Goal: Communication & Community: Share content

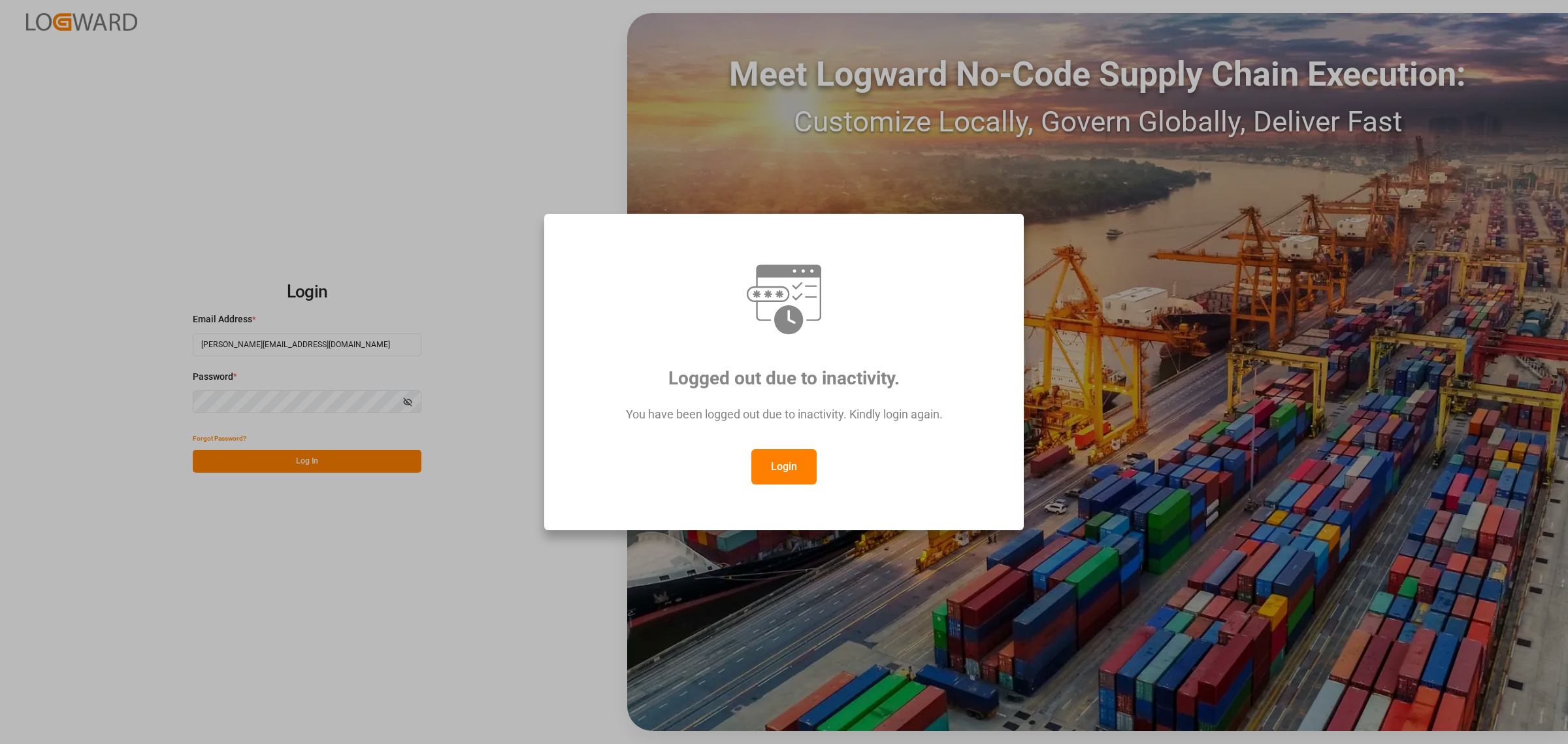
click at [782, 466] on button "Login" at bounding box center [784, 466] width 65 height 35
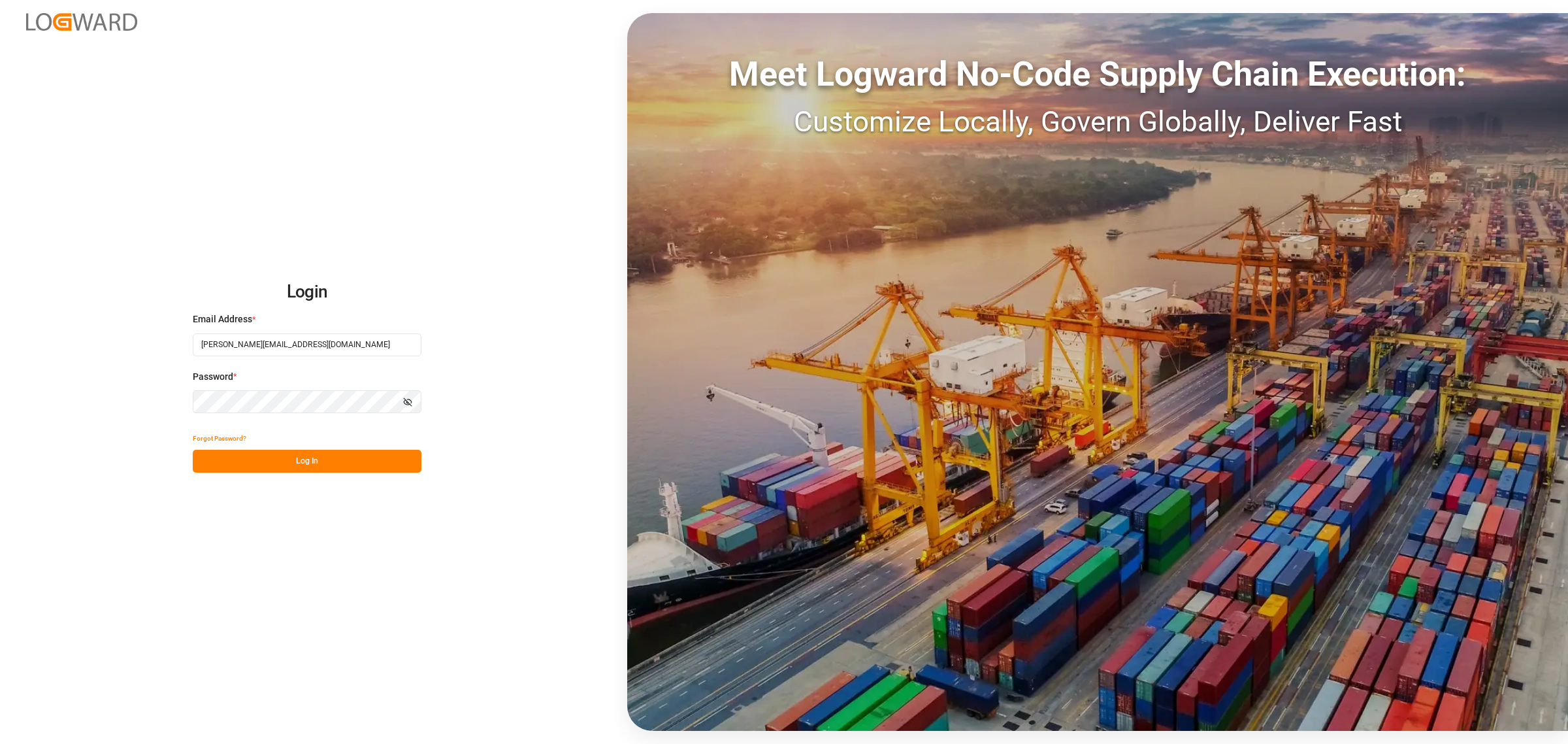
click at [345, 456] on button "Log In" at bounding box center [307, 461] width 229 height 23
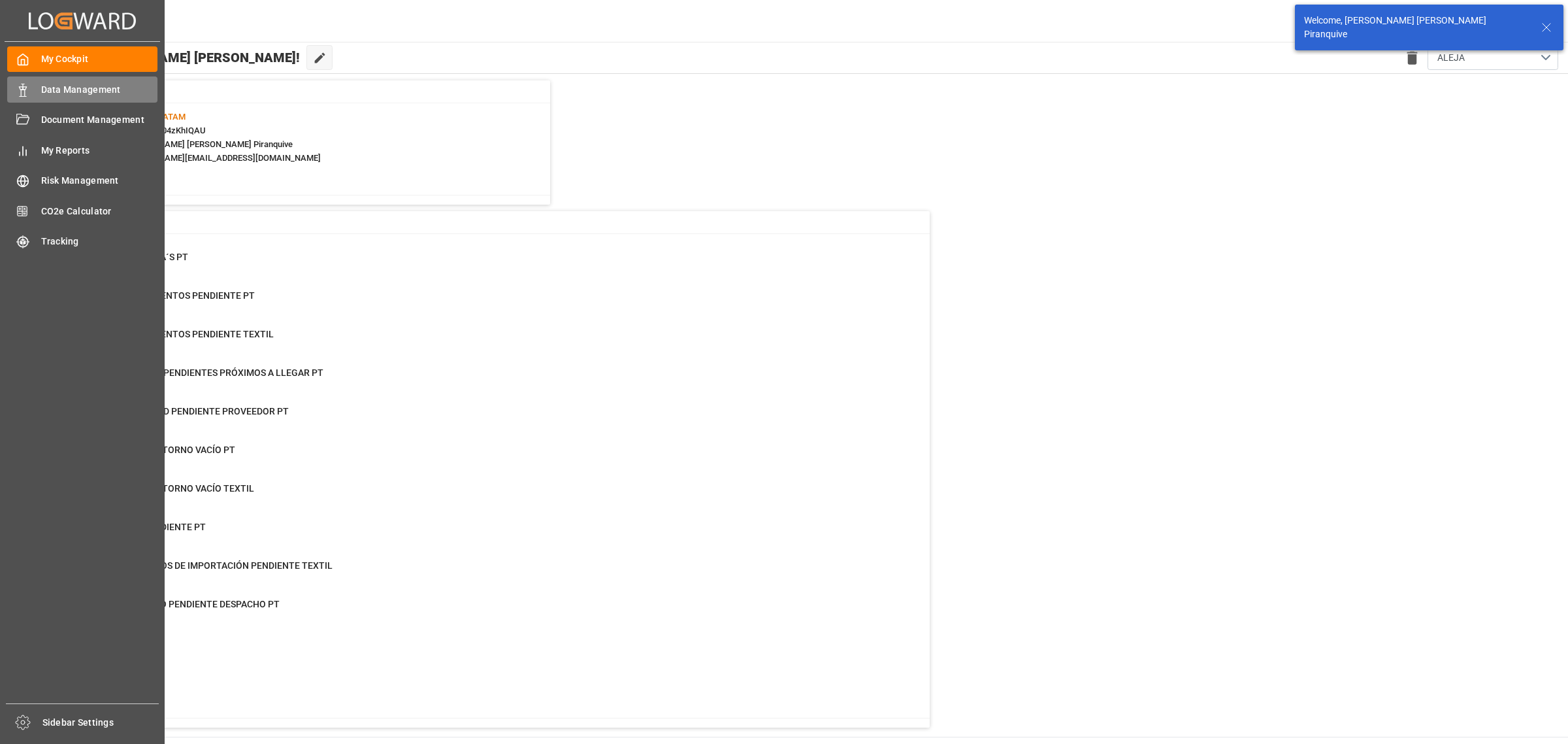
click at [41, 85] on span "Data Management" at bounding box center [99, 90] width 117 height 14
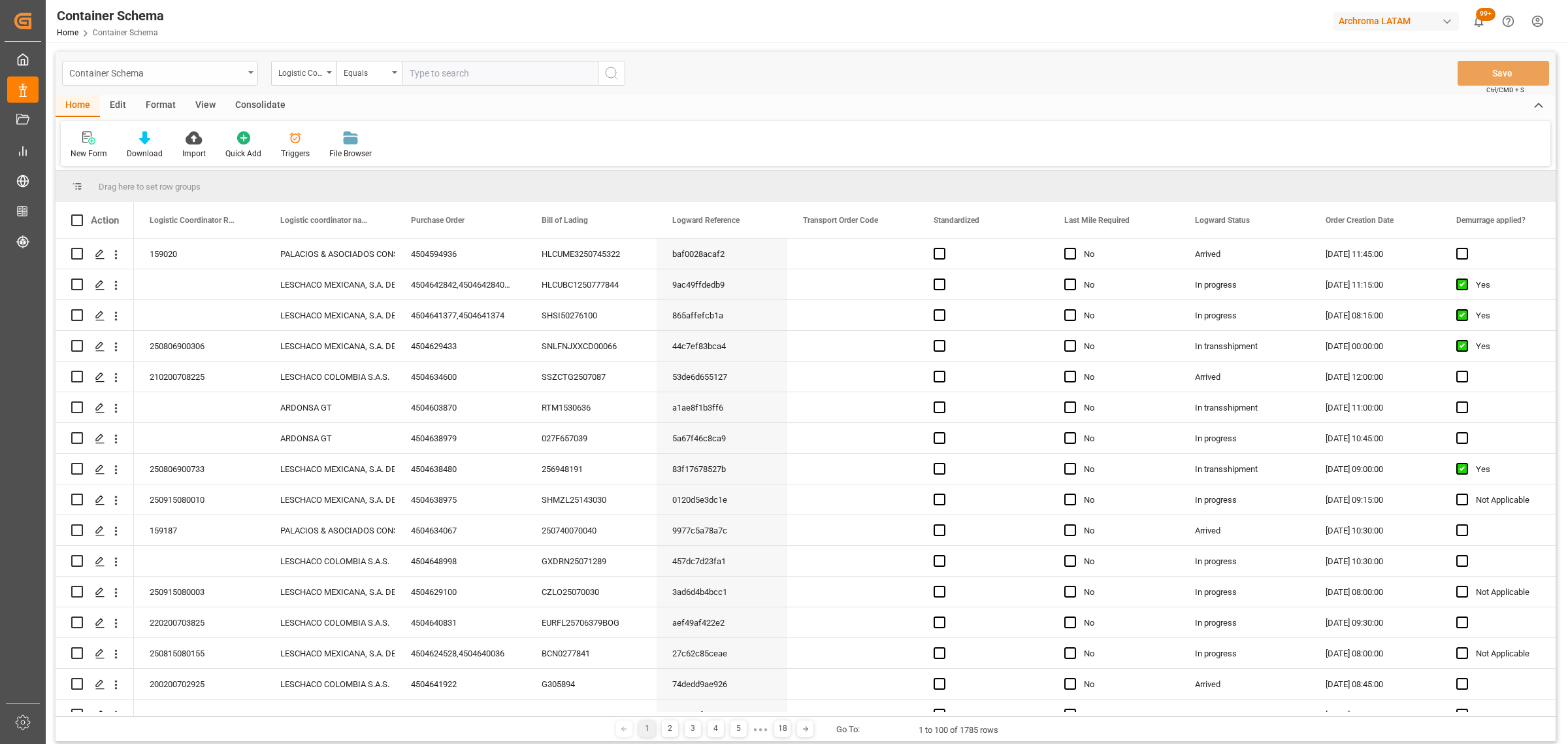
click at [212, 77] on div "Container Schema" at bounding box center [156, 72] width 174 height 17
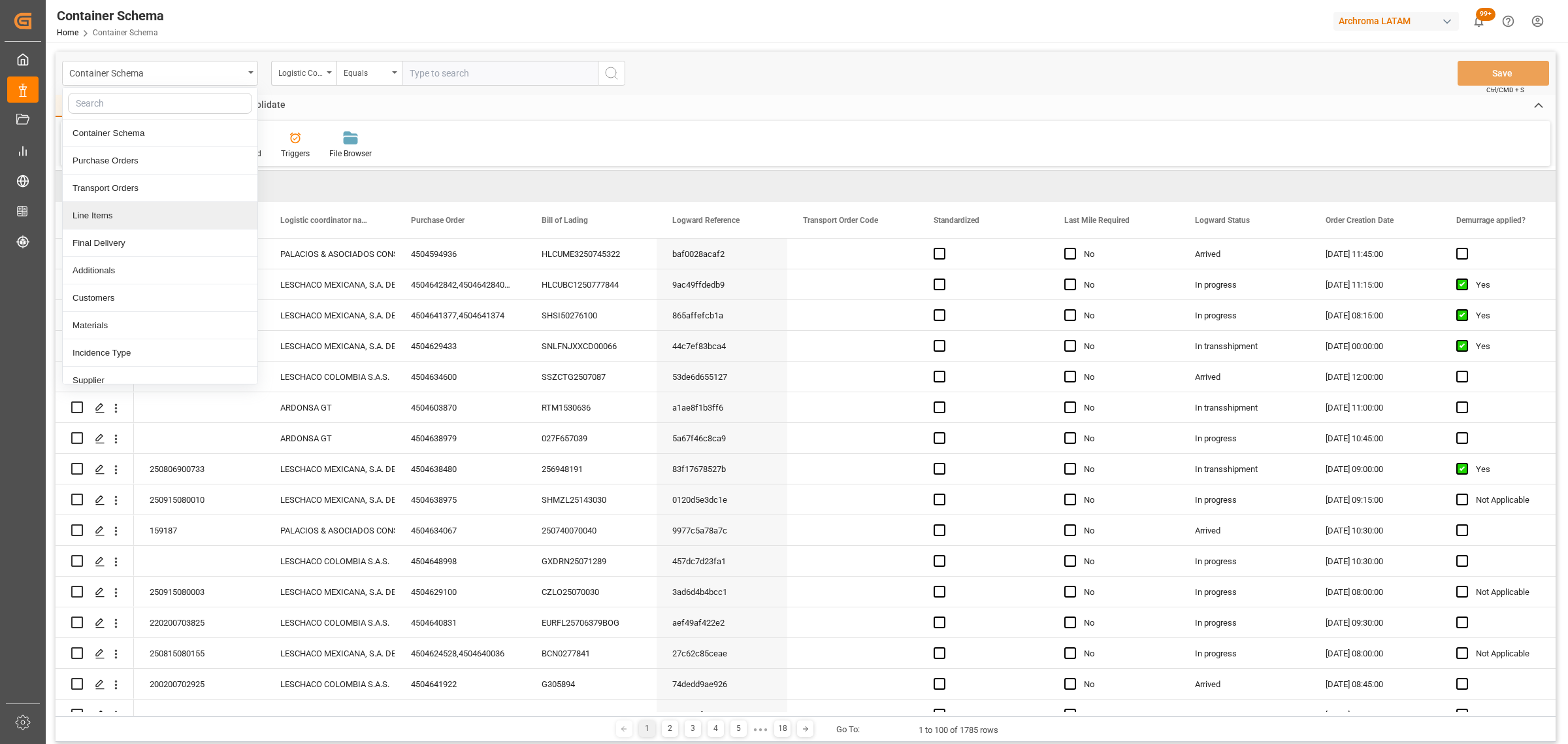
click at [160, 220] on div "Line Items" at bounding box center [159, 216] width 194 height 27
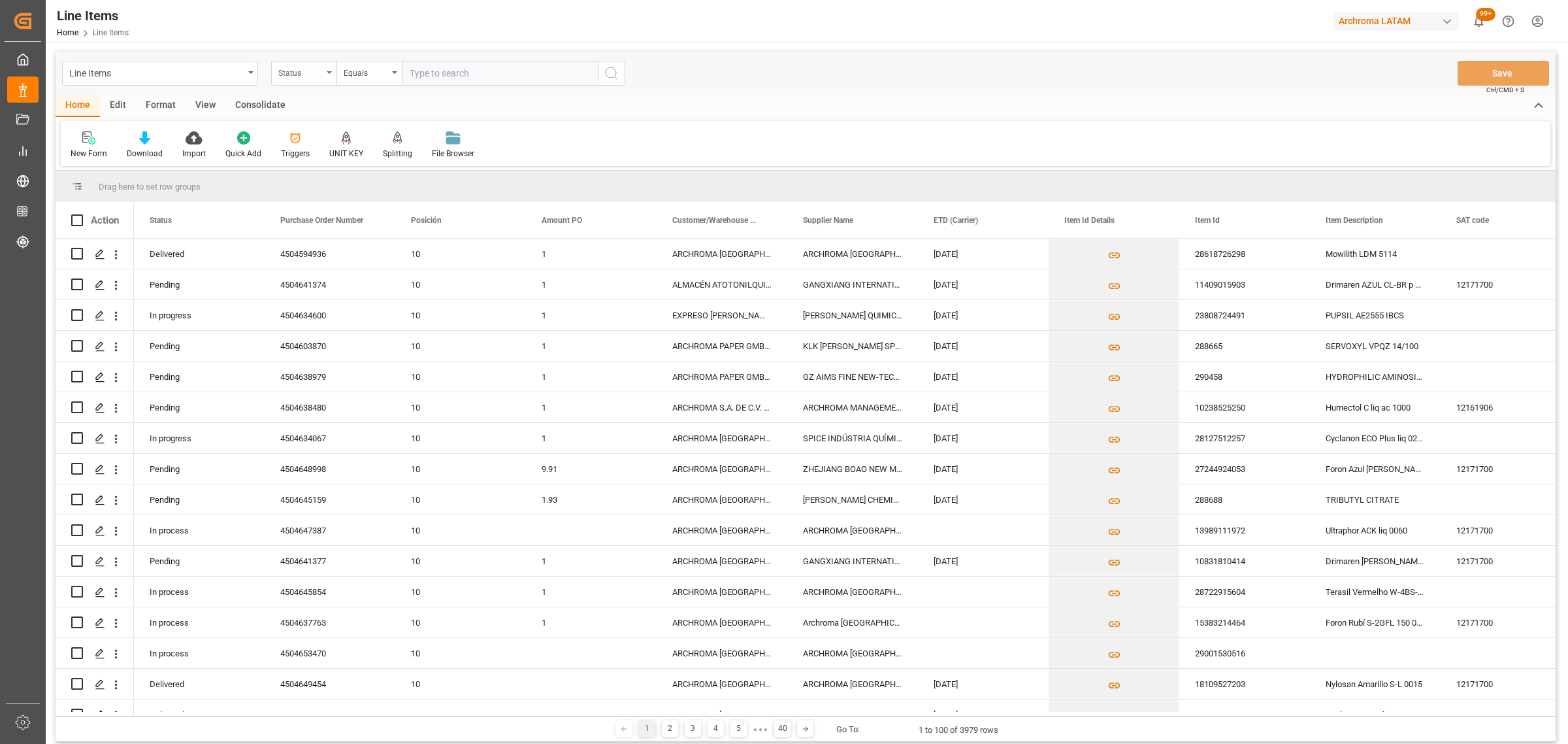
click at [318, 72] on div "Status" at bounding box center [301, 71] width 44 height 15
click at [327, 151] on div "Purchase Order Number" at bounding box center [369, 161] width 194 height 27
click at [396, 69] on div "Equals" at bounding box center [369, 73] width 65 height 25
click at [389, 156] on div "Fuzzy search" at bounding box center [434, 161] width 194 height 27
click at [445, 72] on input "text" at bounding box center [499, 73] width 196 height 25
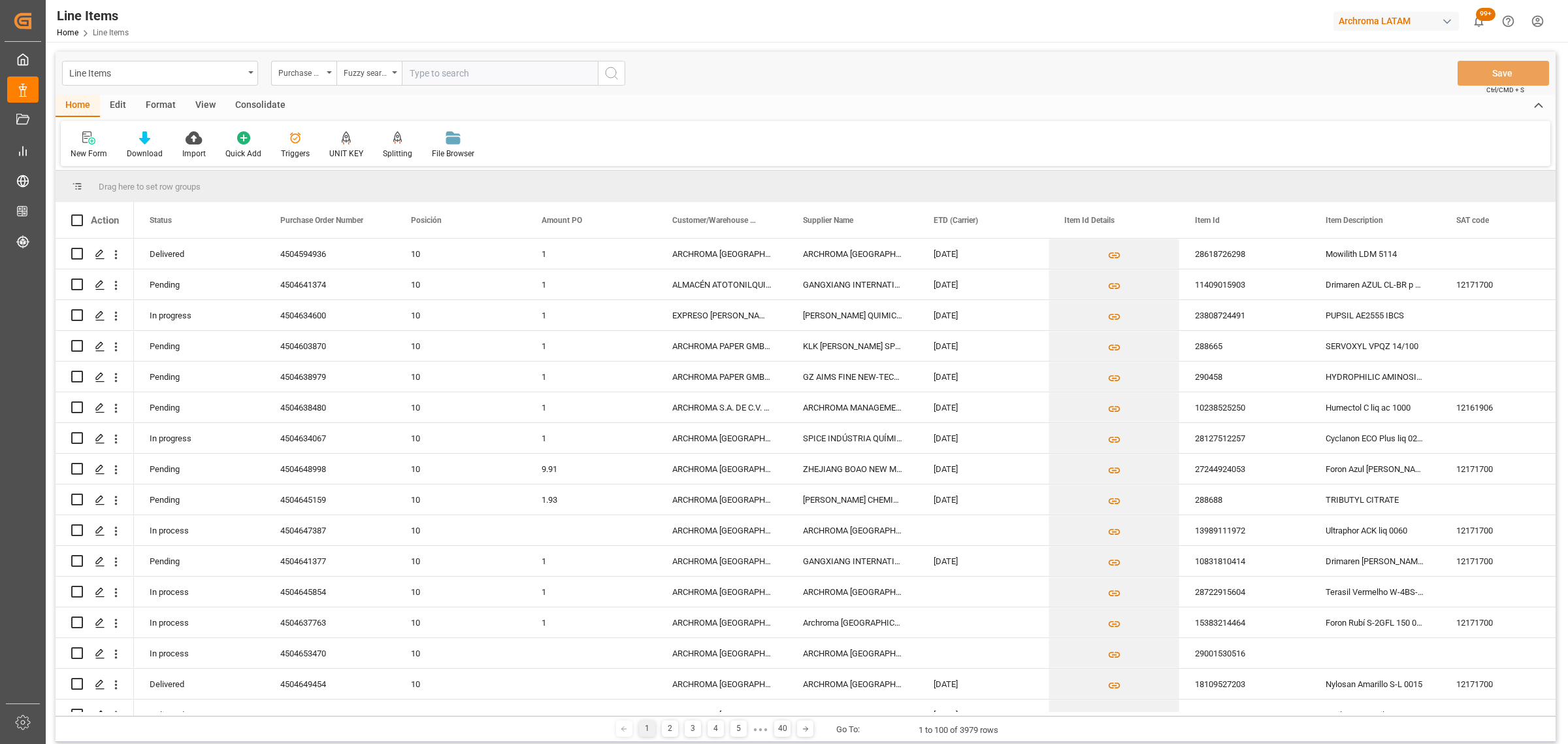
paste input "4504634071"
type input "4504634071"
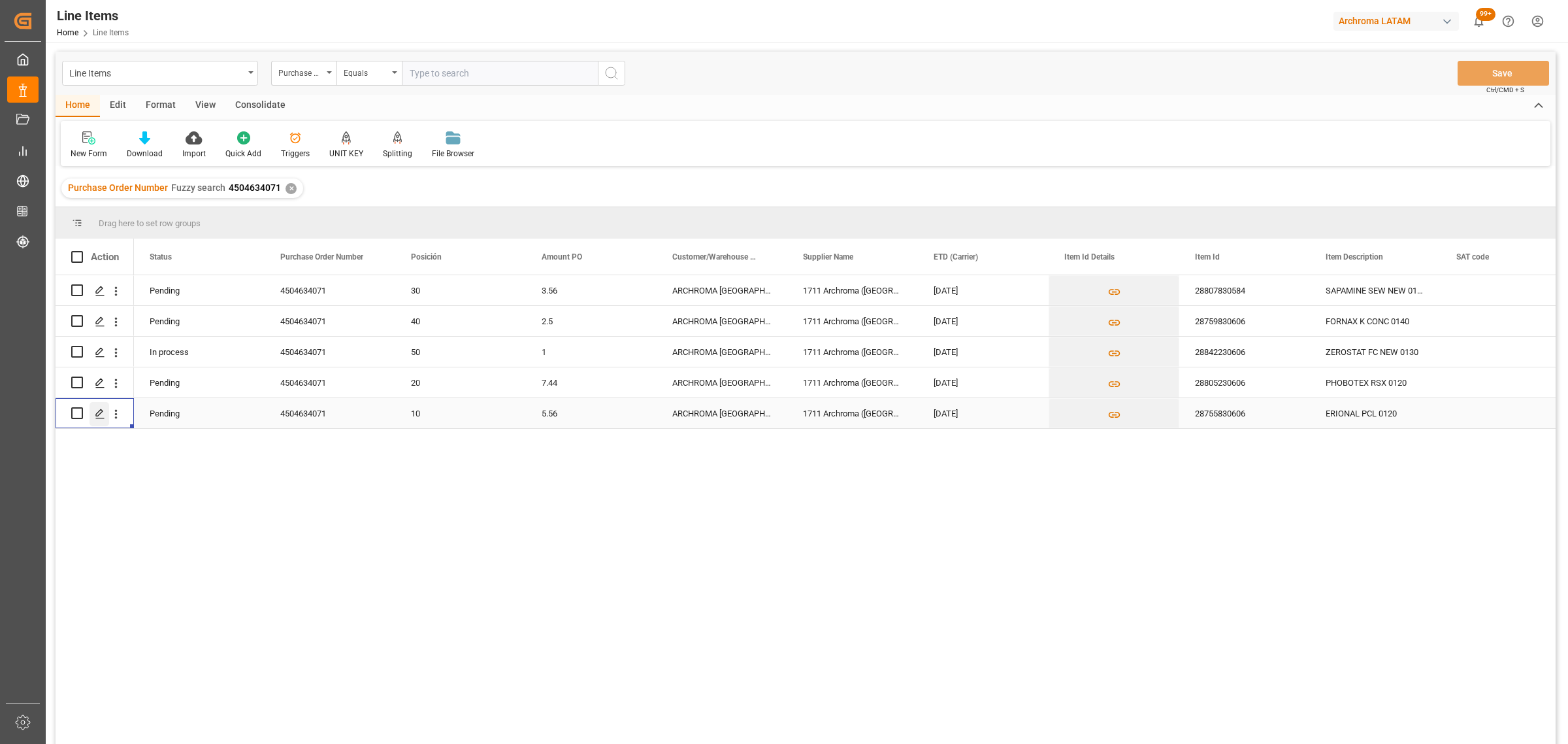
click at [98, 415] on icon "Press SPACE to select this row." at bounding box center [100, 413] width 11 height 11
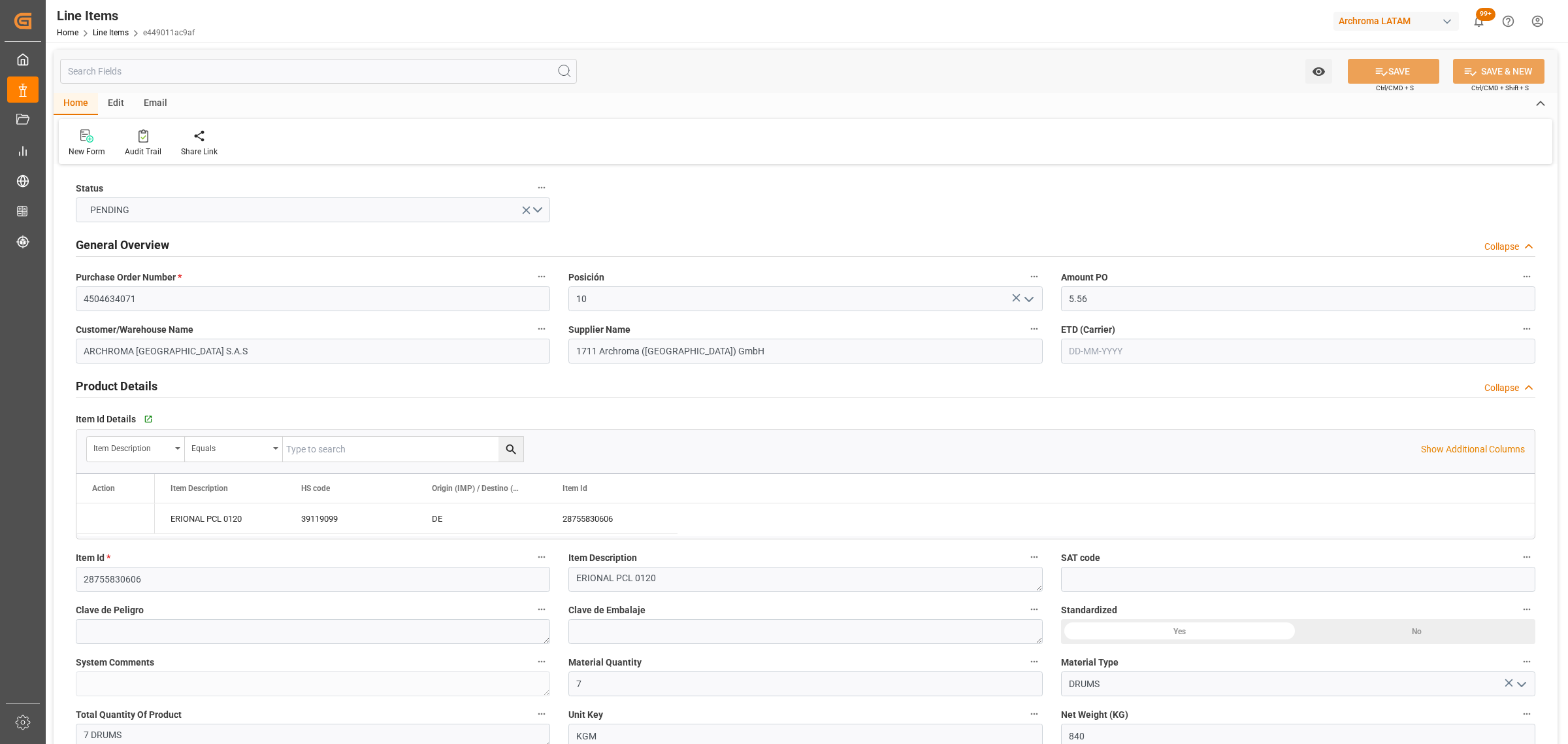
type input "14-08-2025"
type input "23-07-2025"
type input "14-08-2025 19:10"
type input "23-07-2025 16:20"
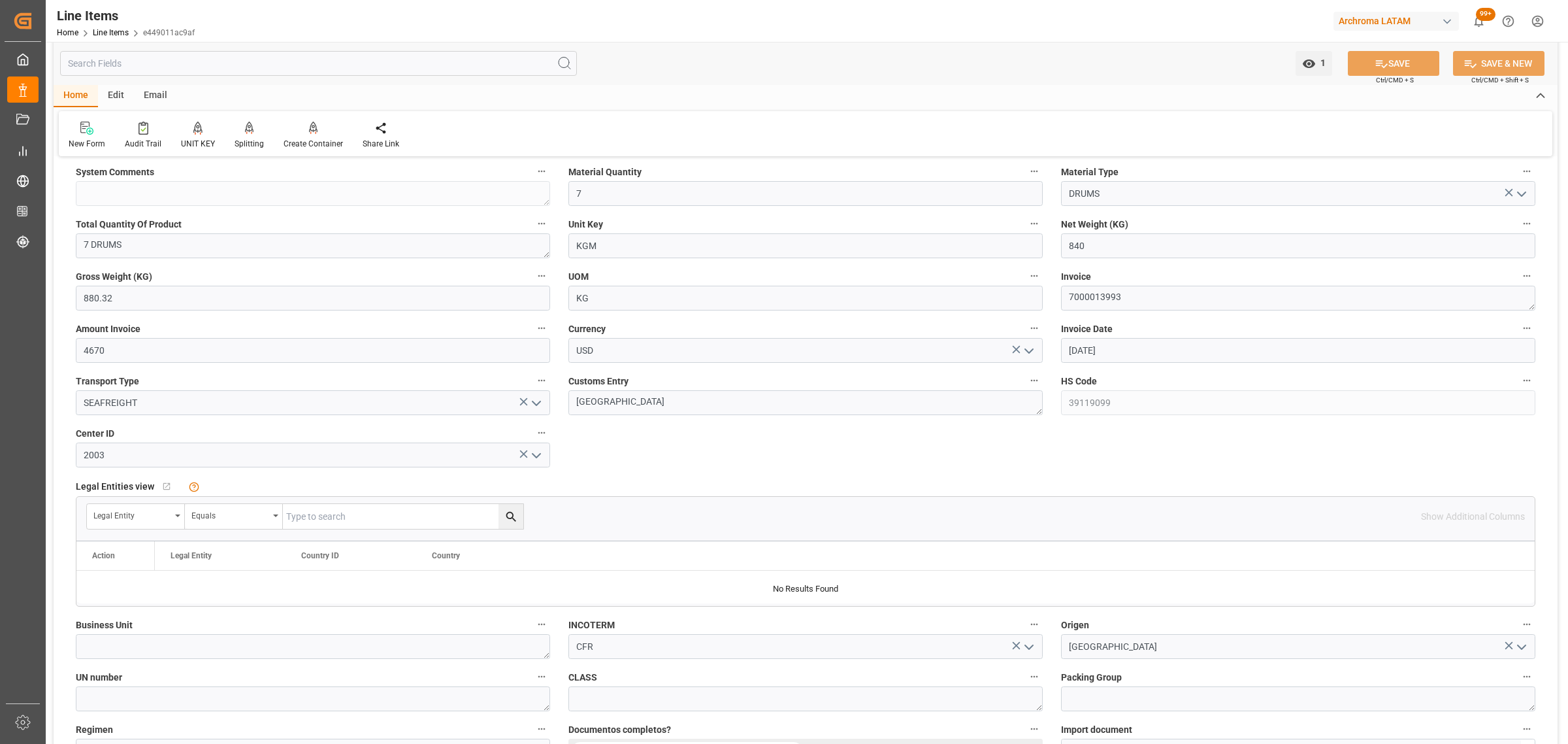
scroll to position [654, 0]
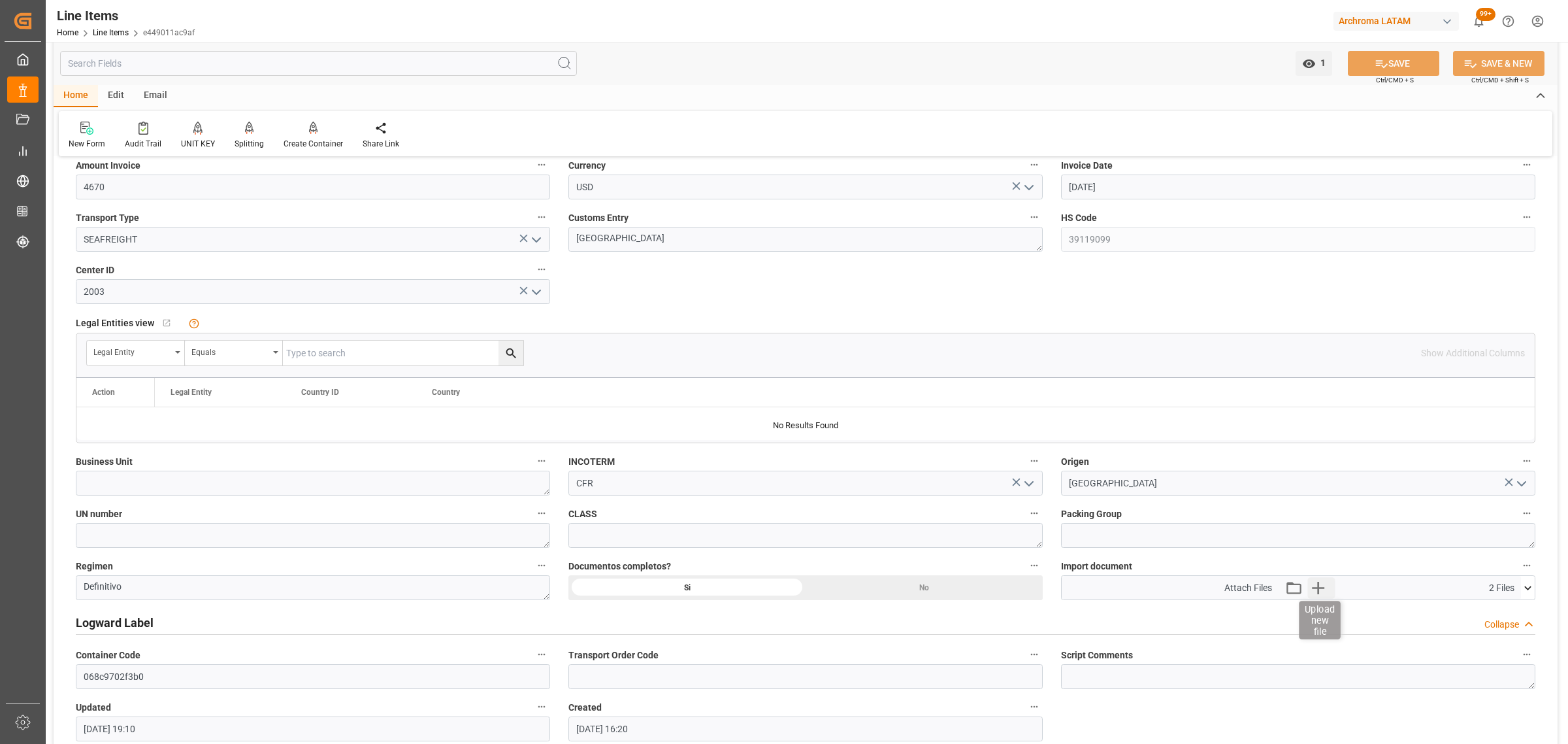
click at [1317, 591] on icon "button" at bounding box center [1318, 587] width 21 height 21
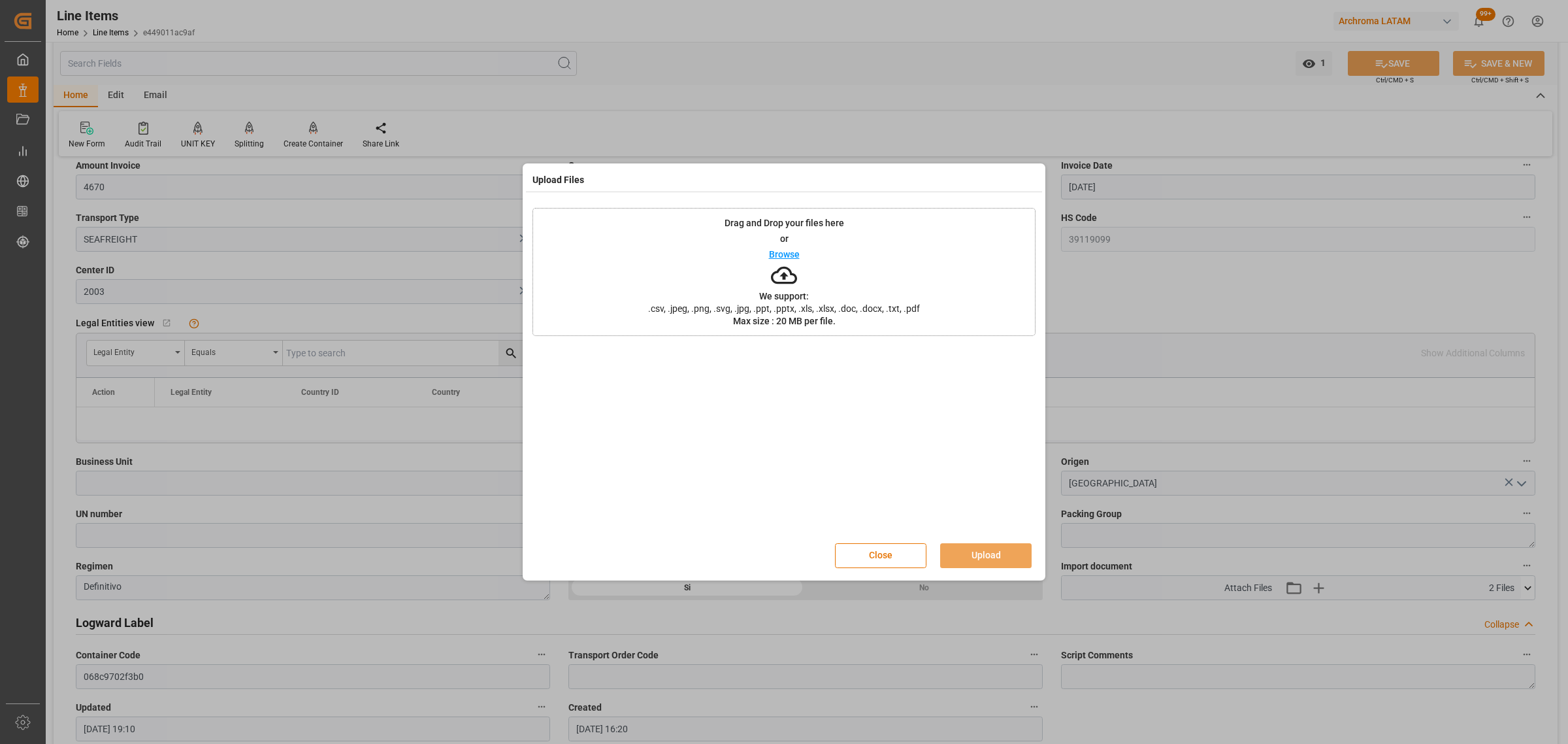
click at [798, 257] on p "Browse" at bounding box center [784, 254] width 31 height 9
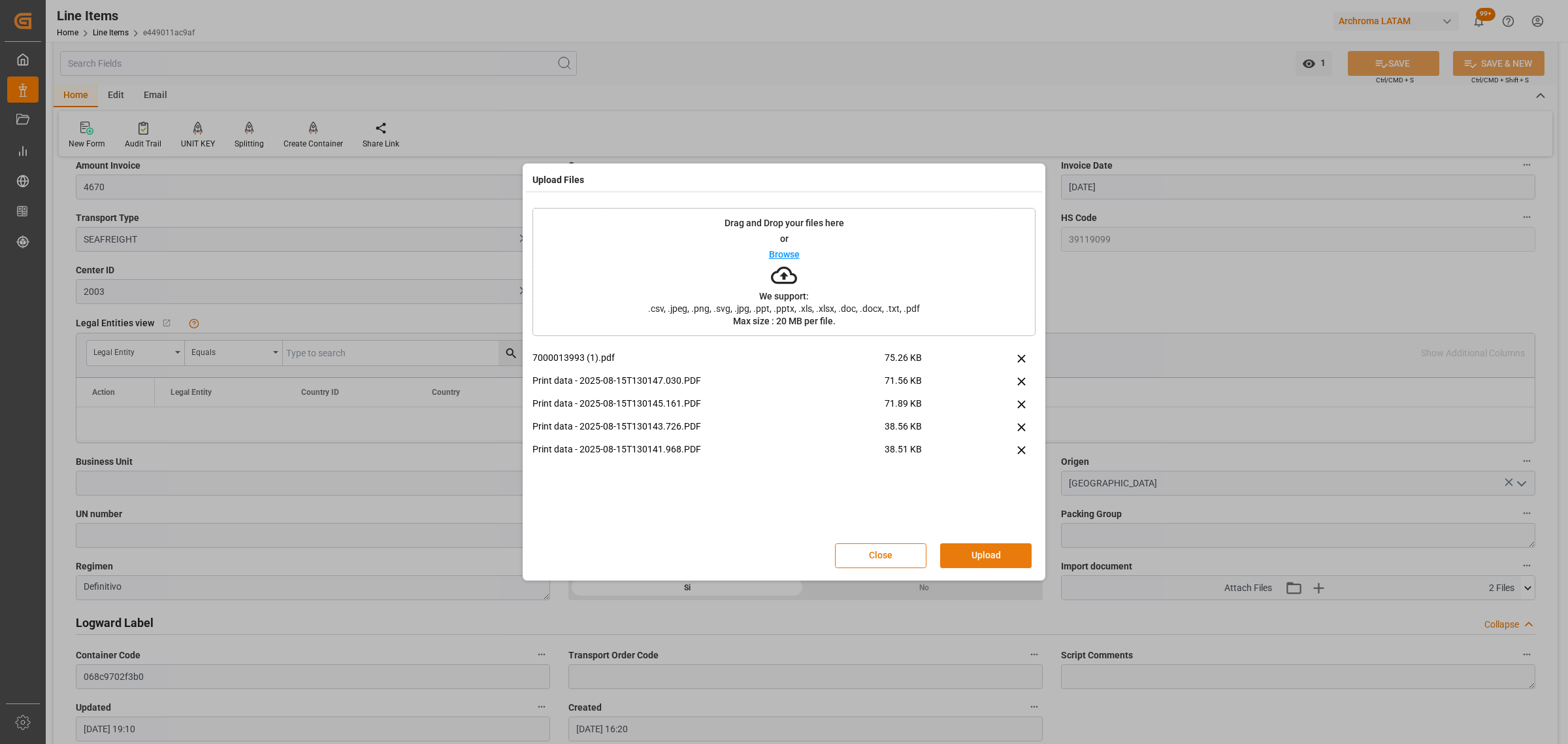
click at [991, 549] on button "Upload" at bounding box center [986, 555] width 92 height 25
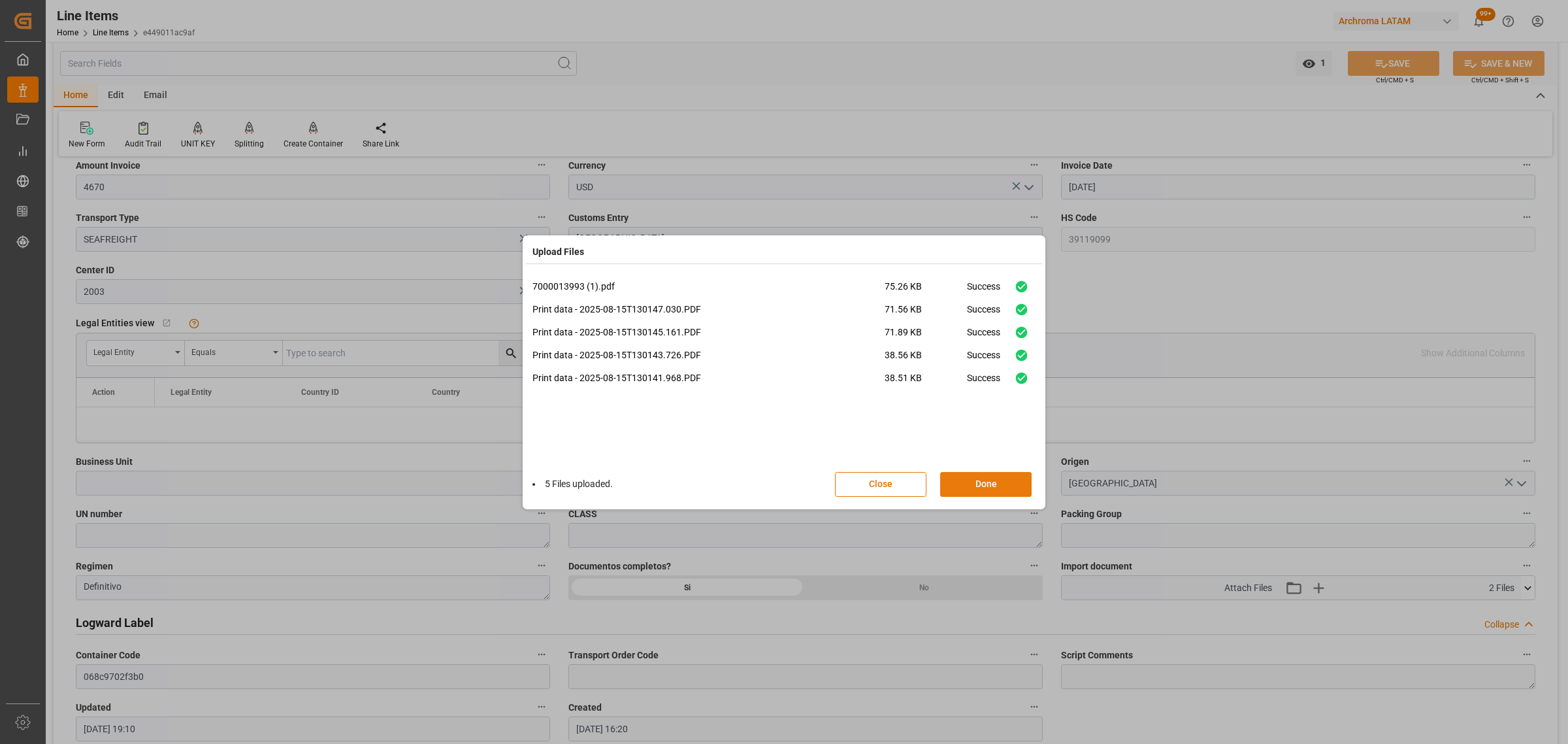
click at [995, 481] on button "Done" at bounding box center [986, 484] width 92 height 25
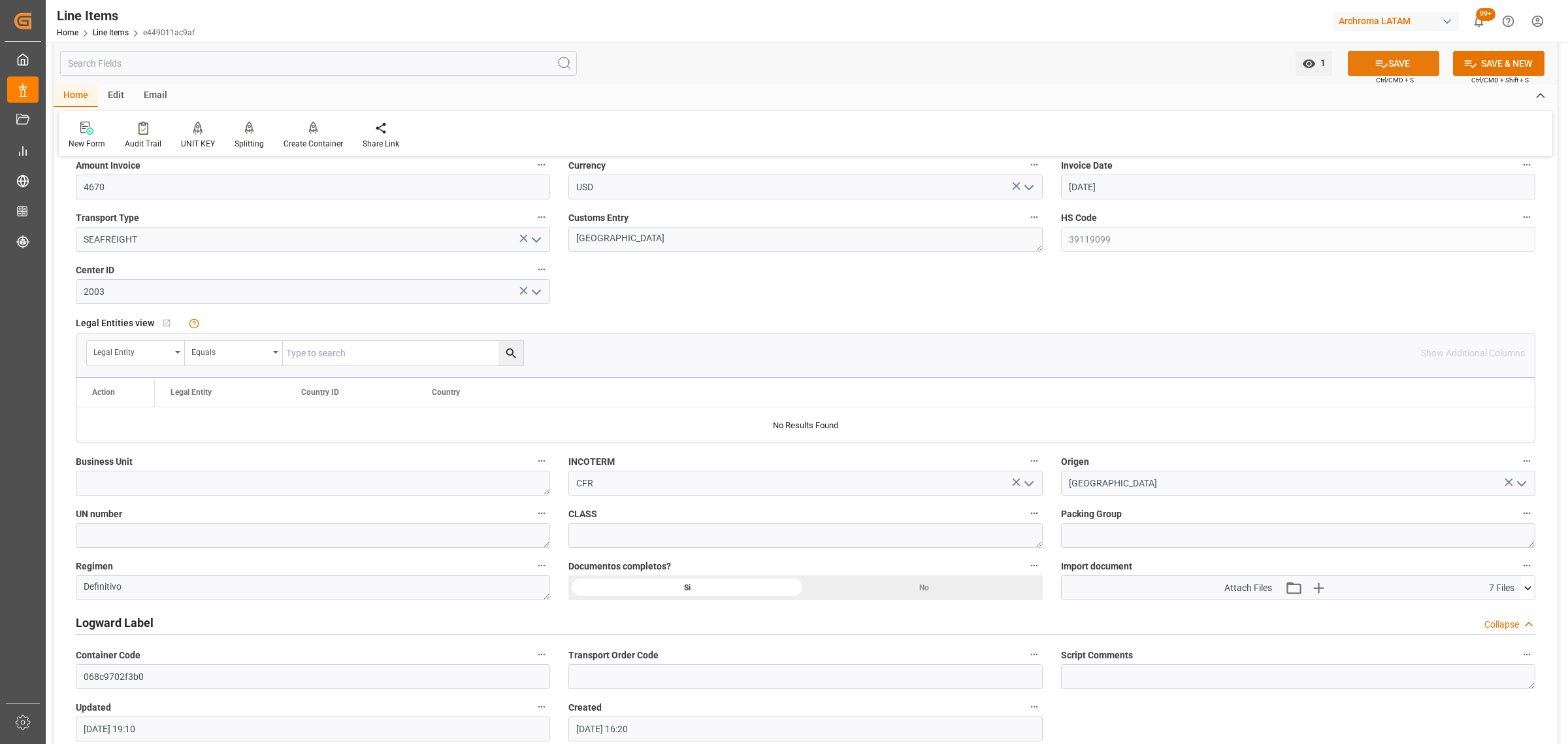
click at [1366, 54] on button "SAVE" at bounding box center [1394, 63] width 92 height 25
type input "15-08-2025 18:08"
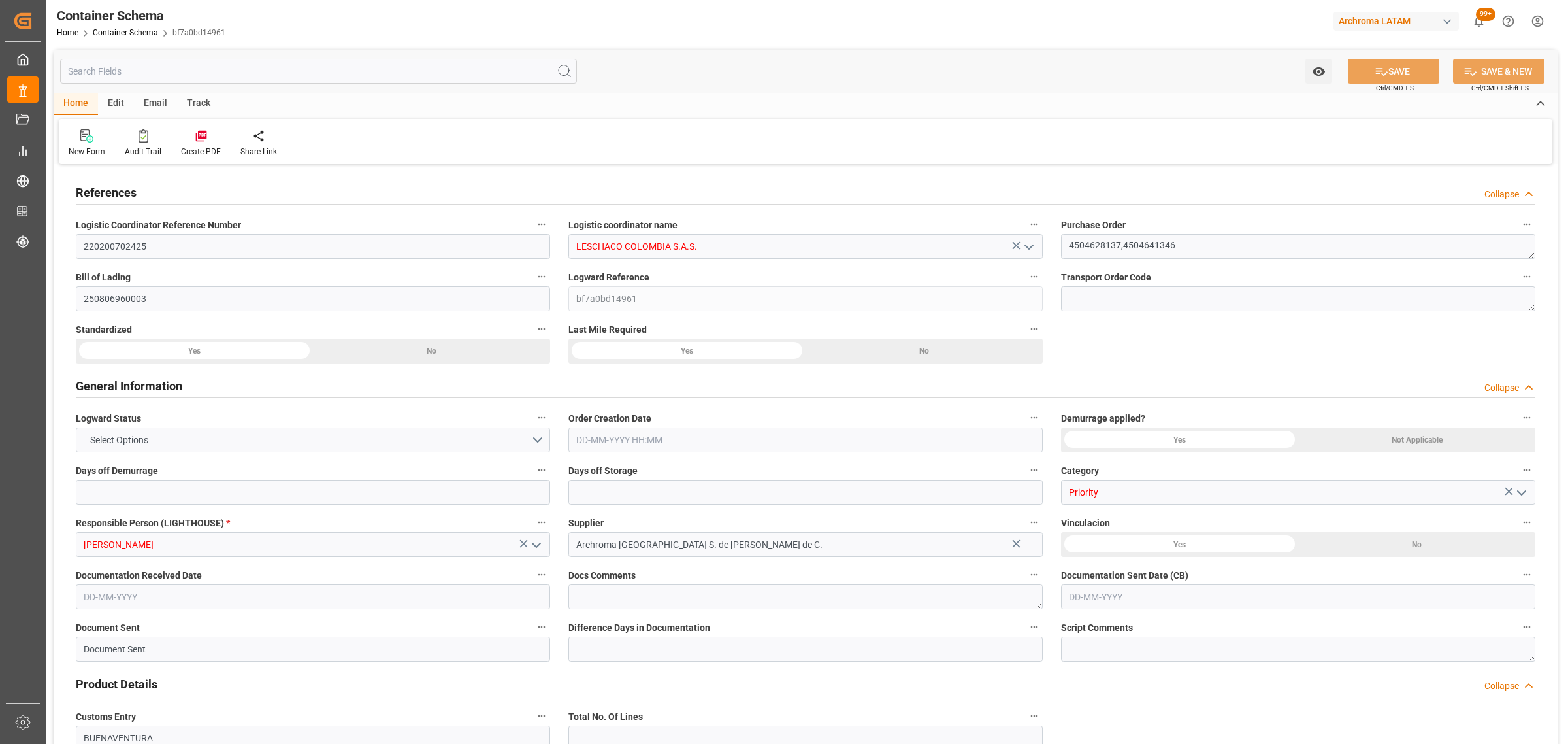
type input "0"
type input "3"
type input "2"
type input "27"
type input "675"
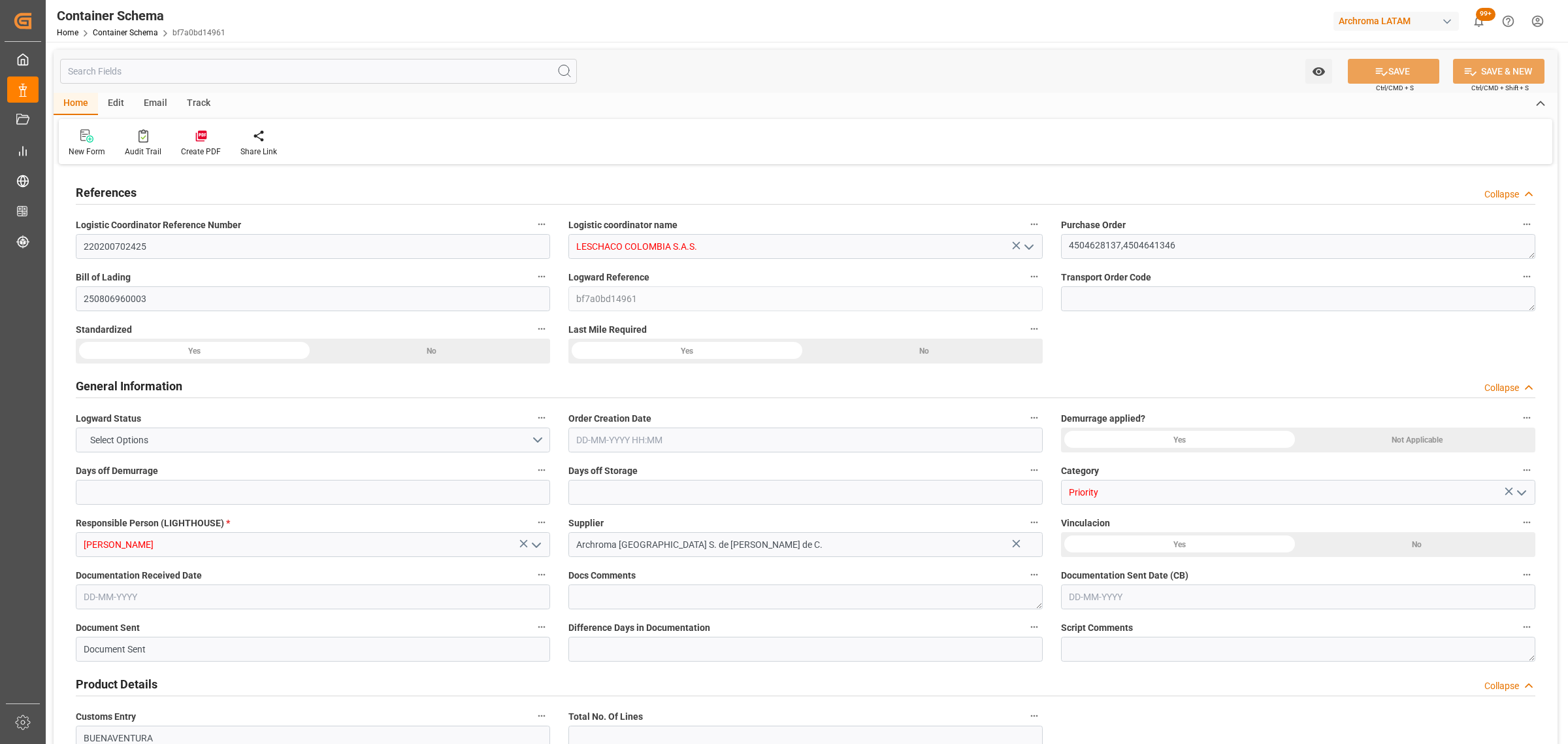
type input "716.15"
type input "Hapag [PERSON_NAME]"
type input "Hapag Lloyd Aktiengesellschaft"
type input "MXZLO"
type input "COBUN"
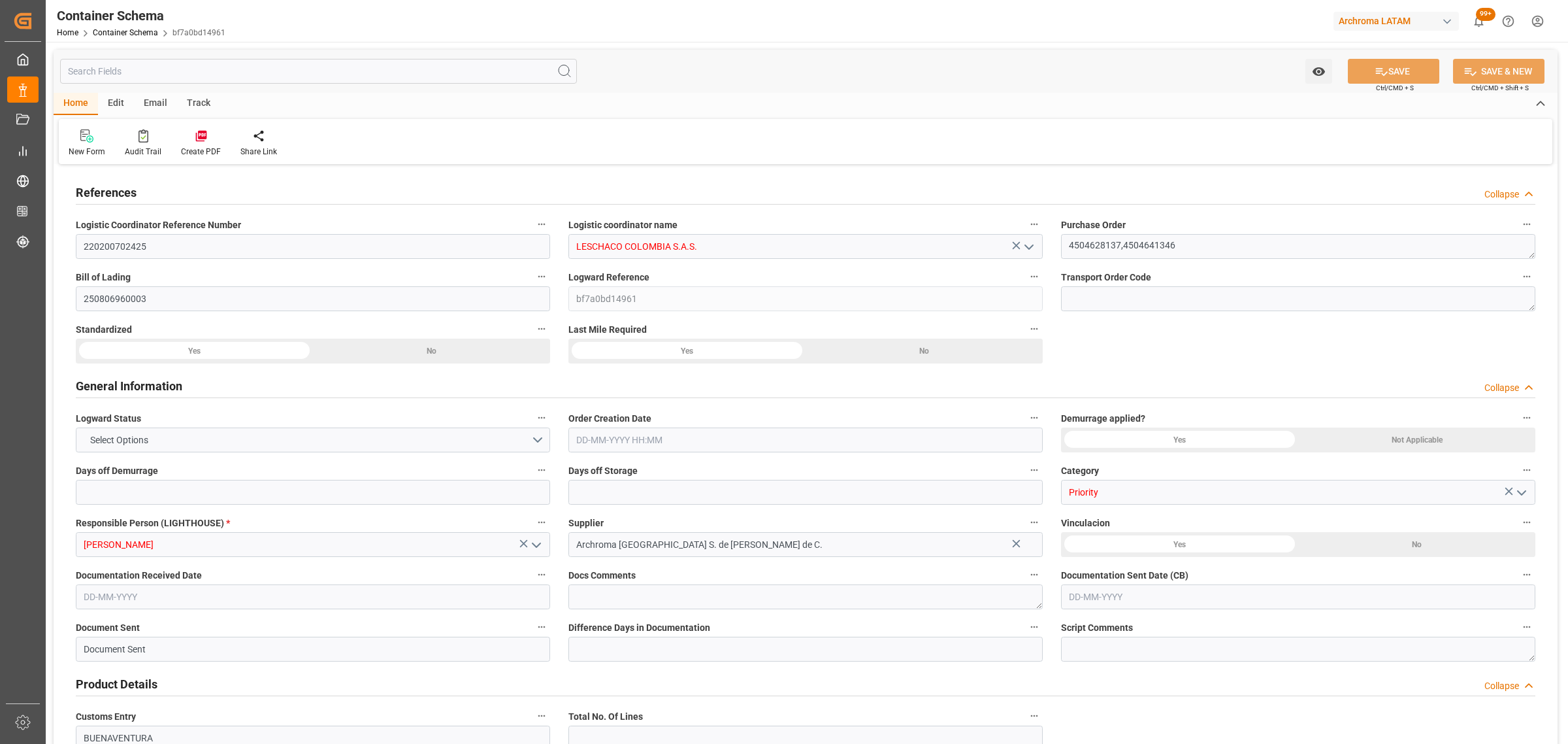
type input "COBUN"
type input "9713337"
type input "18-07-2025 12:15"
type input "18-07-2025"
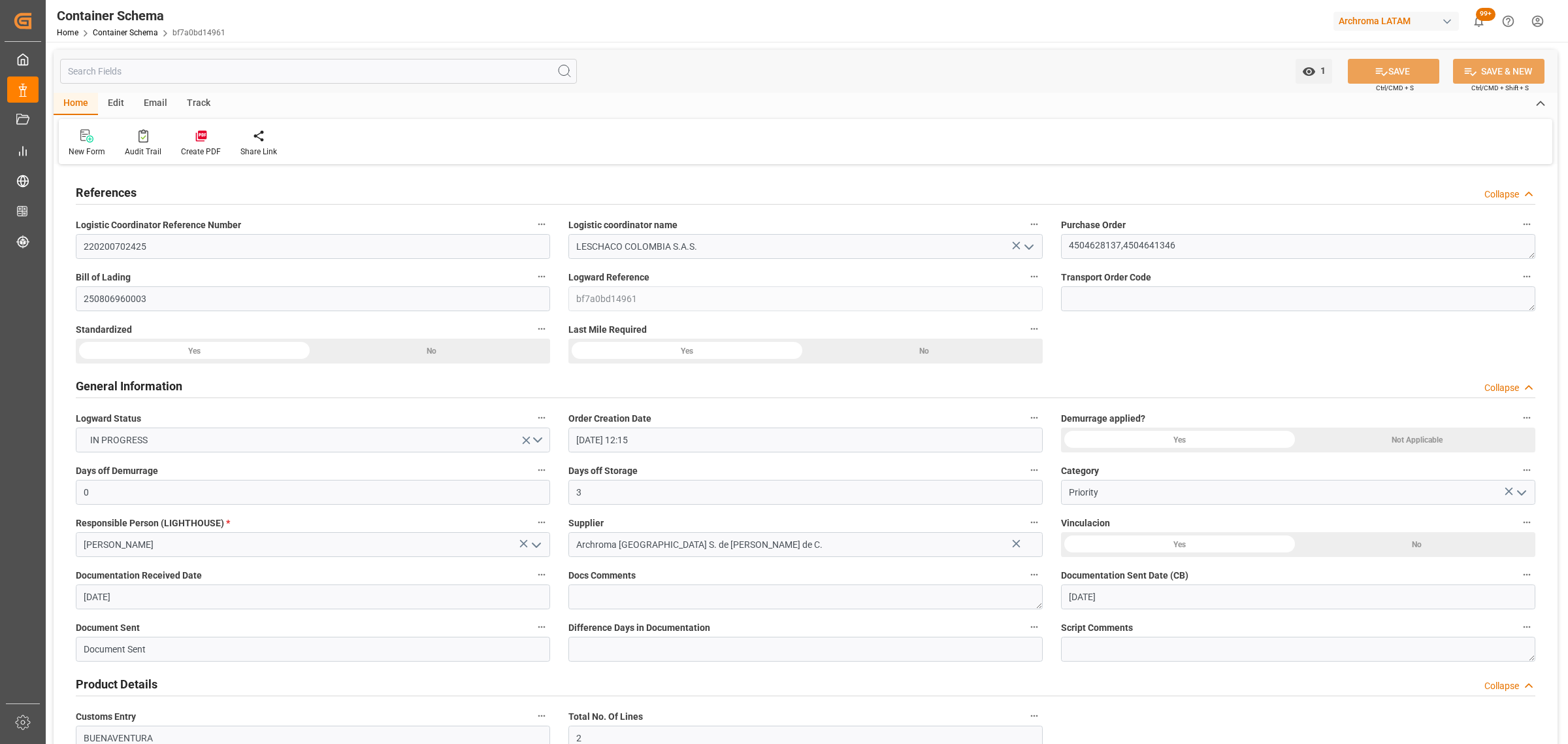
type input "18-07-2025"
type input "17-08-2025"
type input "11-08-2025 12:00"
type input "04-08-2025 12:00"
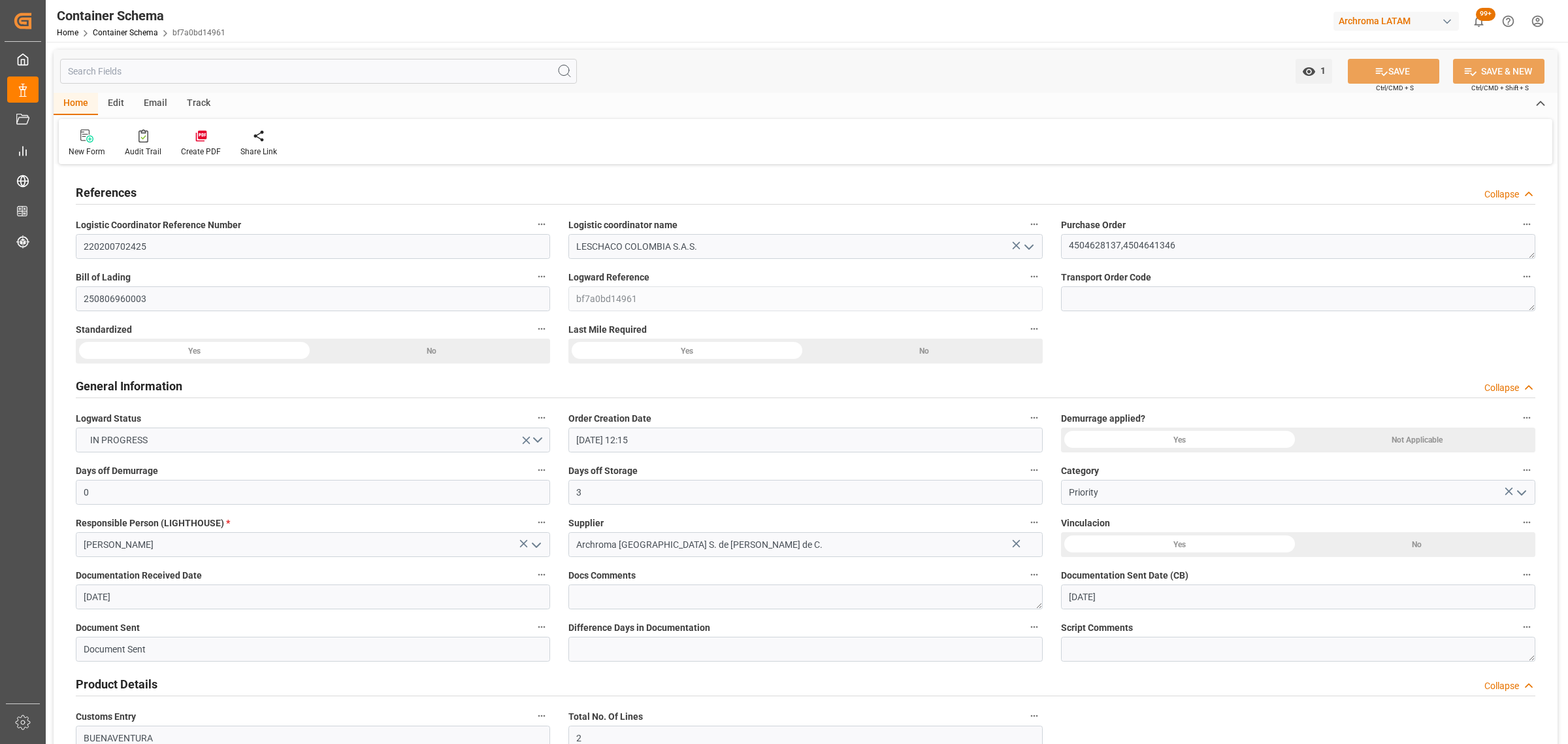
type input "04-08-2025 12:00"
type input "17-08-2025 00:00"
type input "12-08-2025 12:30"
type input "12-08-2025 00:00"
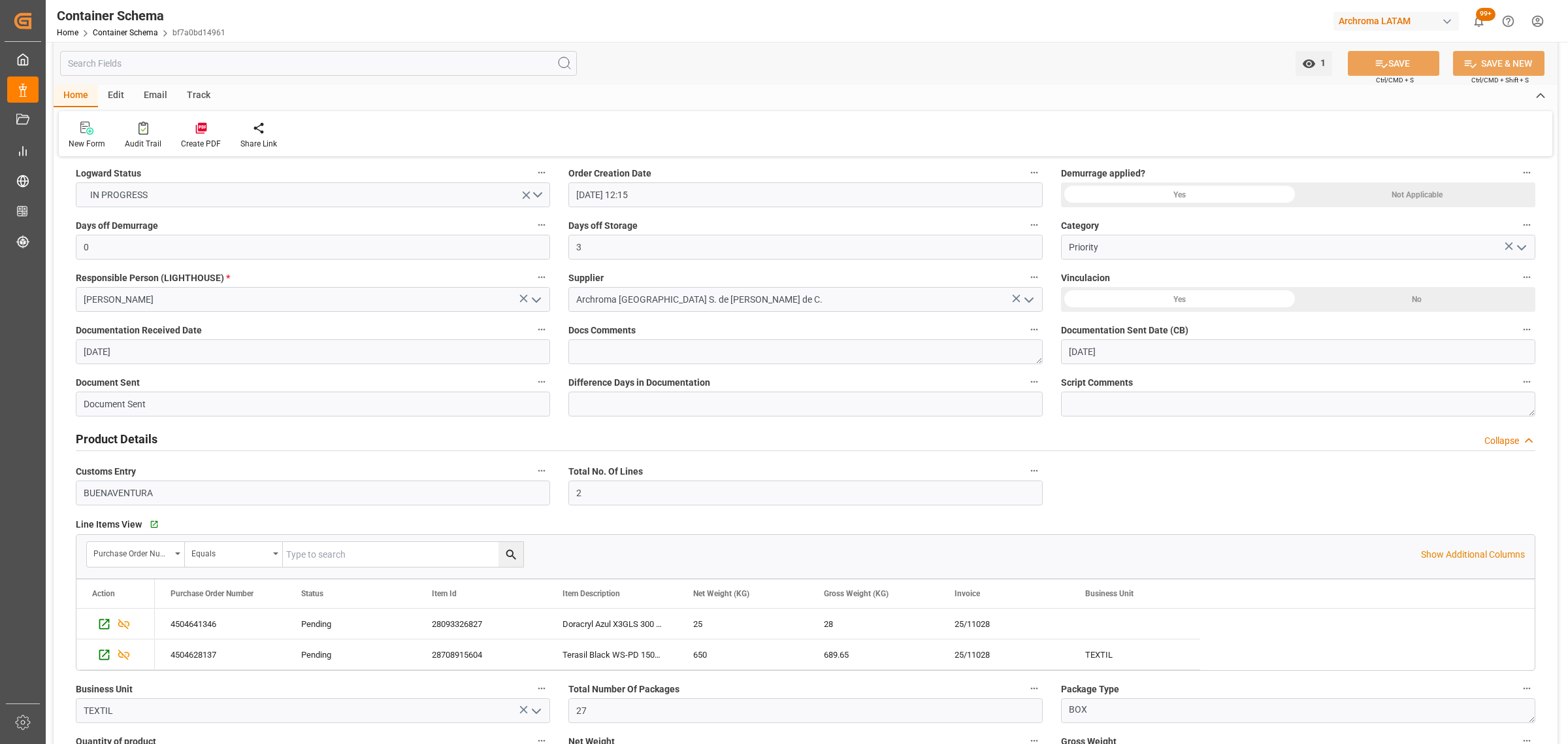
scroll to position [490, 0]
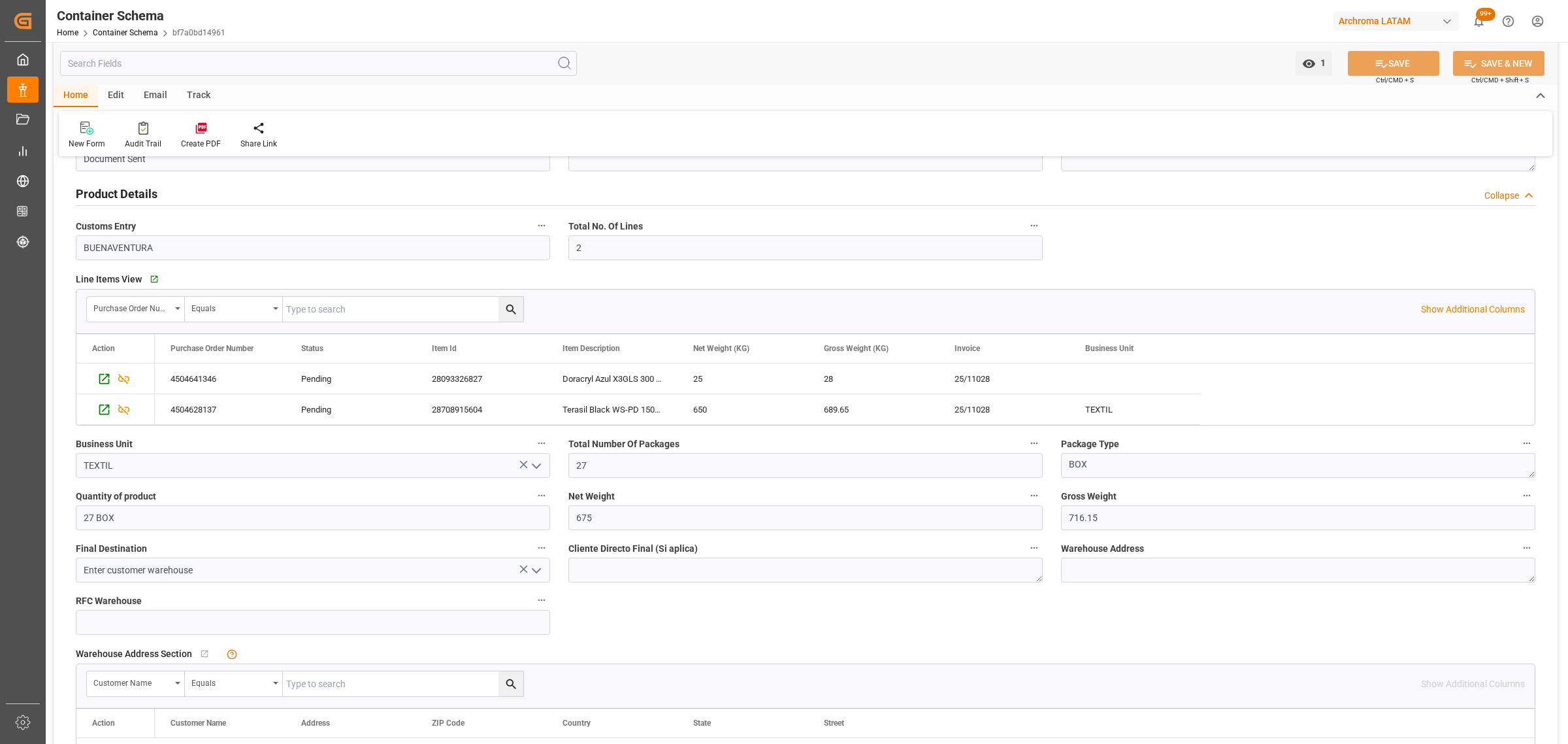
click at [539, 568] on icon "open menu" at bounding box center [537, 570] width 16 height 16
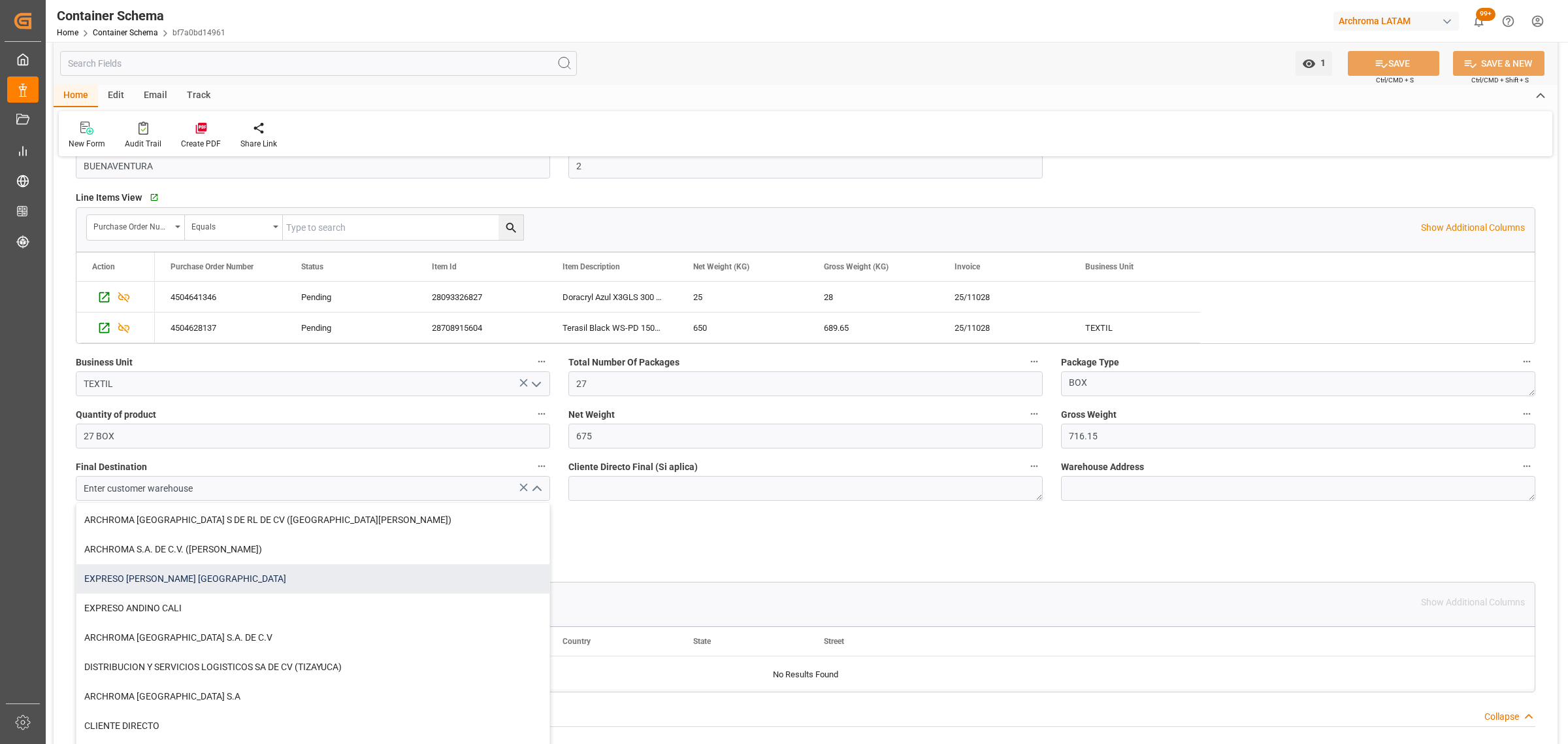
scroll to position [62, 0]
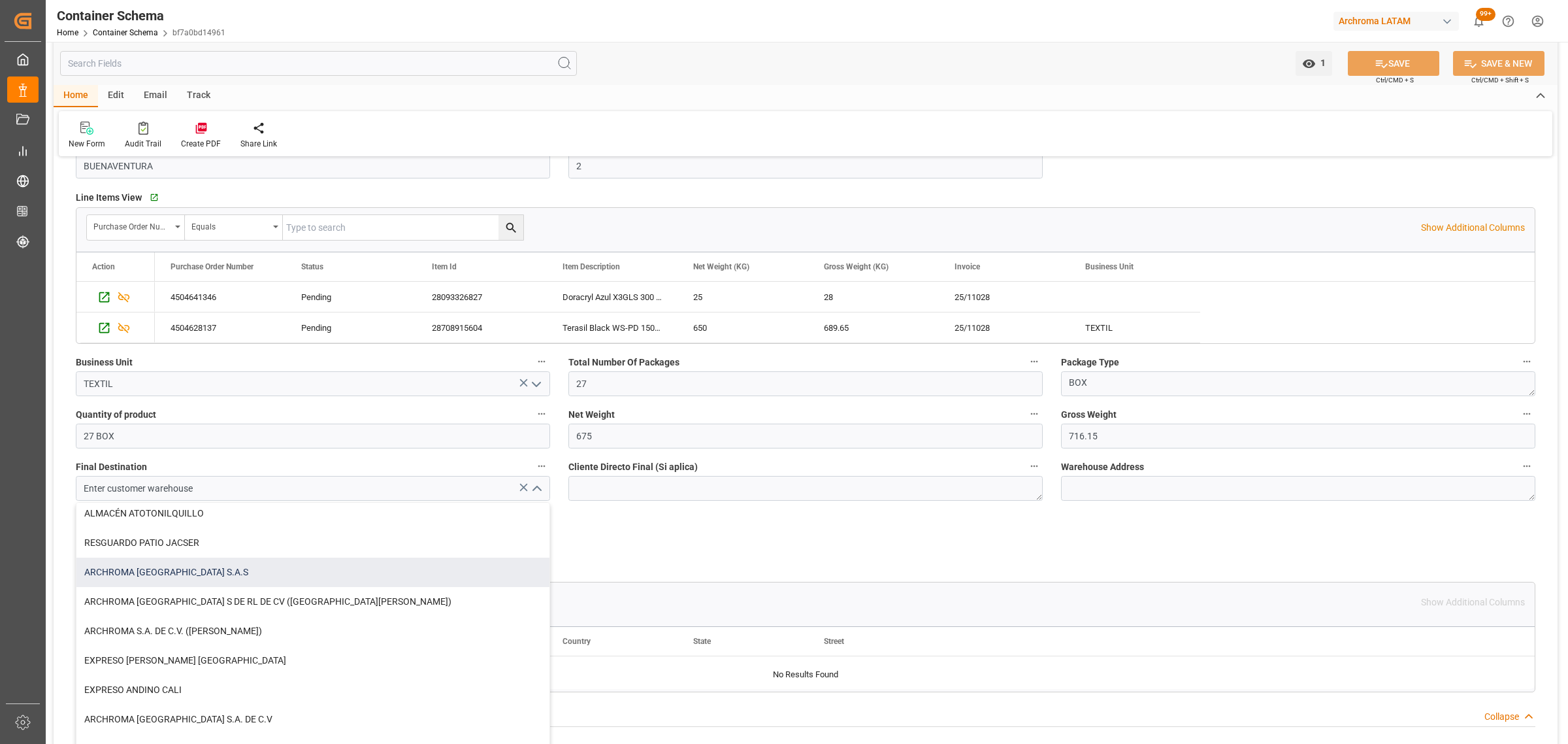
click at [221, 574] on div "ARCHROMA [GEOGRAPHIC_DATA] S.A.S" at bounding box center [313, 572] width 473 height 29
type input "ARCHROMA [GEOGRAPHIC_DATA] S.A.S"
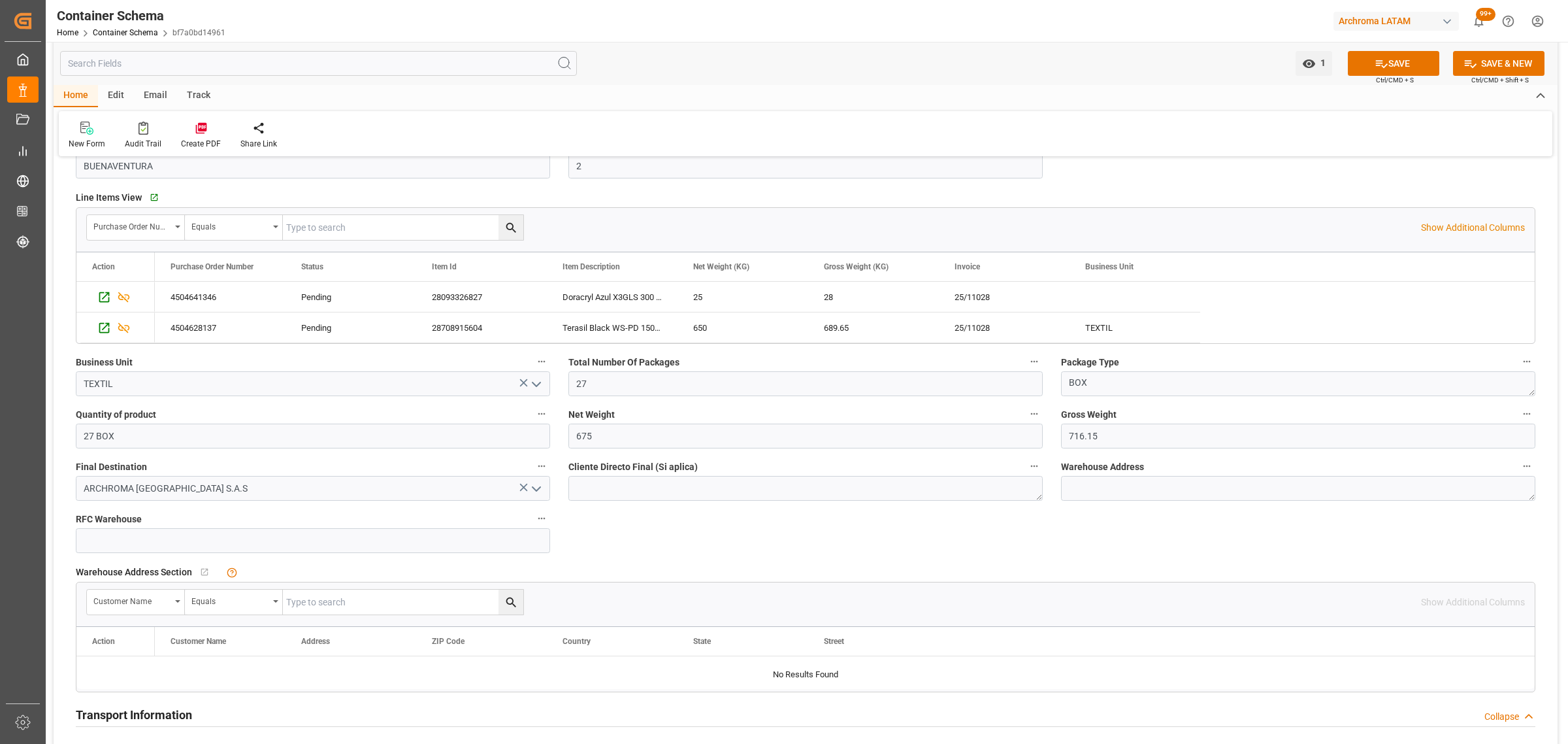
drag, startPoint x: 1379, startPoint y: 60, endPoint x: 668, endPoint y: 0, distance: 713.5
click at [1380, 60] on icon at bounding box center [1382, 63] width 14 height 14
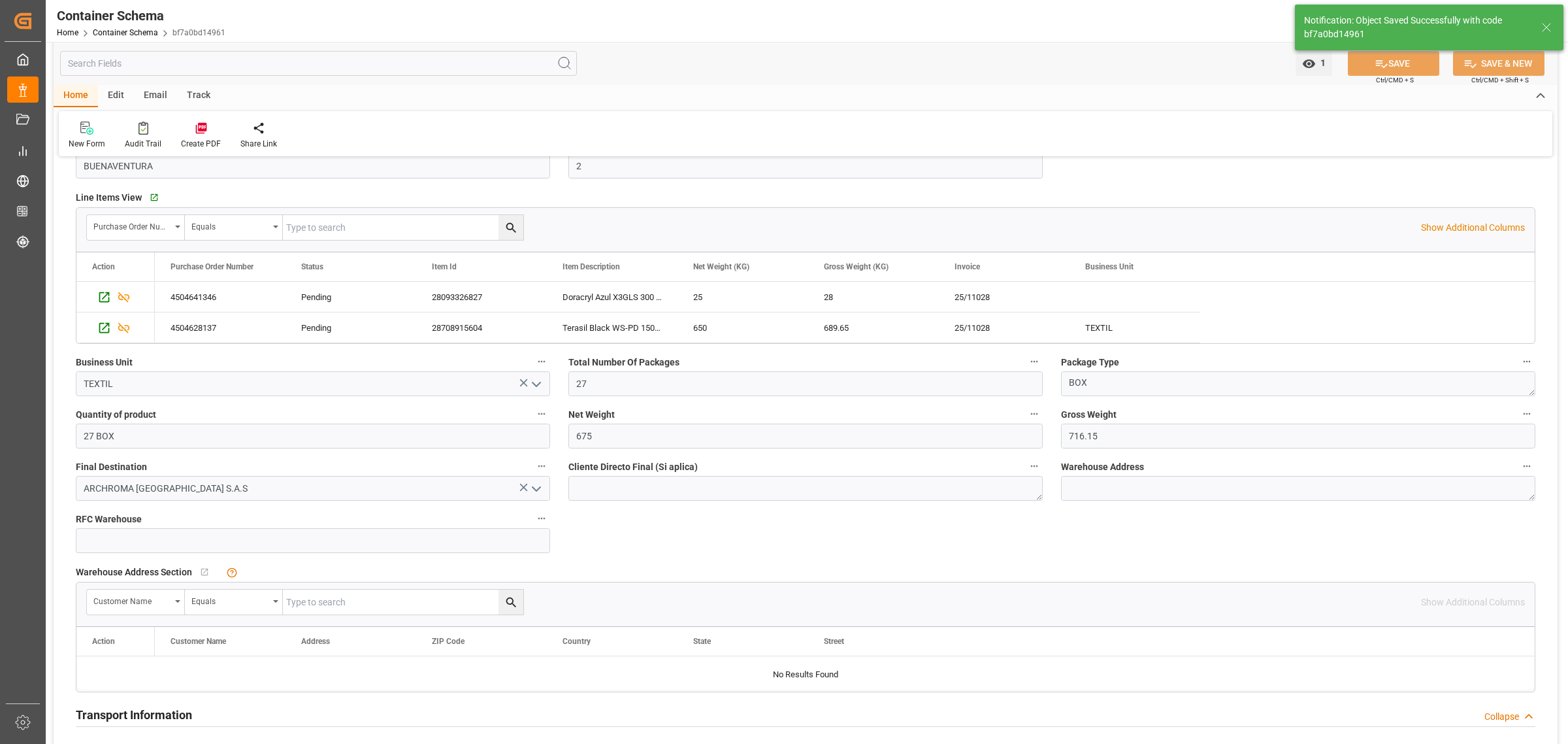
type textarea "[STREET_ADDRESS]"
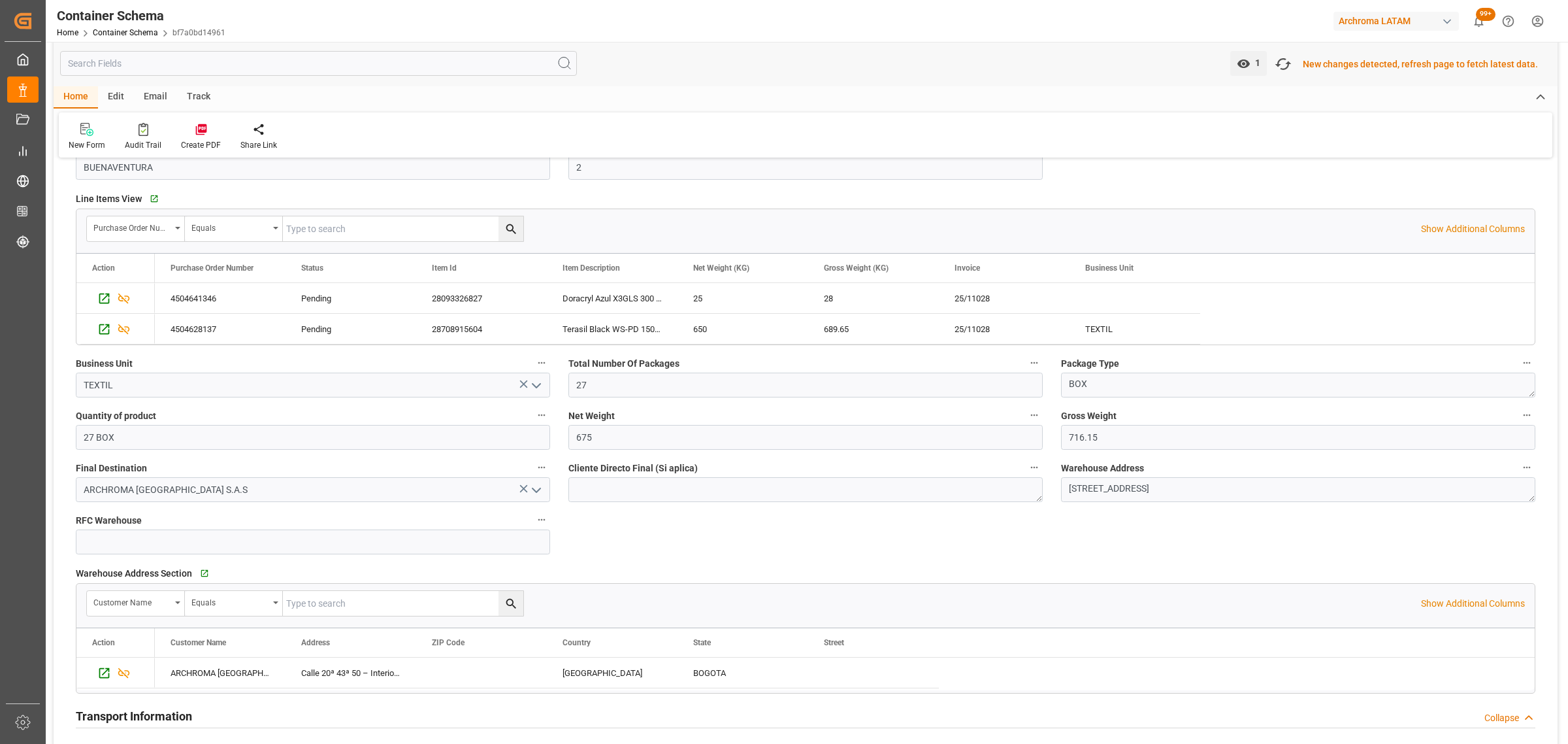
scroll to position [573, 0]
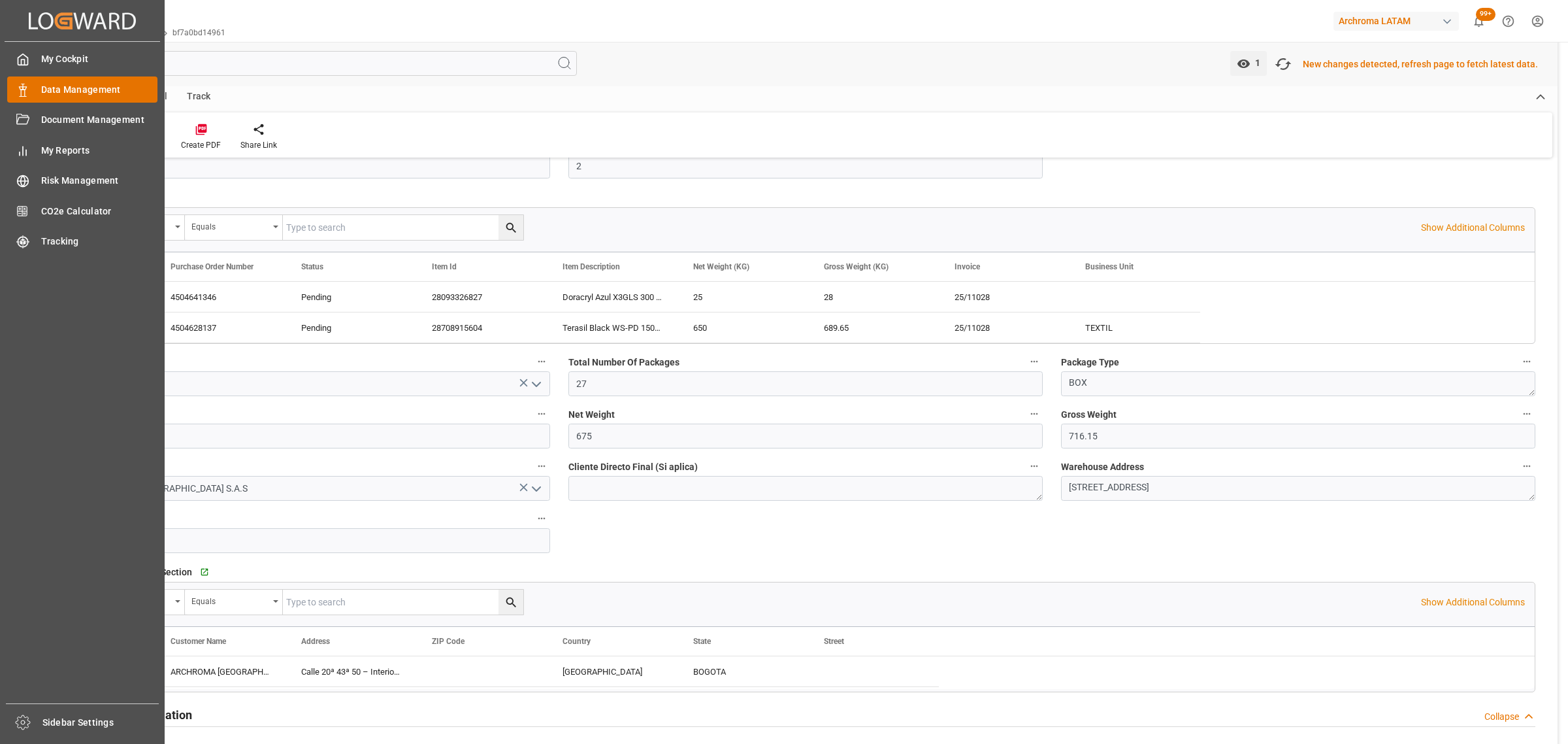
click at [38, 90] on div "Data Management Data Management" at bounding box center [82, 90] width 151 height 26
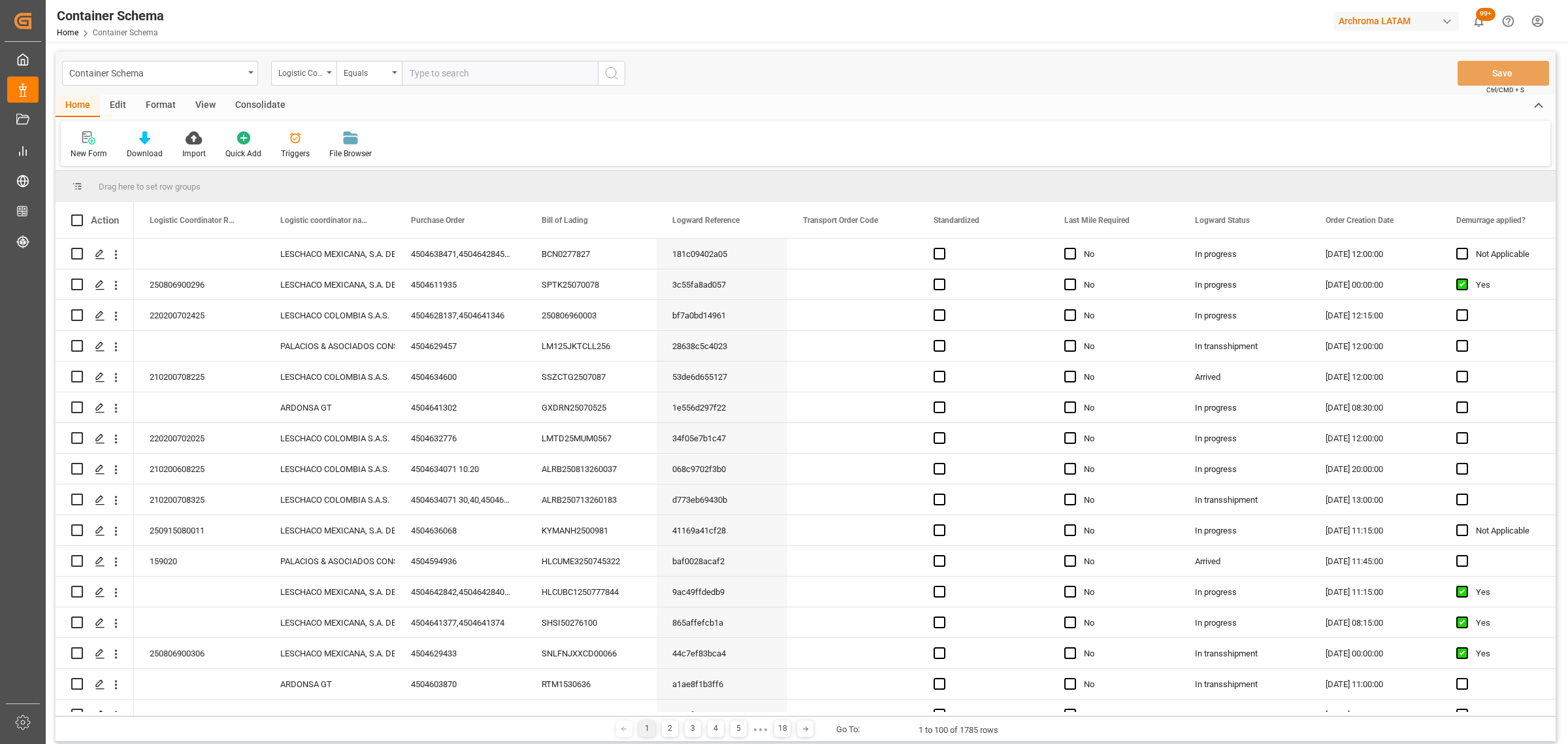
click at [193, 72] on div "Container Schema" at bounding box center [156, 72] width 174 height 17
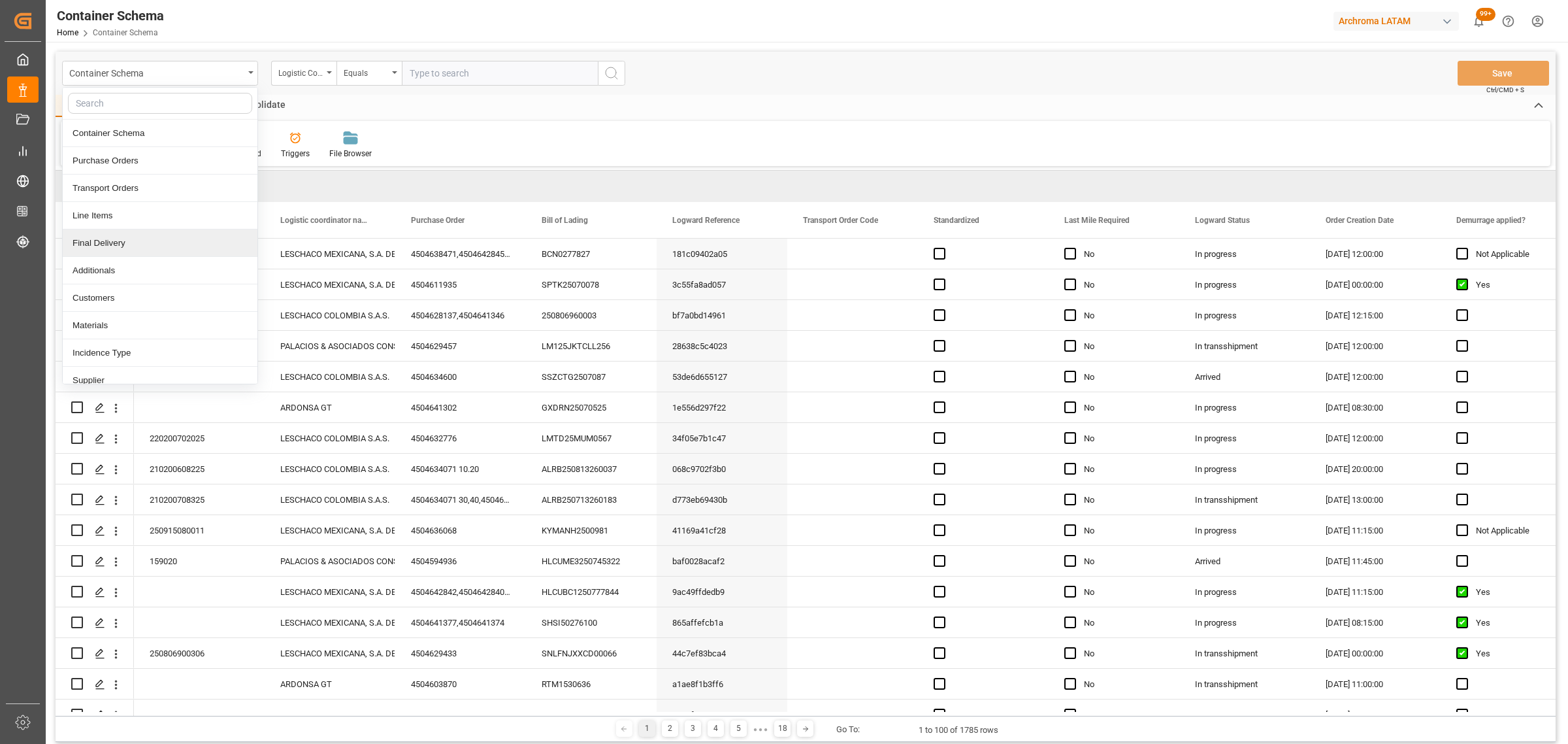
click at [118, 235] on div "Final Delivery" at bounding box center [159, 243] width 194 height 27
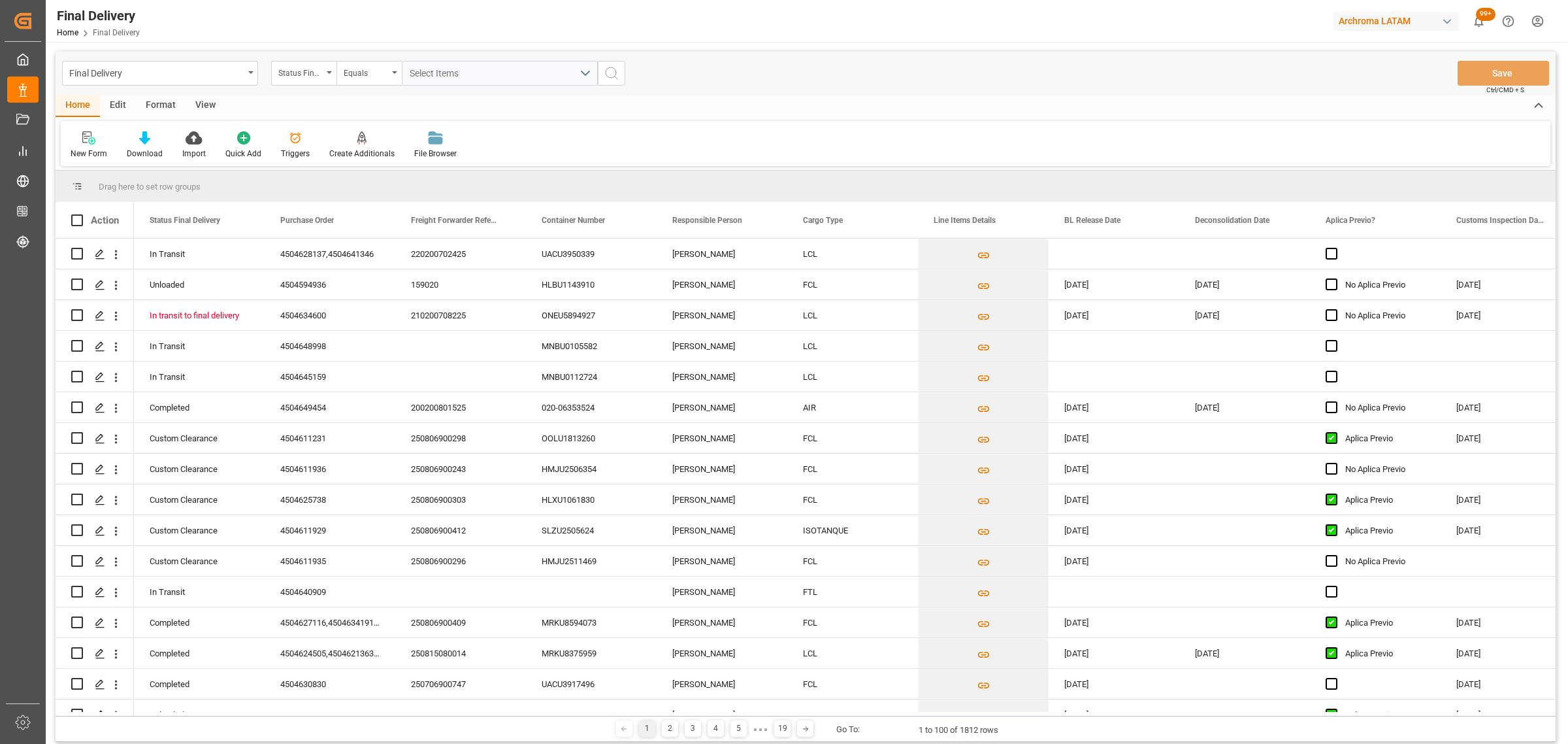
click at [318, 76] on div "Status Final Delivery" at bounding box center [301, 71] width 44 height 15
click at [344, 161] on div "Purchase Order" at bounding box center [369, 161] width 194 height 27
click at [349, 78] on div "Equals" at bounding box center [366, 71] width 44 height 15
click at [376, 164] on div "Fuzzy search" at bounding box center [434, 161] width 194 height 27
click at [431, 67] on input "text" at bounding box center [499, 73] width 196 height 25
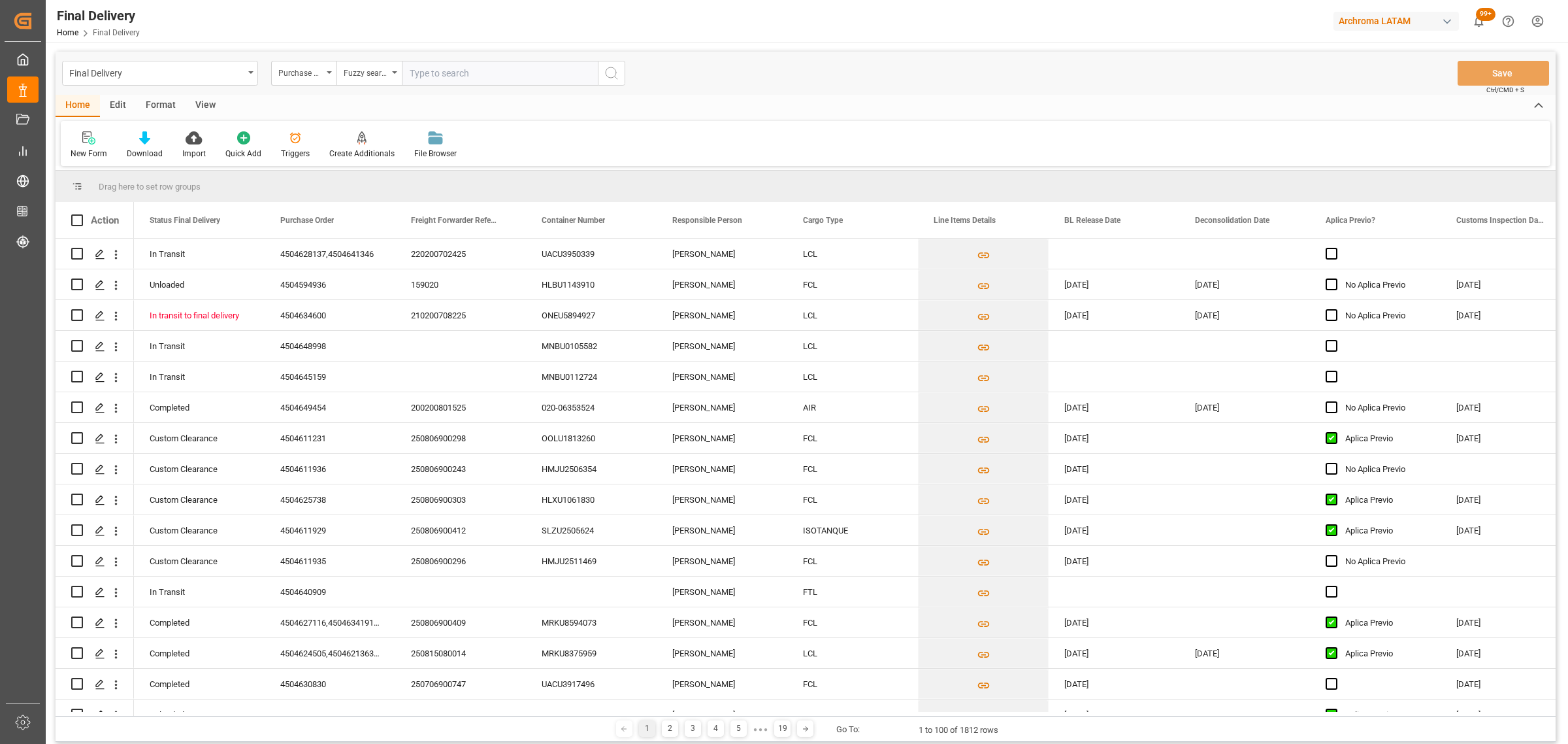
paste input "4504553051"
type input "4504553051"
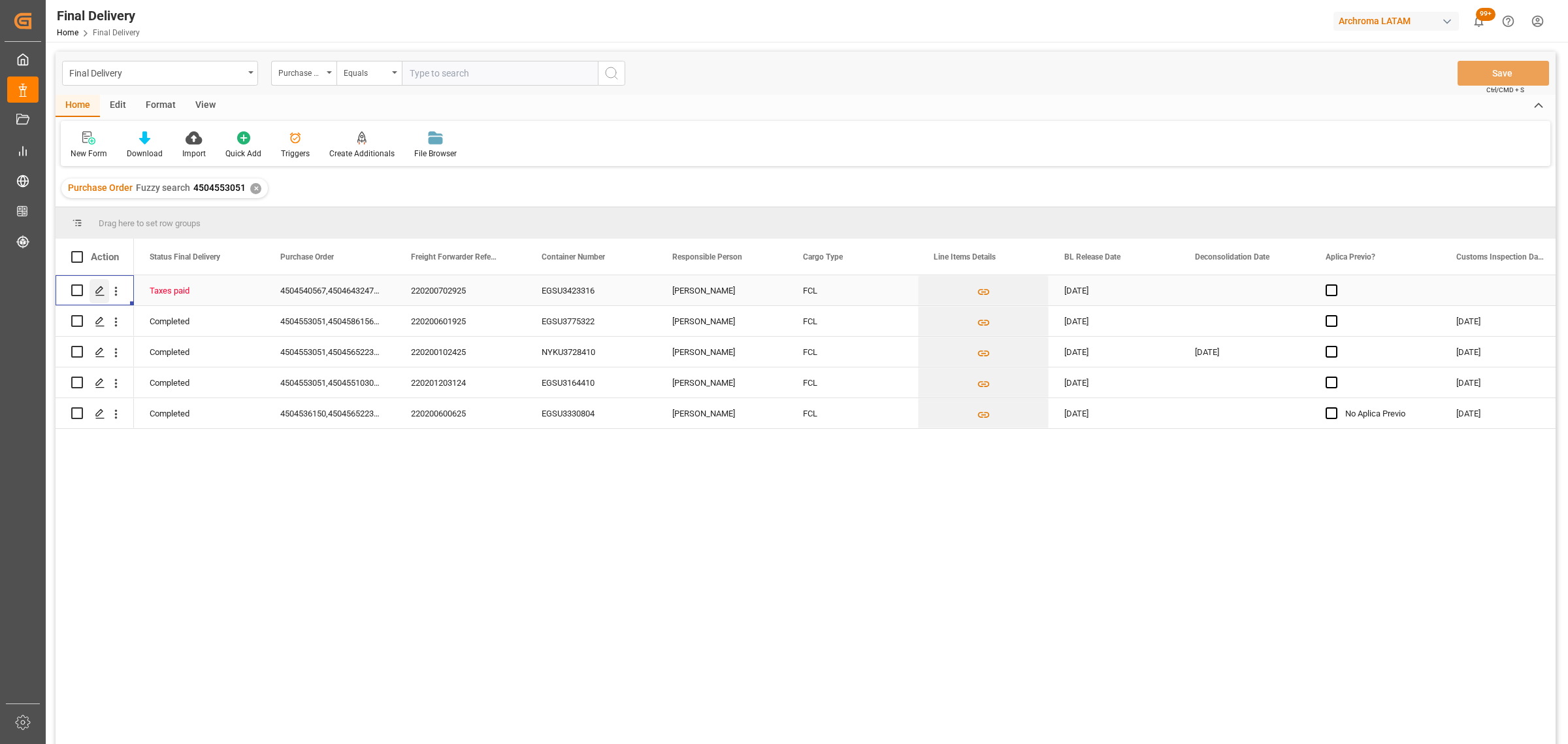
click at [95, 286] on icon "Press SPACE to select this row." at bounding box center [100, 291] width 11 height 11
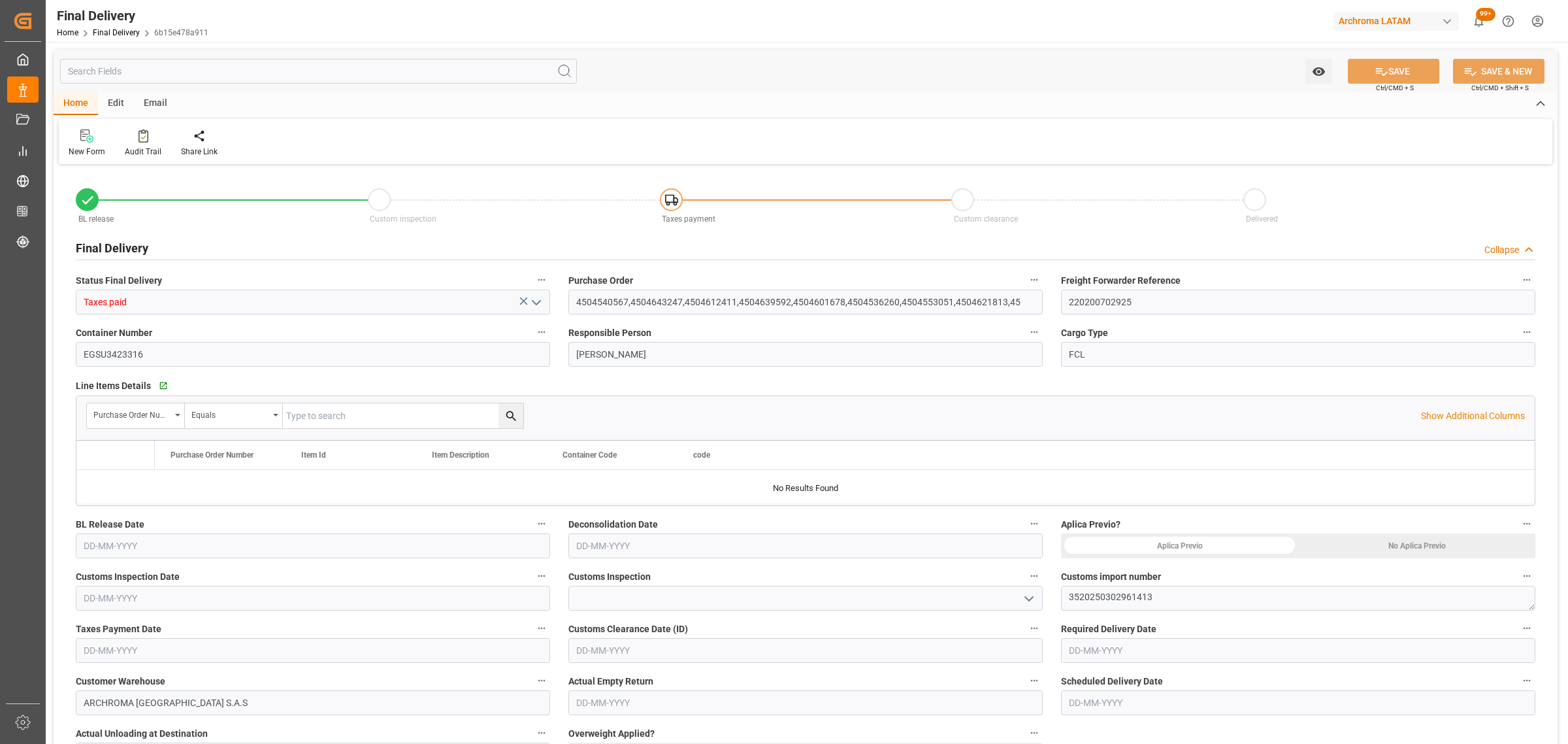
type input "3"
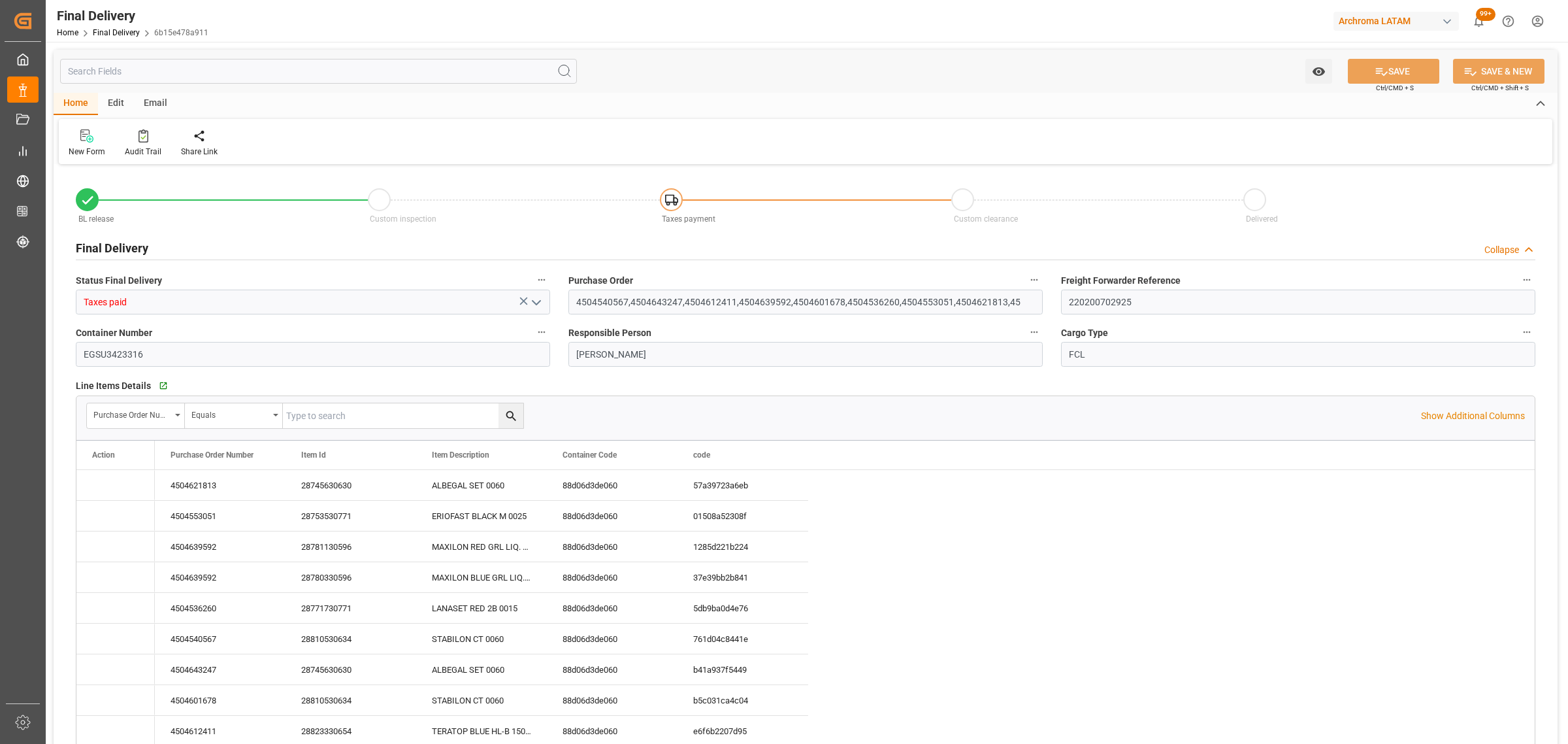
type input "11-08-2025"
type input "21-08-2025"
type input "08-08-2025"
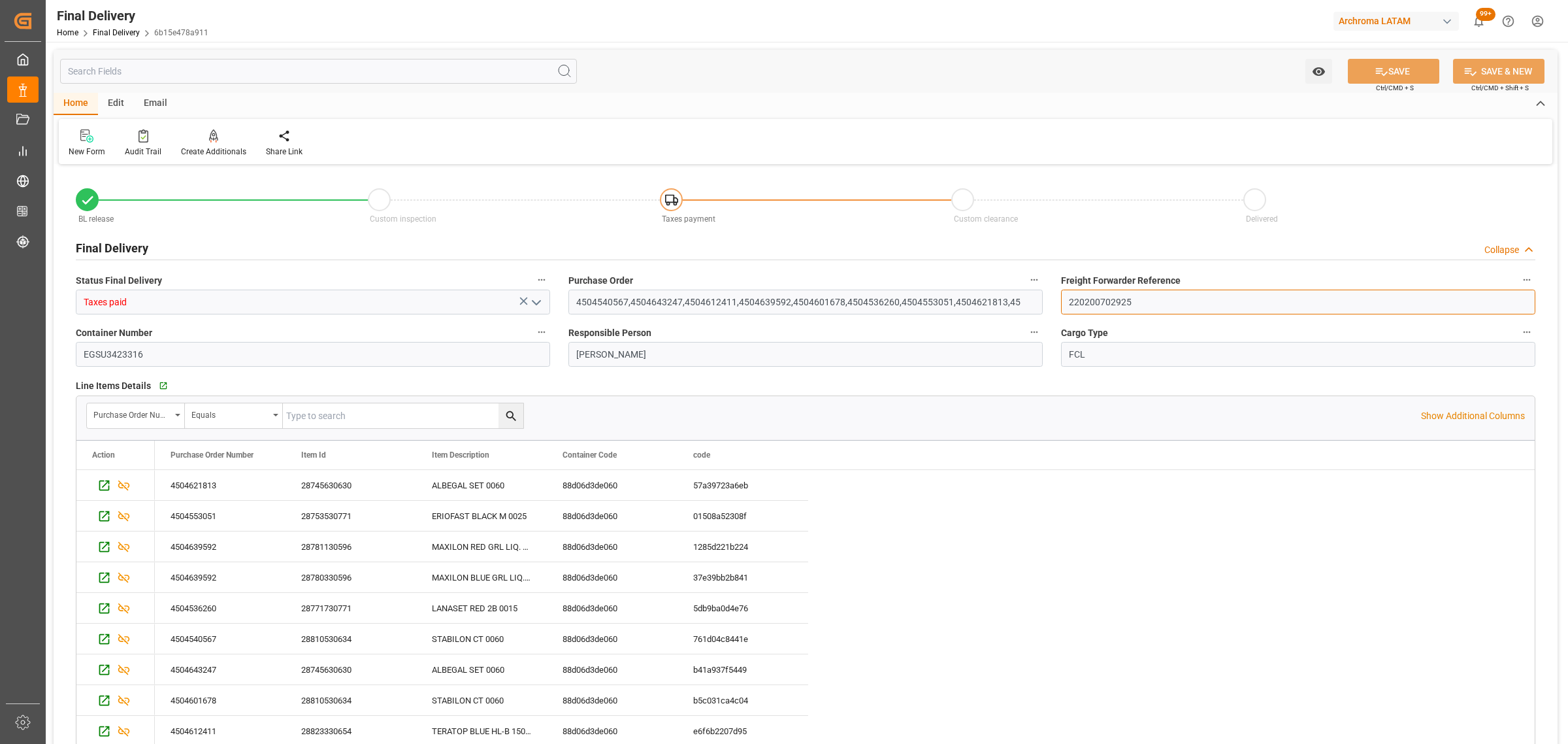
click at [1102, 291] on input "220200702925" at bounding box center [1298, 302] width 474 height 25
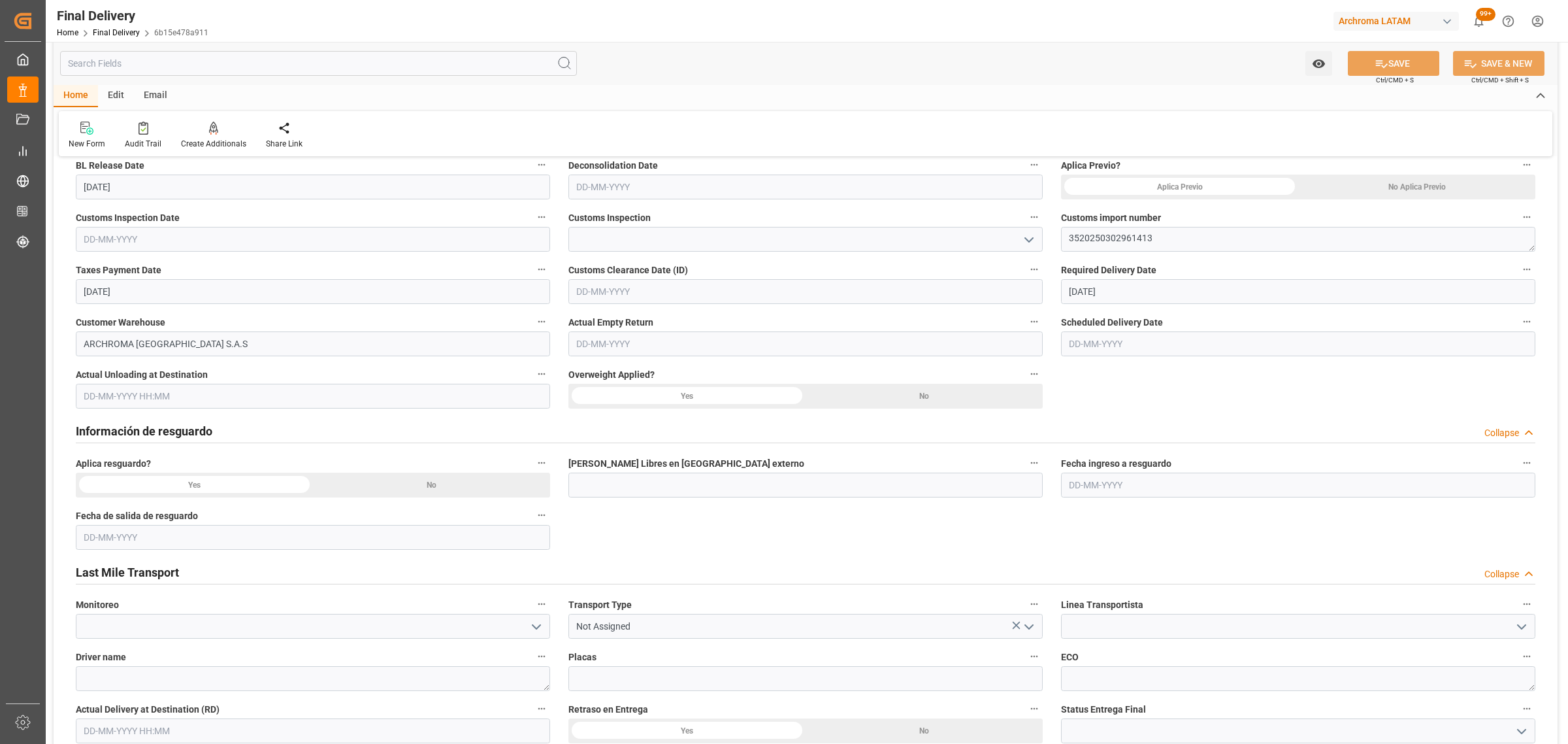
scroll to position [572, 0]
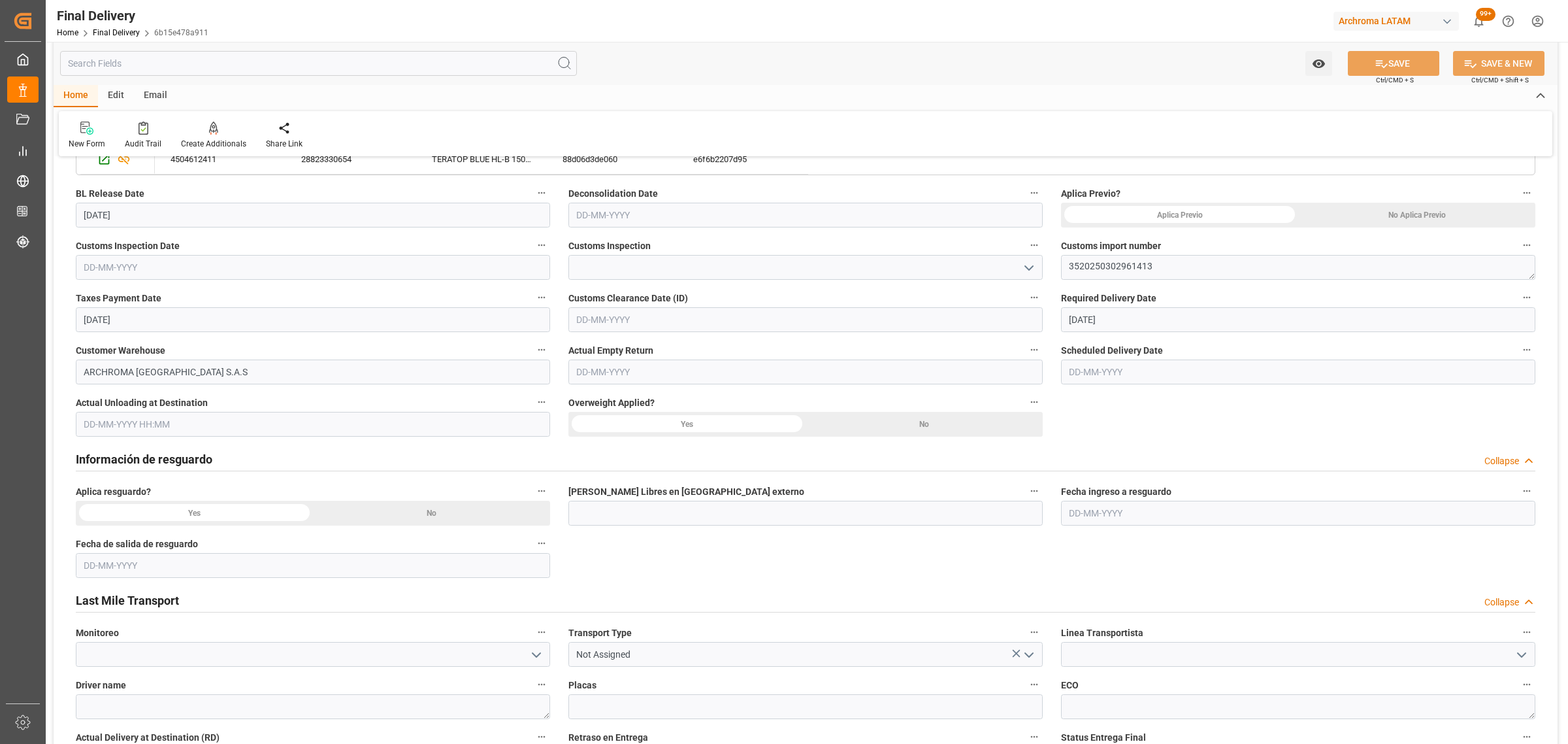
click at [334, 267] on input "text" at bounding box center [313, 267] width 474 height 25
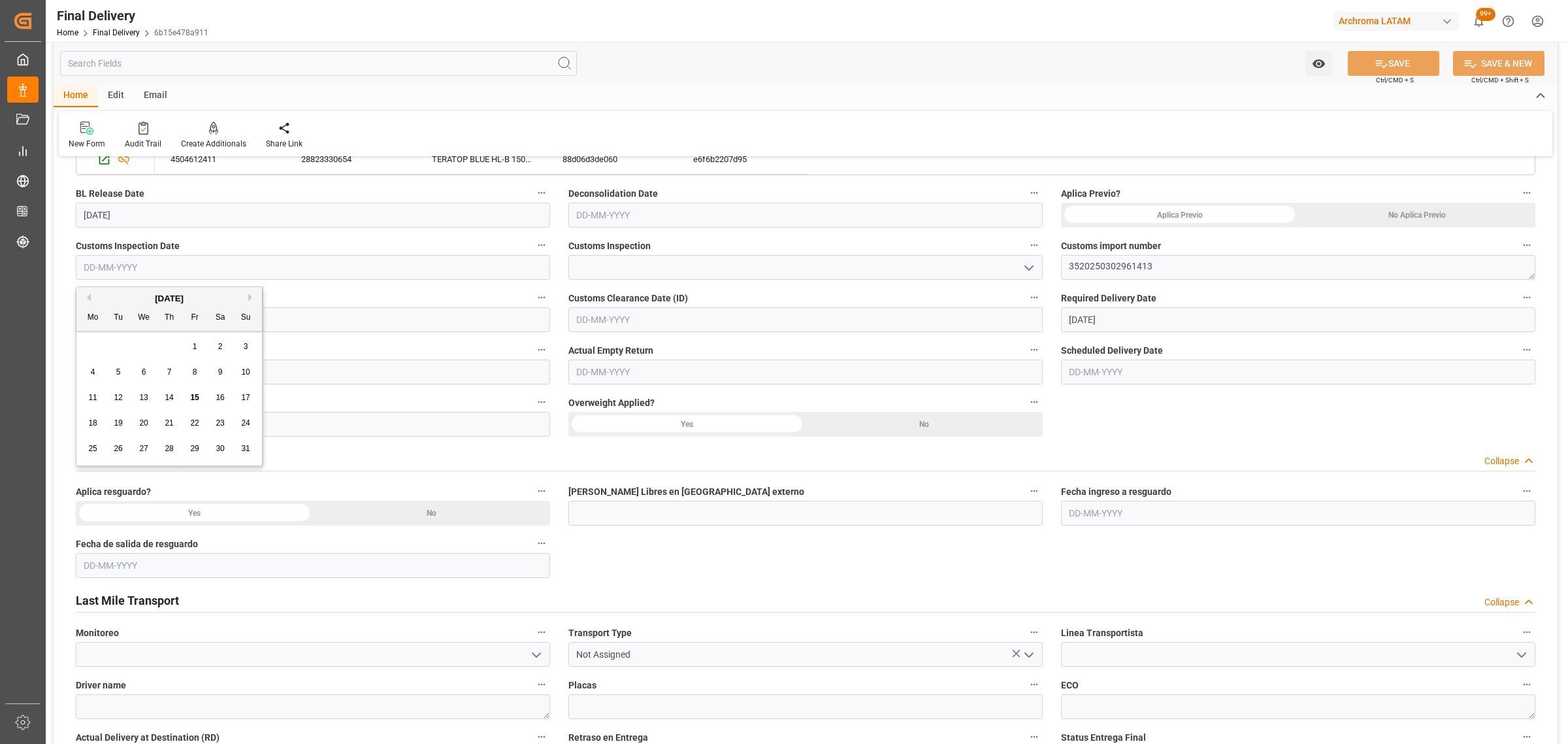
click at [92, 394] on span "11" at bounding box center [93, 397] width 9 height 9
type input "11-08-2025"
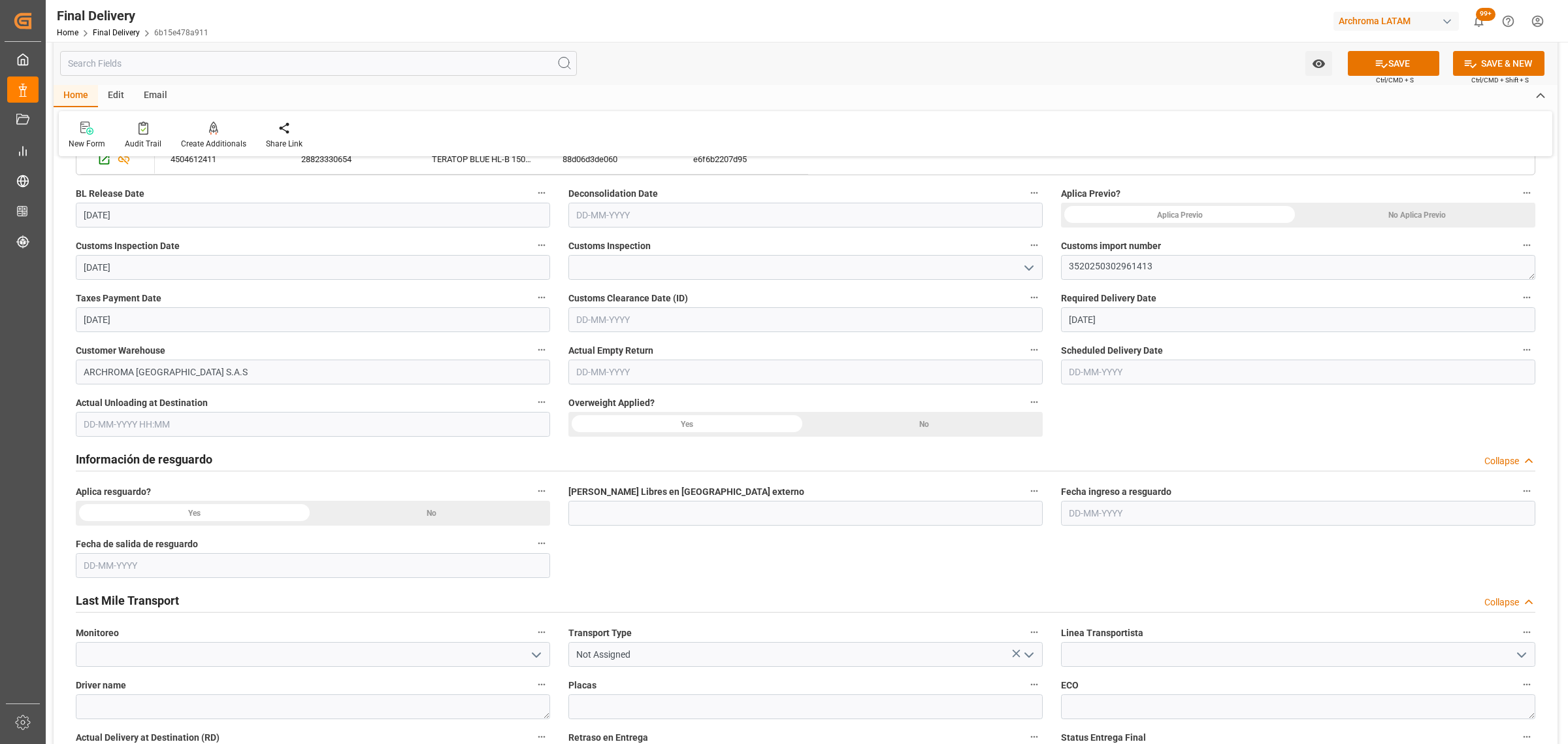
click at [1030, 268] on icon "open menu" at bounding box center [1029, 268] width 16 height 16
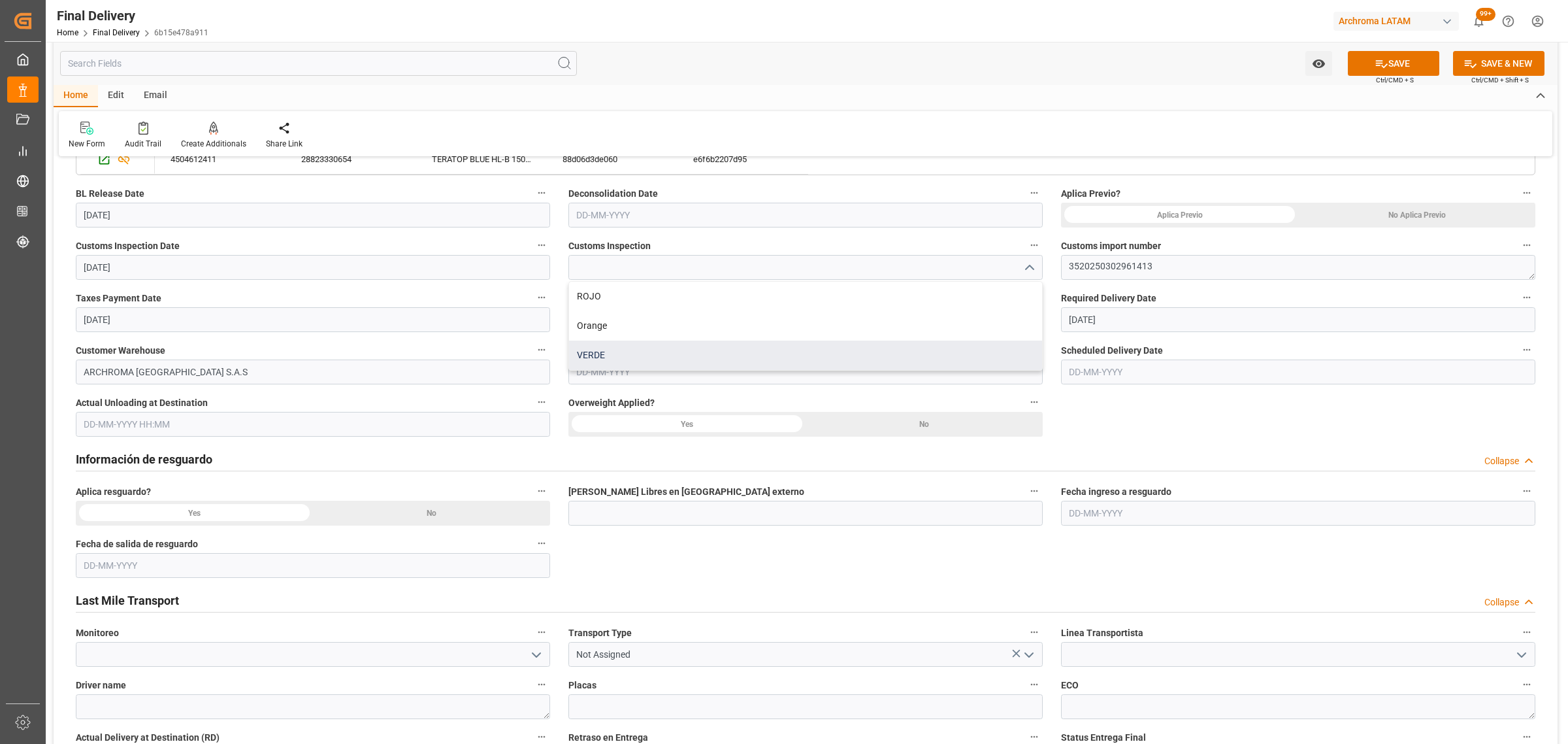
click at [732, 347] on div "VERDE" at bounding box center [806, 355] width 473 height 29
type input "VERDE"
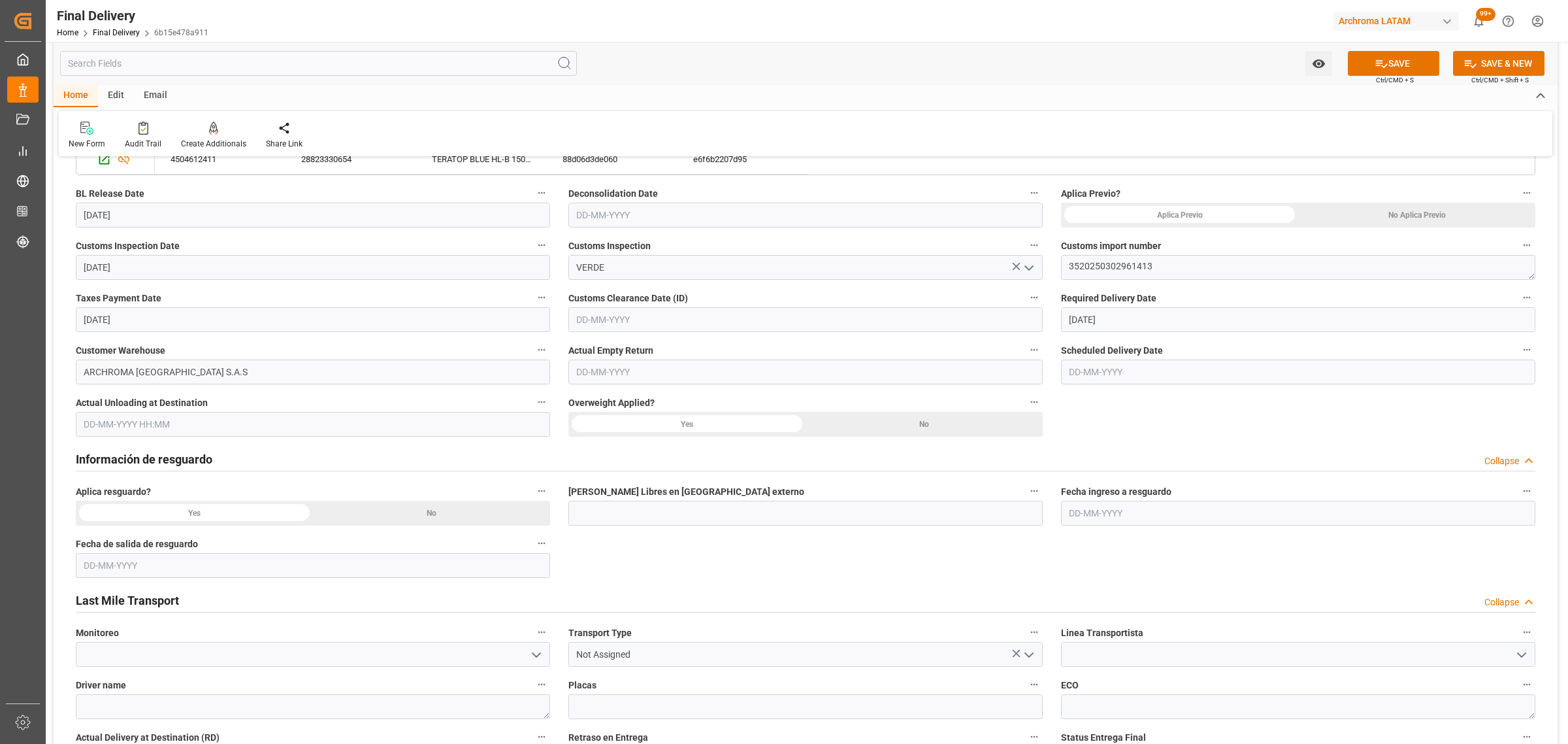
click at [951, 325] on input "text" at bounding box center [806, 319] width 474 height 25
click at [603, 396] on div "28 29 30 31 1 2 3" at bounding box center [662, 399] width 179 height 26
click at [582, 450] on span "11" at bounding box center [585, 449] width 9 height 9
type input "11-08-2025"
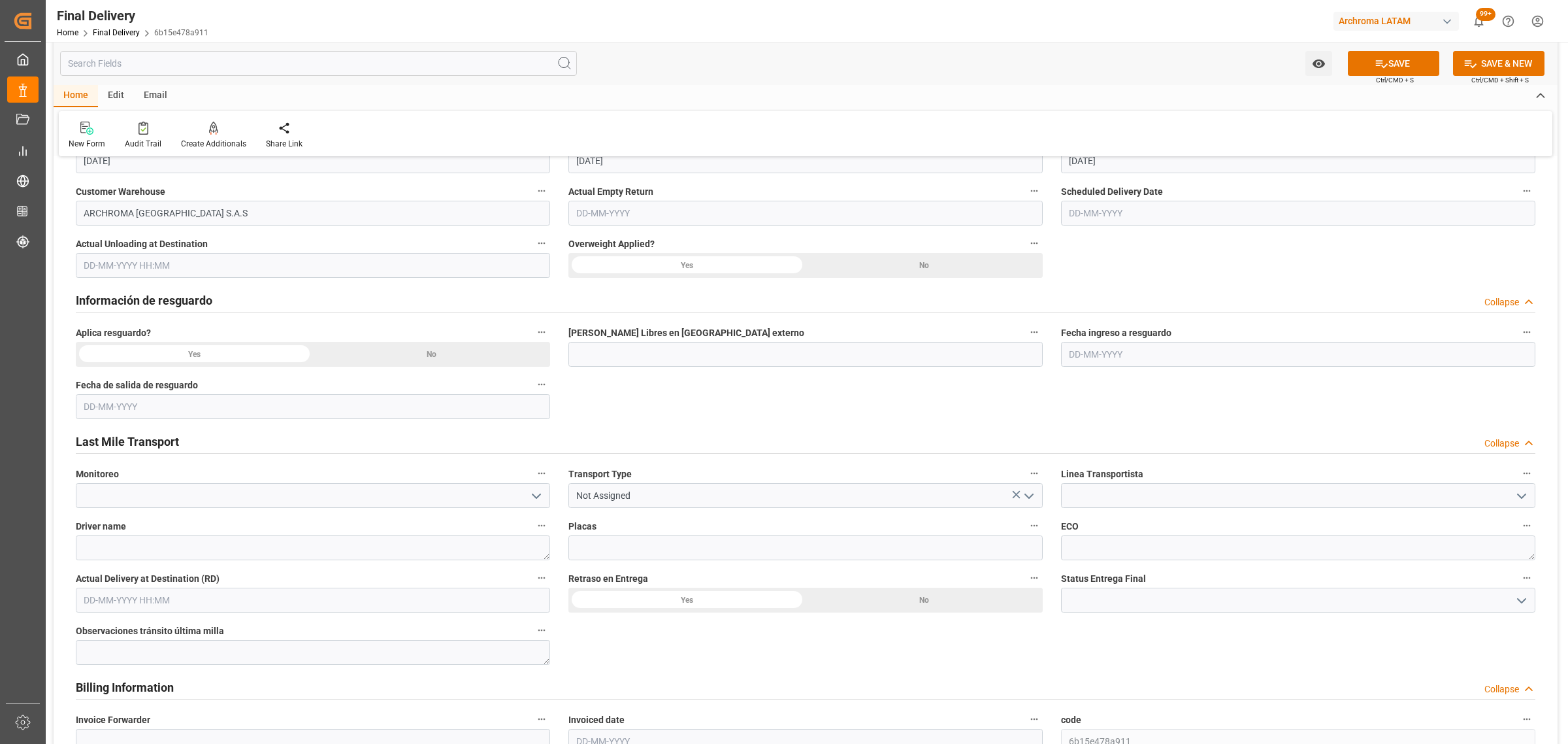
scroll to position [735, 0]
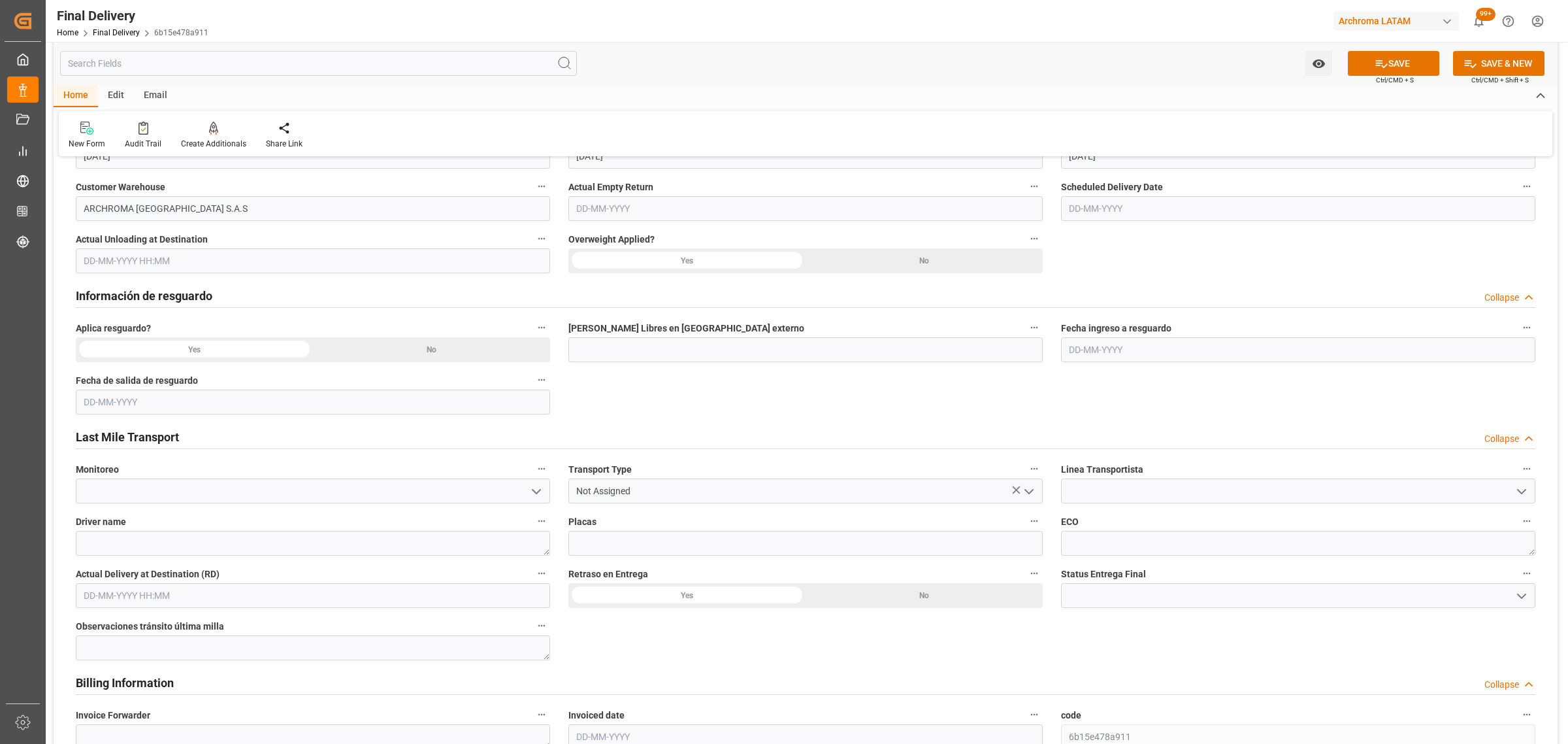
drag, startPoint x: 1031, startPoint y: 492, endPoint x: 1020, endPoint y: 491, distance: 11.0
click at [1031, 491] on icon "open menu" at bounding box center [1029, 491] width 16 height 16
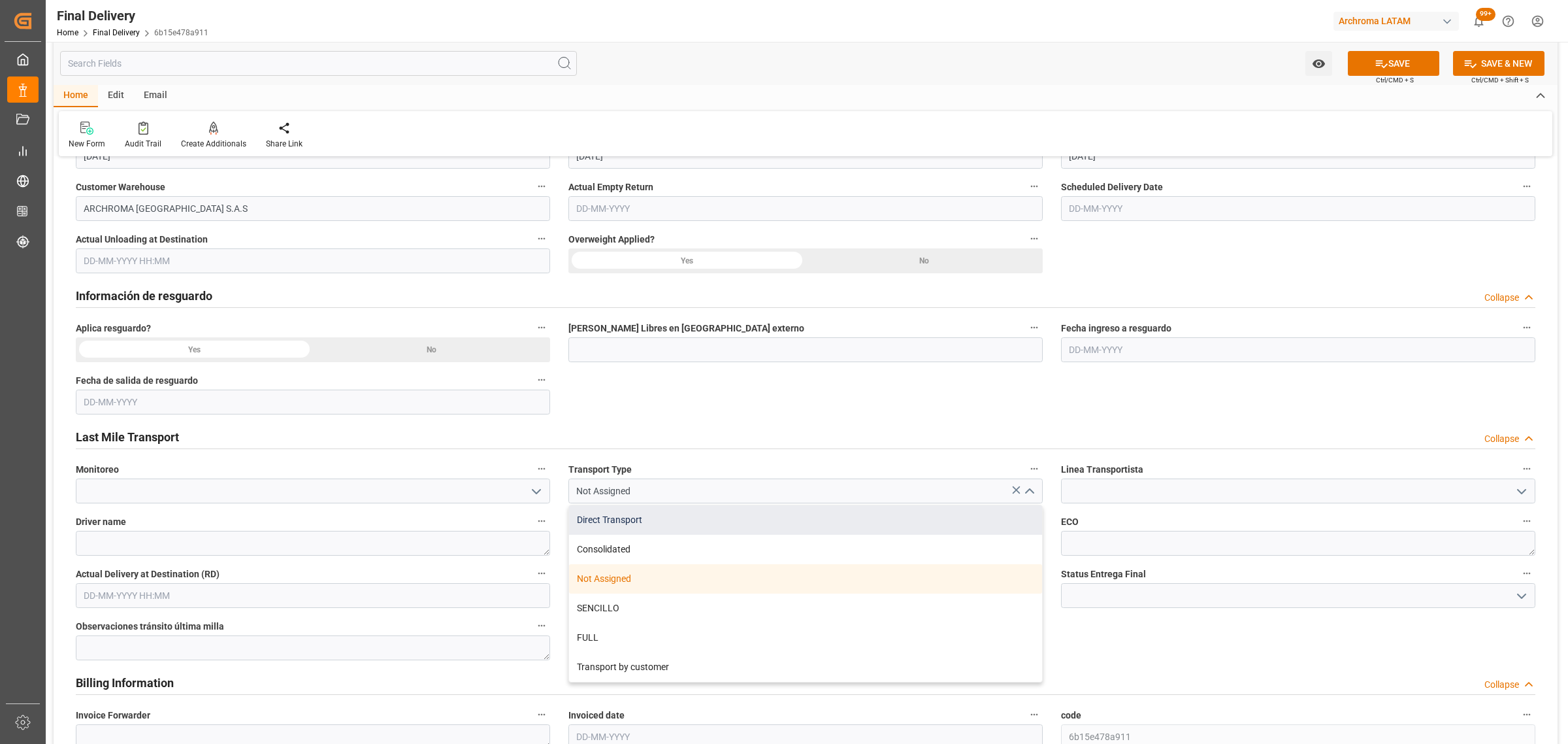
click at [681, 515] on div "Direct Transport" at bounding box center [806, 519] width 473 height 29
type input "Direct Transport"
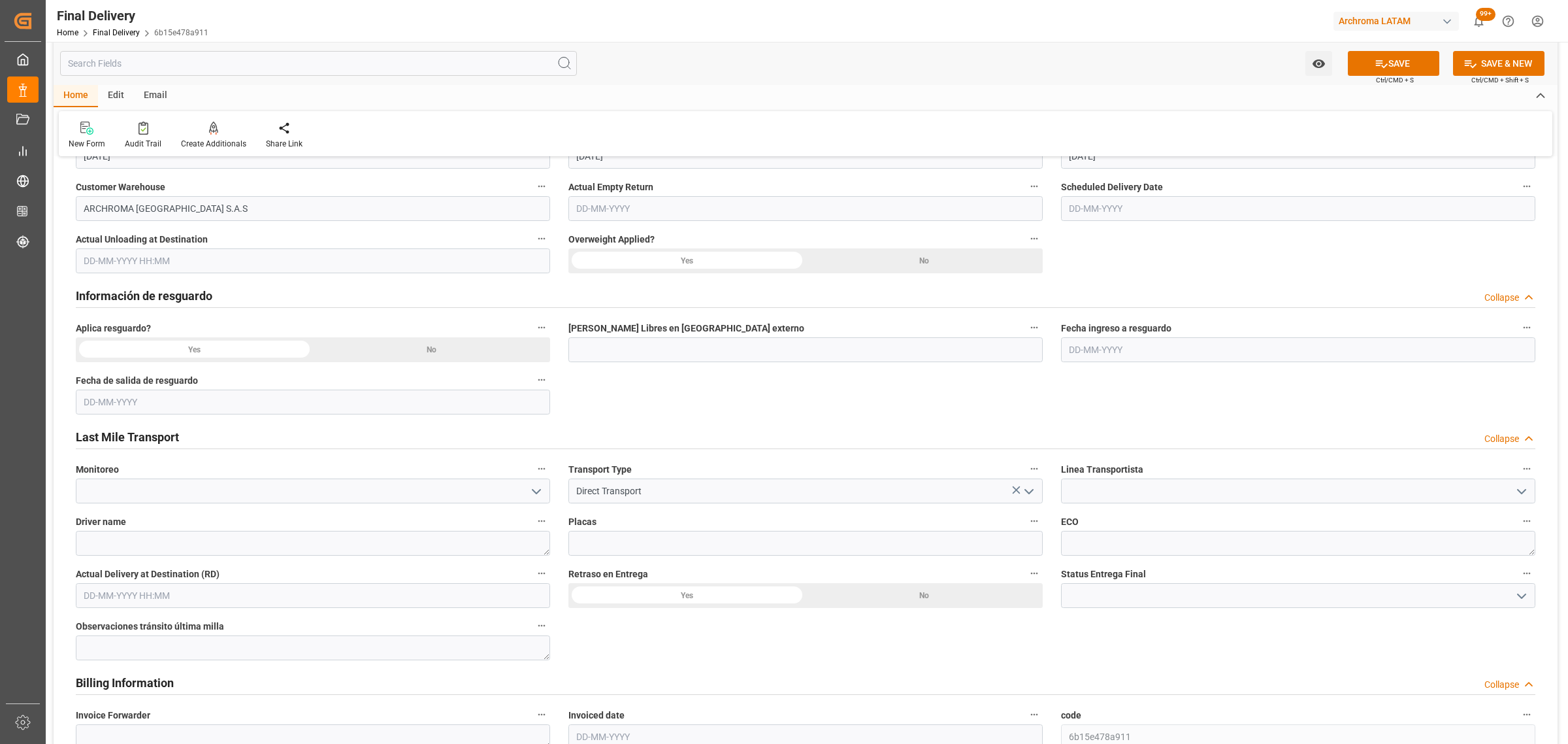
click at [1513, 490] on button "open menu" at bounding box center [1521, 491] width 19 height 20
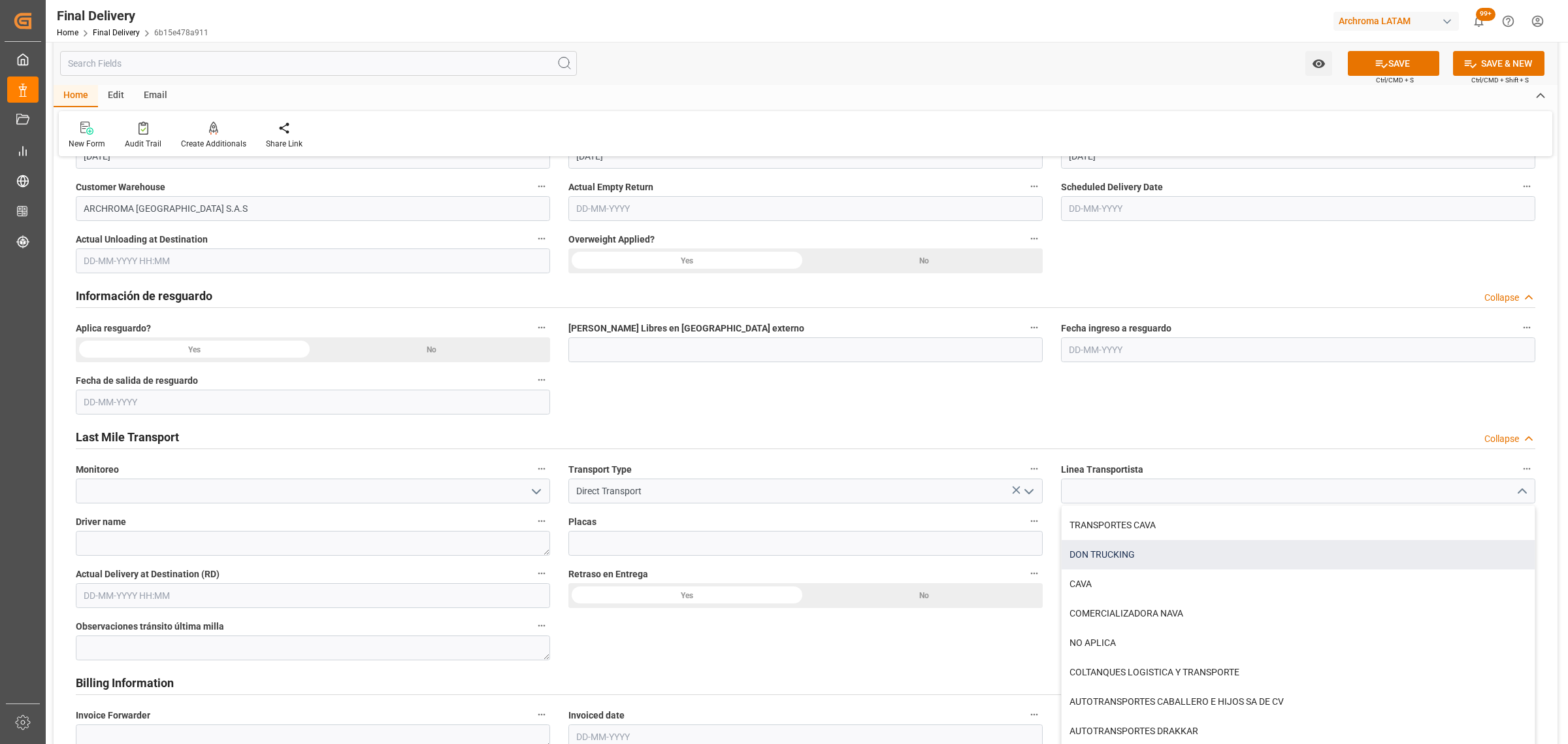
scroll to position [490, 0]
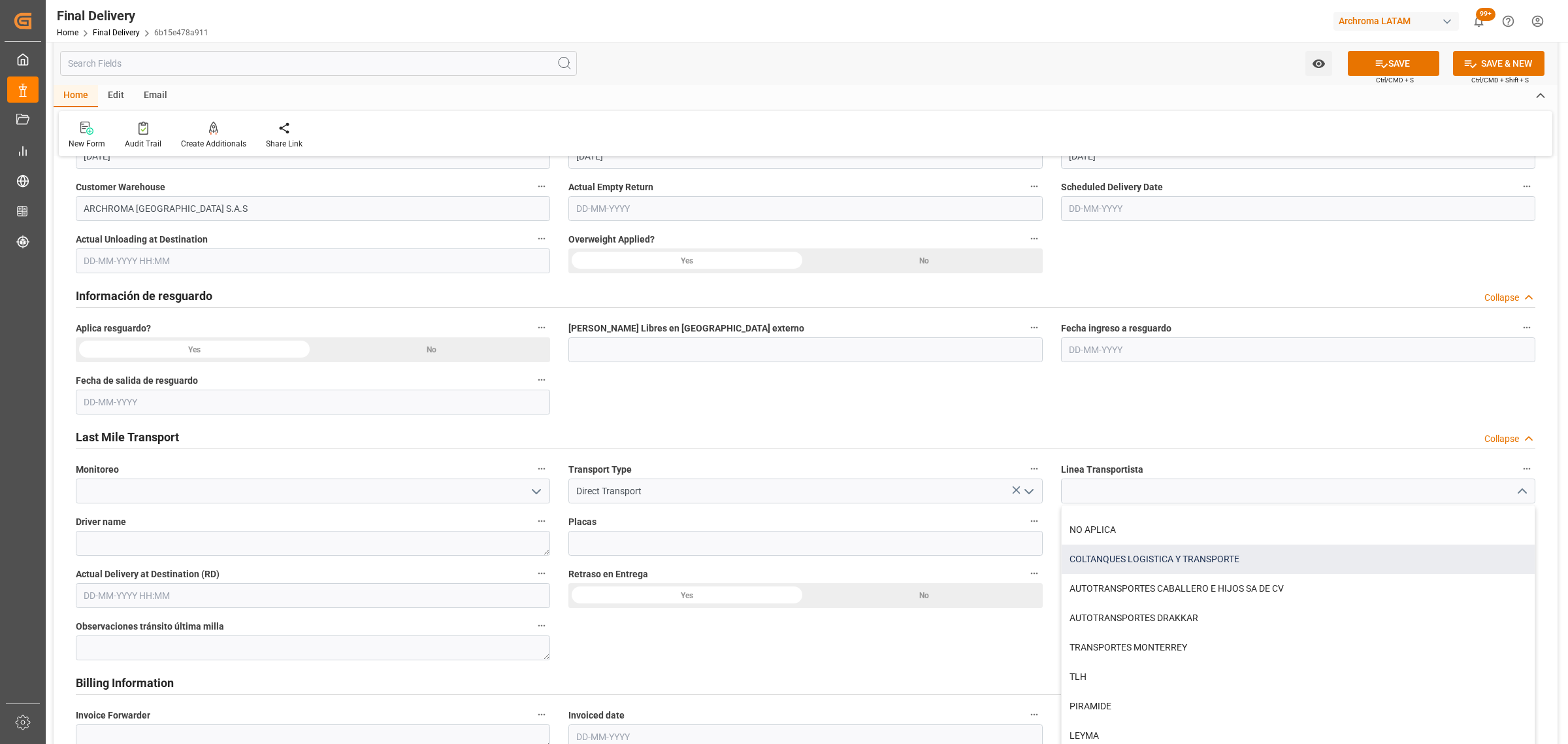
click at [1250, 554] on div "COLTANQUES LOGISTICA Y TRANSPORTE" at bounding box center [1298, 559] width 473 height 29
type input "COLTANQUES LOGISTICA Y TRANSPORTE"
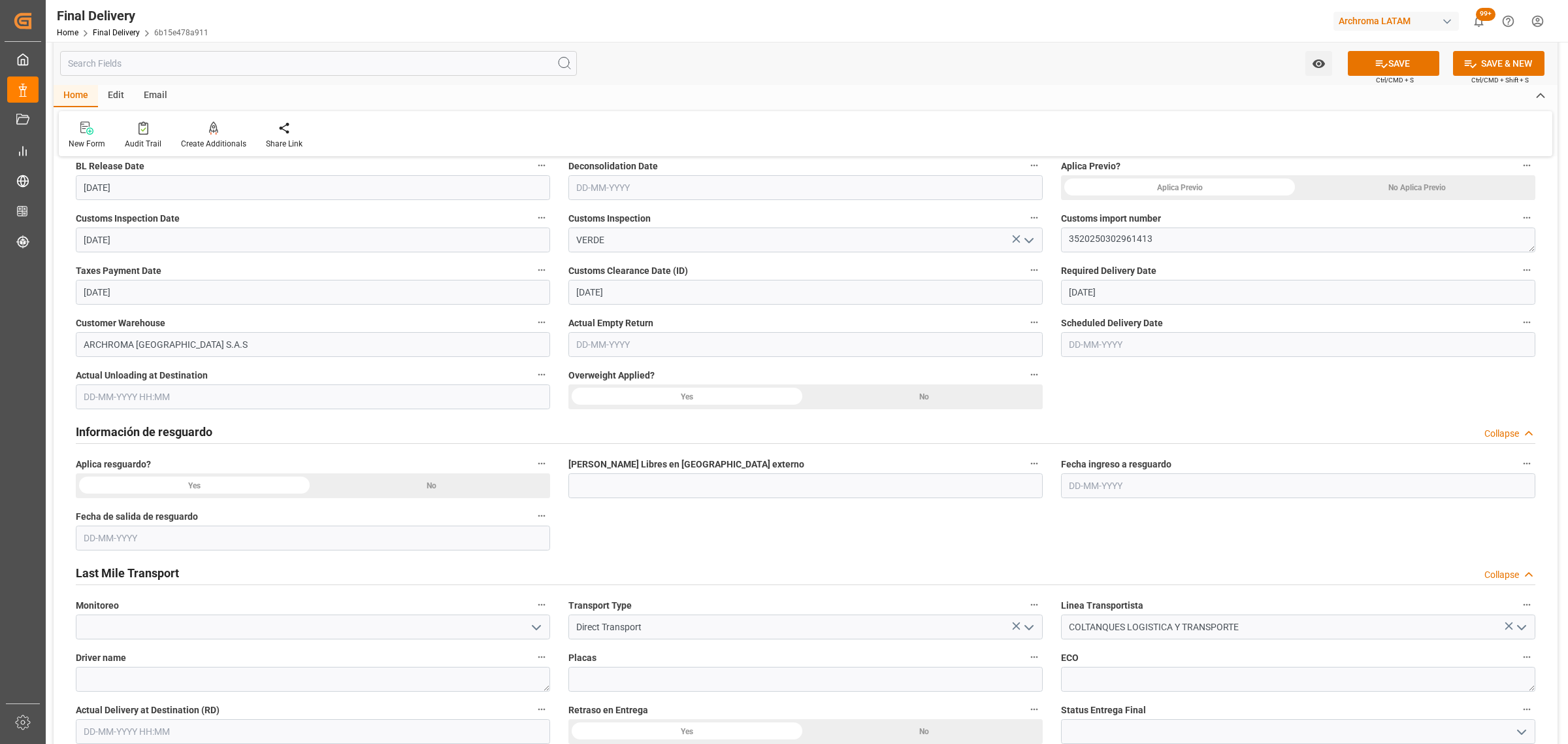
scroll to position [572, 0]
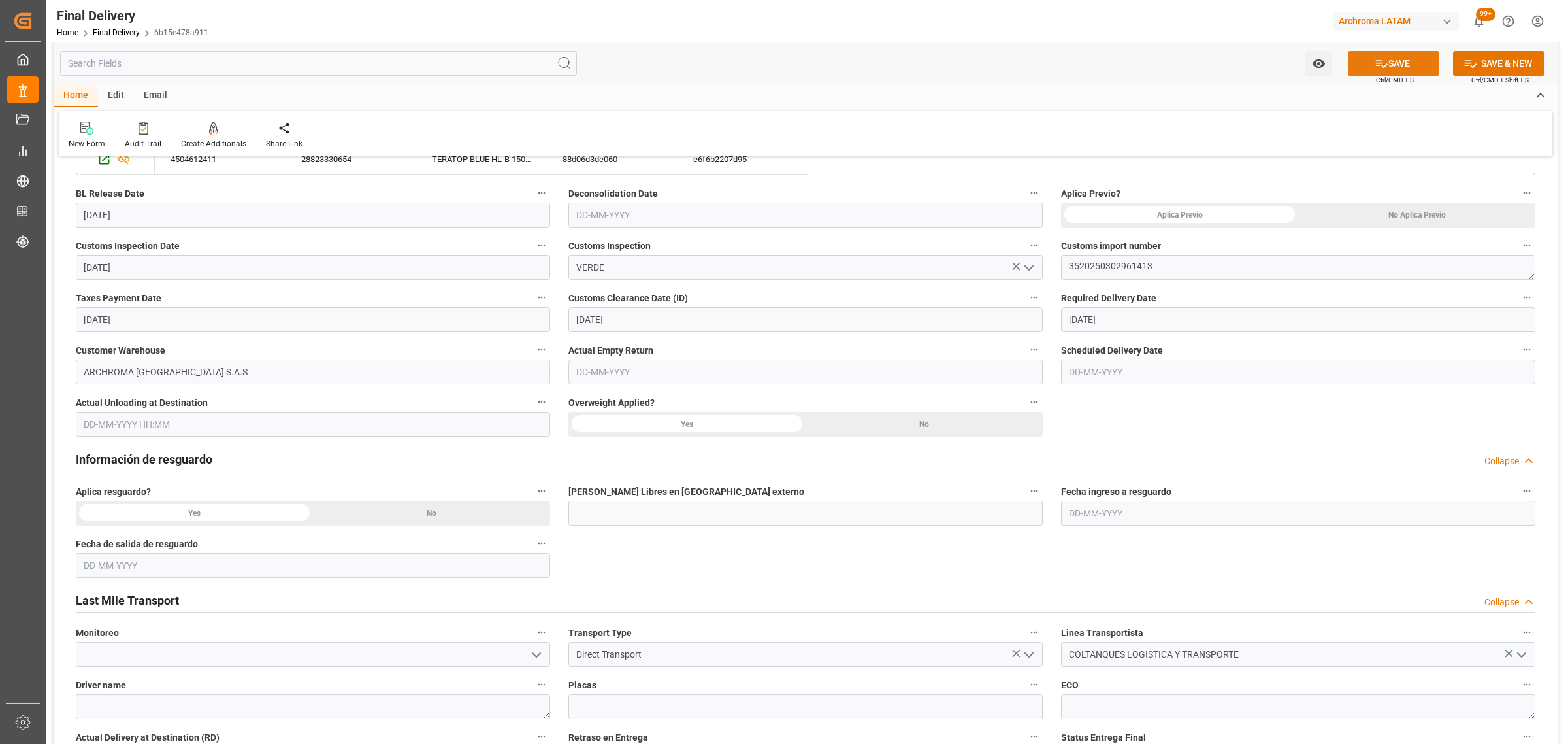
click at [1399, 72] on button "SAVE" at bounding box center [1394, 63] width 92 height 25
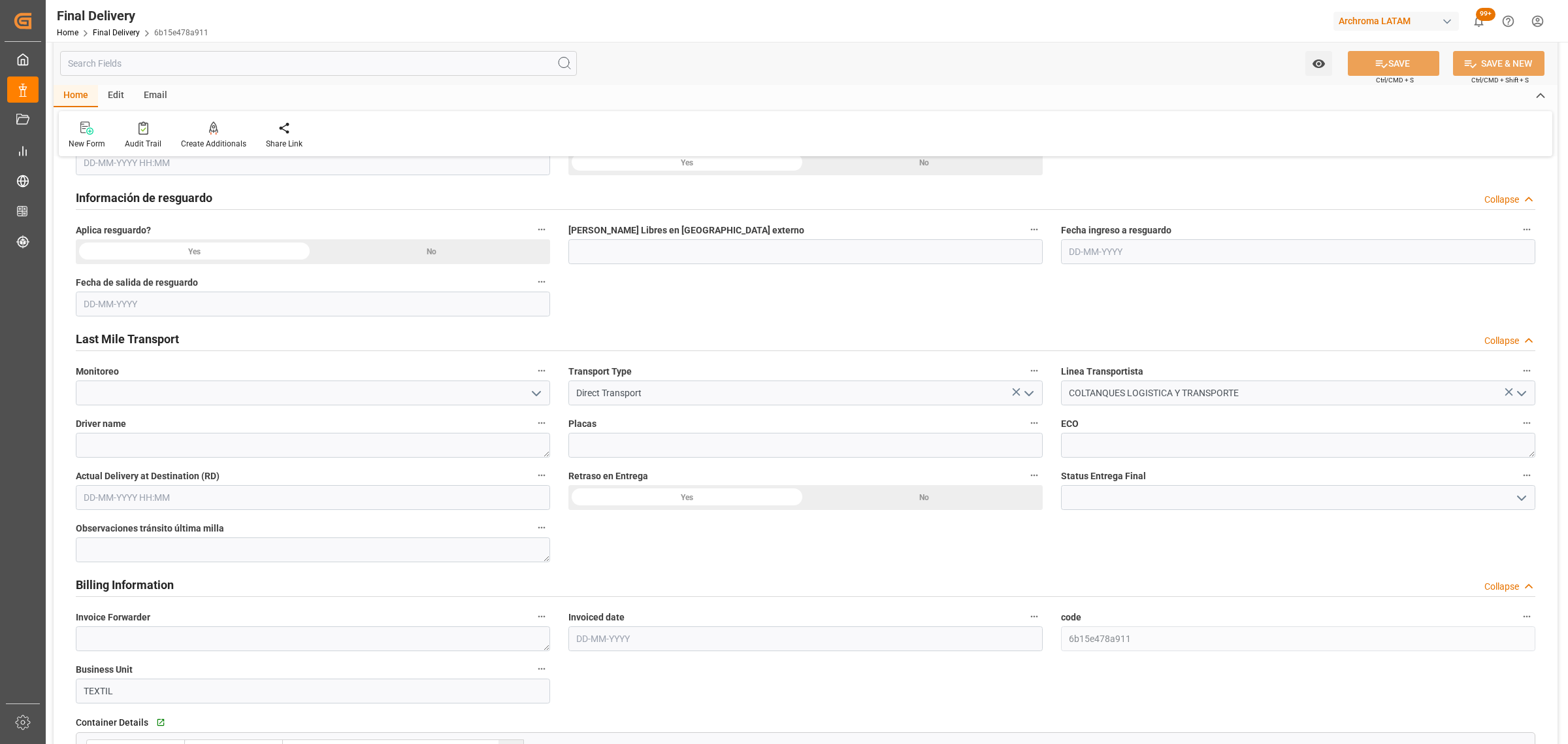
scroll to position [899, 0]
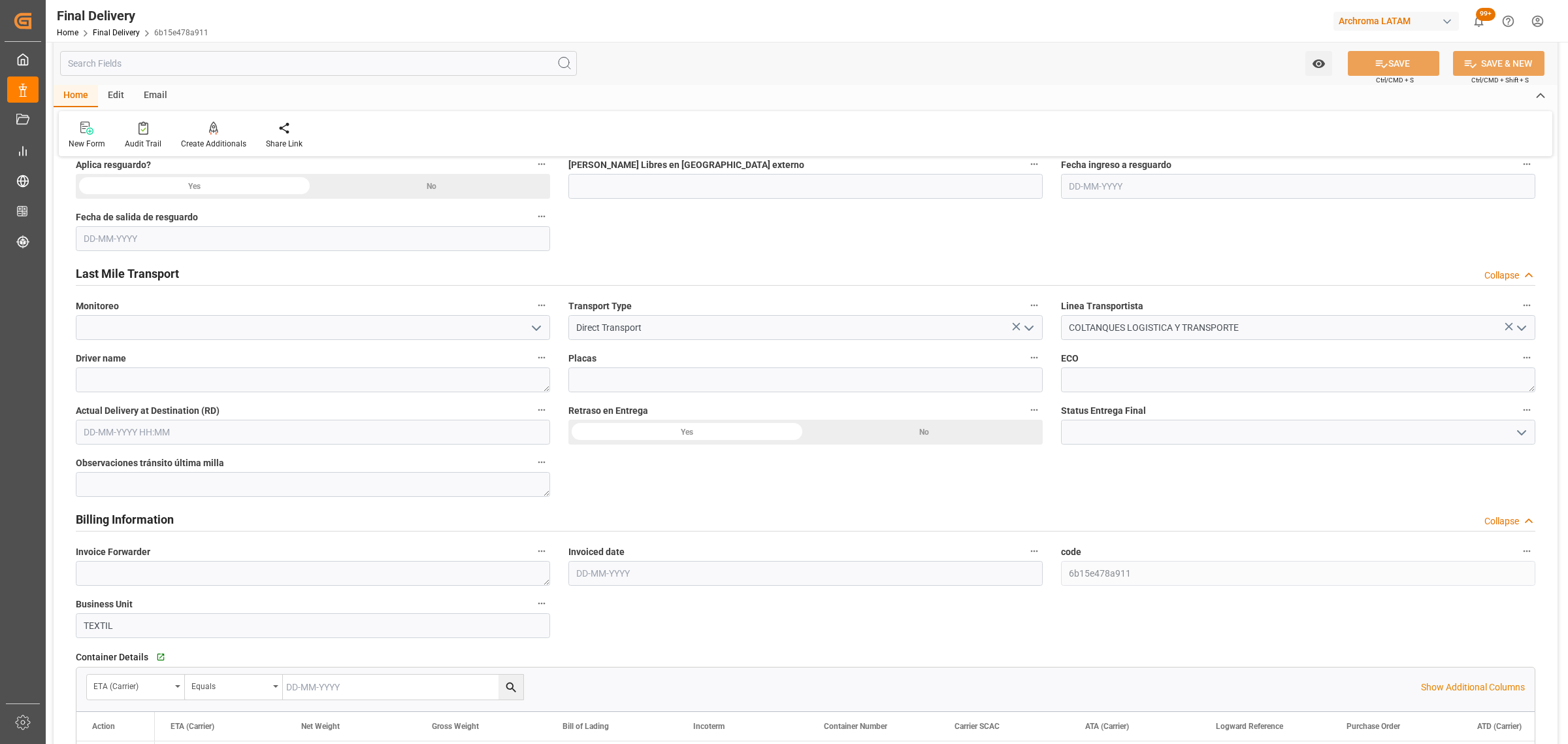
click at [538, 324] on icon "open menu" at bounding box center [537, 328] width 16 height 16
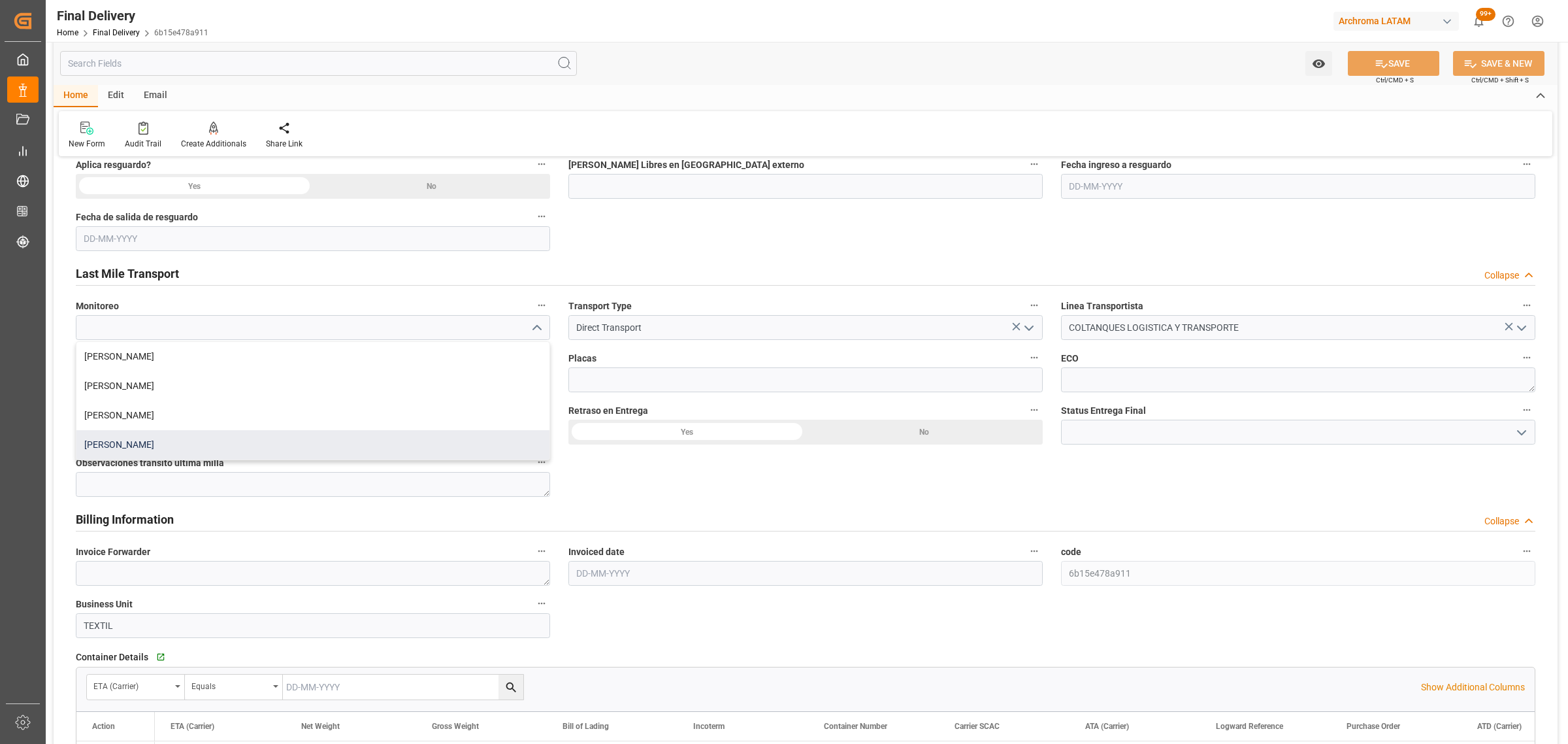
click at [172, 454] on div "Laura Cobos" at bounding box center [313, 444] width 473 height 29
type input "Laura Cobos"
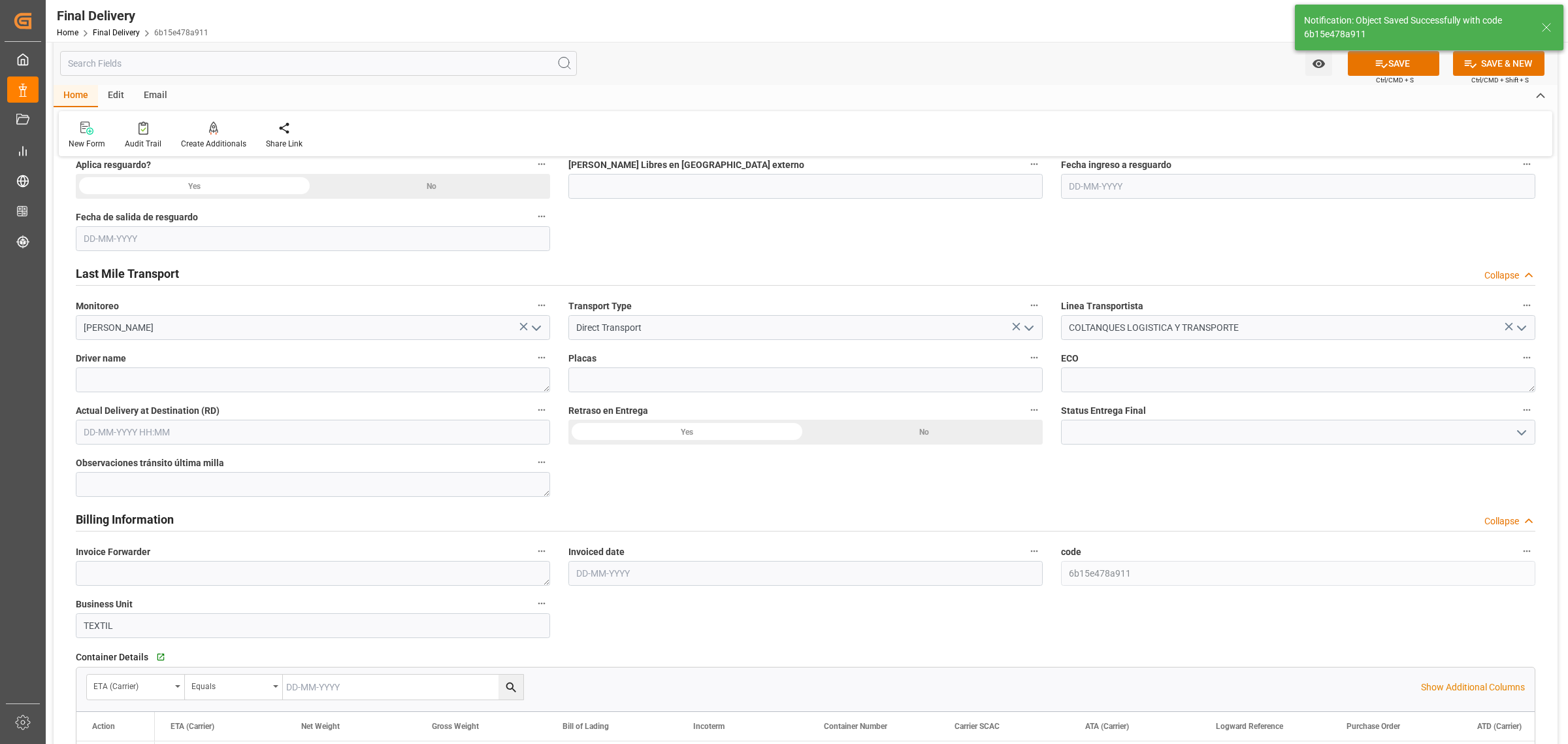
type textarea "1"
click at [1387, 50] on div "Notification: Object Saved Successfully with code 6b15e478a911" at bounding box center [1429, 27] width 278 height 55
type input "Custom Clearance"
click at [1383, 61] on icon at bounding box center [1382, 63] width 14 height 14
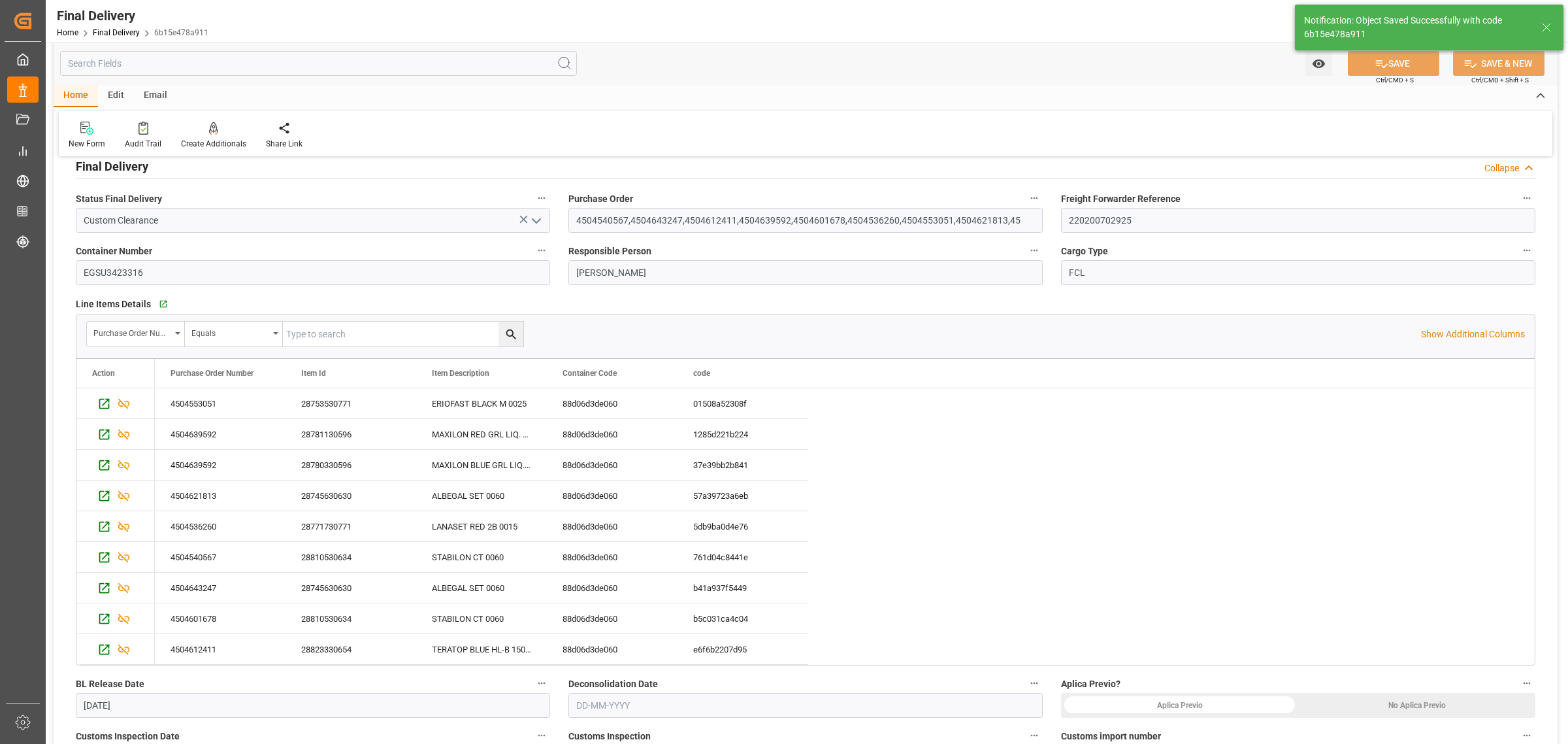
scroll to position [0, 0]
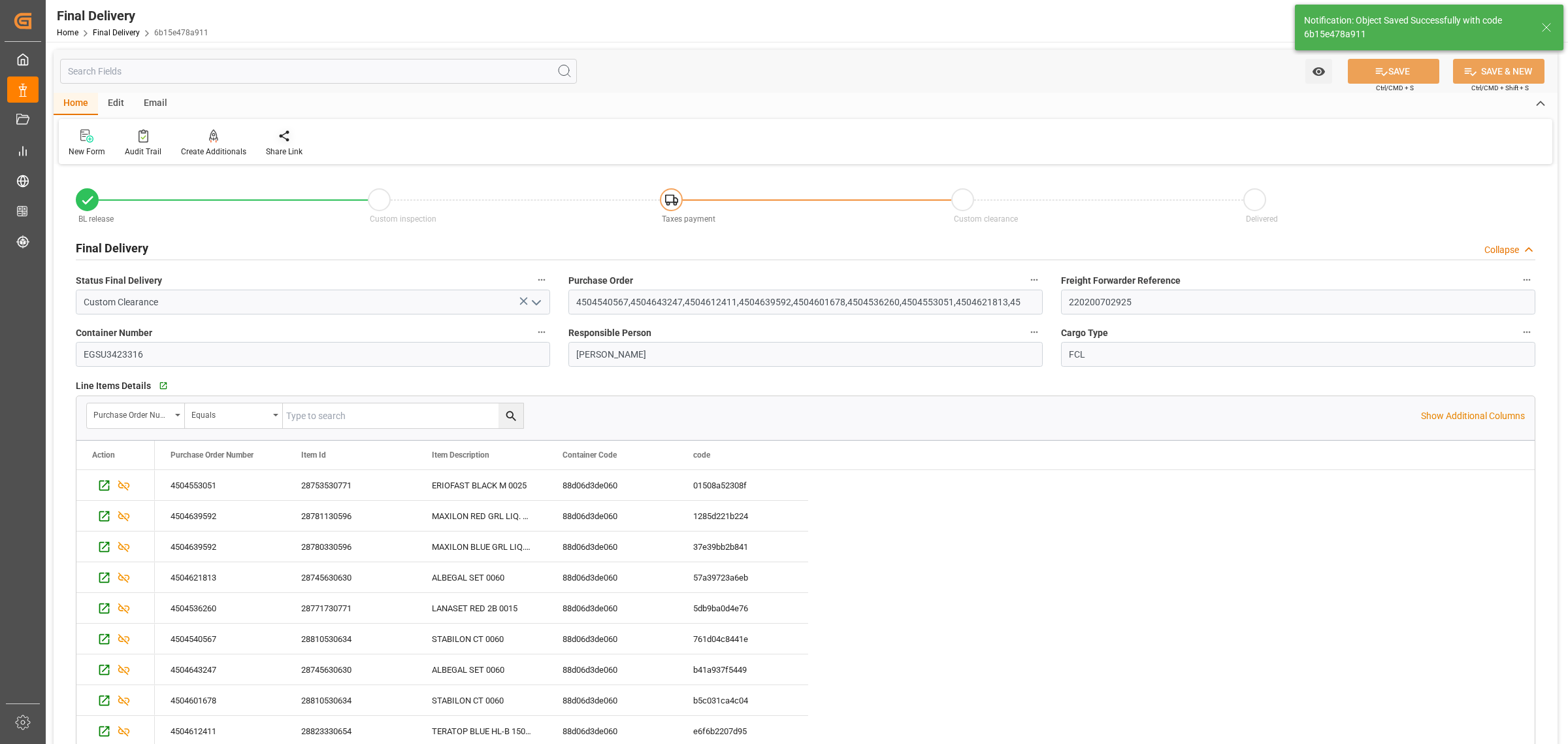
click at [291, 135] on div at bounding box center [284, 135] width 37 height 14
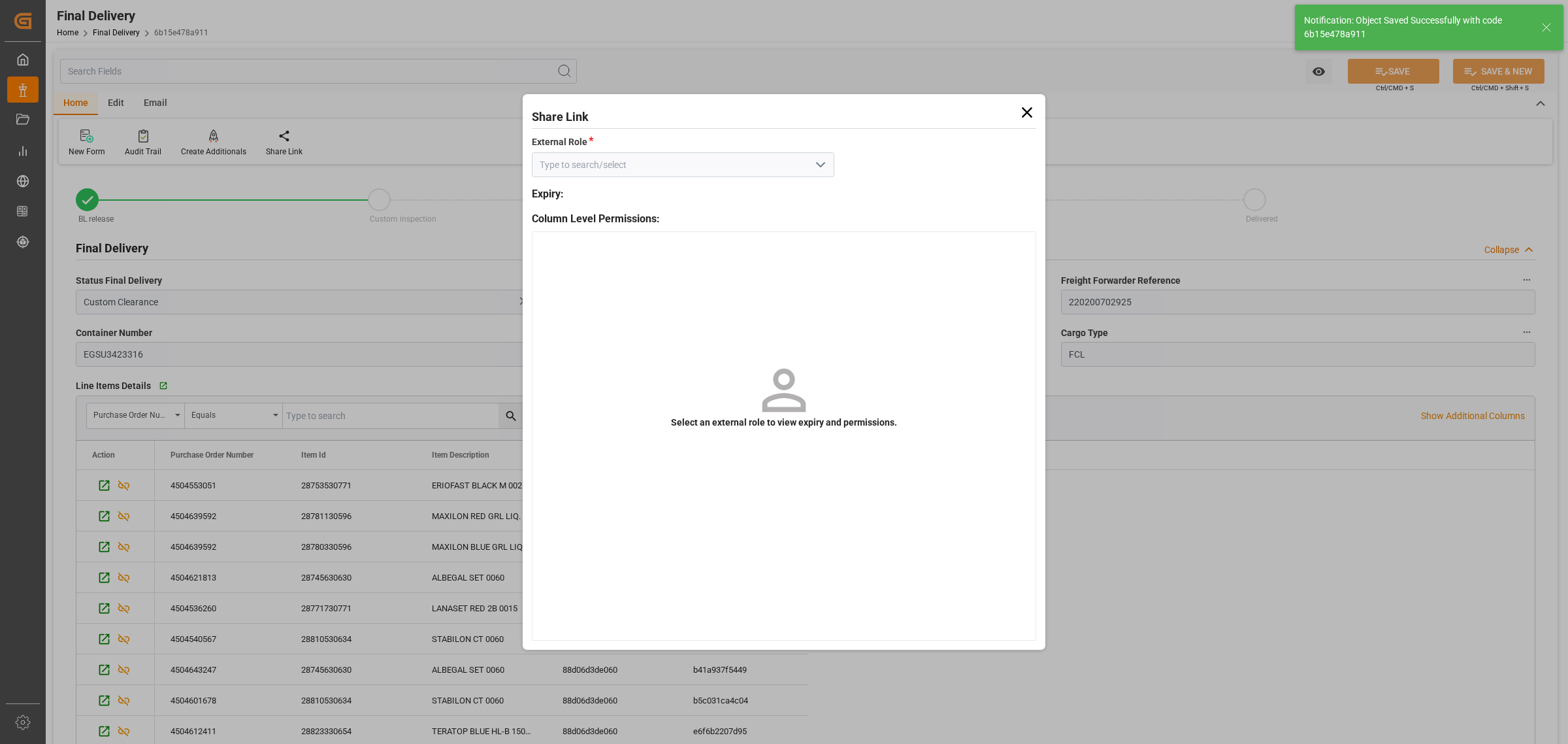
click at [1031, 116] on icon at bounding box center [1027, 112] width 11 height 11
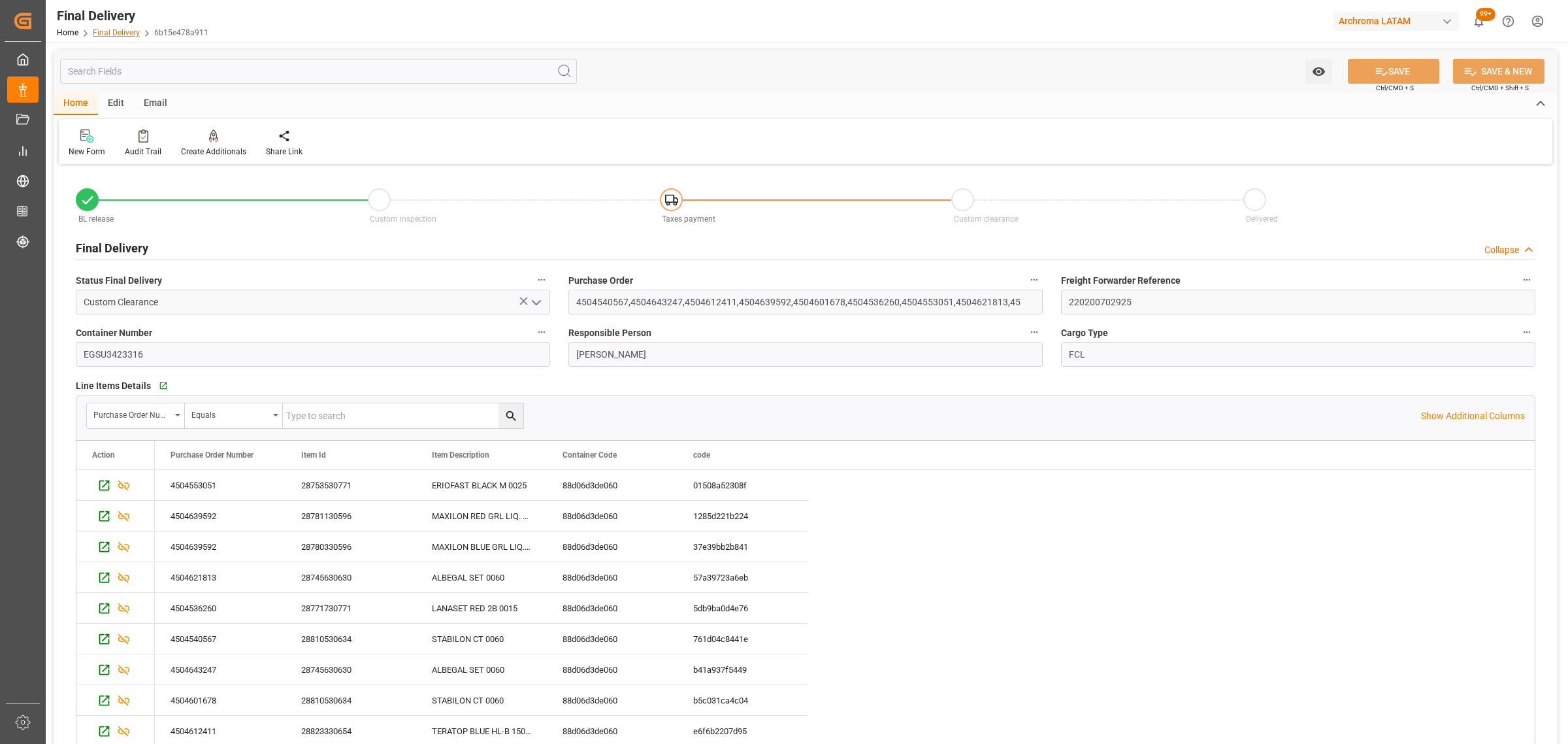
click at [114, 31] on link "Final Delivery" at bounding box center [116, 32] width 47 height 9
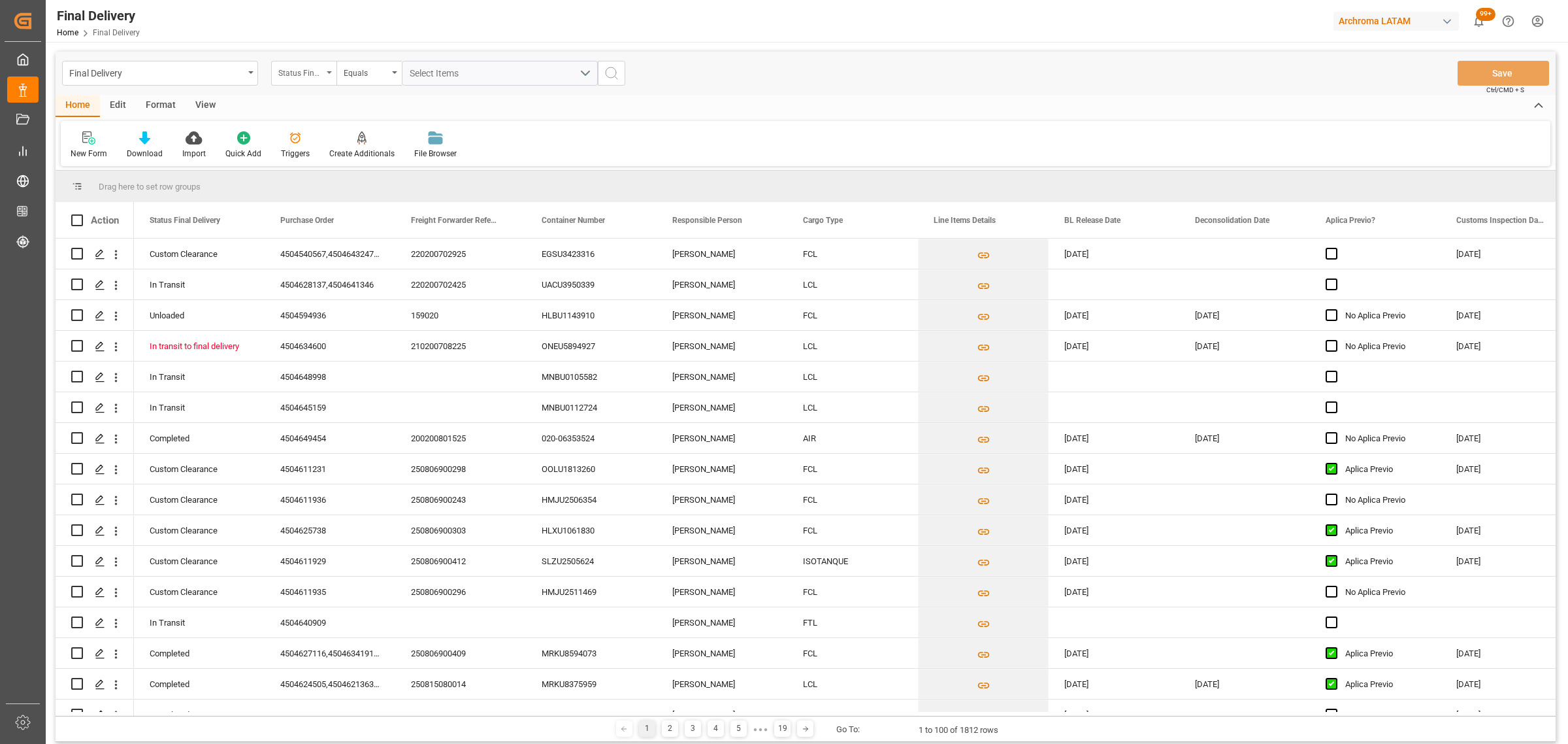
click at [311, 73] on div "Status Final Delivery" at bounding box center [301, 71] width 44 height 15
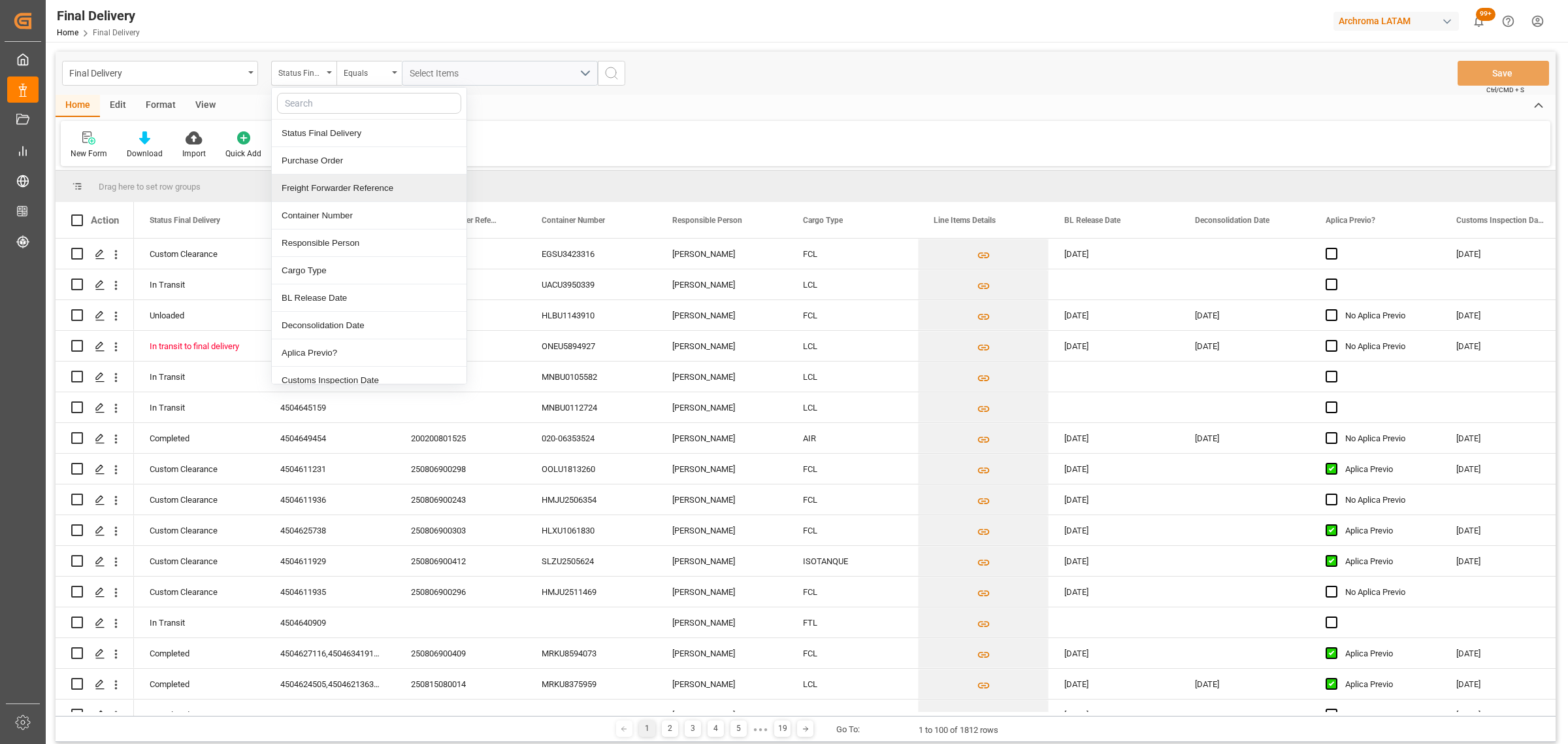
click at [378, 187] on div "Freight Forwarder Reference" at bounding box center [369, 188] width 194 height 27
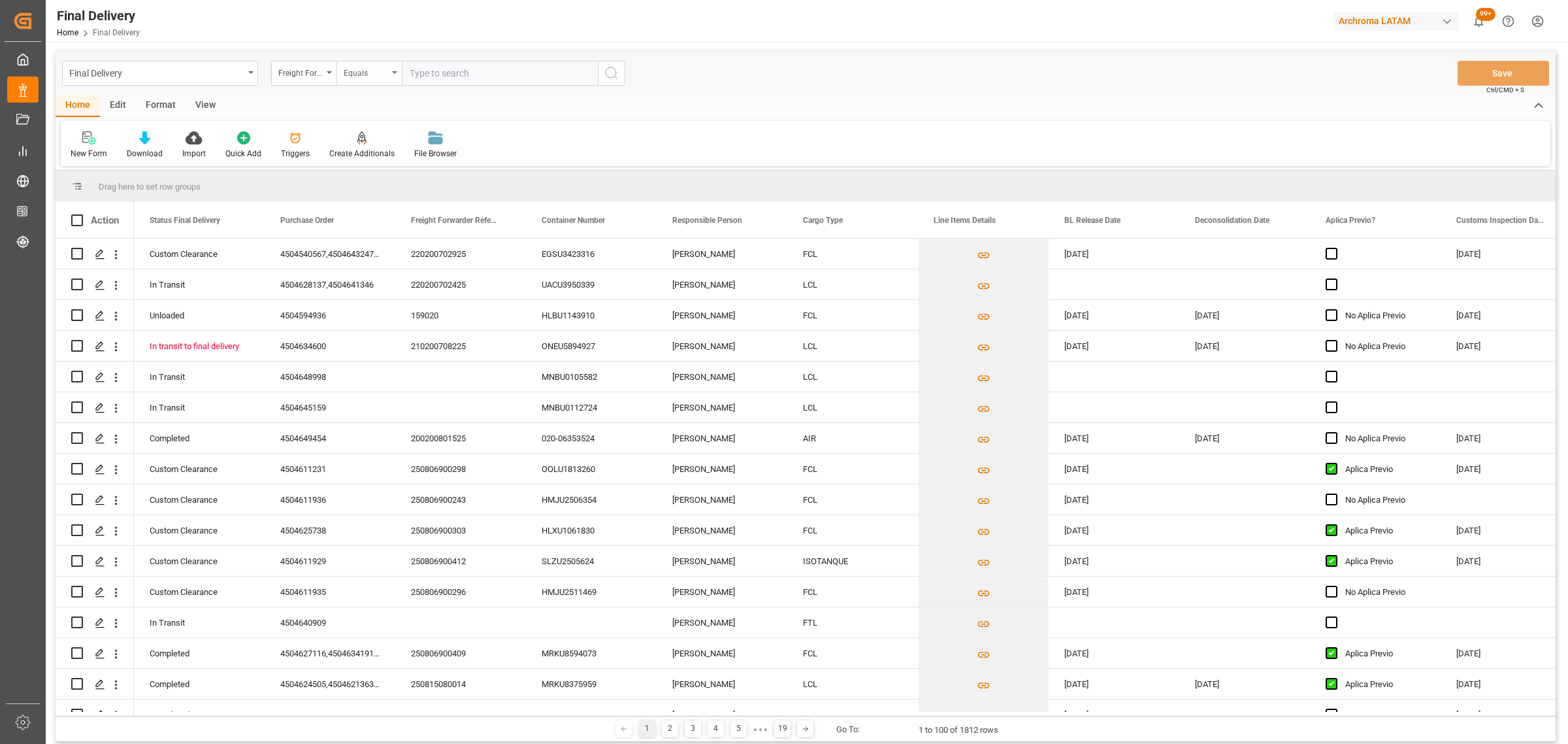
click at [345, 78] on div "Equals" at bounding box center [366, 71] width 44 height 15
click at [391, 165] on div "Fuzzy search" at bounding box center [434, 161] width 194 height 27
click at [438, 77] on input "text" at bounding box center [499, 73] width 196 height 25
paste input "220200702625"
type input "220200702625"
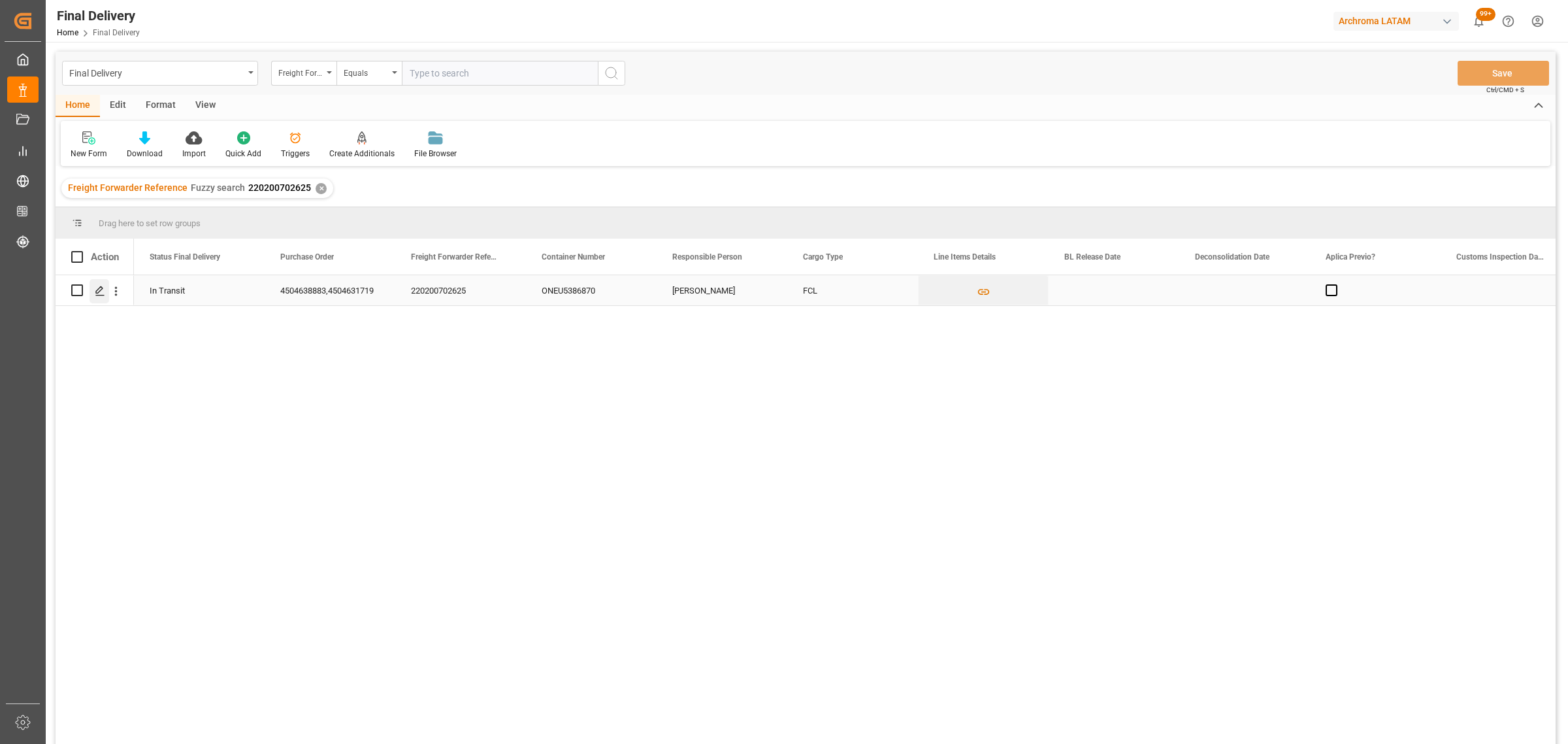
click at [100, 296] on icon "Press SPACE to select this row." at bounding box center [100, 291] width 11 height 11
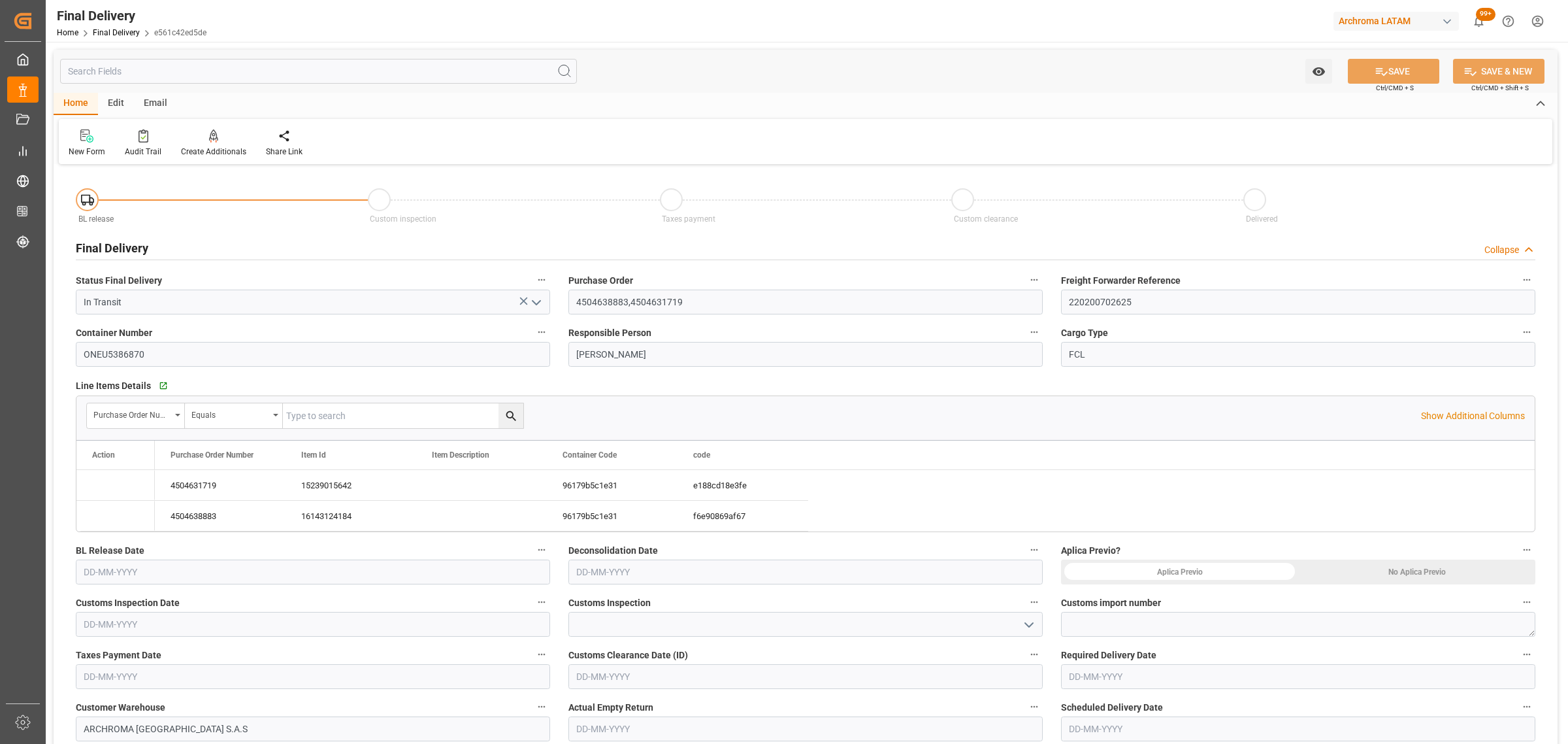
type input "09-08-2025"
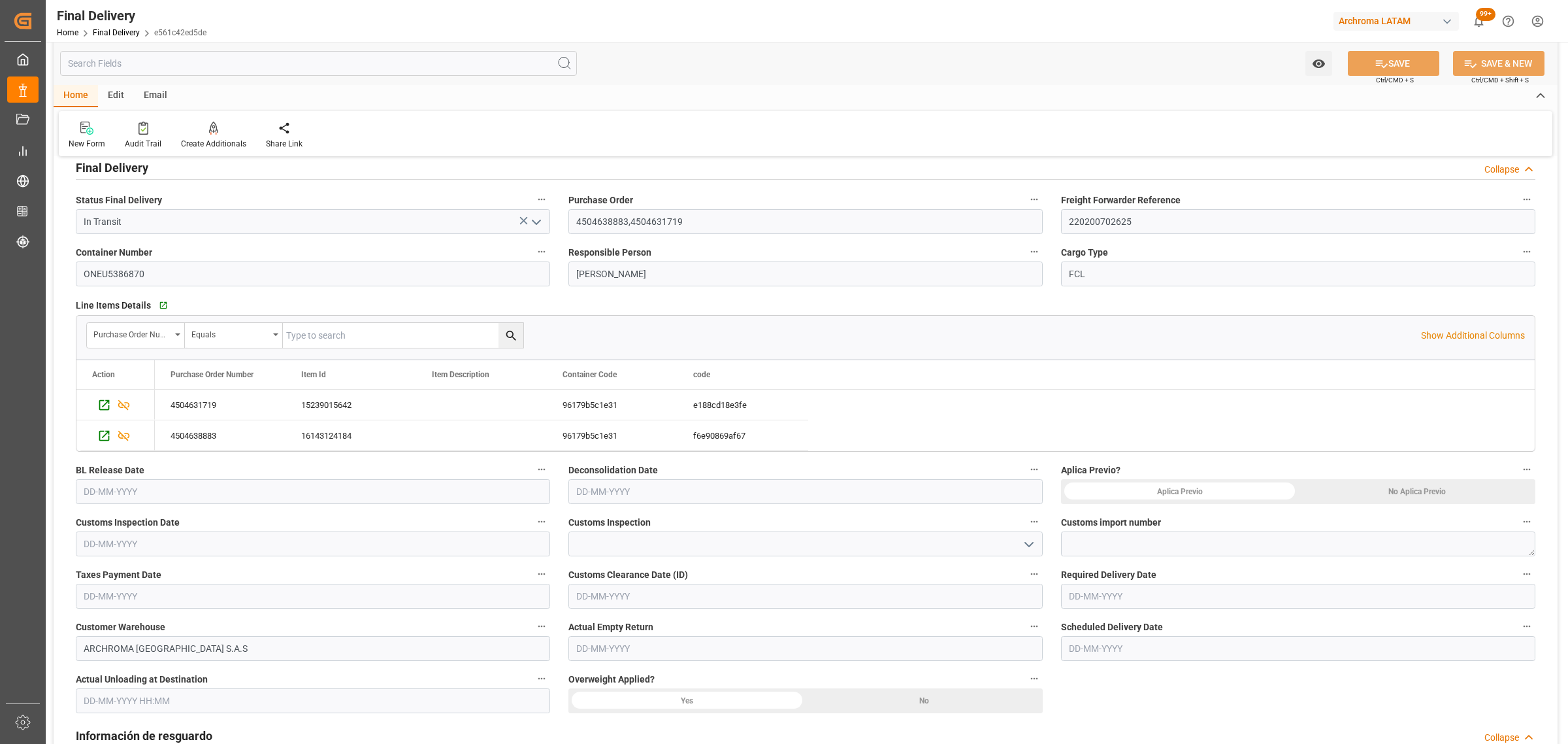
scroll to position [82, 0]
click at [296, 482] on input "text" at bounding box center [313, 490] width 474 height 25
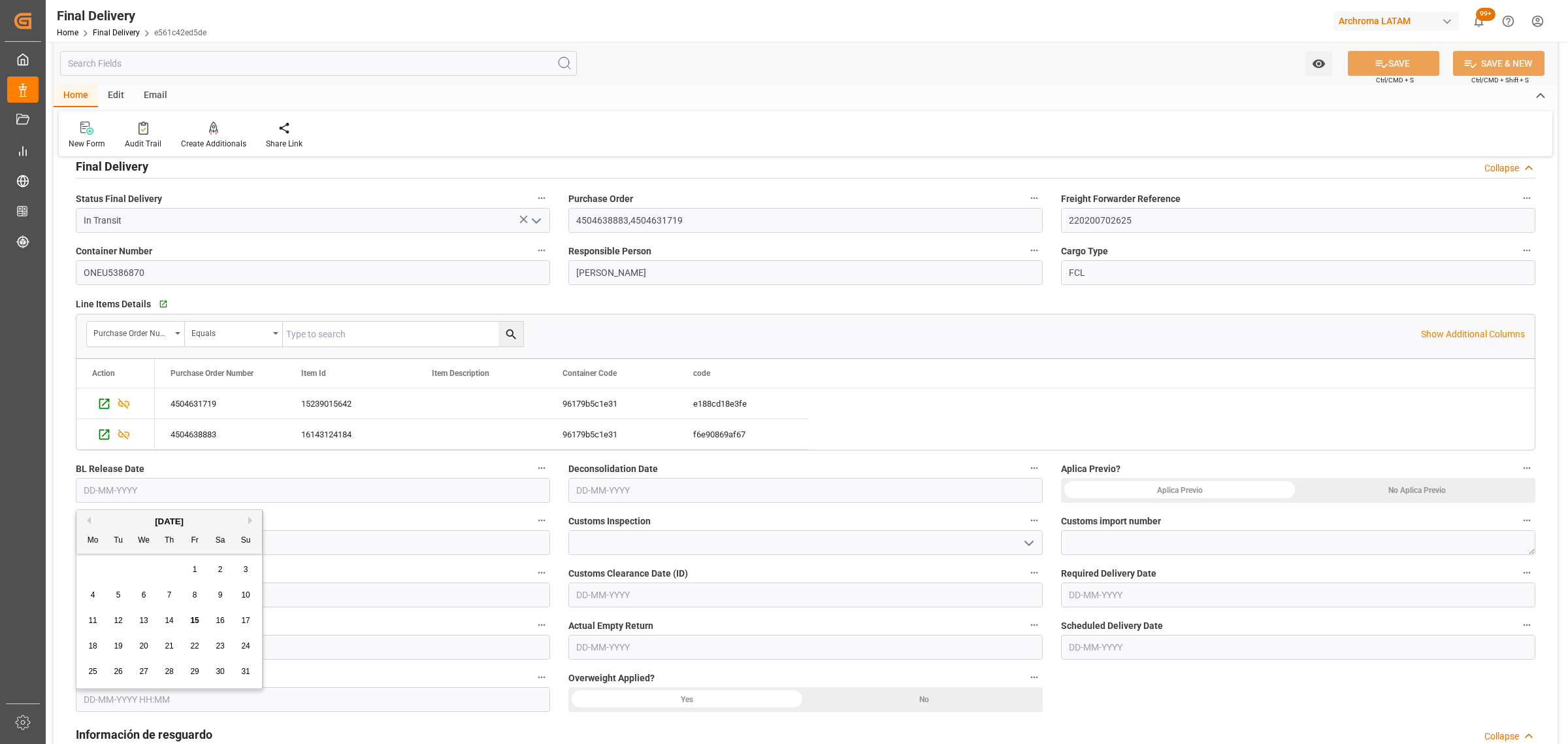
click at [138, 560] on div "28 29 30 31 1 2 3" at bounding box center [169, 570] width 179 height 26
click at [174, 625] on div "14" at bounding box center [169, 621] width 16 height 16
type input "14-08-2025"
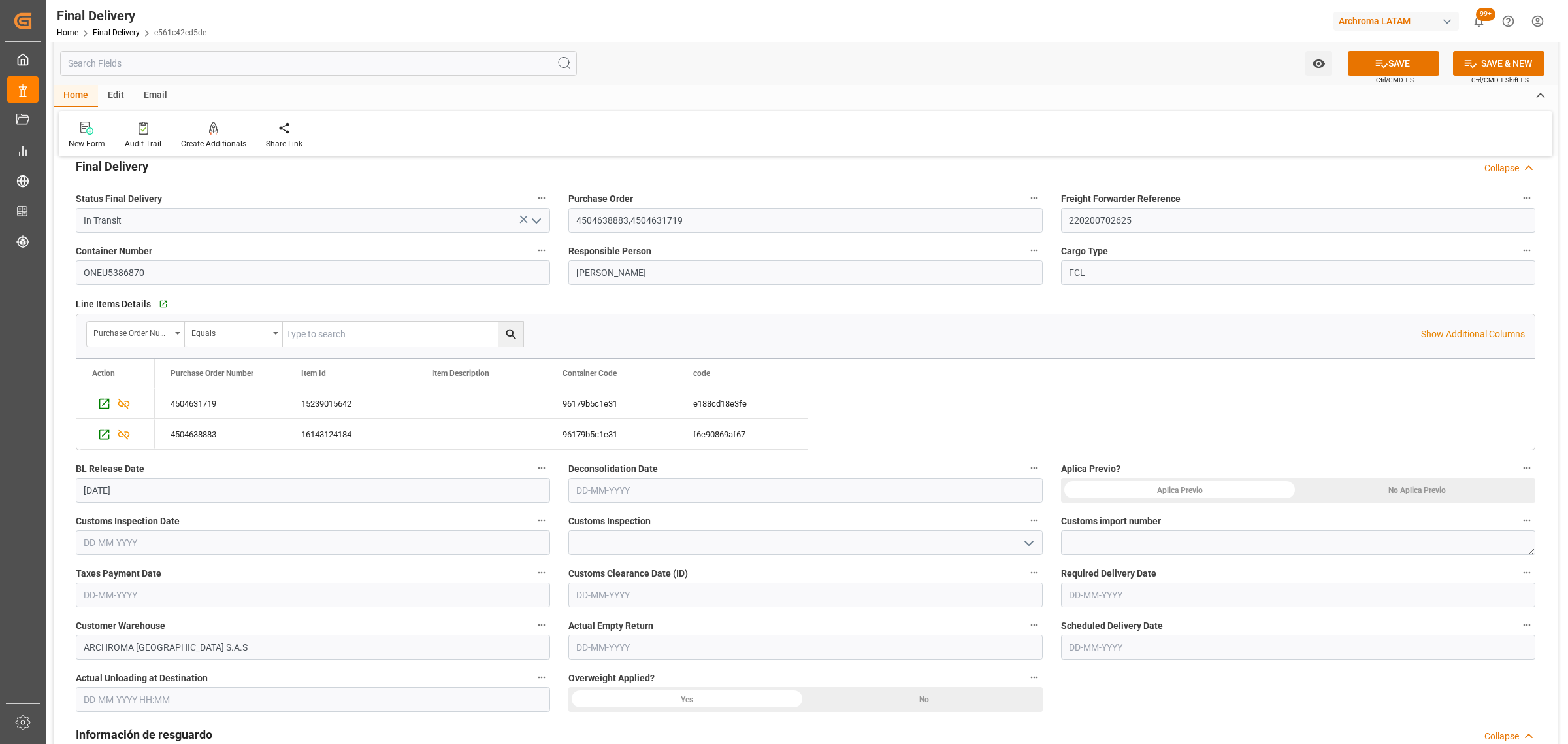
click at [1465, 497] on div "No Aplica Previo" at bounding box center [1417, 490] width 237 height 25
click at [1135, 547] on textarea at bounding box center [1298, 542] width 474 height 25
paste textarea "220200702625"
type textarea "220200702625"
click at [298, 537] on input "text" at bounding box center [313, 542] width 474 height 25
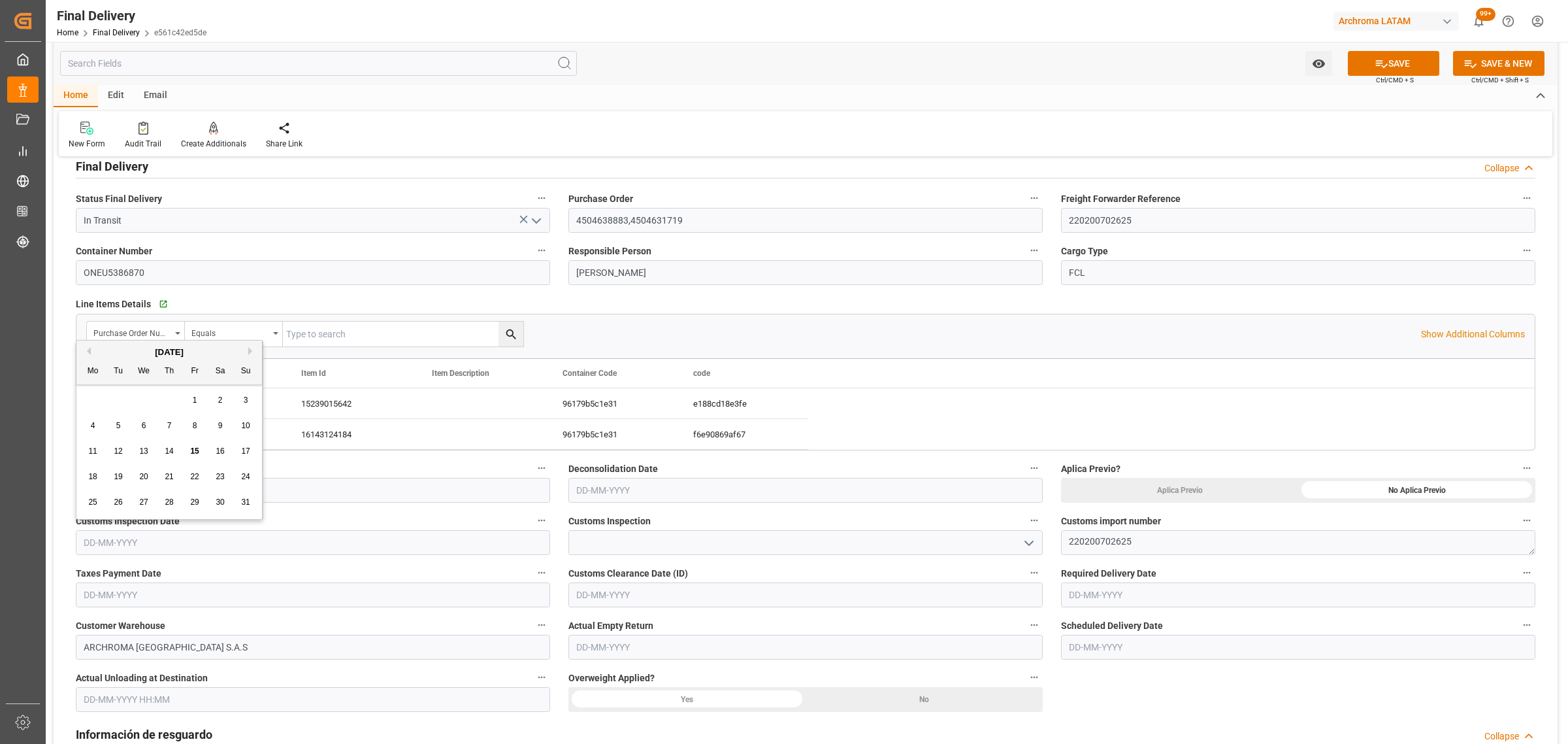
click at [112, 380] on div "Mo Tu We Th Fr Sa Su" at bounding box center [169, 372] width 186 height 26
click at [177, 452] on div "14" at bounding box center [169, 452] width 16 height 16
type input "14-08-2025"
click at [1124, 593] on input "text" at bounding box center [1298, 595] width 474 height 25
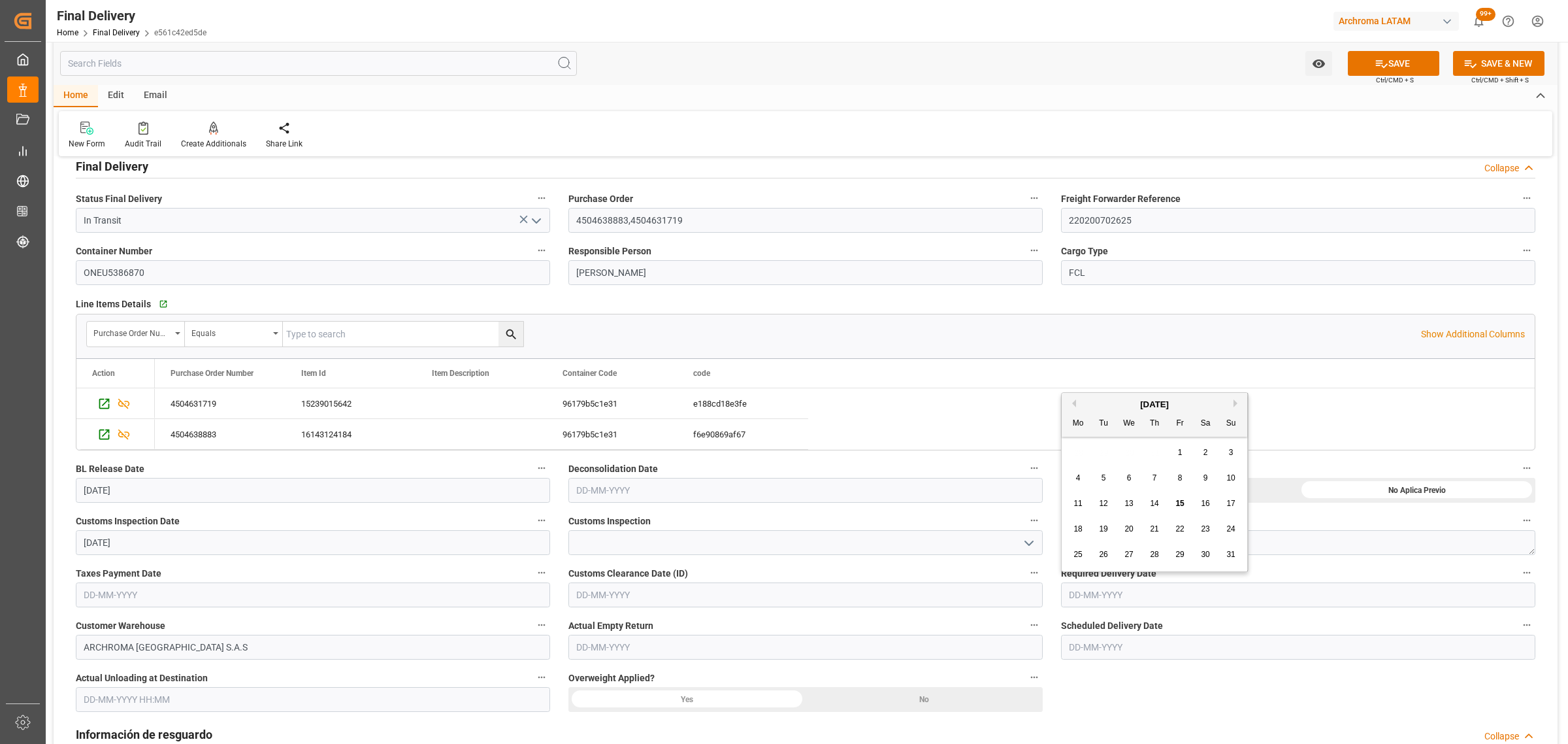
click at [1095, 461] on div "28 29 30 31 1 2 3" at bounding box center [1155, 453] width 179 height 26
click at [1183, 534] on div "22" at bounding box center [1180, 529] width 16 height 16
type input "22-08-2025"
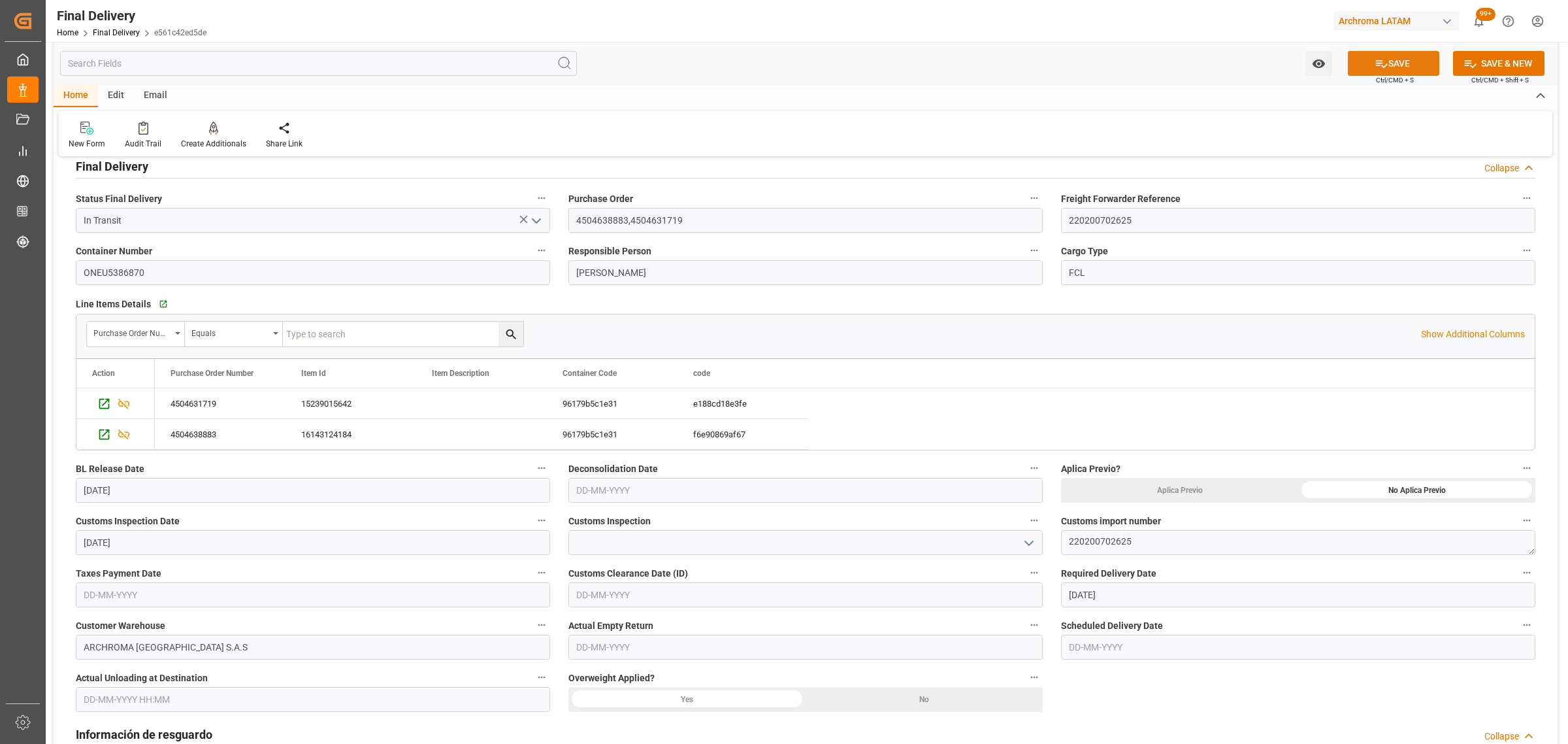
click at [1384, 61] on icon at bounding box center [1382, 63] width 14 height 14
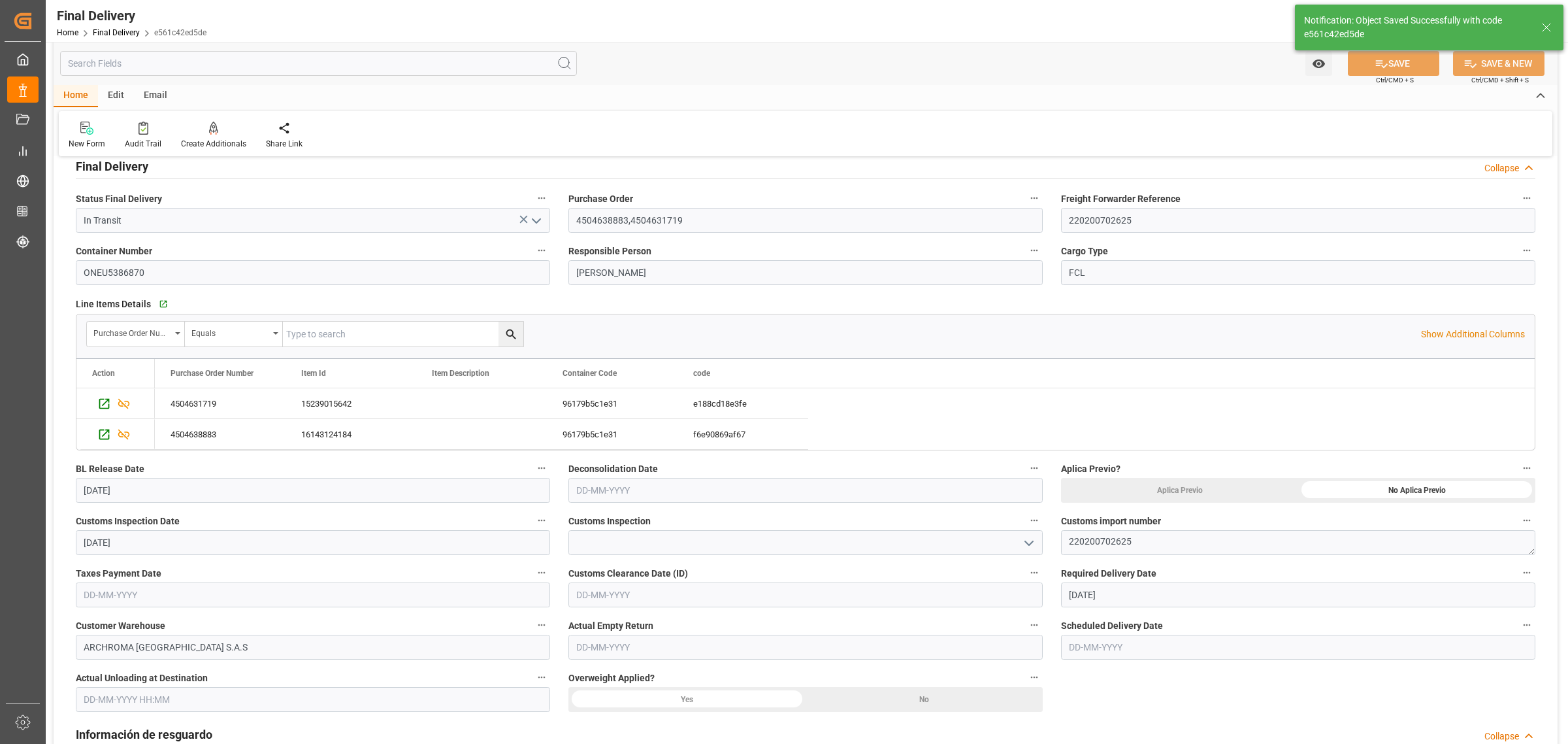
type textarea "1"
type input "In inspection"
type input "5"
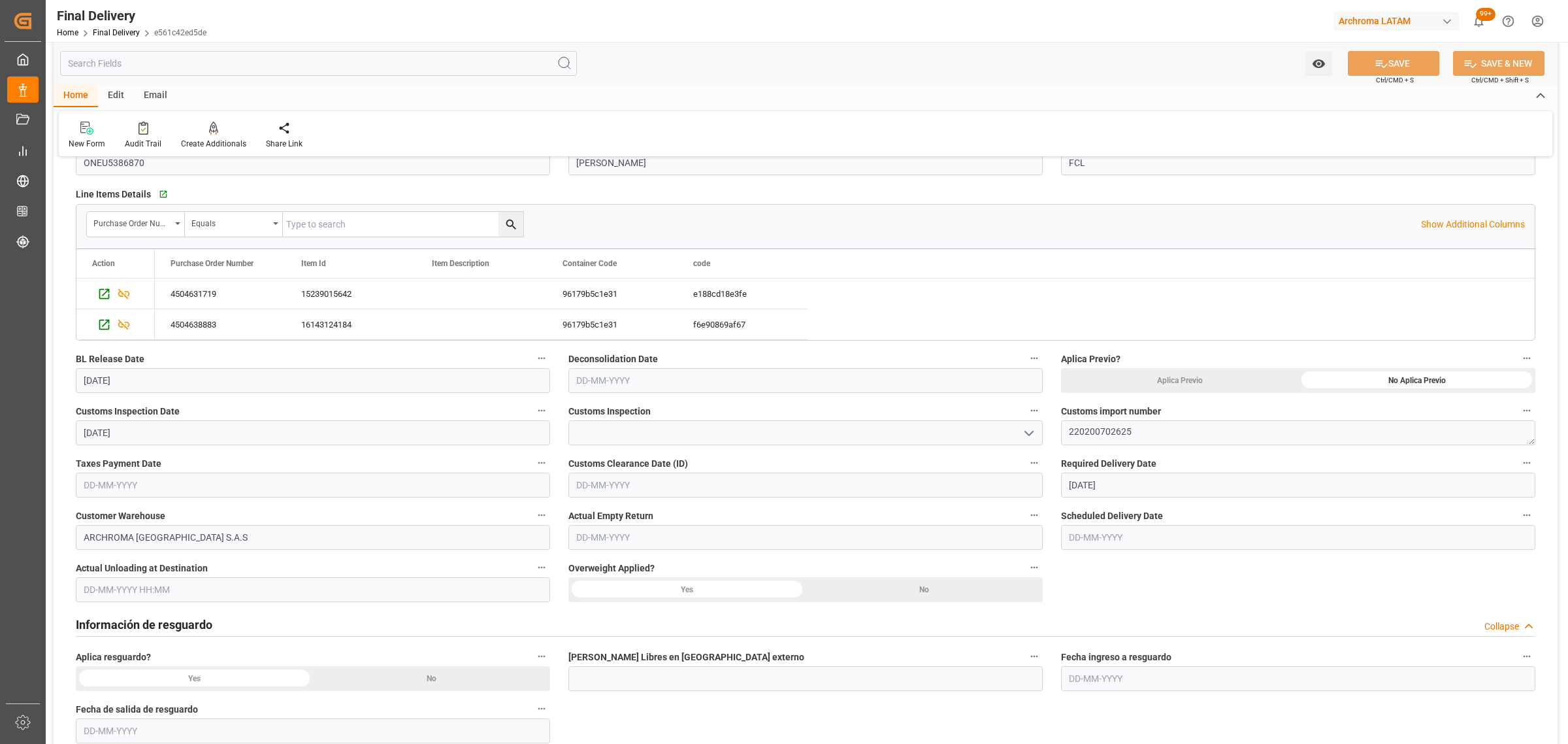
scroll to position [164, 0]
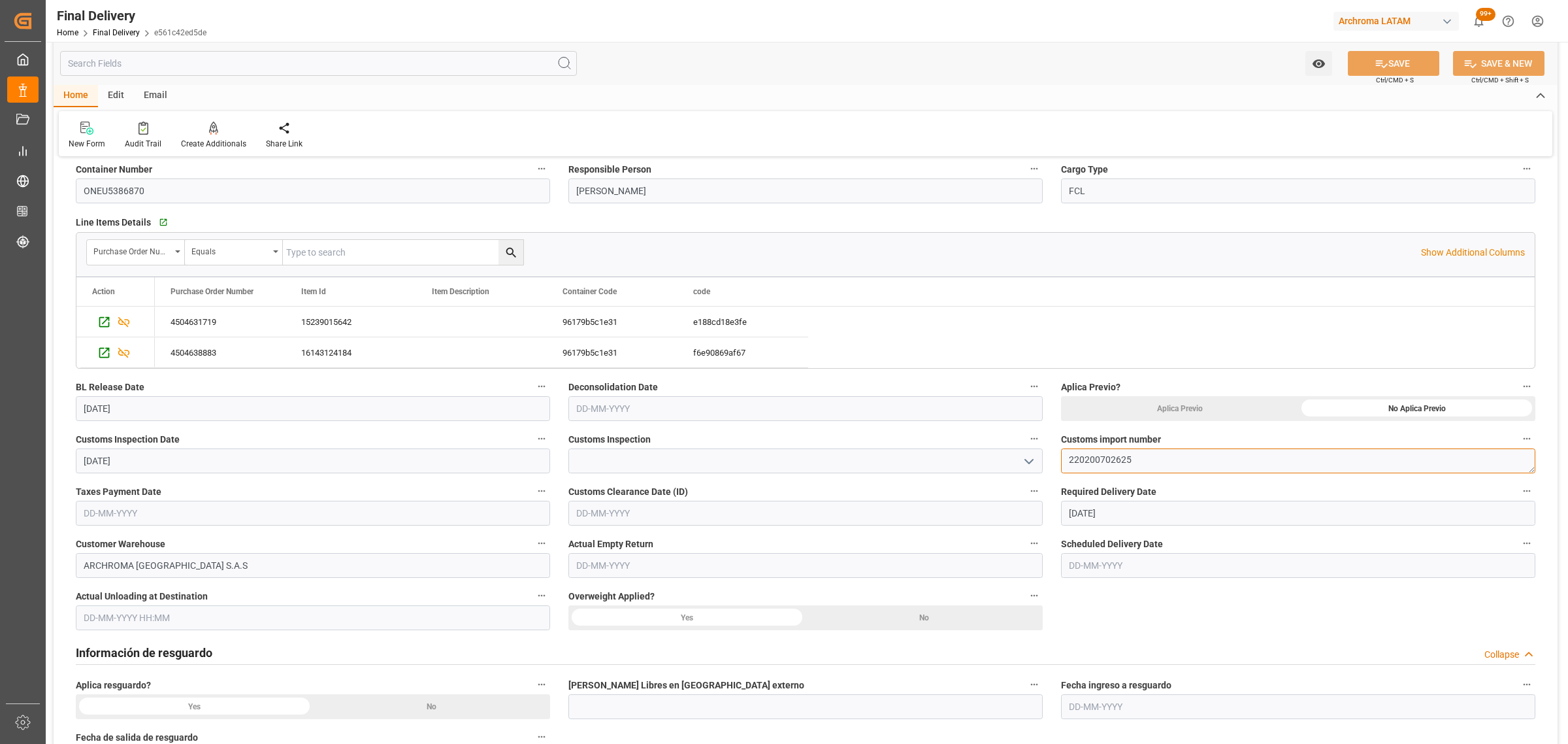
drag, startPoint x: 1143, startPoint y: 462, endPoint x: 1010, endPoint y: 455, distance: 133.2
paste textarea "4820250301647630"
type textarea "4820250301647630"
click at [239, 512] on input "text" at bounding box center [313, 513] width 474 height 25
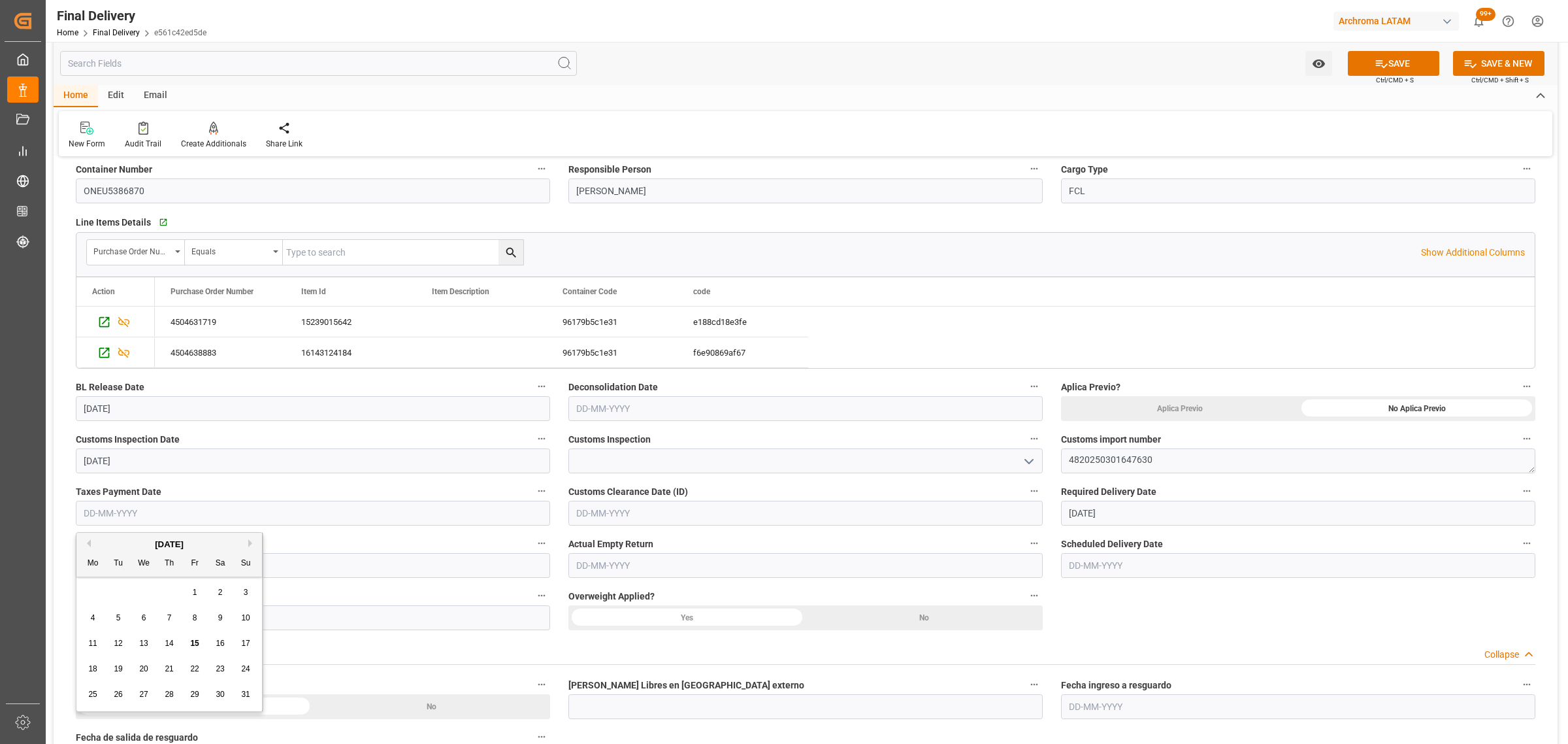
drag, startPoint x: 100, startPoint y: 577, endPoint x: 105, endPoint y: 584, distance: 8.6
click at [100, 579] on div "August 2025 Mo Tu We Th Fr Sa Su 28 29 30 31 1 2 3 4 5 6 7 8 9 10 11 12 13 14 1…" at bounding box center [170, 621] width 186 height 179
click at [203, 645] on div "11 12 13 14 15 16 17" at bounding box center [169, 644] width 179 height 26
click at [194, 644] on span "15" at bounding box center [194, 643] width 9 height 9
type input "[DATE]"
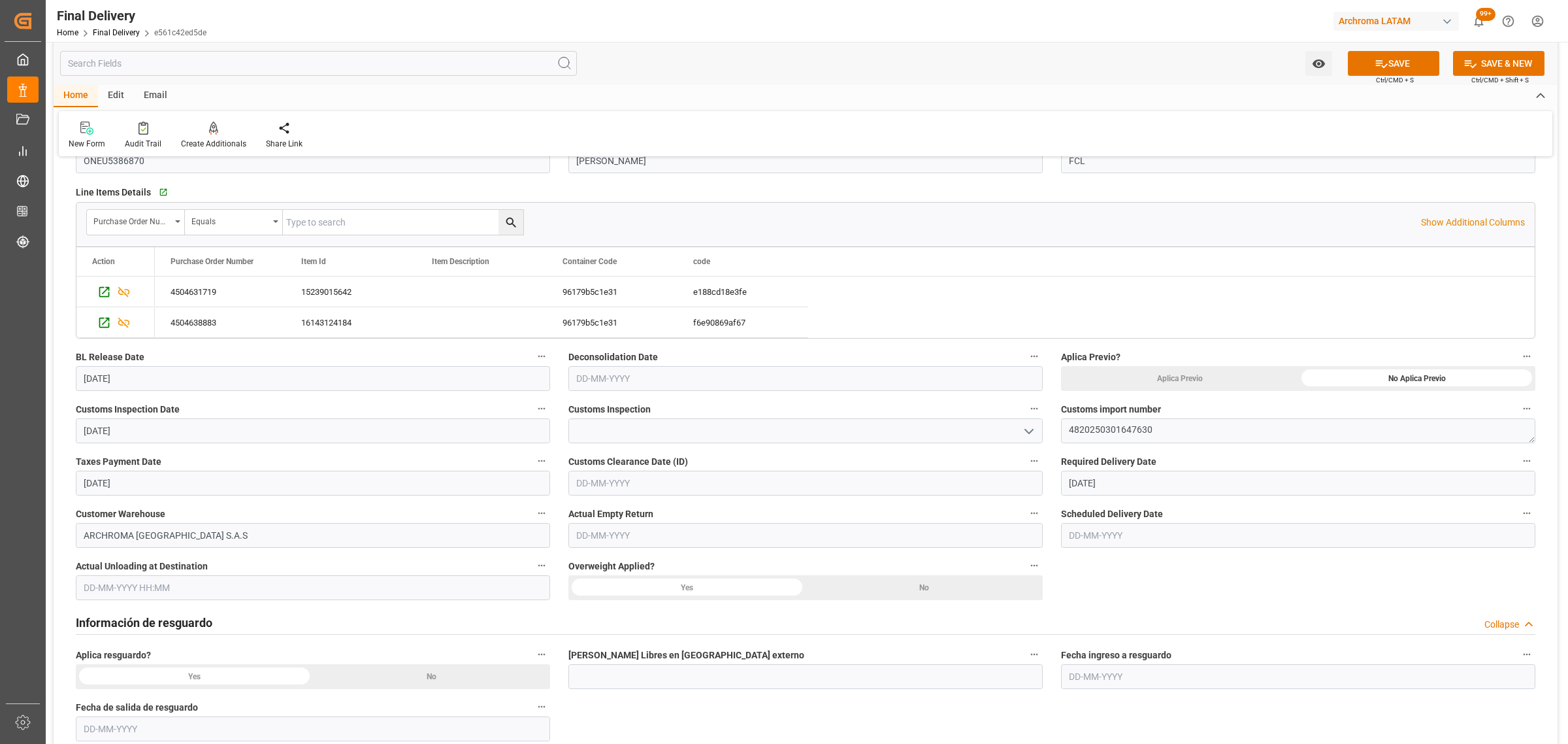
scroll to position [245, 0]
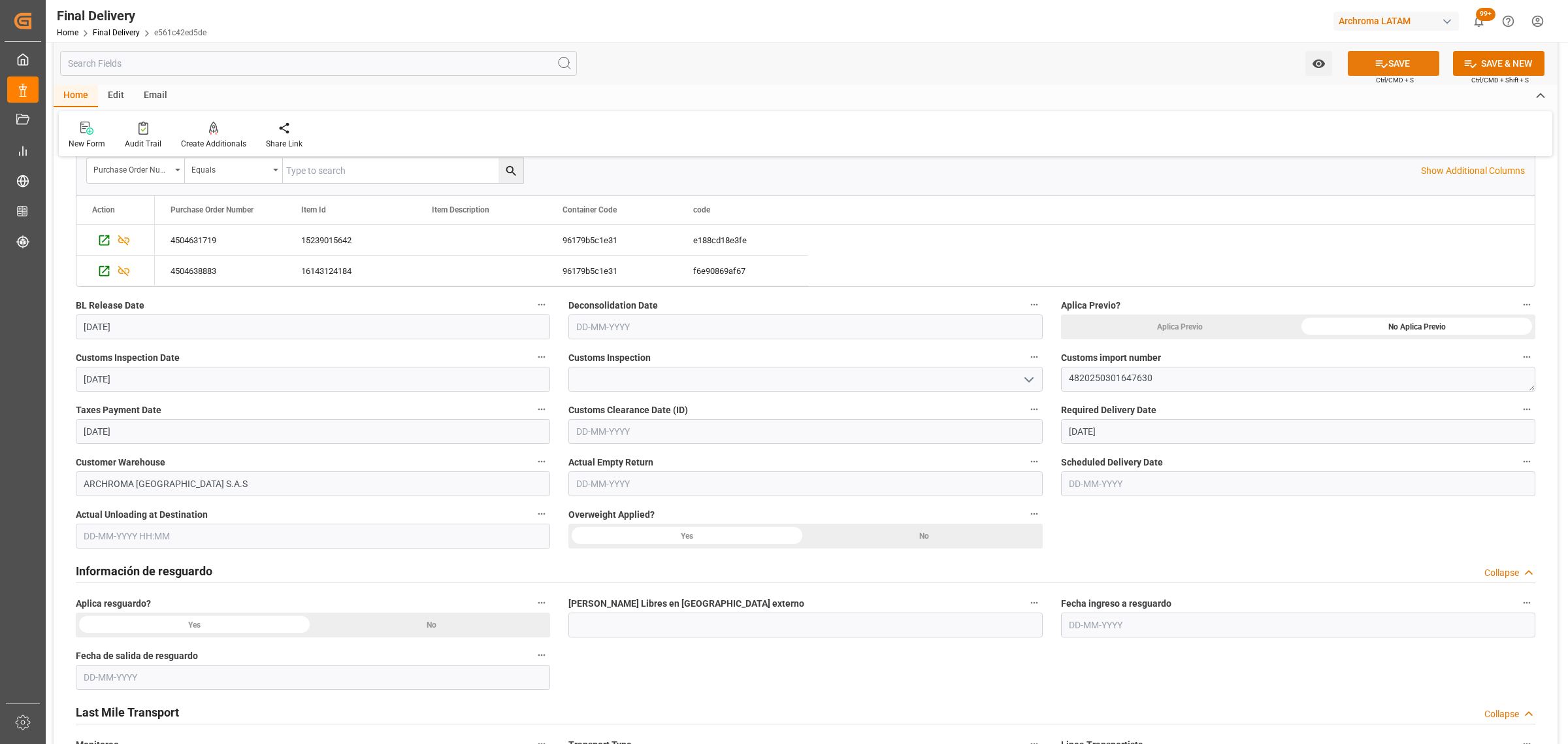
click at [1375, 59] on icon at bounding box center [1382, 63] width 14 height 14
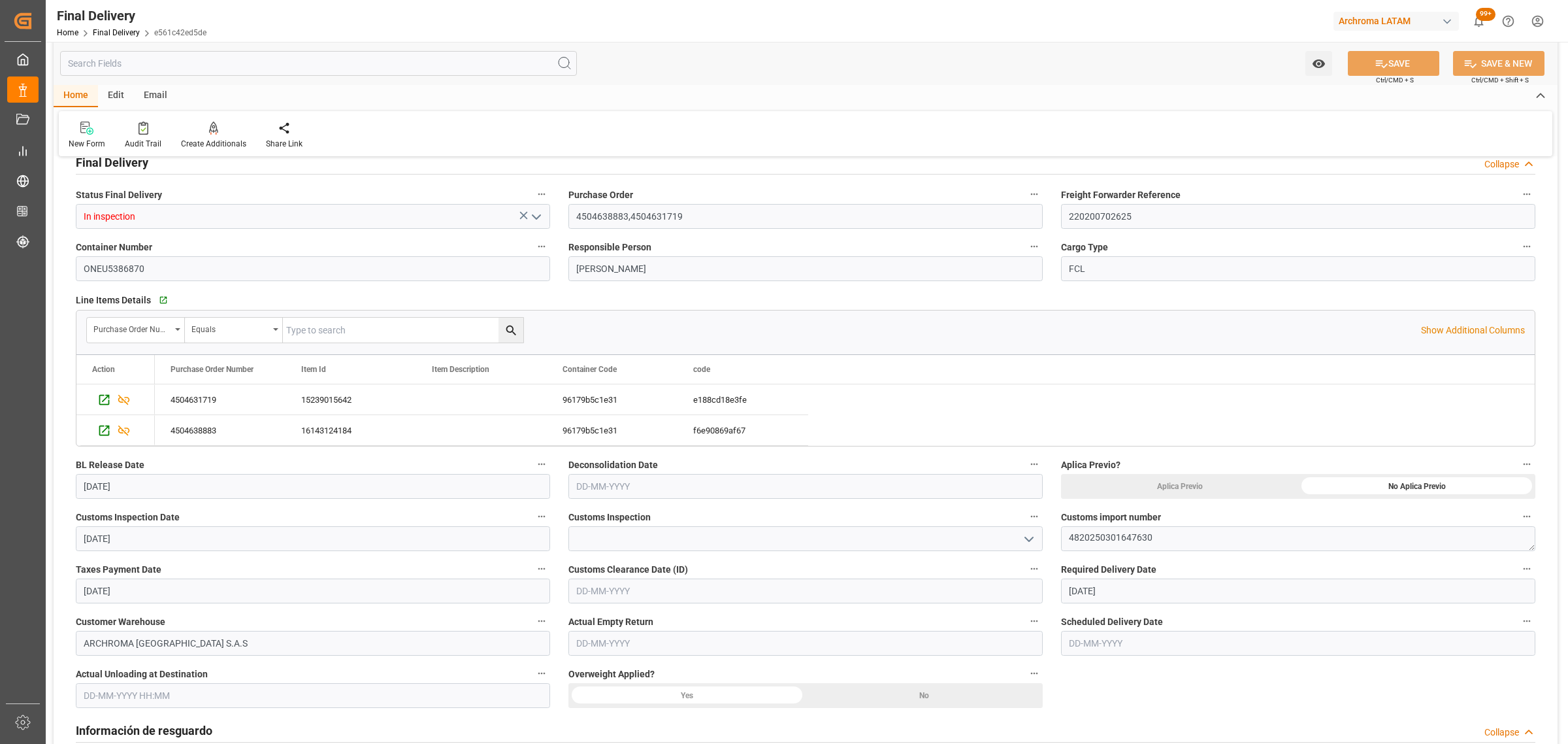
scroll to position [164, 0]
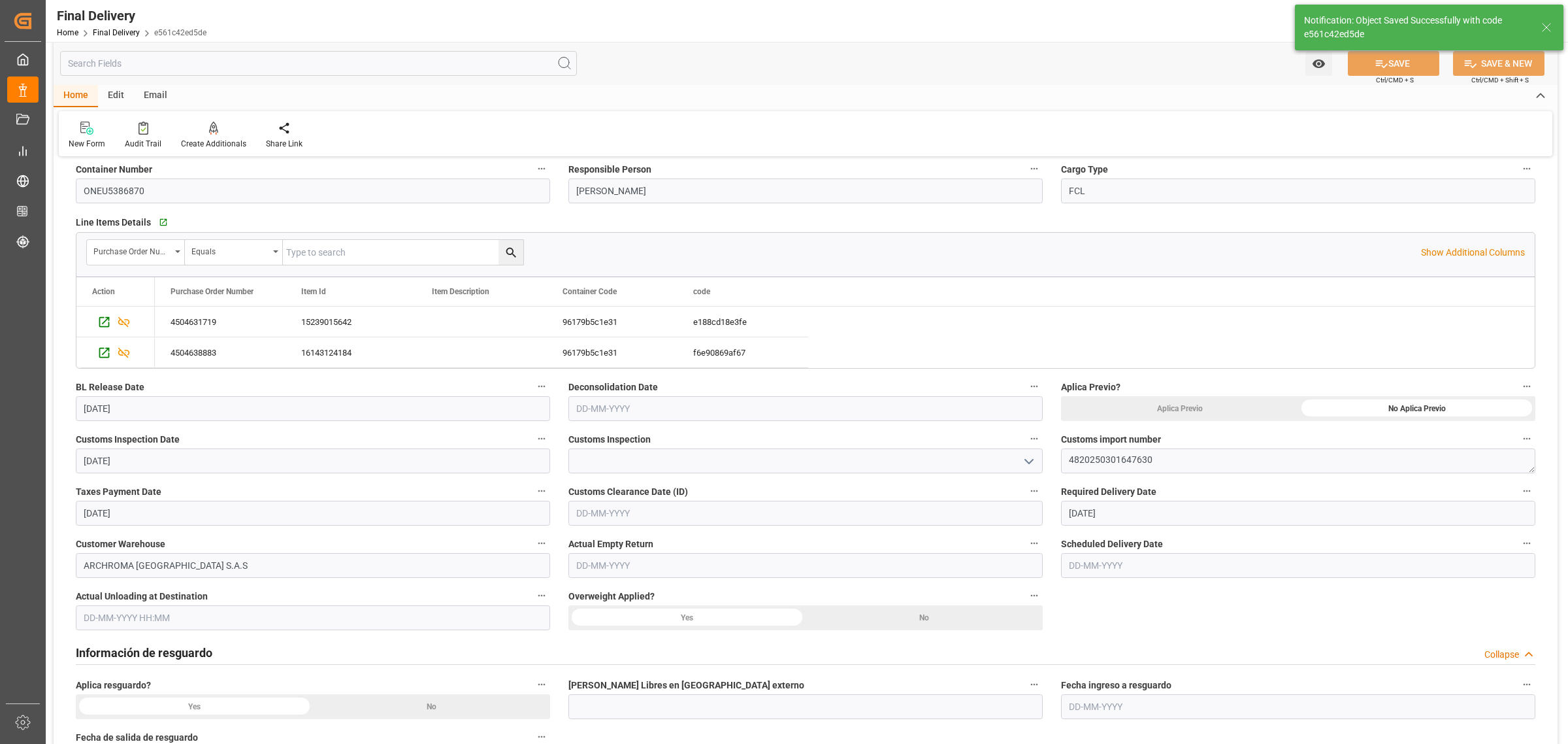
type textarea "1"
type input "Taxes paid"
drag, startPoint x: 198, startPoint y: 515, endPoint x: 15, endPoint y: 511, distance: 183.0
click at [16, 512] on div "Created by potrace 1.15, written by Peter Selinger 2001-2017 Created by potrace…" at bounding box center [784, 372] width 1568 height 744
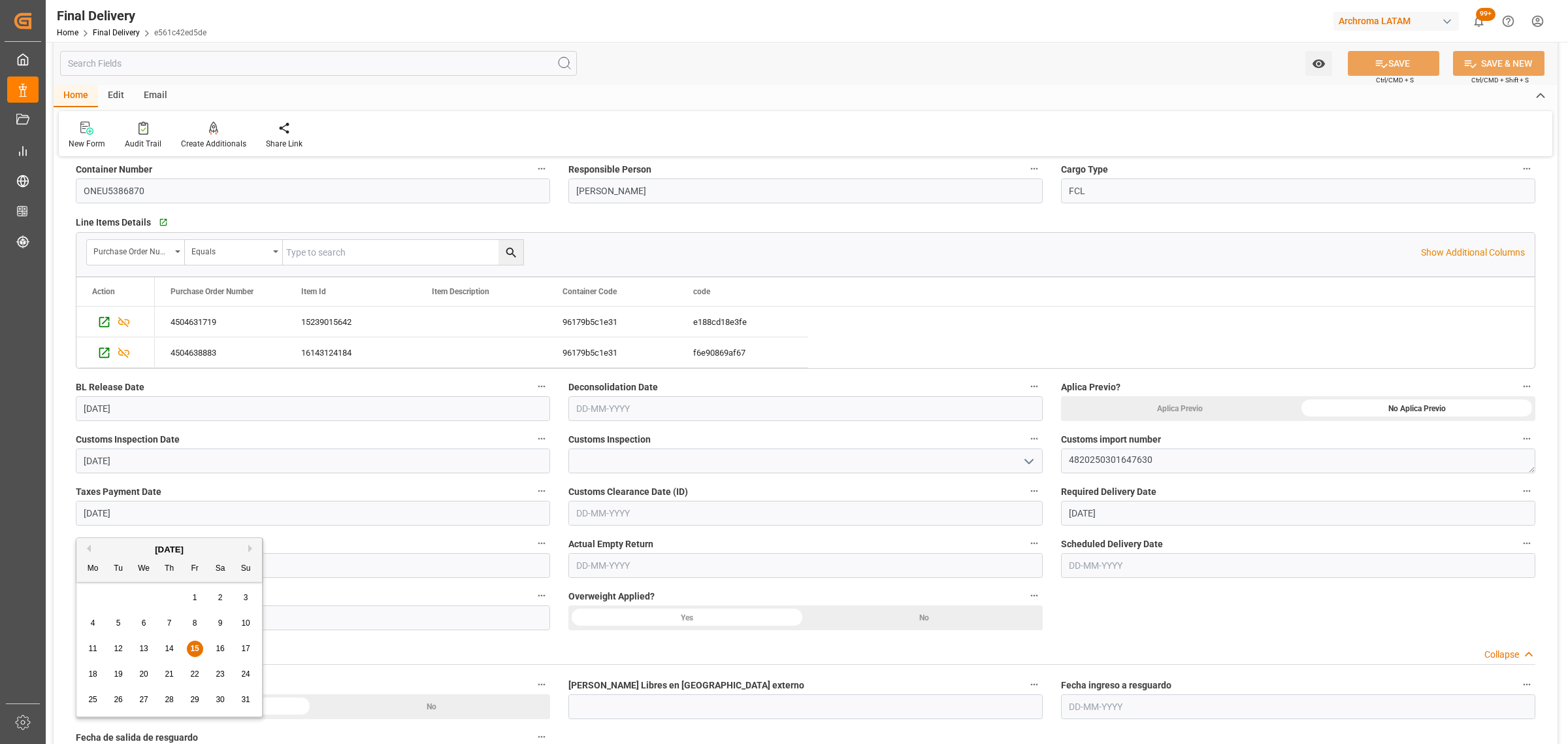
scroll to position [0, 0]
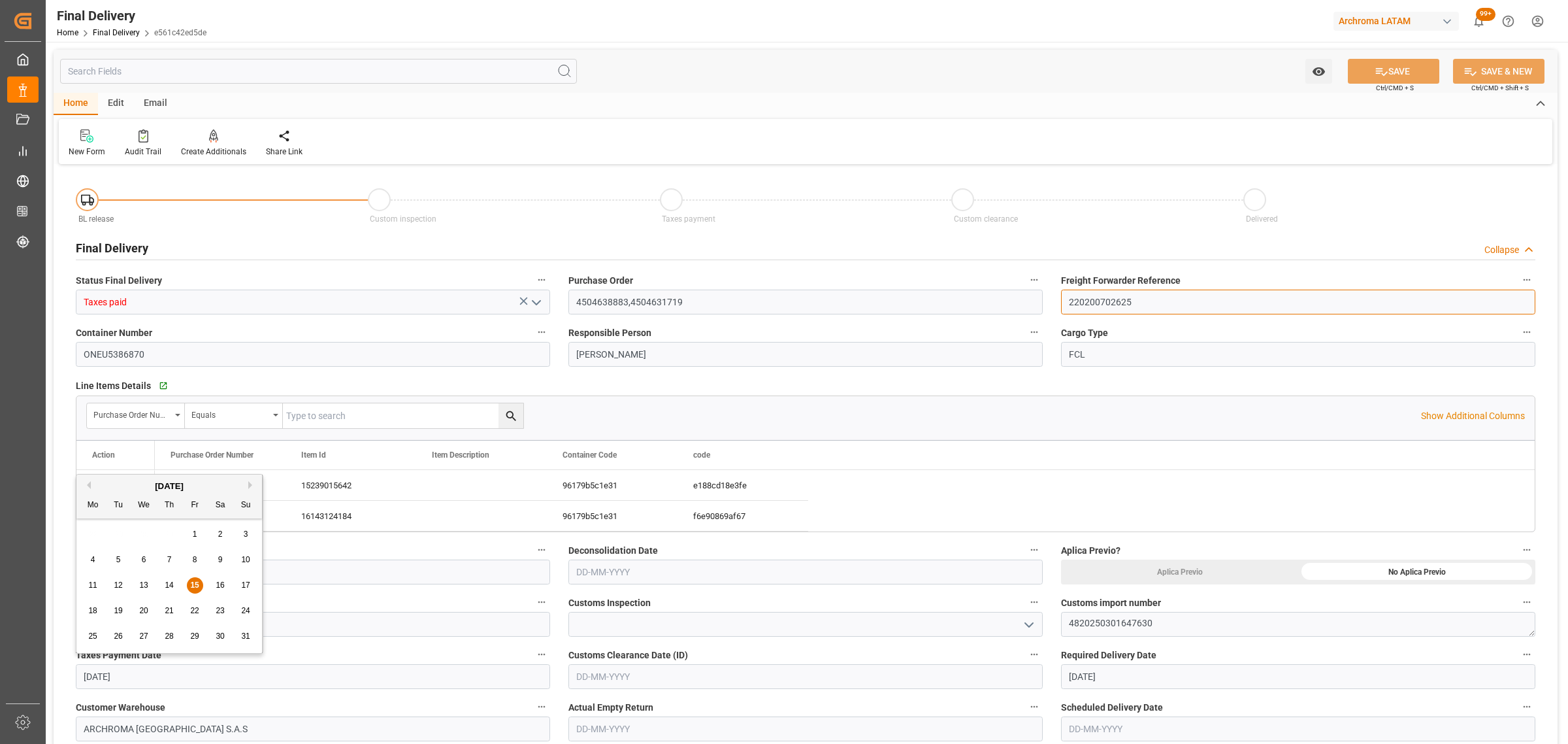
click at [1102, 305] on input "220200702625" at bounding box center [1298, 302] width 474 height 25
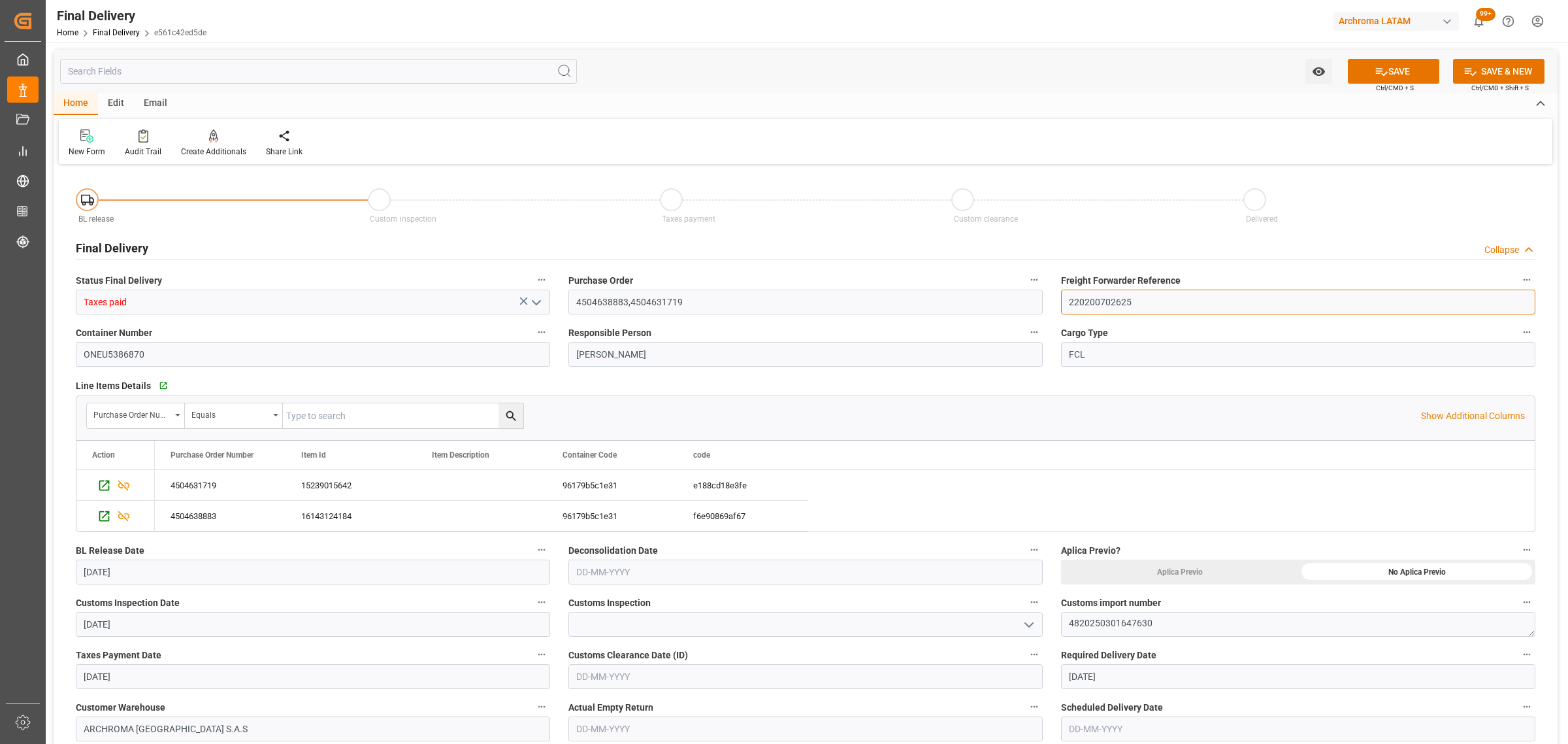
click at [1102, 305] on input "220200702625" at bounding box center [1298, 302] width 474 height 25
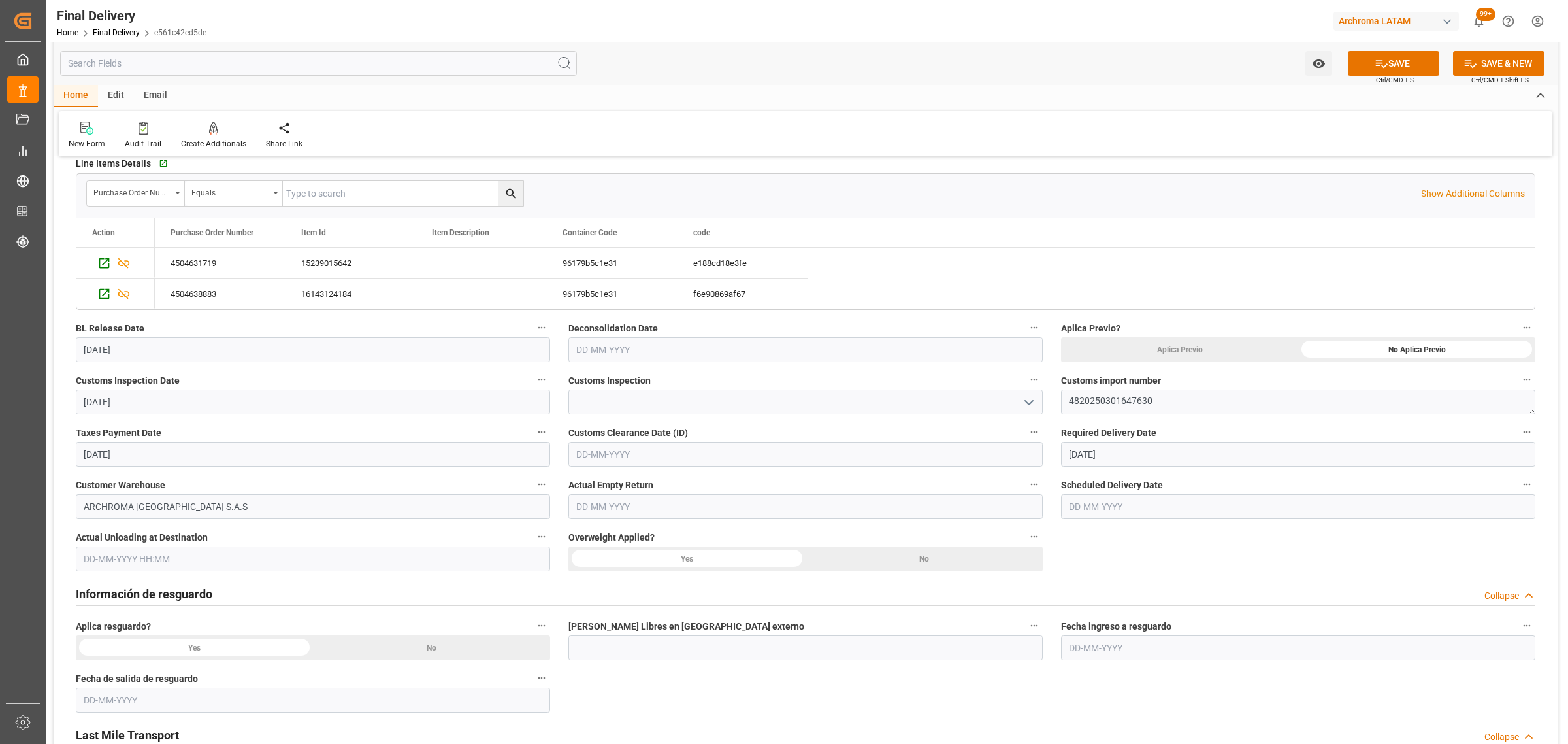
scroll to position [245, 0]
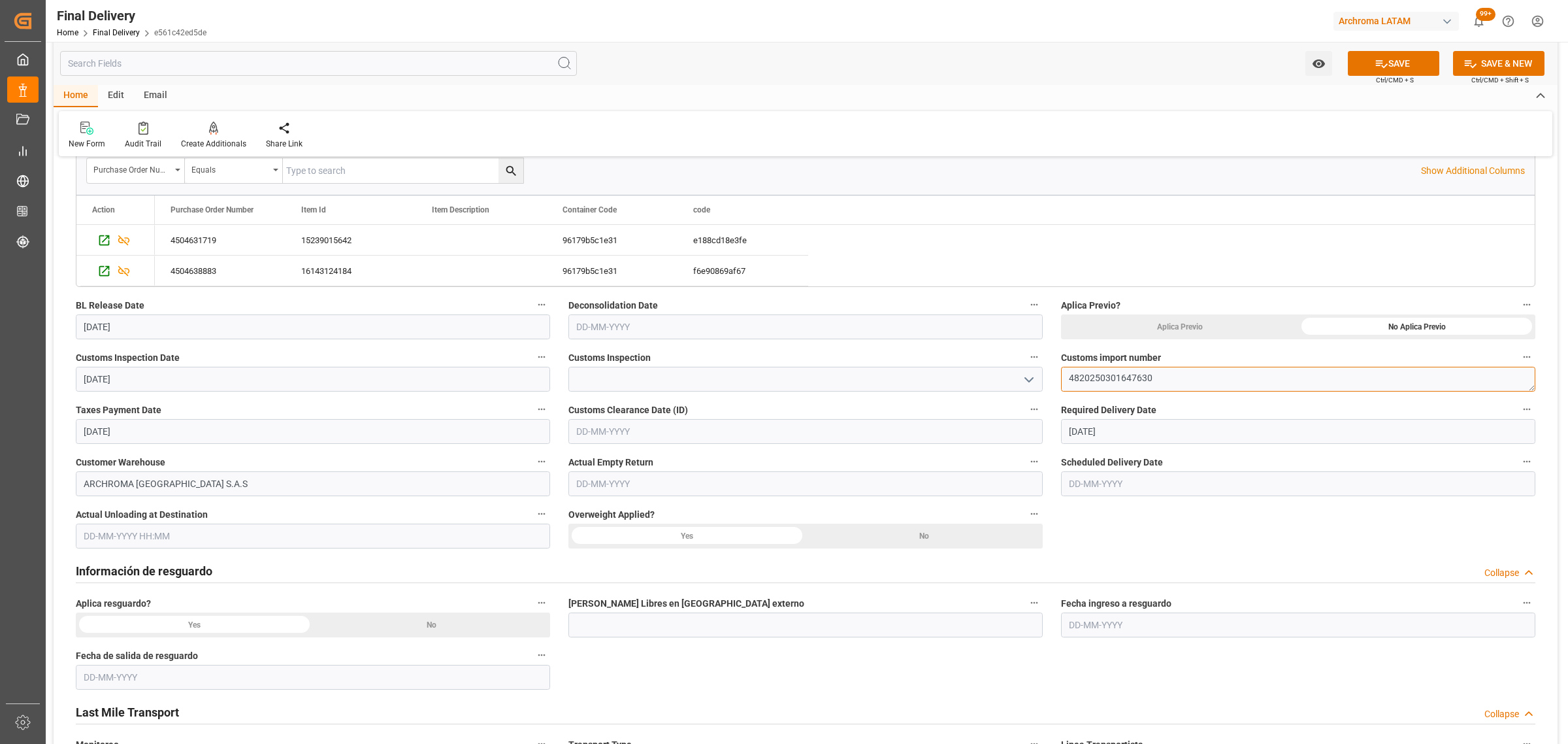
drag, startPoint x: 1001, startPoint y: 367, endPoint x: 936, endPoint y: 357, distance: 65.8
paste textarea "3520250303046617"
type textarea "3520250303046617"
click at [1385, 57] on button "SAVE" at bounding box center [1394, 63] width 92 height 25
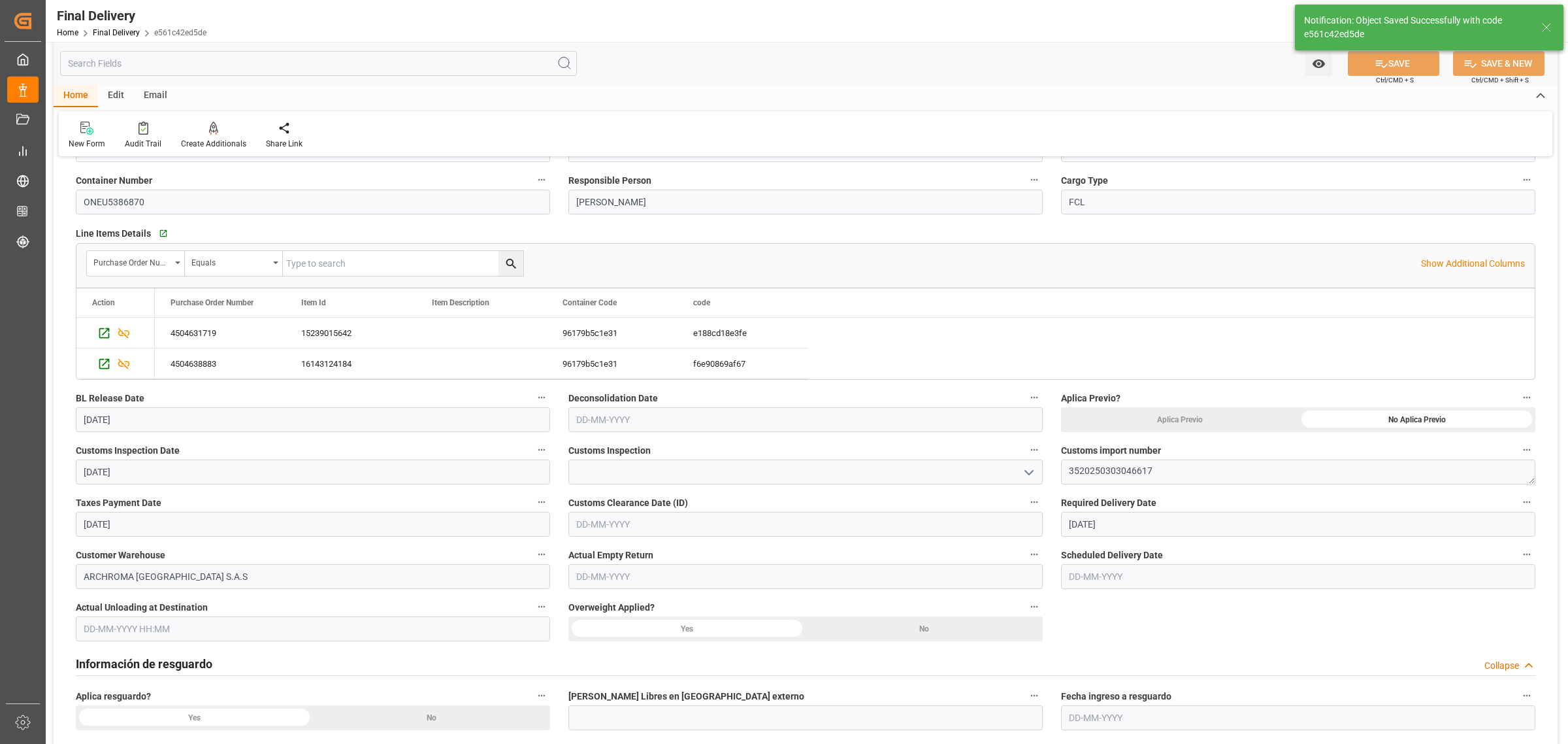
scroll to position [0, 0]
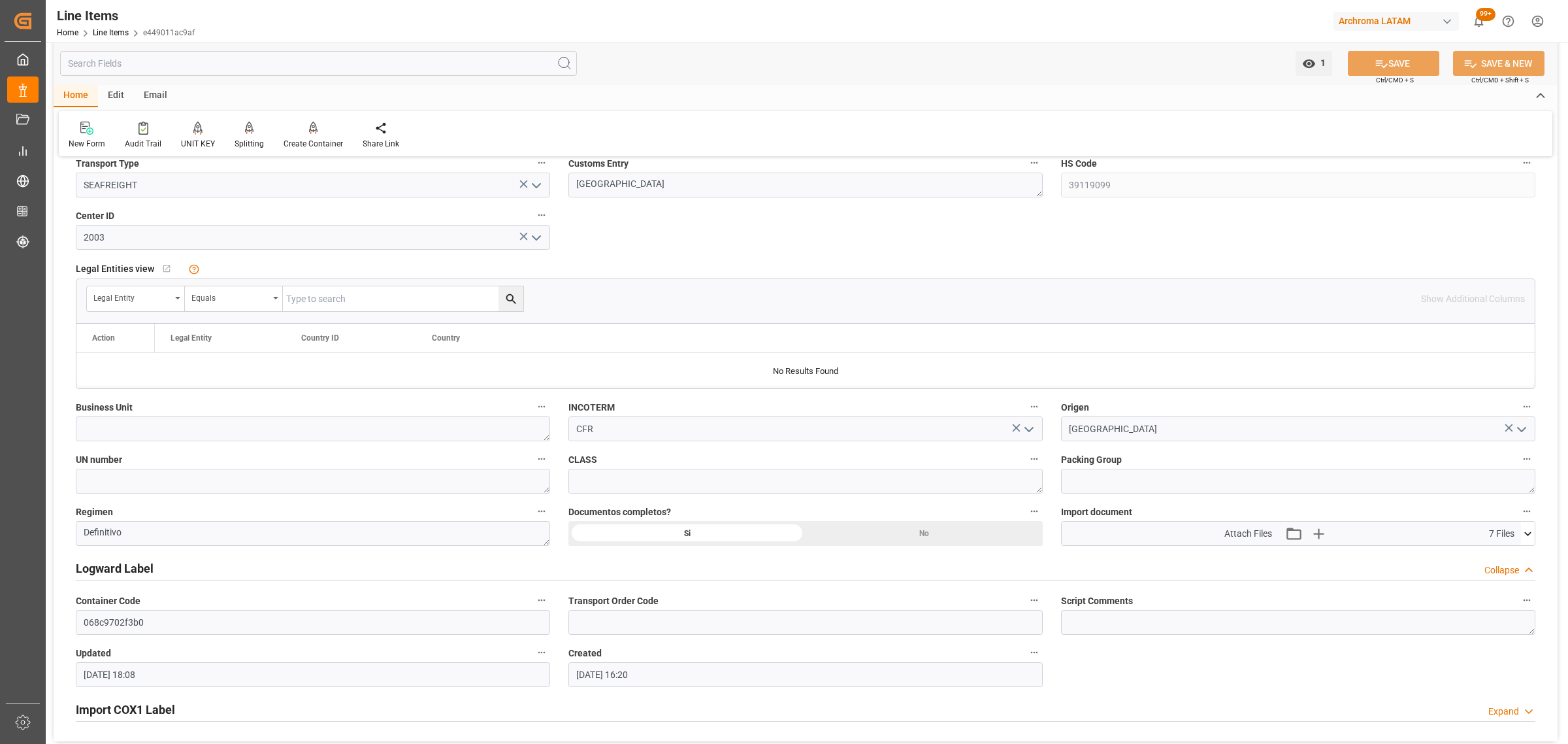
scroll to position [735, 0]
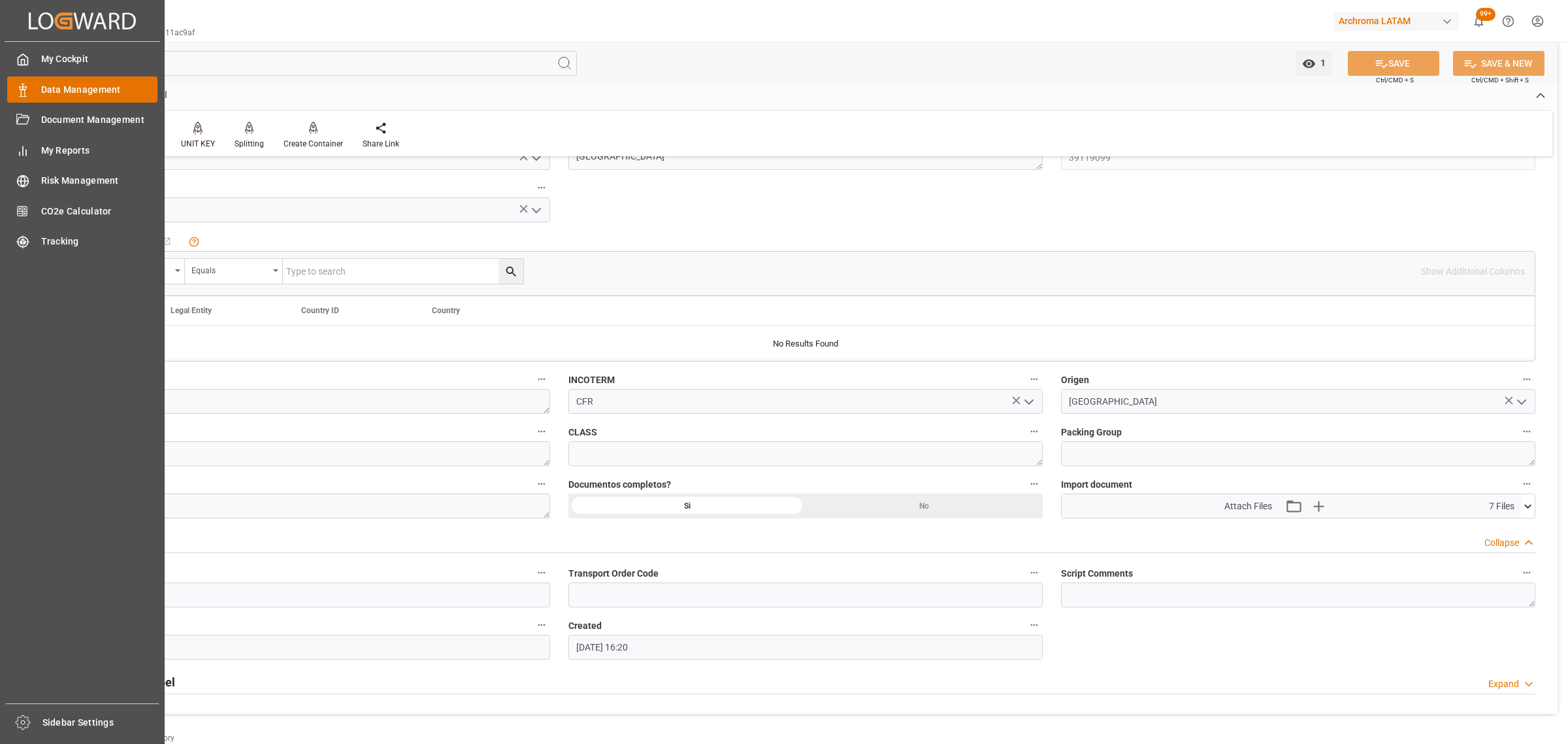
click at [62, 89] on span "Data Management" at bounding box center [99, 90] width 117 height 14
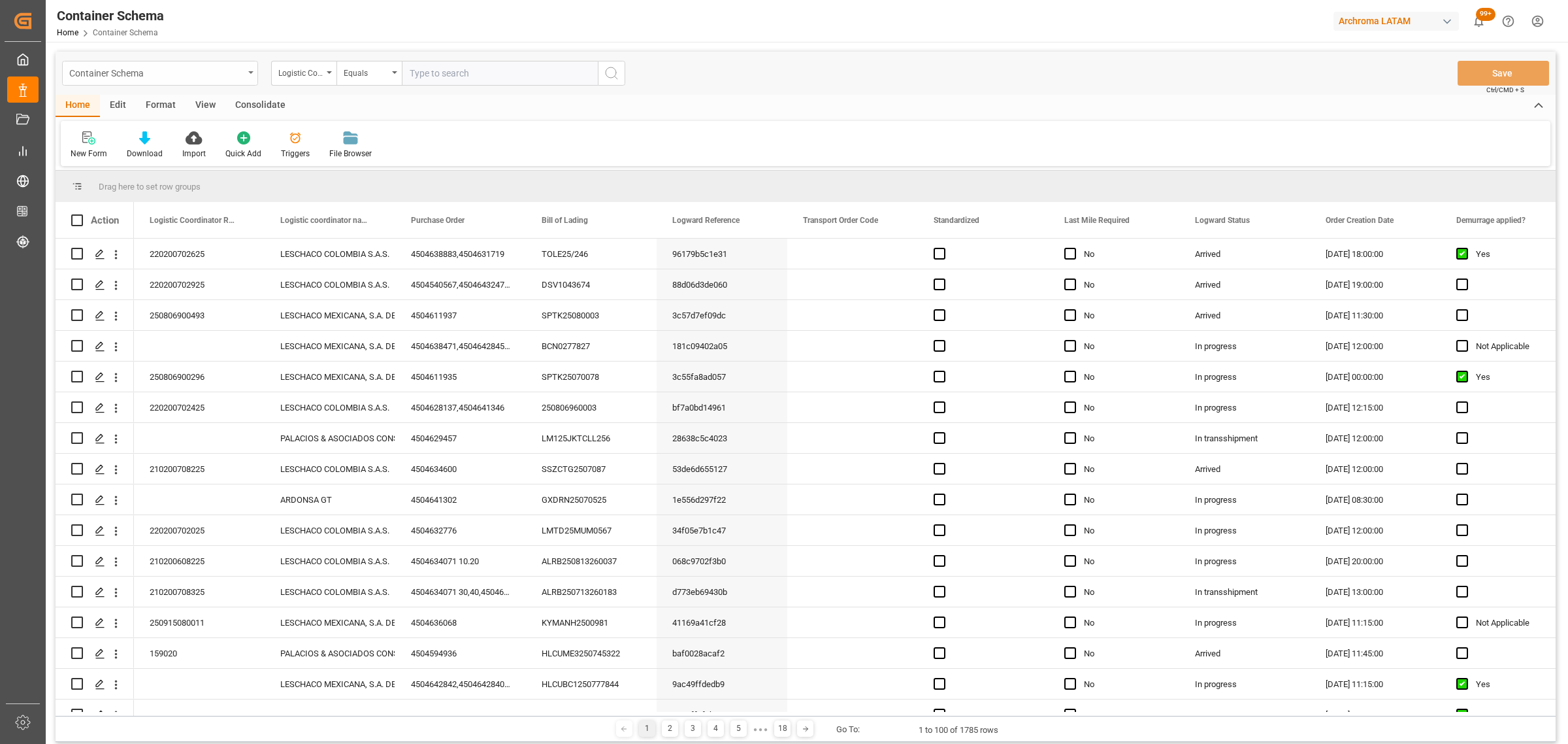
click at [239, 72] on div "Container Schema" at bounding box center [156, 72] width 174 height 17
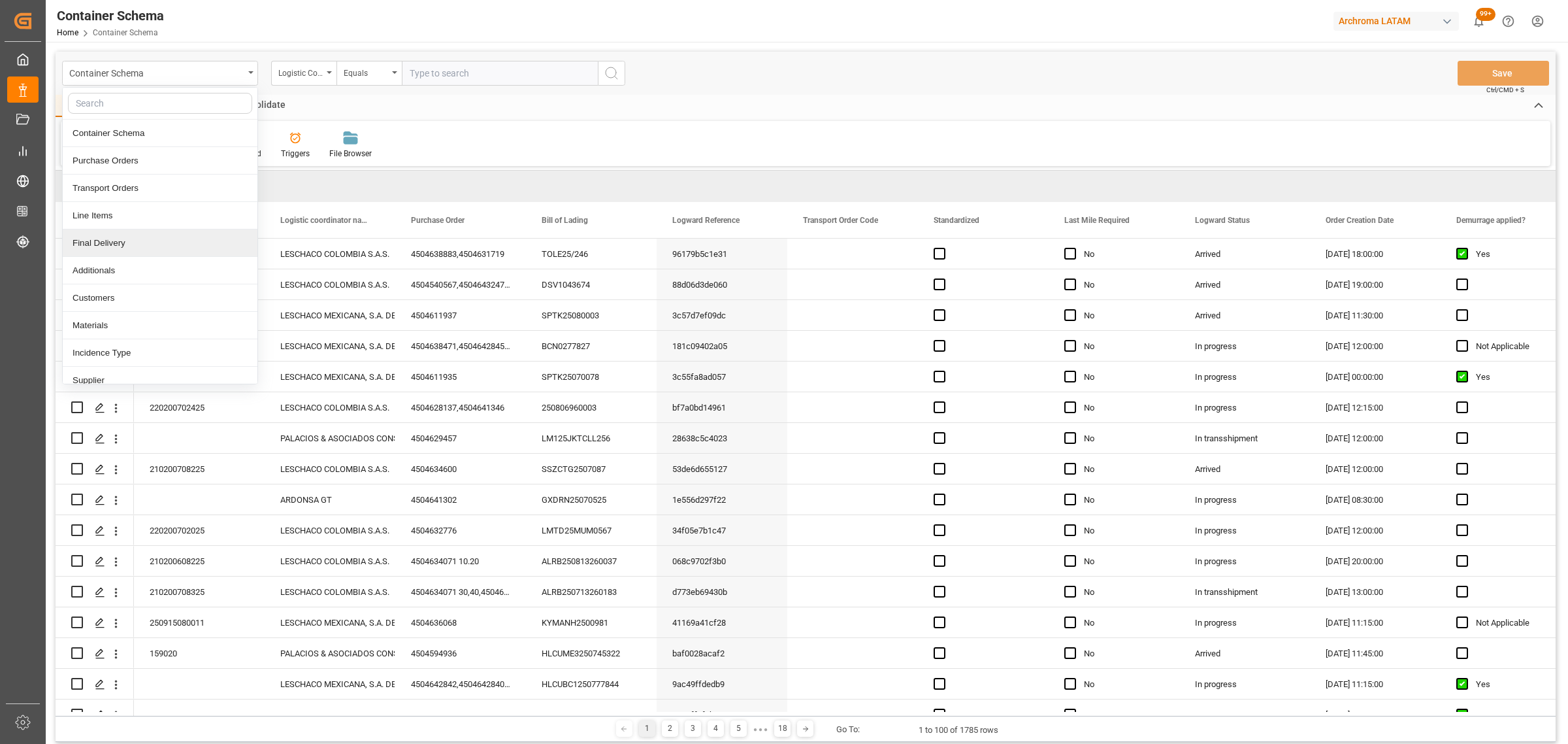
click at [121, 245] on div "Final Delivery" at bounding box center [159, 243] width 194 height 27
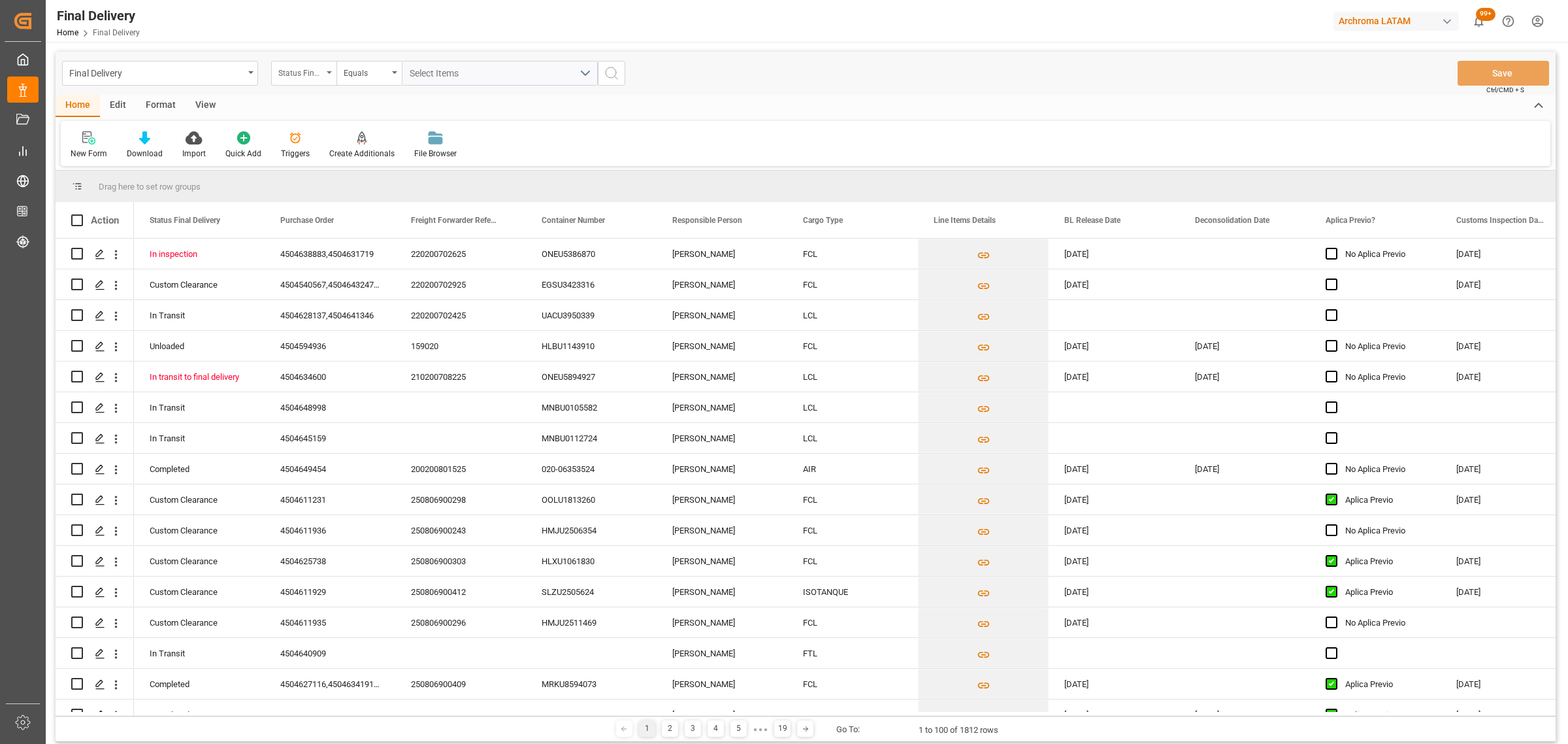
click at [314, 77] on div "Status Final Delivery" at bounding box center [301, 71] width 44 height 15
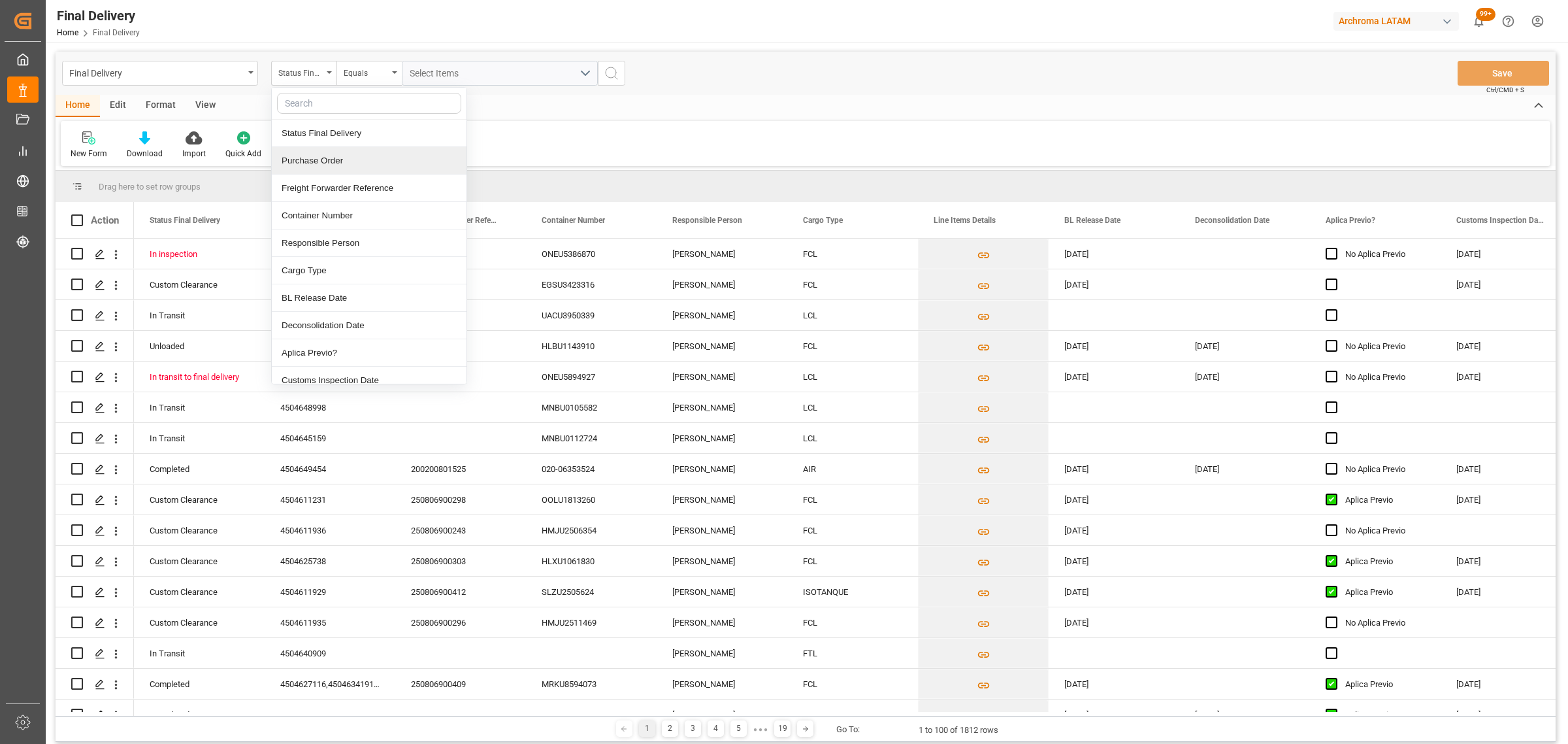
click at [319, 161] on div "Purchase Order" at bounding box center [369, 161] width 194 height 27
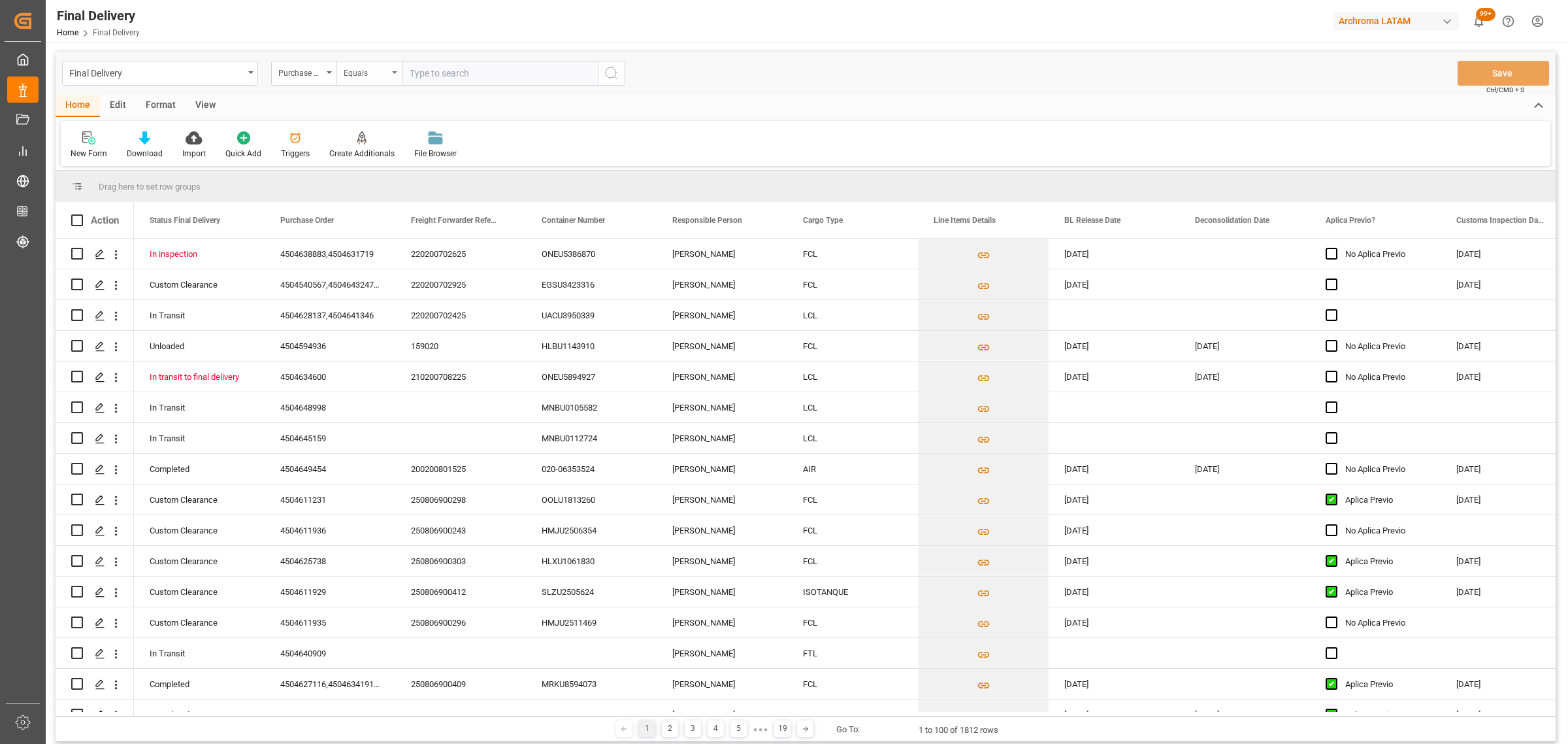
click at [355, 64] on div "Equals" at bounding box center [366, 71] width 44 height 15
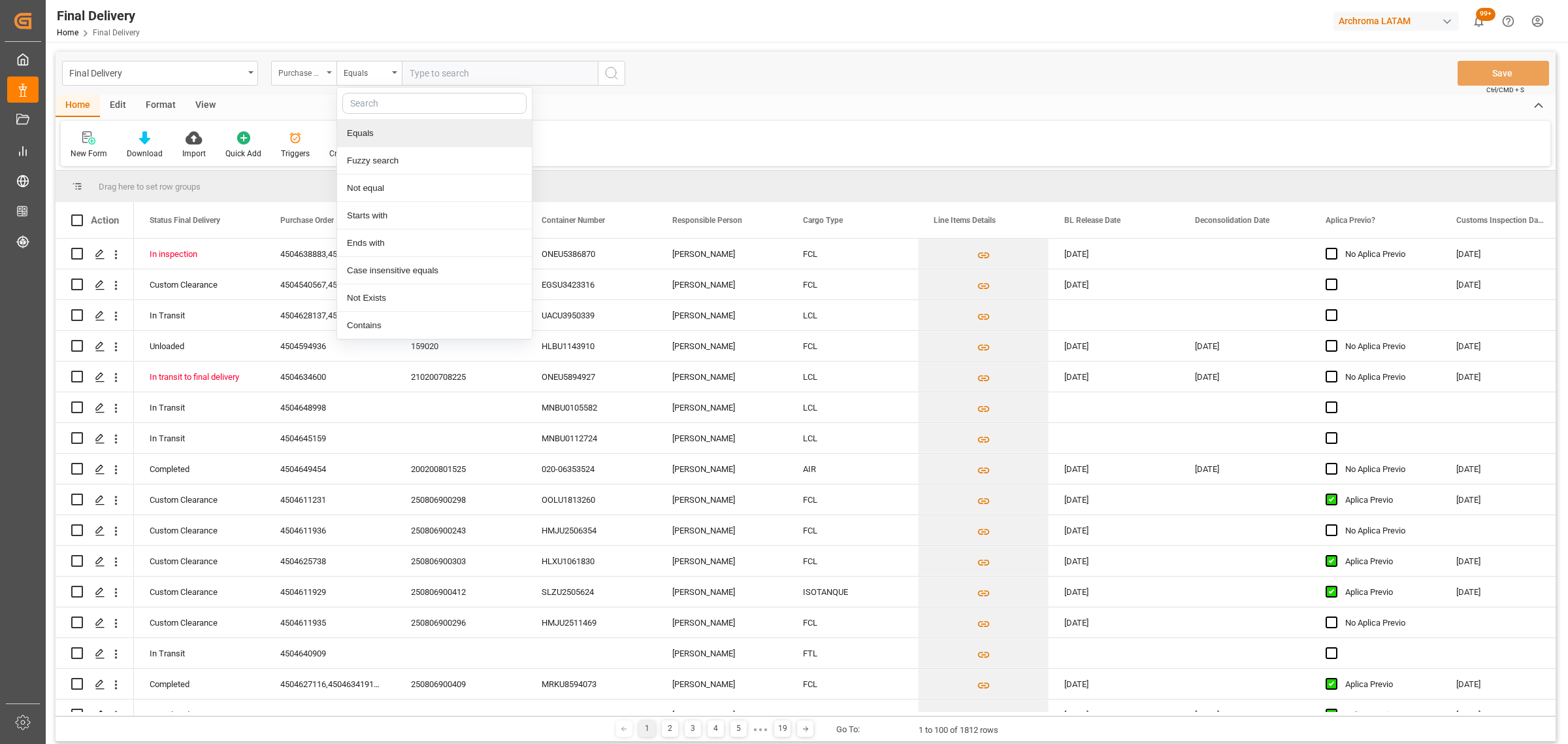
click at [289, 62] on div "Purchase Order" at bounding box center [303, 73] width 65 height 25
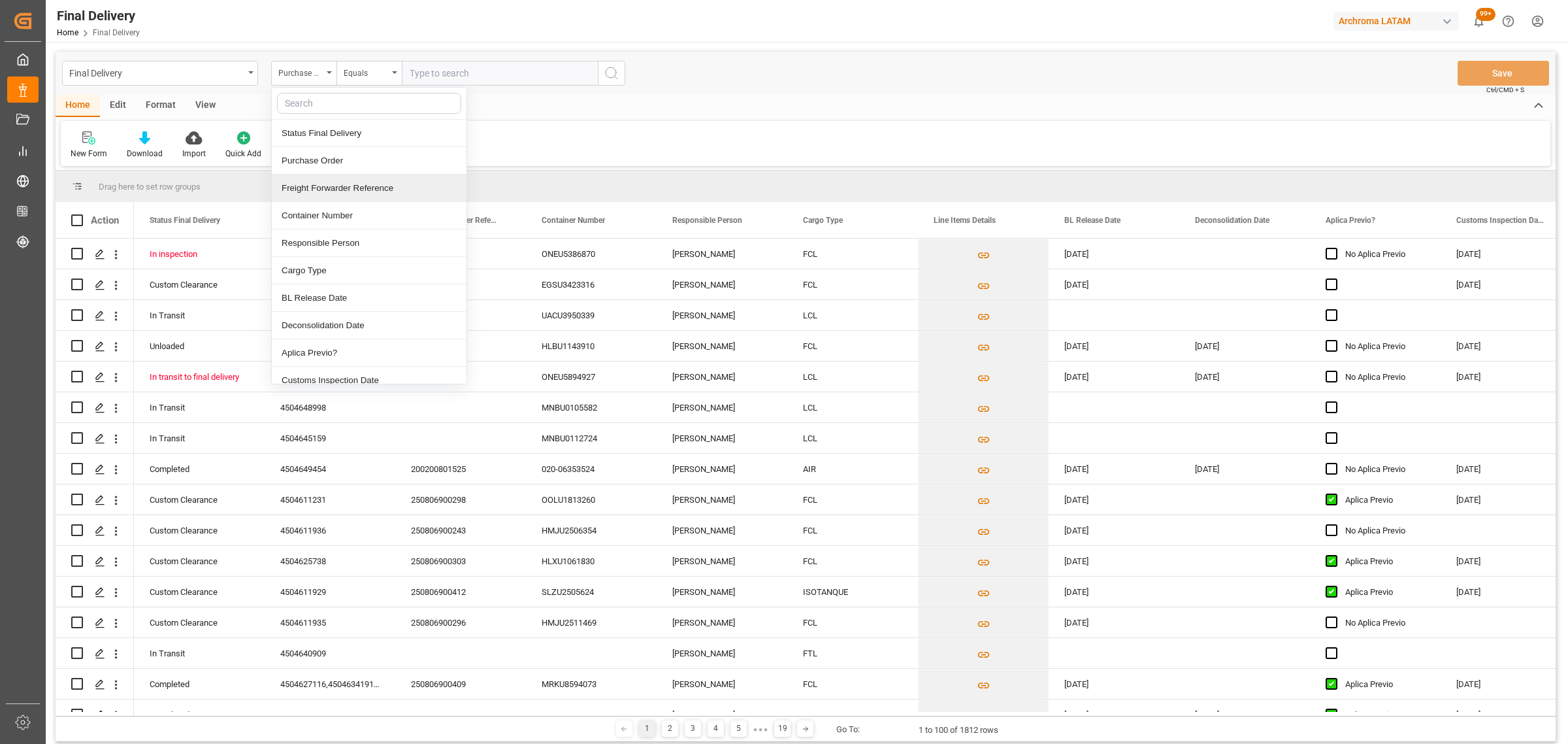
click at [349, 194] on div "Freight Forwarder Reference" at bounding box center [369, 188] width 194 height 27
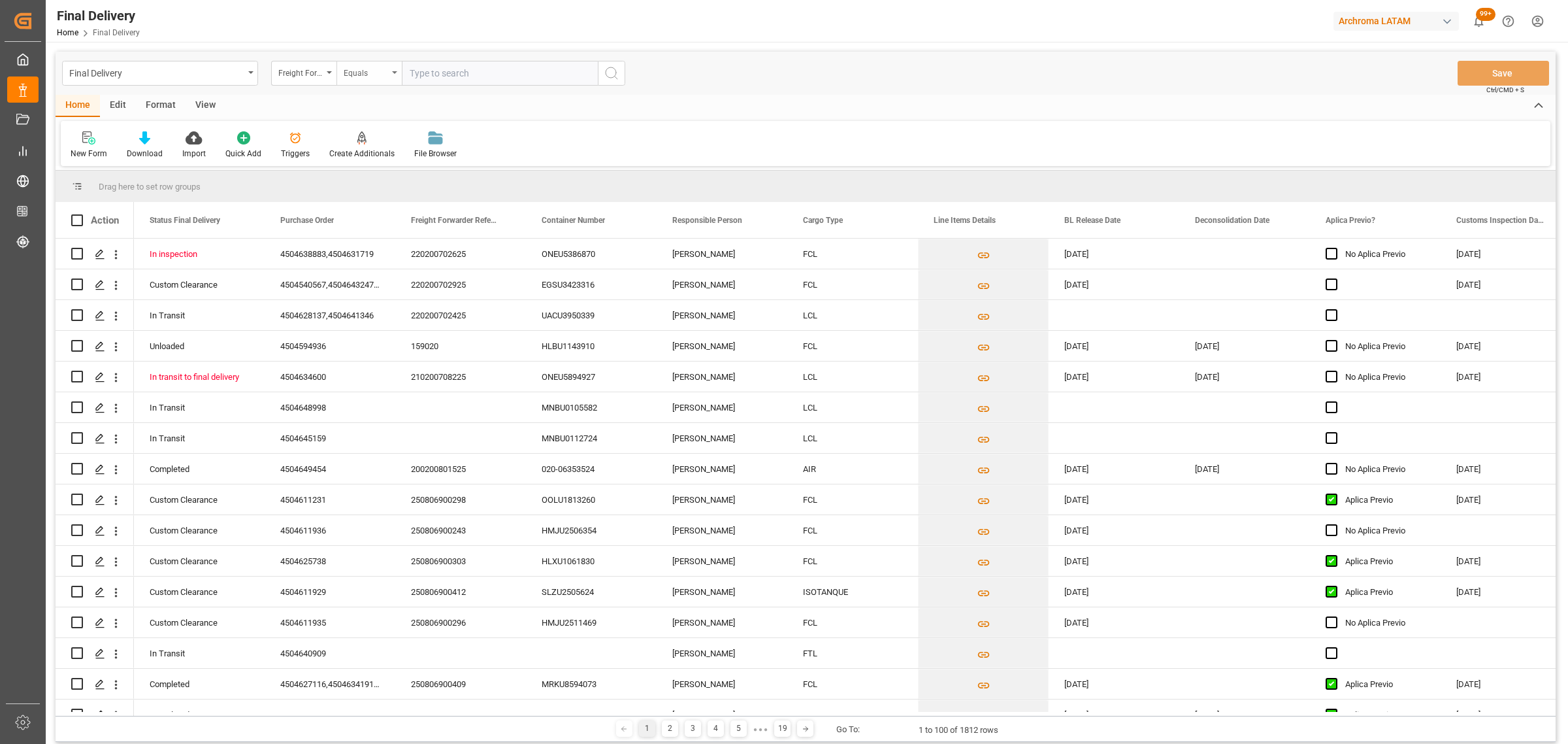
click at [368, 80] on div "Equals" at bounding box center [369, 73] width 65 height 25
click at [379, 161] on div "Fuzzy search" at bounding box center [434, 161] width 194 height 27
click at [448, 70] on input "text" at bounding box center [499, 73] width 196 height 25
paste input "210200802325"
type input "210200802325"
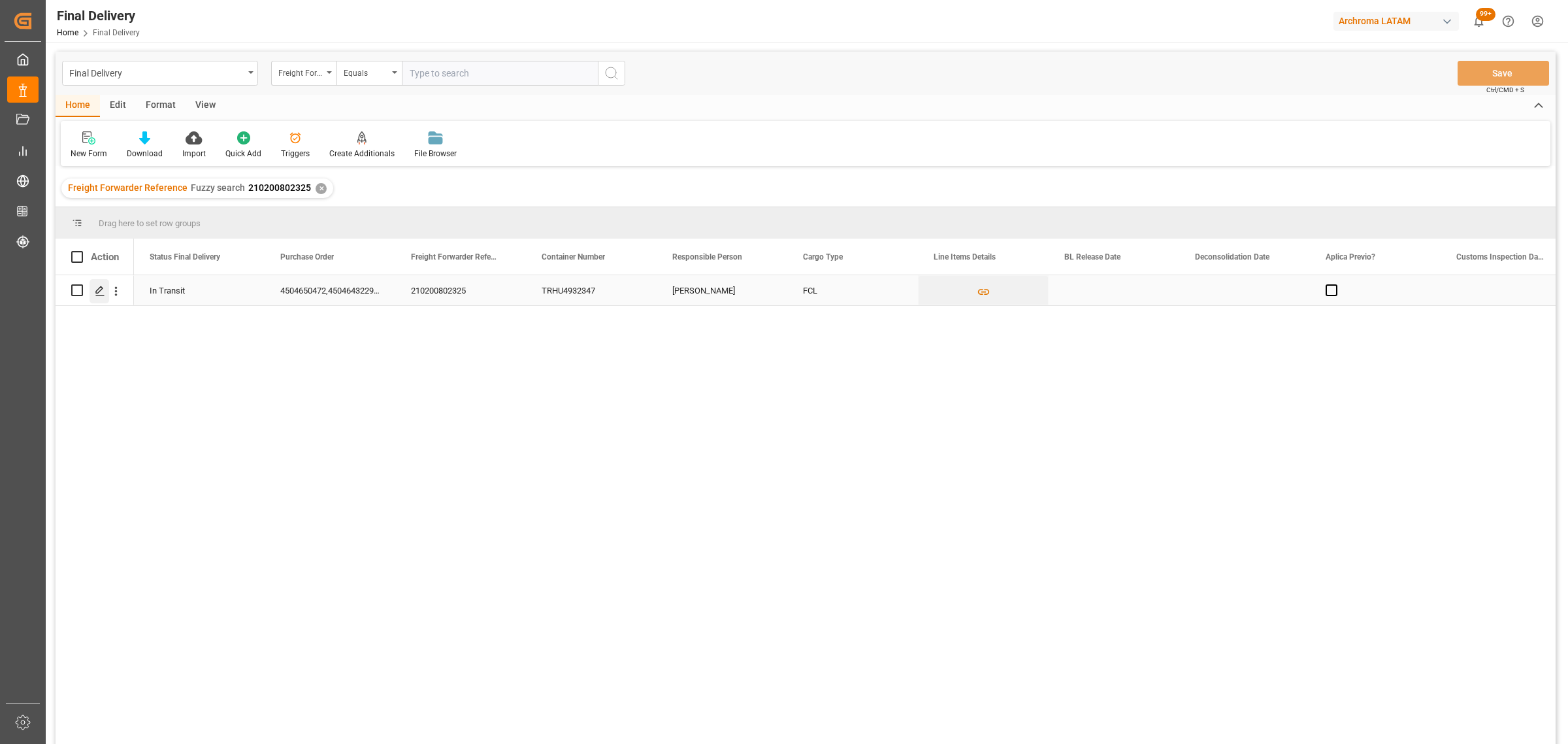
click at [106, 299] on div "Press SPACE to select this row." at bounding box center [99, 291] width 19 height 24
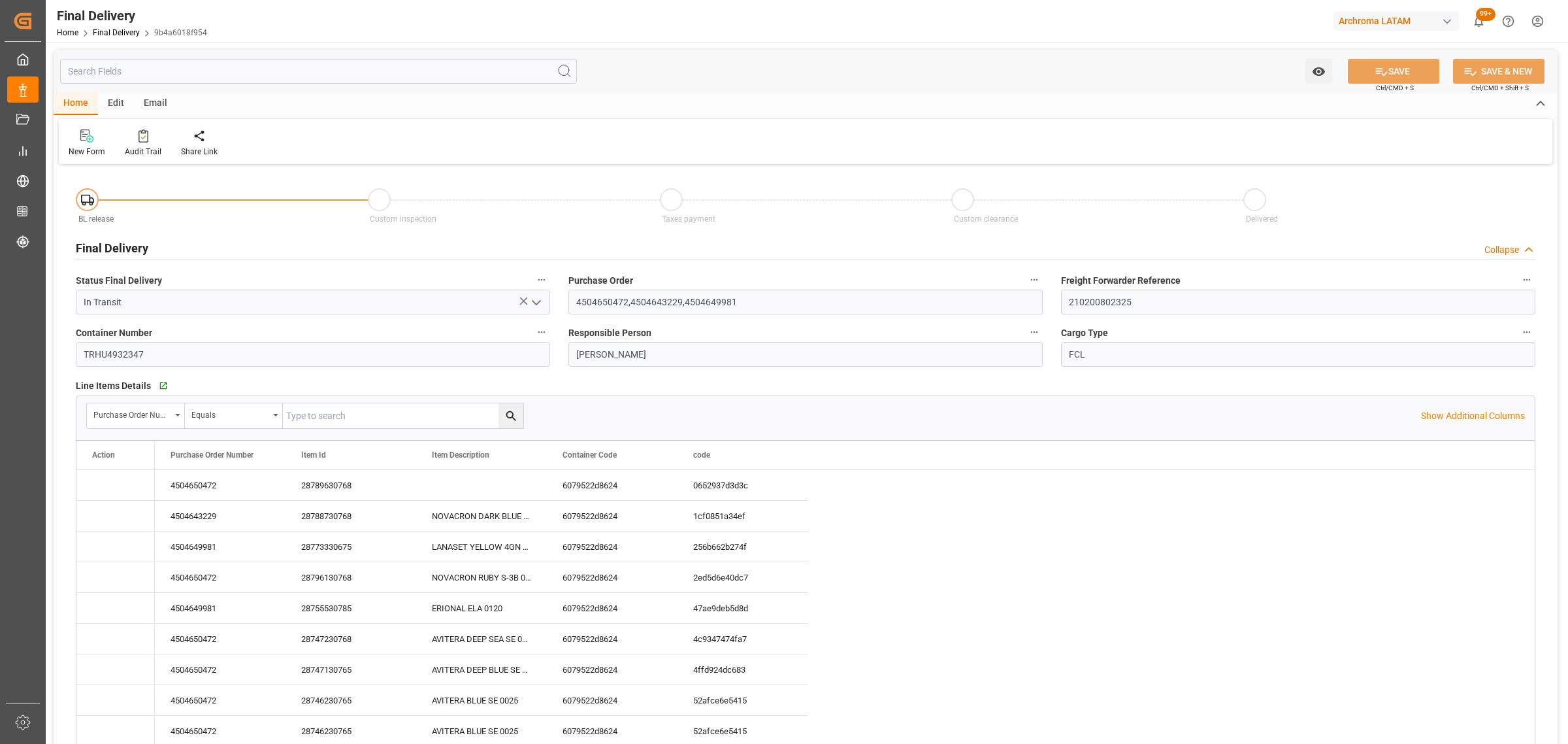
type input "[DATE]"
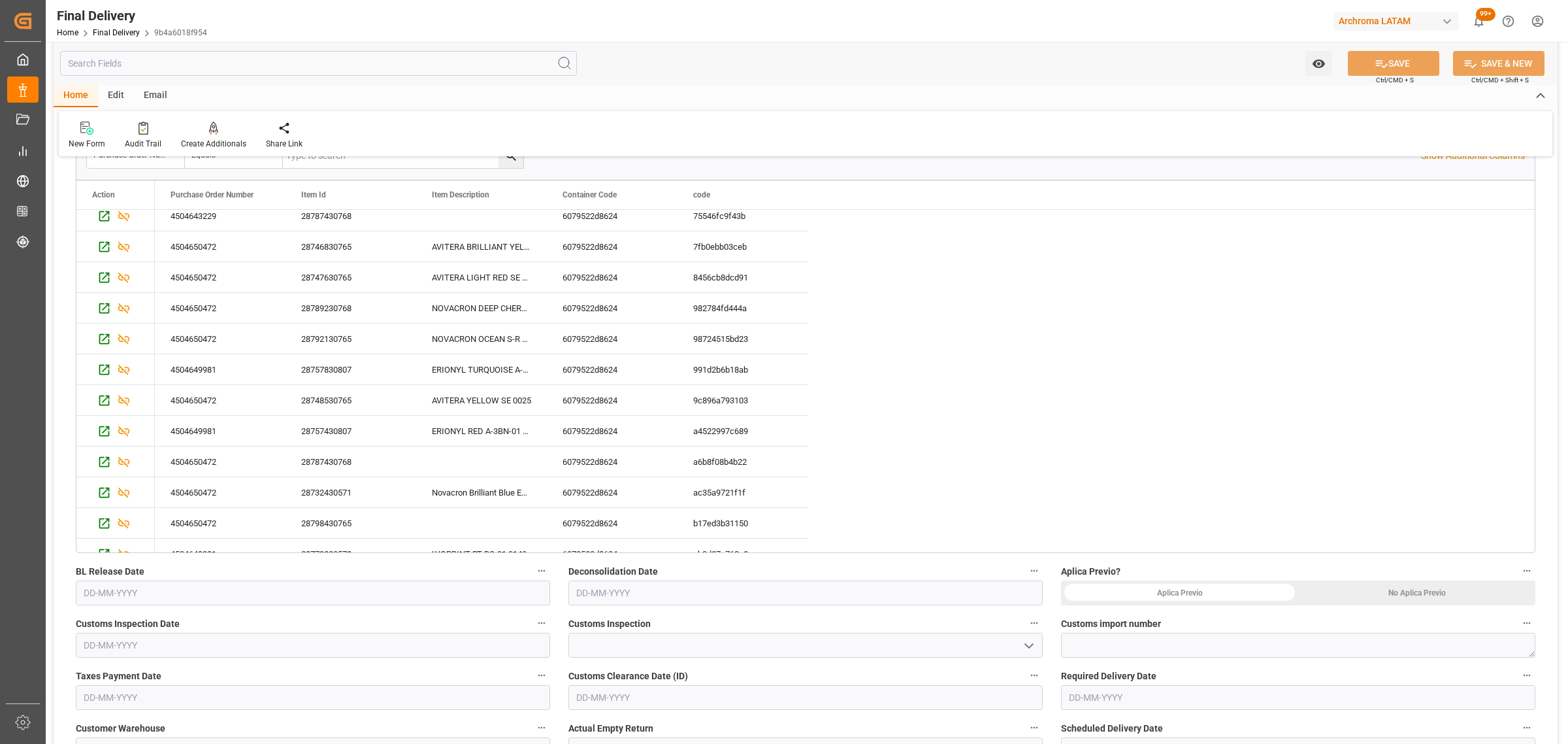
scroll to position [408, 0]
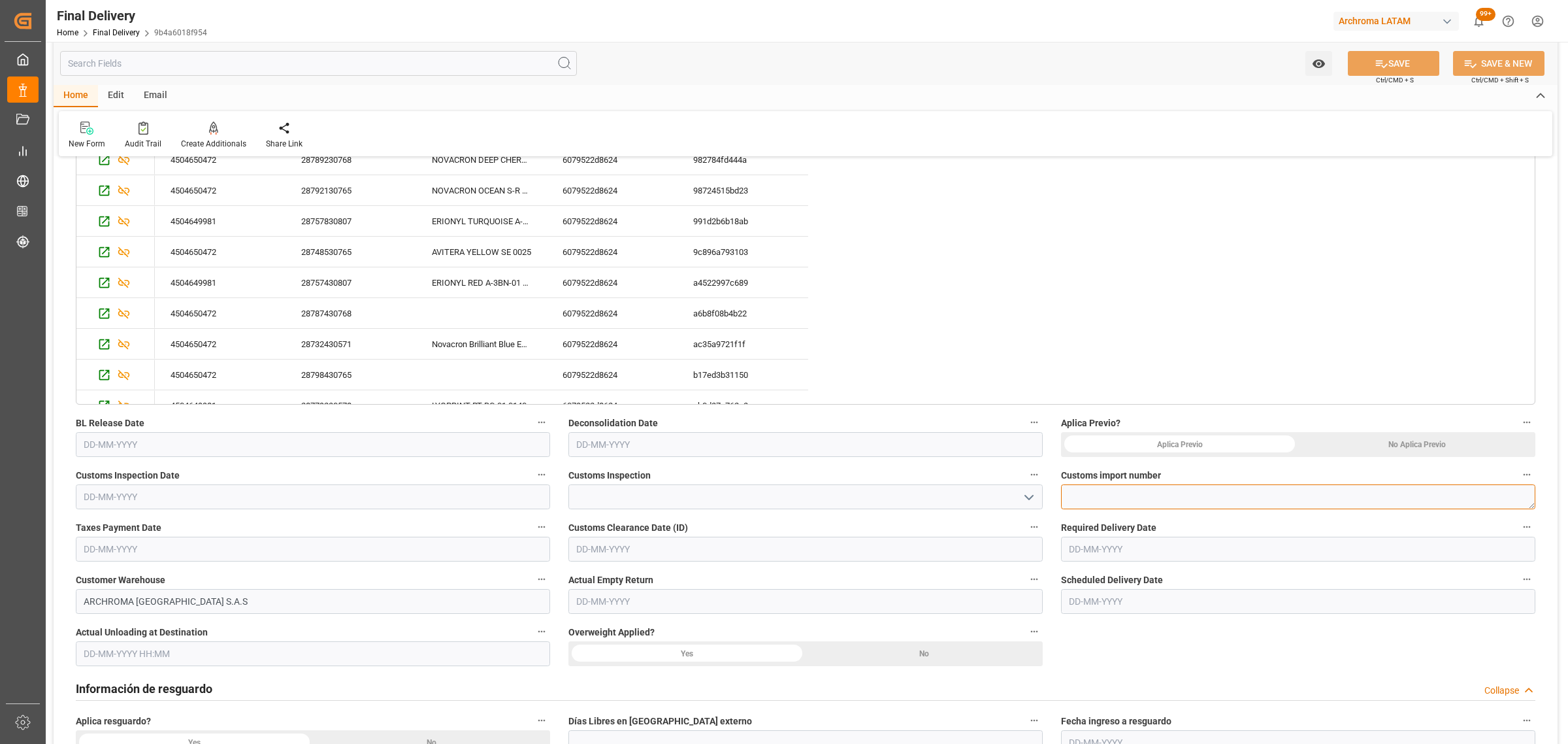
click at [1116, 491] on textarea at bounding box center [1298, 496] width 474 height 25
paste textarea "210200802325"
type textarea "210200802325"
drag, startPoint x: 1162, startPoint y: 496, endPoint x: 917, endPoint y: 485, distance: 245.2
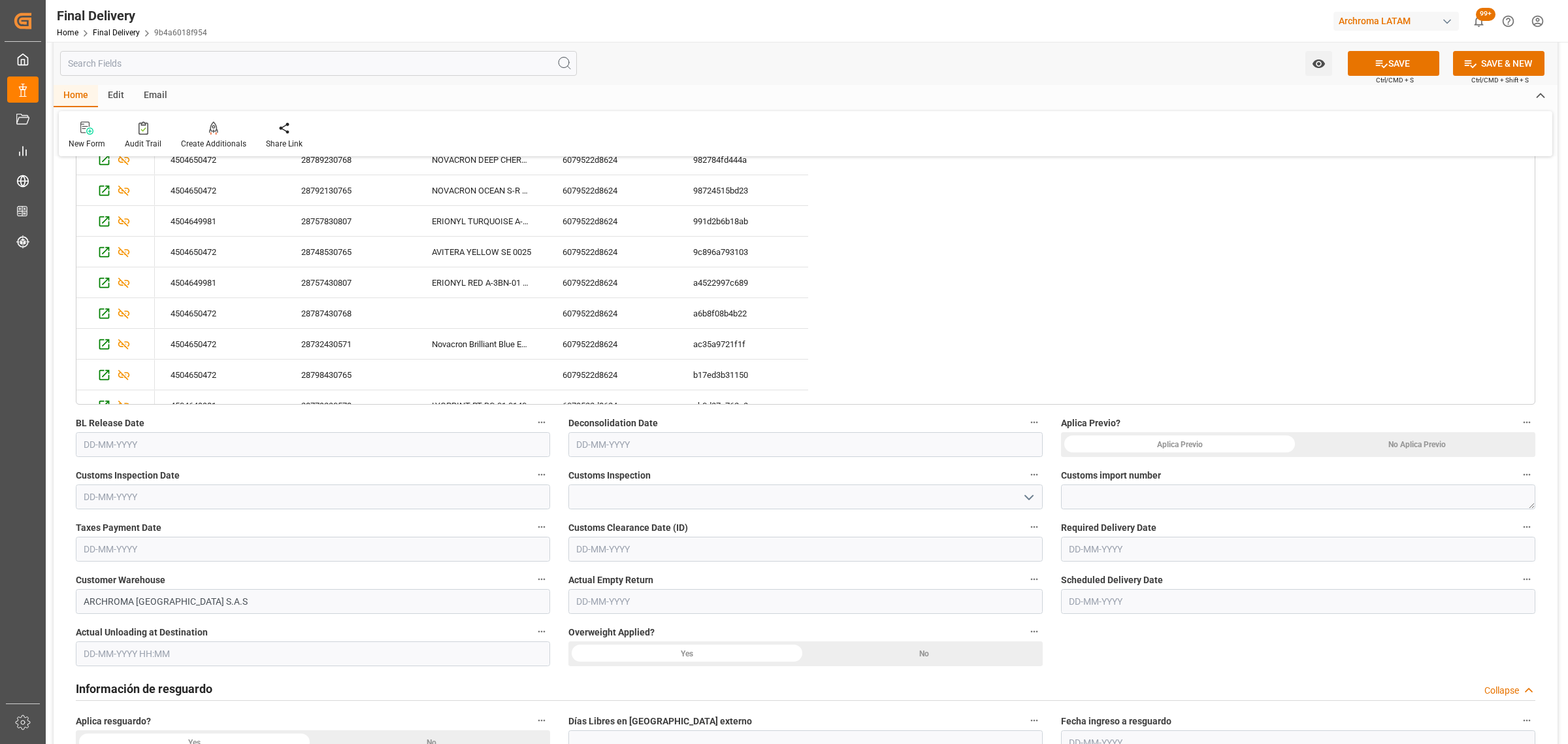
click at [1377, 444] on div "No Aplica Previo" at bounding box center [1417, 444] width 237 height 25
click at [265, 451] on input "text" at bounding box center [313, 444] width 474 height 25
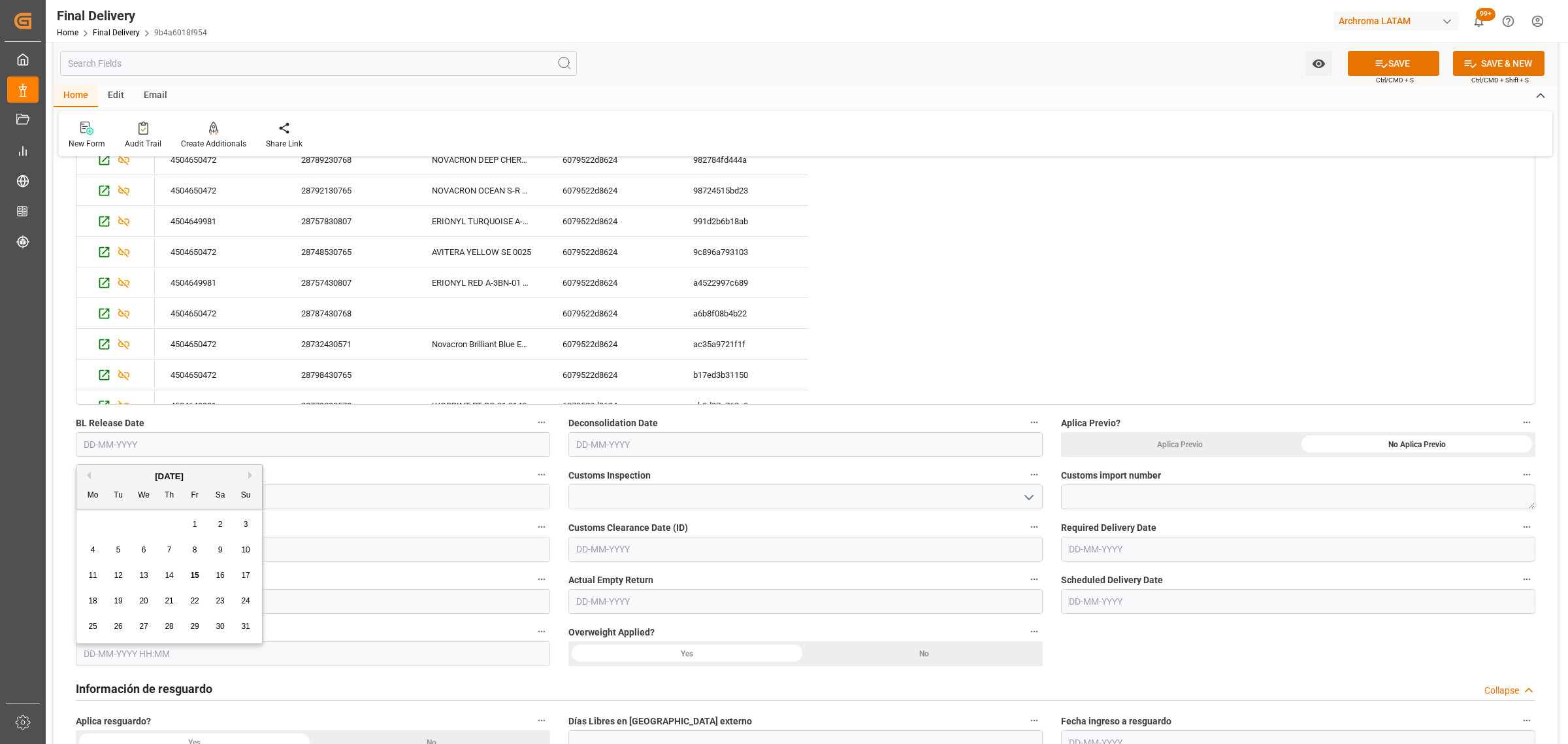
drag, startPoint x: 113, startPoint y: 517, endPoint x: 125, endPoint y: 518, distance: 12.0
click at [113, 517] on div "28 29 30 31 1 2 3" at bounding box center [169, 524] width 179 height 26
click at [171, 573] on span "14" at bounding box center [169, 575] width 9 height 9
type input "14-08-2025"
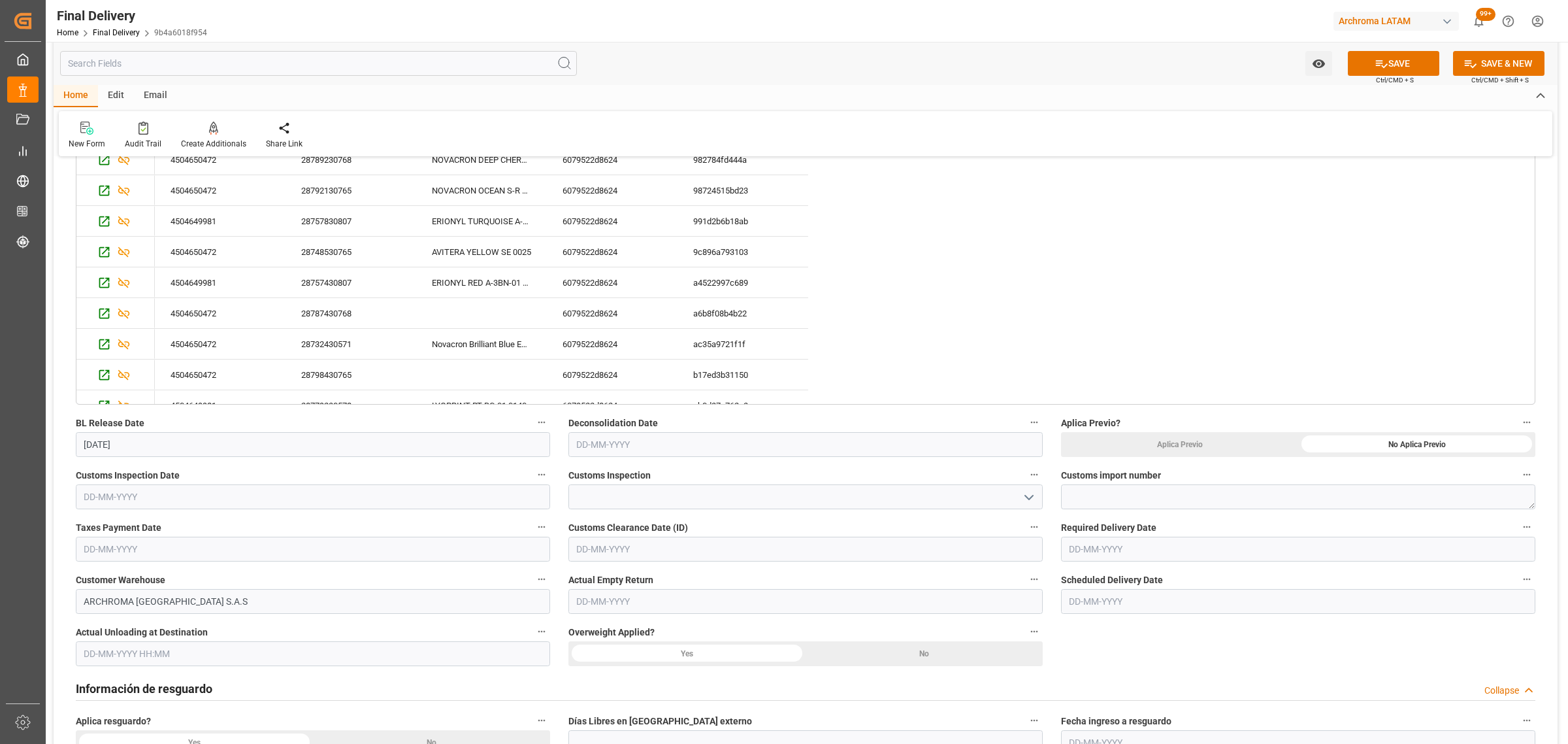
click at [223, 438] on input "14-08-2025" at bounding box center [313, 444] width 474 height 25
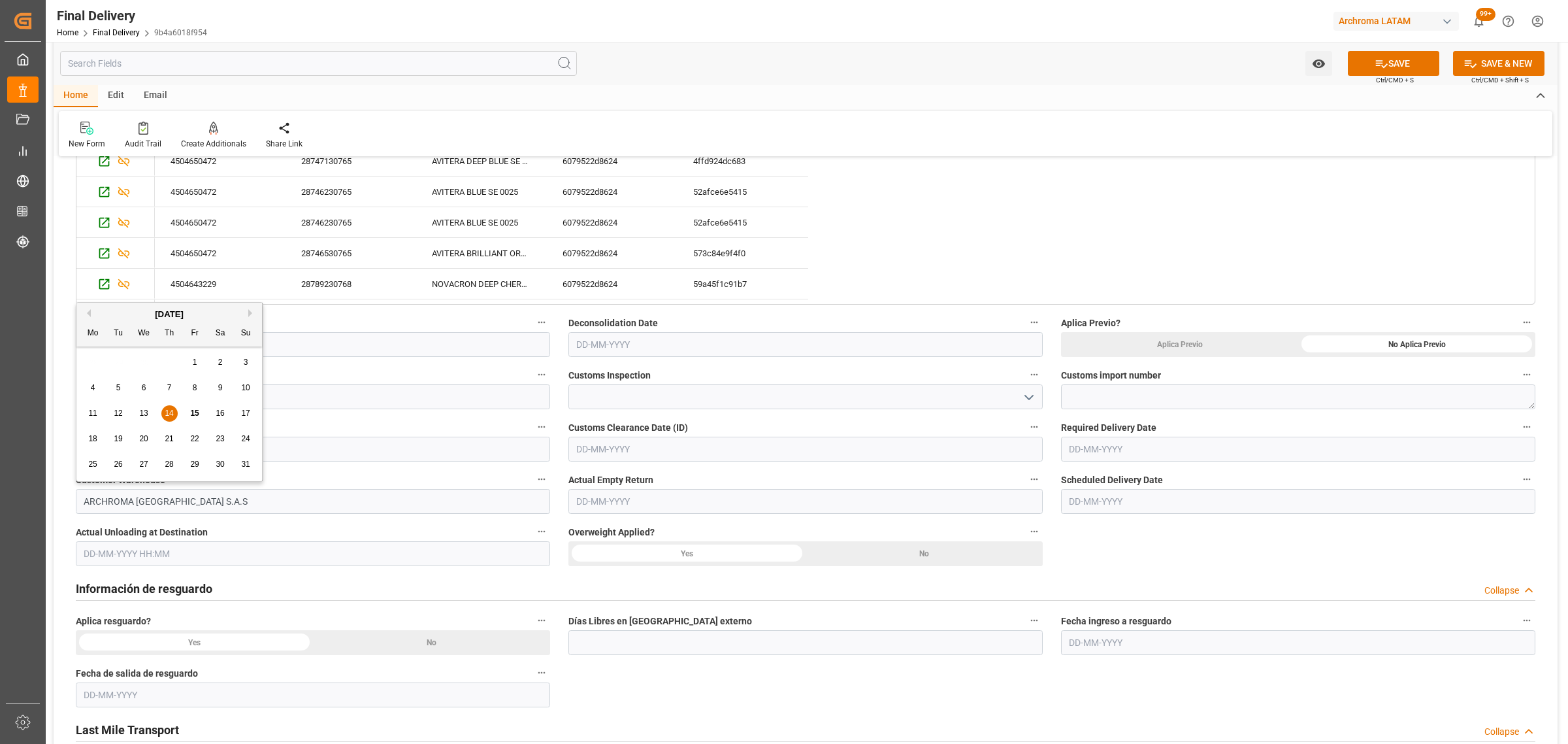
scroll to position [572, 0]
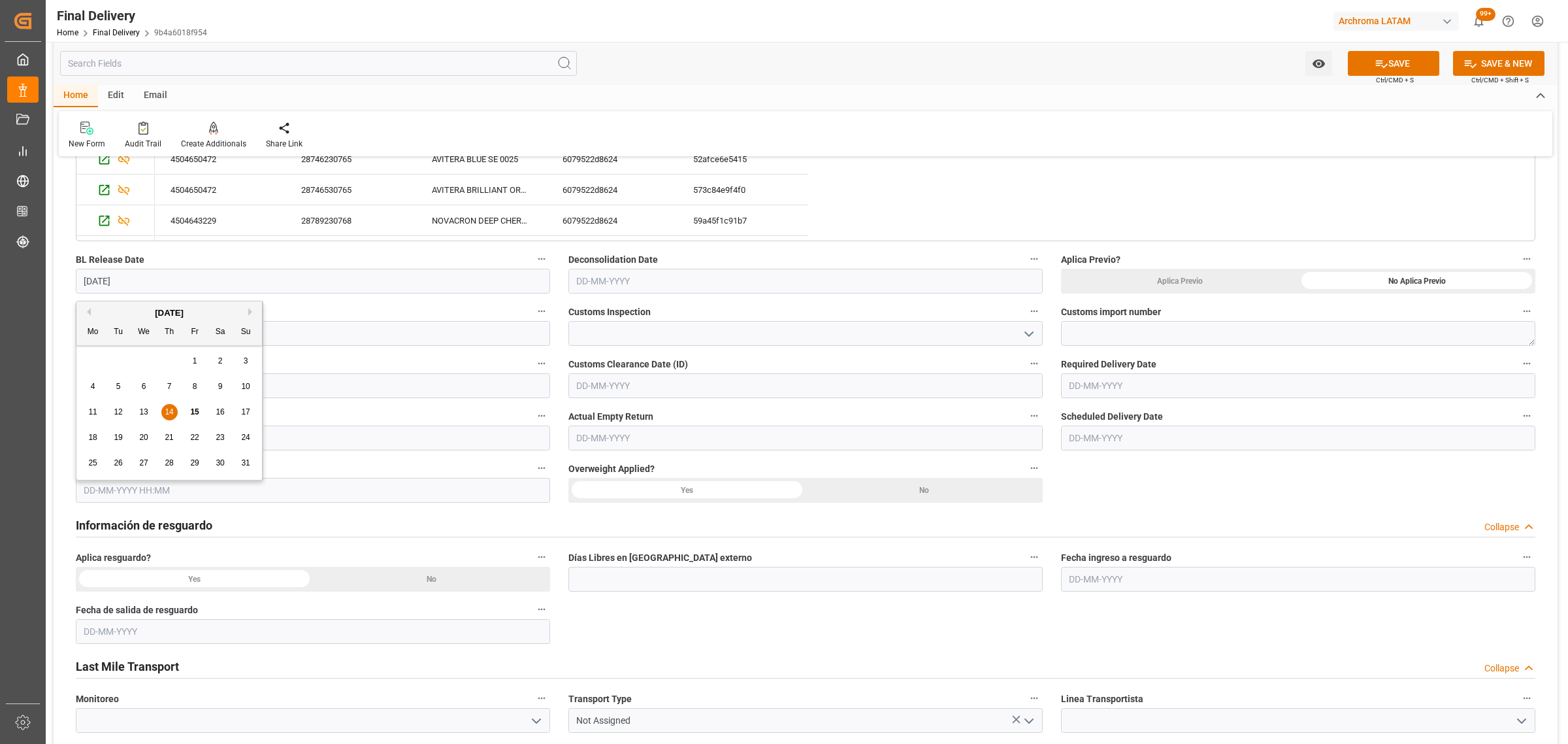
click at [694, 275] on input "text" at bounding box center [806, 281] width 474 height 25
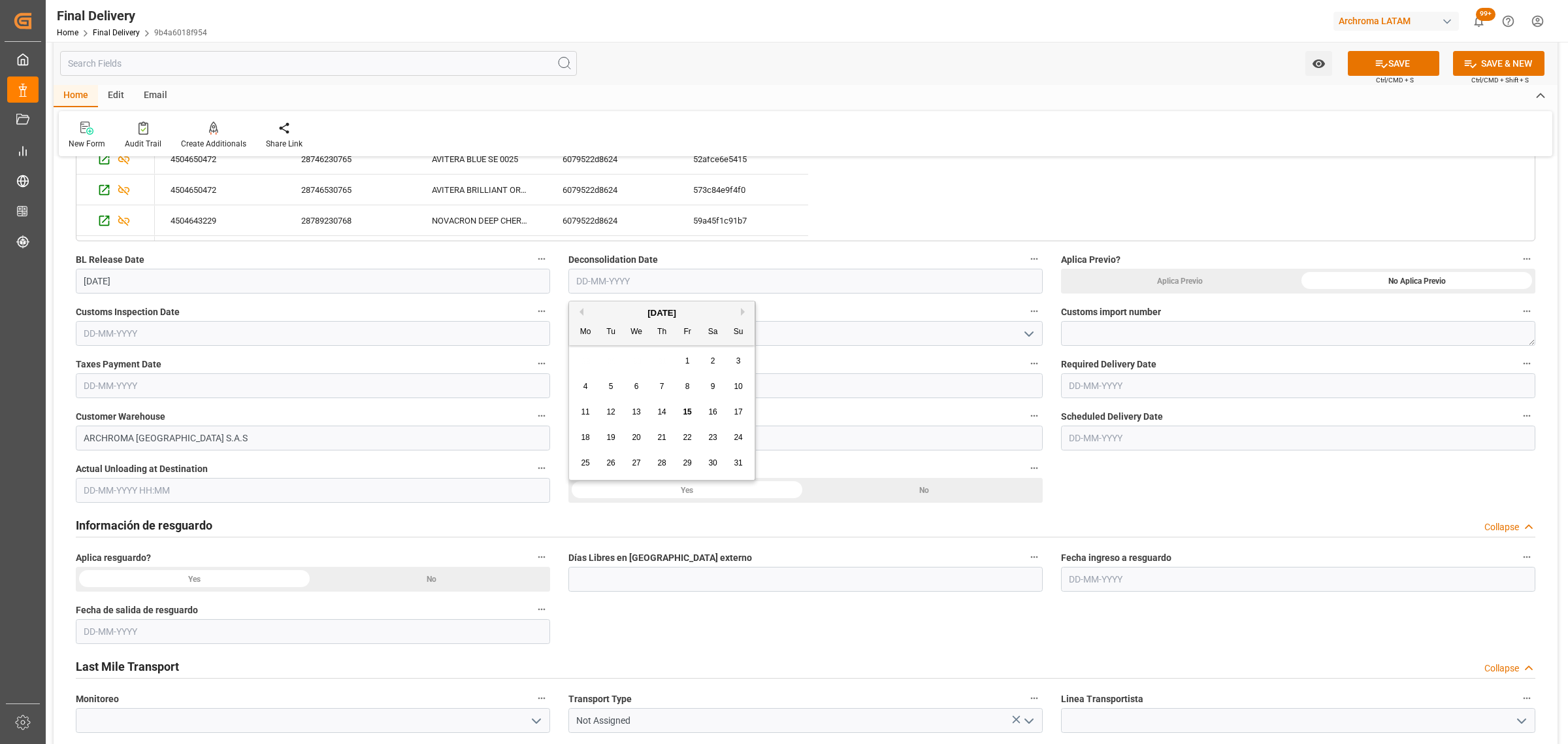
click at [349, 342] on input "text" at bounding box center [313, 333] width 474 height 25
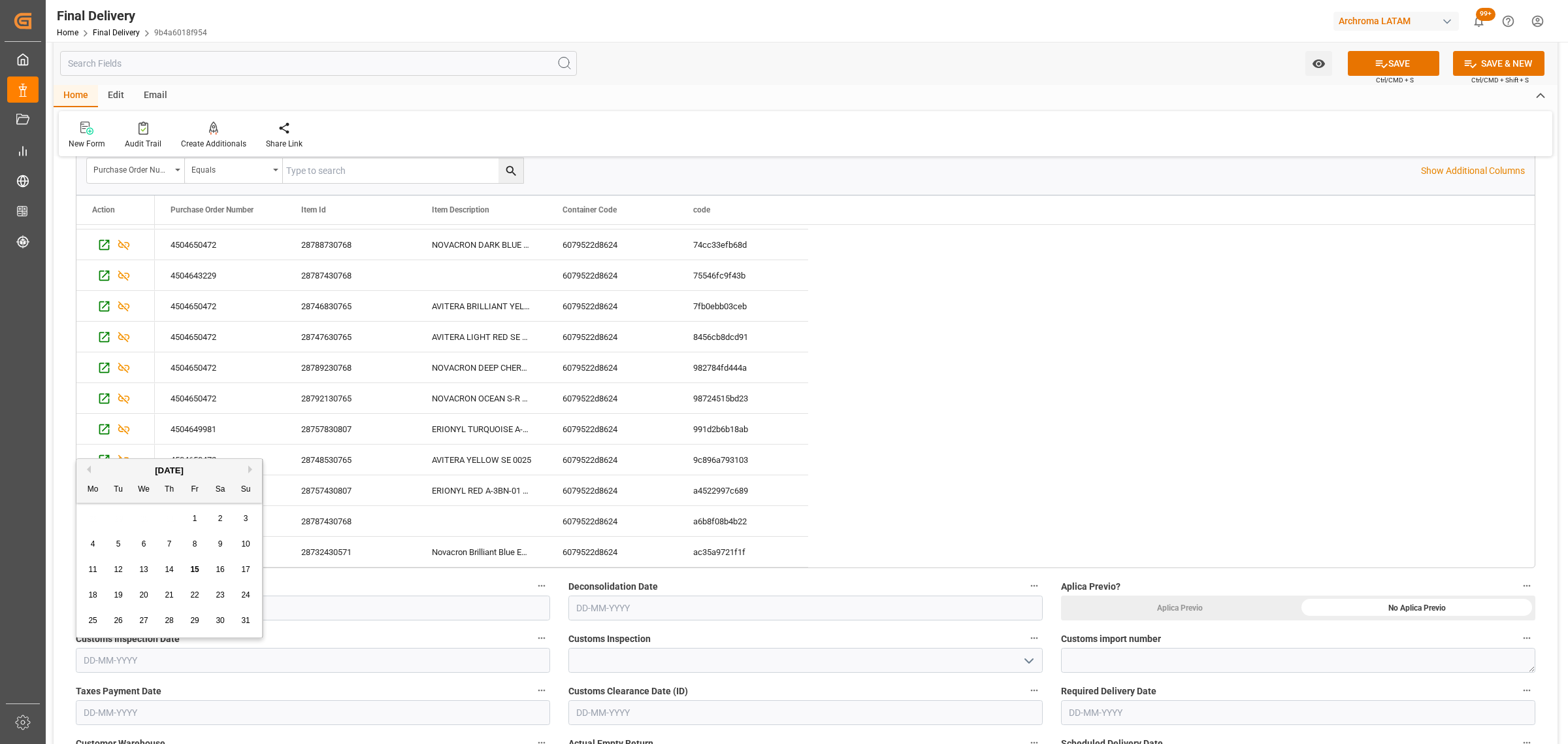
scroll to position [490, 0]
click at [1132, 664] on textarea "210200802325" at bounding box center [1298, 660] width 474 height 25
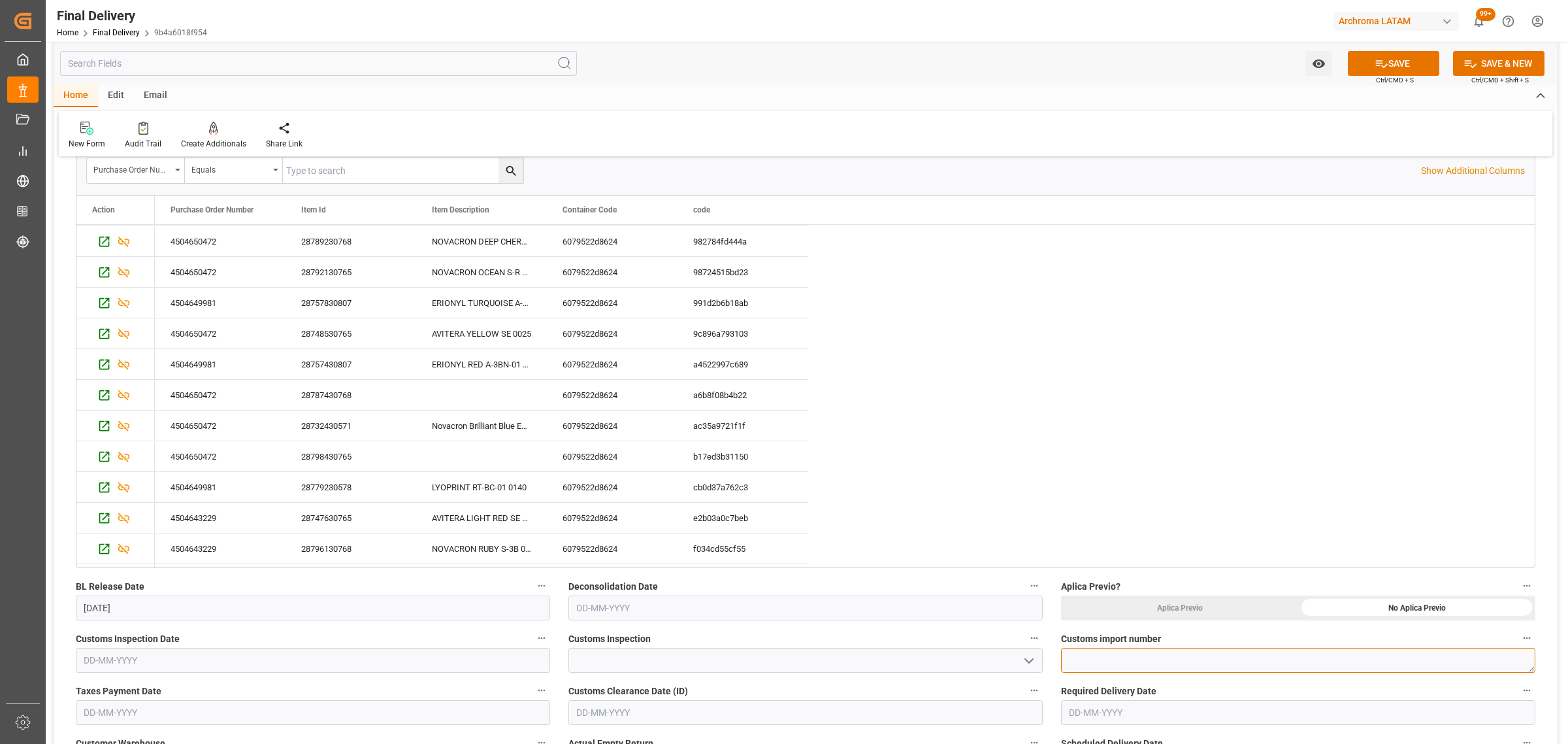
paste textarea "4820250301647630"
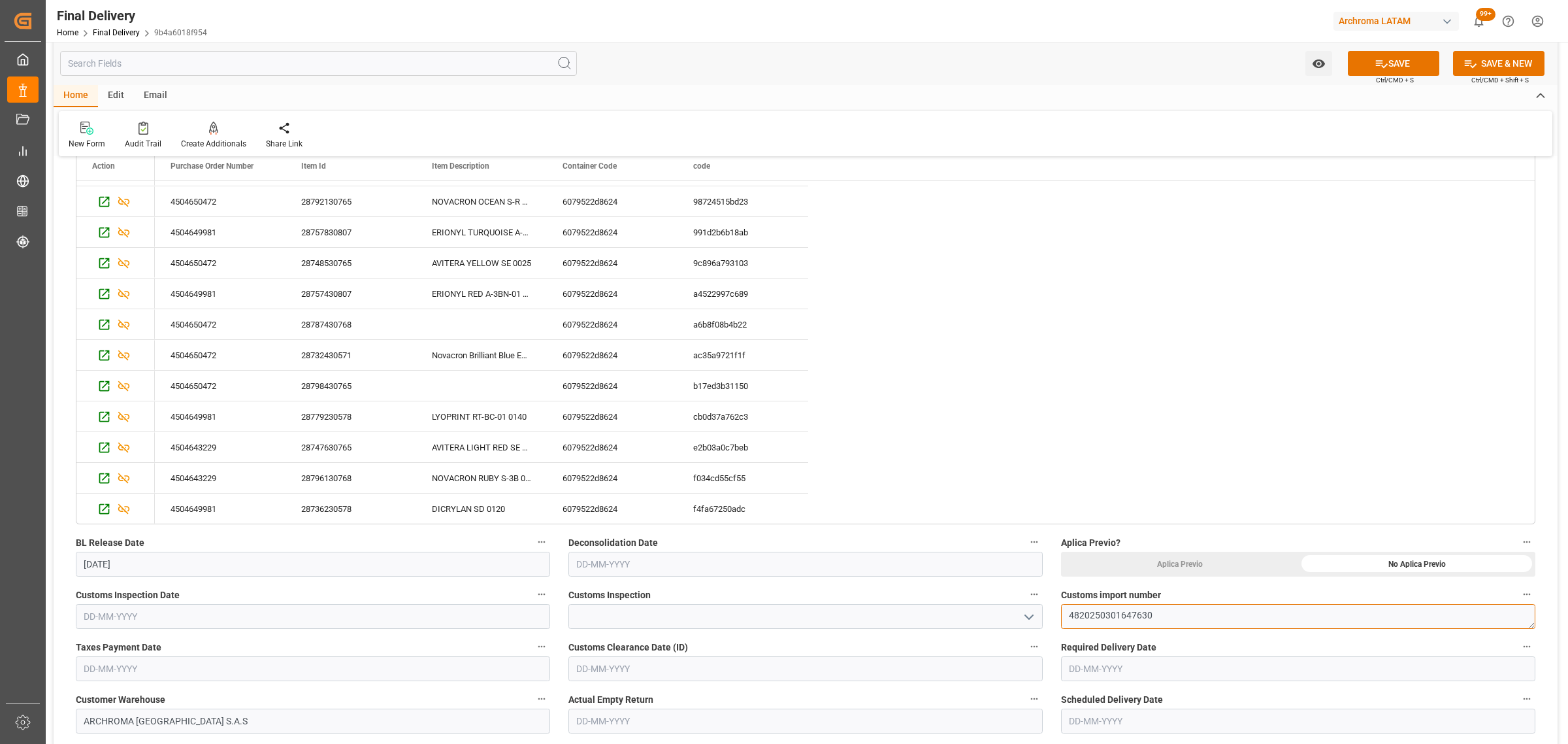
scroll to position [327, 0]
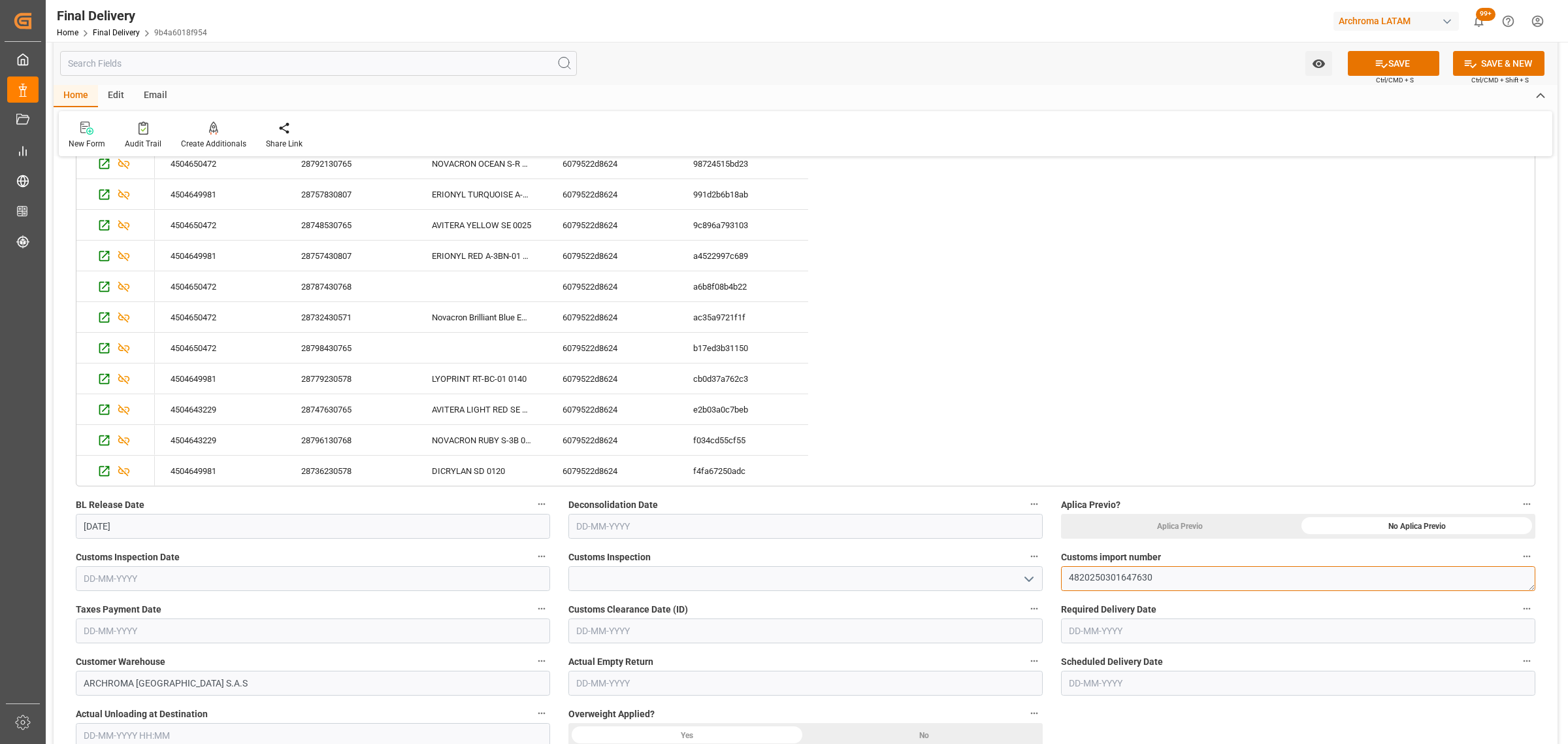
type textarea "4820250301647630"
click at [308, 634] on input "text" at bounding box center [313, 631] width 474 height 25
click at [126, 494] on div "28 29 30 31 1 2 3" at bounding box center [169, 489] width 179 height 26
click at [194, 540] on span "15" at bounding box center [194, 540] width 9 height 9
type input "[DATE]"
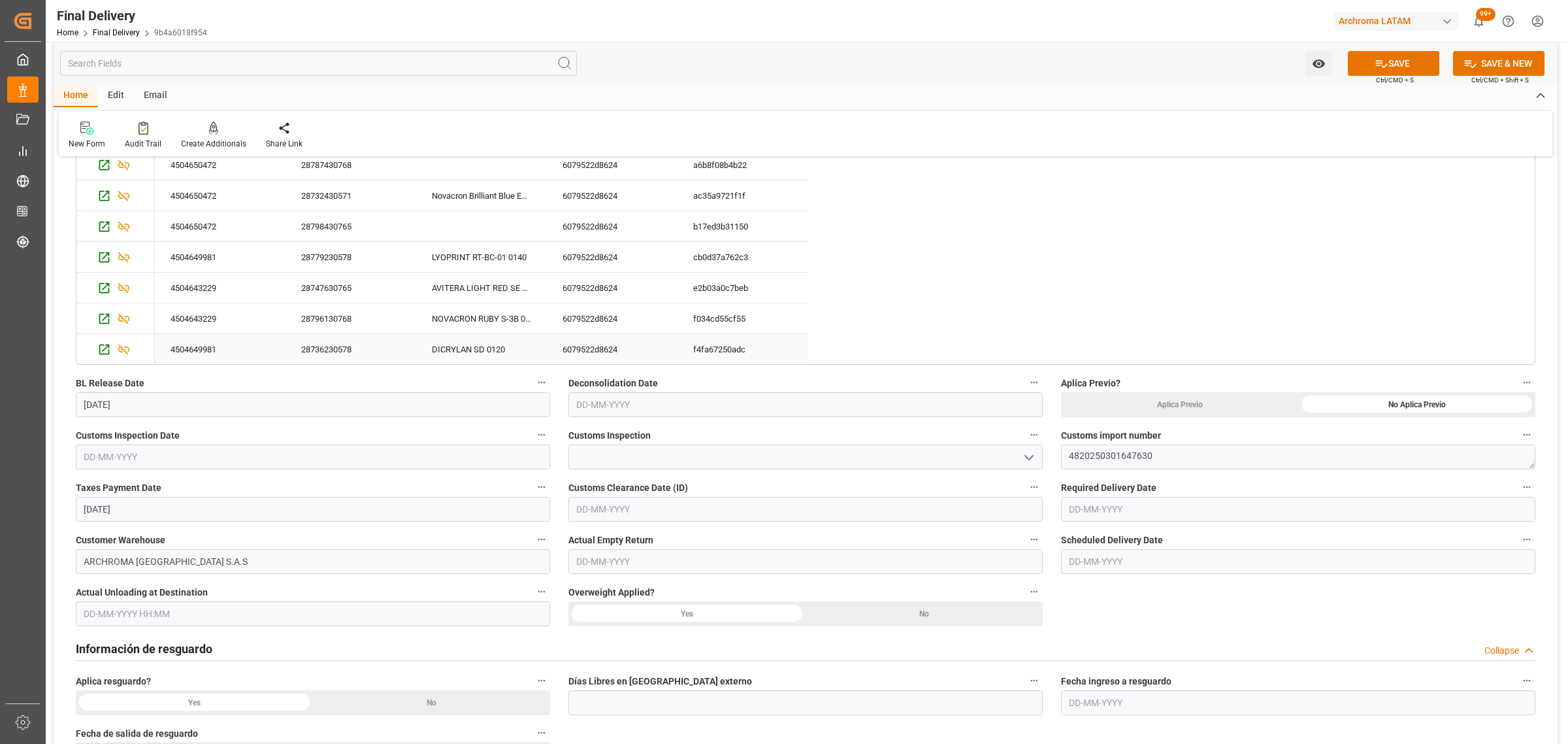
scroll to position [490, 0]
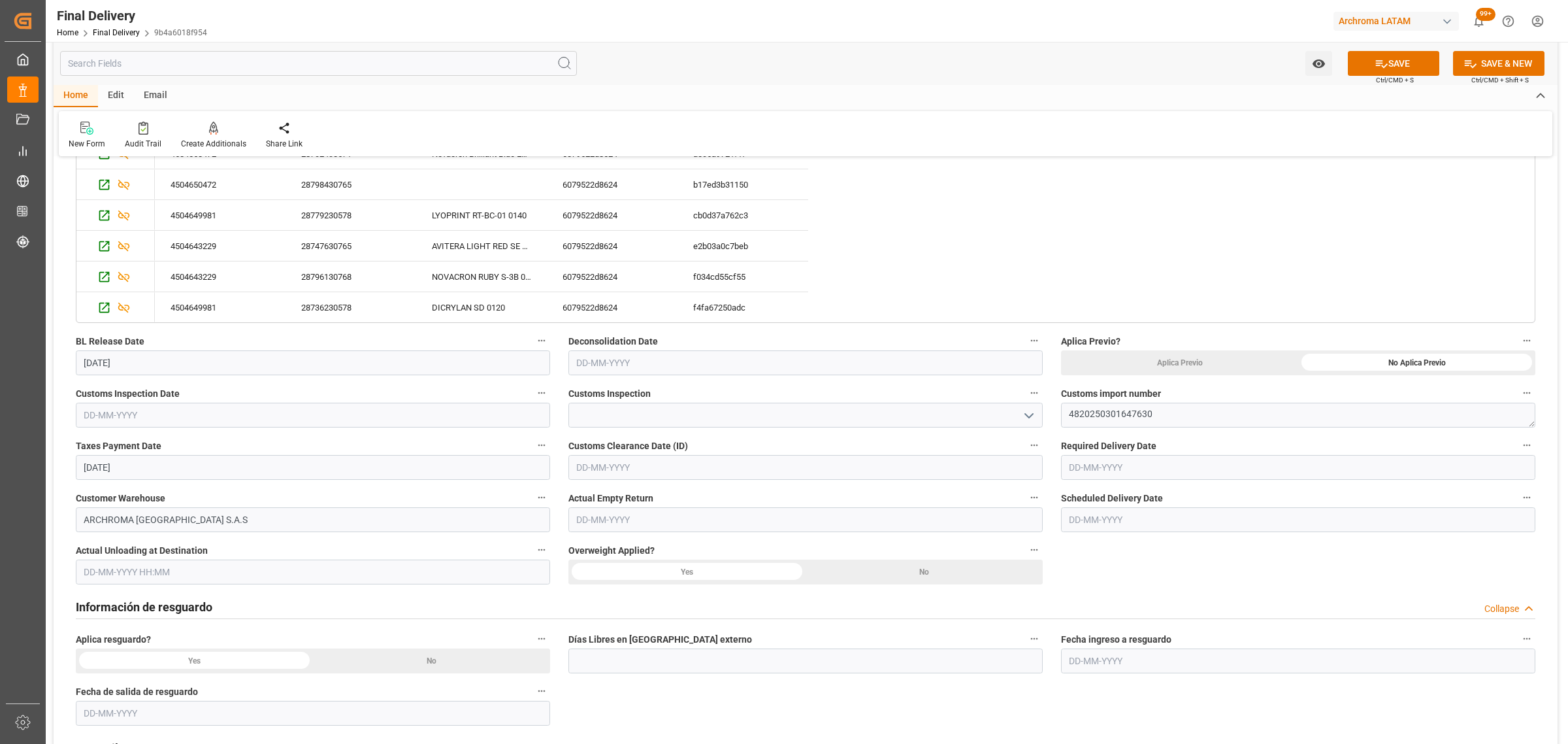
click at [1245, 474] on input "text" at bounding box center [1298, 467] width 474 height 25
click at [1126, 553] on div "28 29 30 31 1 2 3" at bounding box center [1155, 547] width 179 height 26
click at [1078, 648] on span "25" at bounding box center [1078, 649] width 9 height 9
type input "25-08-2025"
click at [1404, 64] on button "SAVE" at bounding box center [1394, 63] width 92 height 25
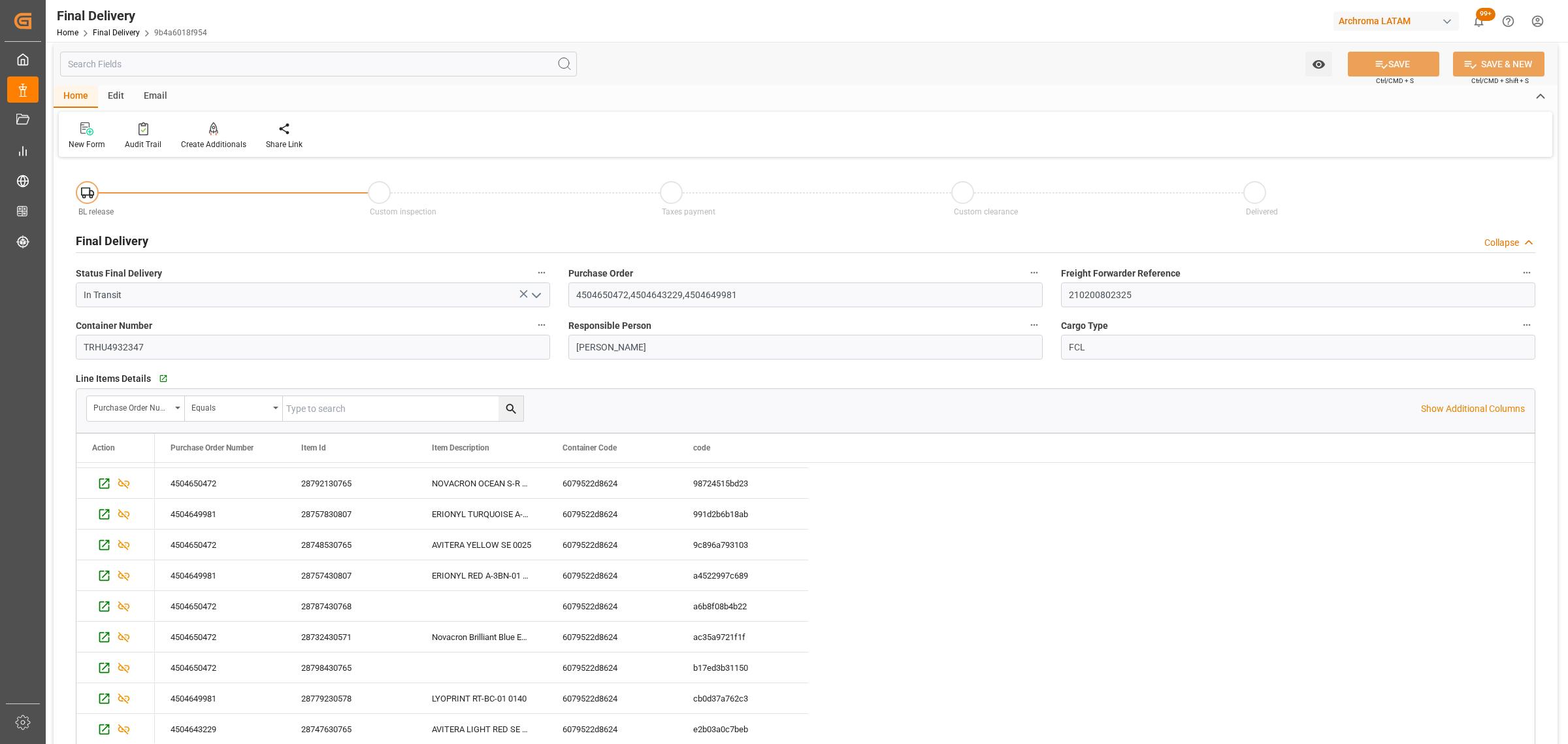
scroll to position [0, 0]
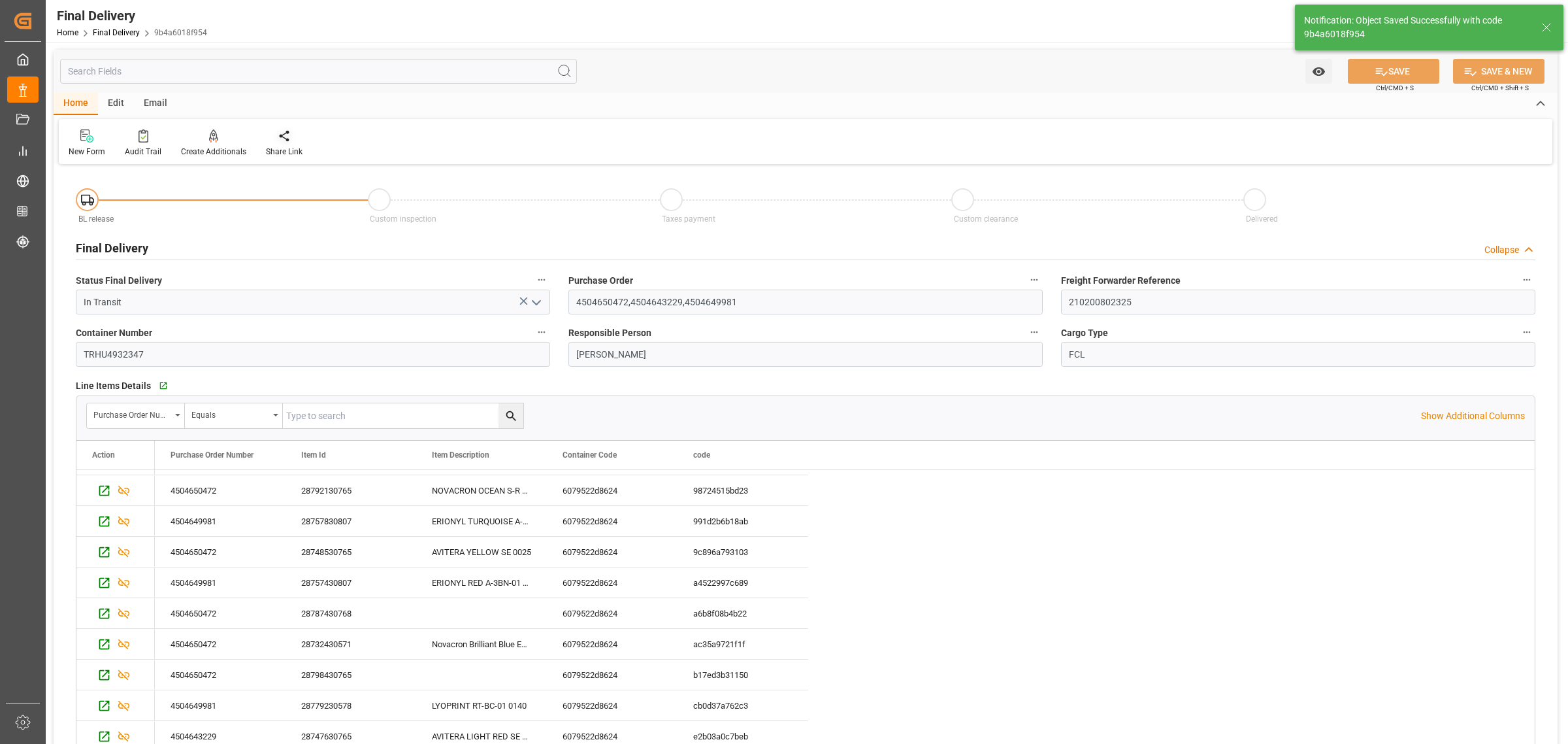
type textarea "1"
type input "Taxes paid"
type input "2"
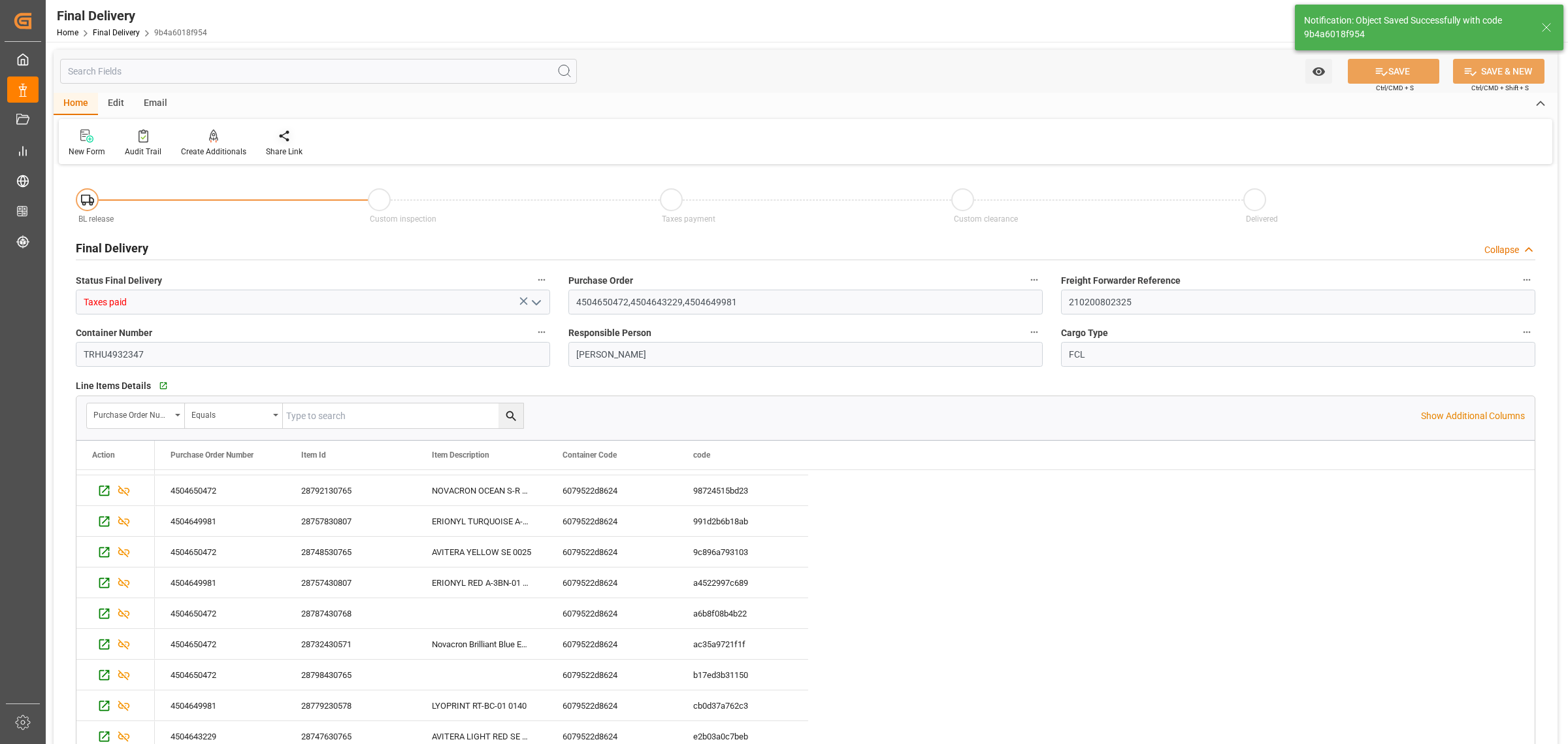
click at [271, 136] on div at bounding box center [284, 135] width 37 height 14
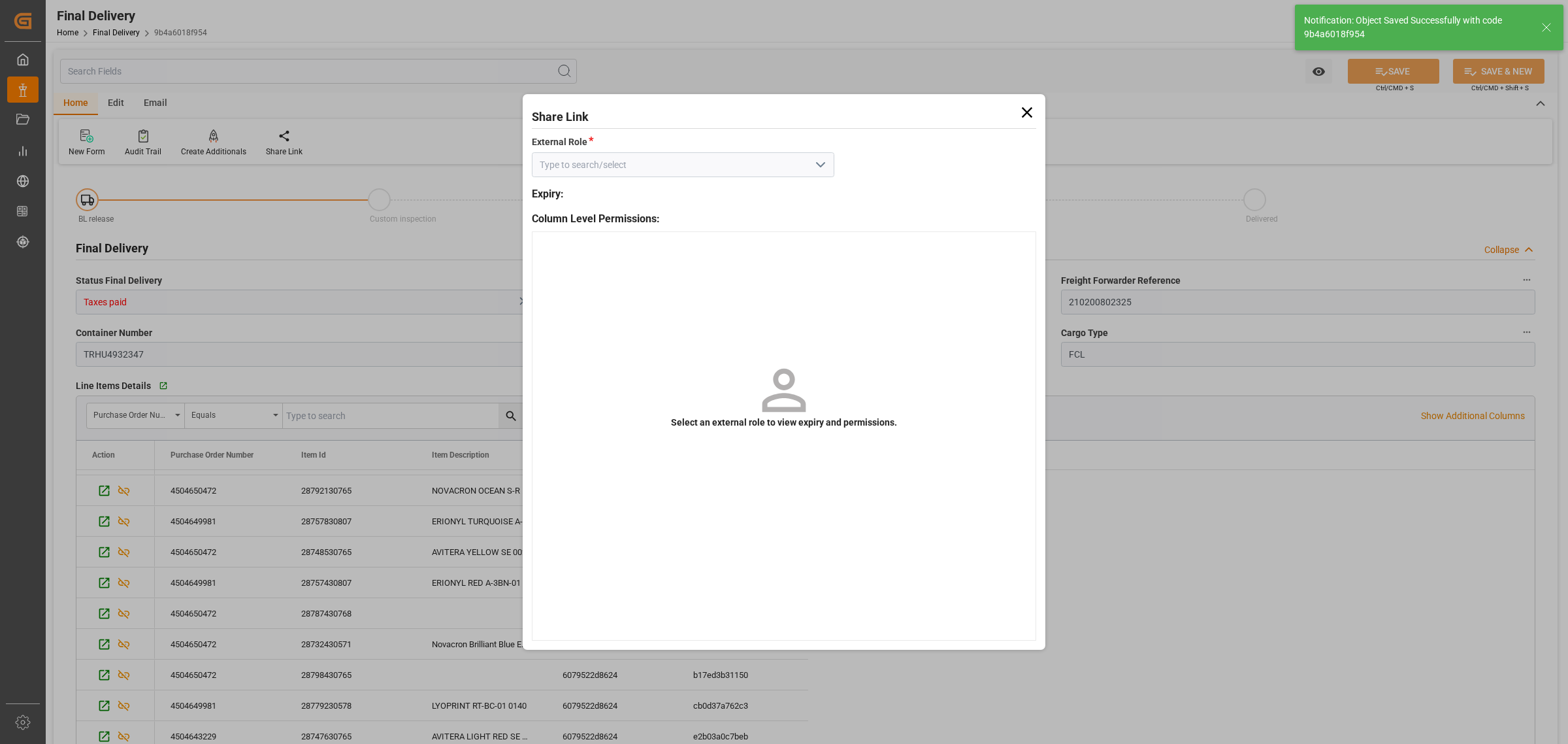
click at [814, 167] on icon "open menu" at bounding box center [821, 165] width 16 height 16
click at [775, 184] on div "External" at bounding box center [683, 194] width 301 height 29
type input "External"
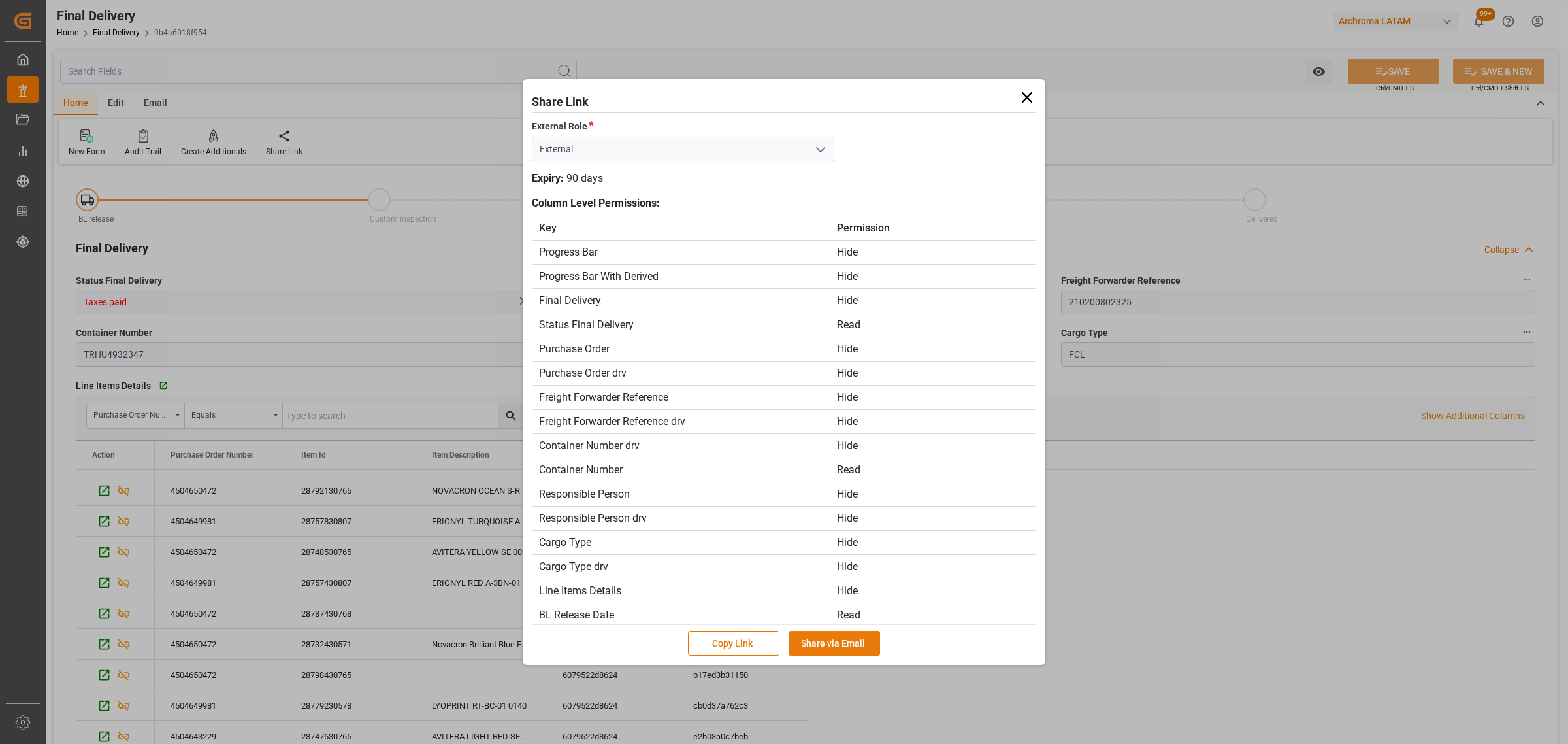
click at [844, 645] on button "Share via Email" at bounding box center [835, 643] width 92 height 25
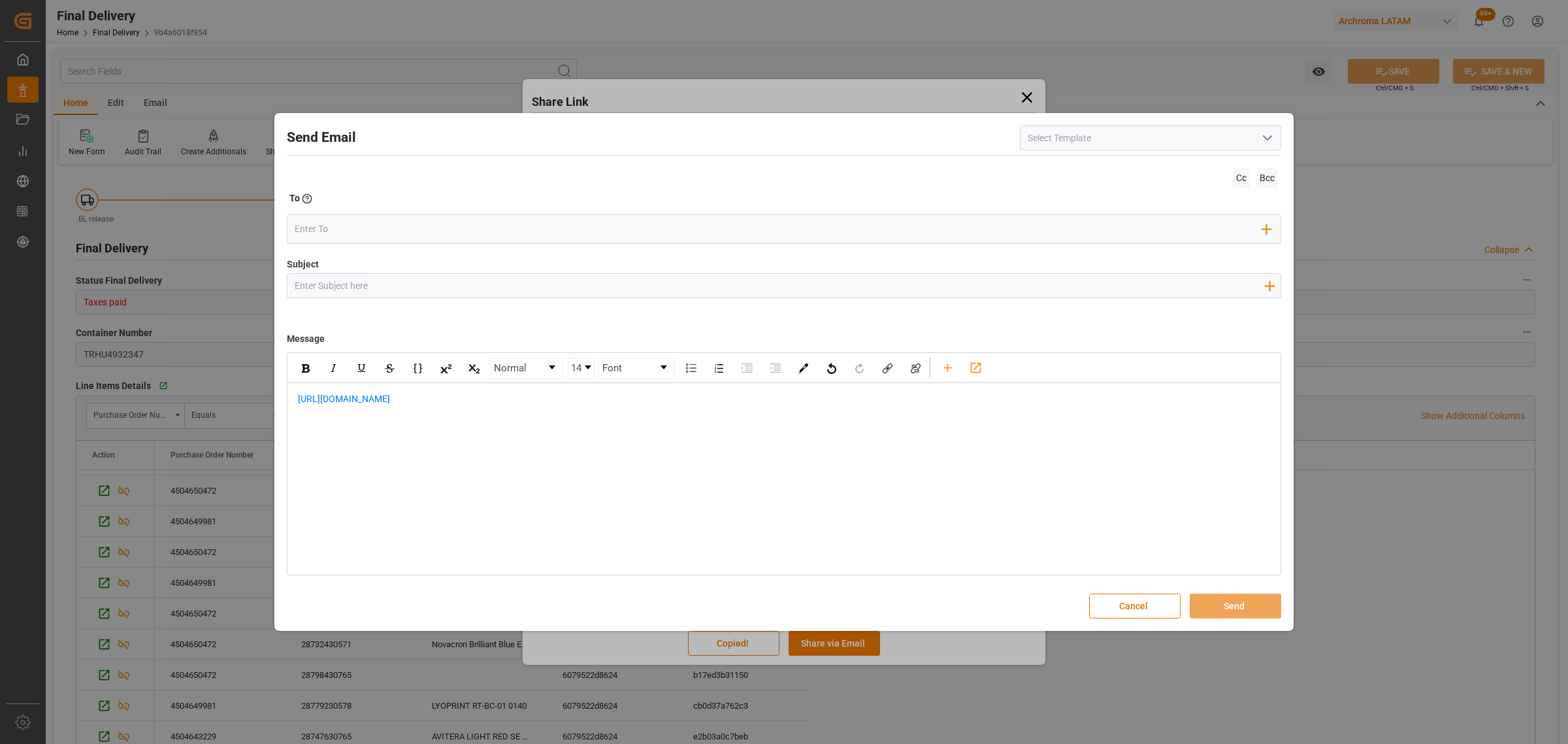
click at [454, 273] on div "Add field to Subject" at bounding box center [784, 286] width 995 height 25
click at [451, 283] on input "Subject" at bounding box center [779, 286] width 983 height 23
paste input "PO 4504643238 10,20,4504649981 10,20,30,40,50,60,70,80,4504643229 10,20,30,40,5…"
drag, startPoint x: 971, startPoint y: 284, endPoint x: 861, endPoint y: 288, distance: 110.1
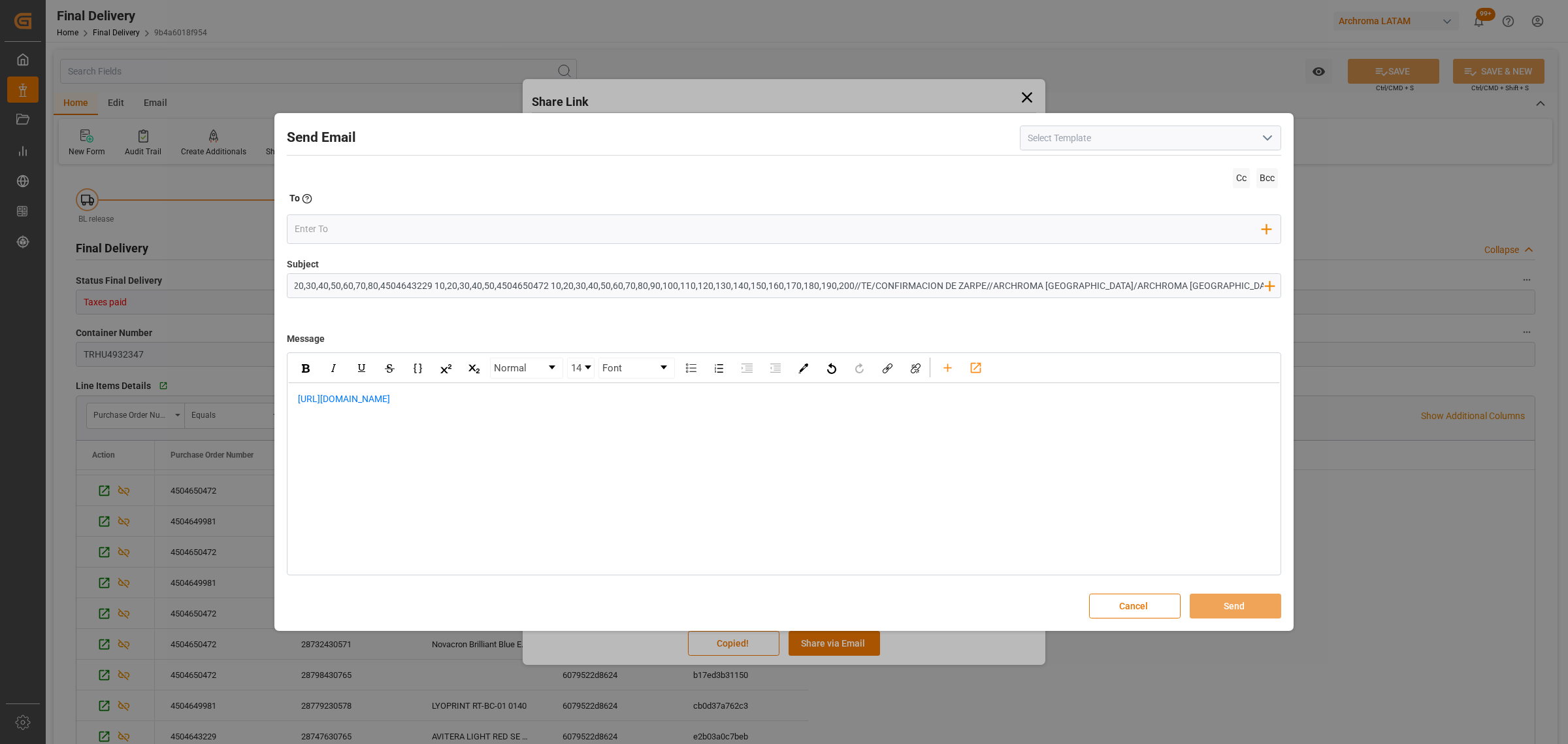
click at [861, 288] on input "PO 4504643238 10,20,4504649981 10,20,30,40,50,60,70,80,4504643229 10,20,30,40,5…" at bounding box center [779, 286] width 983 height 23
type input "PO 4504643238 10,20,4504649981 10,20,30,40,50,60,70,80,4504643229 10,20,30,40,5…"
click at [296, 400] on div "https://app.logward.com/share/edea2b20d085" at bounding box center [784, 406] width 992 height 46
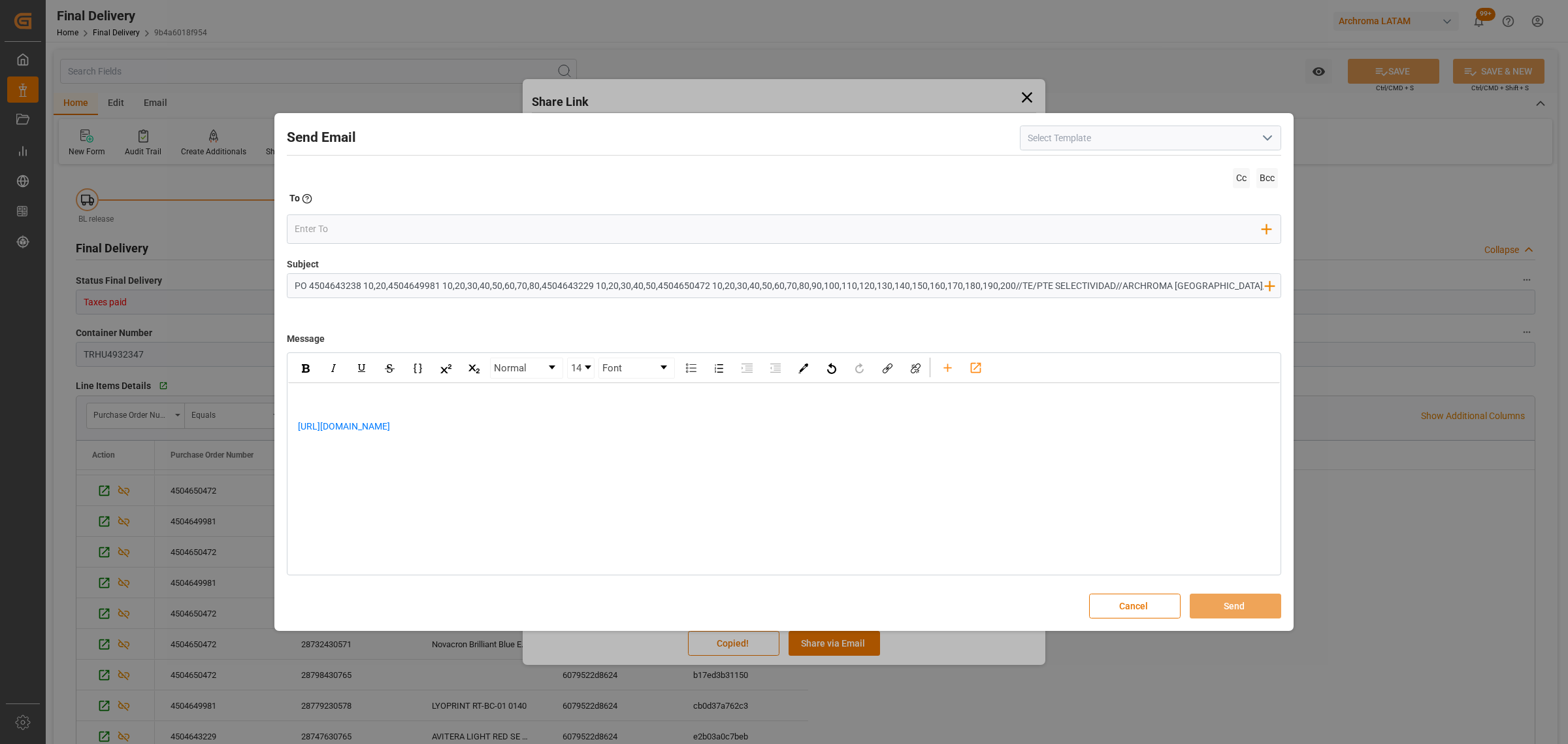
click at [301, 400] on div "rdw-editor" at bounding box center [784, 399] width 973 height 14
click at [519, 458] on div "https://app.logward.com/share/edea2b20d085" at bounding box center [784, 461] width 973 height 27
click at [312, 477] on div "rdw-editor" at bounding box center [784, 488] width 973 height 27
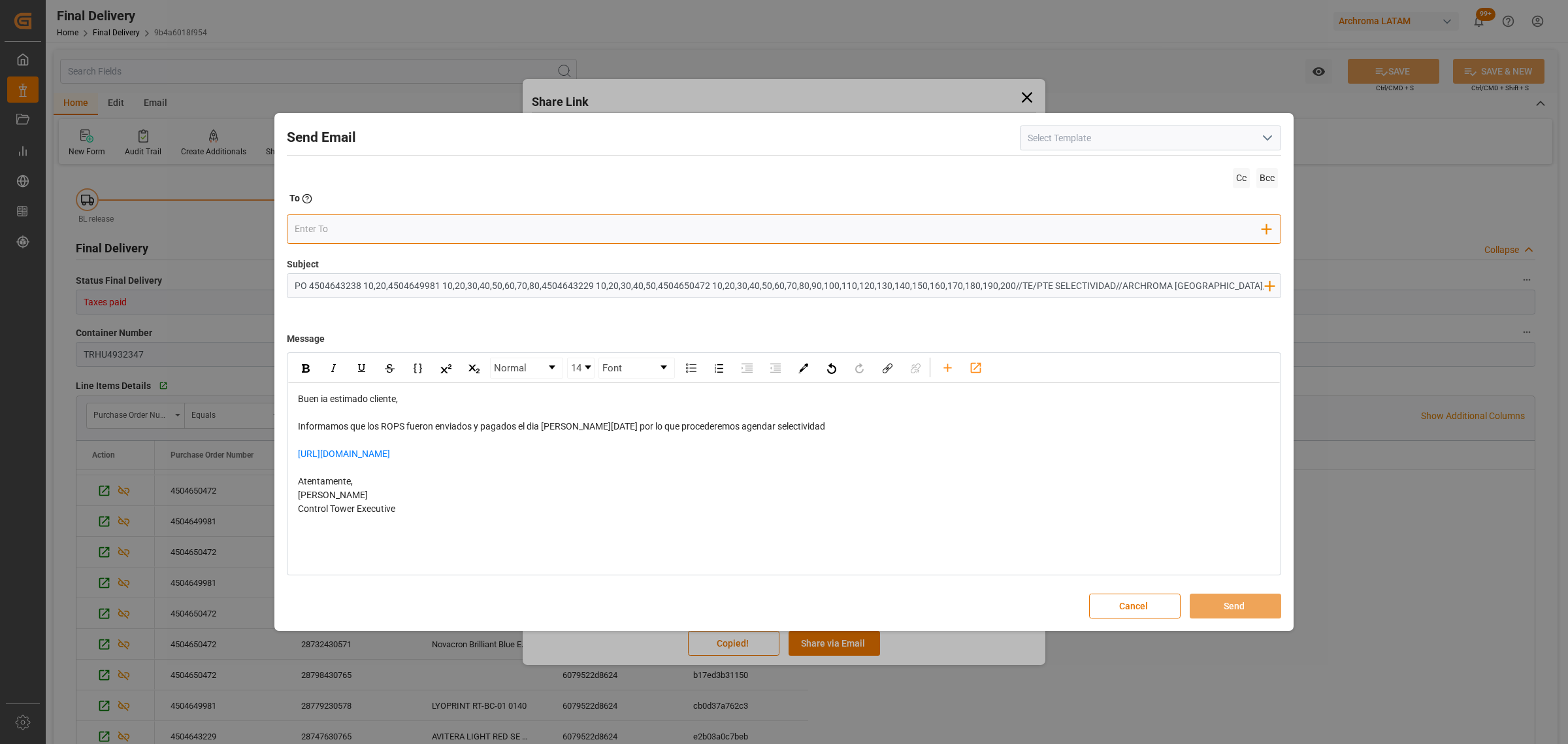
click at [344, 239] on div "Add Field to To" at bounding box center [784, 229] width 995 height 29
click at [344, 232] on input "email" at bounding box center [779, 228] width 968 height 19
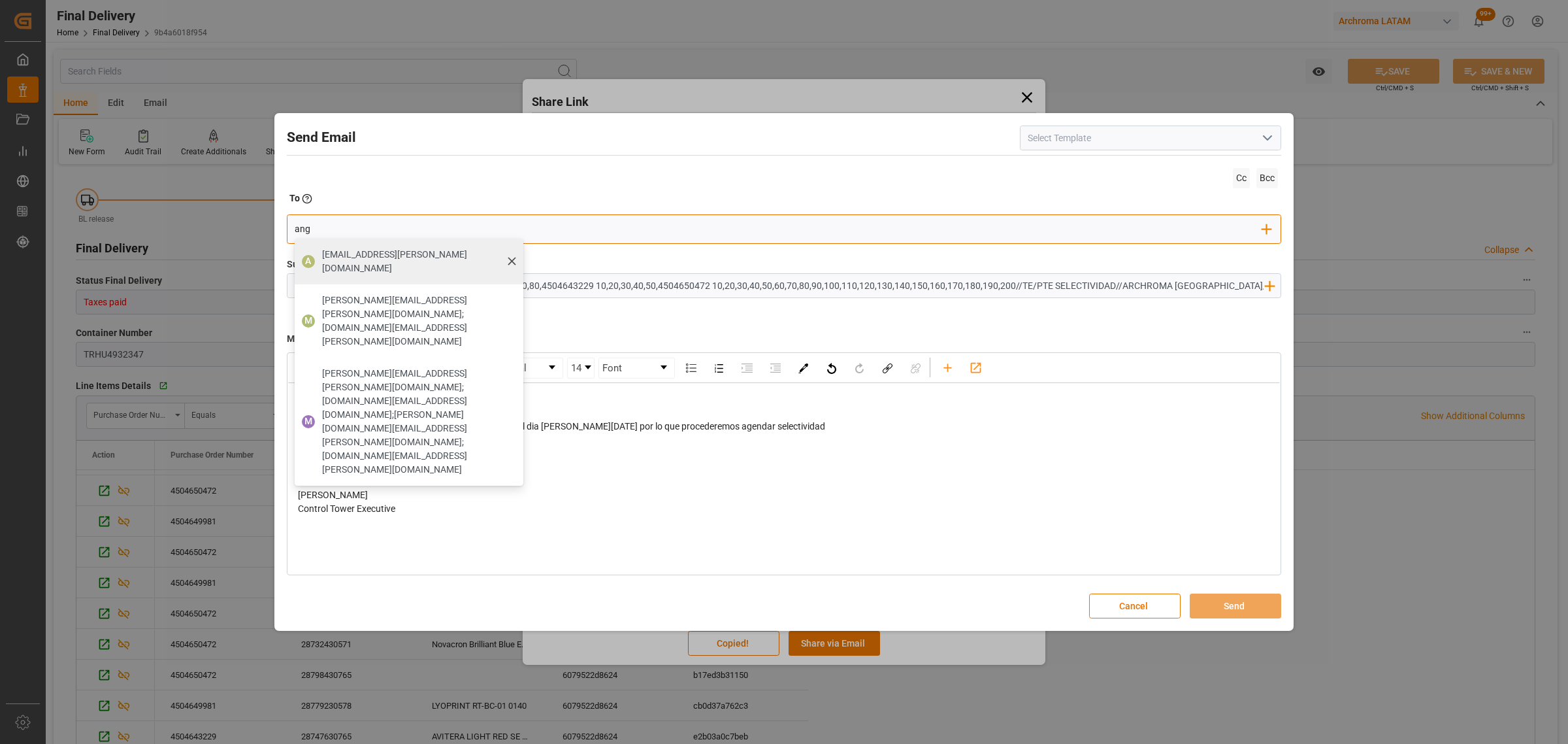
type input "ang"
click at [351, 253] on span "[EMAIL_ADDRESS][DOMAIN_NAME]" at bounding box center [418, 261] width 192 height 27
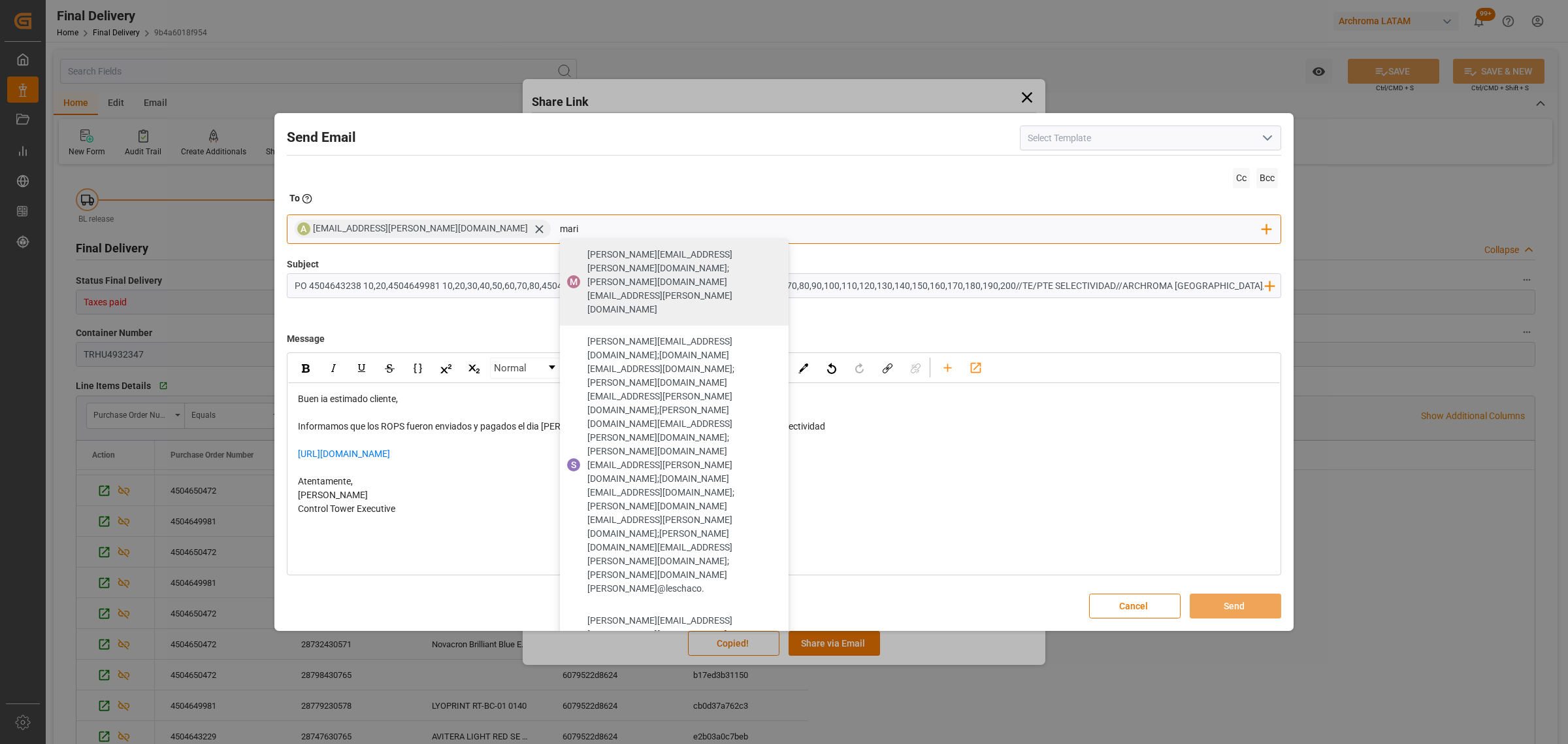
type input "mari"
click at [587, 687] on span "[PERSON_NAME][EMAIL_ADDRESS][DOMAIN_NAME];[DOMAIN_NAME][EMAIL_ADDRESS][DOMAIN_N…" at bounding box center [684, 714] width 192 height 55
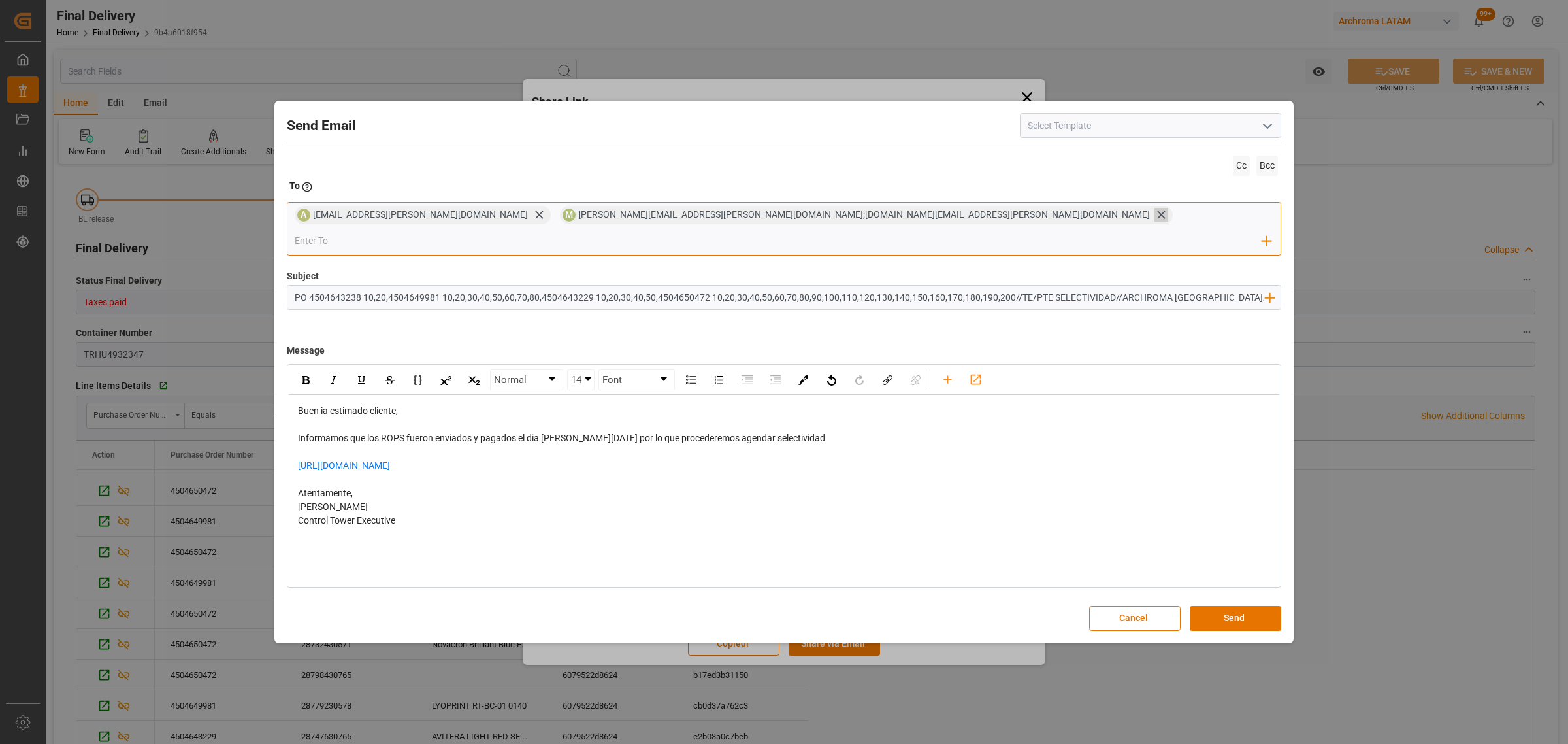
click at [1155, 222] on icon at bounding box center [1161, 215] width 14 height 14
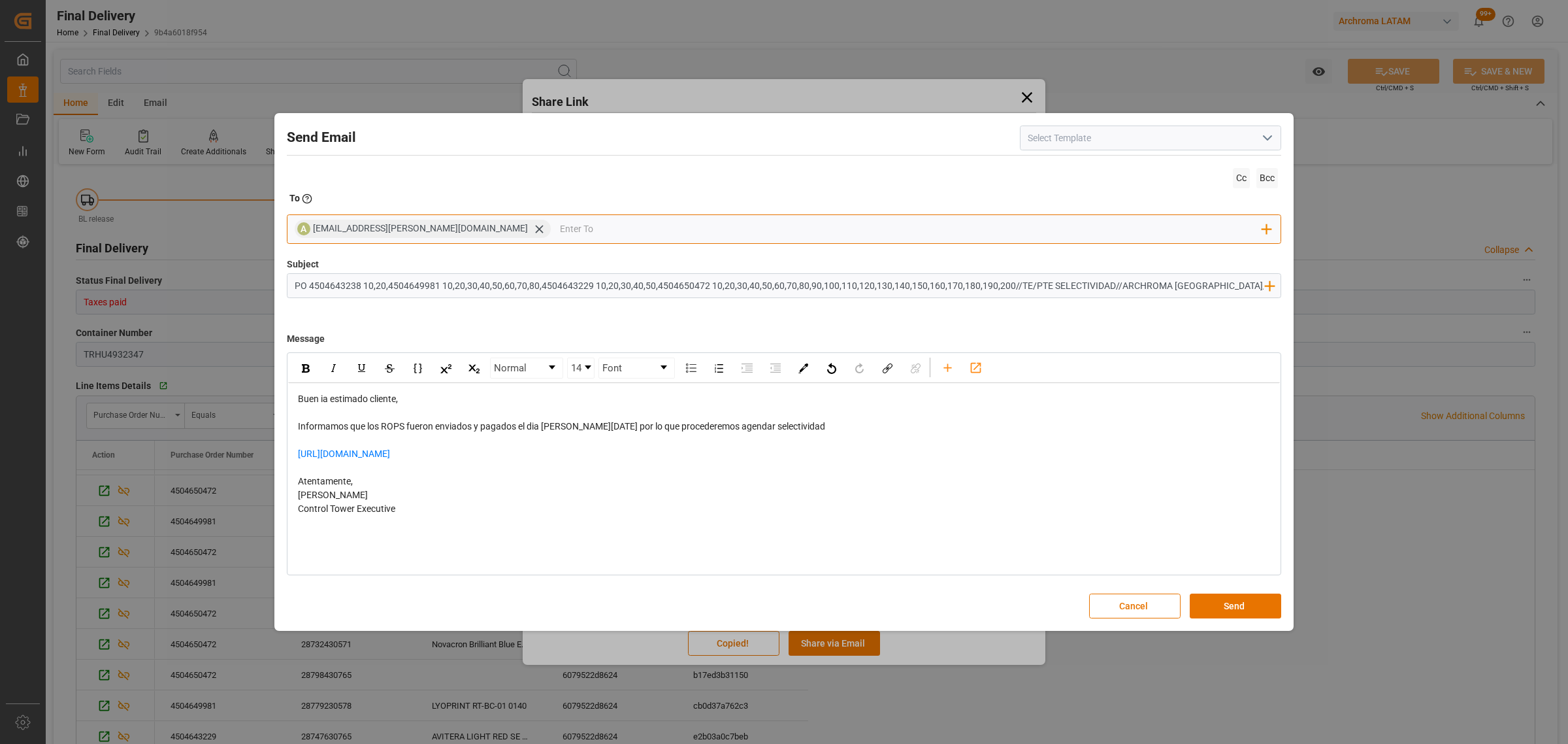
click at [668, 232] on input "email" at bounding box center [912, 228] width 703 height 19
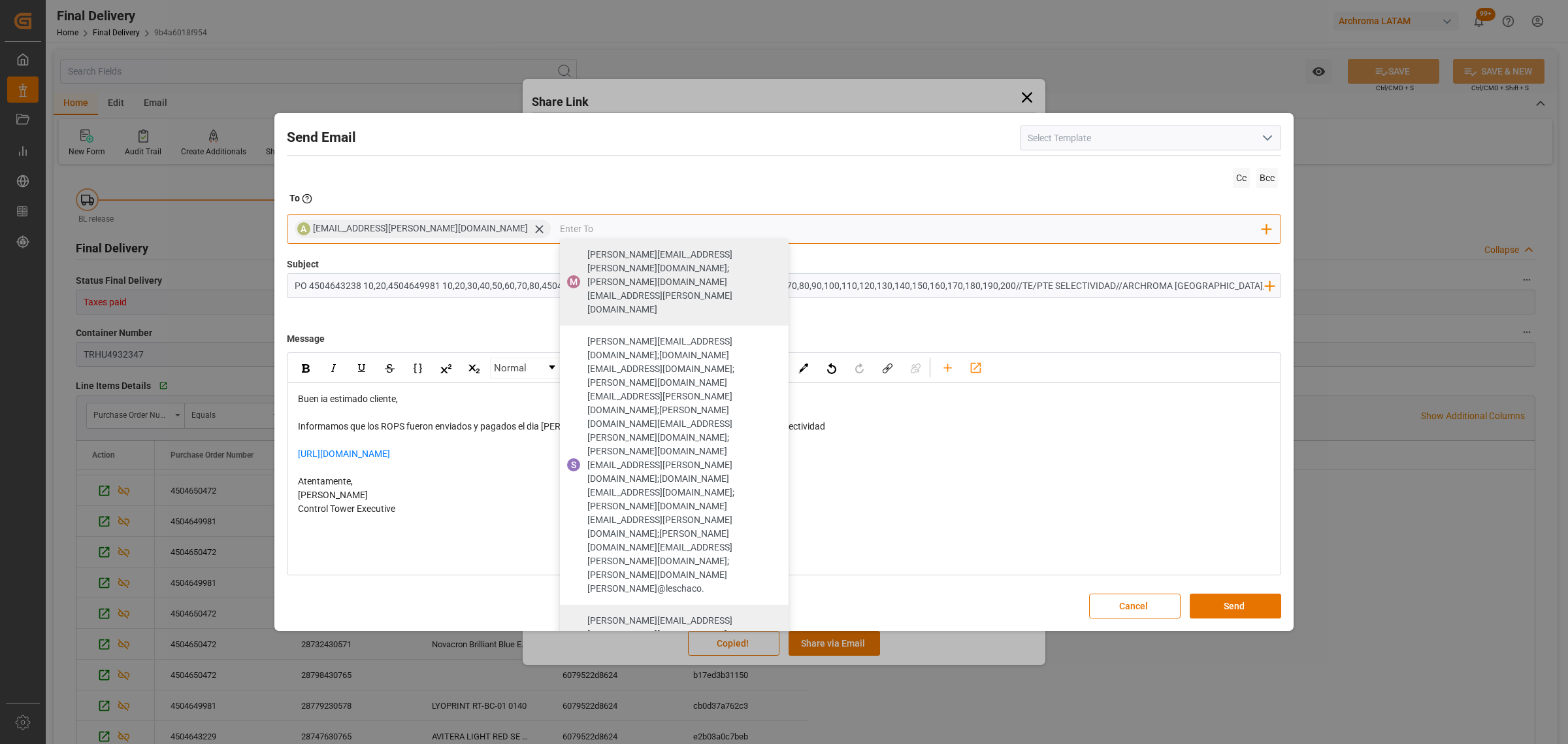
click at [587, 613] on span "maria.piranquive@leschaco.com;Elsa.Martinez@archroma.com" at bounding box center [684, 641] width 192 height 55
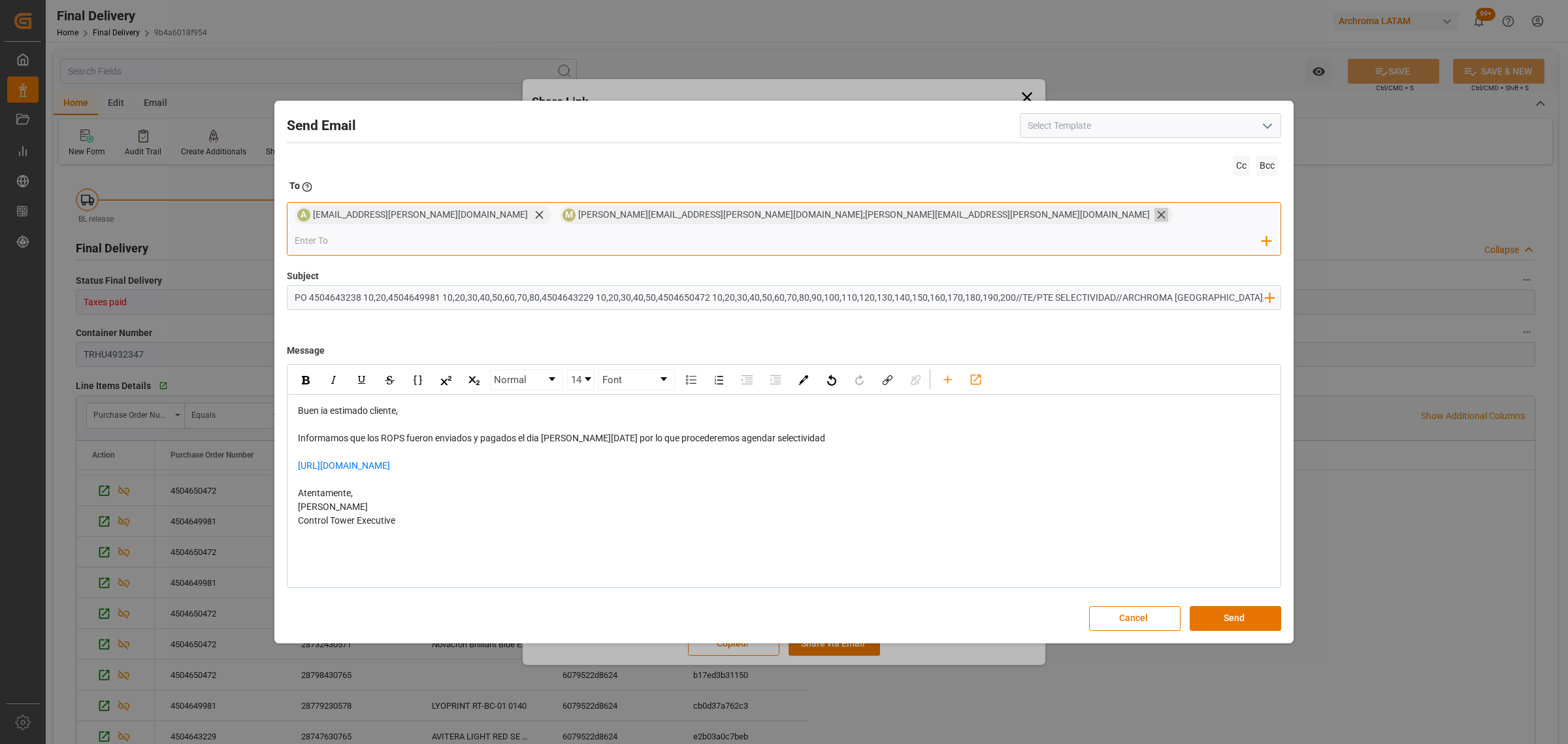
click at [1155, 222] on icon at bounding box center [1161, 215] width 14 height 14
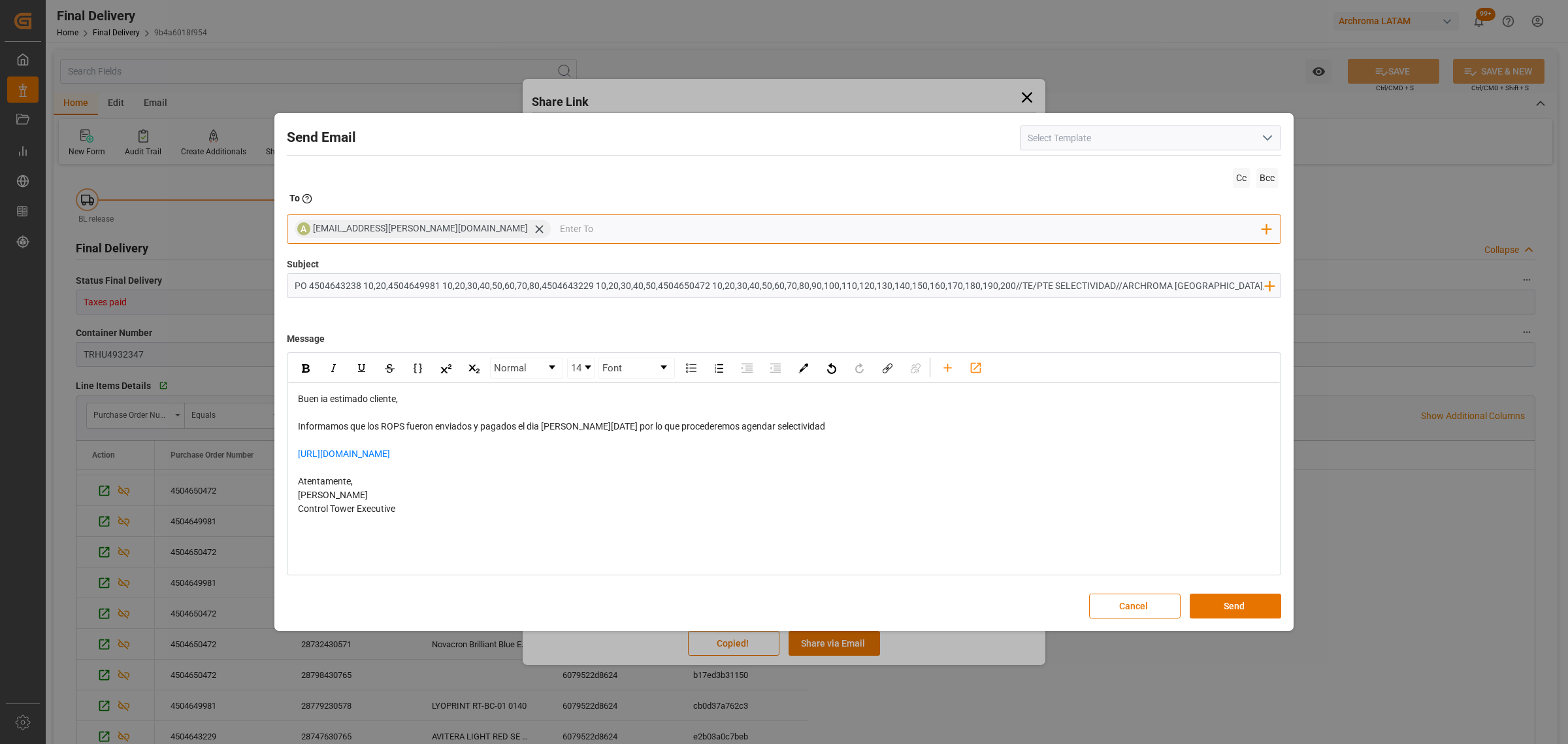
click at [753, 227] on input "email" at bounding box center [912, 228] width 703 height 19
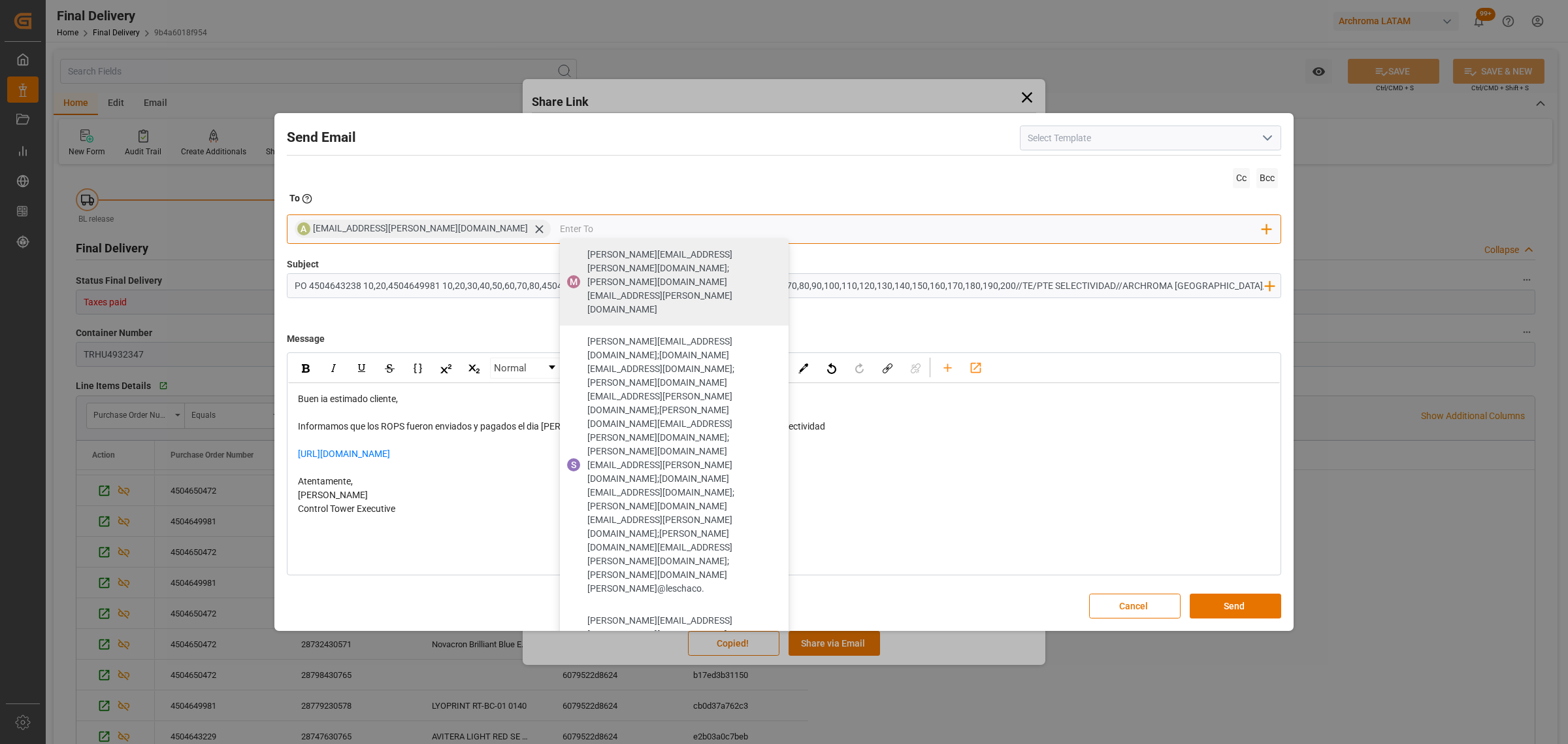
click at [587, 687] on span "[PERSON_NAME][EMAIL_ADDRESS][DOMAIN_NAME];[DOMAIN_NAME][EMAIL_ADDRESS][DOMAIN_N…" at bounding box center [684, 714] width 192 height 55
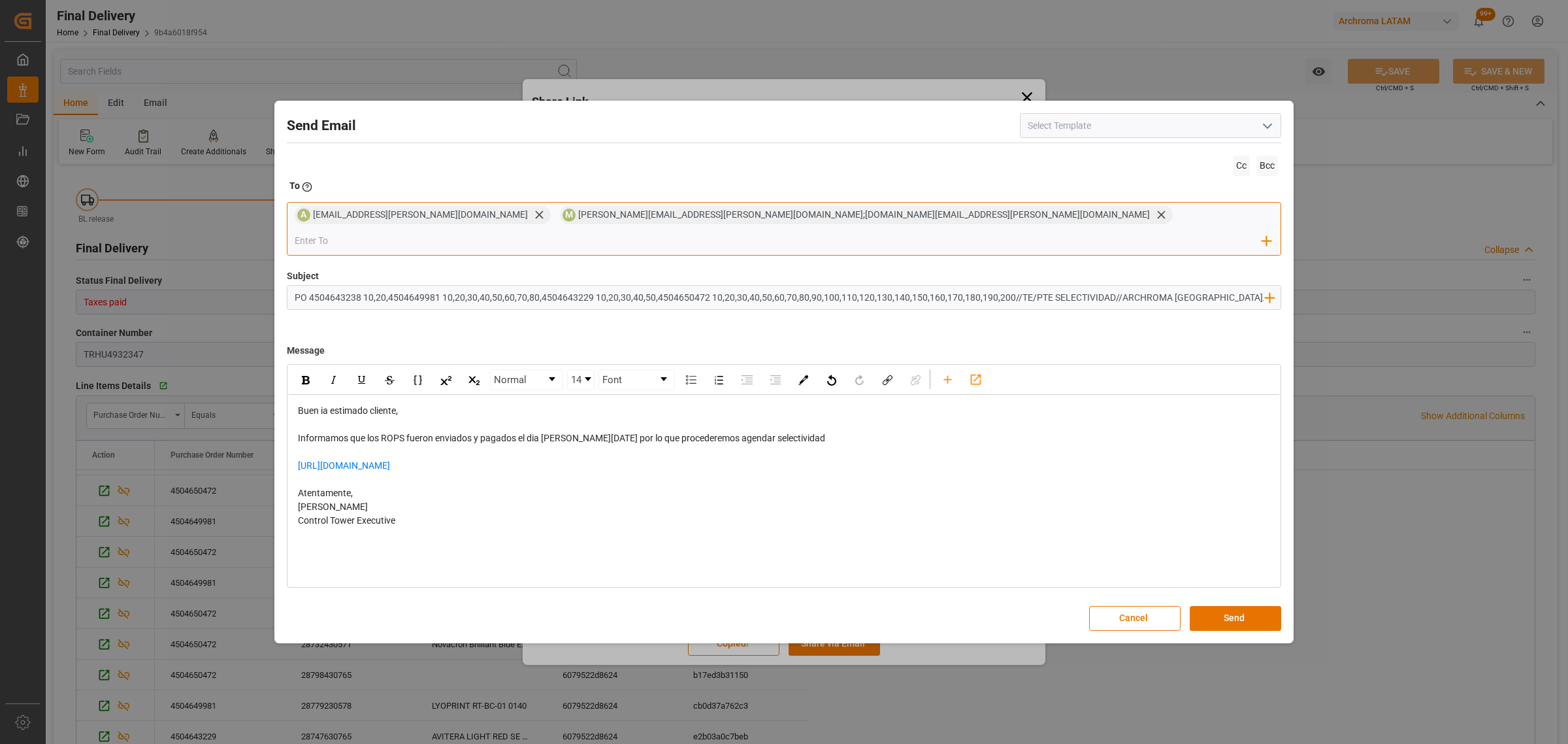
click at [749, 222] on div "[PERSON_NAME][EMAIL_ADDRESS][DOMAIN_NAME];[DOMAIN_NAME][EMAIL_ADDRESS][DOMAIN_N…" at bounding box center [875, 215] width 595 height 14
click at [1155, 222] on icon at bounding box center [1161, 215] width 14 height 14
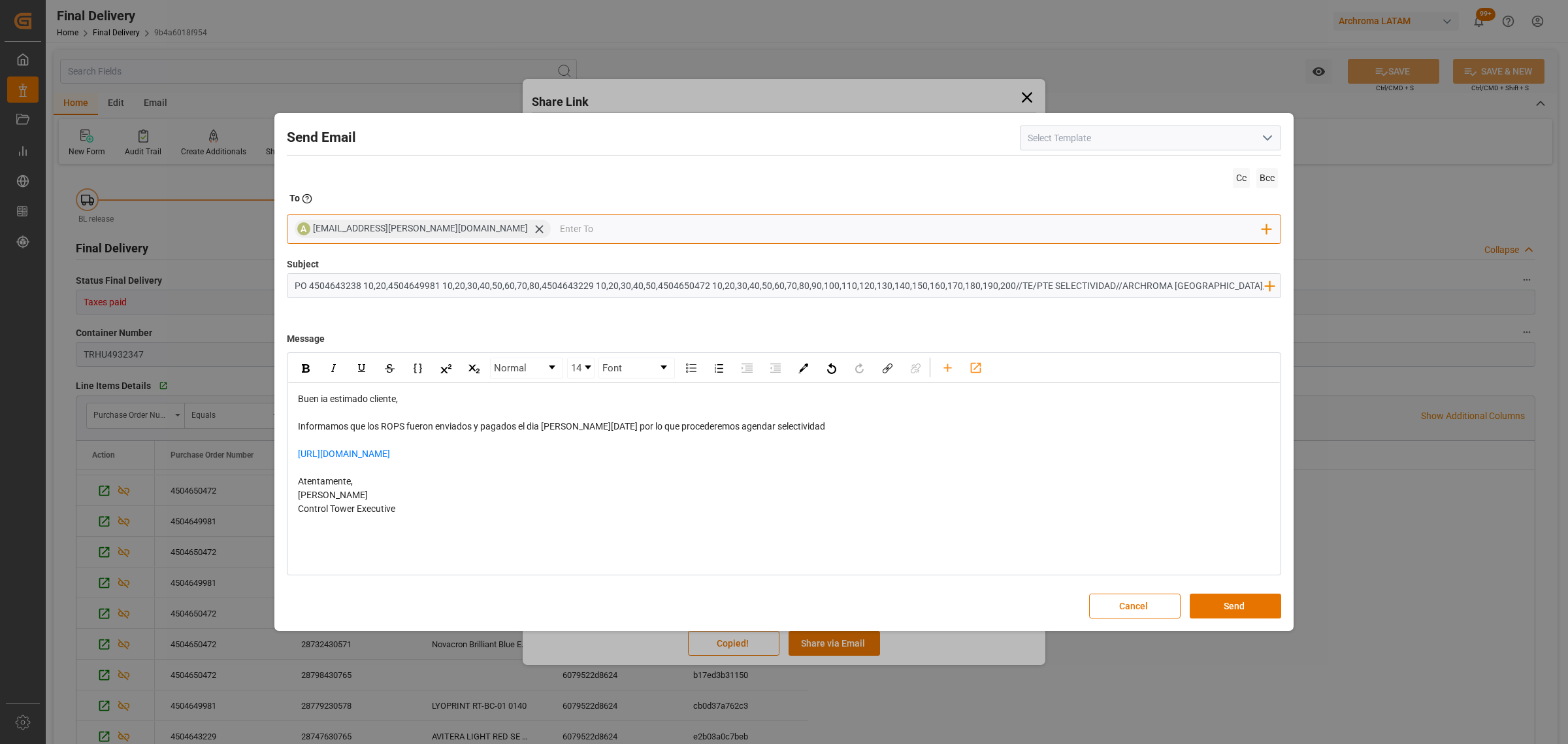
click at [716, 222] on input "email" at bounding box center [912, 228] width 703 height 19
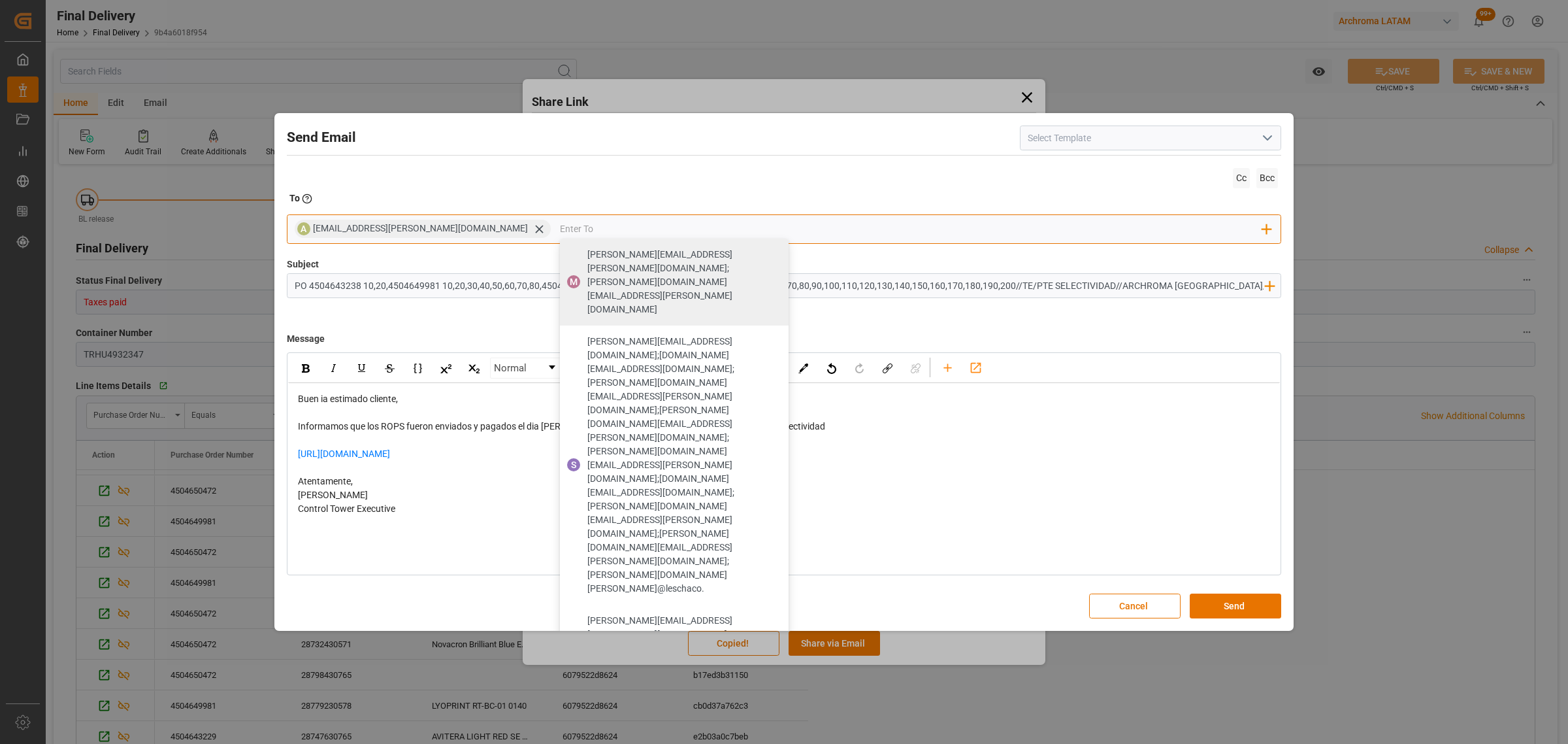
drag, startPoint x: 520, startPoint y: 386, endPoint x: 527, endPoint y: 385, distance: 7.1
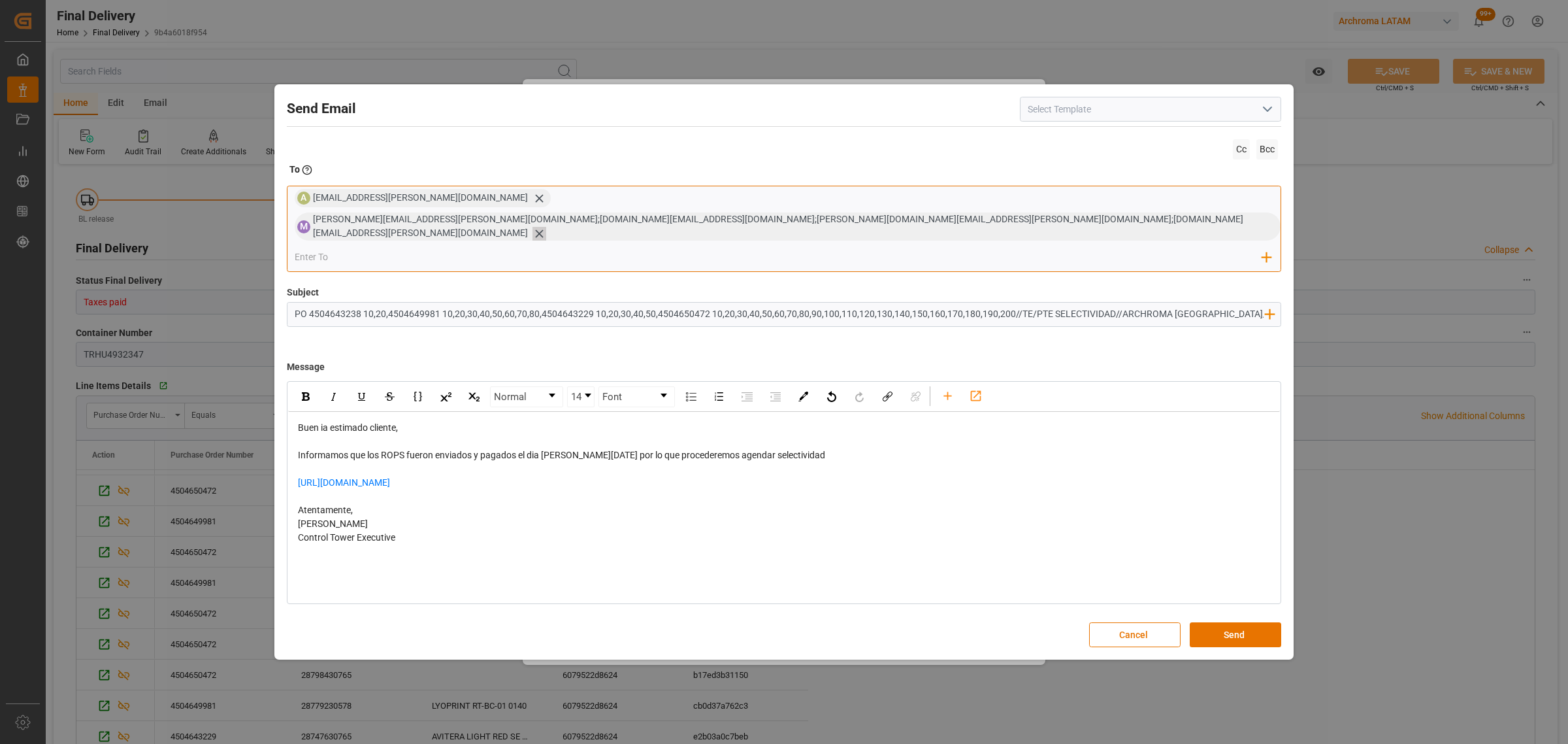
click at [543, 230] on icon at bounding box center [539, 234] width 8 height 8
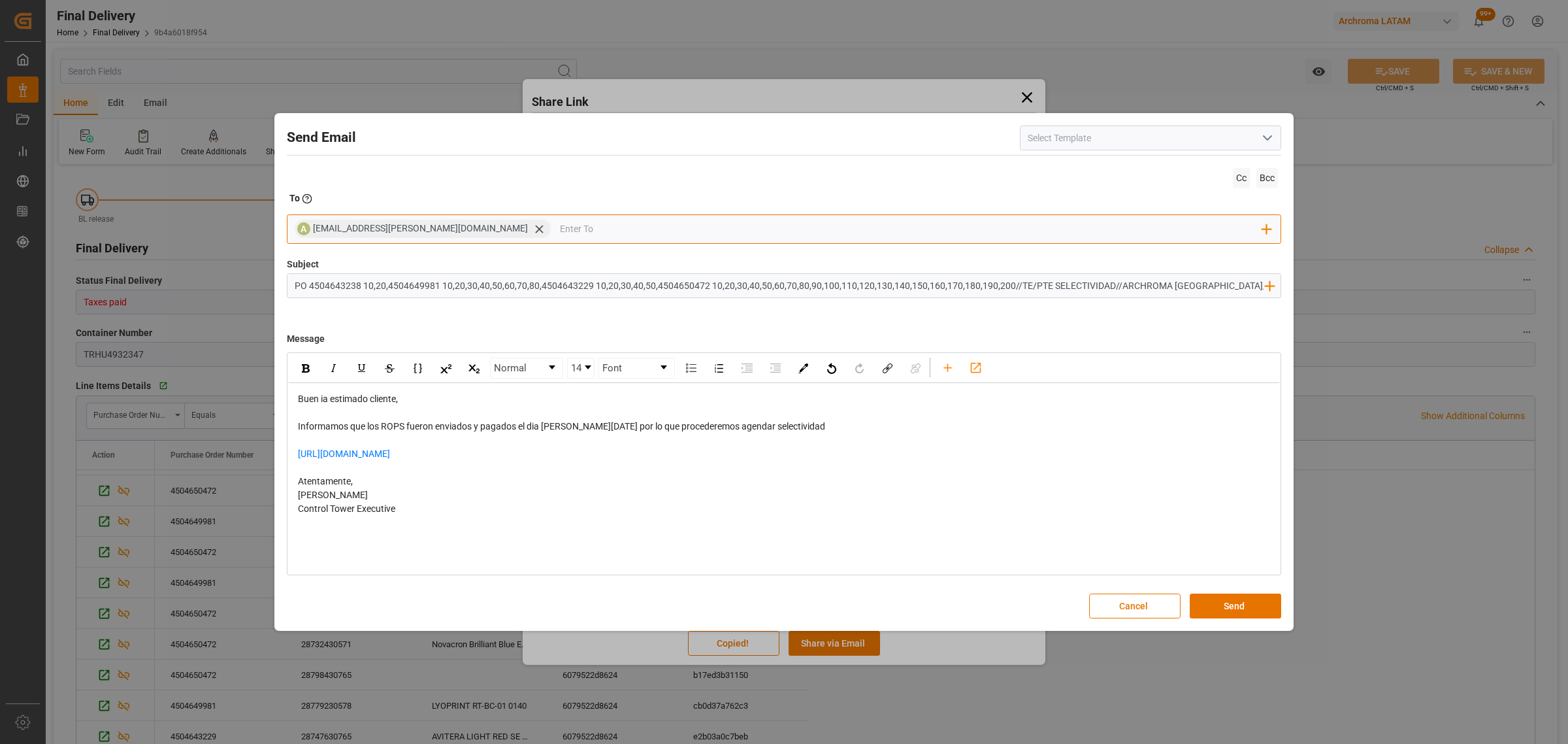
click at [779, 227] on input "email" at bounding box center [912, 228] width 703 height 19
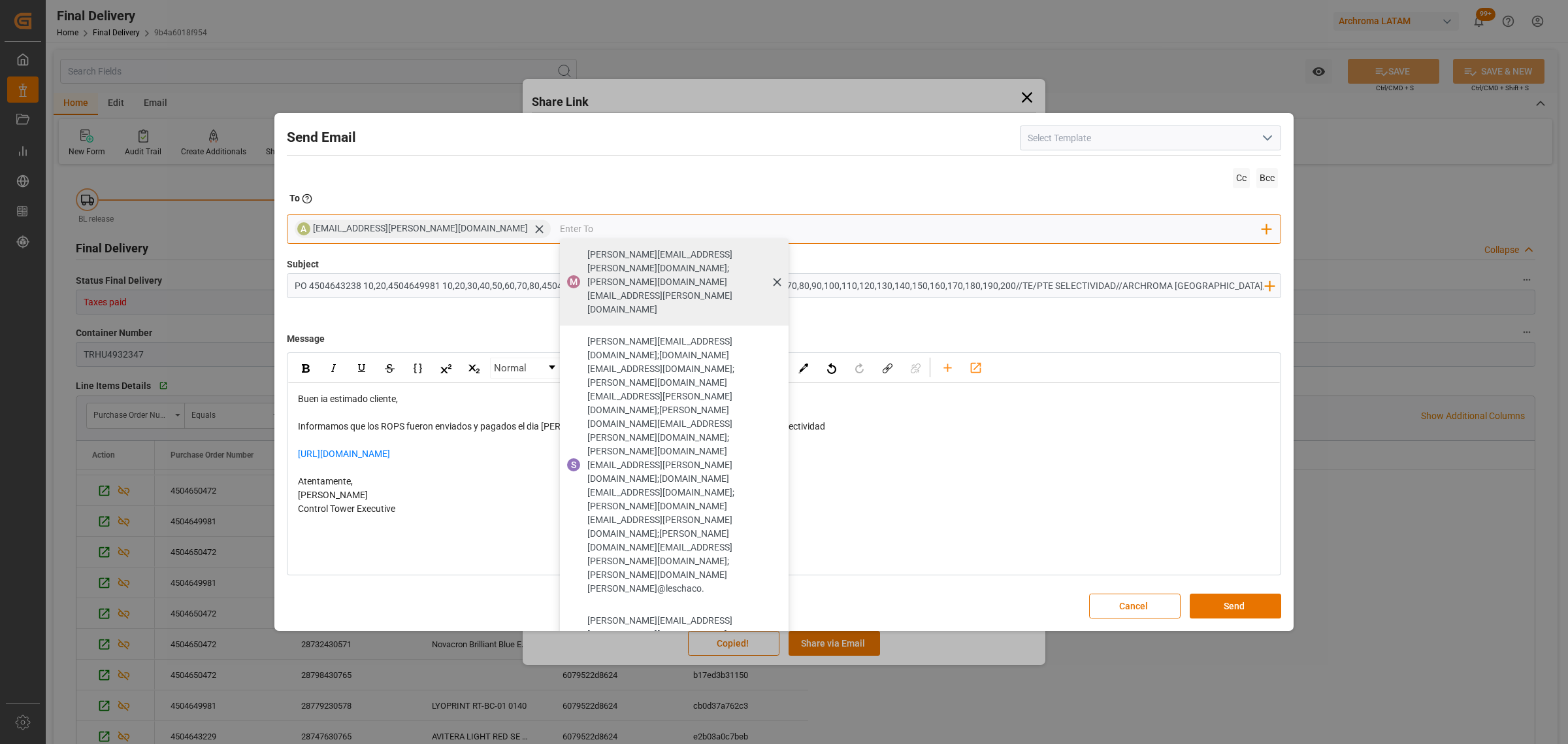
click at [587, 256] on span "maria.piranquive@leschaco.com;gilberto.mendoza@archroma.com" at bounding box center [684, 282] width 192 height 69
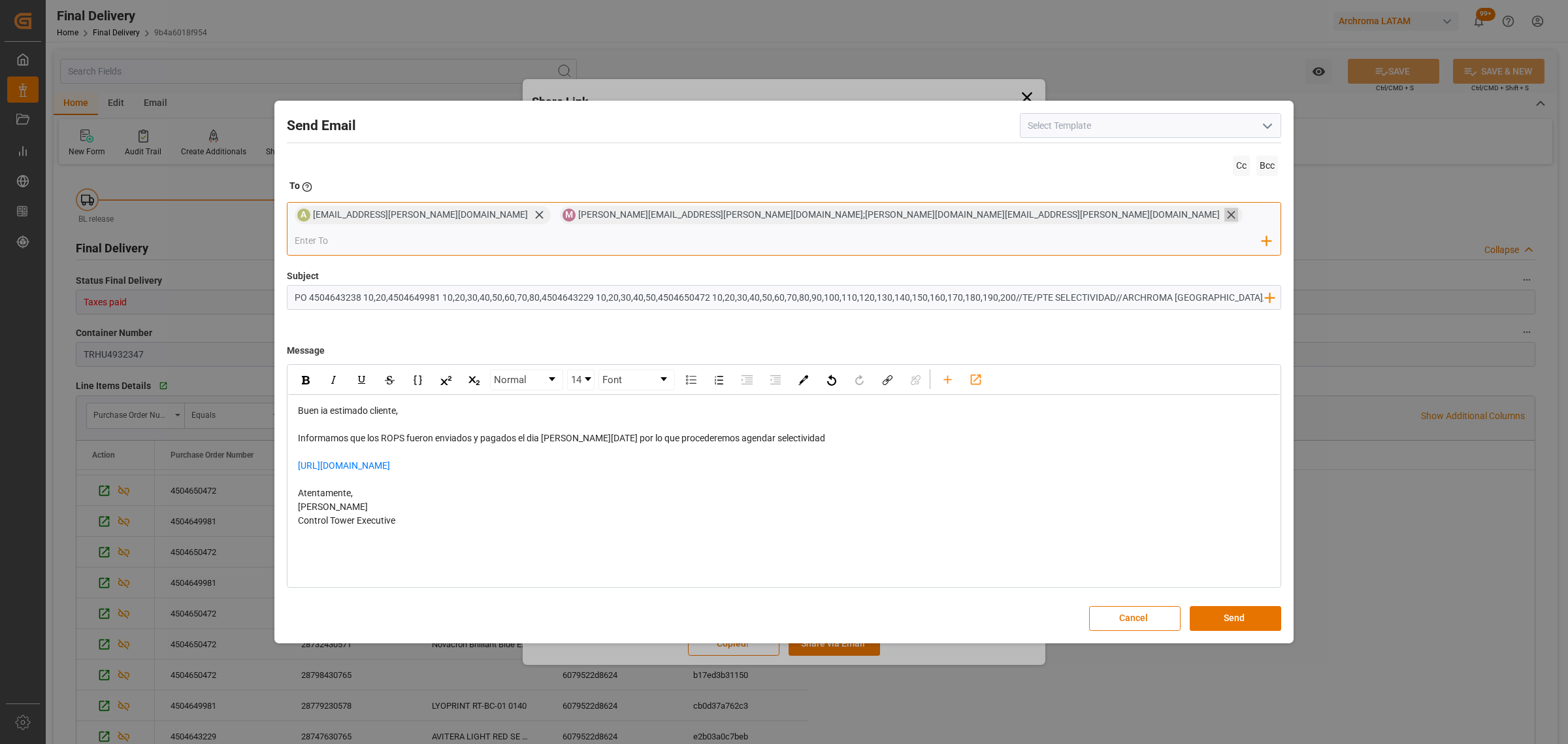
click at [1224, 222] on icon at bounding box center [1231, 215] width 14 height 14
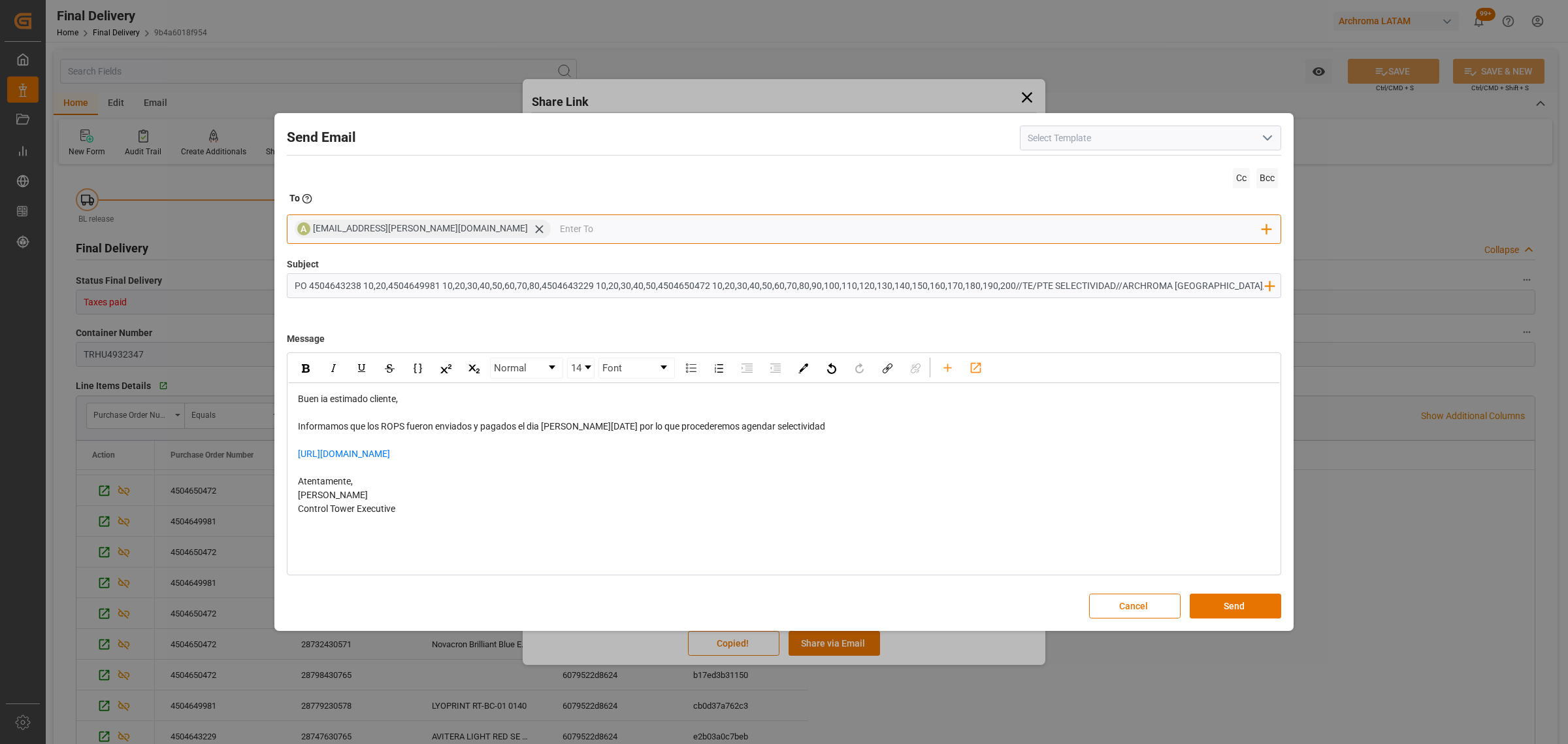
click at [739, 232] on input "email" at bounding box center [912, 228] width 703 height 19
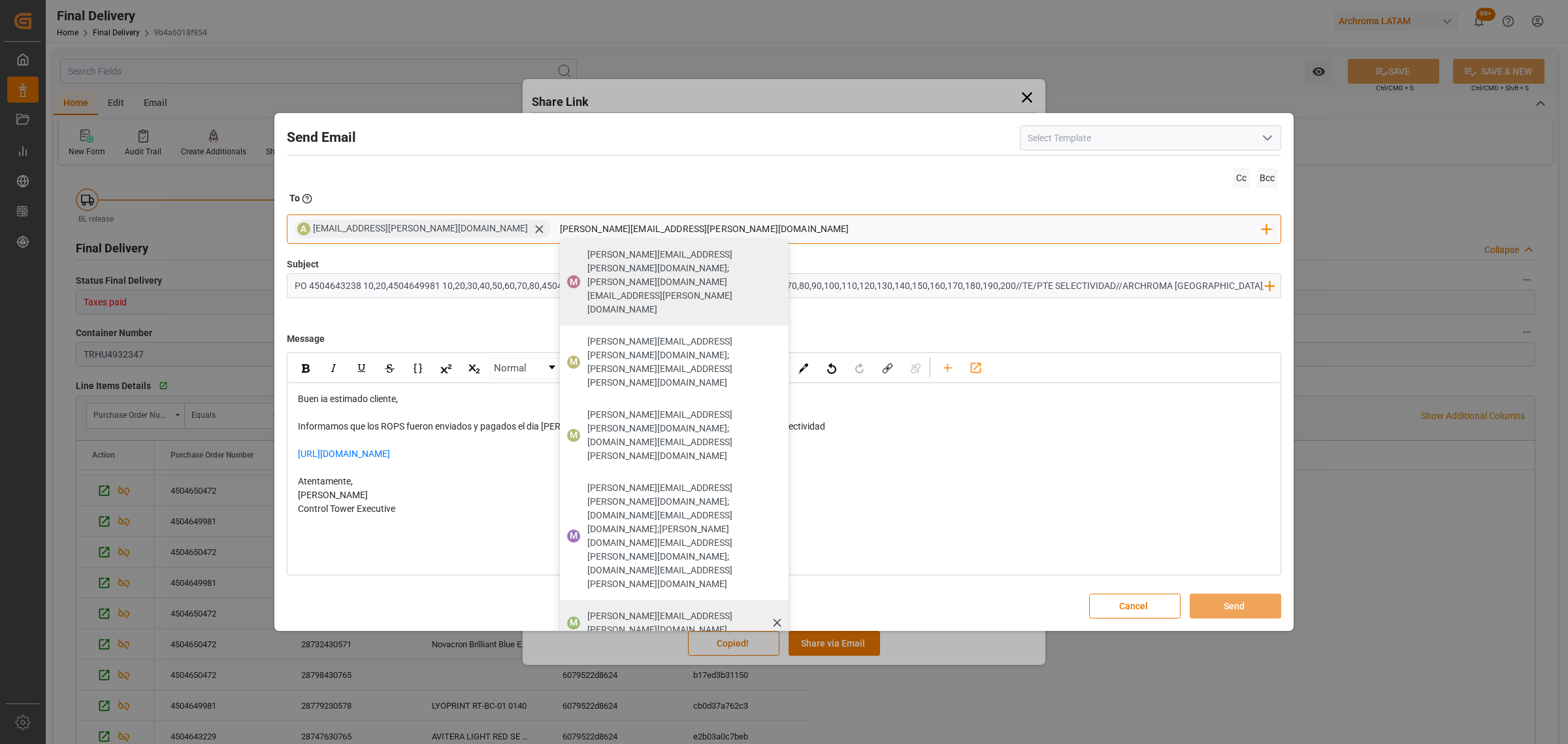
type input "maria.piranquive@leschaco.com"
click at [589, 609] on span "maria.piranquive@leschaco.com" at bounding box center [684, 623] width 192 height 27
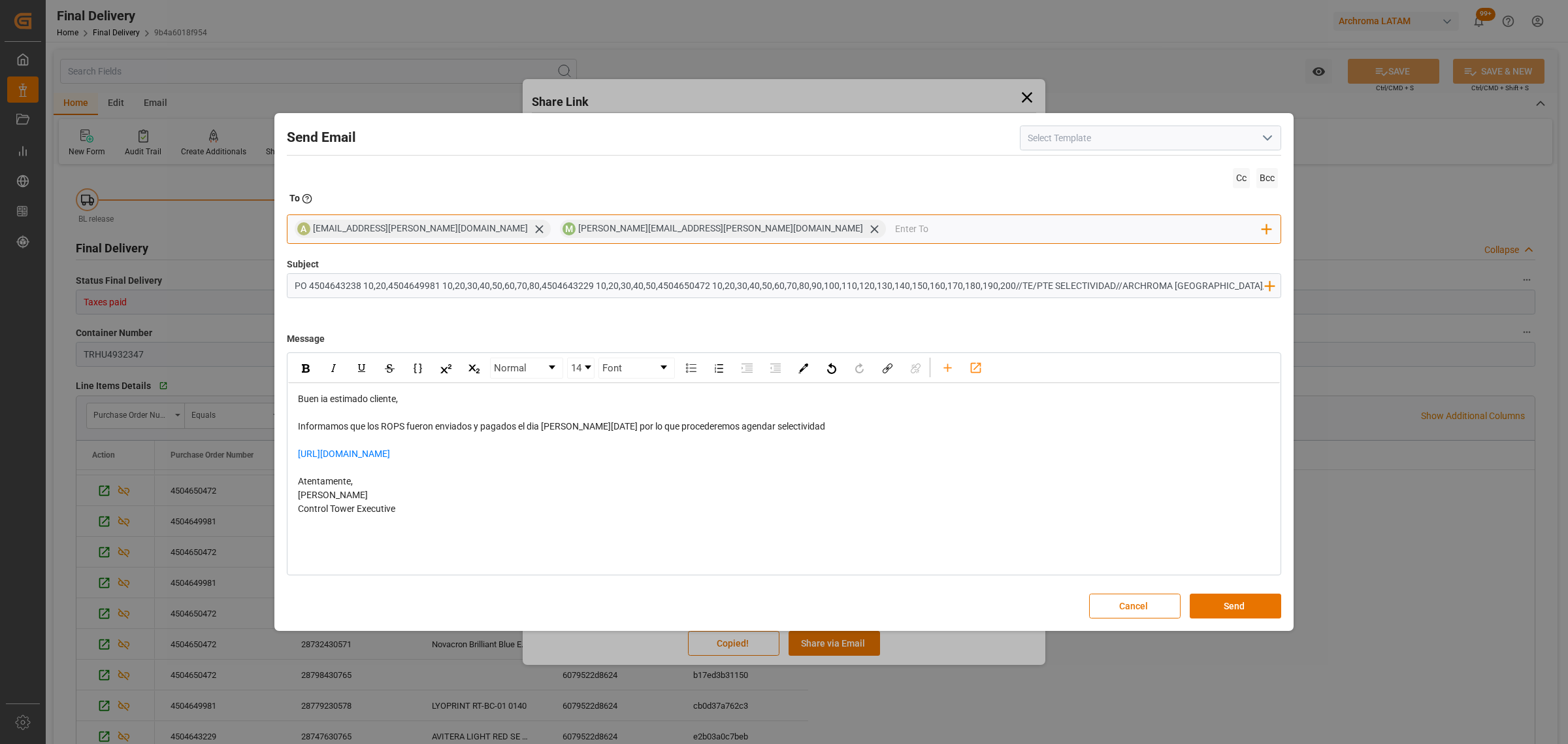
click at [895, 226] on input "email" at bounding box center [1079, 228] width 368 height 19
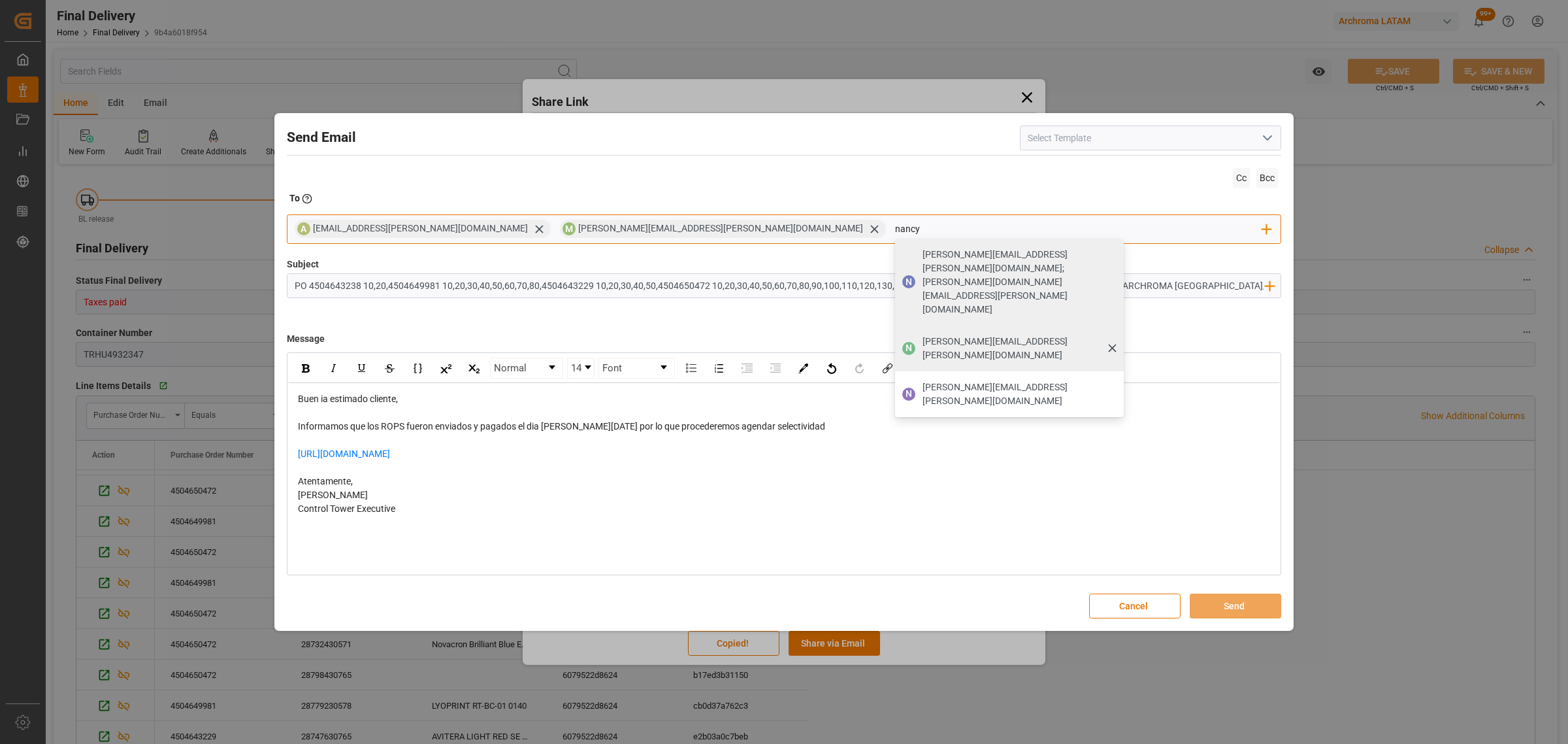
type input "nancy"
click at [922, 334] on span "[PERSON_NAME][EMAIL_ADDRESS][PERSON_NAME][DOMAIN_NAME]" at bounding box center [1019, 348] width 192 height 27
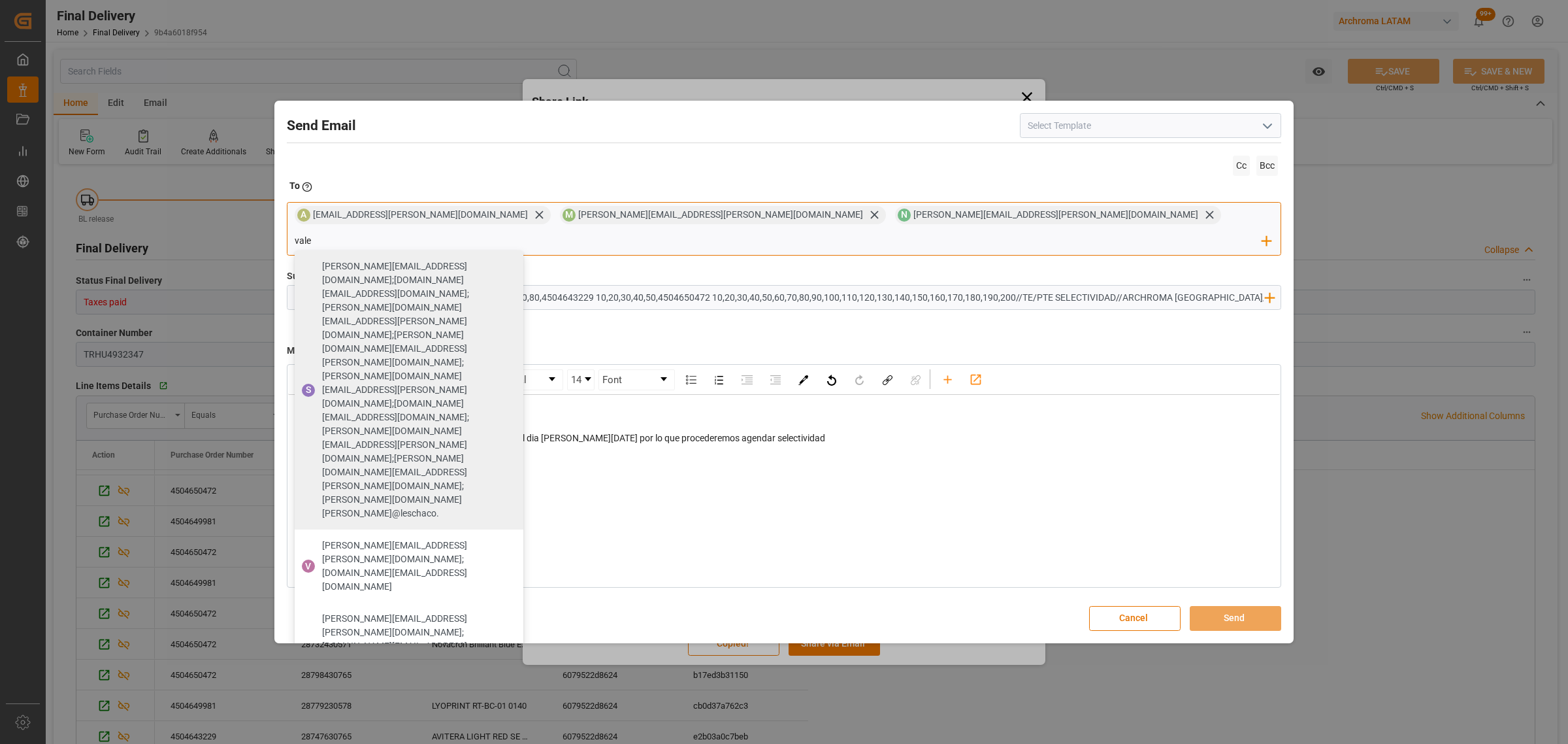
type input "vale"
click at [514, 740] on span "[PERSON_NAME][EMAIL_ADDRESS][PERSON_NAME][DOMAIN_NAME]" at bounding box center [418, 753] width 192 height 27
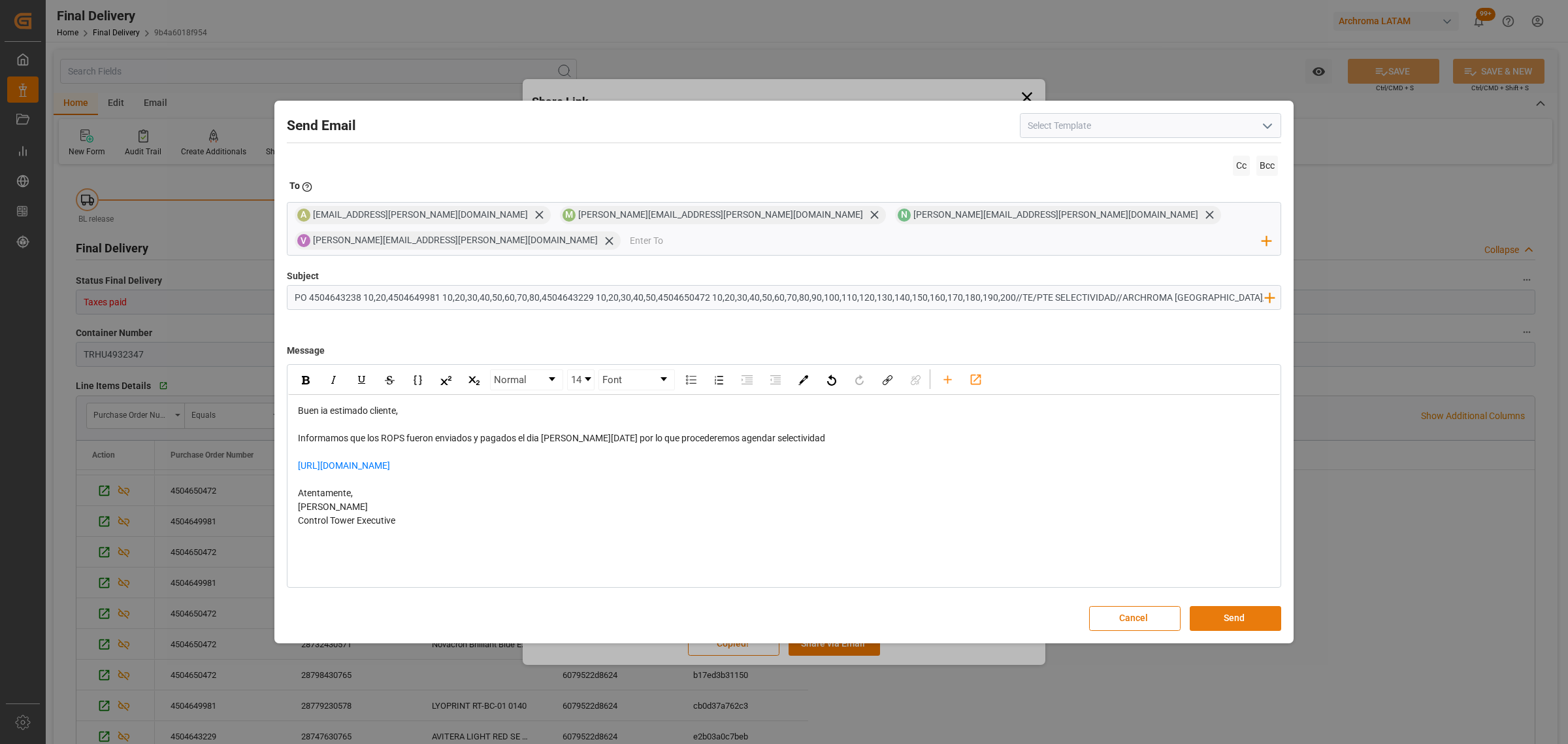
click at [1247, 608] on button "Send" at bounding box center [1236, 618] width 92 height 25
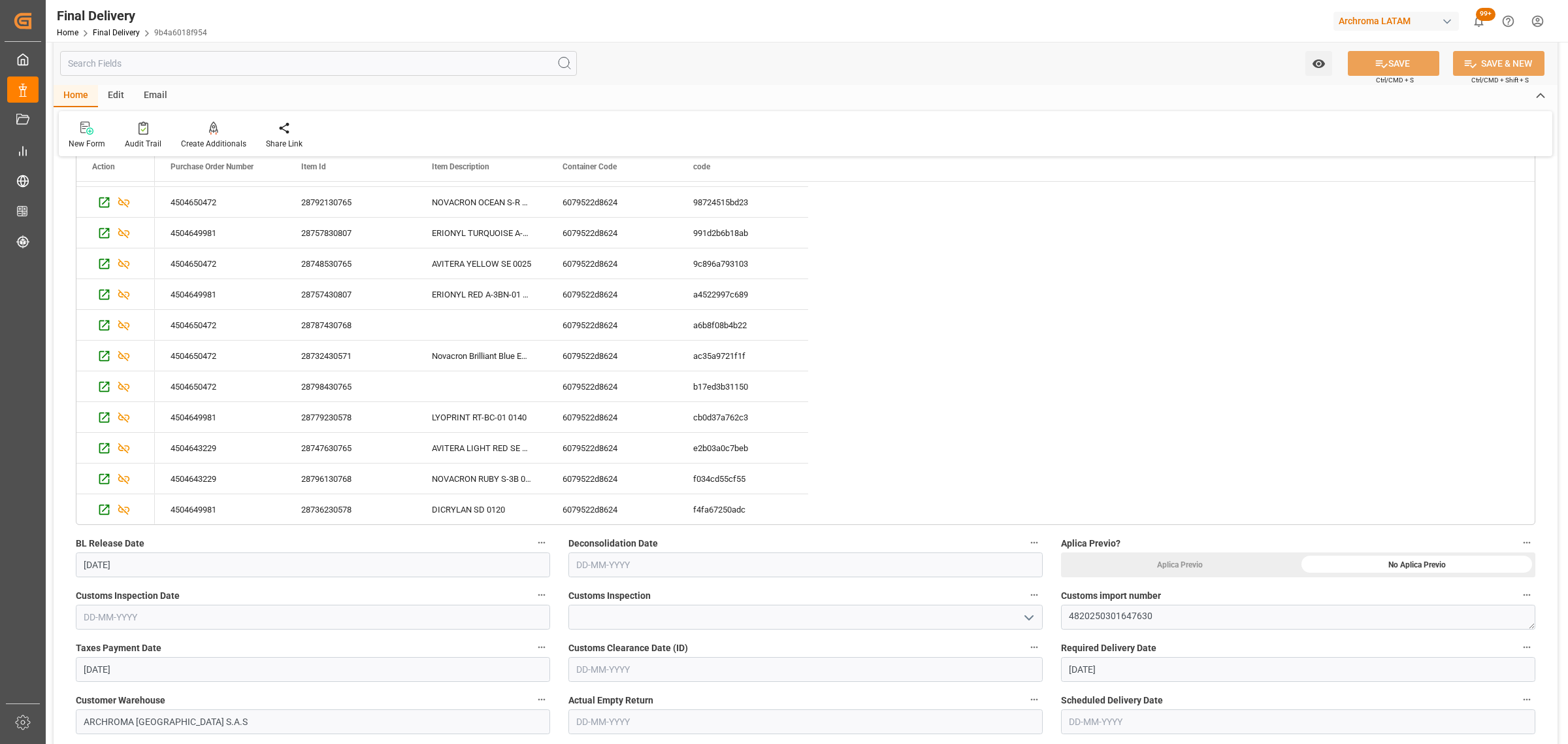
scroll to position [327, 0]
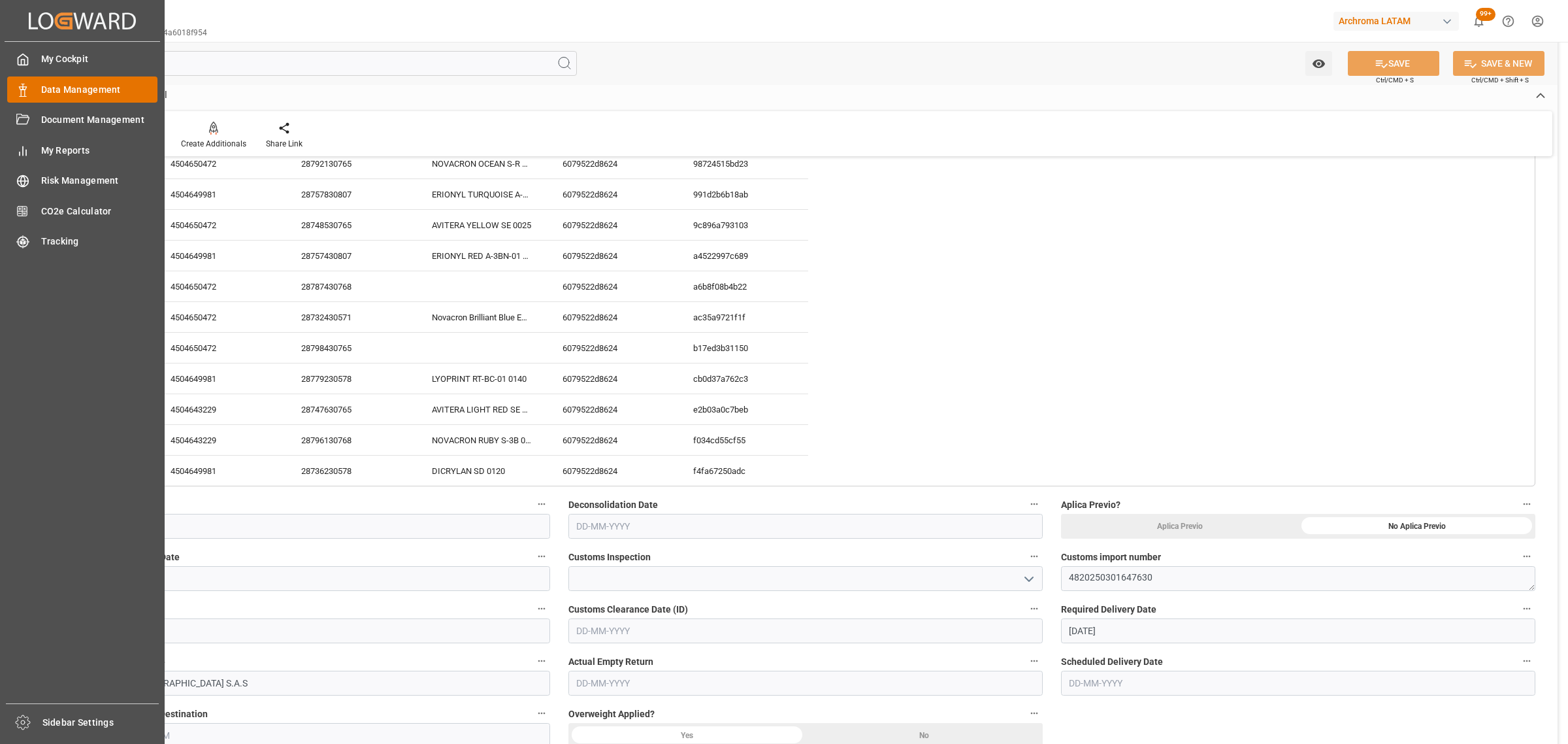
click at [49, 88] on span "Data Management" at bounding box center [99, 90] width 117 height 14
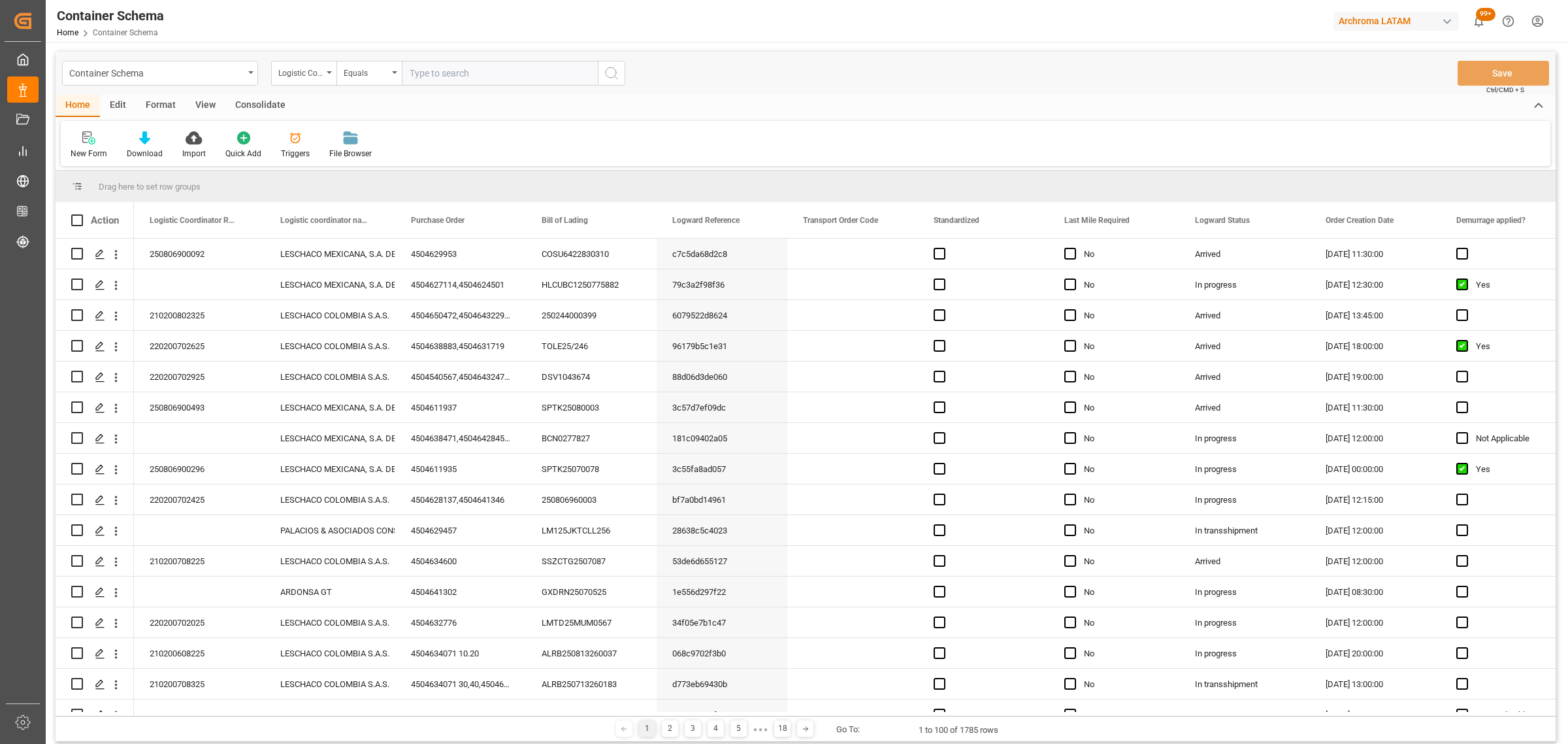
click at [309, 74] on div "Logistic Coordinator Reference Number" at bounding box center [301, 71] width 44 height 15
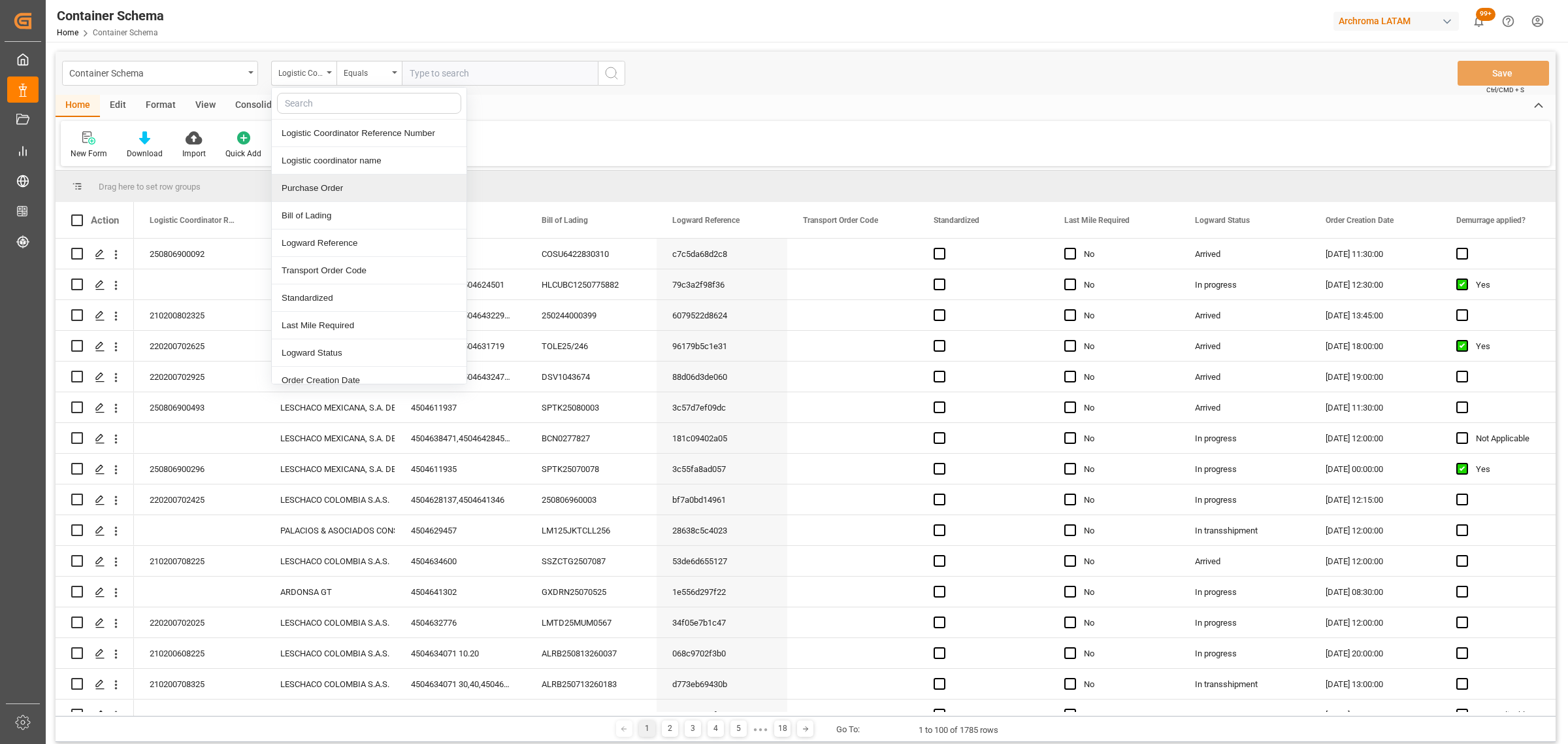
click at [319, 187] on div "Purchase Order" at bounding box center [369, 188] width 194 height 27
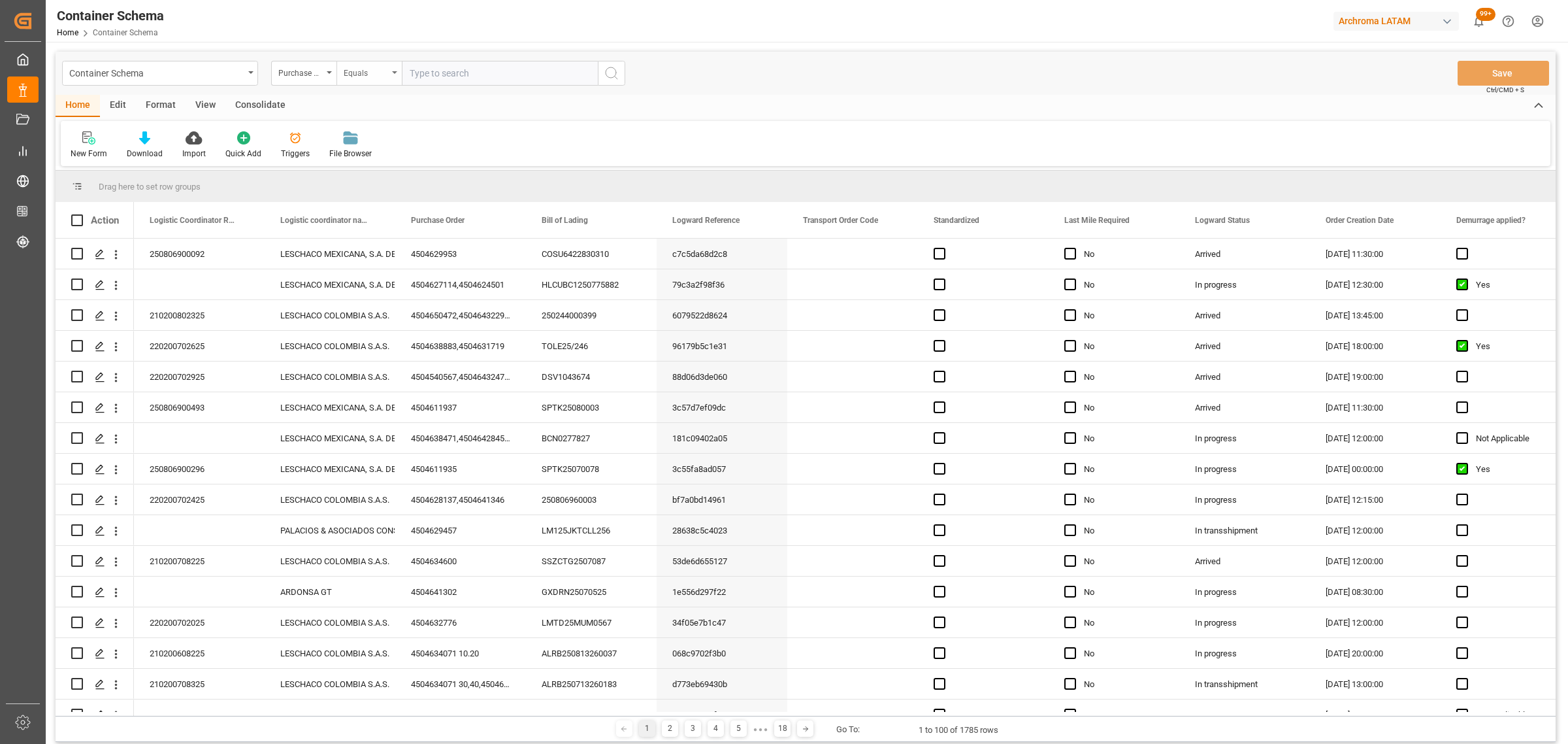
click at [382, 67] on div "Equals" at bounding box center [366, 71] width 44 height 15
click at [379, 165] on div "Fuzzy search" at bounding box center [434, 161] width 194 height 27
click at [318, 72] on div "Purchase Order" at bounding box center [301, 71] width 44 height 15
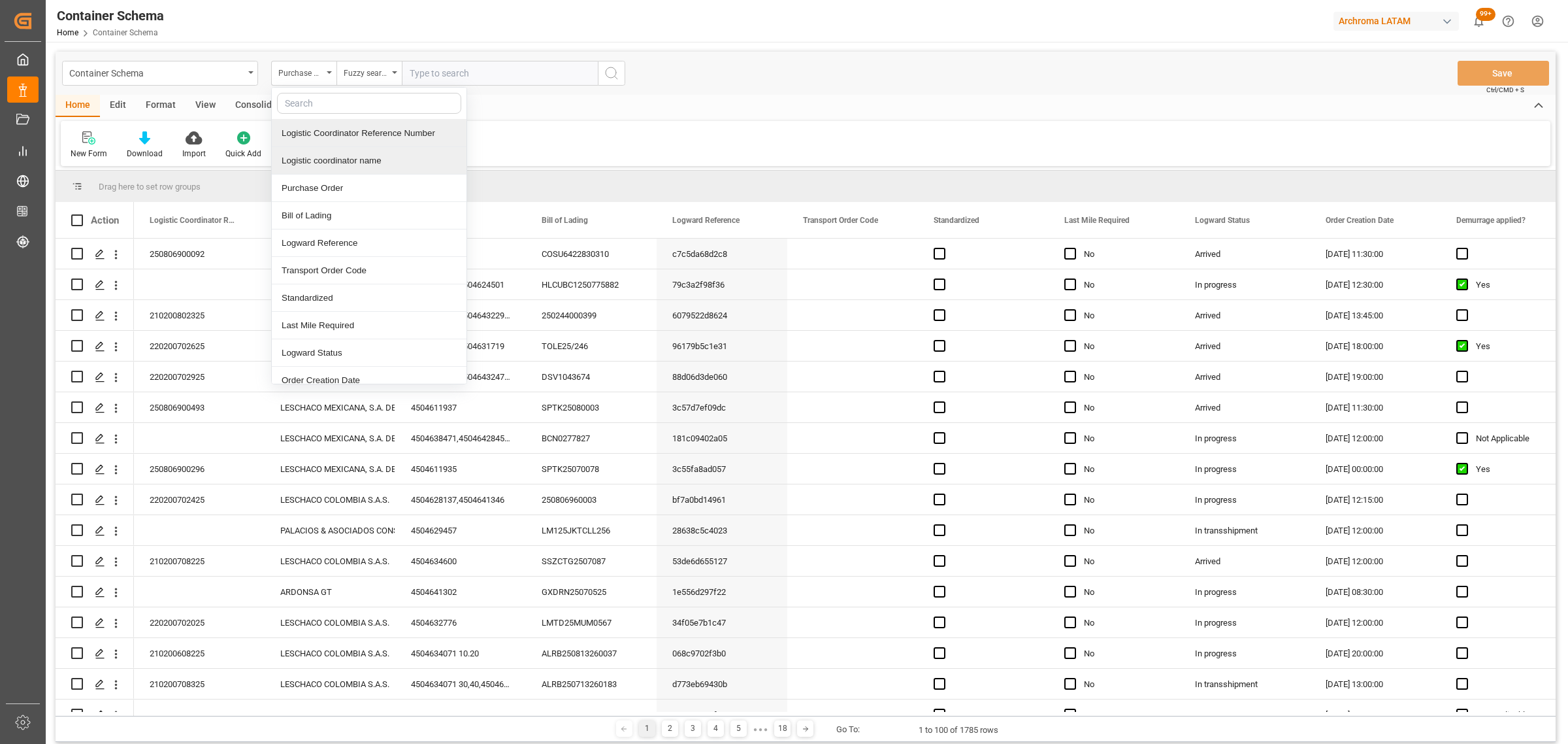
click at [366, 131] on div "Logistic Coordinator Reference Number" at bounding box center [369, 133] width 194 height 27
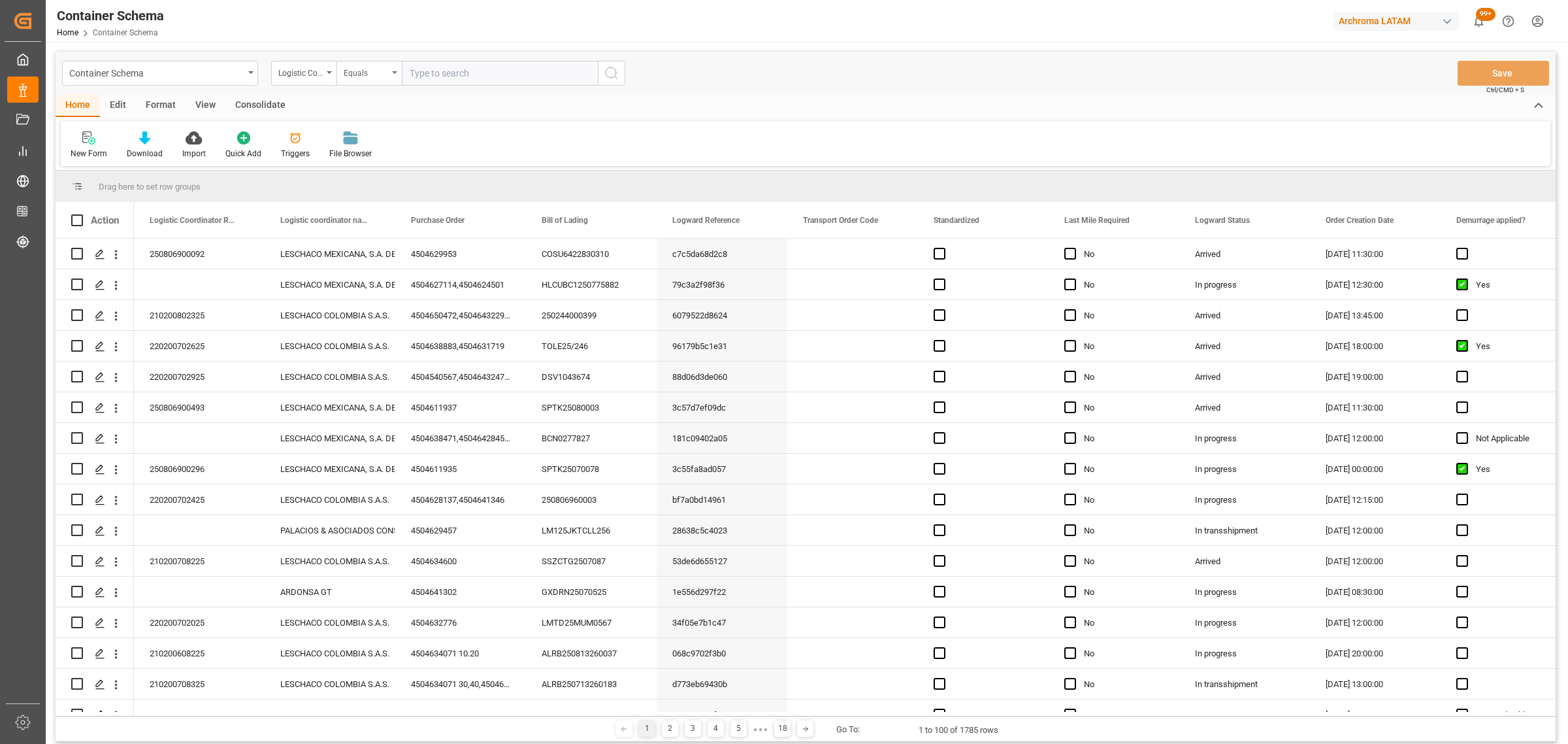
drag, startPoint x: 372, startPoint y: 67, endPoint x: 377, endPoint y: 83, distance: 16.8
click at [373, 67] on div "Equals" at bounding box center [366, 71] width 44 height 15
click at [399, 164] on div "Fuzzy search" at bounding box center [434, 161] width 194 height 27
click at [472, 67] on input "text" at bounding box center [499, 73] width 196 height 25
paste input "210200708325"
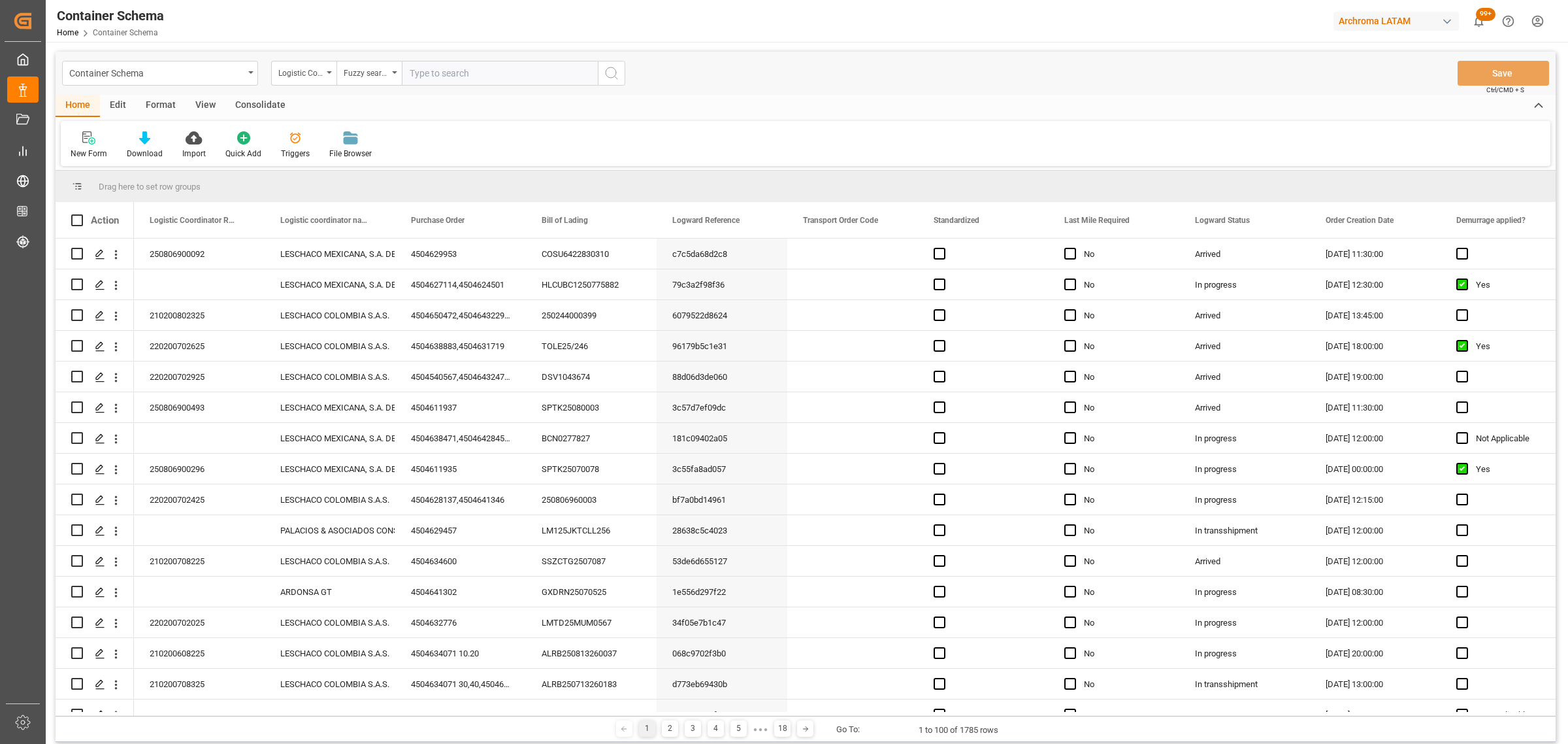
type input "210200708325"
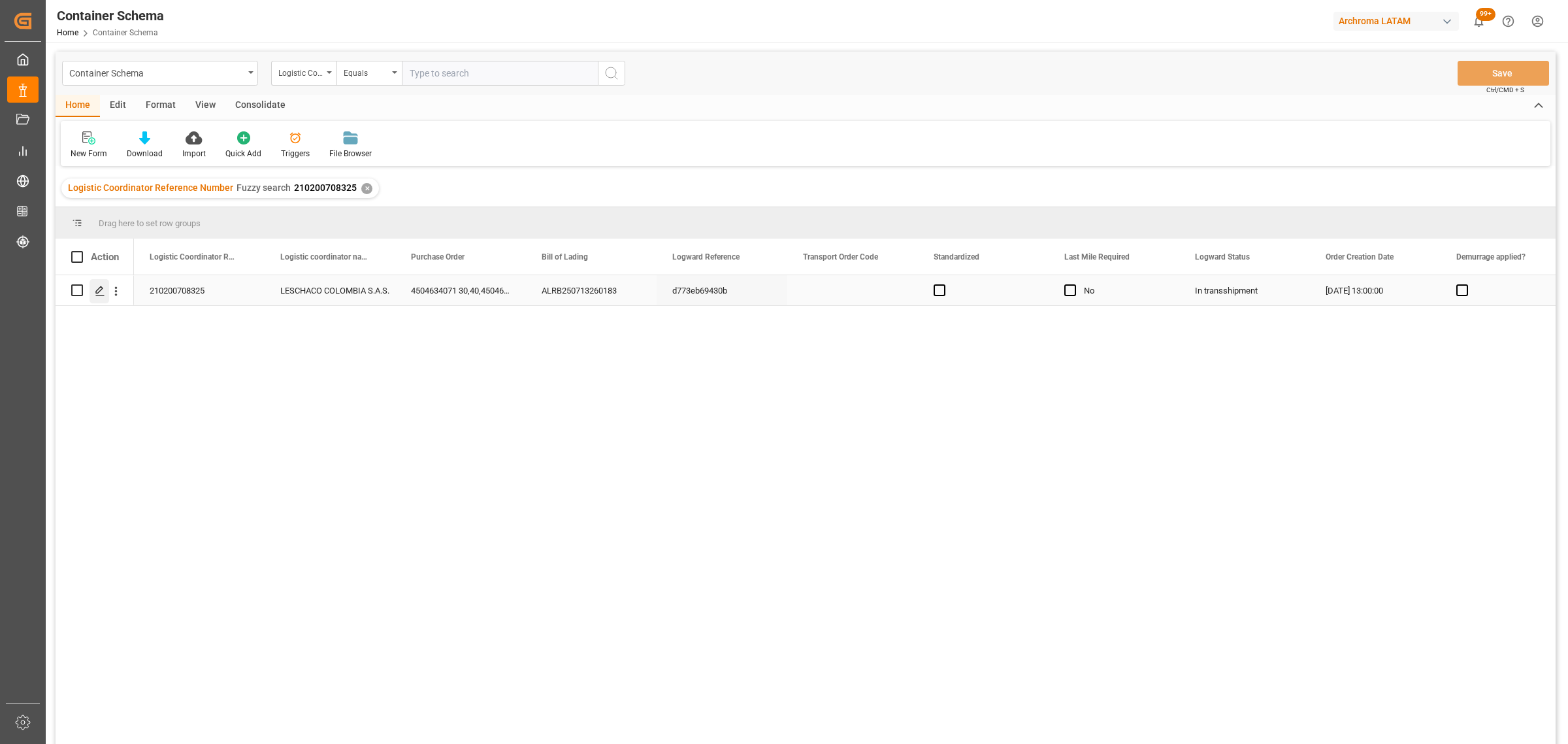
click at [96, 291] on polygon "Press SPACE to select this row." at bounding box center [99, 289] width 6 height 6
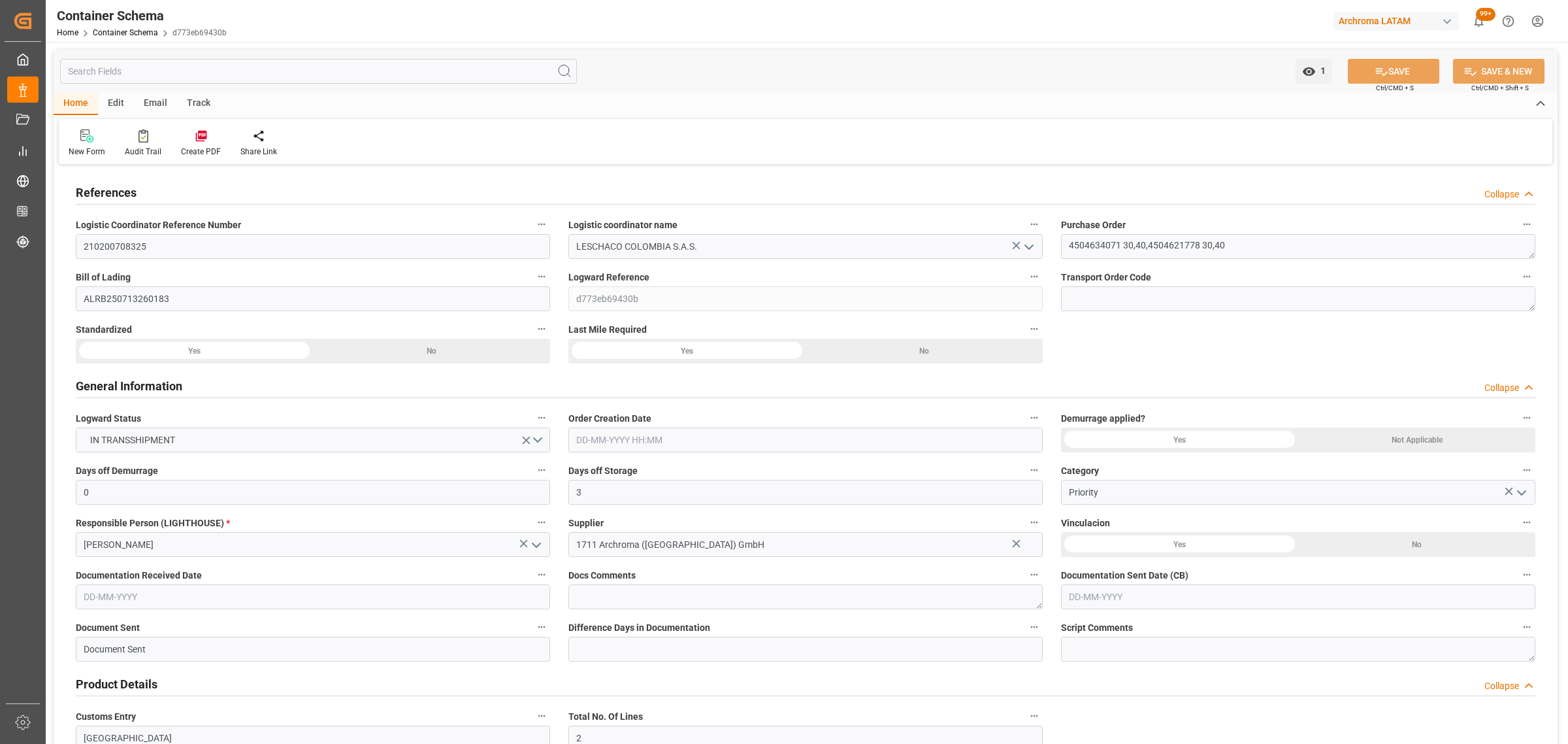
type input "0"
type input "3"
type input "2"
type input "9"
type input "1580"
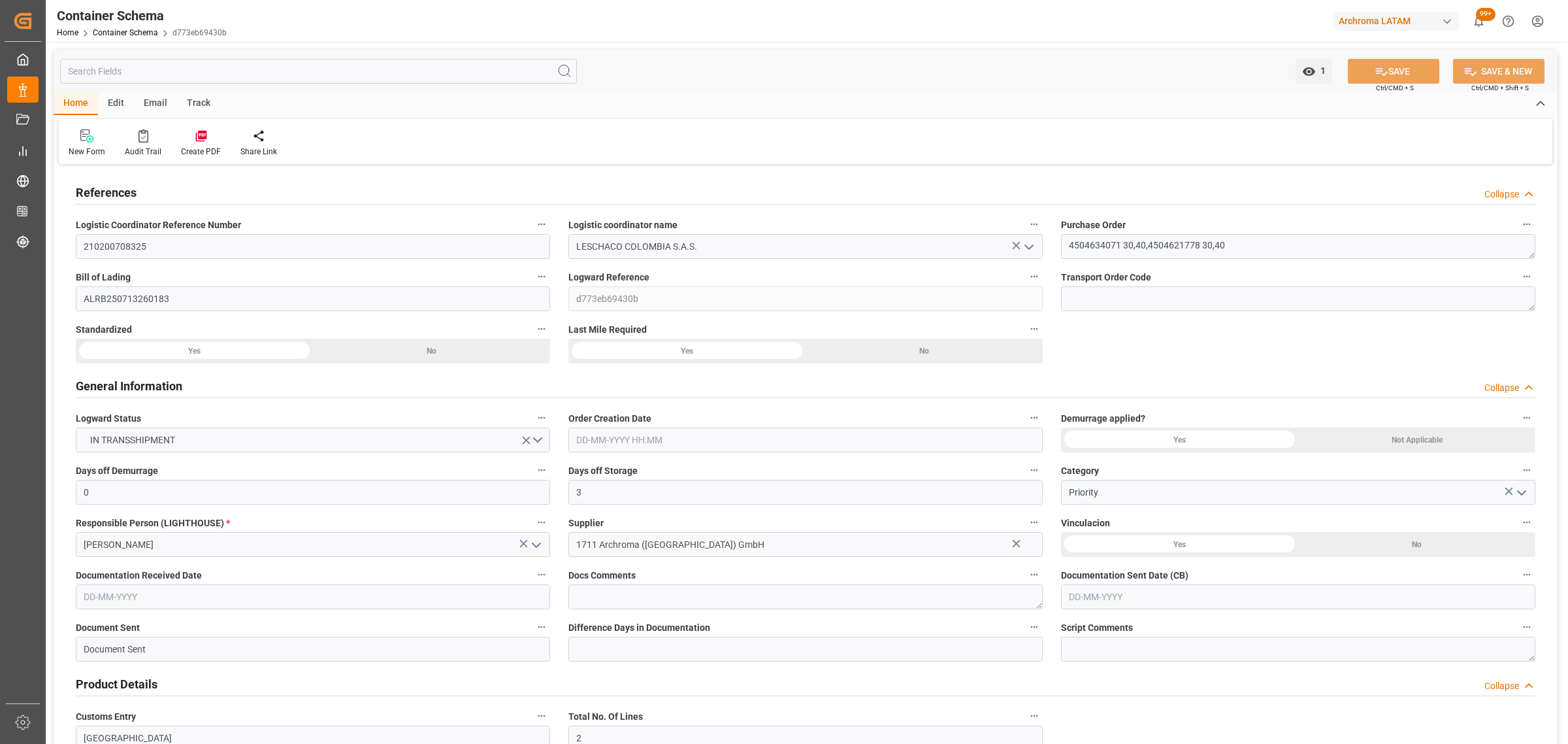
type input "1648.44"
type input "MSC"
type input "Mediterranean Shipping Company"
type input "DEBRV"
type input "COCTG"
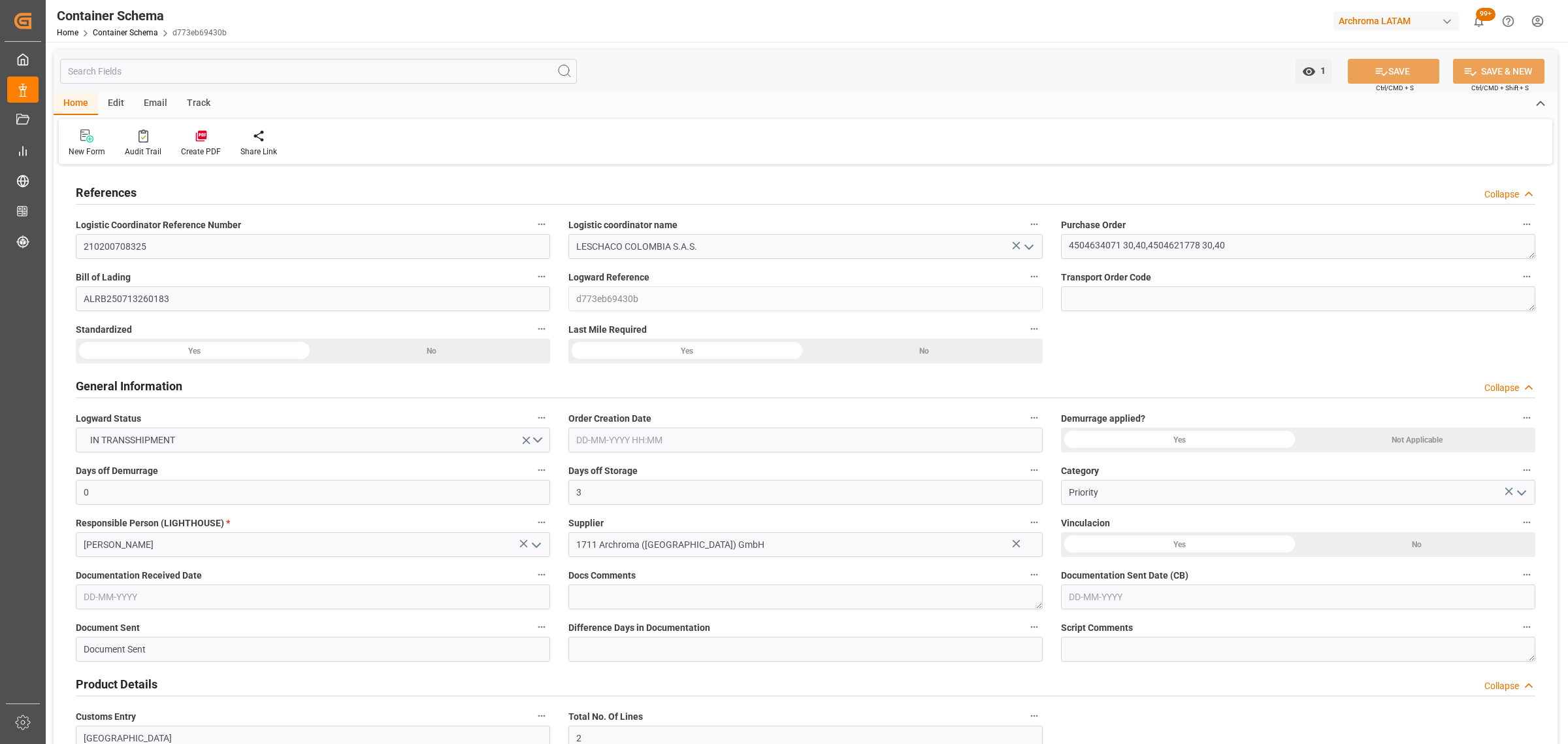
type input "COCTG"
type input "9244881"
type input "9535187"
type input "19-07-2025 13:00"
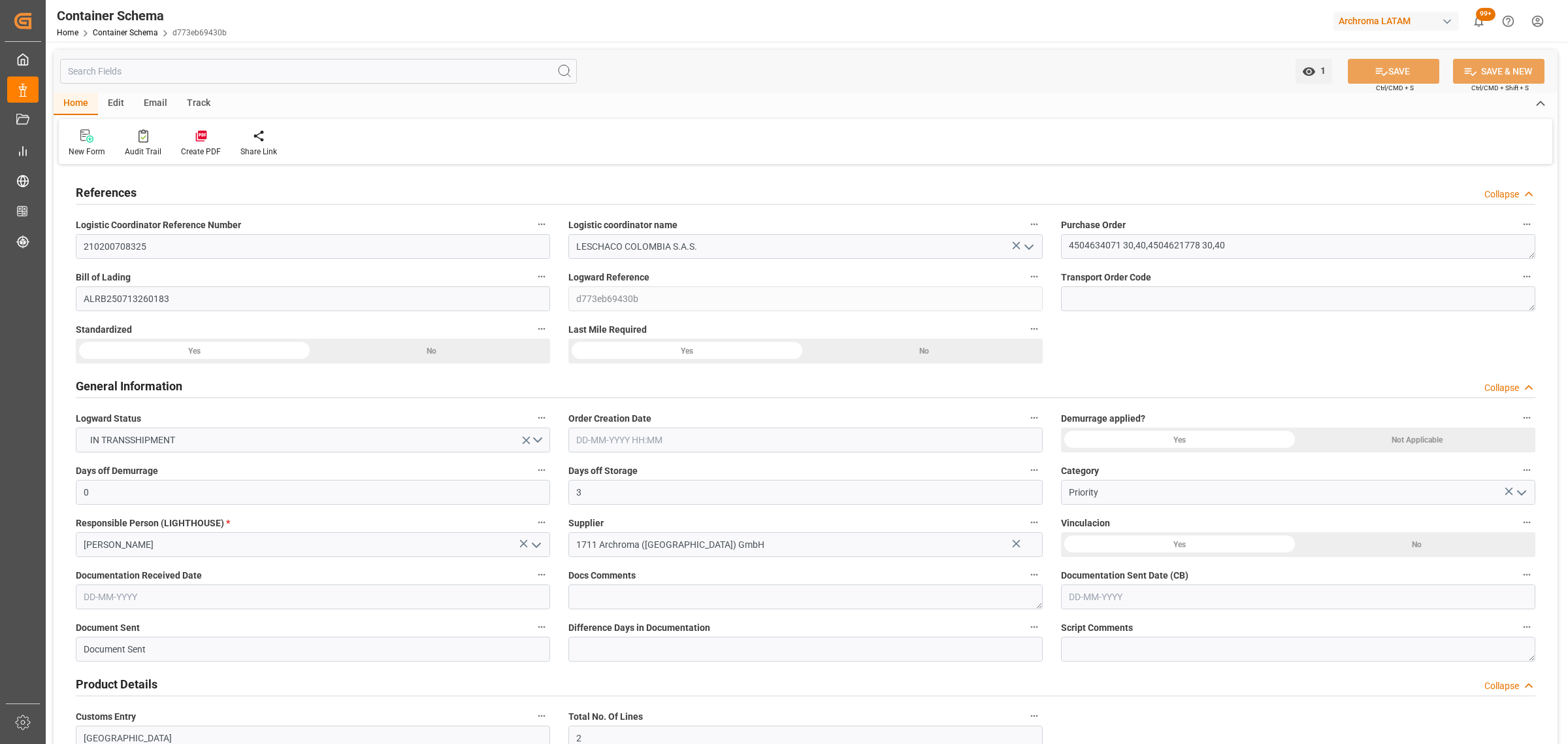
type input "18-07-2025"
type input "19-07-2025"
type input "18-08-2025"
type input "18-07-2025 00:00"
type input "25-07-2025 00:00"
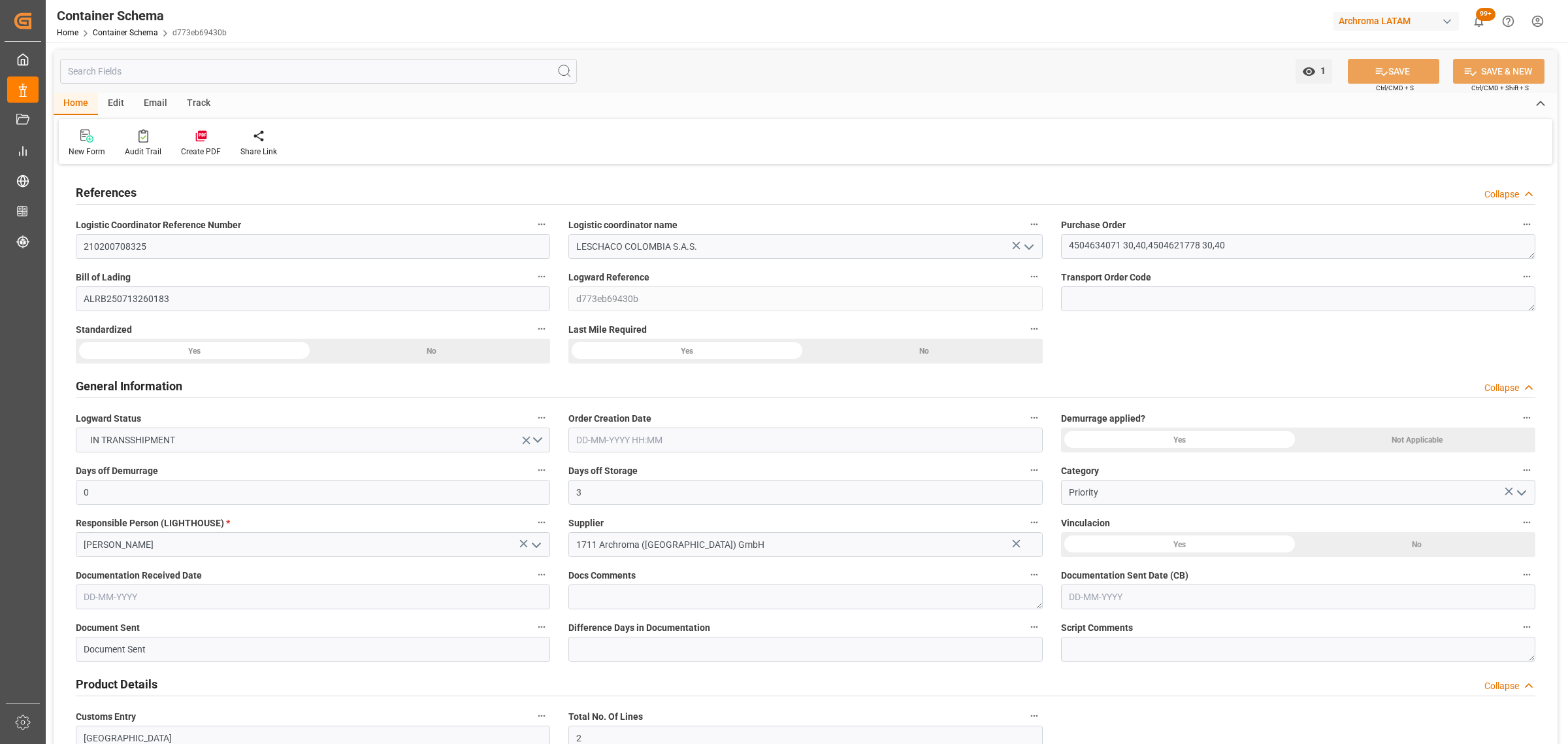
type input "28-07-2025 00:00"
type input "25-07-2025 00:00"
type input "18-08-2025 00:00"
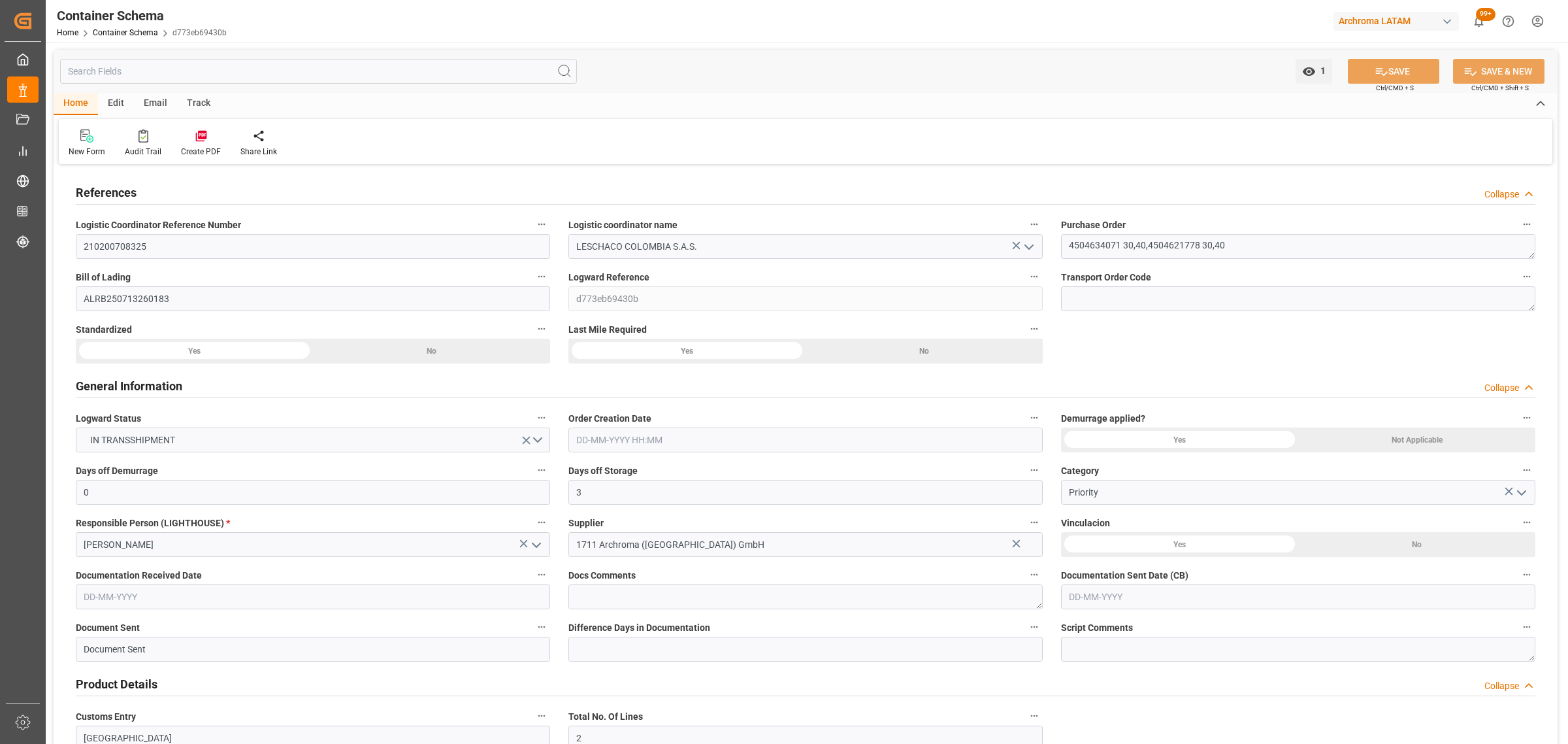
type input "13-08-2025 00:00"
click at [207, 99] on div "Track" at bounding box center [199, 103] width 43 height 22
click at [95, 129] on div at bounding box center [84, 135] width 31 height 14
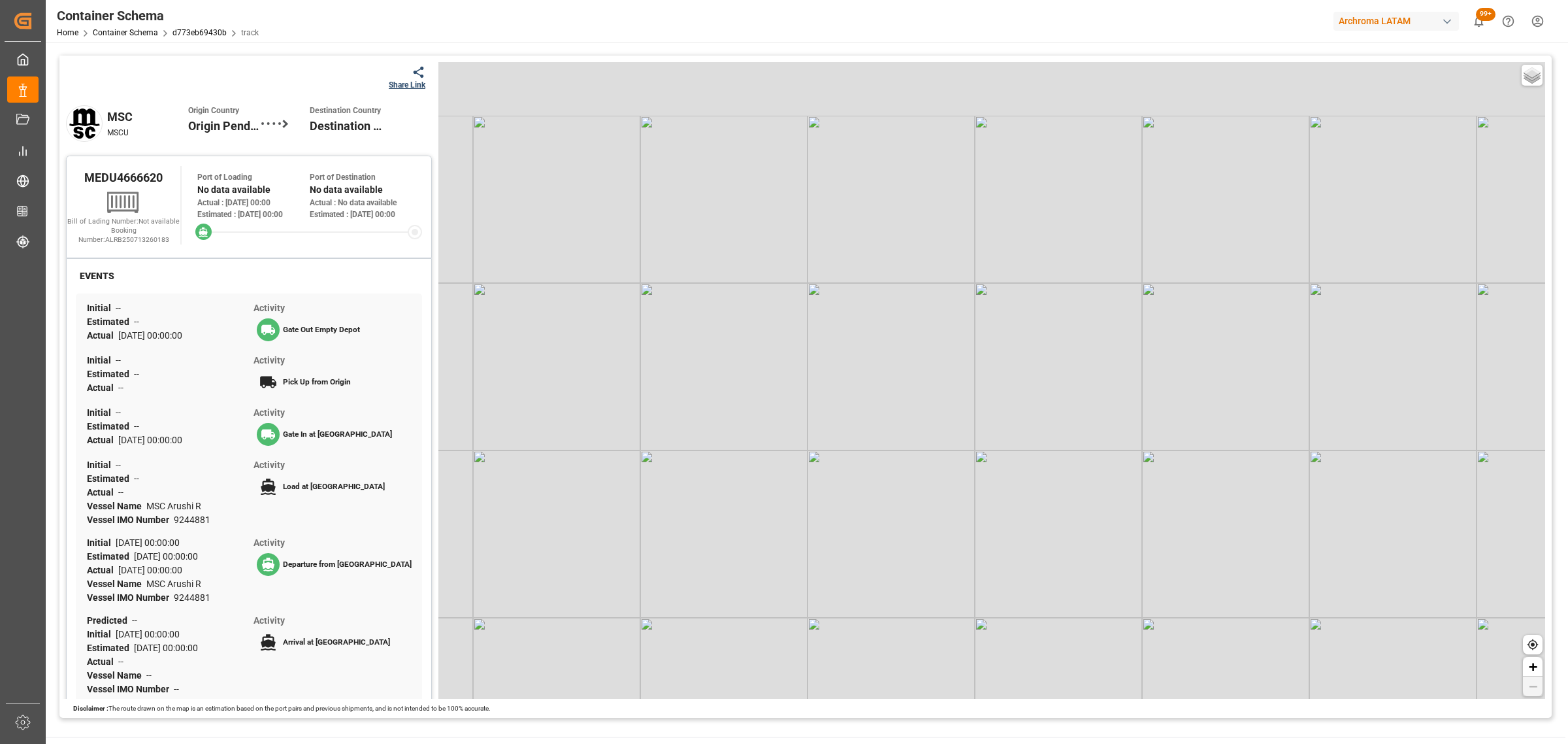
click at [402, 86] on div "Share Link" at bounding box center [407, 85] width 37 height 11
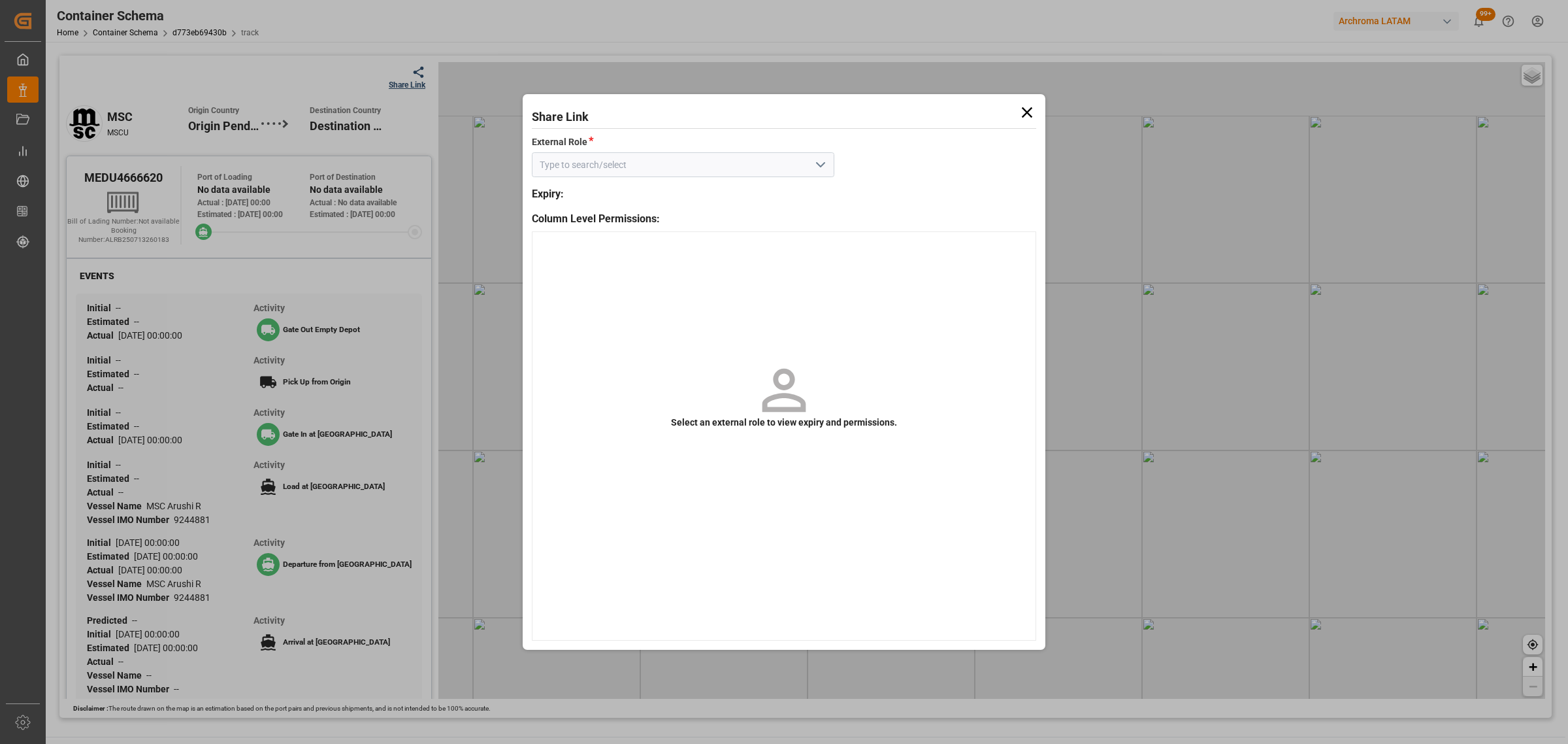
click at [813, 165] on icon "open menu" at bounding box center [821, 165] width 16 height 16
click at [756, 192] on div "Customer" at bounding box center [683, 194] width 301 height 29
type input "Customer"
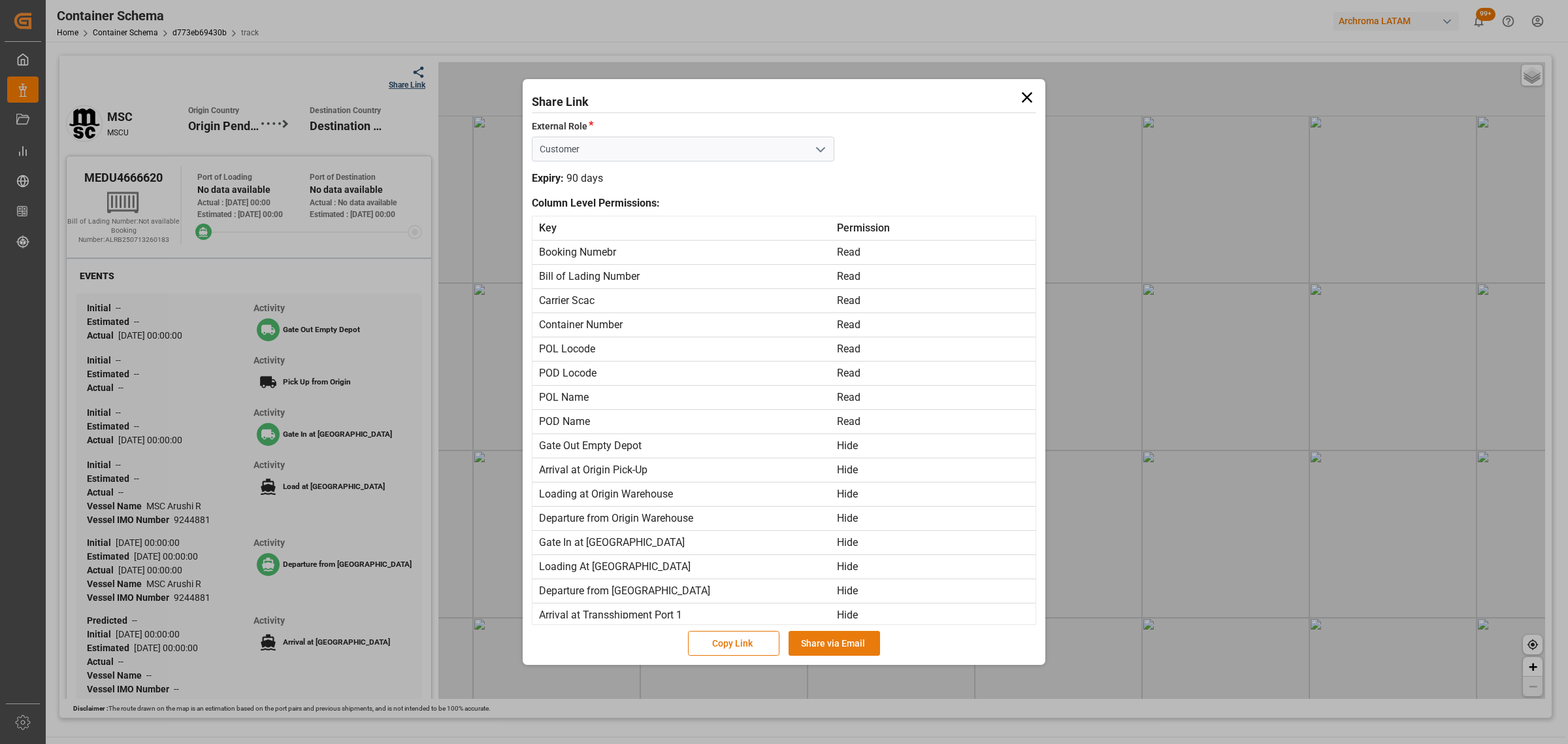
click at [838, 643] on button "Share via Email" at bounding box center [835, 643] width 92 height 25
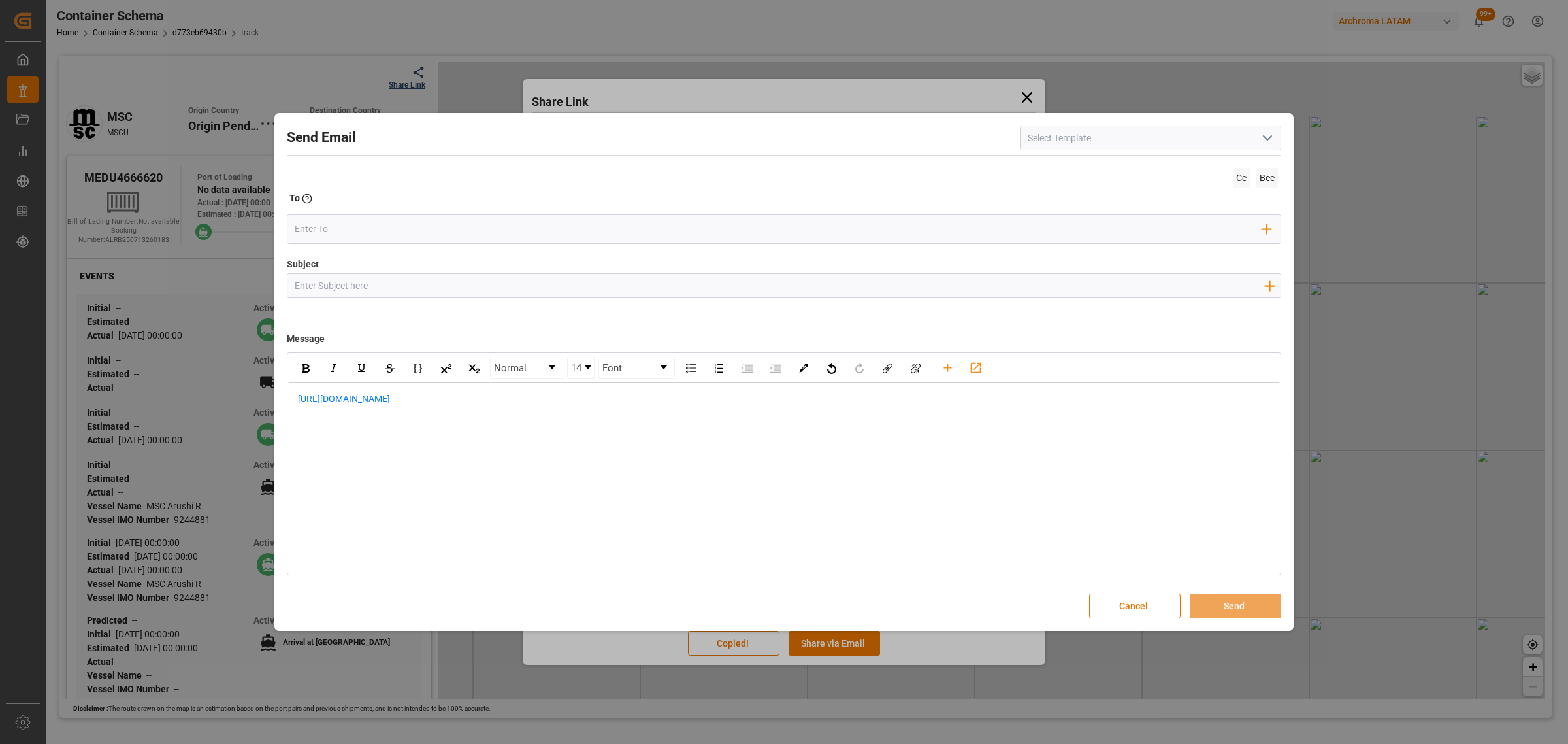
click at [1135, 603] on button "Cancel" at bounding box center [1135, 606] width 92 height 25
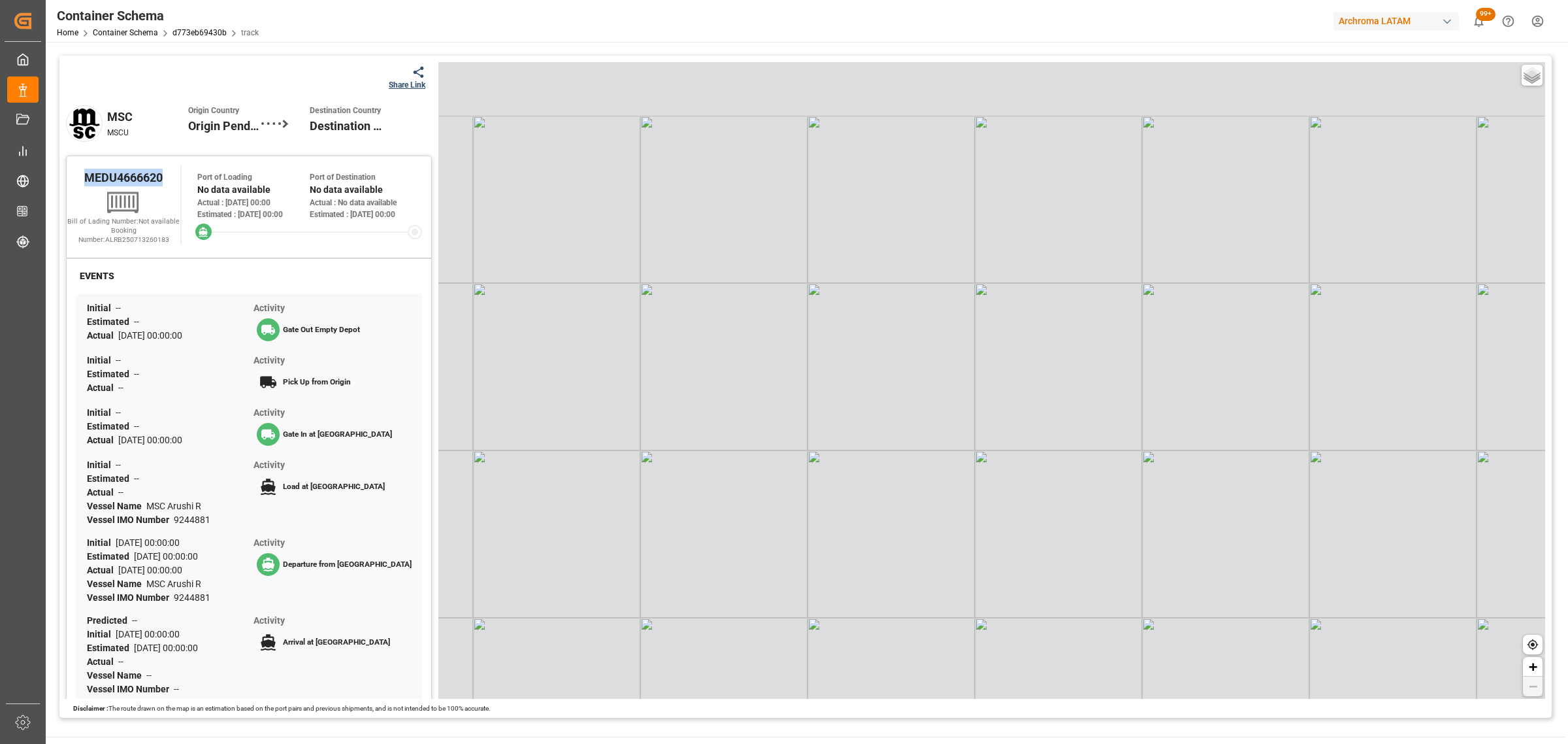
drag, startPoint x: 164, startPoint y: 182, endPoint x: 79, endPoint y: 180, distance: 85.0
click at [79, 180] on div "MEDU4666620" at bounding box center [123, 176] width 114 height 22
copy span "MEDU4666620"
click at [415, 82] on div "Share Link" at bounding box center [407, 85] width 37 height 11
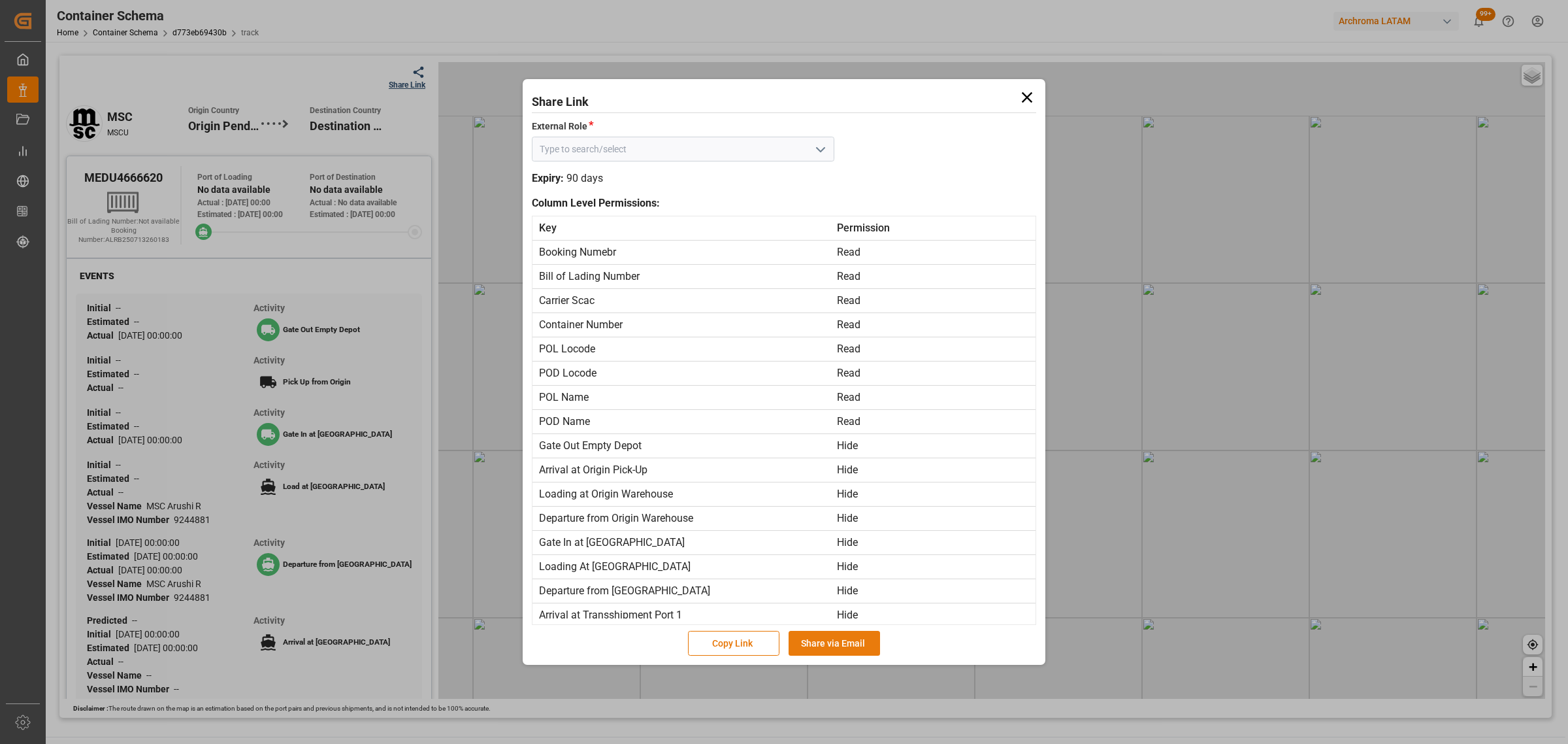
type input "Customer"
click at [850, 641] on button "Share via Email" at bounding box center [835, 643] width 92 height 25
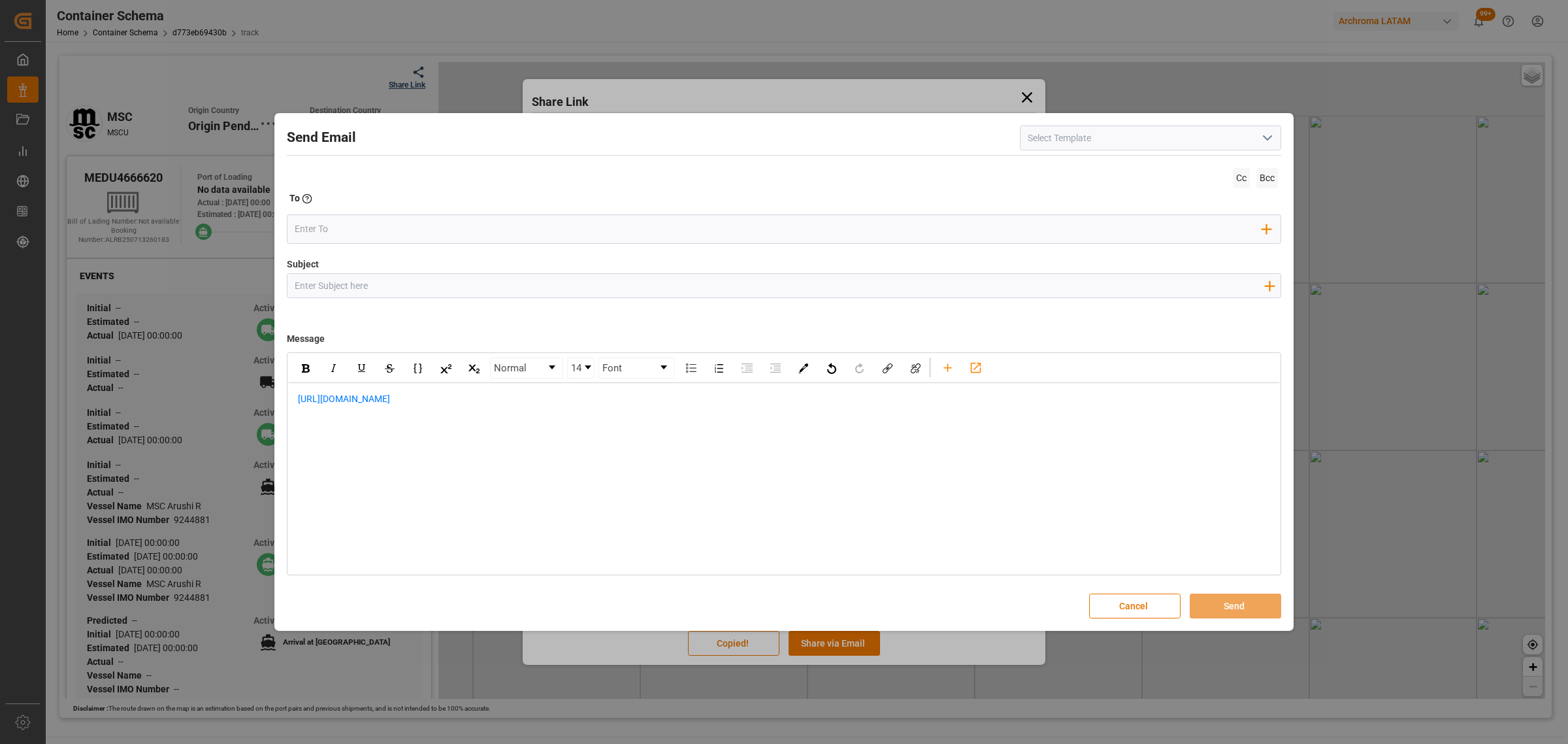
click at [405, 296] on input "Subject" at bounding box center [779, 286] width 983 height 23
paste input "PO 4504634071 30,40,4504621778 30,40// TE//LOGWARD STATUS/ARCHROMA (SWITZERLAND…"
drag, startPoint x: 567, startPoint y: 283, endPoint x: 488, endPoint y: 286, distance: 79.1
click at [488, 286] on input "PO 4504634071 30,40,4504621778 30,40// TE//LOGWARD STATUS/ARCHROMA (SWITZERLAND…" at bounding box center [779, 286] width 983 height 23
type input "PO 4504634071 30,40,4504621778 30,40// TE//VARIACION ETA/ARCHROMA (SWITZERLAND)…"
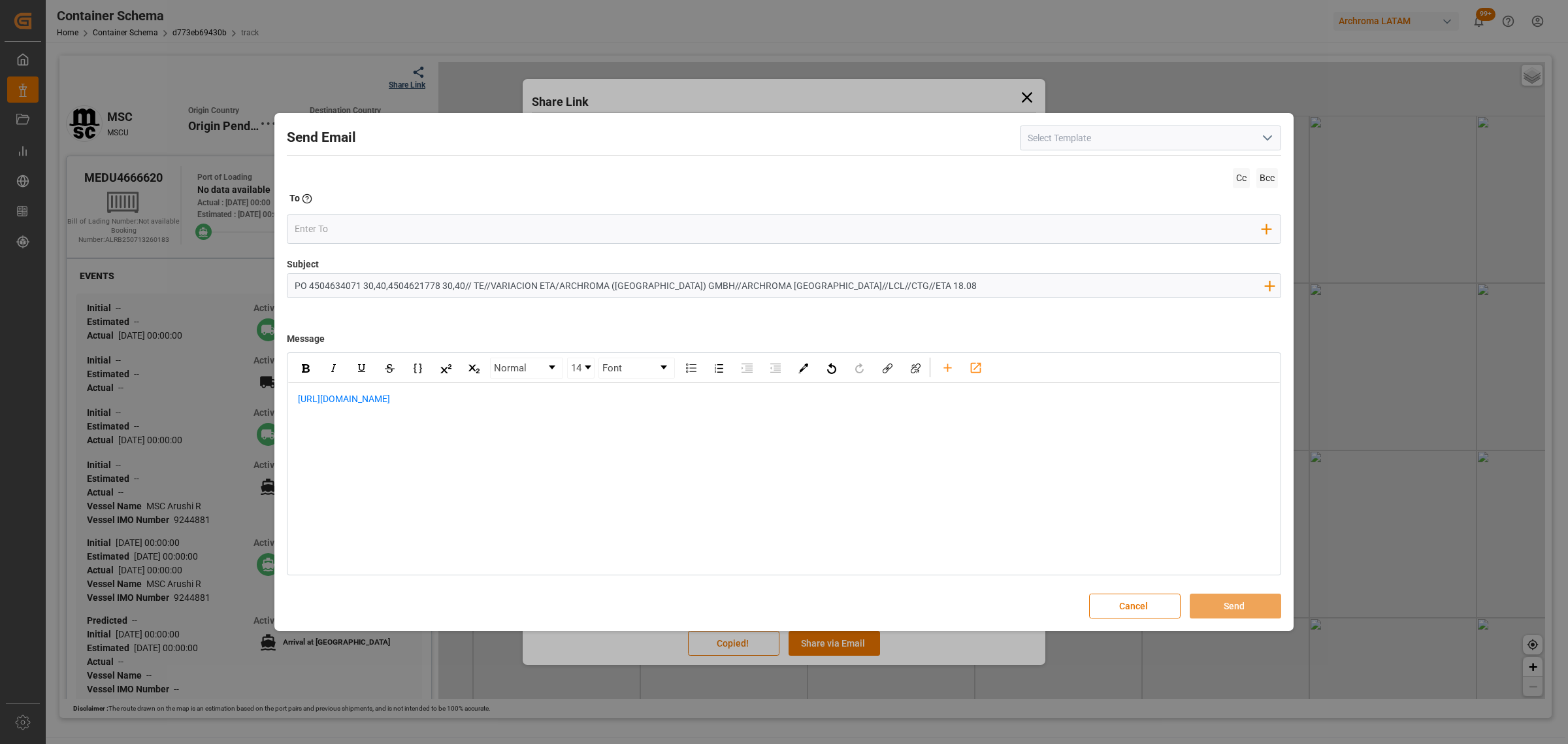
click at [296, 397] on div "https://app.logward.com/share/bdfd391be364" at bounding box center [784, 406] width 992 height 46
drag, startPoint x: 296, startPoint y: 397, endPoint x: 318, endPoint y: 405, distance: 23.4
click at [296, 397] on div "https://app.logward.com/share/bdfd391be364" at bounding box center [784, 406] width 992 height 46
click at [327, 392] on div "https://app.logward.com/share/bdfd391be364" at bounding box center [784, 426] width 992 height 87
click at [298, 397] on div "https://app.logward.com/share/bdfd391be364" at bounding box center [784, 427] width 973 height 69
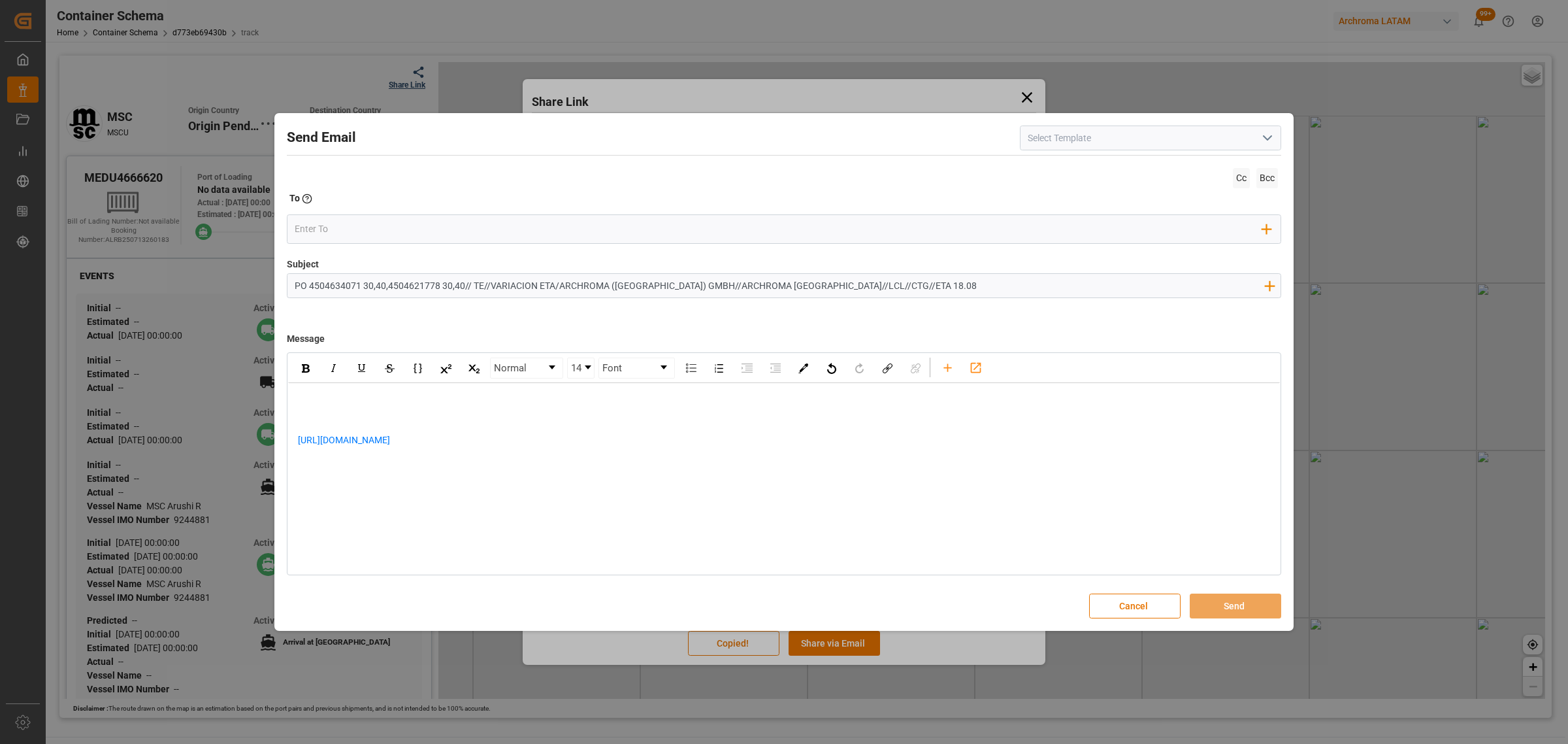
click at [321, 393] on div "rdw-editor" at bounding box center [784, 399] width 973 height 14
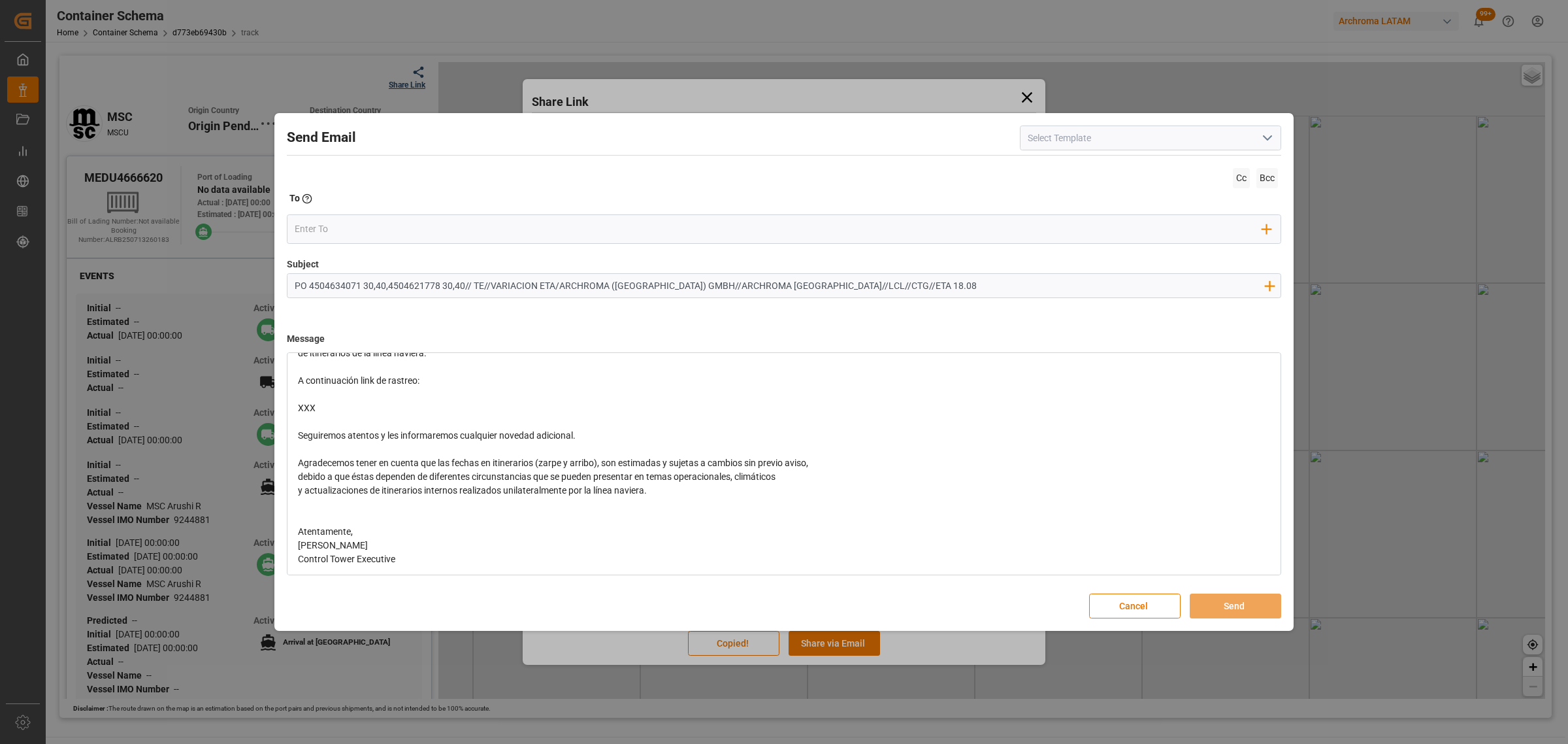
scroll to position [143, 0]
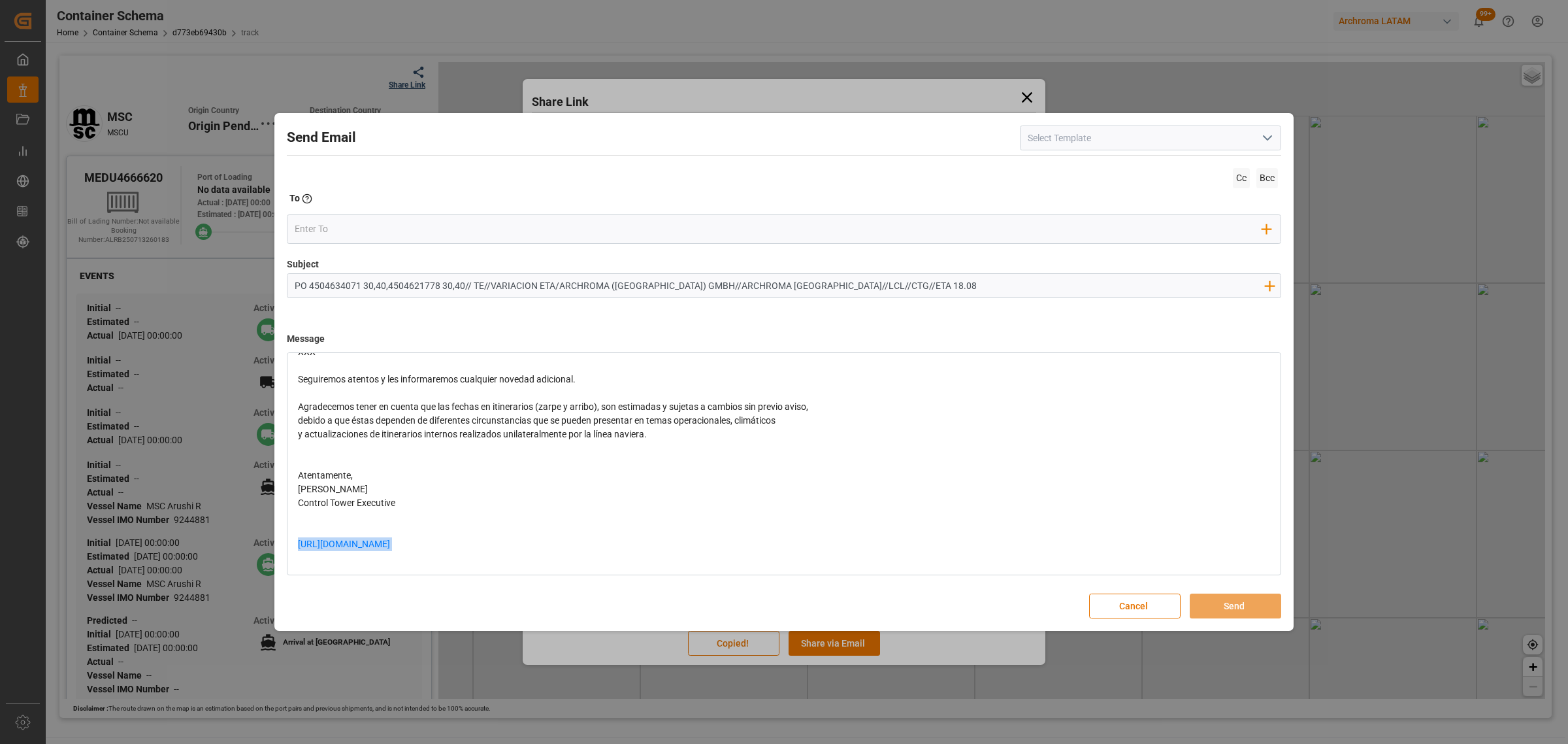
drag, startPoint x: 510, startPoint y: 541, endPoint x: 283, endPoint y: 547, distance: 227.1
click at [283, 547] on div "Send Email Cc Bcc To Enter the TO Email address Add Field to To Subject PO 4504…" at bounding box center [784, 372] width 1013 height 512
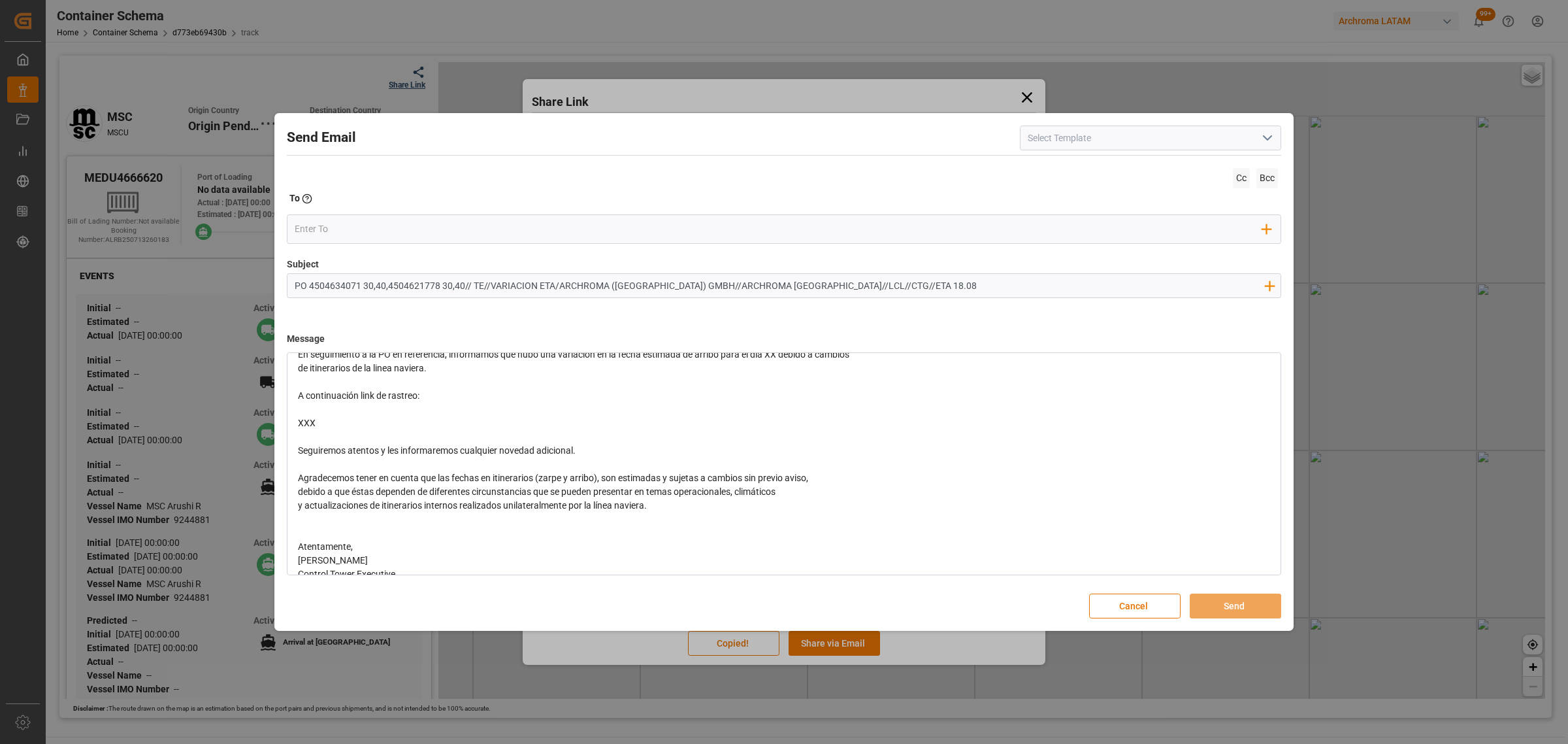
scroll to position [0, 0]
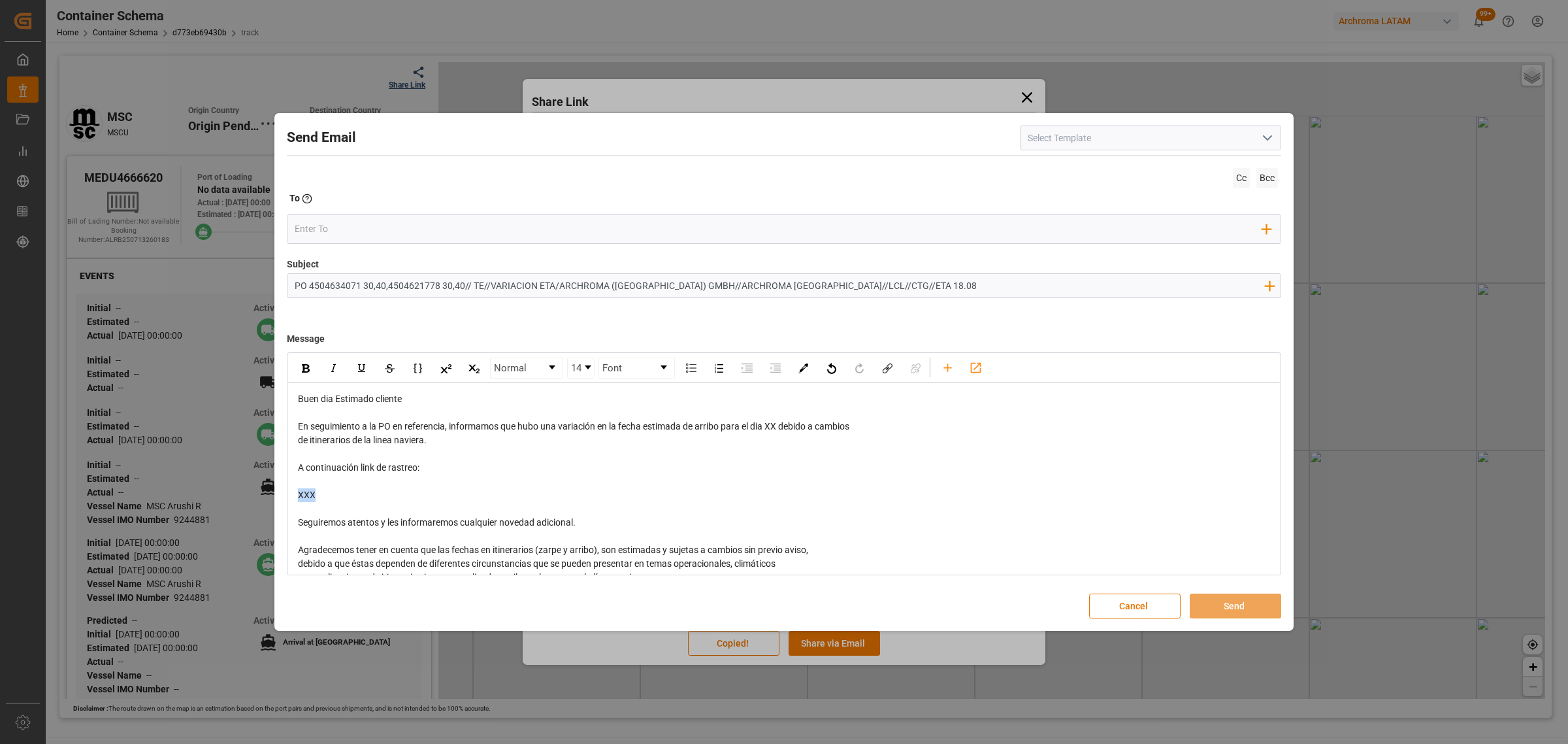
drag, startPoint x: 328, startPoint y: 502, endPoint x: 261, endPoint y: 494, distance: 67.5
click at [261, 494] on div "Send Email Cc Bcc To Enter the TO Email address Add Field to To Subject PO 4504…" at bounding box center [784, 372] width 1568 height 744
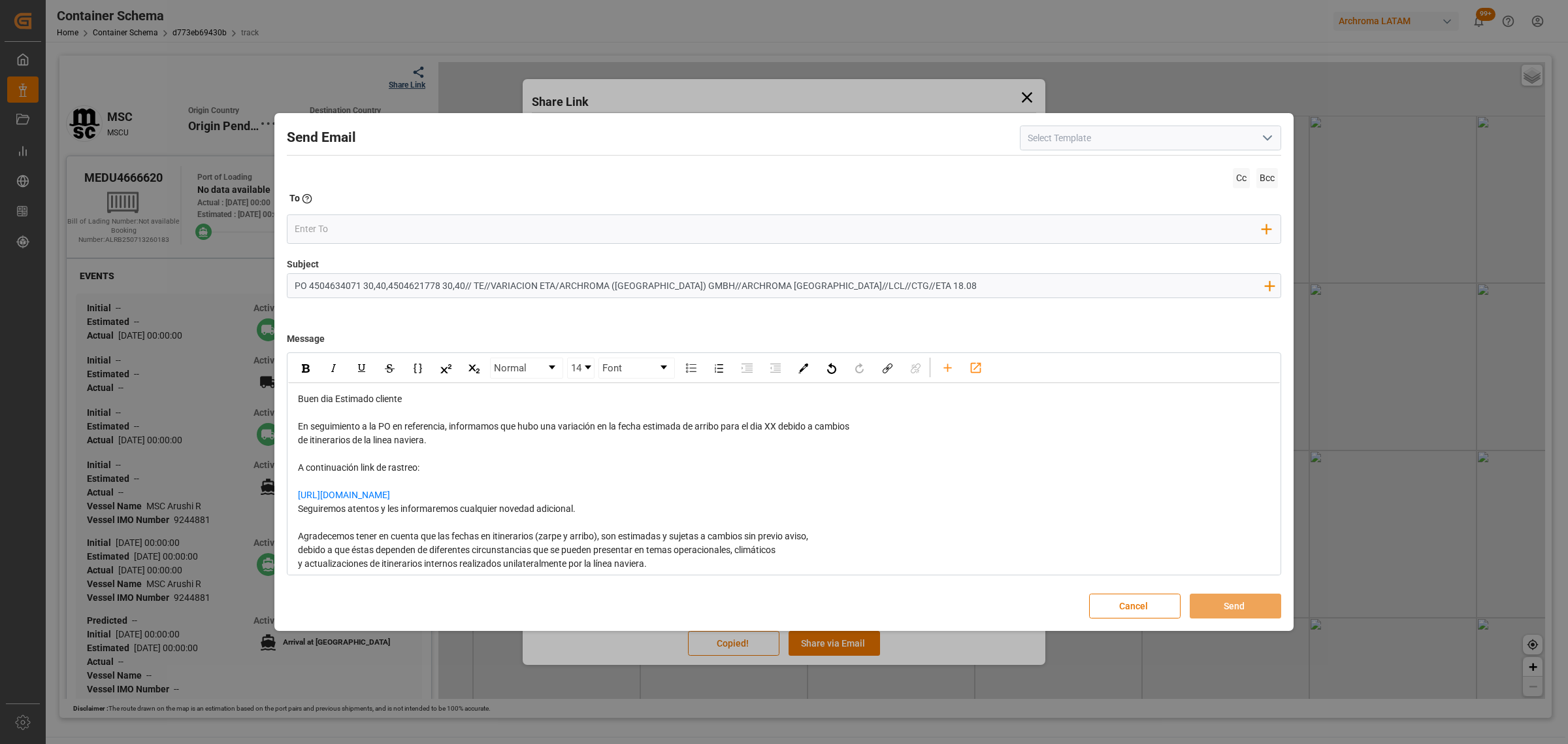
click at [773, 423] on span "En seguimiento a la PO en referencia, informamos que hubo una variación en la f…" at bounding box center [573, 426] width 552 height 11
drag, startPoint x: 780, startPoint y: 425, endPoint x: 771, endPoint y: 425, distance: 9.0
click at [771, 425] on span "En seguimiento a la PO en referencia, informamos que hubo una variación en la f…" at bounding box center [573, 426] width 552 height 11
drag, startPoint x: 583, startPoint y: 504, endPoint x: 268, endPoint y: 504, distance: 315.0
click at [268, 504] on div "Send Email Cc Bcc To Enter the TO Email address Add Field to To Subject PO 4504…" at bounding box center [784, 372] width 1568 height 744
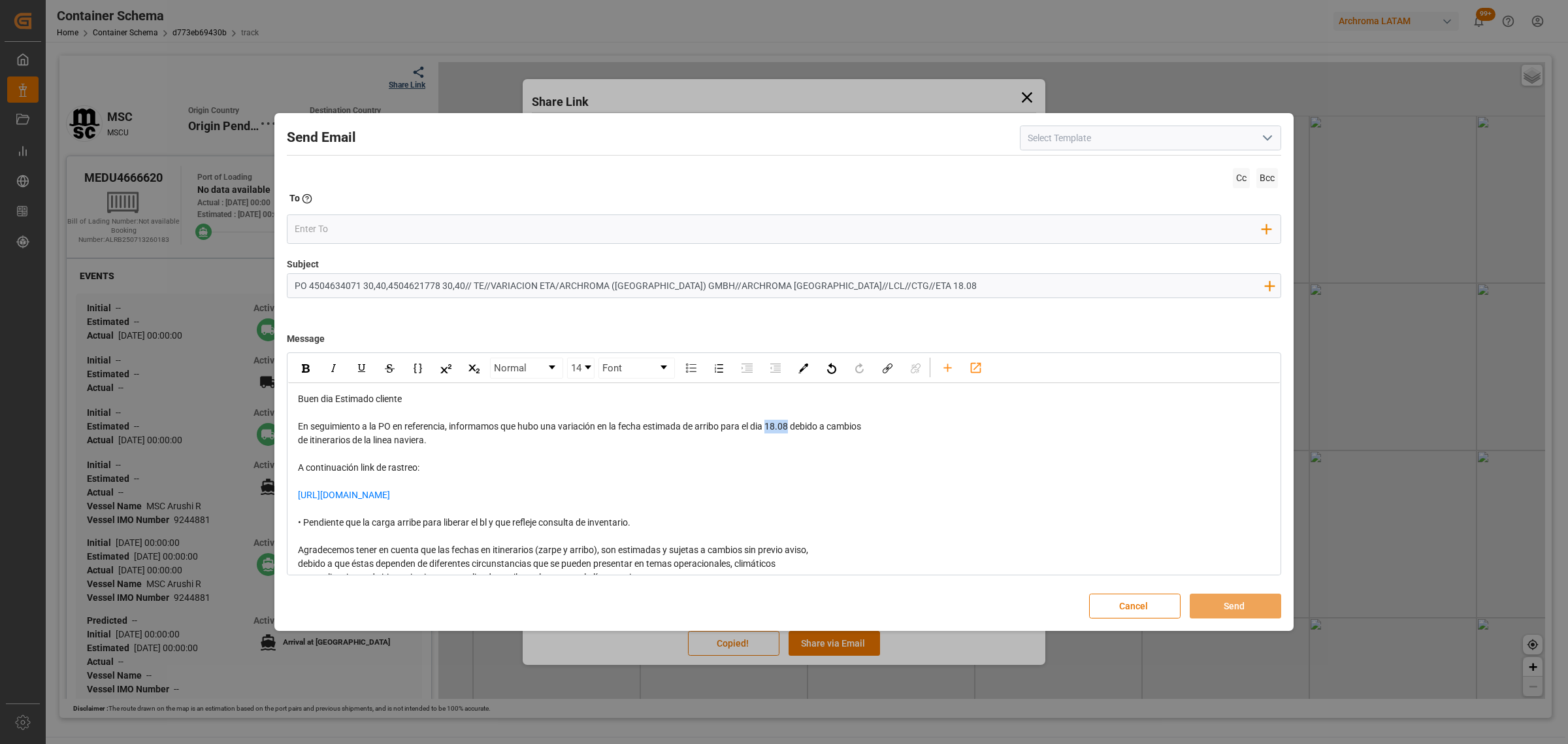
drag, startPoint x: 793, startPoint y: 427, endPoint x: 770, endPoint y: 427, distance: 23.0
click at [770, 427] on span "En seguimiento a la PO en referencia, informamos que hubo una variación en la f…" at bounding box center [579, 426] width 563 height 11
click at [305, 371] on img "rdw-inline-control" at bounding box center [306, 368] width 8 height 9
click at [325, 235] on input "email" at bounding box center [779, 228] width 968 height 19
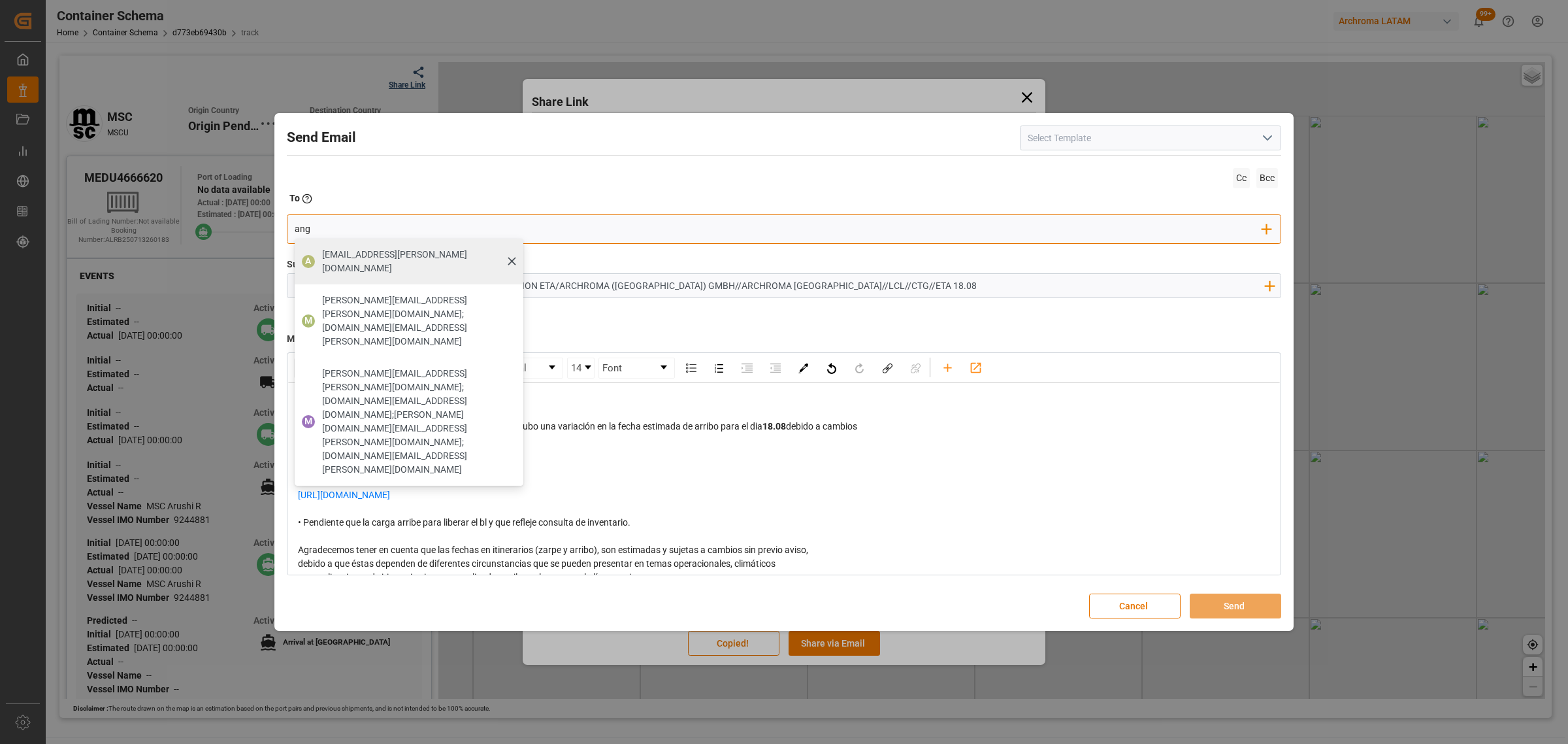
type input "ang"
click at [327, 255] on span "[EMAIL_ADDRESS][DOMAIN_NAME]" at bounding box center [418, 261] width 192 height 27
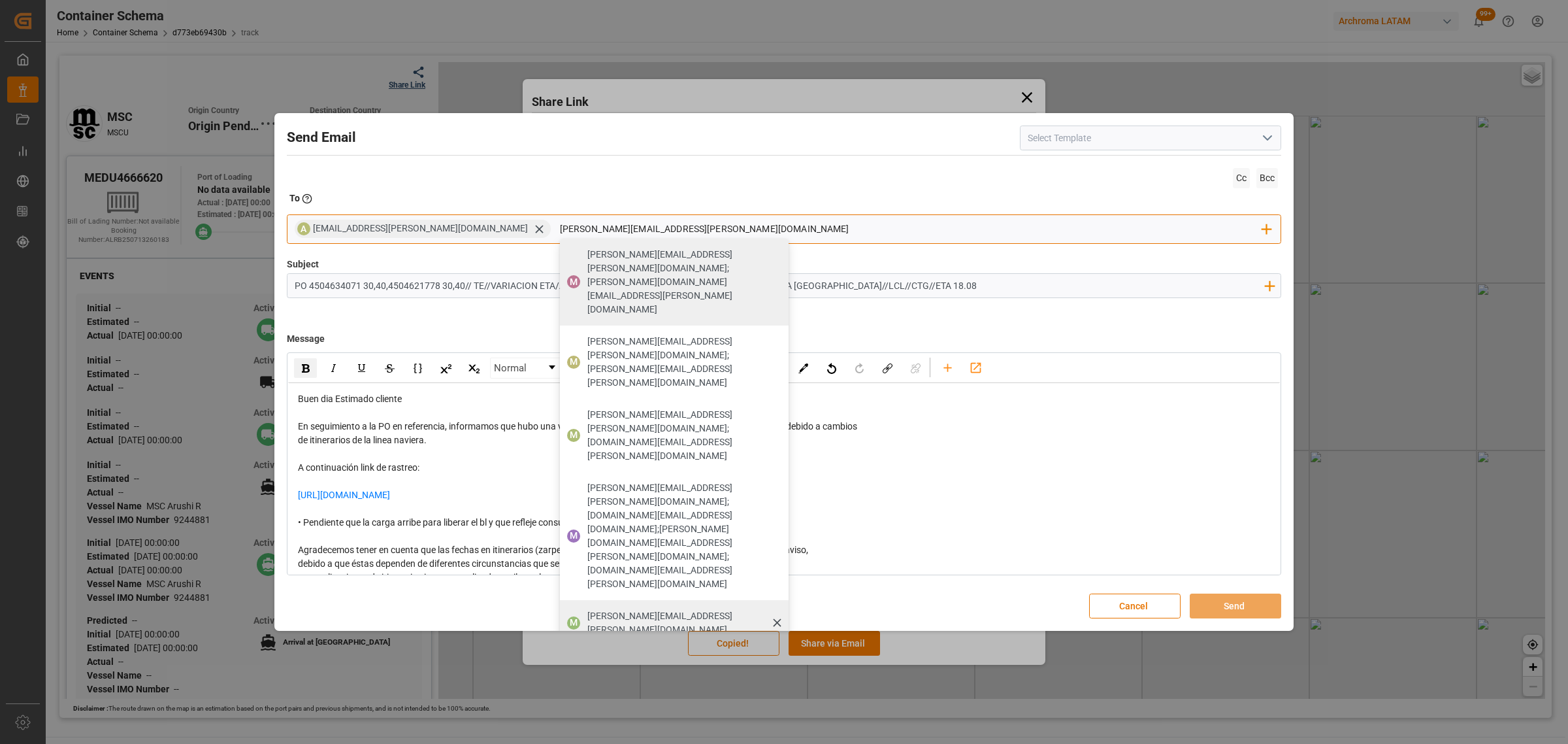
type input "maria.piranquive@leschaco.com"
click at [587, 609] on span "maria.piranquive@leschaco.com" at bounding box center [684, 623] width 192 height 27
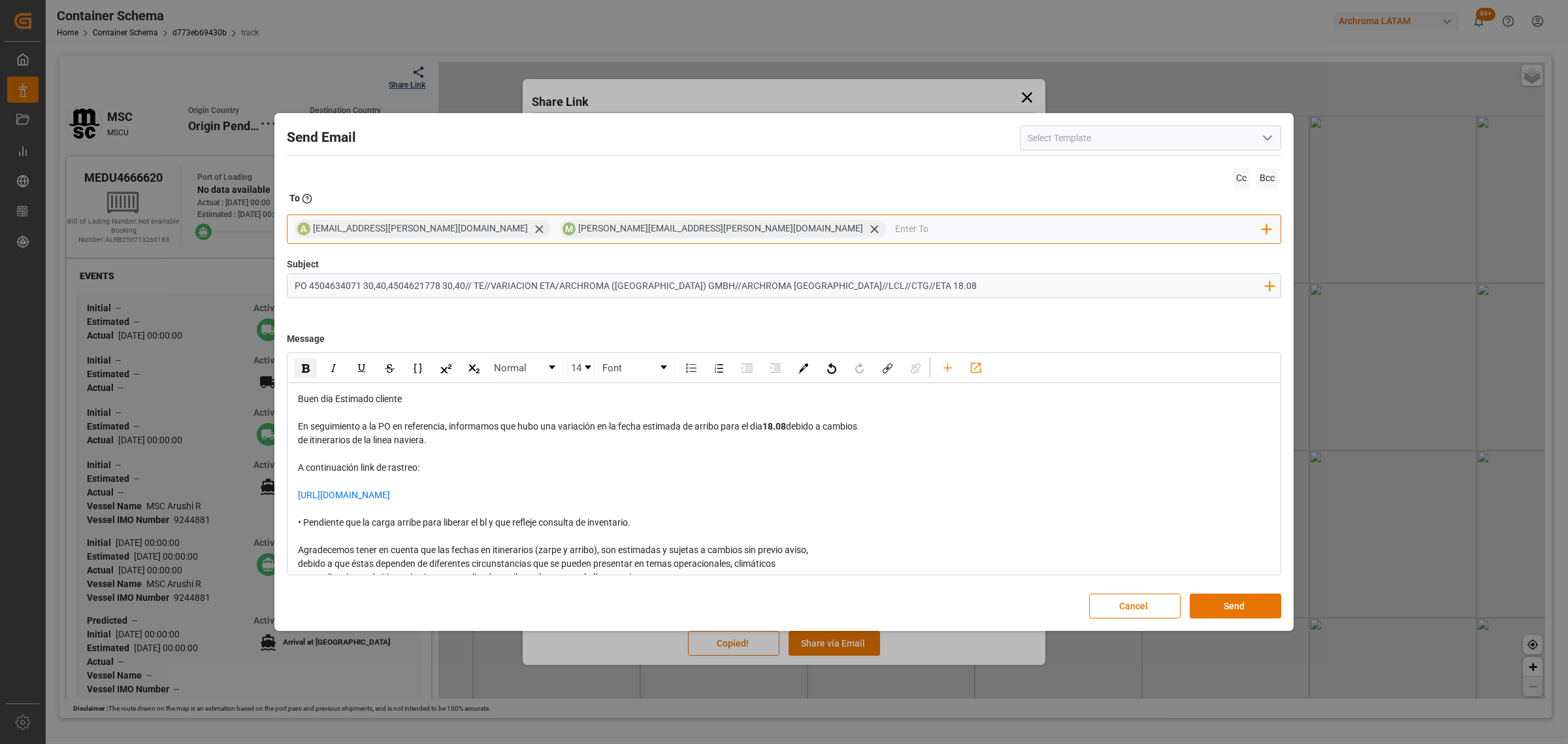
click at [895, 230] on input "email" at bounding box center [1079, 228] width 368 height 19
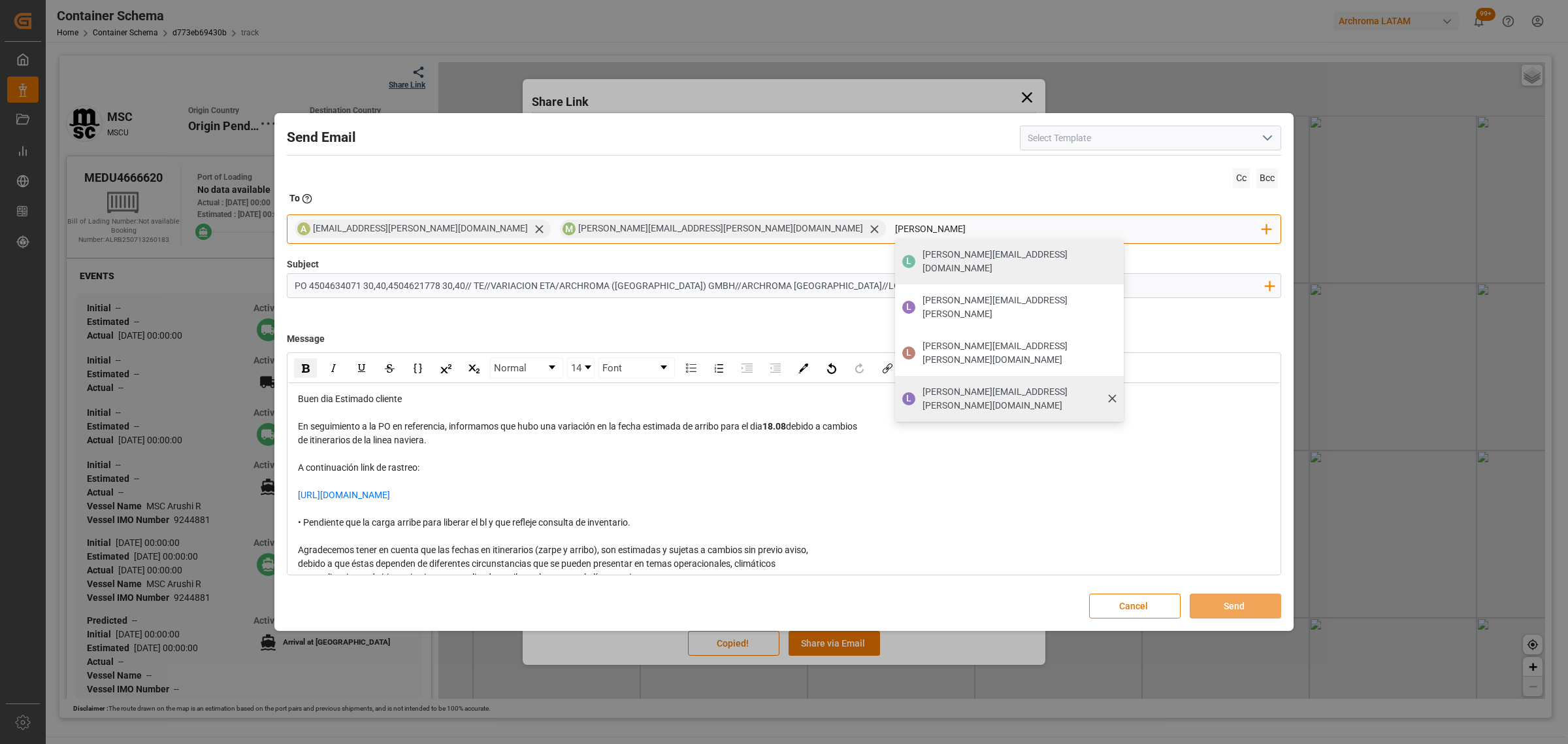
type input "luis"
click at [922, 385] on span "[PERSON_NAME][EMAIL_ADDRESS][PERSON_NAME][DOMAIN_NAME]" at bounding box center [1019, 399] width 192 height 27
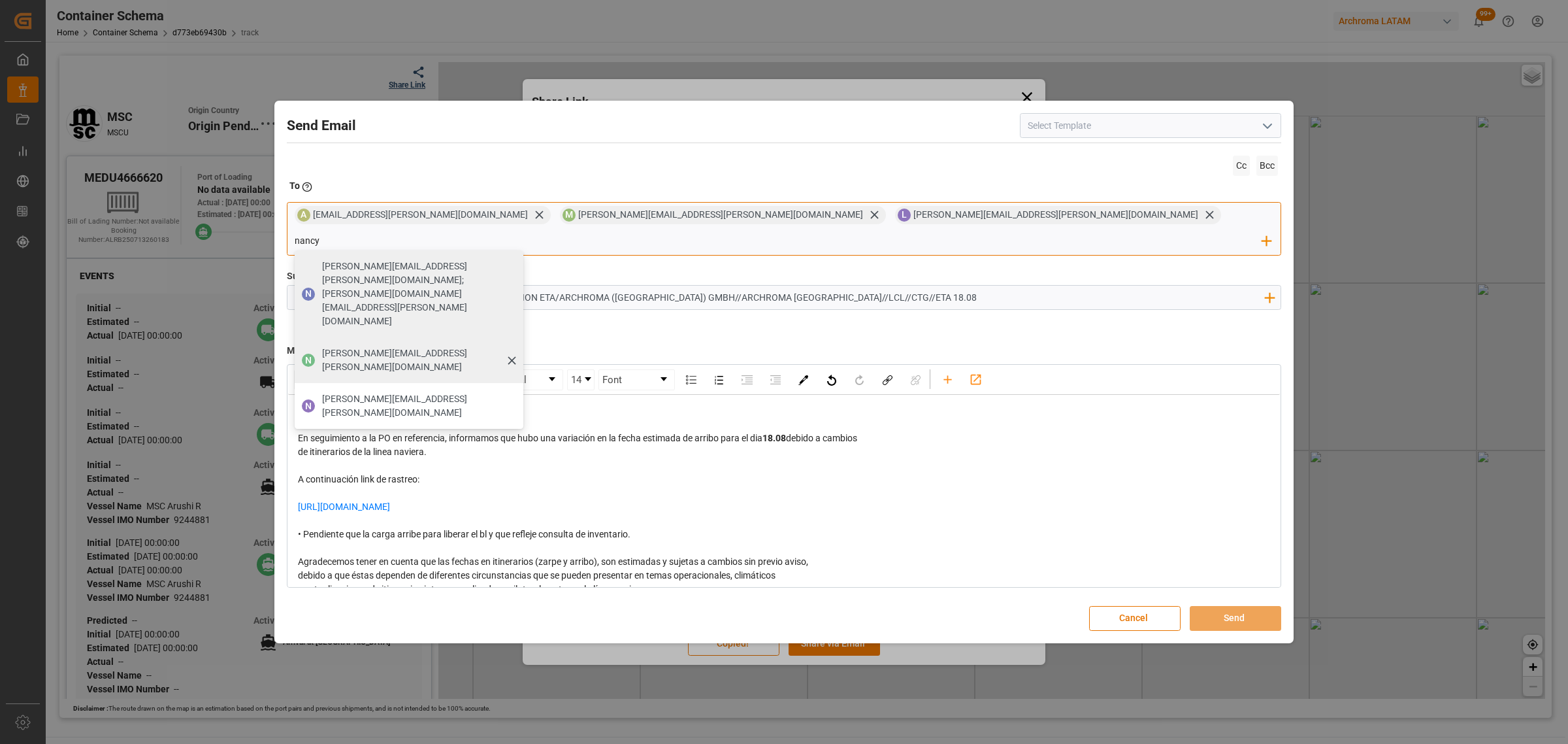
type input "nancy"
click at [514, 347] on span "[PERSON_NAME][EMAIL_ADDRESS][PERSON_NAME][DOMAIN_NAME]" at bounding box center [418, 360] width 192 height 27
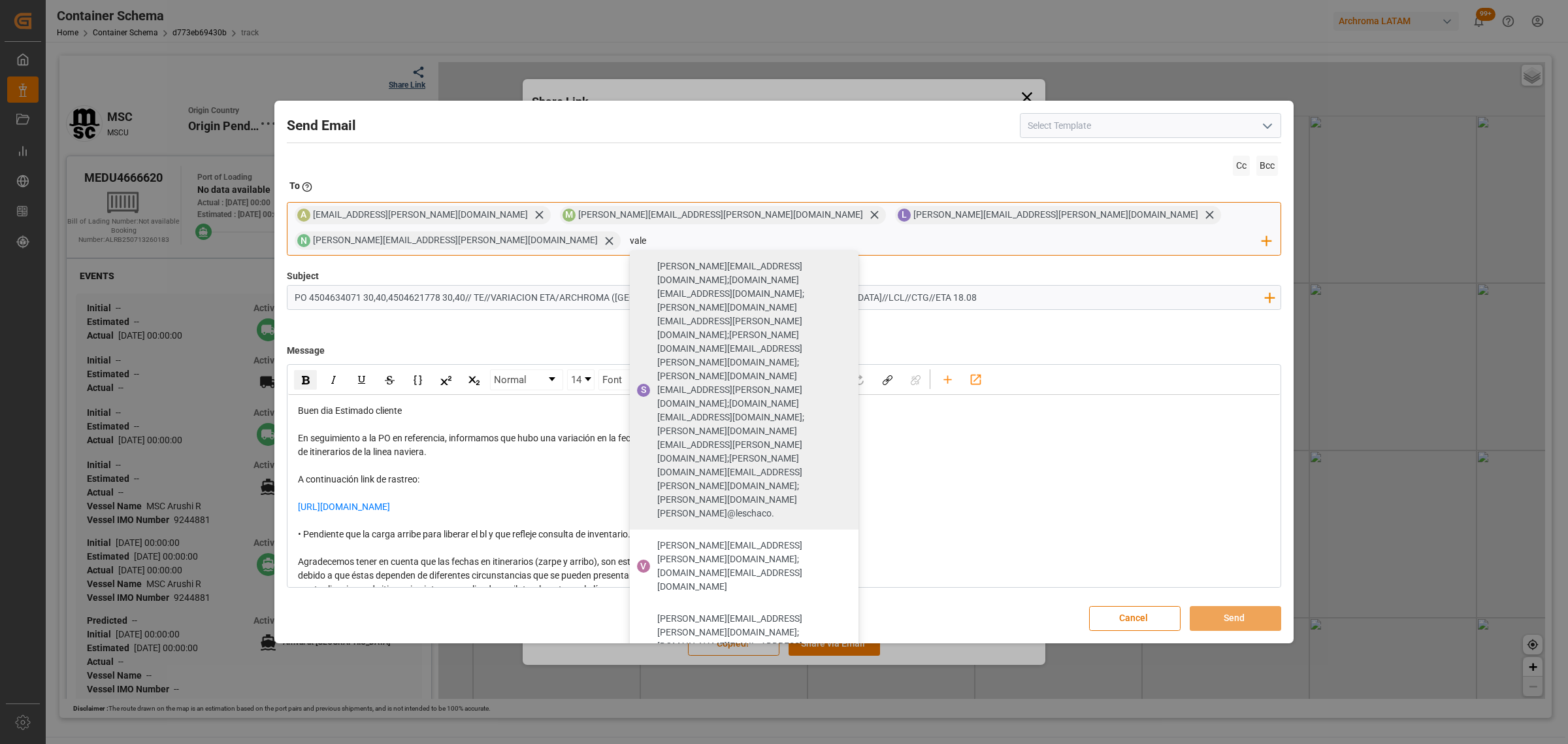
type input "vale"
click at [849, 740] on span "[PERSON_NAME][EMAIL_ADDRESS][PERSON_NAME][DOMAIN_NAME]" at bounding box center [753, 753] width 192 height 27
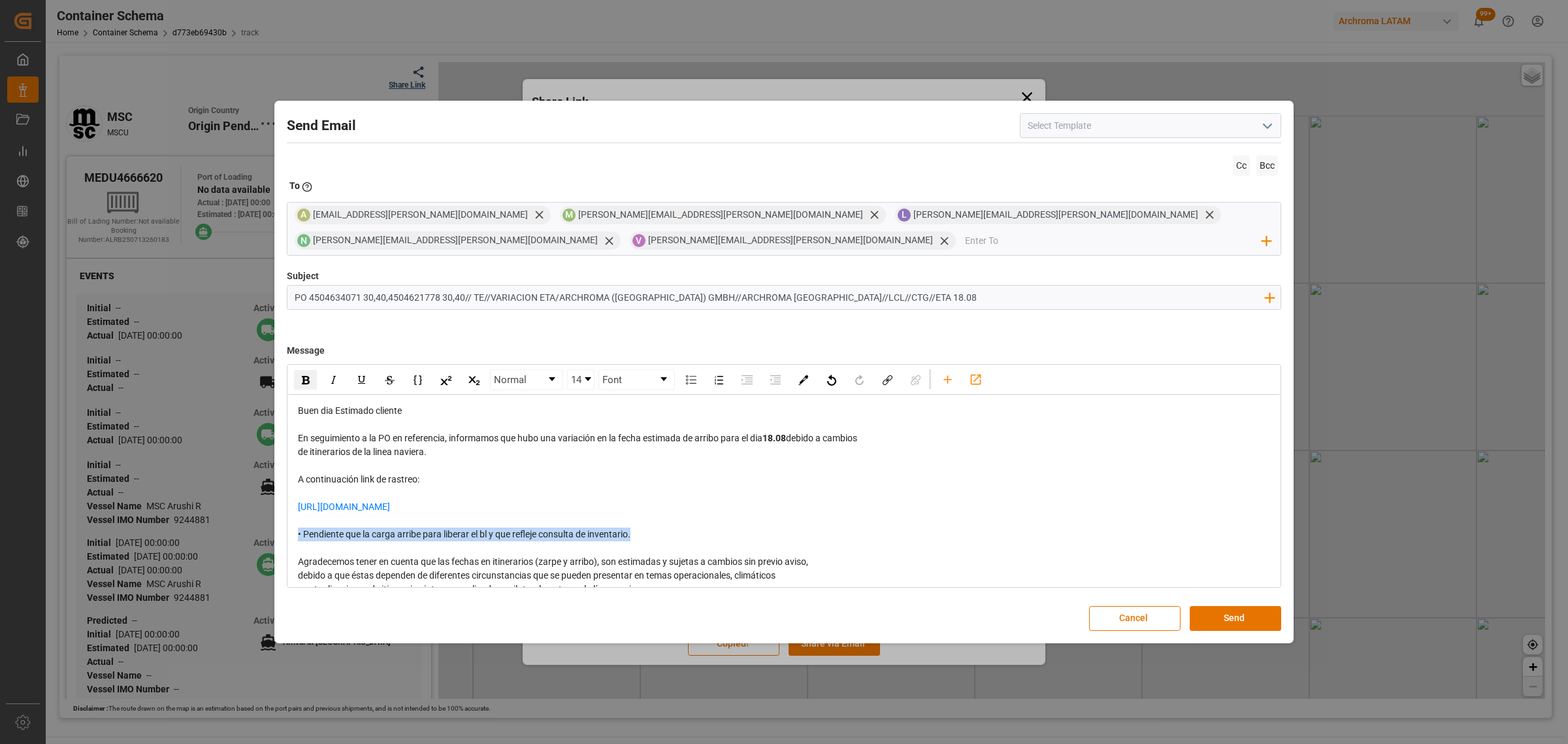
drag, startPoint x: 648, startPoint y: 537, endPoint x: 298, endPoint y: 514, distance: 350.8
click at [296, 540] on div "Buen dia Estimado cliente En seguimiento a la PO en referencia, informamos que …" at bounding box center [784, 562] width 992 height 334
click at [305, 382] on img "rdw-inline-control" at bounding box center [306, 380] width 8 height 9
click at [909, 497] on div "rdw-editor" at bounding box center [784, 493] width 973 height 14
click at [1247, 619] on button "Send" at bounding box center [1236, 618] width 92 height 25
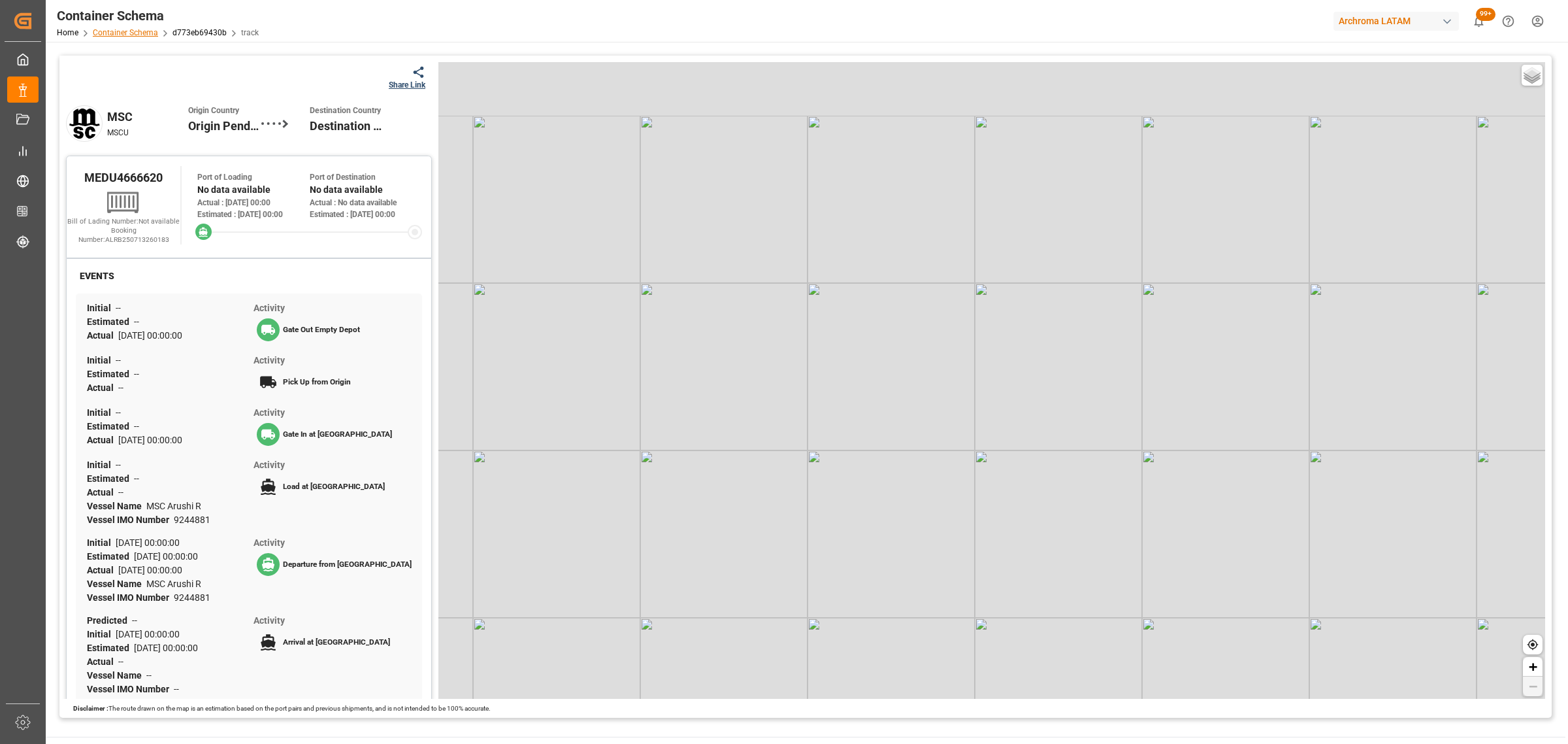
click at [139, 31] on link "Container Schema" at bounding box center [125, 32] width 65 height 9
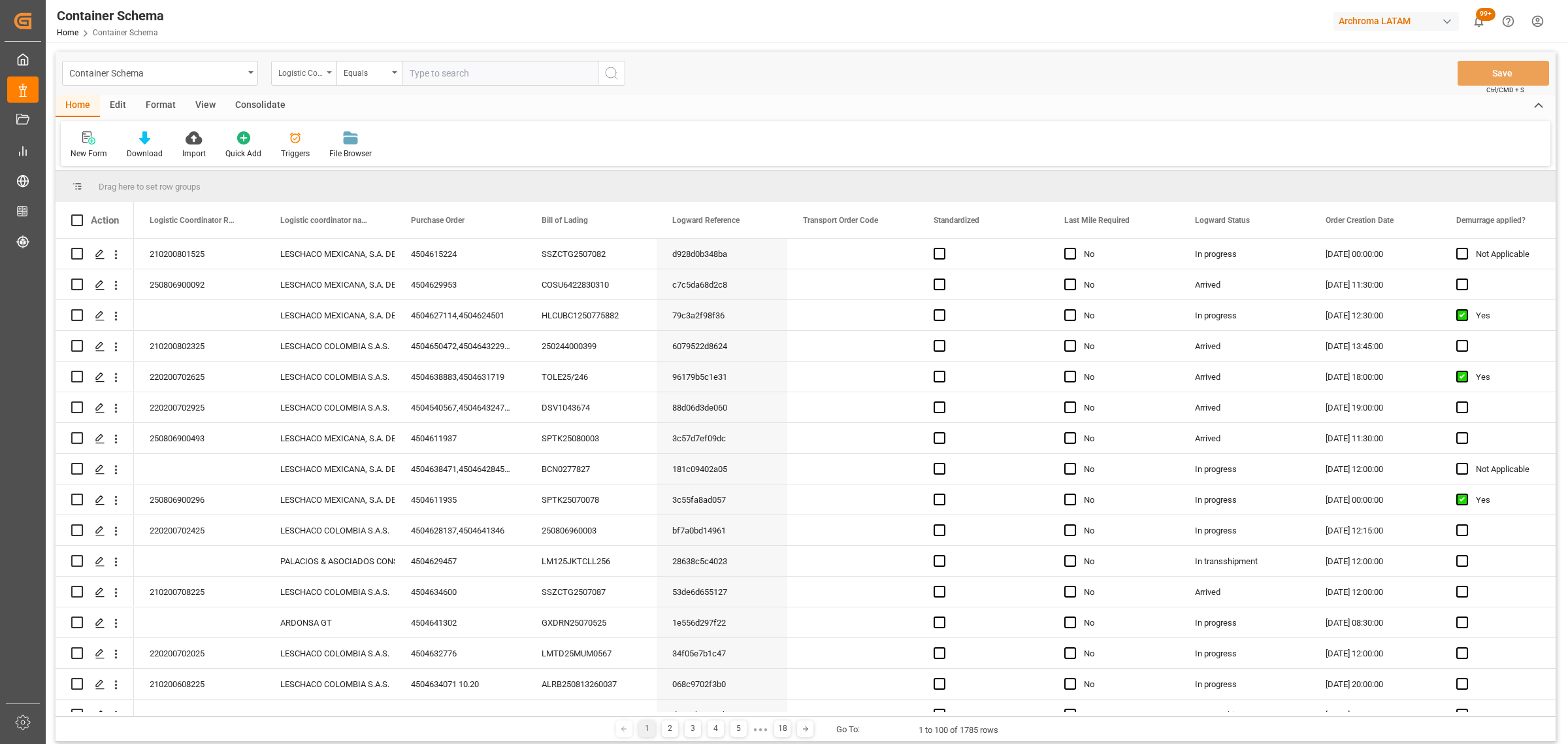
click at [284, 63] on div "Logistic Coordinator Reference Number" at bounding box center [303, 73] width 65 height 25
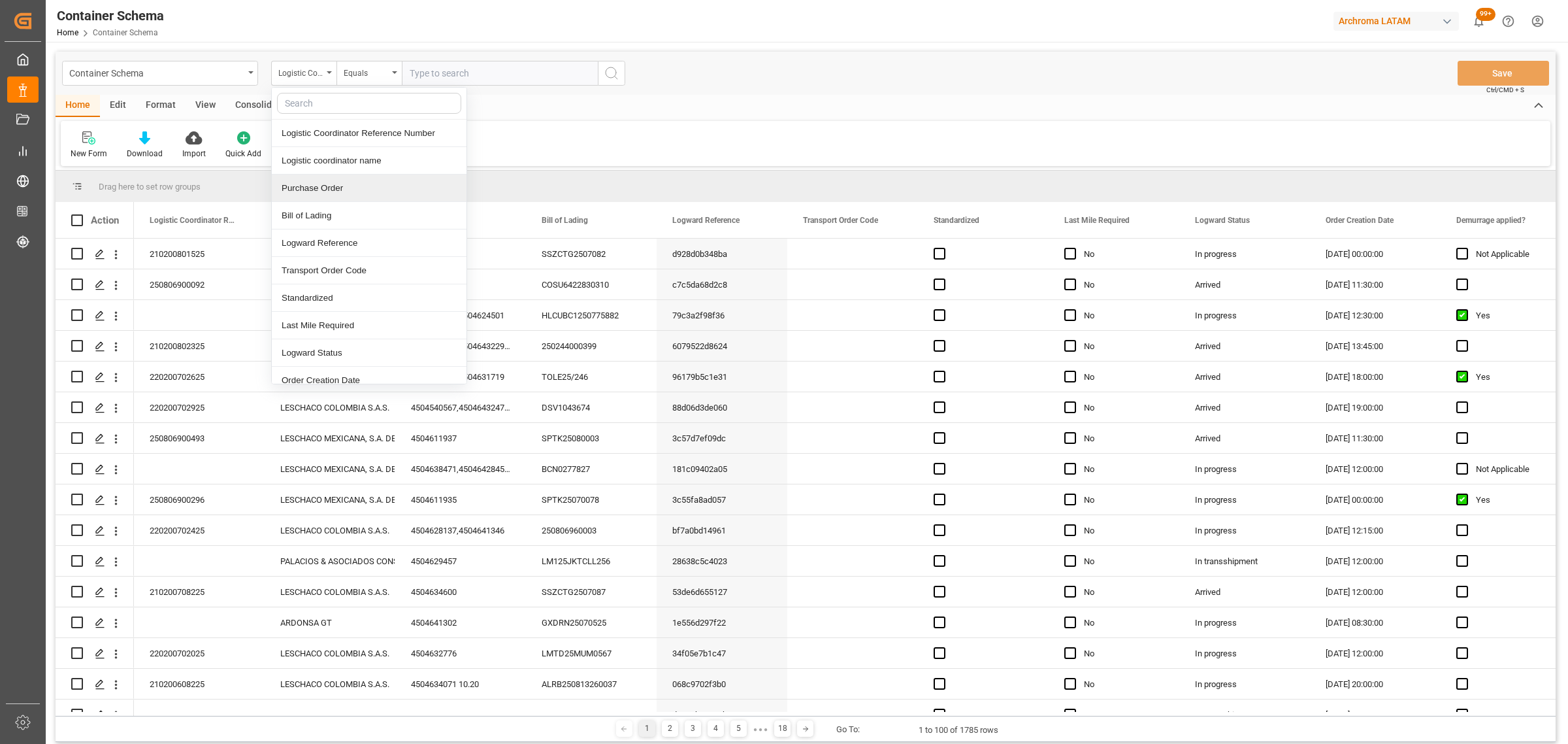
click at [316, 189] on div "Purchase Order" at bounding box center [369, 188] width 194 height 27
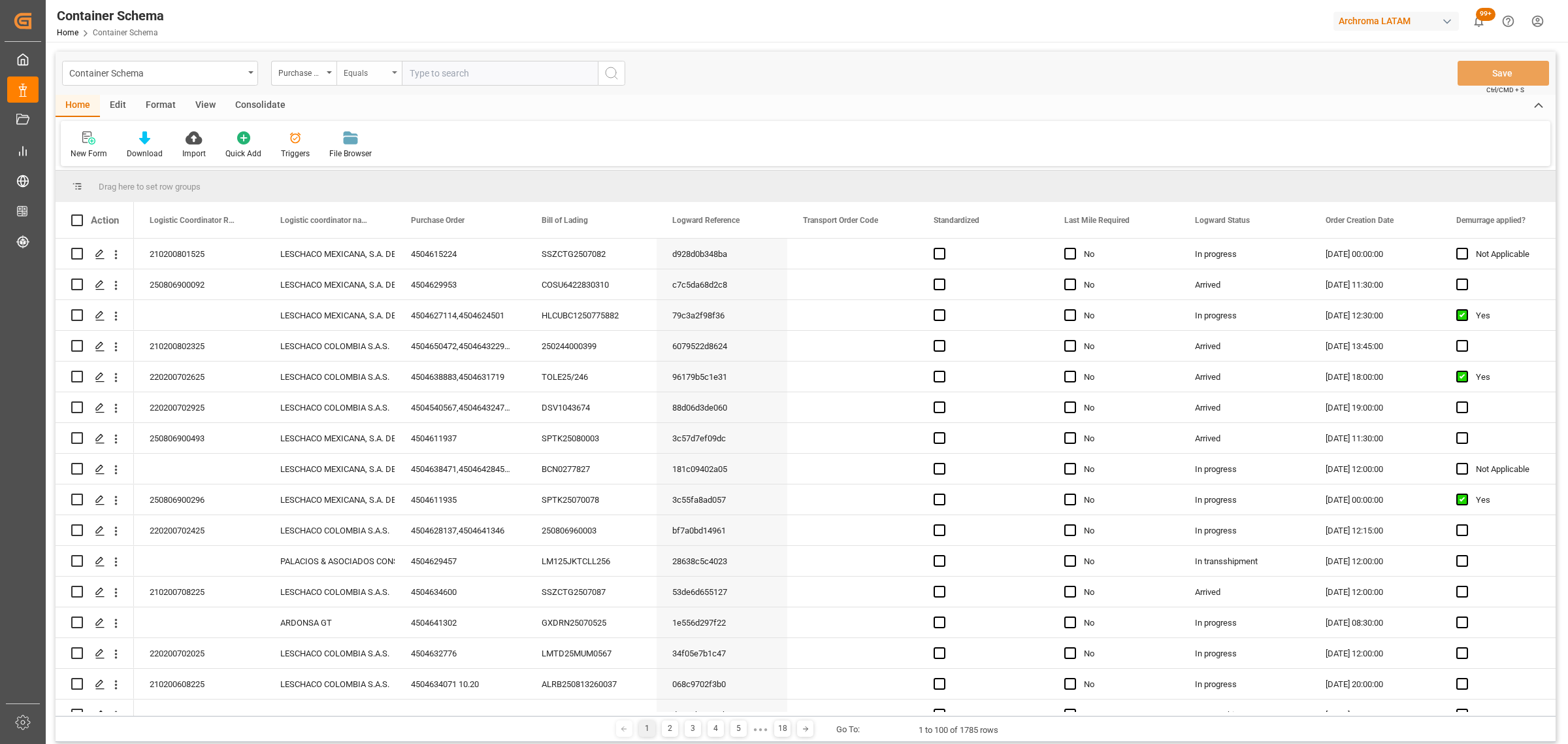
click at [356, 64] on div "Equals" at bounding box center [366, 71] width 44 height 15
click at [384, 151] on div "Fuzzy search" at bounding box center [434, 161] width 194 height 27
click at [441, 70] on input "text" at bounding box center [499, 73] width 196 height 25
paste input "4504626128"
type input "4504626128"
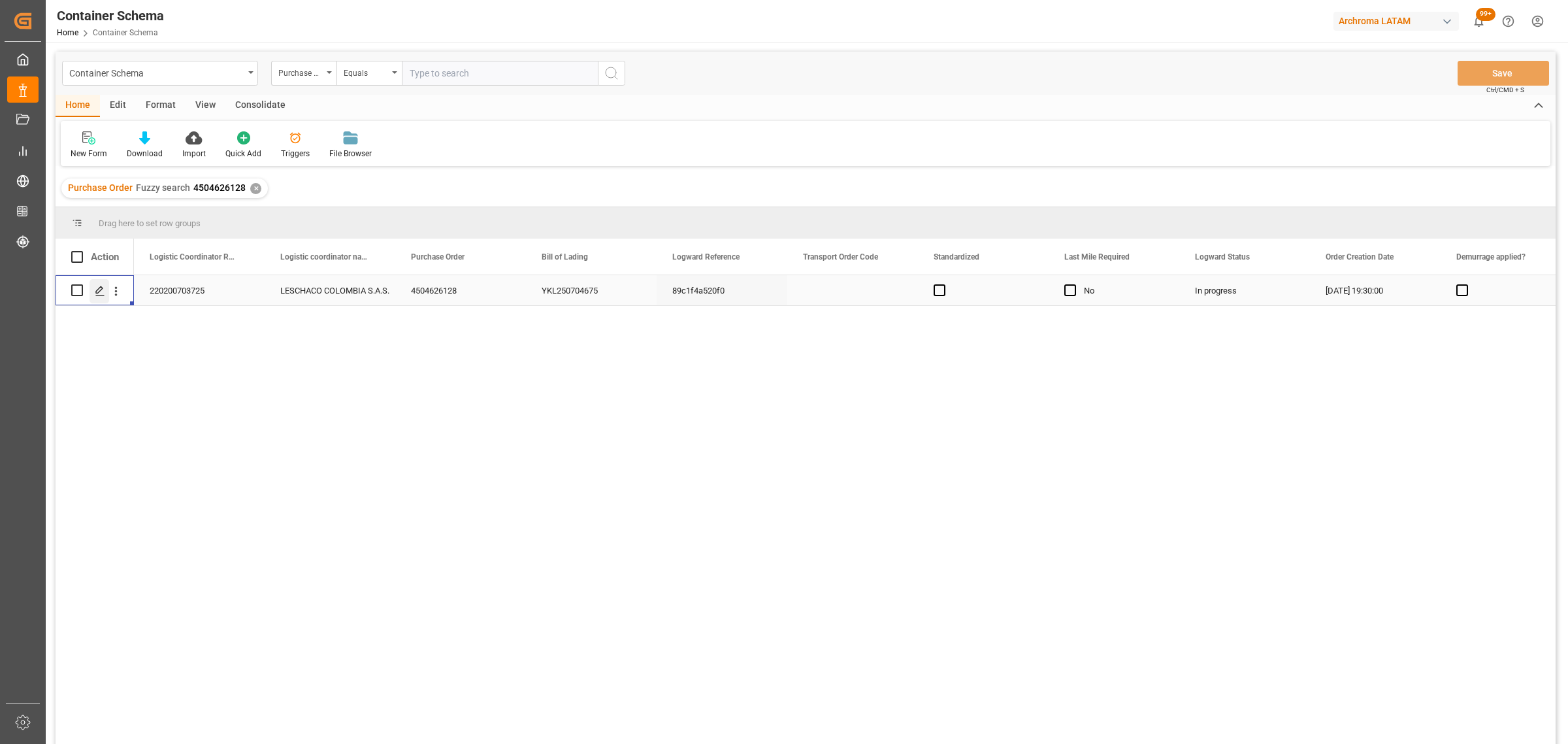
click at [105, 293] on icon "Press SPACE to select this row." at bounding box center [100, 291] width 11 height 11
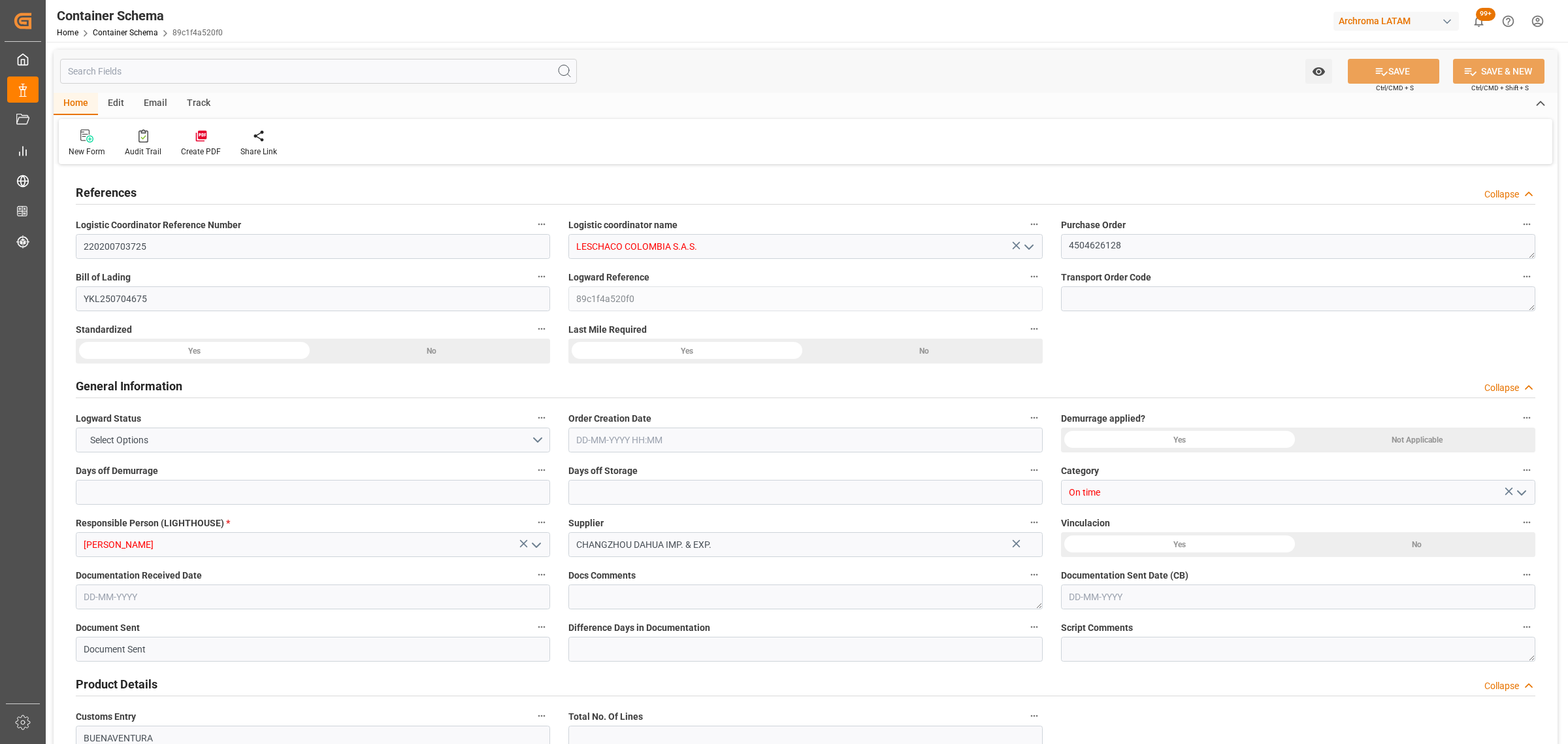
type input "0"
type input "3"
type input "1"
type input "3"
type input "3000"
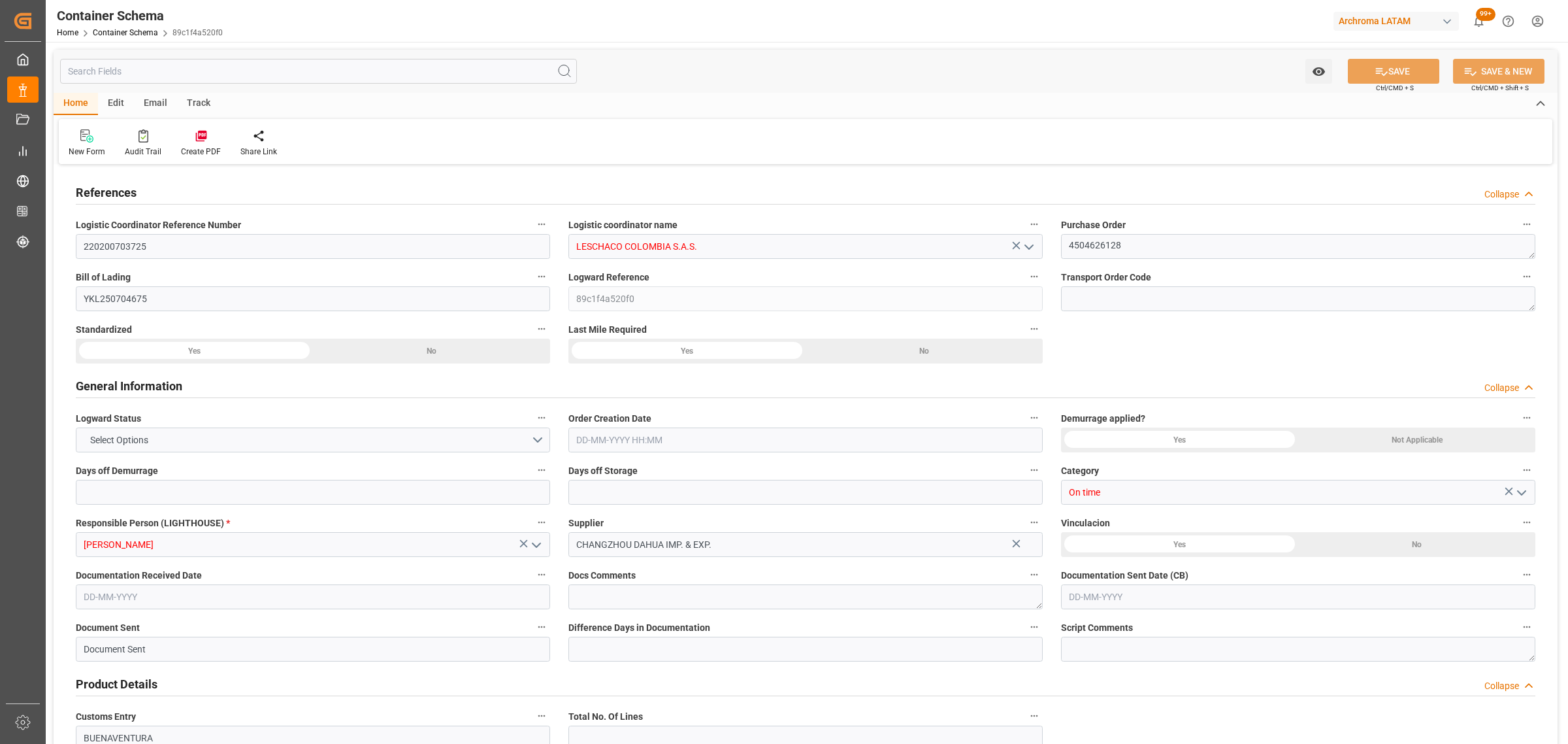
type input "3120"
type input "Maersk"
type input "Maersk Line AS"
type input "CNSGH"
type input "CNSHA"
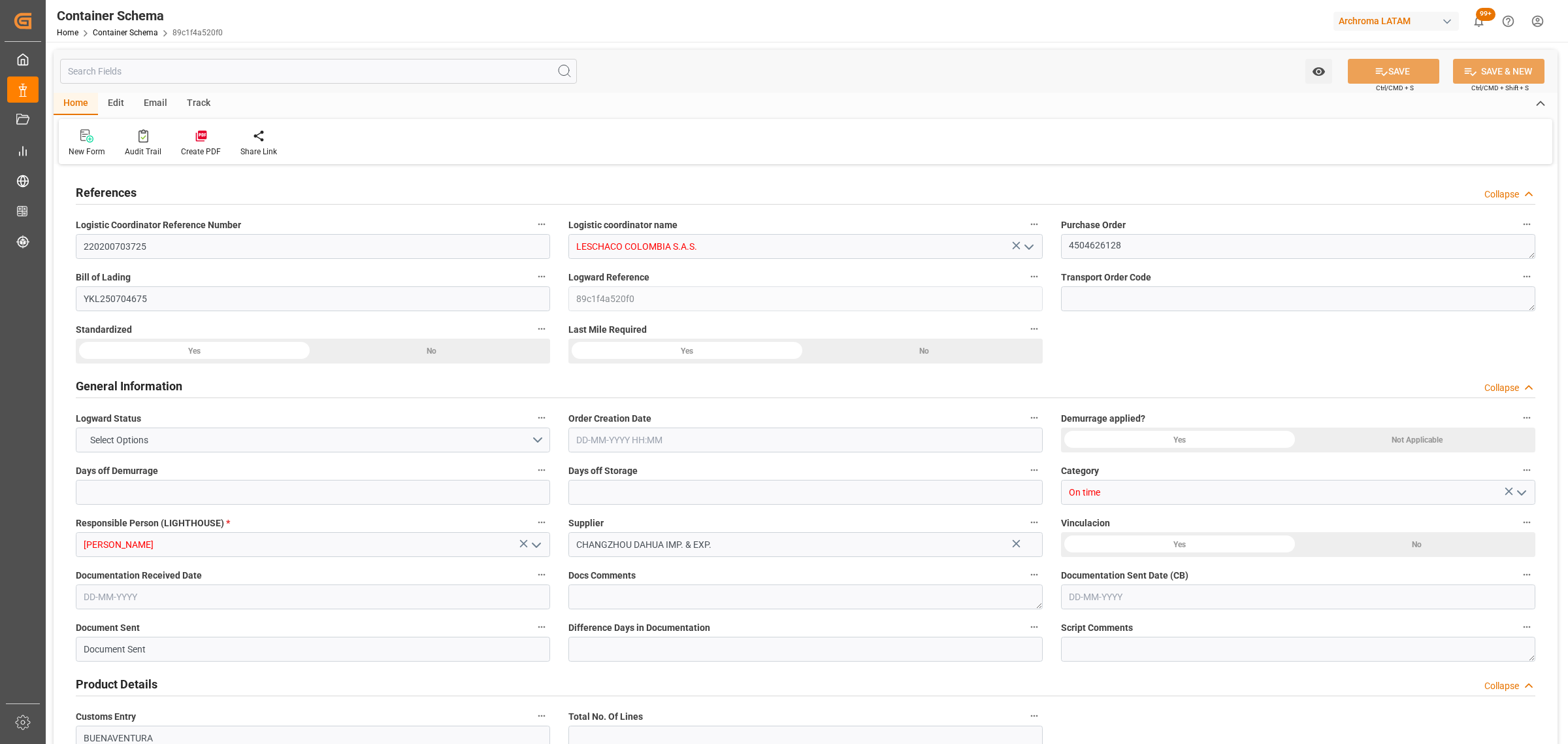
type input "COBUN"
type input "9120865"
type input "29-07-2025 19:30"
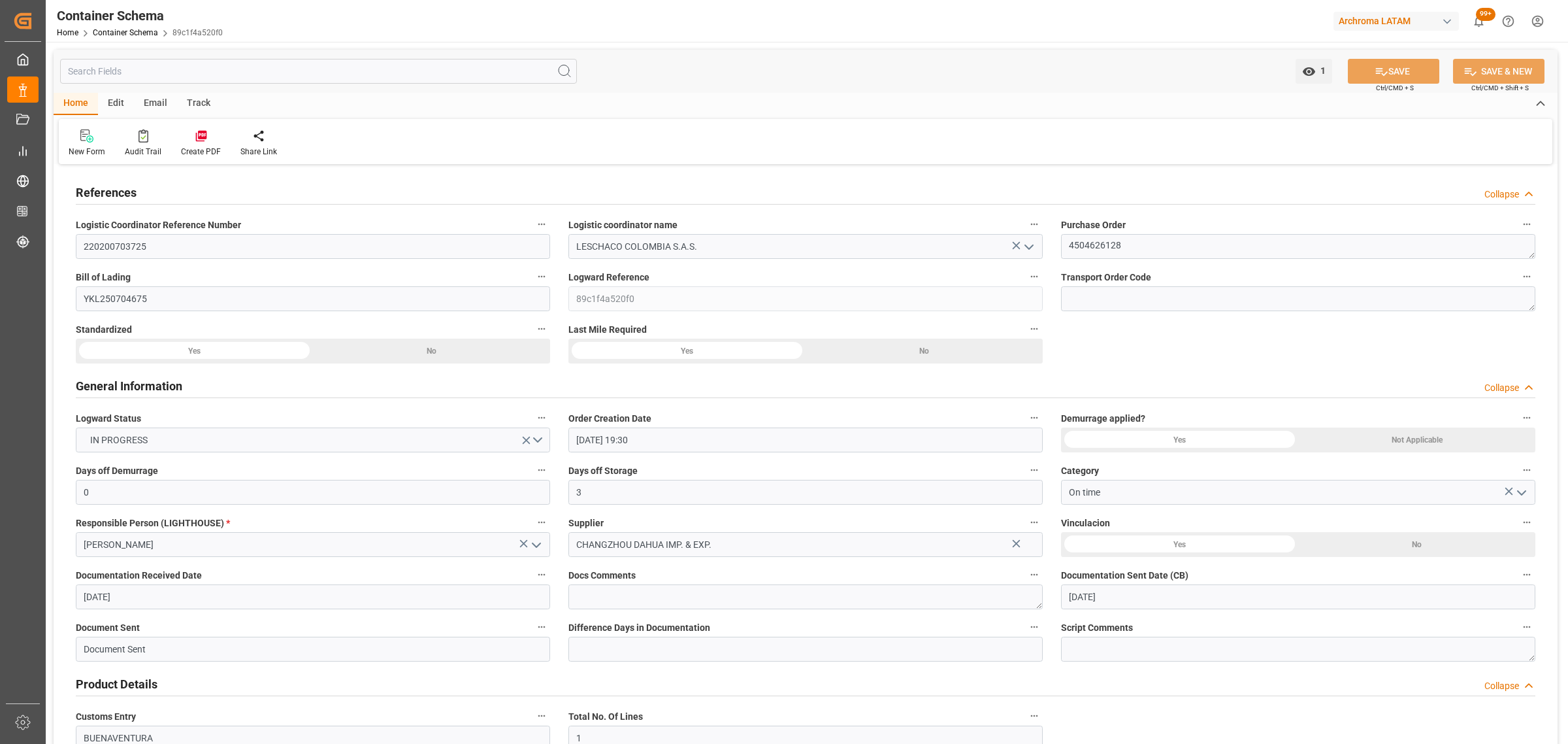
type input "29-07-2025"
type input "23-08-2025"
type input "24-07-2025 00:00"
type input "23-07-2025 00:00"
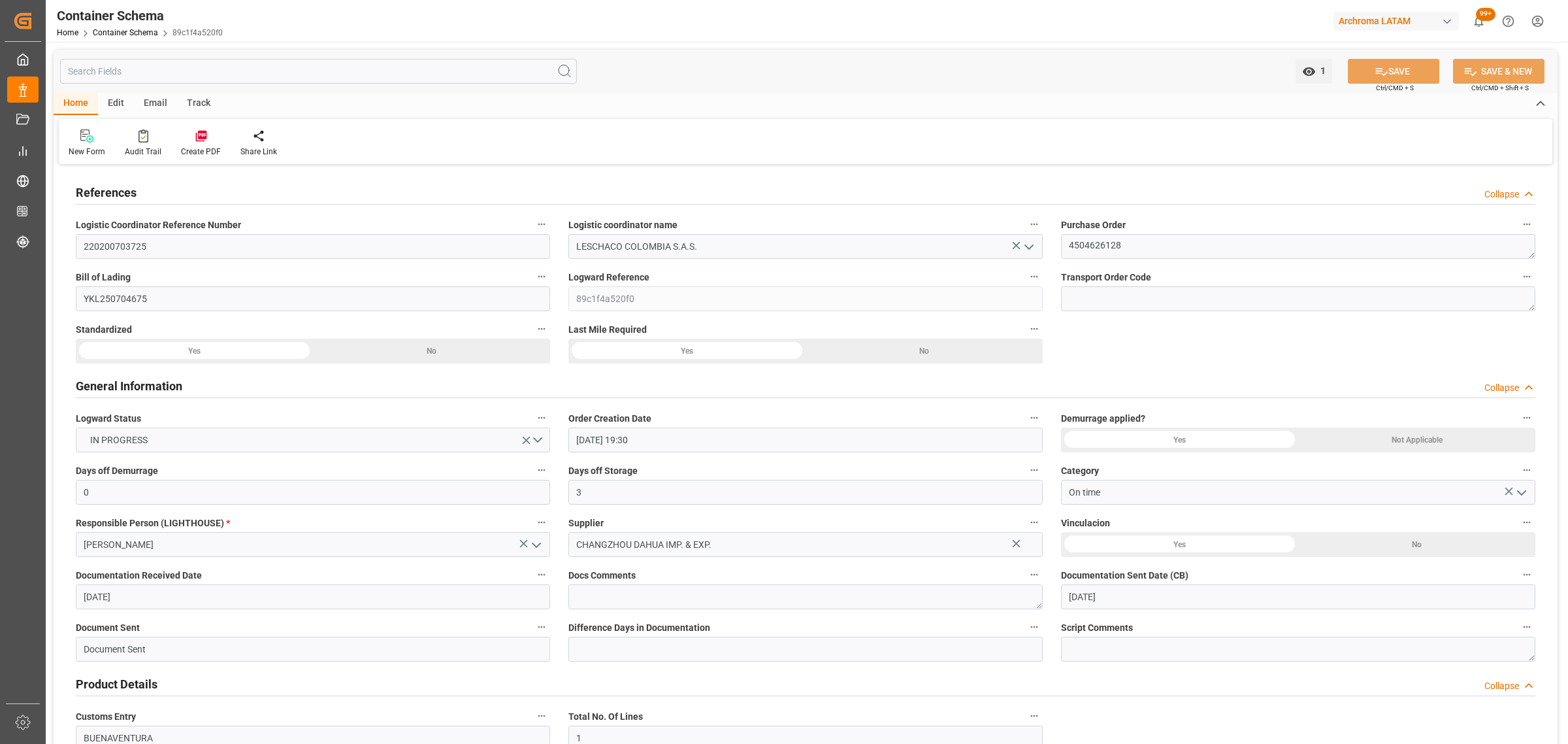
type input "23-07-2025 00:00"
type input "24-07-2025 00:00"
type input "21-08-2025 00:00"
type input "23-08-2025 00:00"
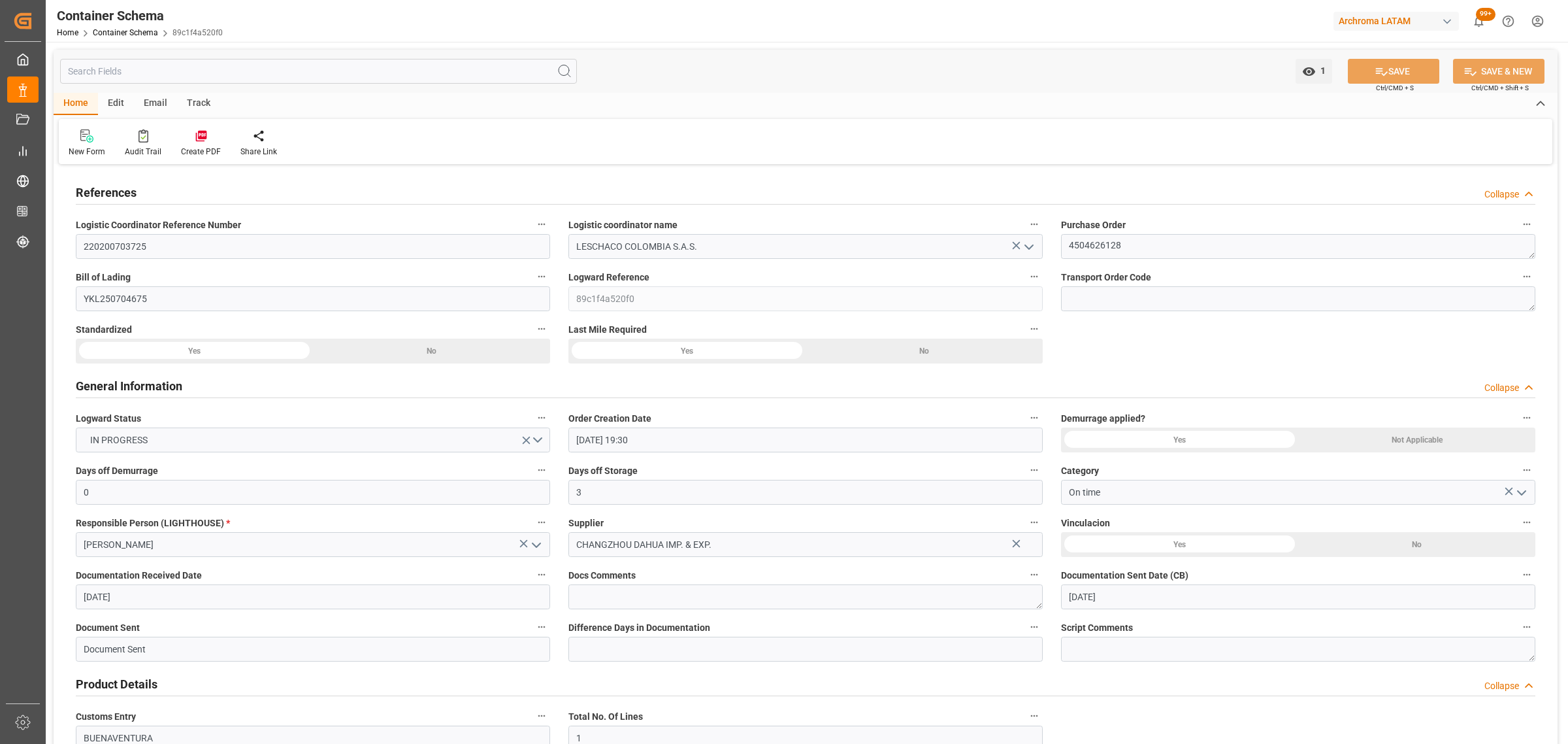
type input "23-08-2025 00:00"
click at [190, 105] on div "Track" at bounding box center [199, 103] width 43 height 22
click at [82, 142] on icon at bounding box center [84, 136] width 13 height 13
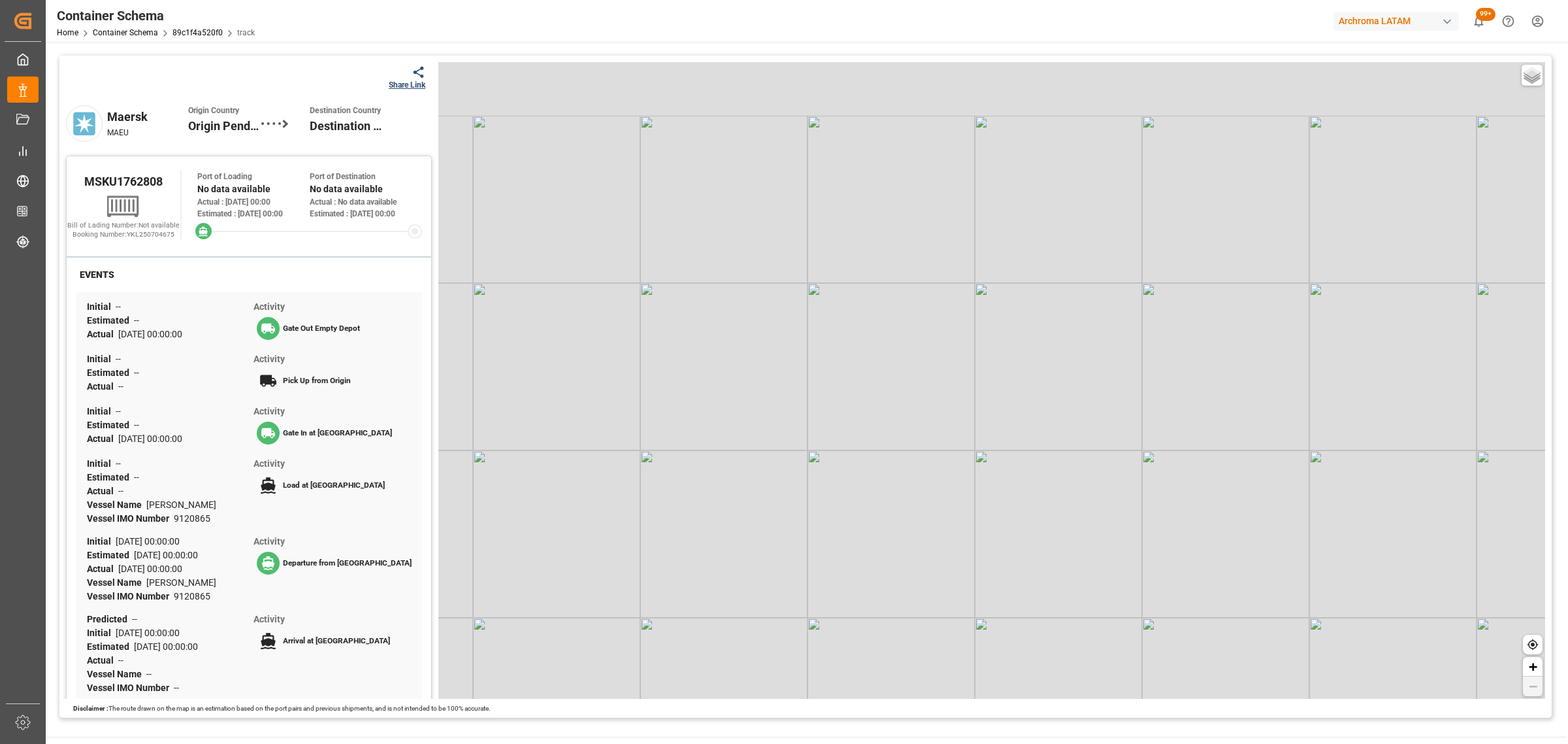
click at [402, 74] on div at bounding box center [407, 72] width 37 height 14
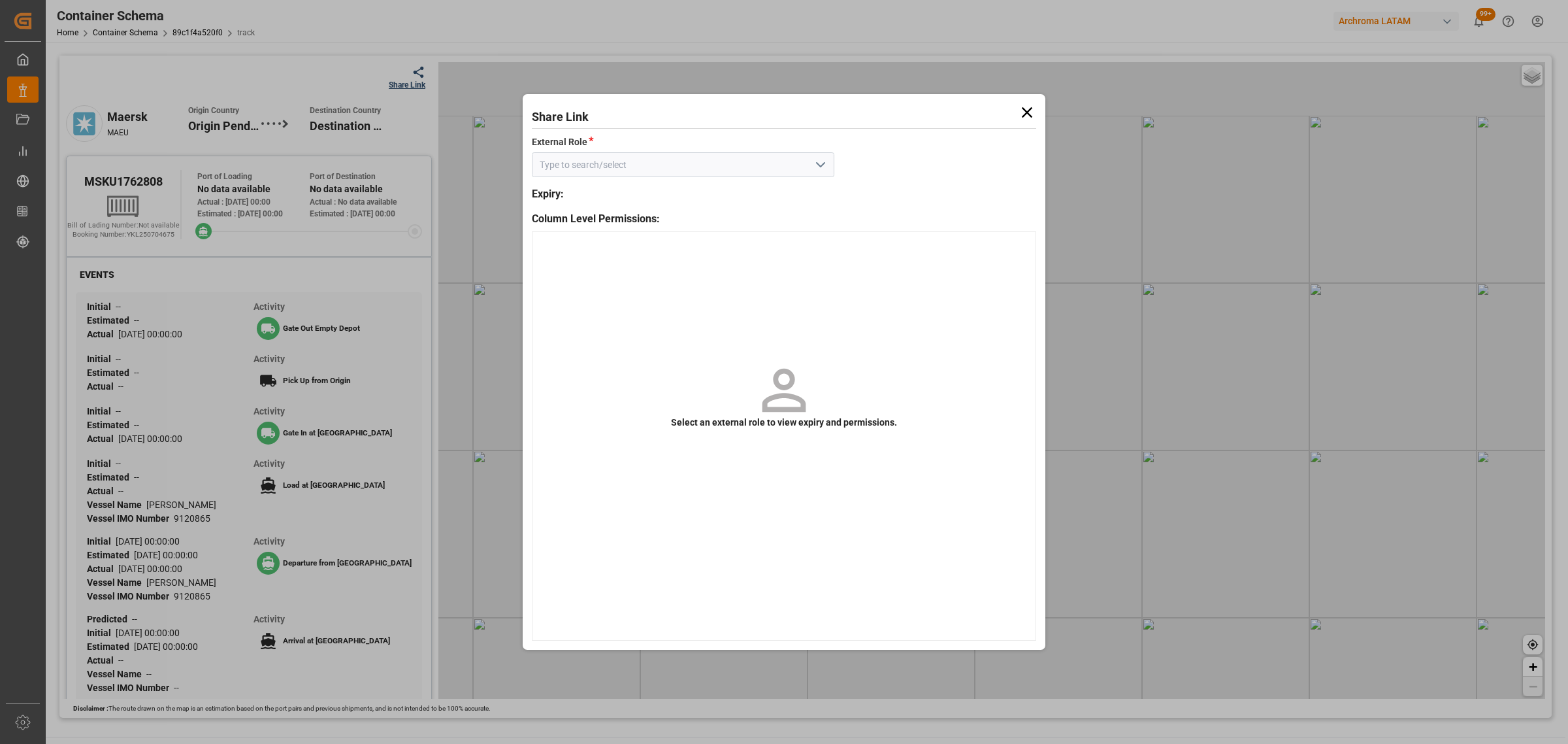
click at [1030, 118] on icon at bounding box center [1027, 113] width 19 height 19
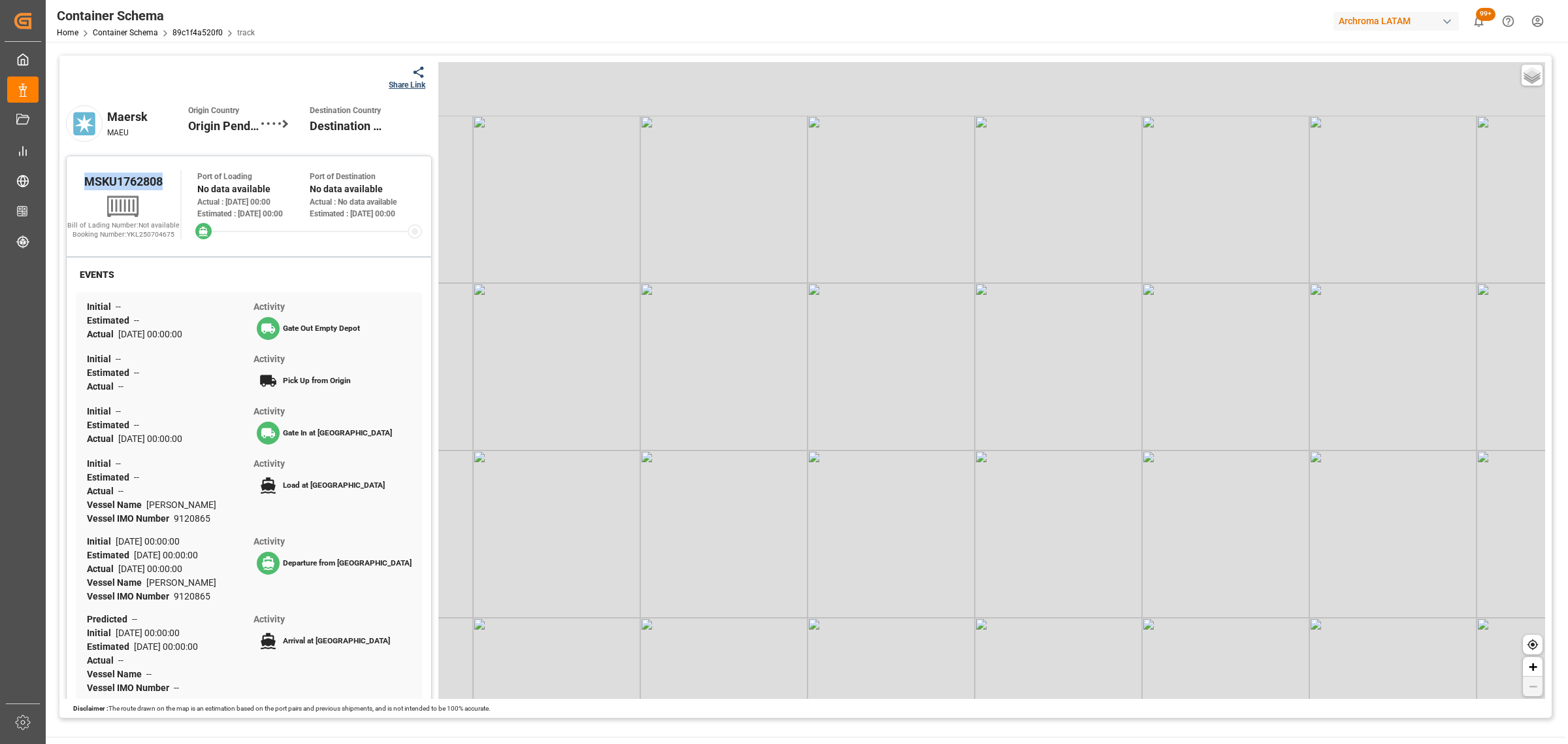
drag, startPoint x: 168, startPoint y: 188, endPoint x: 75, endPoint y: 190, distance: 93.0
click at [75, 190] on div "MSKU1762808" at bounding box center [123, 181] width 114 height 22
copy span "MSKU1762808"
click at [406, 83] on div "Share Link" at bounding box center [407, 85] width 37 height 11
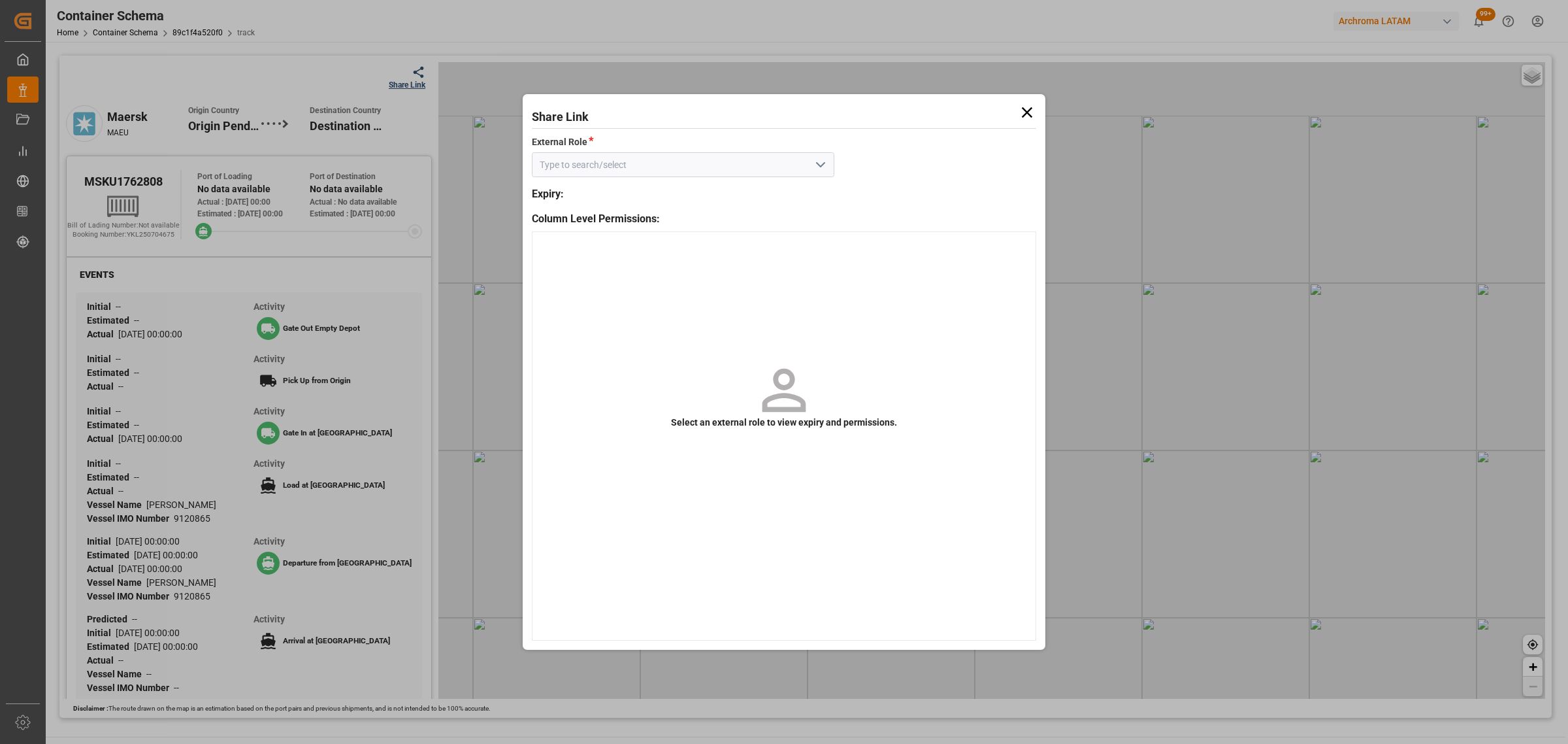
click at [828, 165] on icon "open menu" at bounding box center [821, 165] width 16 height 16
click at [801, 194] on div "Customer" at bounding box center [683, 194] width 301 height 29
type input "Customer"
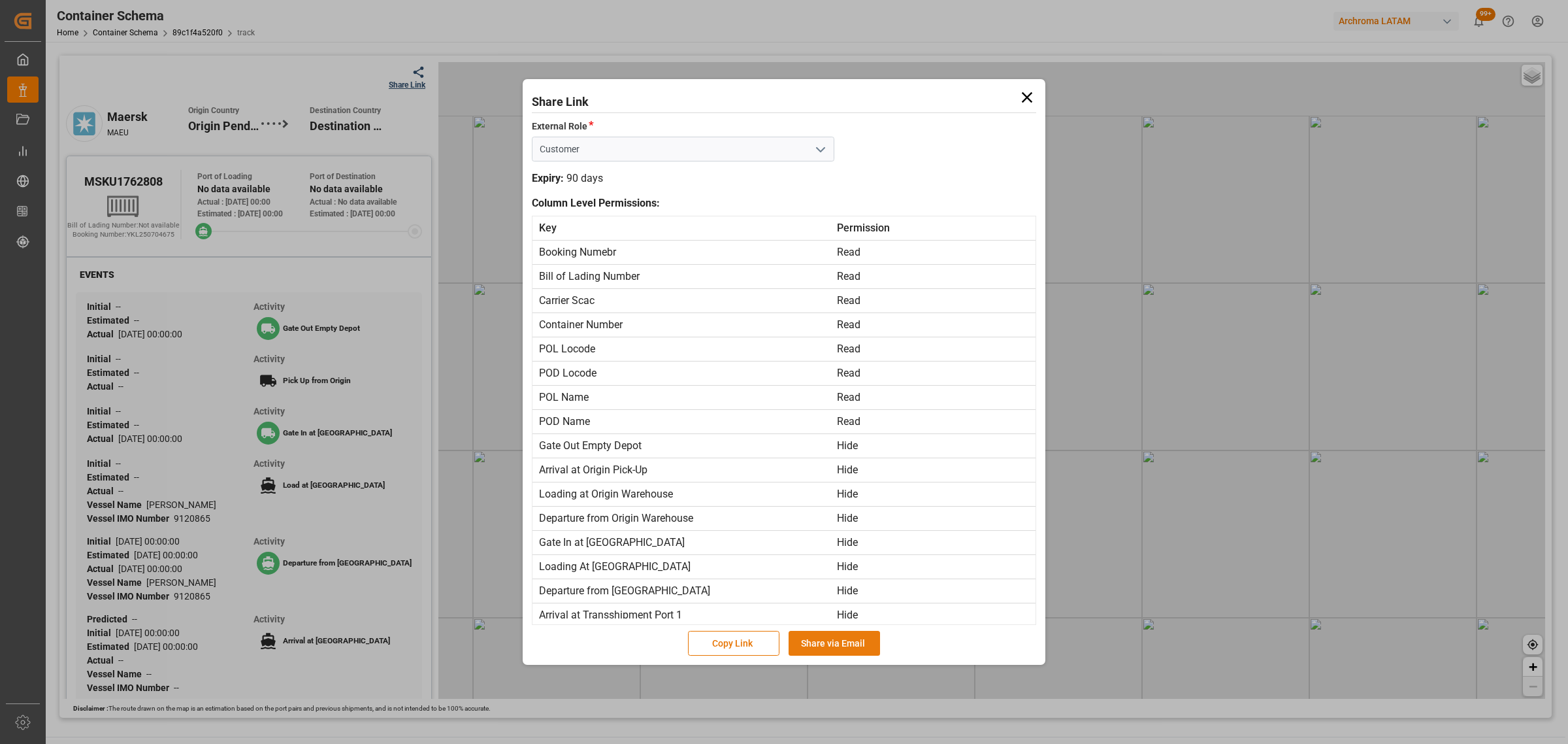
click at [855, 641] on button "Share via Email" at bounding box center [835, 643] width 92 height 25
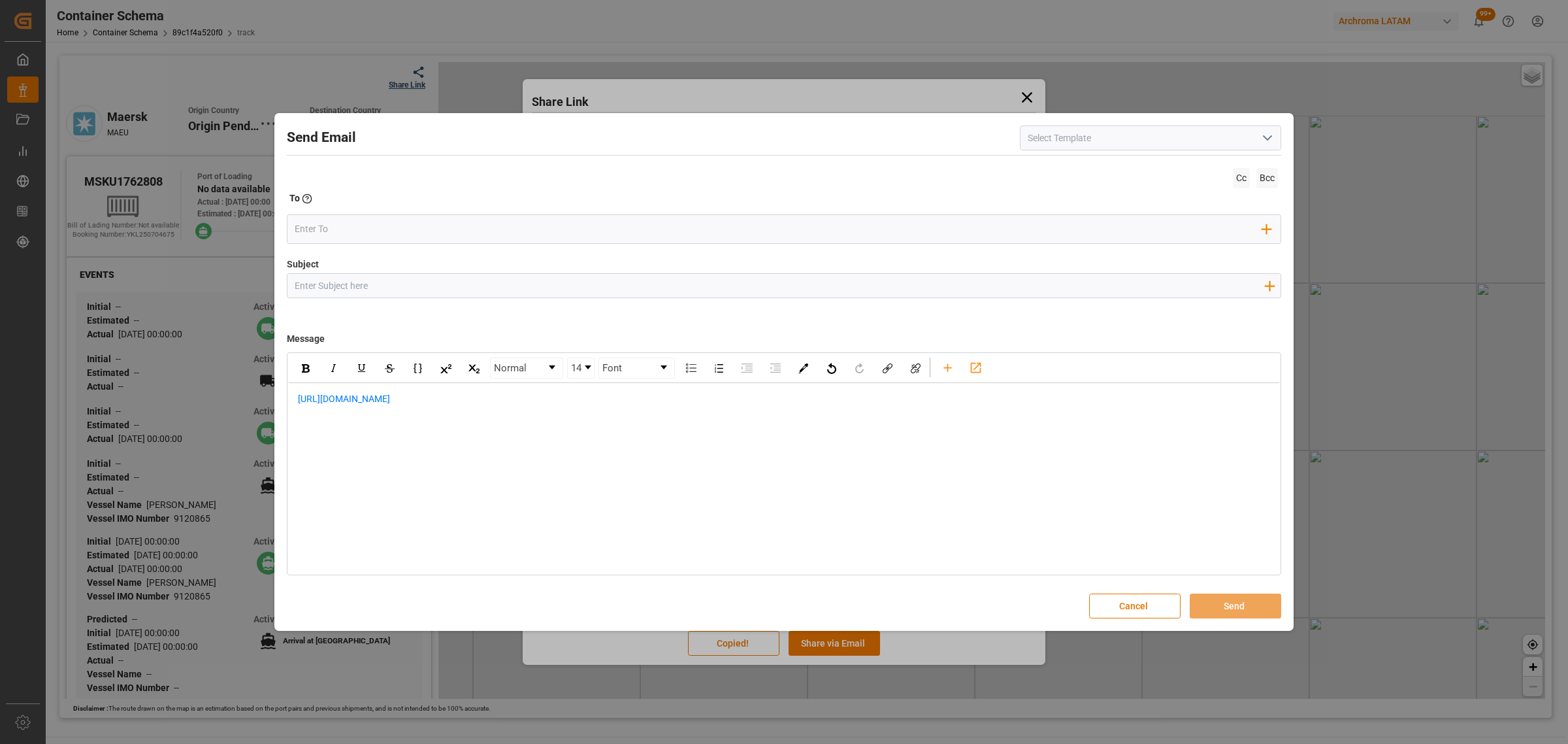
click at [293, 397] on div "https://app.logward.com/share/b0054fbddfb0" at bounding box center [784, 406] width 992 height 46
click at [383, 403] on div "rdw-editor" at bounding box center [784, 399] width 973 height 14
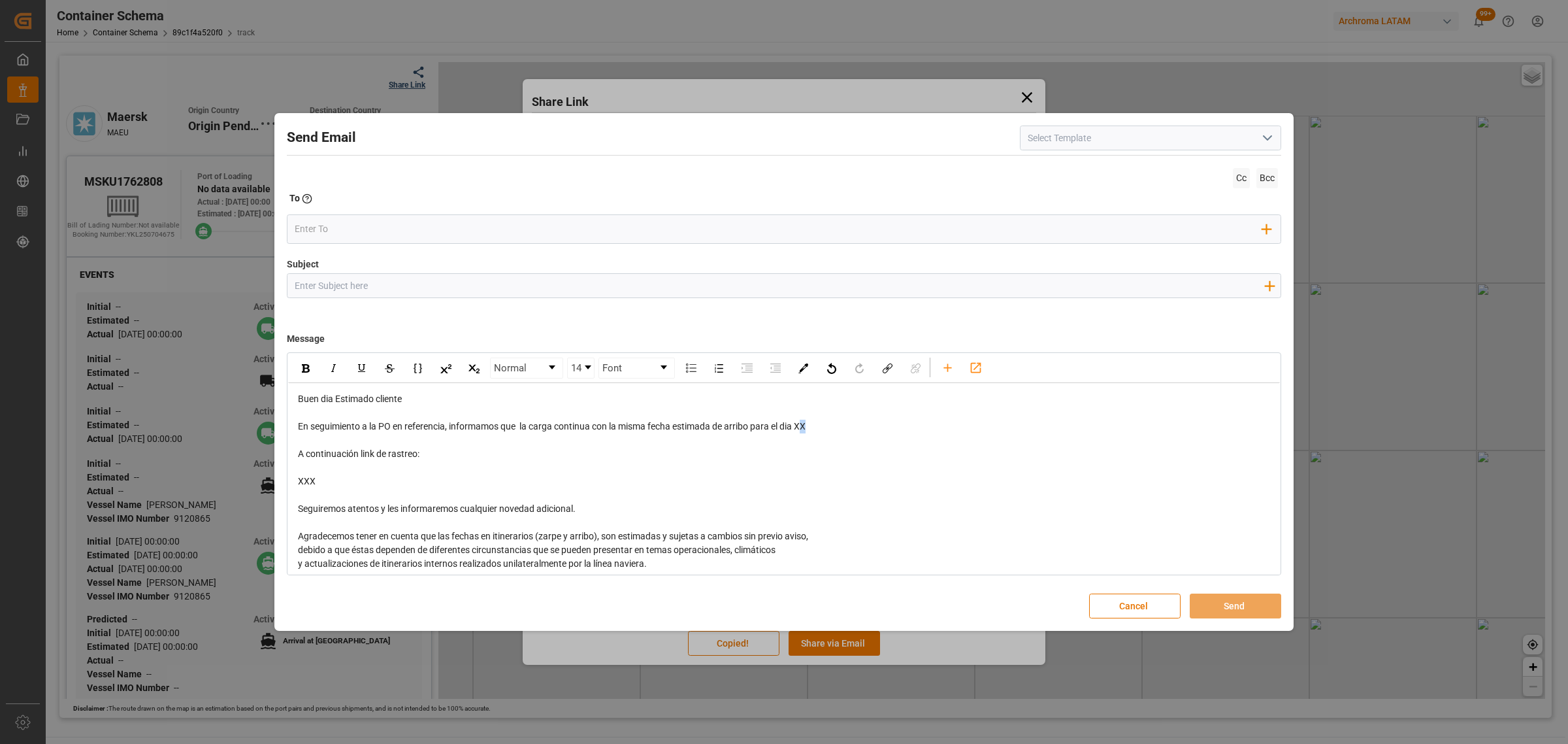
drag, startPoint x: 818, startPoint y: 428, endPoint x: 804, endPoint y: 428, distance: 14.0
click at [804, 428] on div "En seguimiento a la PO en referencia, informamos que la carga continua con la m…" at bounding box center [784, 426] width 973 height 14
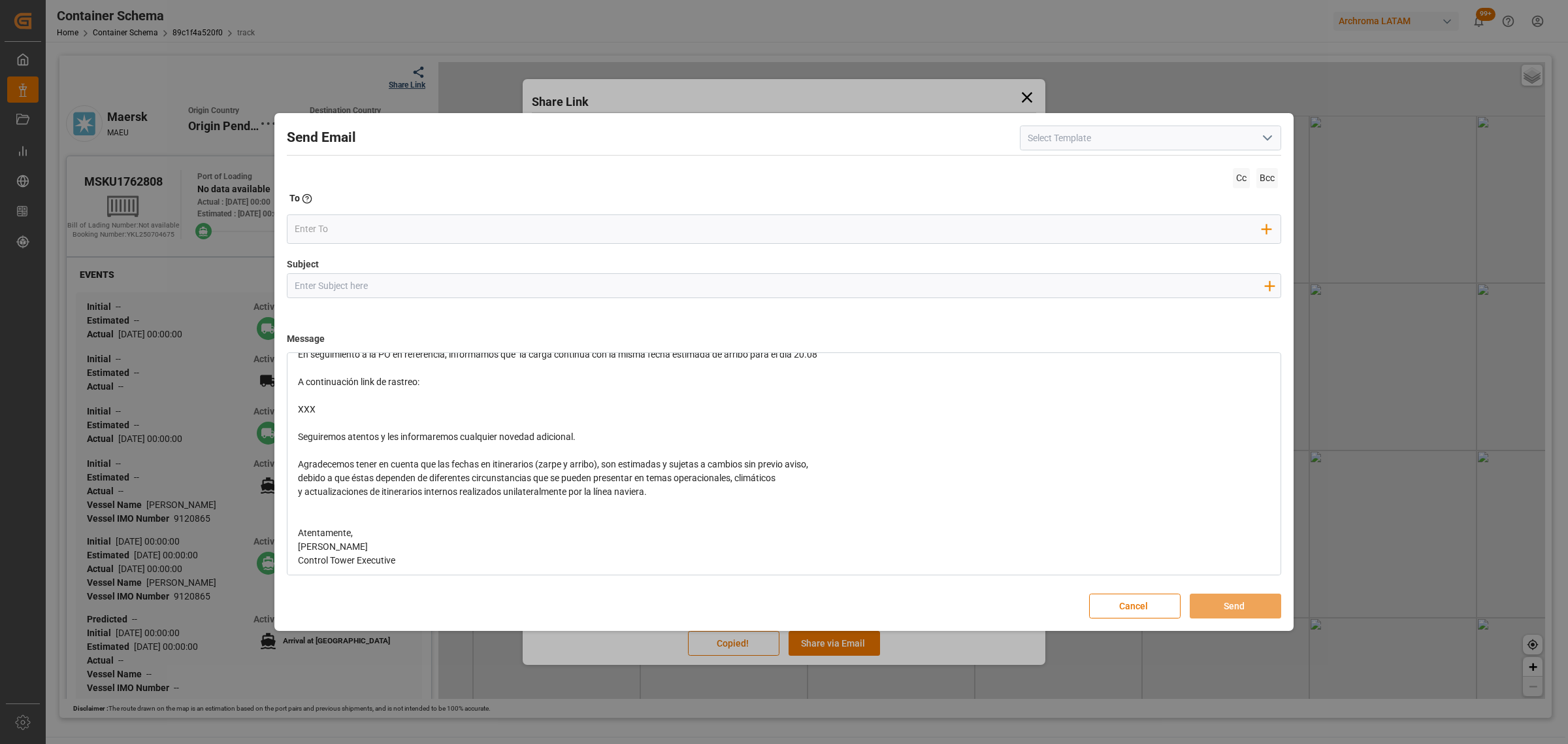
scroll to position [129, 0]
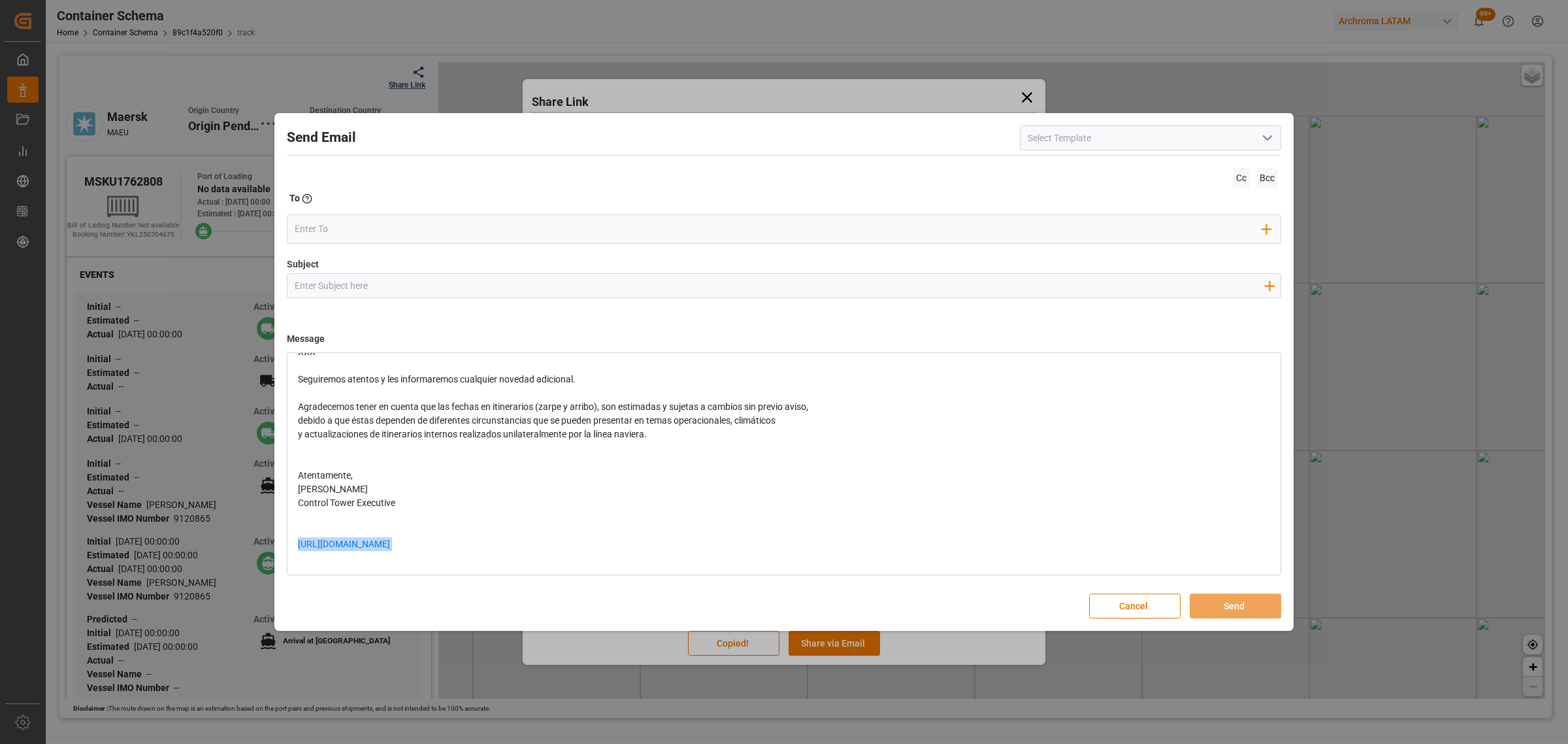
drag, startPoint x: 598, startPoint y: 551, endPoint x: 288, endPoint y: 550, distance: 310.0
click at [288, 550] on div "Buen dia Estimado cliente En seguimiento a la PO en referencia, informamos que …" at bounding box center [784, 413] width 992 height 320
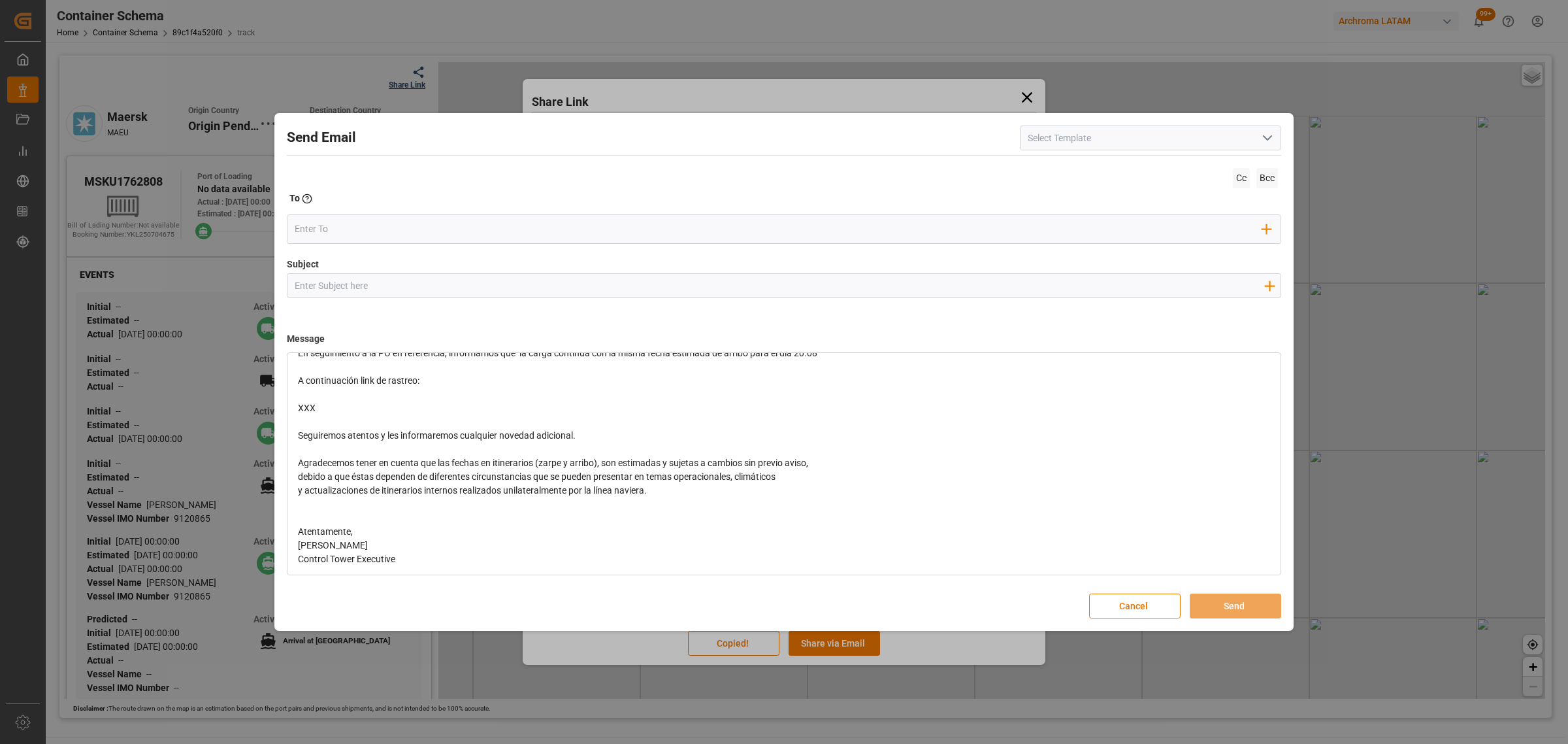
scroll to position [0, 0]
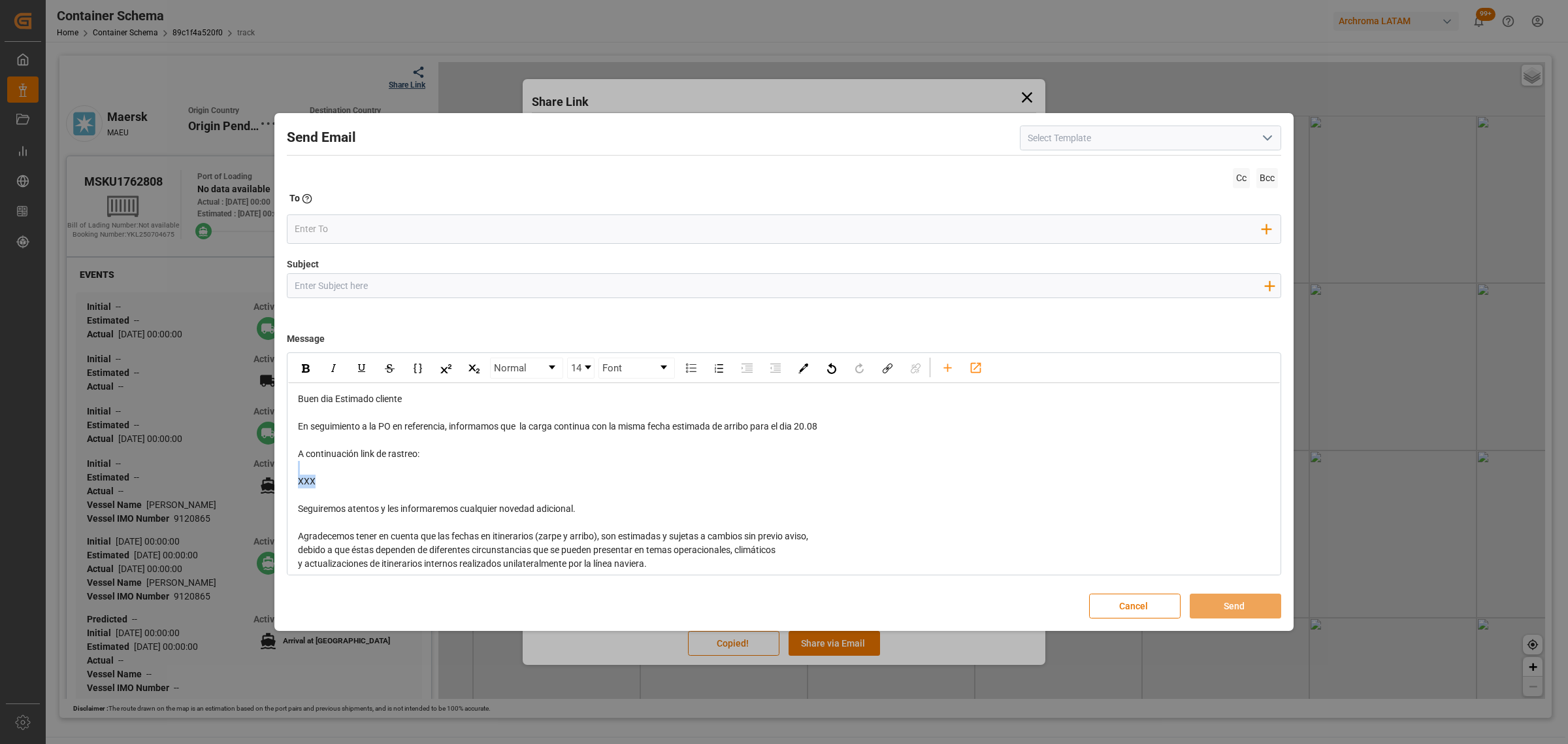
drag, startPoint x: 331, startPoint y: 484, endPoint x: 293, endPoint y: 474, distance: 39.3
click at [293, 474] on div "Buen dia Estimado cliente En seguimiento a la PO en referencia, informamos que …" at bounding box center [784, 543] width 992 height 320
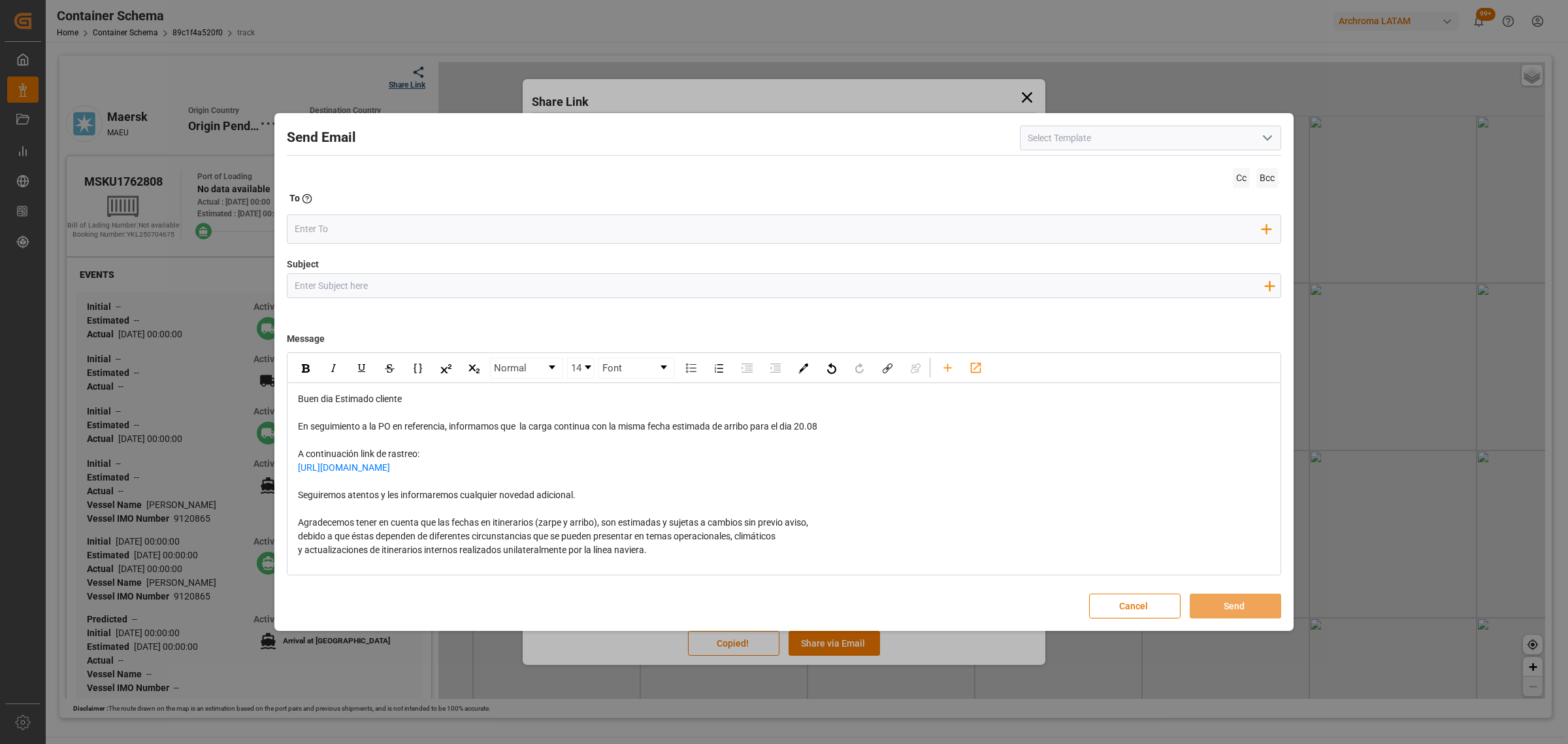
click at [367, 276] on input "Subject" at bounding box center [779, 286] width 983 height 23
click at [431, 272] on div "Subject Add field to Subject" at bounding box center [784, 290] width 995 height 65
click at [427, 278] on input "Subject" at bounding box center [779, 286] width 983 height 23
paste input "PO 4504626128 //TE//VARIACION ETA//CHANGZHOU DAHUA IMP. & EXP.//ARCHROMA COLOMB…"
drag, startPoint x: 452, startPoint y: 280, endPoint x: 390, endPoint y: 286, distance: 62.3
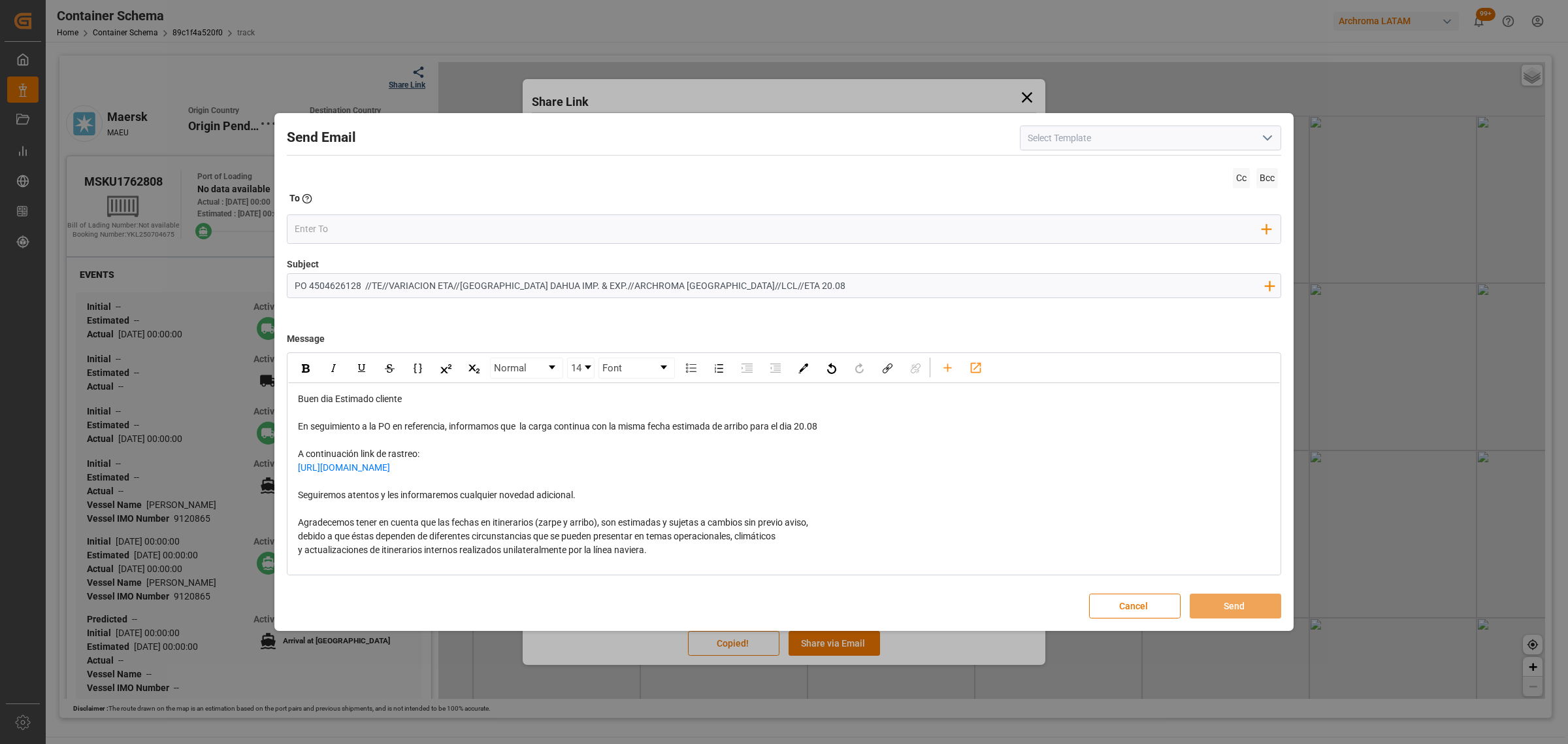
click at [390, 286] on input "PO 4504626128 //TE//VARIACION ETA//CHANGZHOU DAHUA IMP. & EXP.//ARCHROMA COLOMB…" at bounding box center [779, 286] width 983 height 23
type input "PO 4504626128 //TE//LOGWARD STATUS//CHANGZHOU DAHUA IMP. & EXP.//ARCHROMA COLOM…"
drag, startPoint x: 825, startPoint y: 430, endPoint x: 801, endPoint y: 430, distance: 24.0
click at [801, 430] on div "En seguimiento a la PO en referencia, informamos que la carga continua con la m…" at bounding box center [784, 426] width 973 height 14
click at [311, 372] on div "rdw-inline-control" at bounding box center [306, 367] width 23 height 19
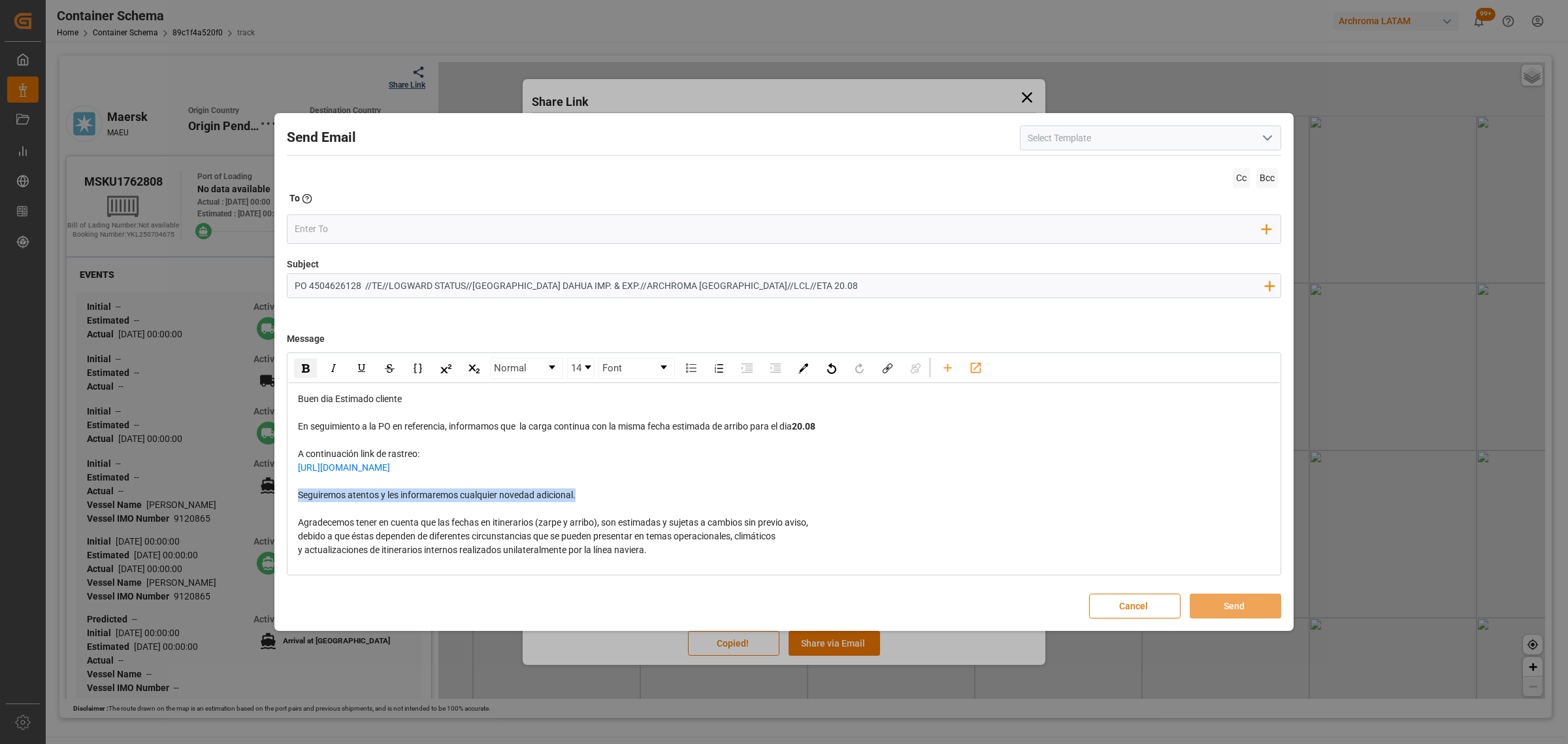
drag, startPoint x: 591, startPoint y: 496, endPoint x: 286, endPoint y: 497, distance: 305.0
click at [287, 497] on div "Normal 14 Font Buen dia Estimado cliente En seguimiento a la PO en referencia, …" at bounding box center [784, 463] width 995 height 223
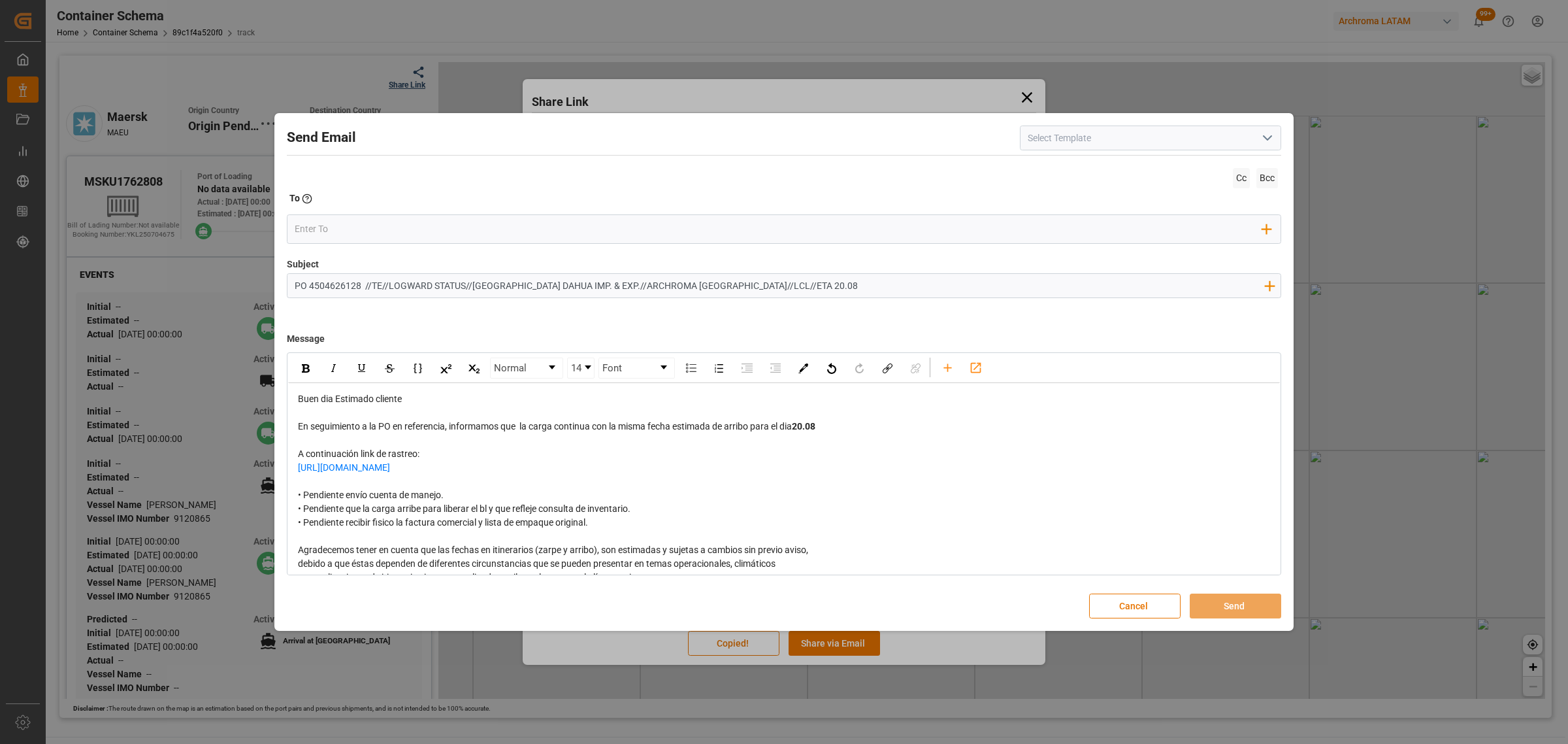
click at [620, 524] on div "• Pendiente envío cuenta de manejo. • Pendiente que la carga arribe para libera…" at bounding box center [784, 509] width 973 height 41
drag, startPoint x: 740, startPoint y: 518, endPoint x: 592, endPoint y: 523, distance: 148.1
click at [592, 523] on div "• Pendiente envío cuenta de manejo. • Pendiente que la carga arribe para libera…" at bounding box center [784, 509] width 973 height 41
click at [308, 367] on img "rdw-inline-control" at bounding box center [306, 368] width 8 height 9
click at [445, 494] on span "• Pendiente envío cuenta de manejo. • Pendiente que la carga arribe para libera…" at bounding box center [464, 508] width 333 height 38
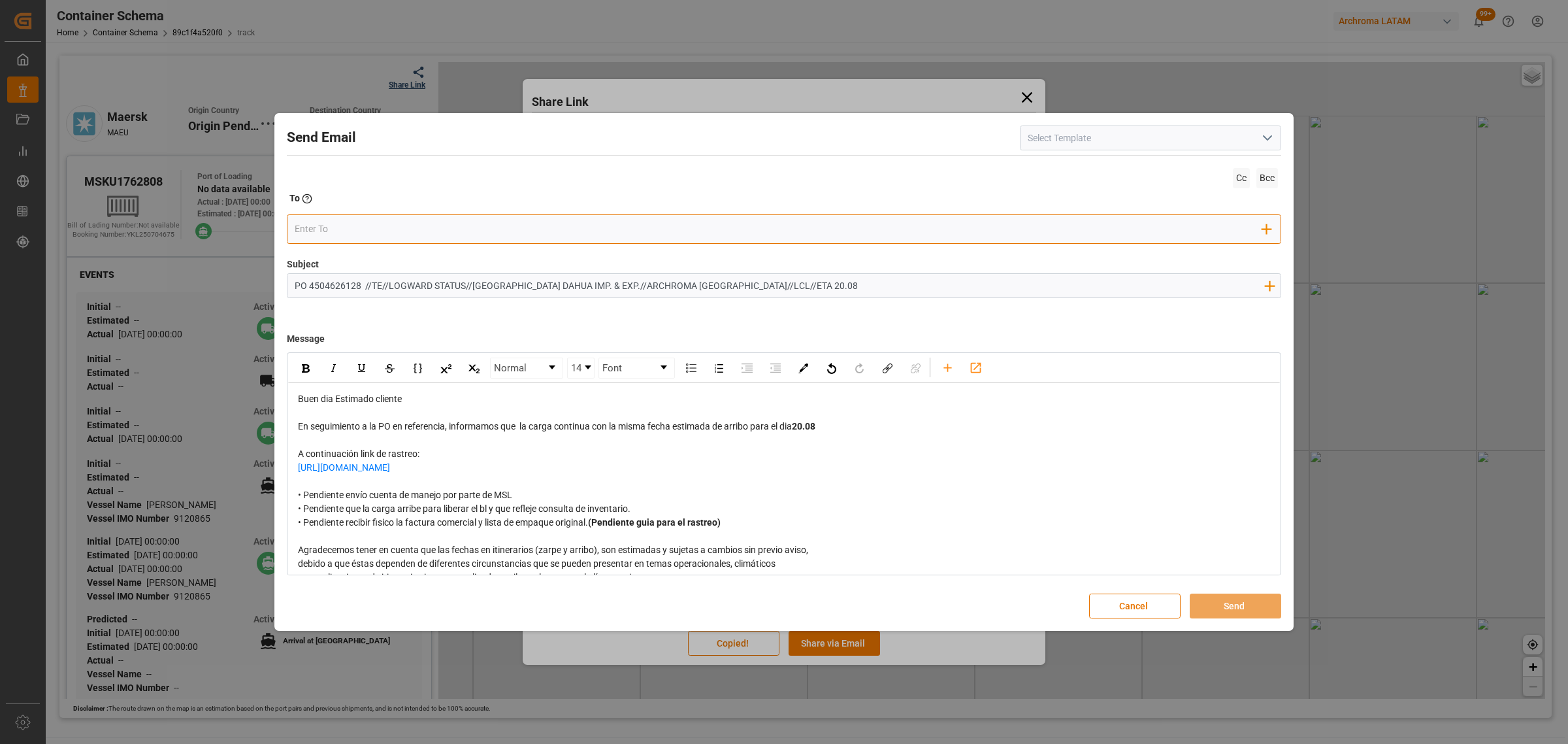
click at [367, 239] on input "email" at bounding box center [779, 228] width 968 height 19
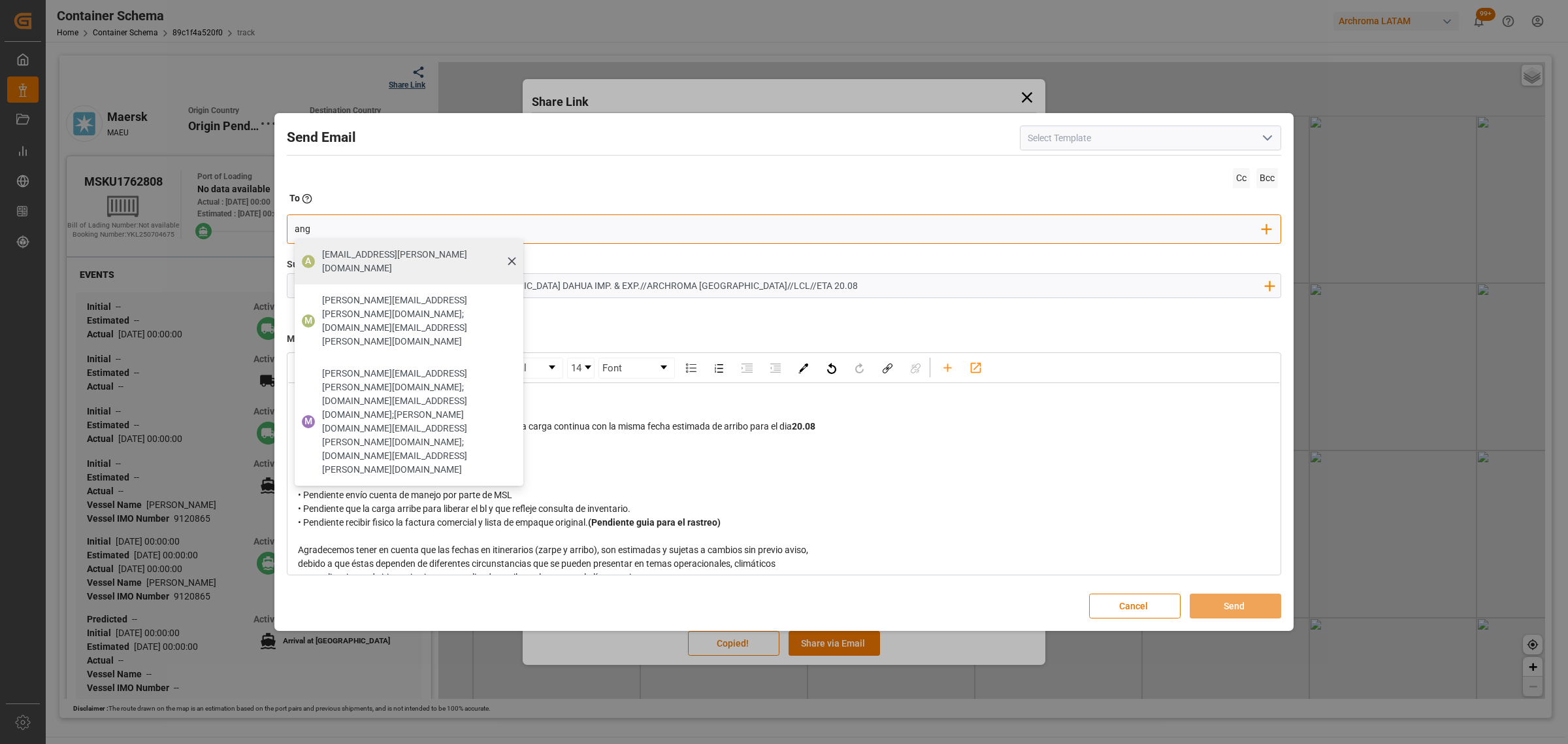
type input "ang"
click at [351, 259] on span "[EMAIL_ADDRESS][DOMAIN_NAME]" at bounding box center [418, 261] width 192 height 27
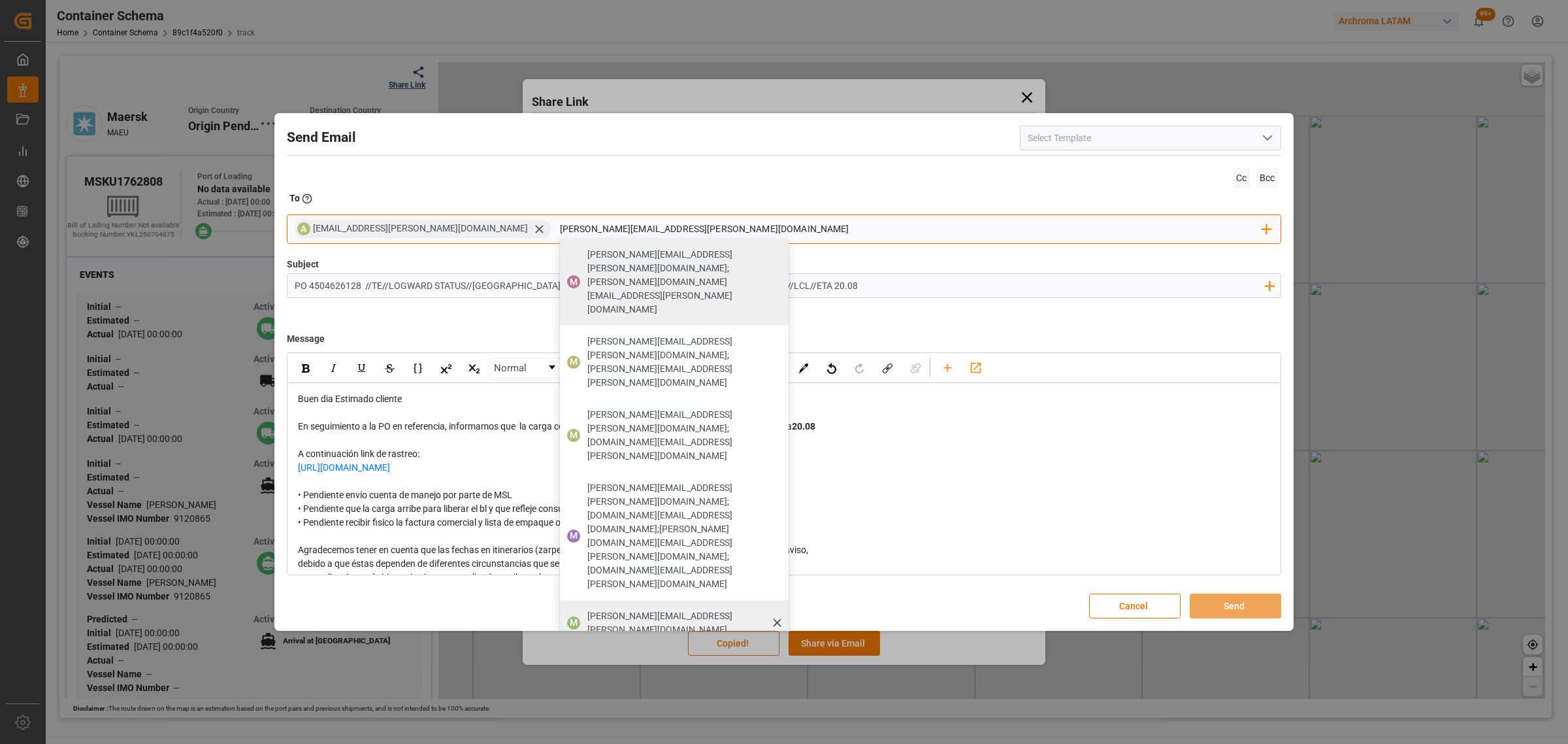
type input "maria.piranquive@leschaco.com"
click at [583, 605] on div "maria.piranquive@leschaco.com" at bounding box center [684, 623] width 202 height 37
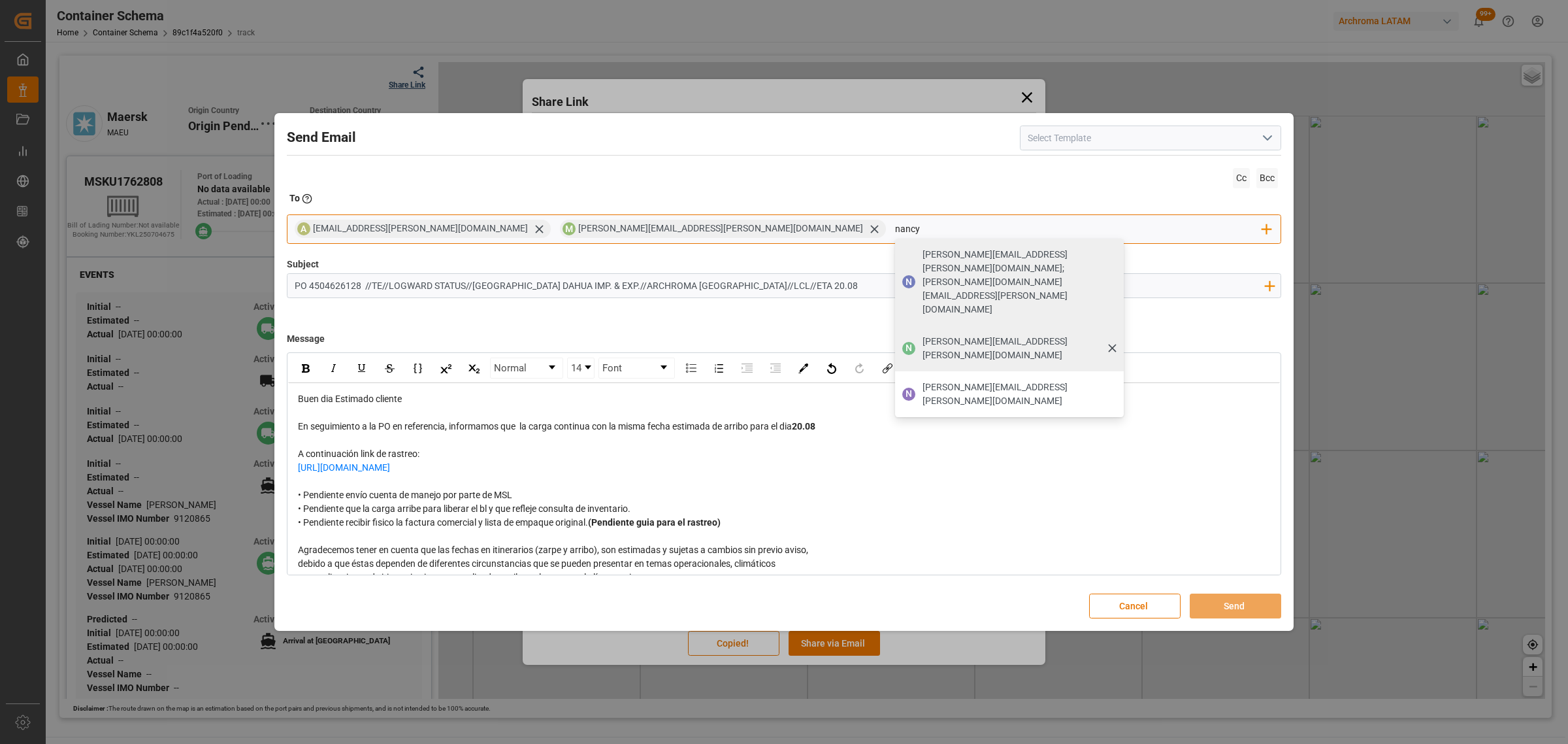
type input "nancy"
click at [922, 334] on span "[PERSON_NAME][EMAIL_ADDRESS][PERSON_NAME][DOMAIN_NAME]" at bounding box center [1019, 348] width 192 height 27
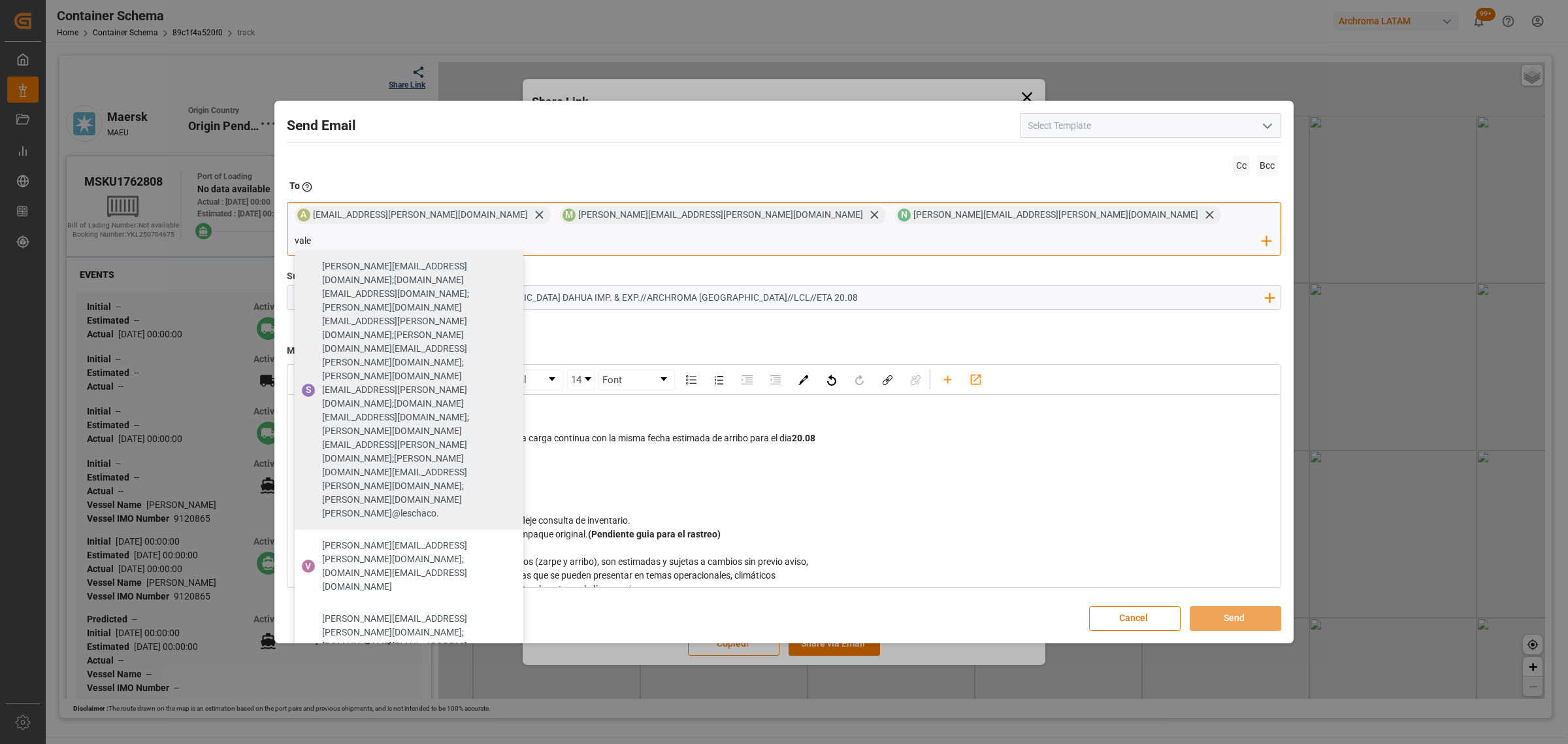
type input "vale"
click at [514, 740] on span "[PERSON_NAME][EMAIL_ADDRESS][PERSON_NAME][DOMAIN_NAME]" at bounding box center [418, 753] width 192 height 27
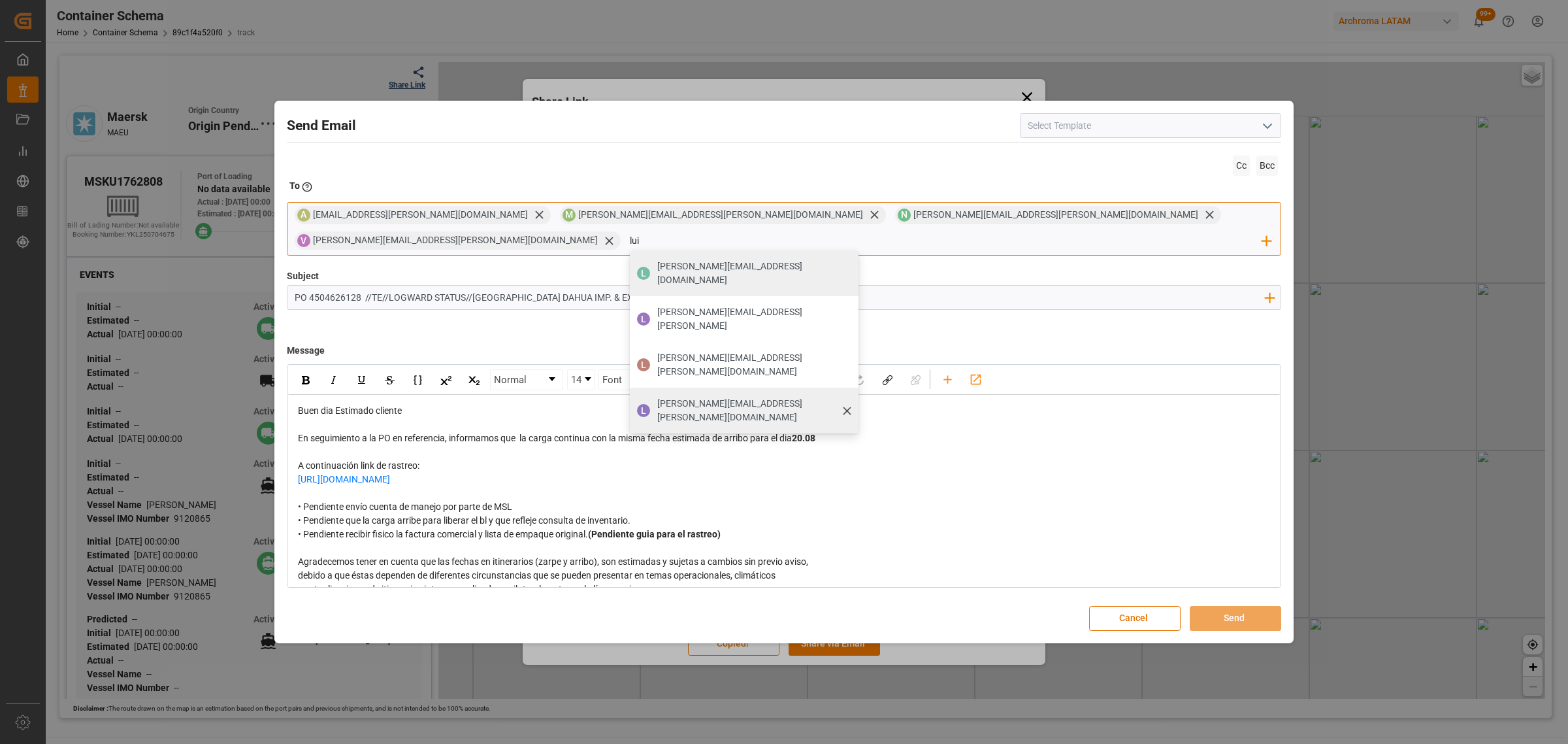
type input "lui"
click at [849, 397] on span "[PERSON_NAME][EMAIL_ADDRESS][PERSON_NAME][DOMAIN_NAME]" at bounding box center [753, 410] width 192 height 27
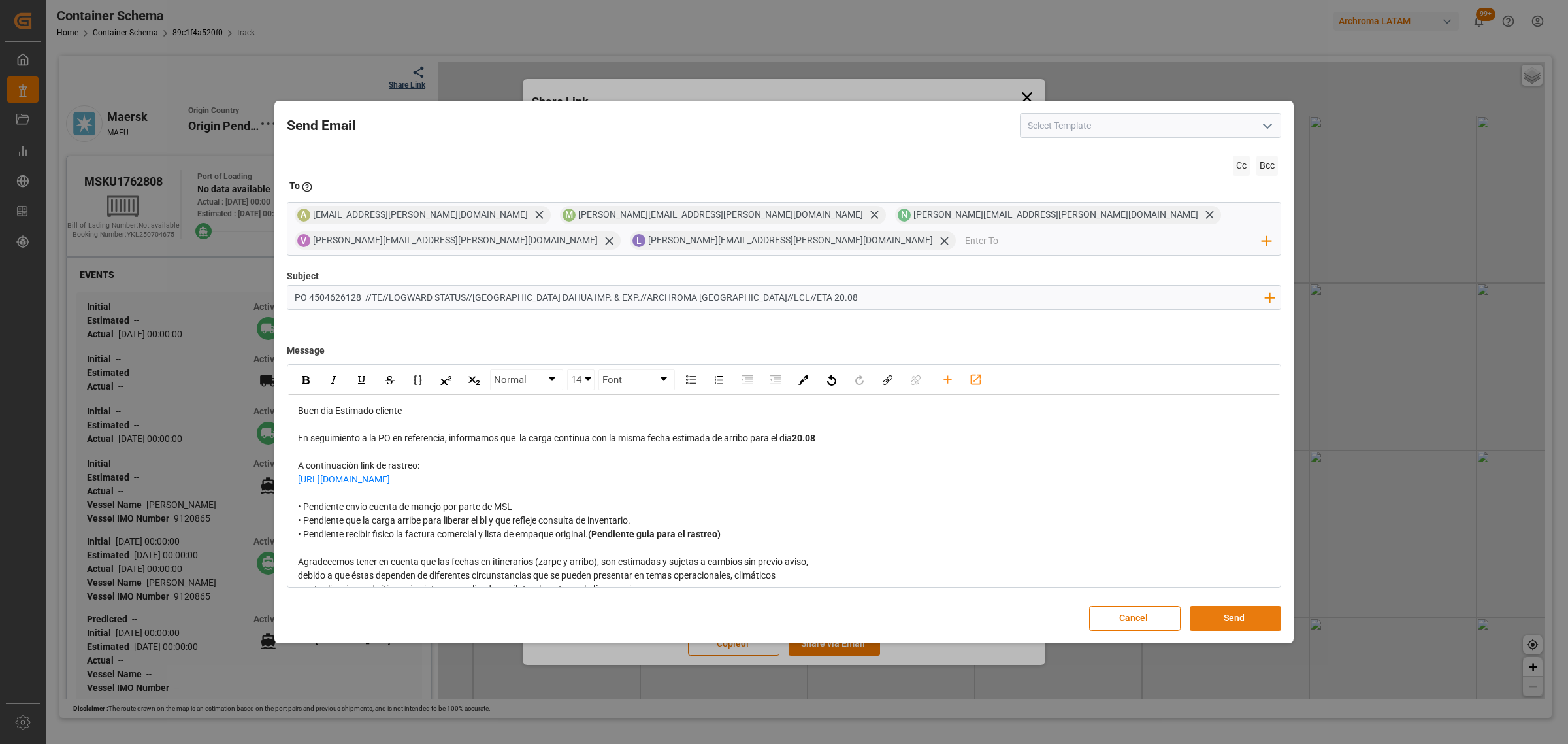
click at [1230, 615] on button "Send" at bounding box center [1236, 618] width 92 height 25
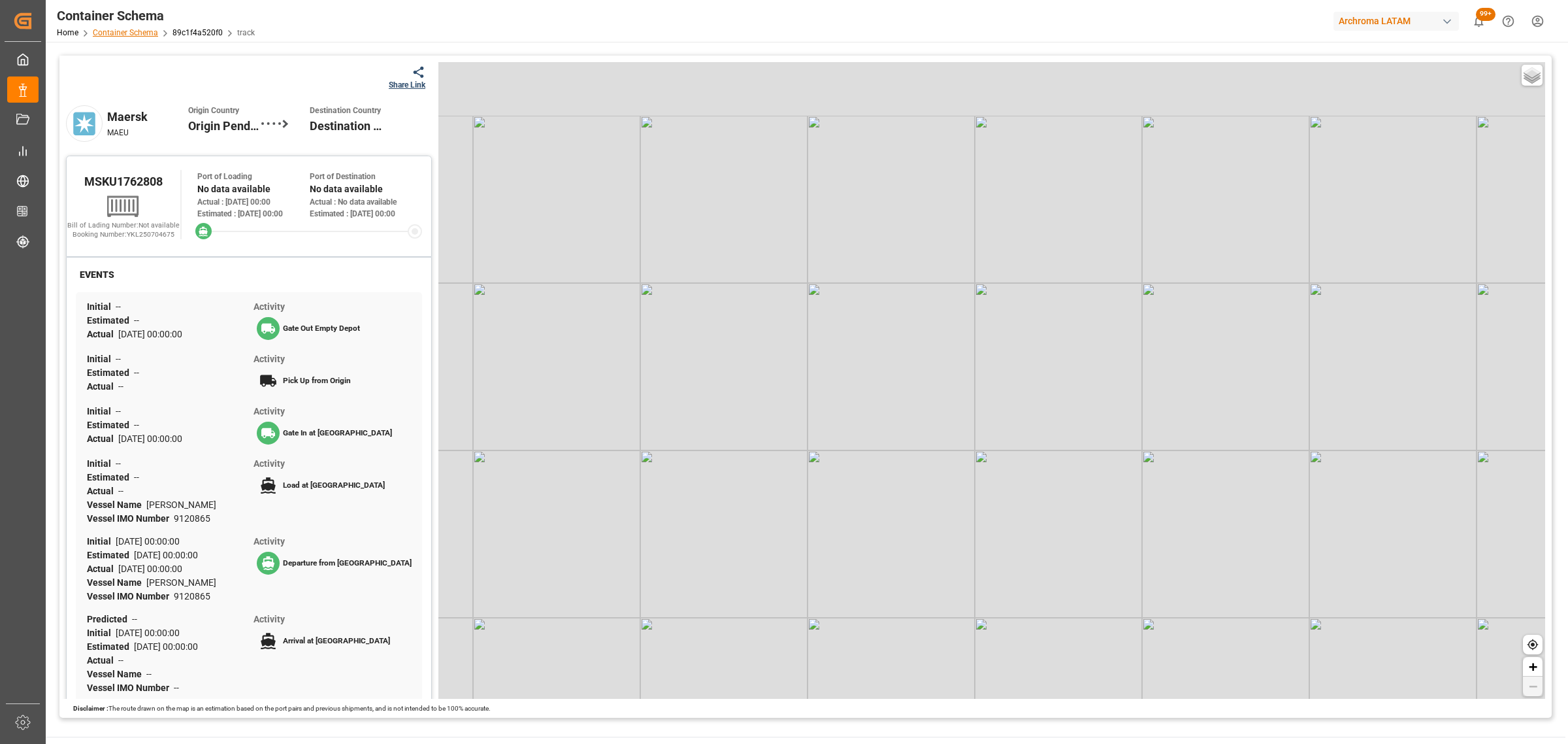
click at [136, 30] on link "Container Schema" at bounding box center [125, 32] width 65 height 9
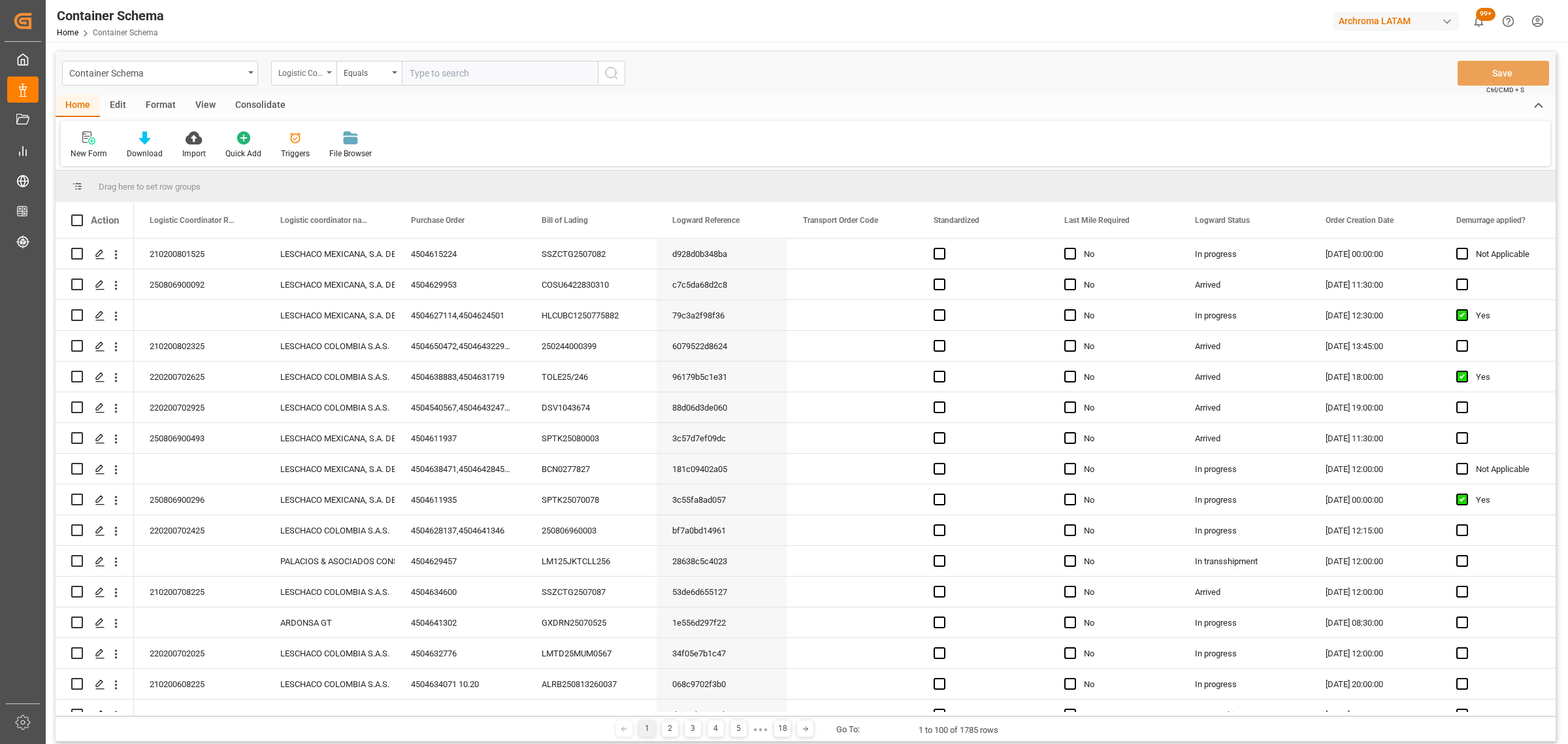
click at [294, 73] on div "Logistic Coordinator Reference Number" at bounding box center [301, 71] width 44 height 15
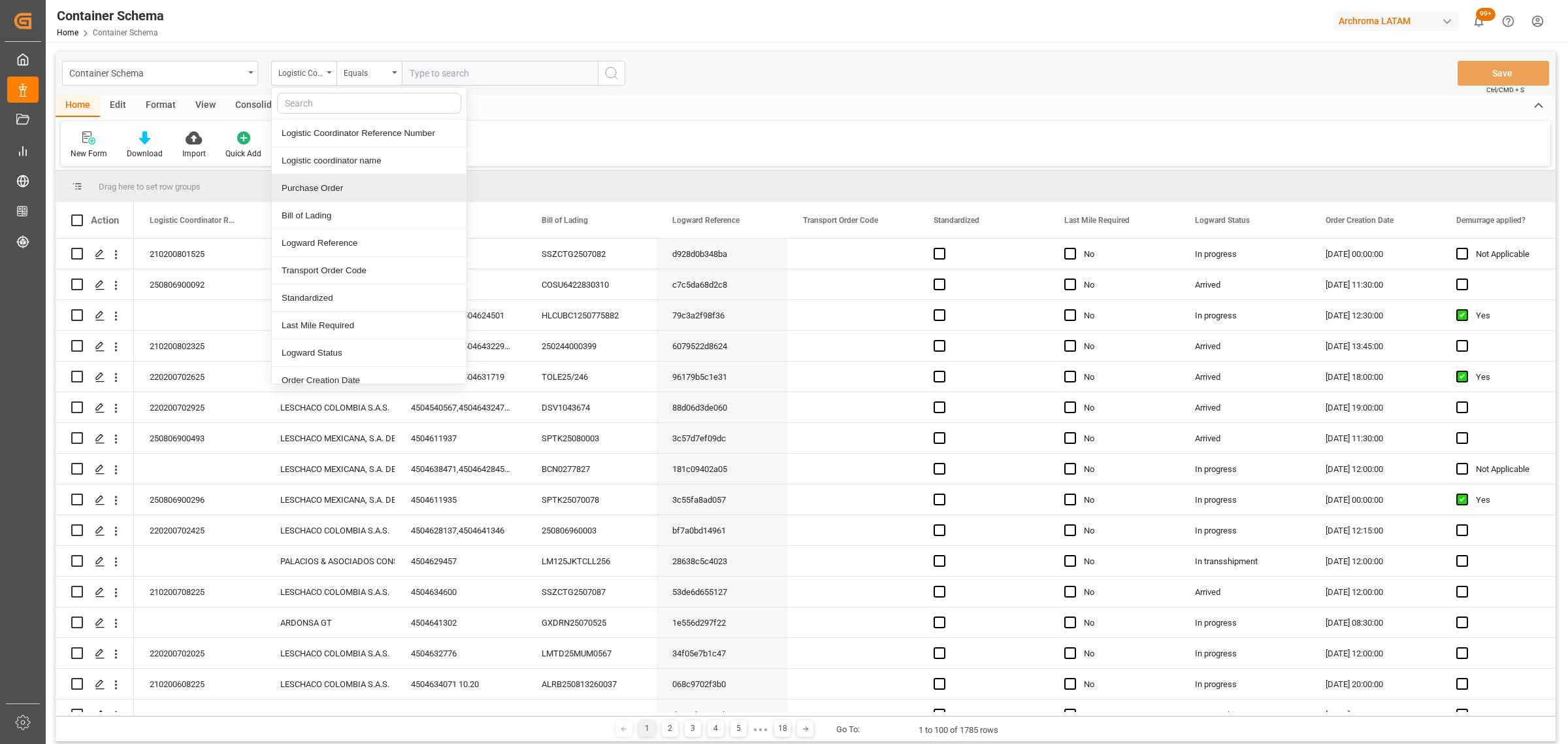
click at [320, 184] on div "Purchase Order" at bounding box center [369, 188] width 194 height 27
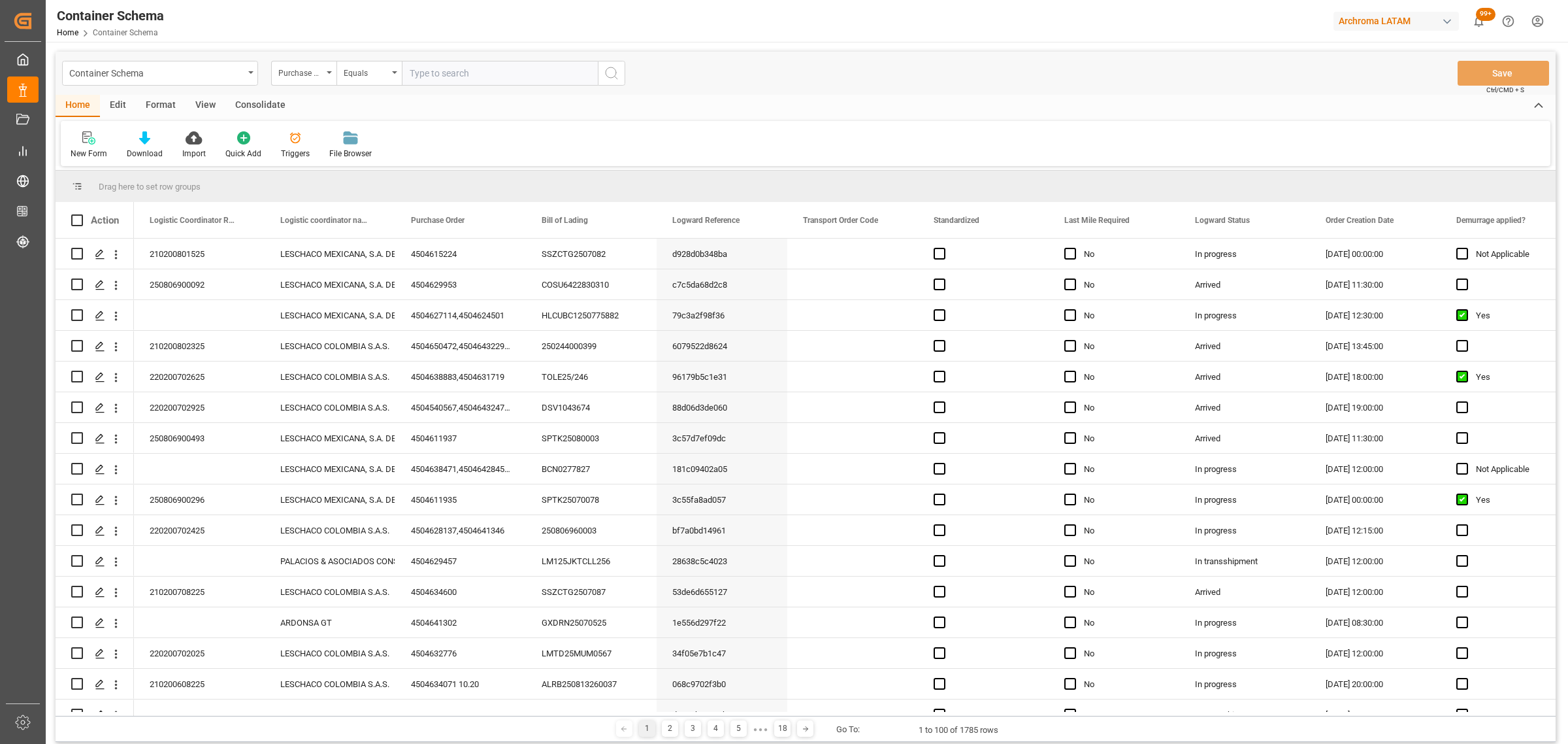
drag, startPoint x: 379, startPoint y: 48, endPoint x: 379, endPoint y: 59, distance: 11.0
click at [379, 51] on div "Container Schema Purchase Order Equals Save Ctrl/CMD + S Home Edit Format View …" at bounding box center [806, 468] width 1520 height 854
click at [378, 67] on div "Equals" at bounding box center [366, 71] width 44 height 15
click at [400, 154] on div "Fuzzy search" at bounding box center [434, 161] width 194 height 27
click at [455, 80] on input "text" at bounding box center [499, 73] width 196 height 25
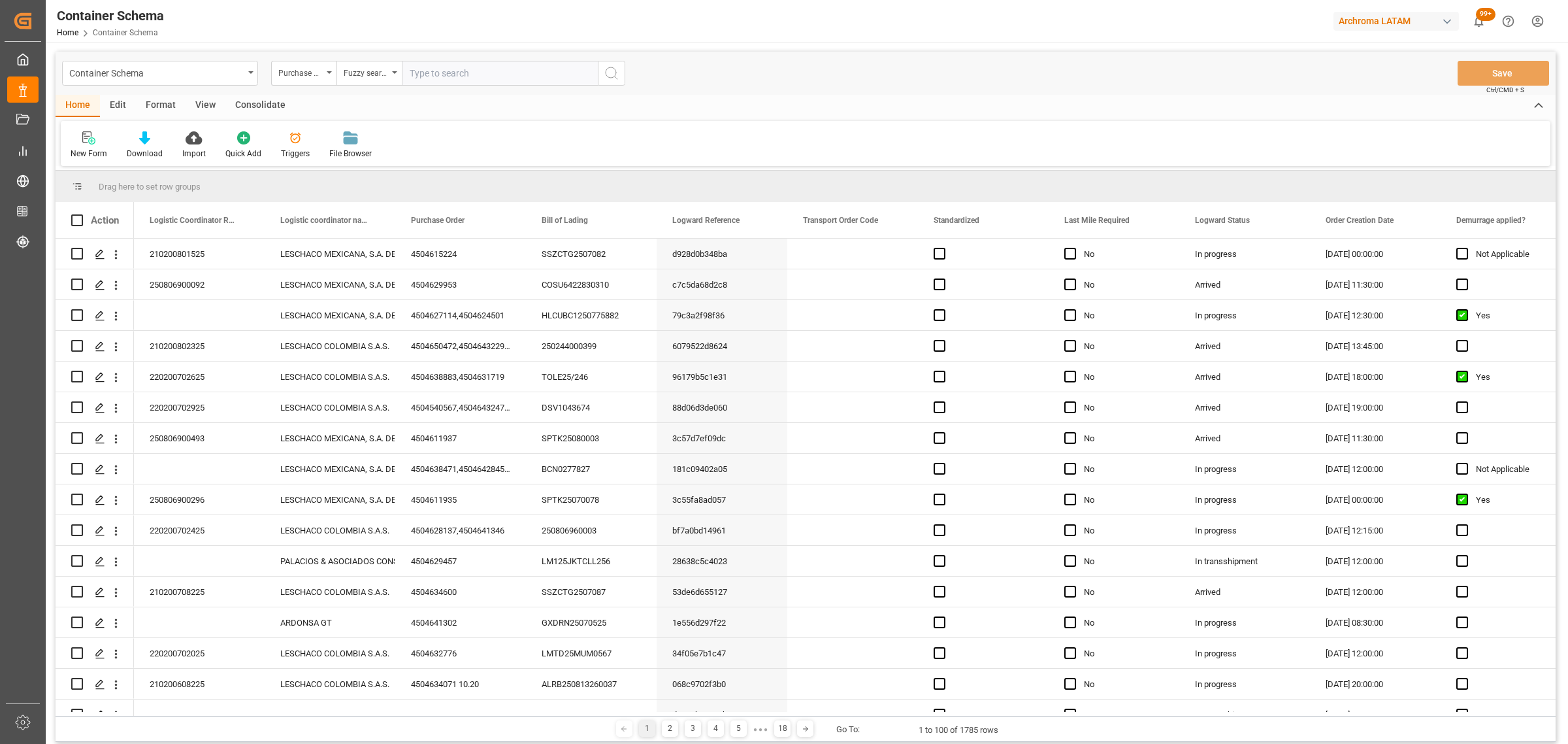
paste input "4504600388"
type input "4504600388"
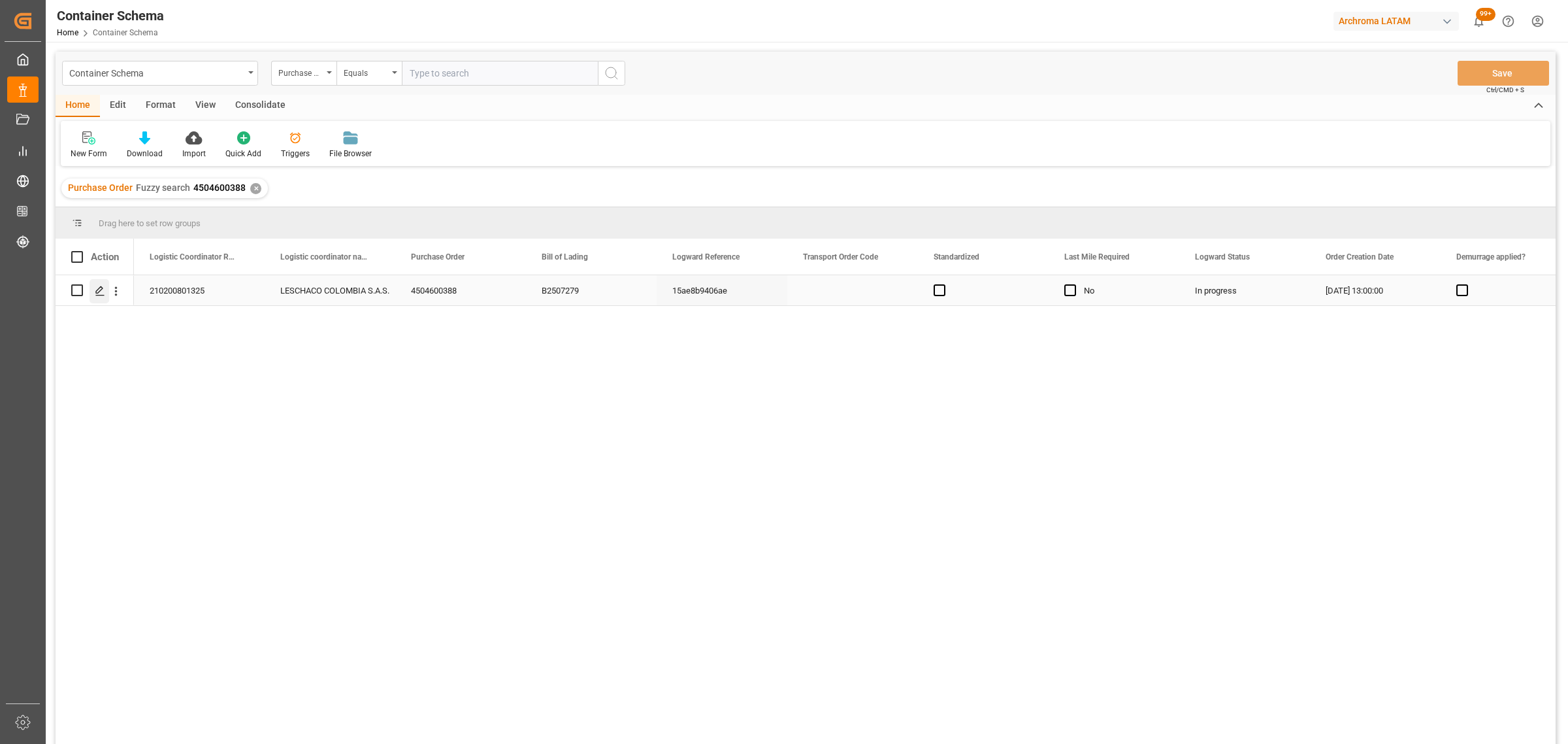
click at [100, 289] on icon "Press SPACE to select this row." at bounding box center [100, 291] width 11 height 11
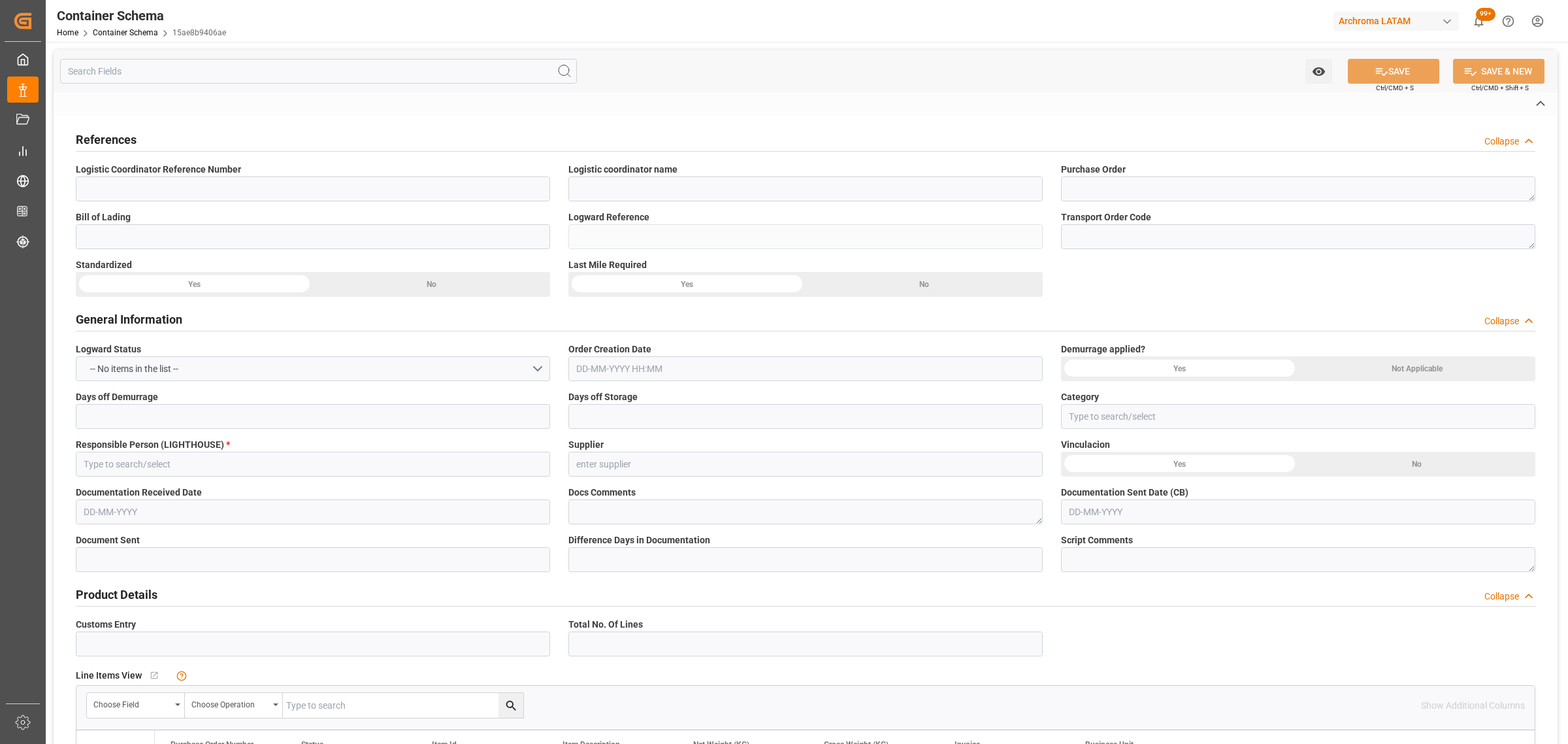
type input "210200801325"
type input "LESCHACO COLOMBIA S.A.S."
type textarea "4504600388"
type input "B2507279"
type input "15ae8b9406ae"
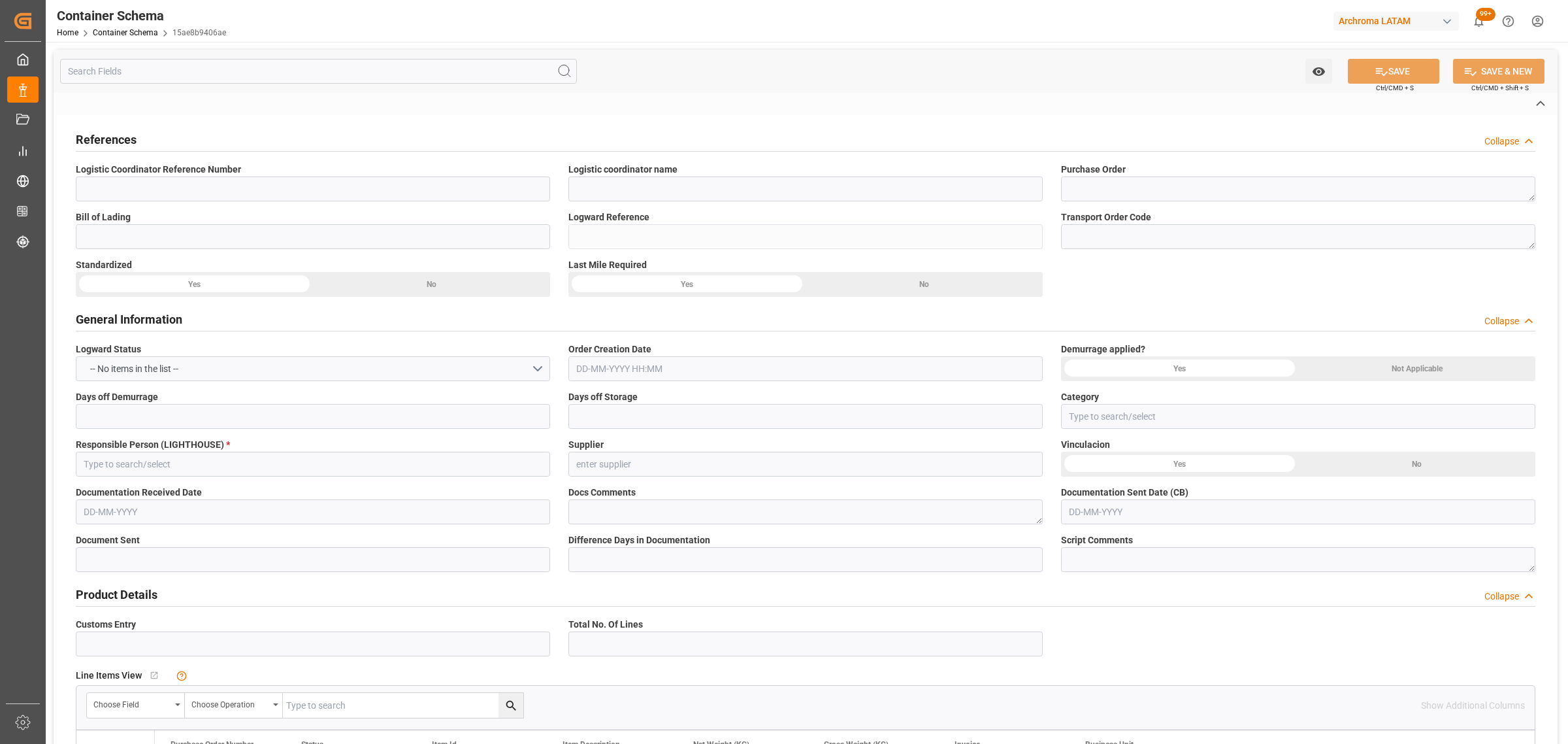
type input "On time"
type input "[PERSON_NAME]"
type input "KLK Kolb Specialties BV"
type input "Document Sent"
type input "[GEOGRAPHIC_DATA]"
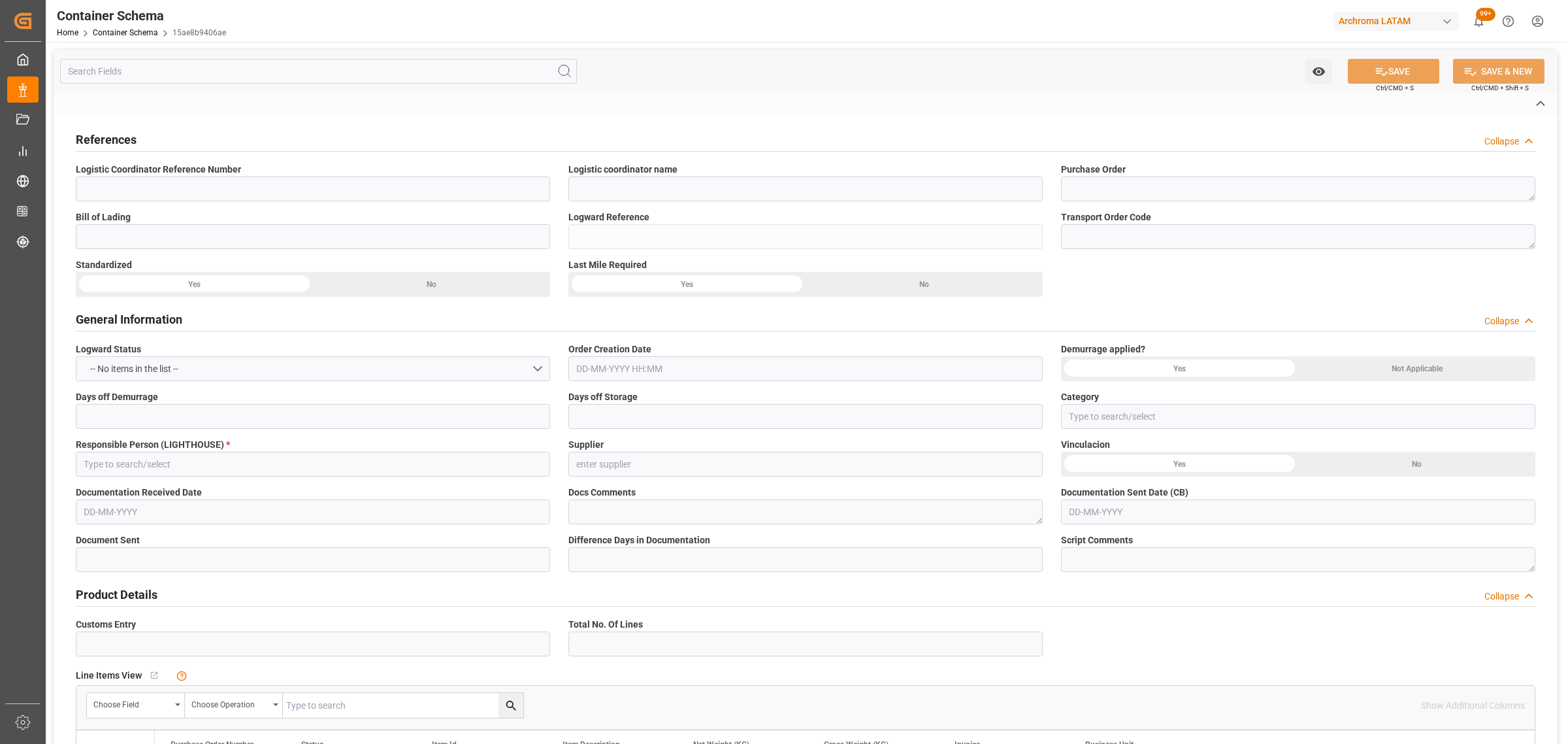
type input "TEXTIL"
type textarea "IBC"
type input "1 IBC"
type input "ARCHROMA [GEOGRAPHIC_DATA] S.A.S"
type textarea "[STREET_ADDRESS]"
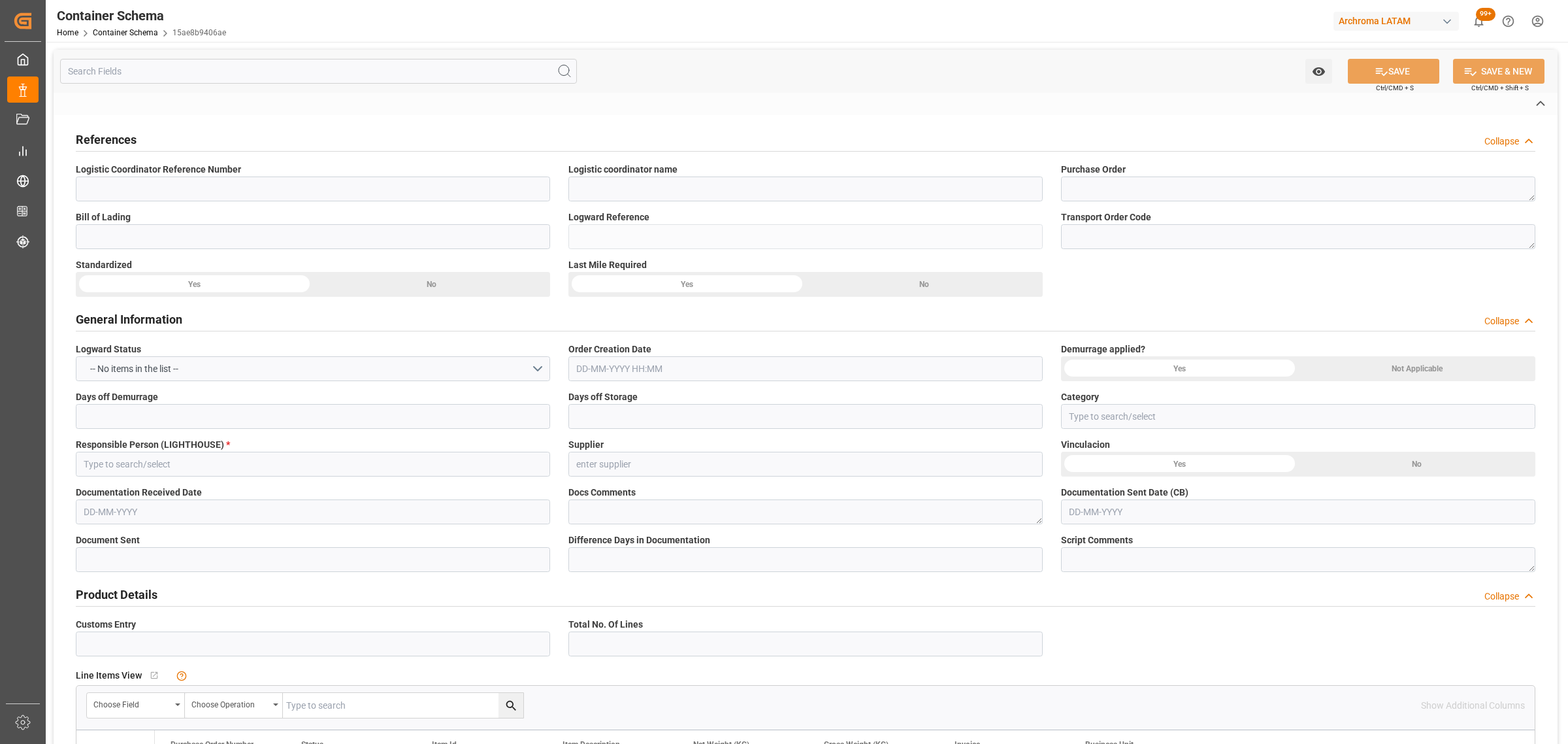
type input "HOUSE"
type input "CIF"
type input "Truck"
type input "Sea Ship"
type input "Truck"
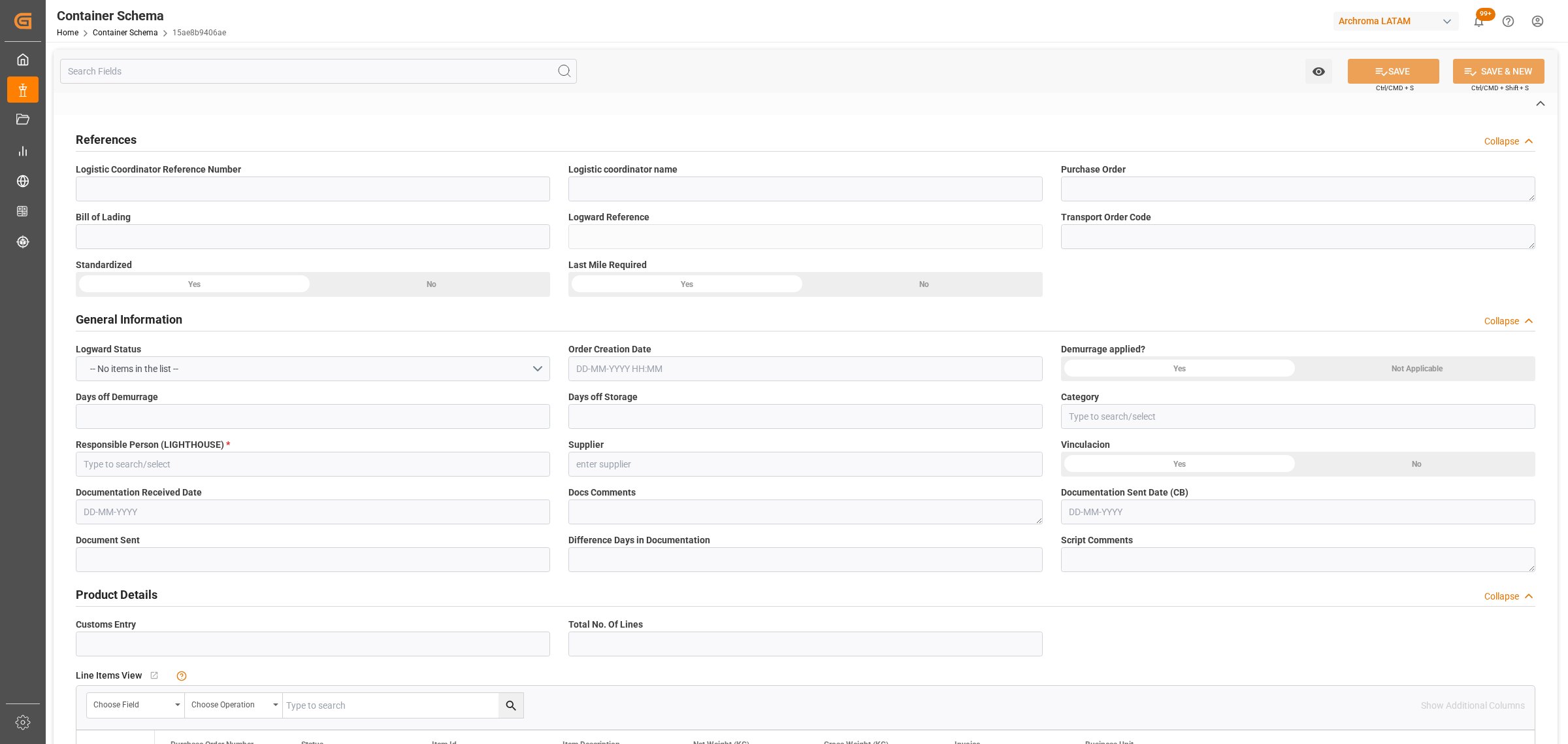
type input "LCL"
type input "HLBU9114518"
type input "CONSOLCARGO"
type input "HLCU"
type input "Antwerp"
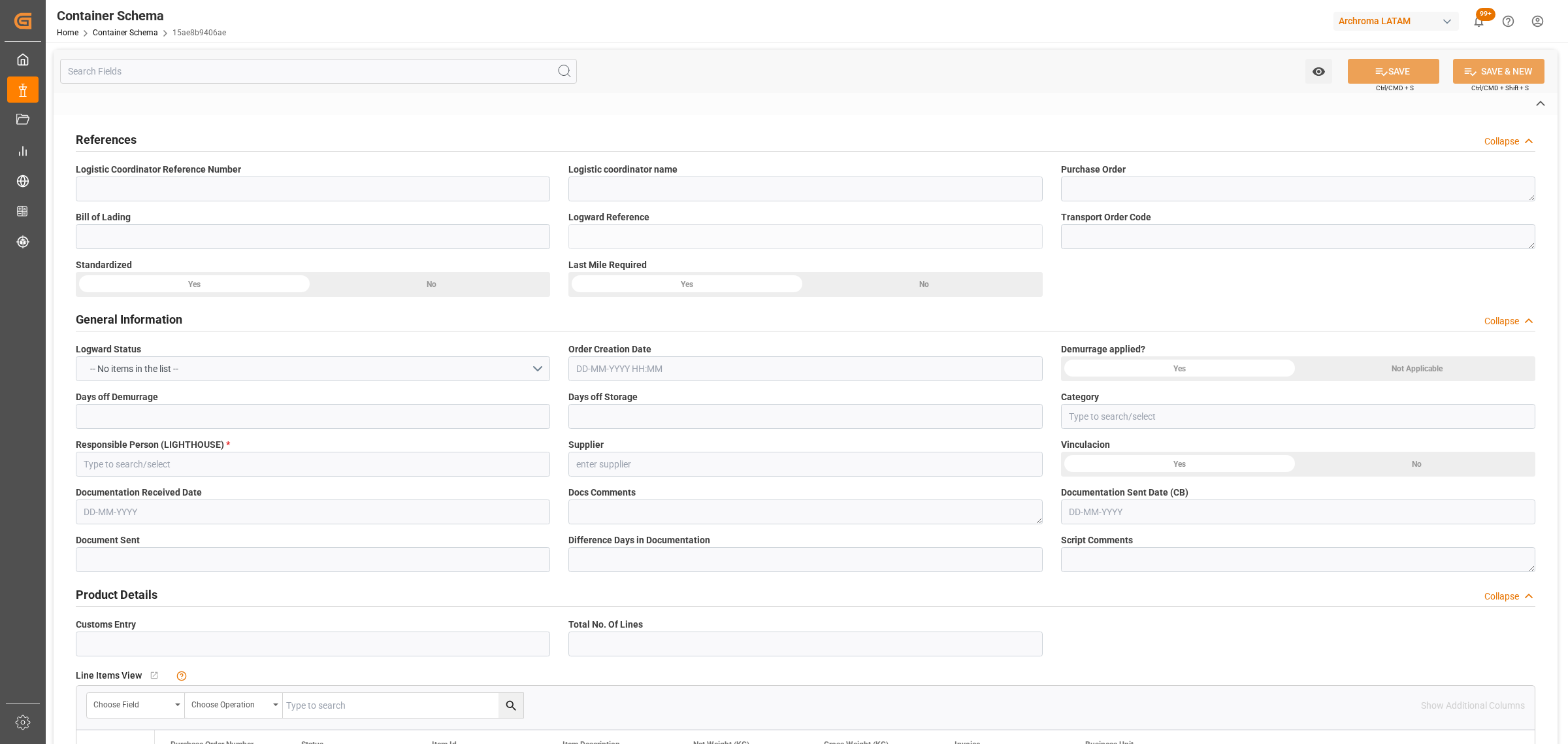
type input "[GEOGRAPHIC_DATA]"
type input "CMA CGM Carl Antoine"
type input "5229S"
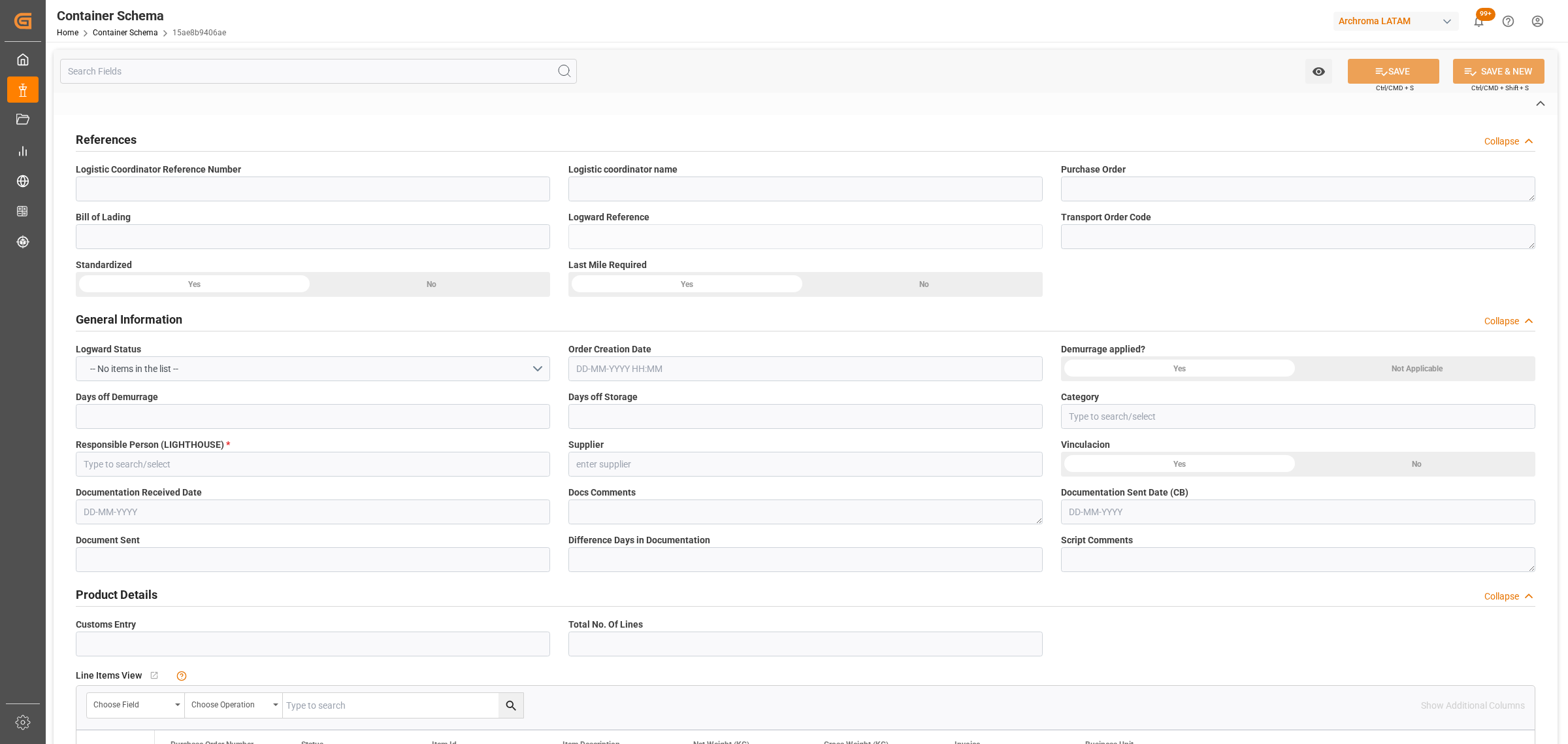
type input "5229S"
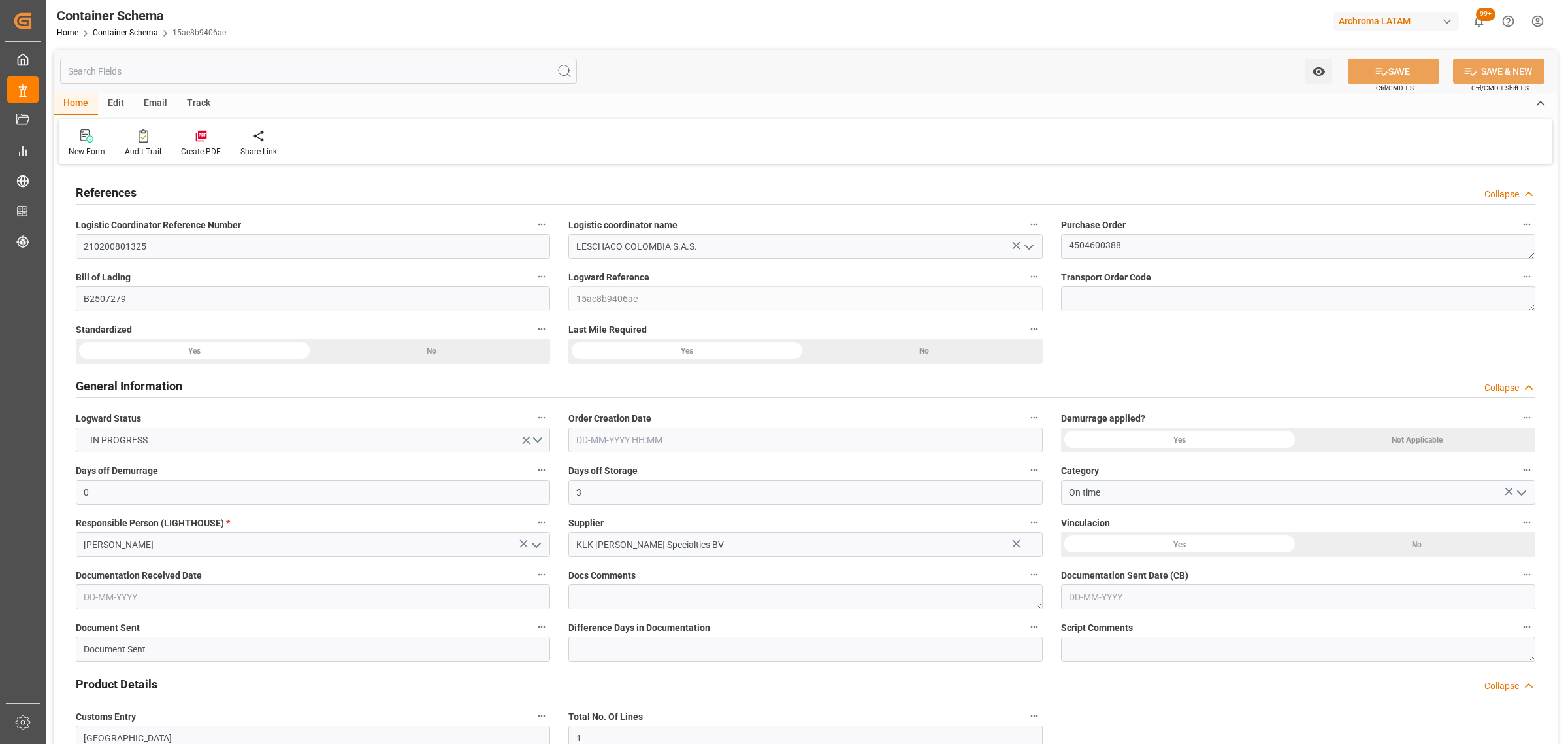
type input "0"
type input "3"
type input "1"
type input "1000"
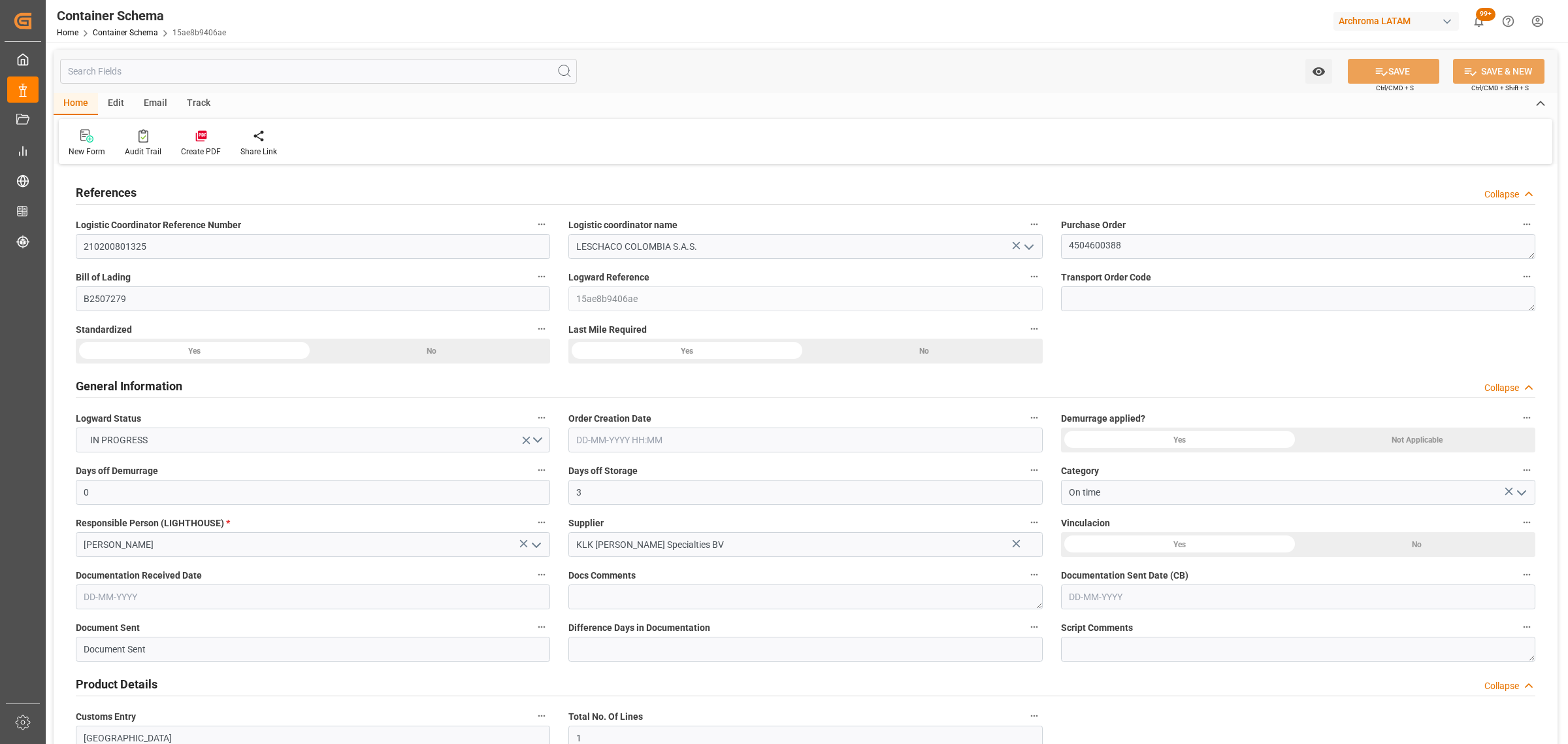
type input "1064"
type input "Hapag [PERSON_NAME]"
type input "Hapag Lloyd Aktiengesellschaft"
type input "BEANR"
type input "COCTG"
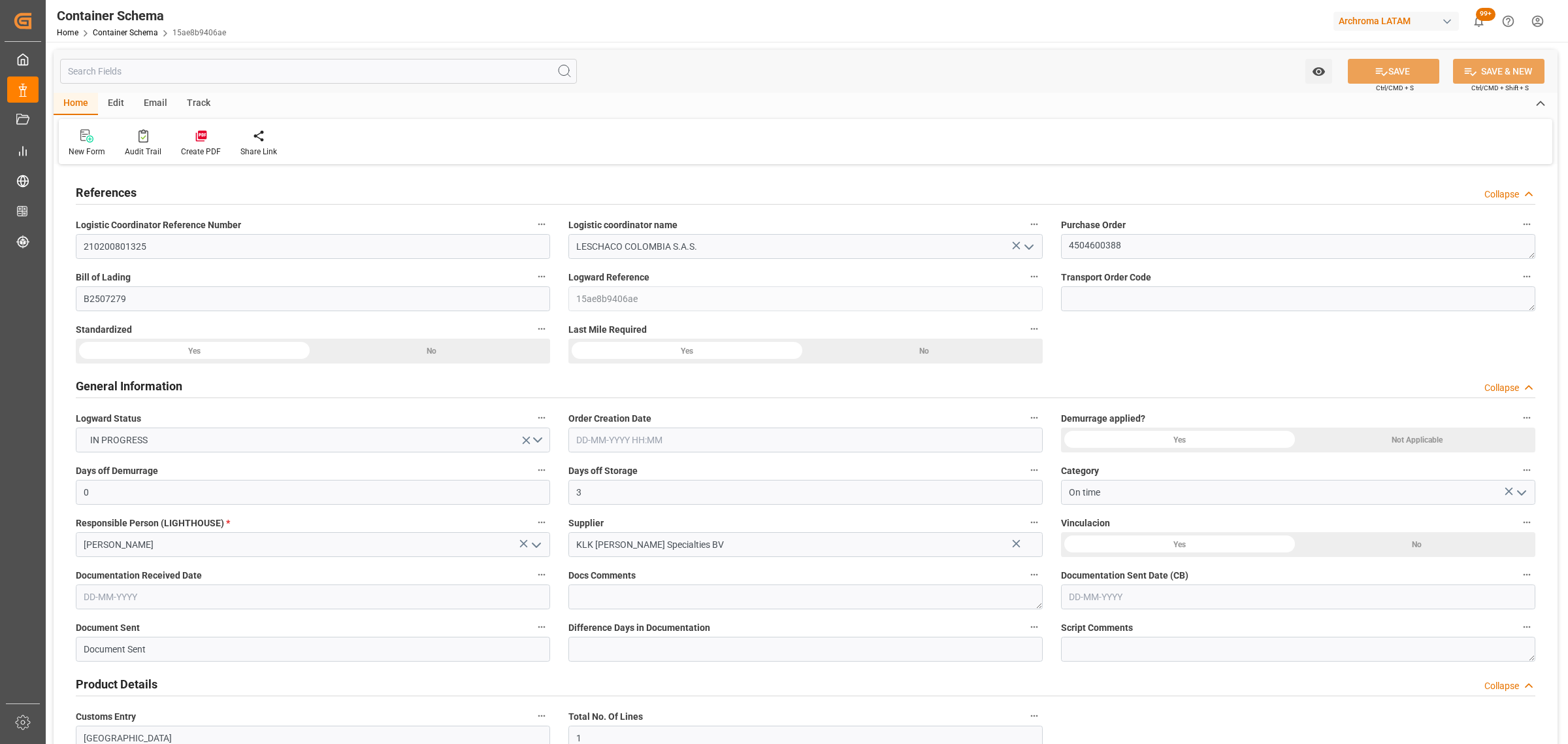
type input "COCTG"
type input "9729087"
type input "03-08-2025 13:00"
type input "[DATE]"
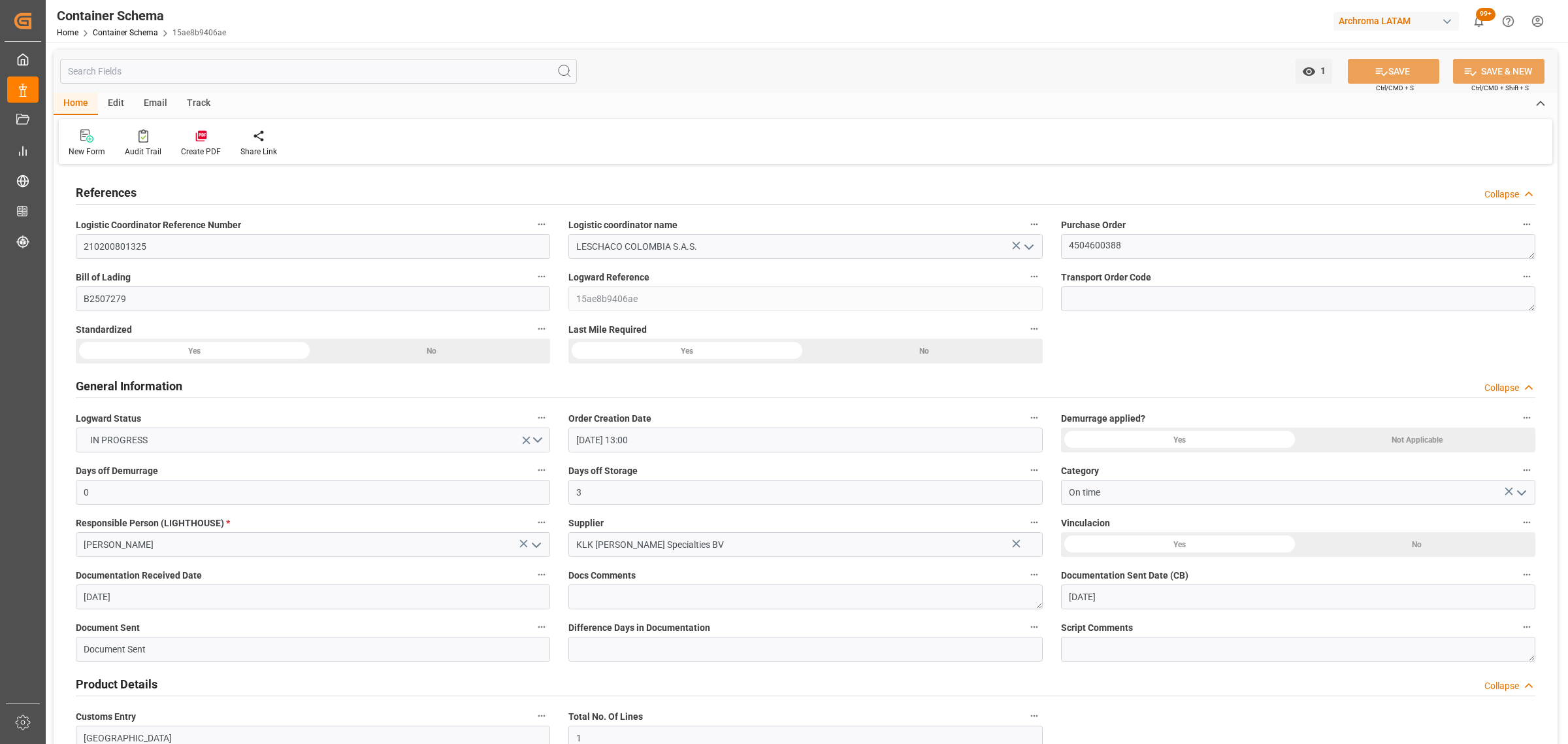
type input "[DATE]"
type input "23-08-2025"
type input "31-07-2025 00:00"
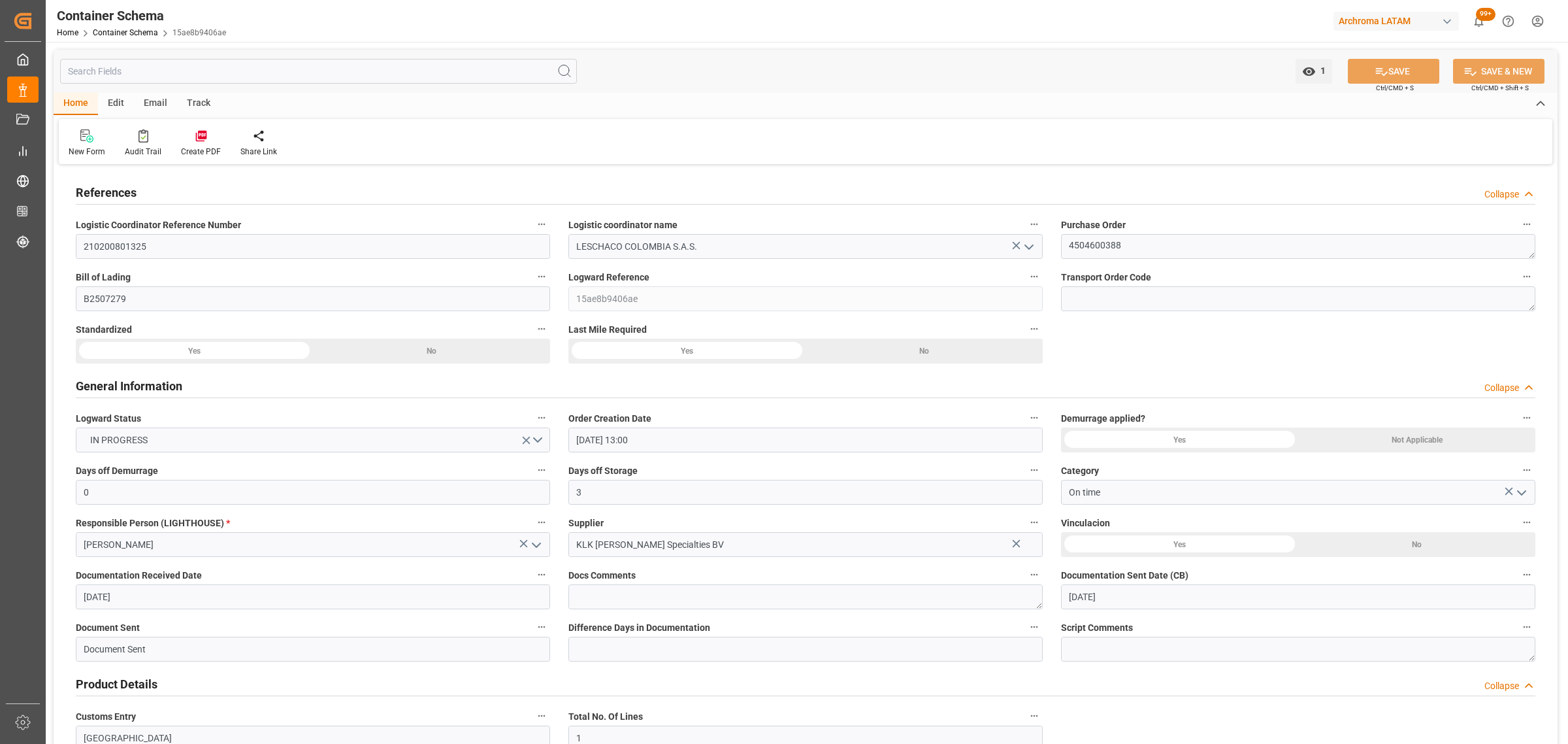
type input "23-08-2025 00:00"
type input "18-08-2025 00:00"
click at [193, 102] on div "Track" at bounding box center [199, 103] width 43 height 22
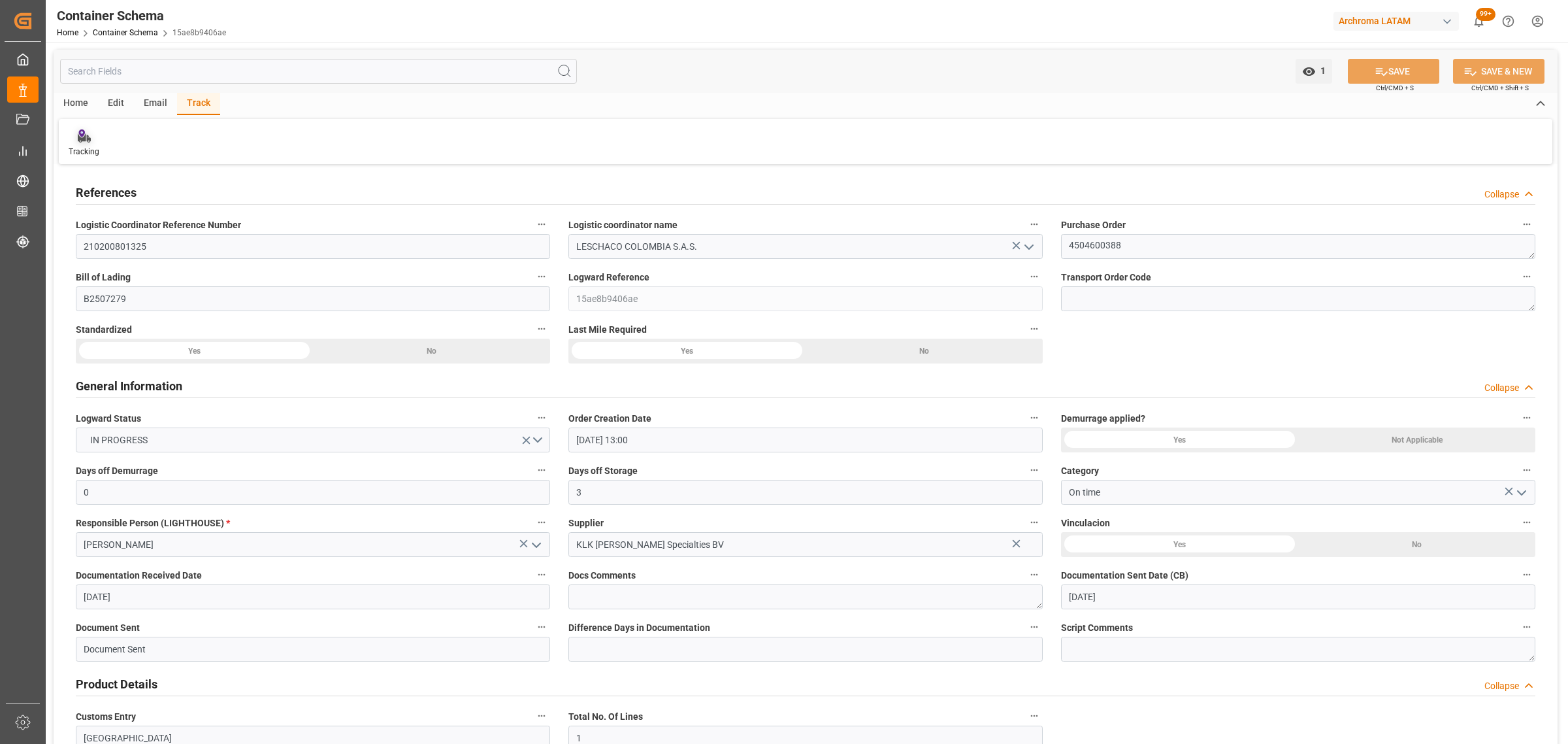
click at [103, 138] on div "Tracking" at bounding box center [84, 143] width 50 height 29
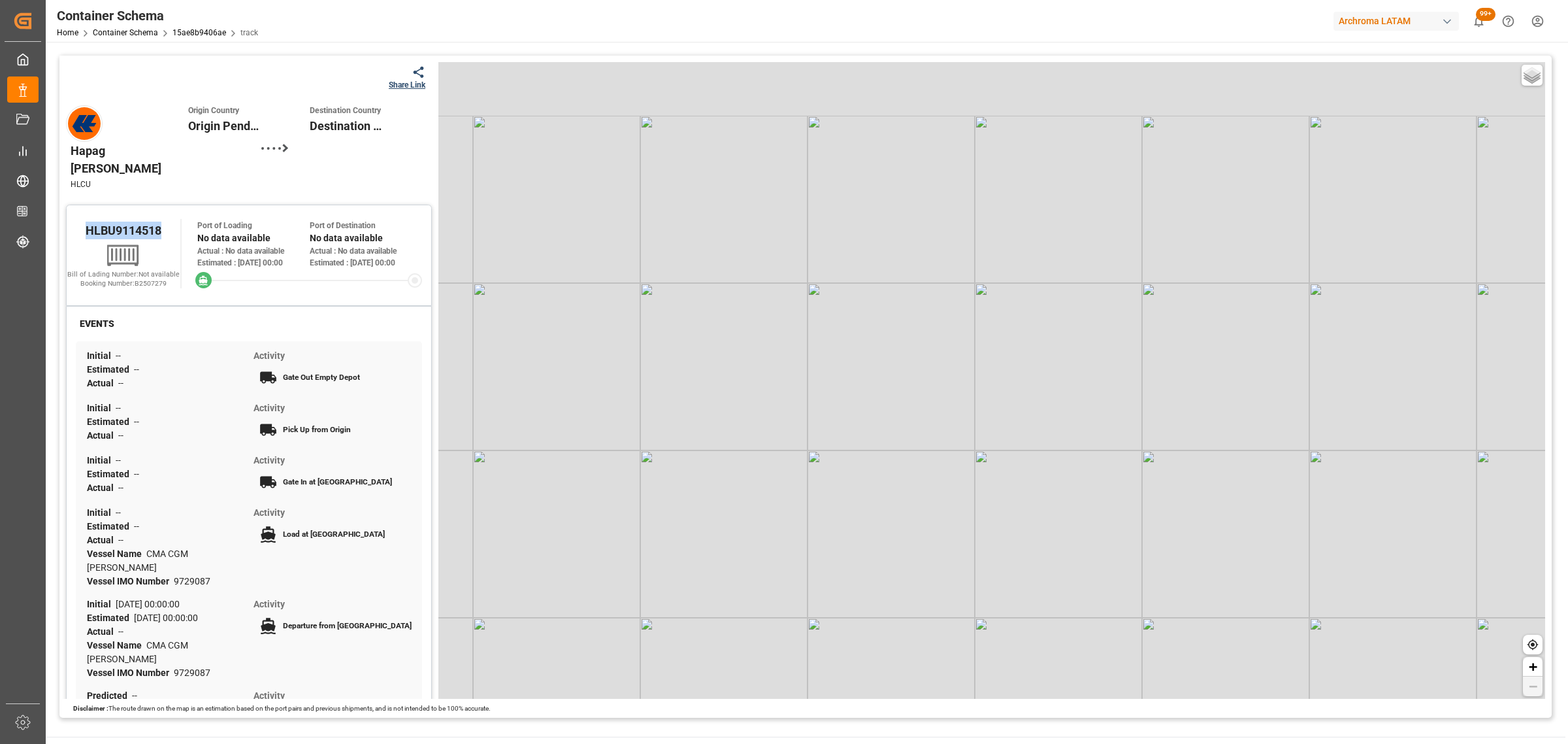
drag, startPoint x: 164, startPoint y: 187, endPoint x: 79, endPoint y: 185, distance: 85.0
click at [79, 219] on div "HLBU9114518" at bounding box center [123, 230] width 114 height 22
copy span "HLBU9114518"
click at [404, 83] on div "Share Link" at bounding box center [407, 85] width 37 height 11
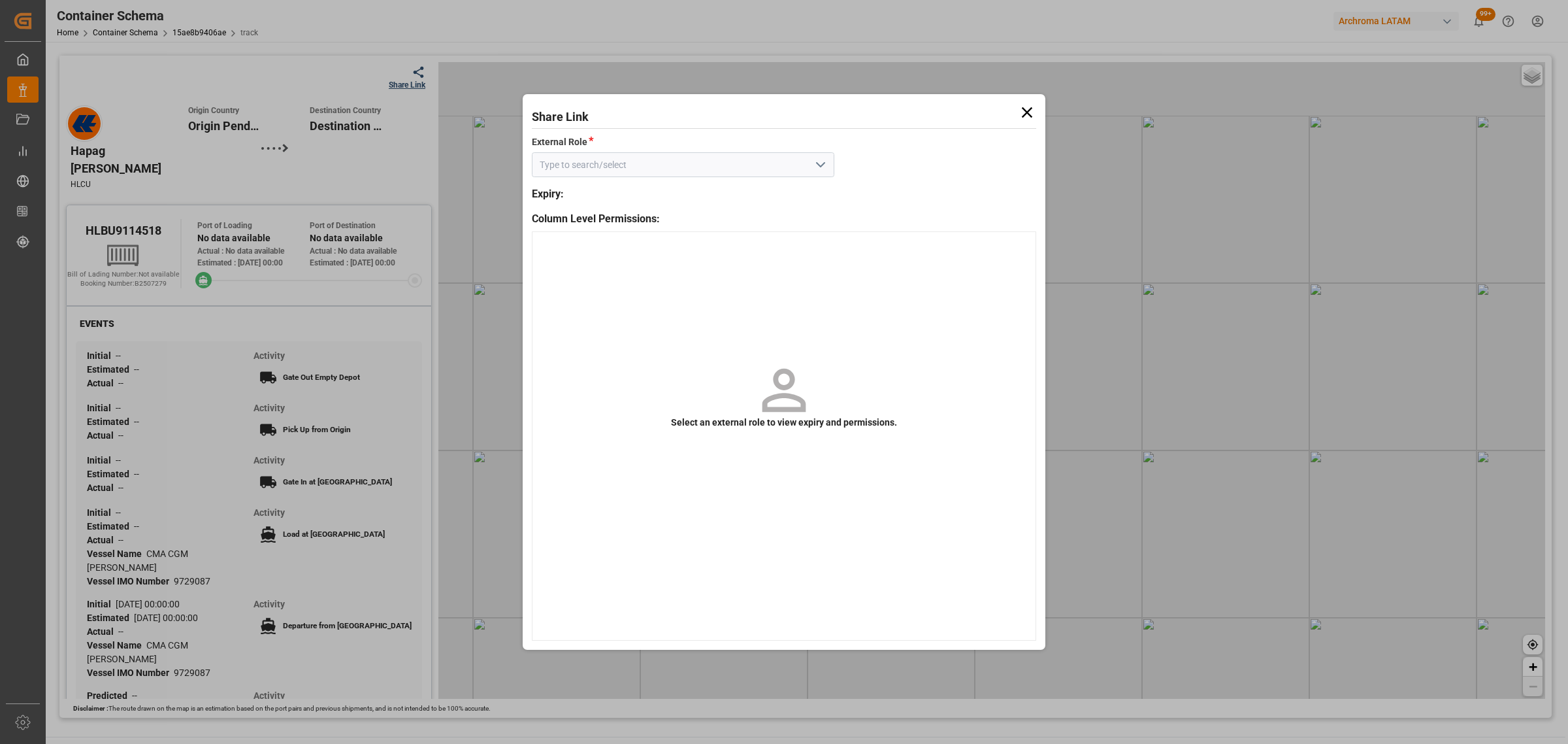
click at [826, 167] on icon "open menu" at bounding box center [821, 165] width 16 height 16
click at [783, 197] on div "Customer" at bounding box center [683, 194] width 301 height 29
type input "Customer"
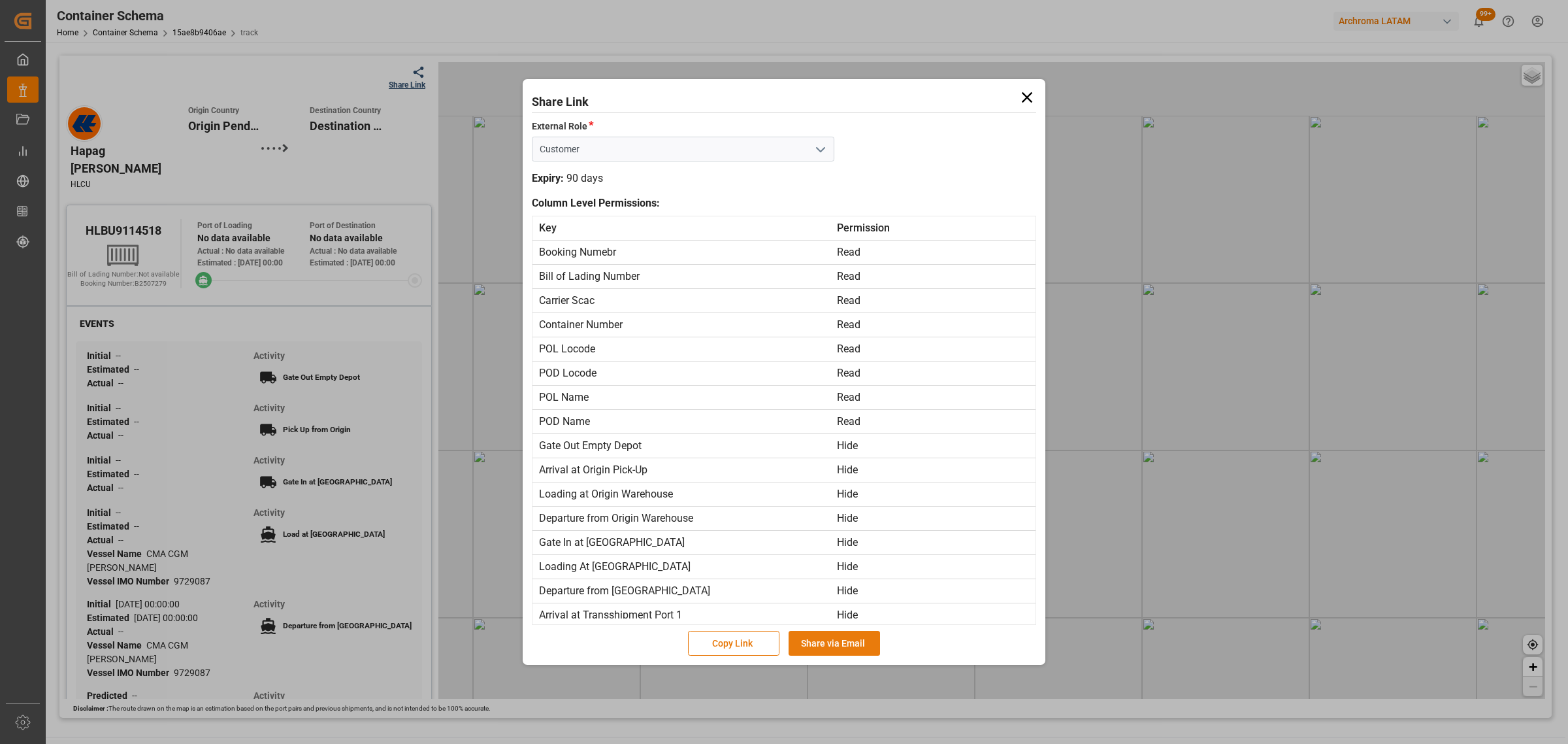
click at [866, 650] on button "Share via Email" at bounding box center [835, 643] width 92 height 25
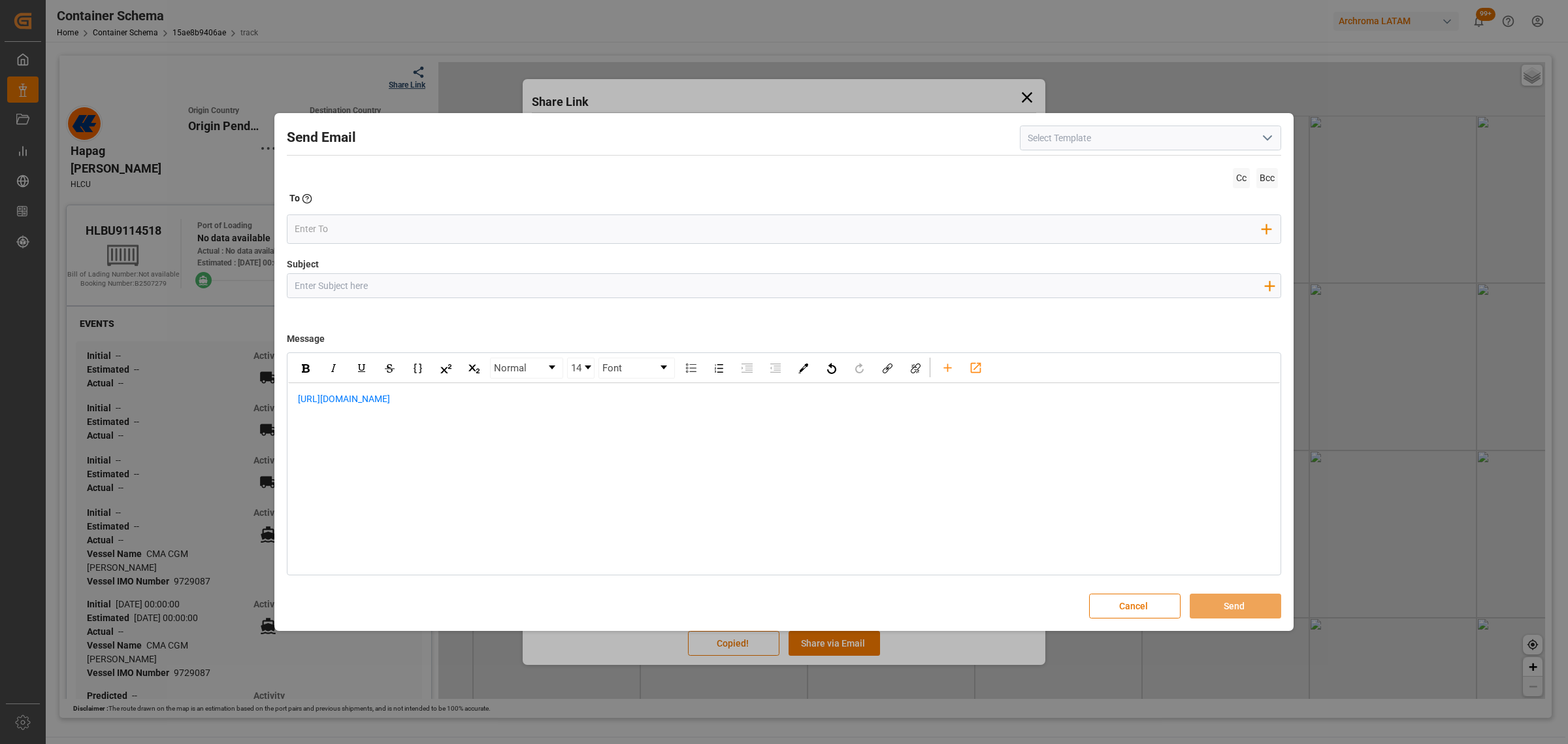
drag, startPoint x: 394, startPoint y: 288, endPoint x: 366, endPoint y: 249, distance: 48.0
click at [394, 288] on input "Subject" at bounding box center [779, 286] width 983 height 23
click at [485, 281] on input "Subject" at bounding box center [779, 286] width 983 height 23
paste input "PO 4504600388//TE//LOGWARD STATUS// KLK KOLB SPECIALITIES//ARCHROMA COLOMBIA//L…"
type input "PO 4504600388//TE//LOGWARD STATUS// KLK KOLB SPECIALITIES//ARCHROMA COLOMBIA//L…"
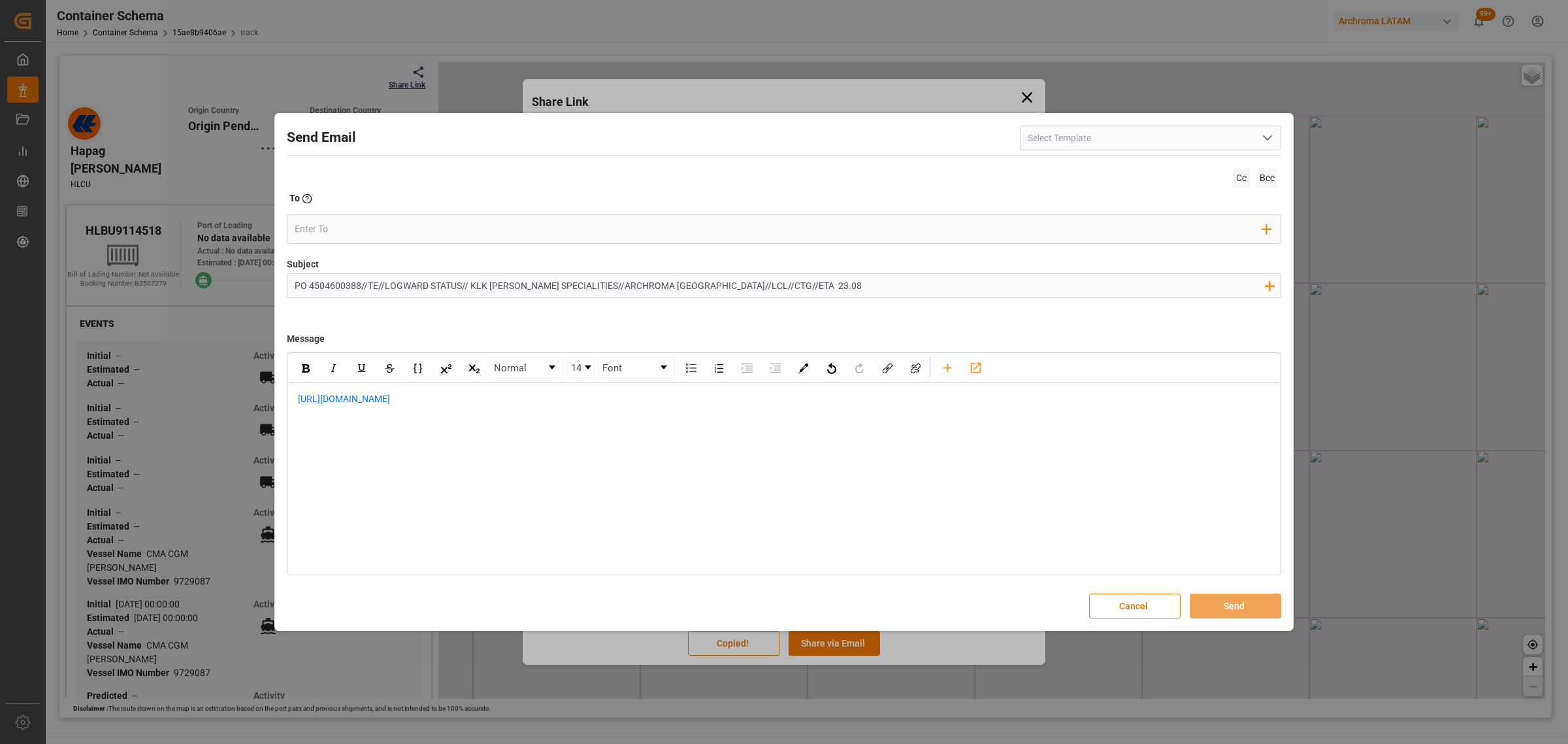
click at [296, 397] on div "https://app.logward.com/share/7f2b07de3d5f" at bounding box center [784, 406] width 992 height 46
click at [360, 404] on div "rdw-editor" at bounding box center [784, 399] width 973 height 14
click at [309, 397] on div "rdw-editor" at bounding box center [784, 399] width 973 height 14
paste div "rdw-editor"
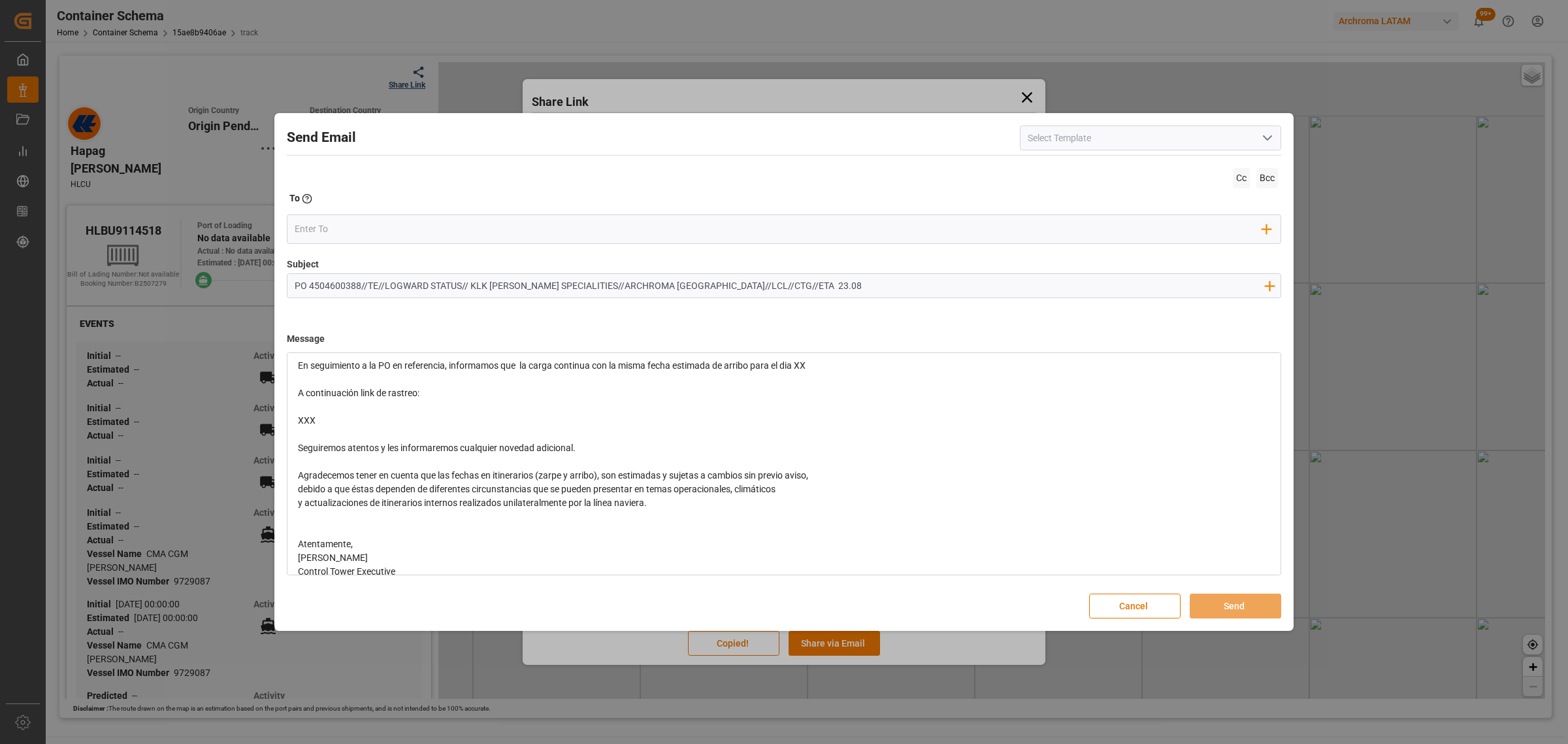
scroll to position [116, 0]
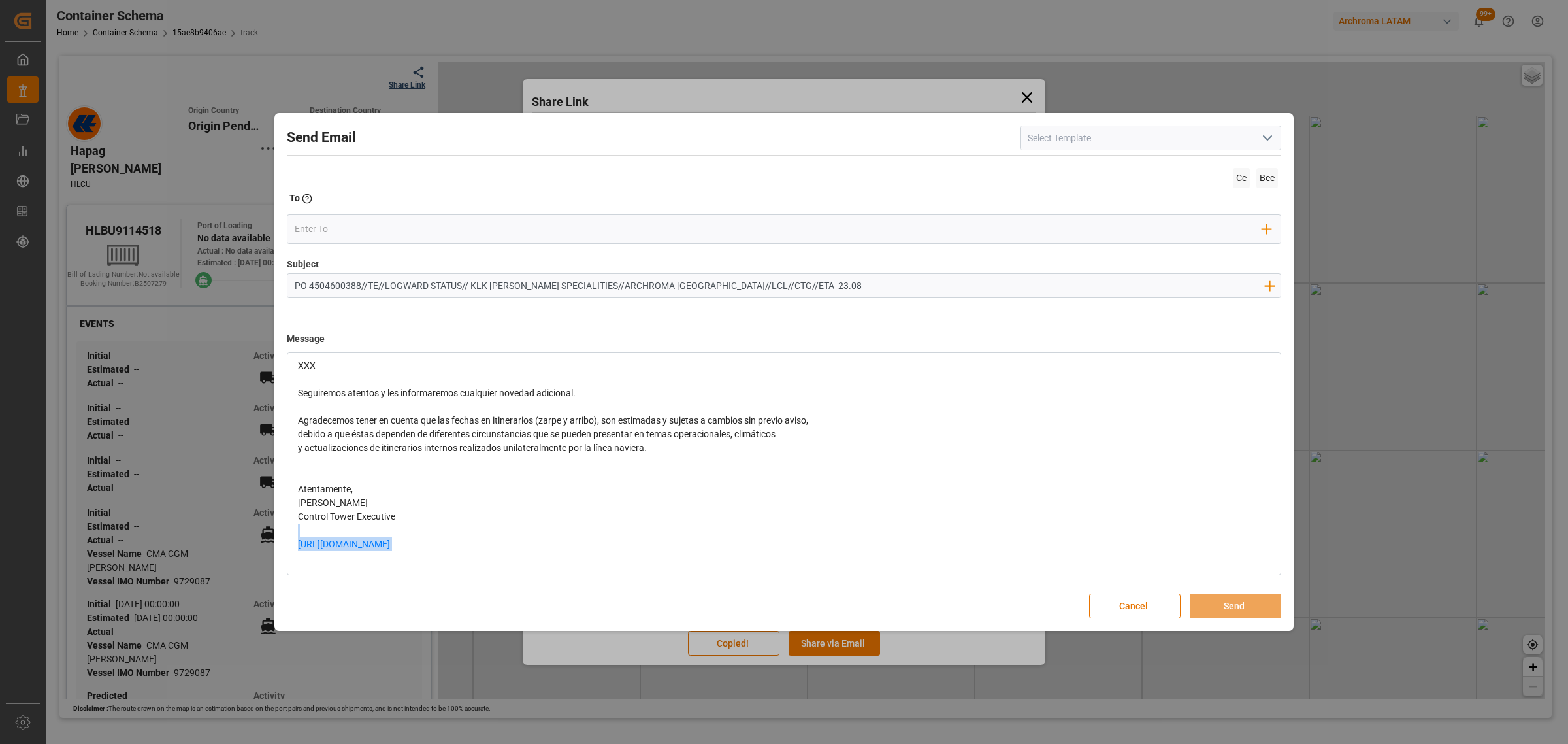
drag, startPoint x: 394, startPoint y: 536, endPoint x: 180, endPoint y: 527, distance: 214.2
click at [180, 527] on div "Send Email Cc Bcc To Enter the TO Email address Add Field to To Subject PO 4504…" at bounding box center [784, 372] width 1568 height 744
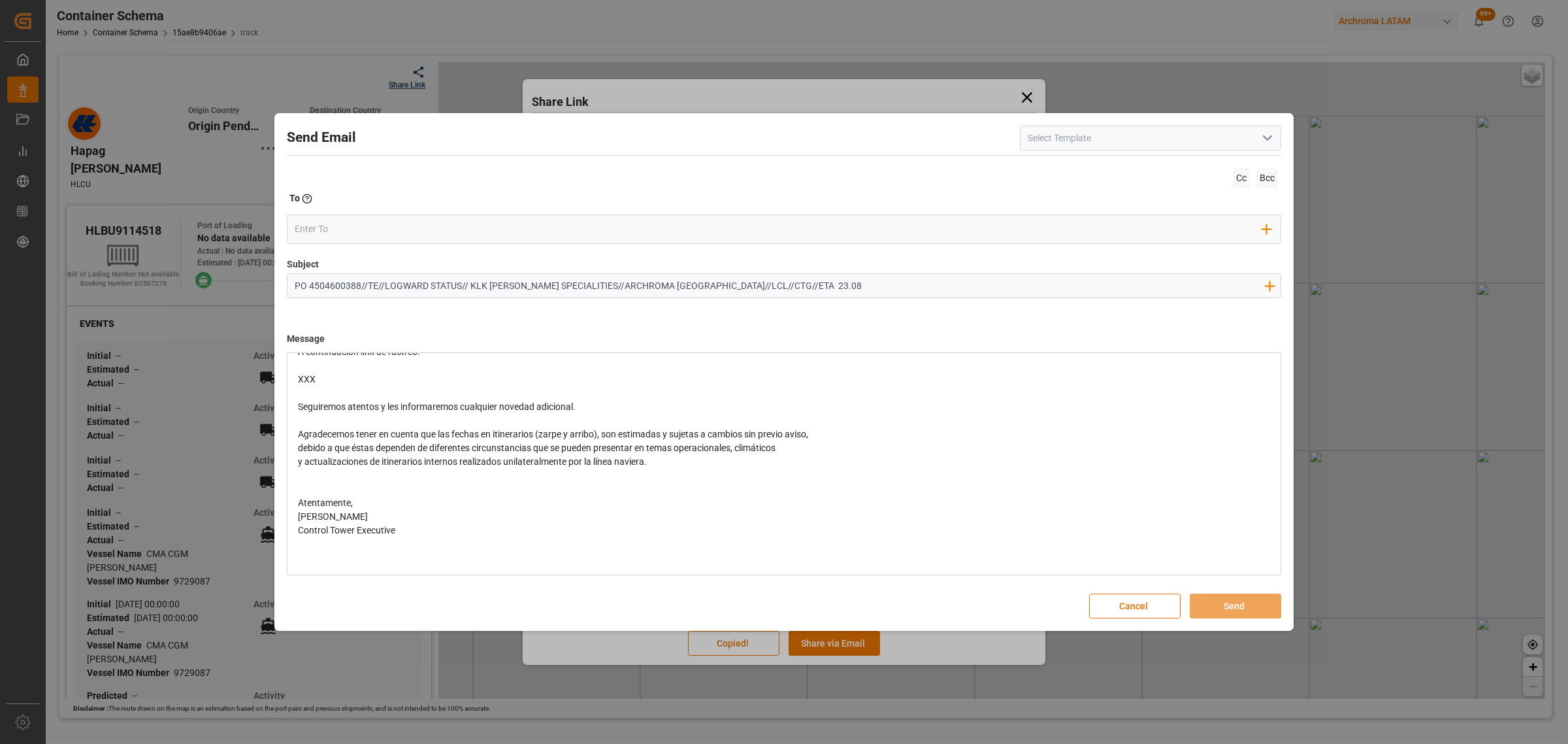
scroll to position [0, 0]
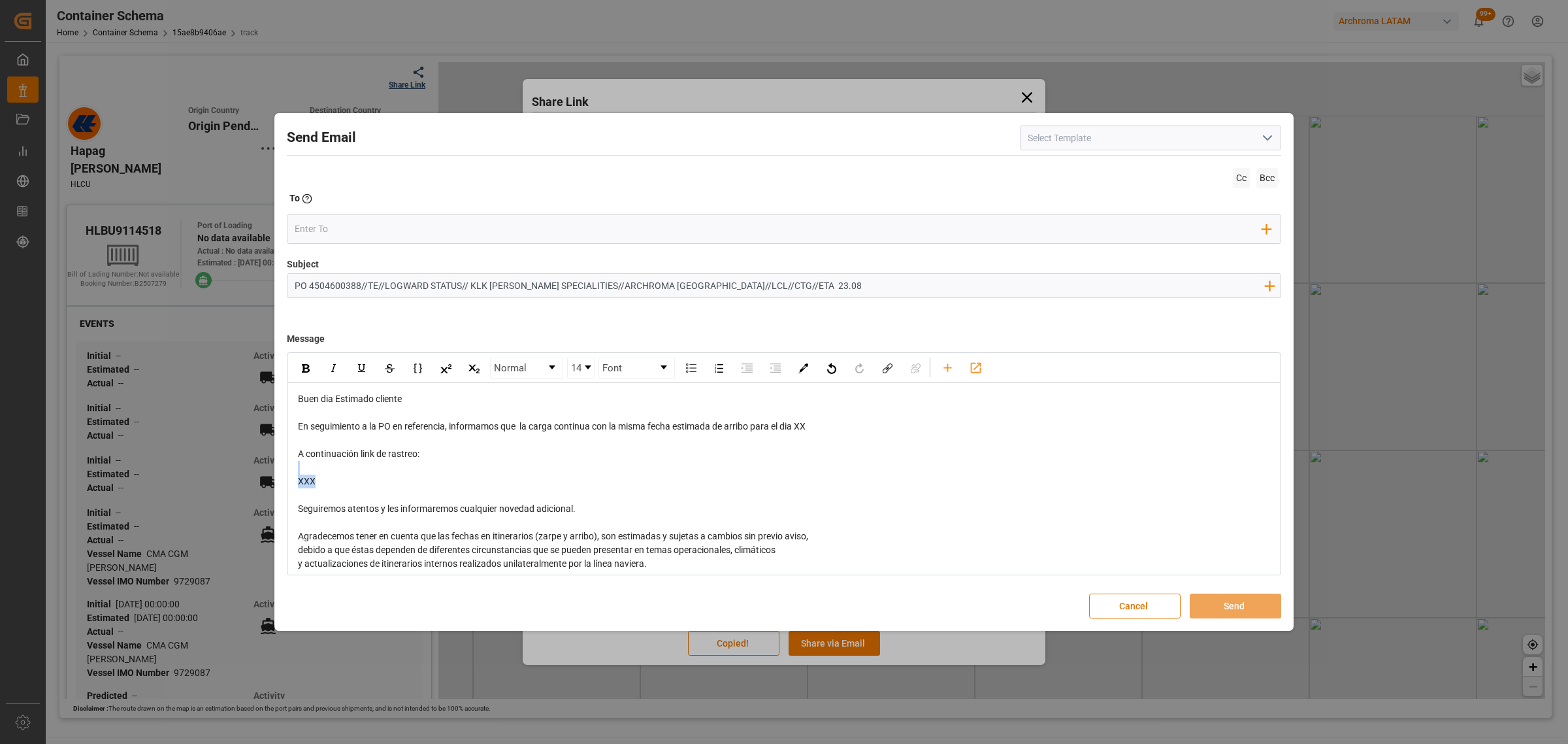
drag, startPoint x: 326, startPoint y: 488, endPoint x: 275, endPoint y: 469, distance: 54.4
click at [275, 469] on div "Send Email Cc Bcc To Enter the TO Email address Add Field to To Subject PO 4504…" at bounding box center [784, 372] width 1019 height 518
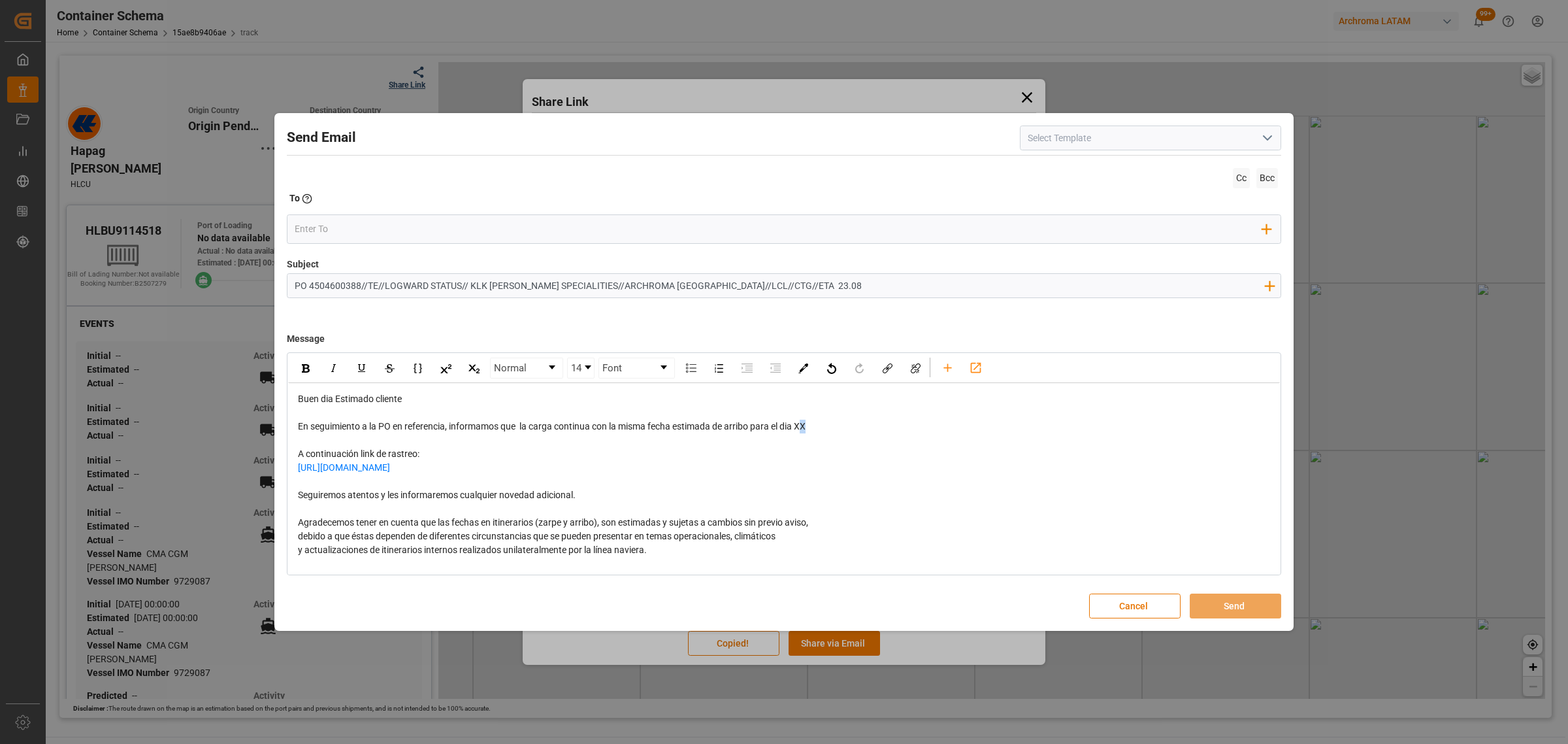
drag, startPoint x: 811, startPoint y: 430, endPoint x: 805, endPoint y: 430, distance: 6.0
click at [805, 430] on div "En seguimiento a la PO en referencia, informamos que la carga continua con la m…" at bounding box center [784, 426] width 973 height 14
click at [812, 430] on div "En seguimiento a la PO en referencia, informamos que la carga continua con la m…" at bounding box center [784, 426] width 973 height 14
drag, startPoint x: 812, startPoint y: 430, endPoint x: 799, endPoint y: 429, distance: 13.0
click at [799, 429] on div "En seguimiento a la PO en referencia, informamos que la carga continua con la m…" at bounding box center [784, 426] width 973 height 14
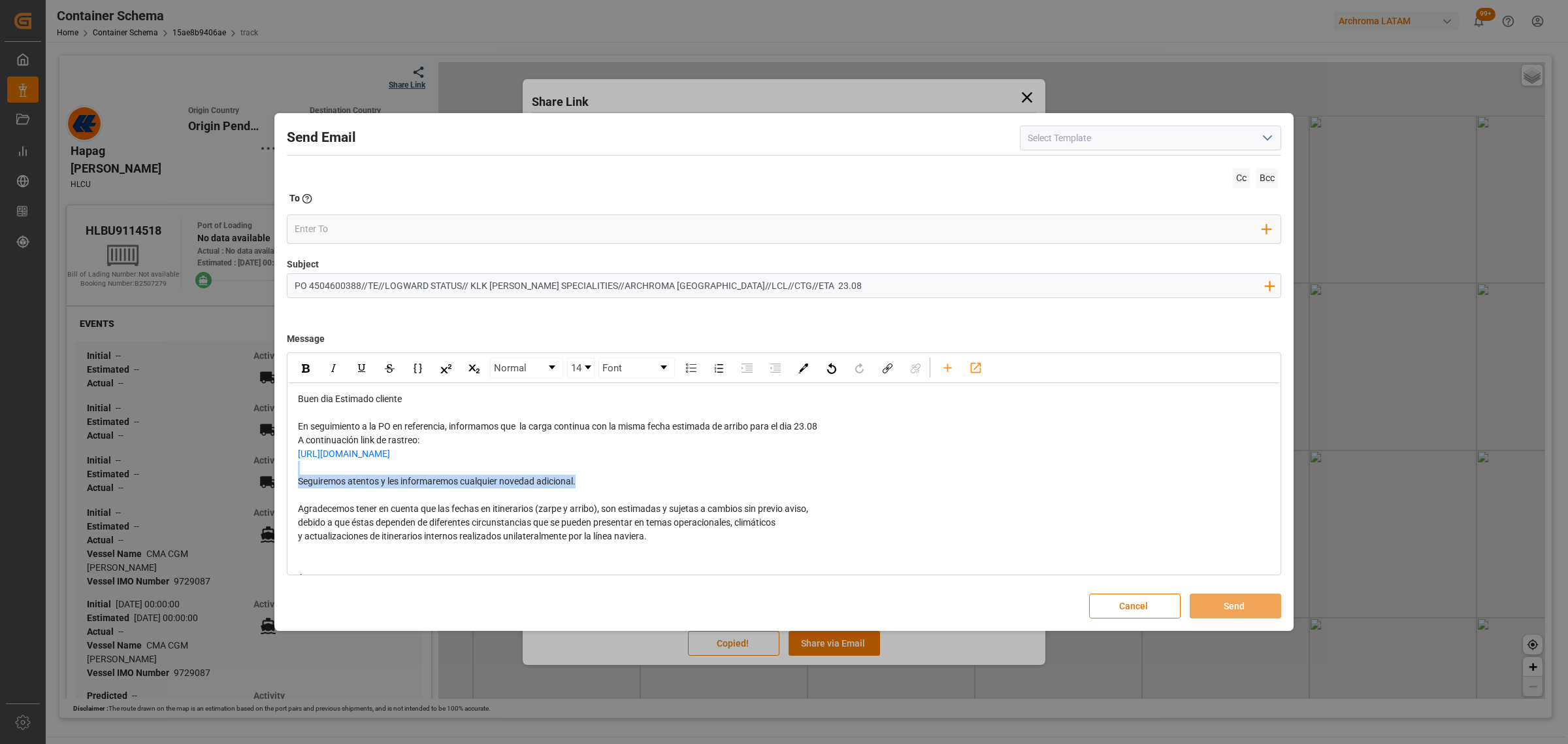
drag, startPoint x: 590, startPoint y: 491, endPoint x: 253, endPoint y: 489, distance: 337.0
click at [253, 489] on div "Send Email Cc Bcc To Enter the TO Email address Add Field to To Subject PO 4504…" at bounding box center [784, 372] width 1568 height 744
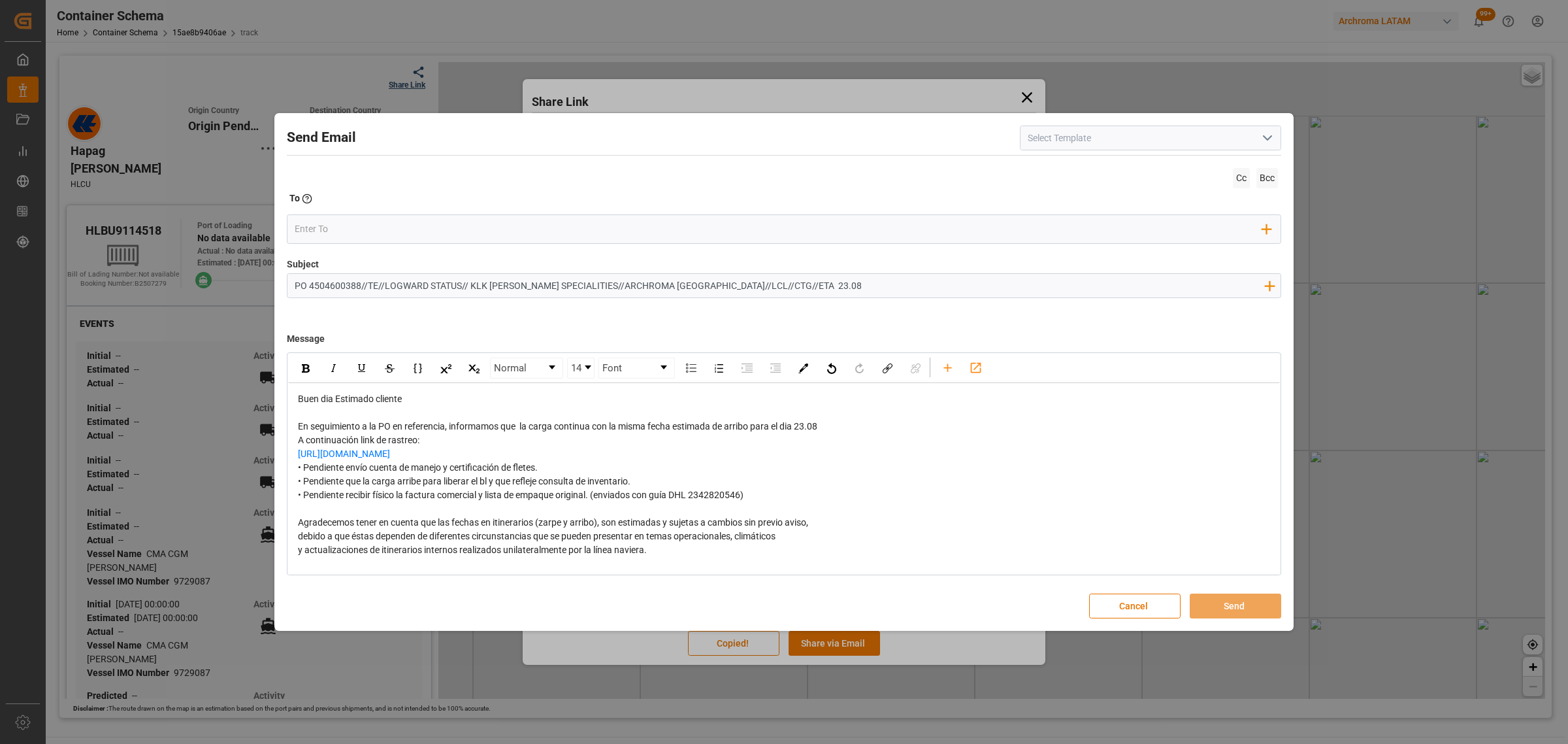
click at [583, 461] on div "https://app.logward.com/share/7f2b07de3d5f" at bounding box center [784, 453] width 973 height 14
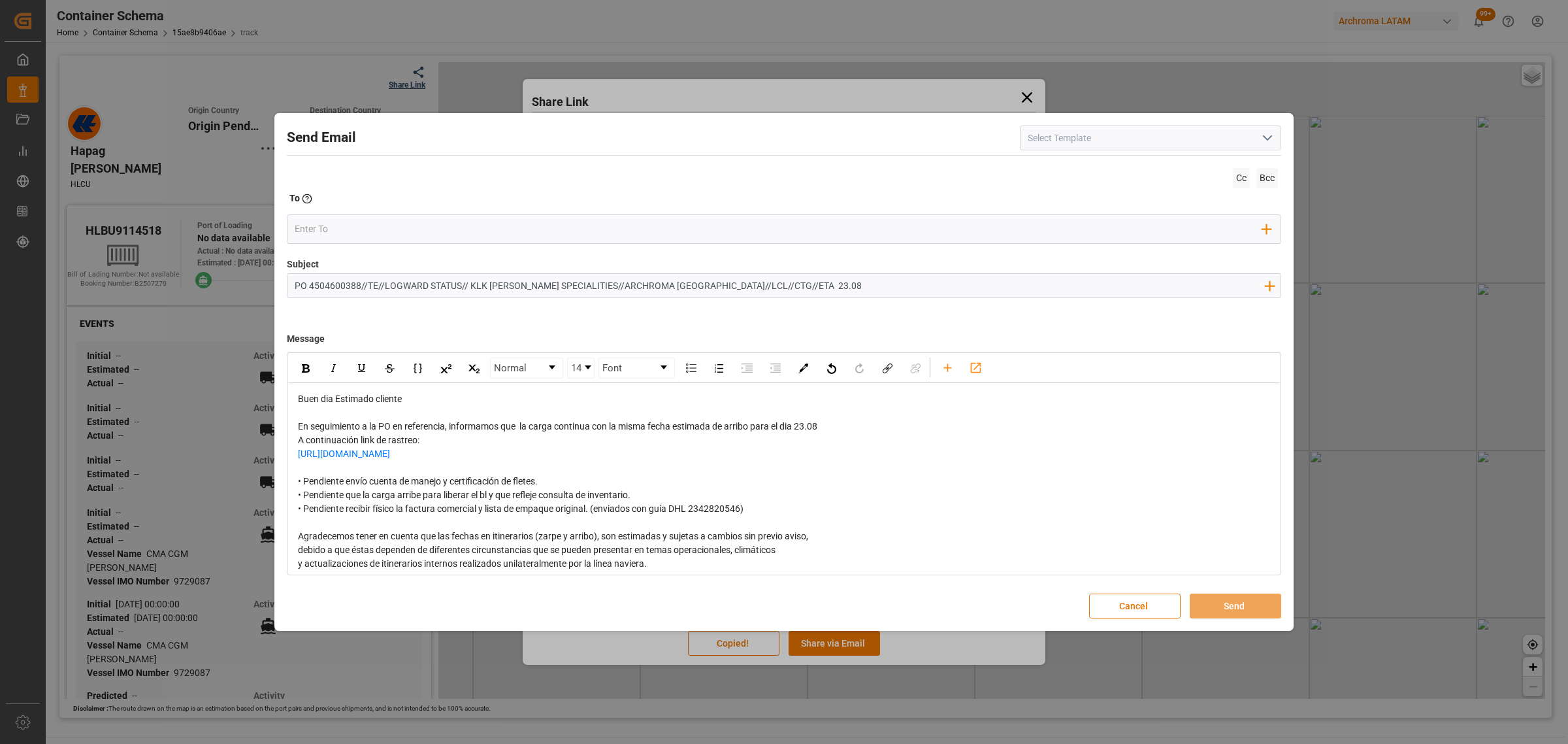
click at [580, 498] on div "• Pendiente envío cuenta de manejo y certificación de fletes. • Pendiente que l…" at bounding box center [784, 494] width 973 height 41
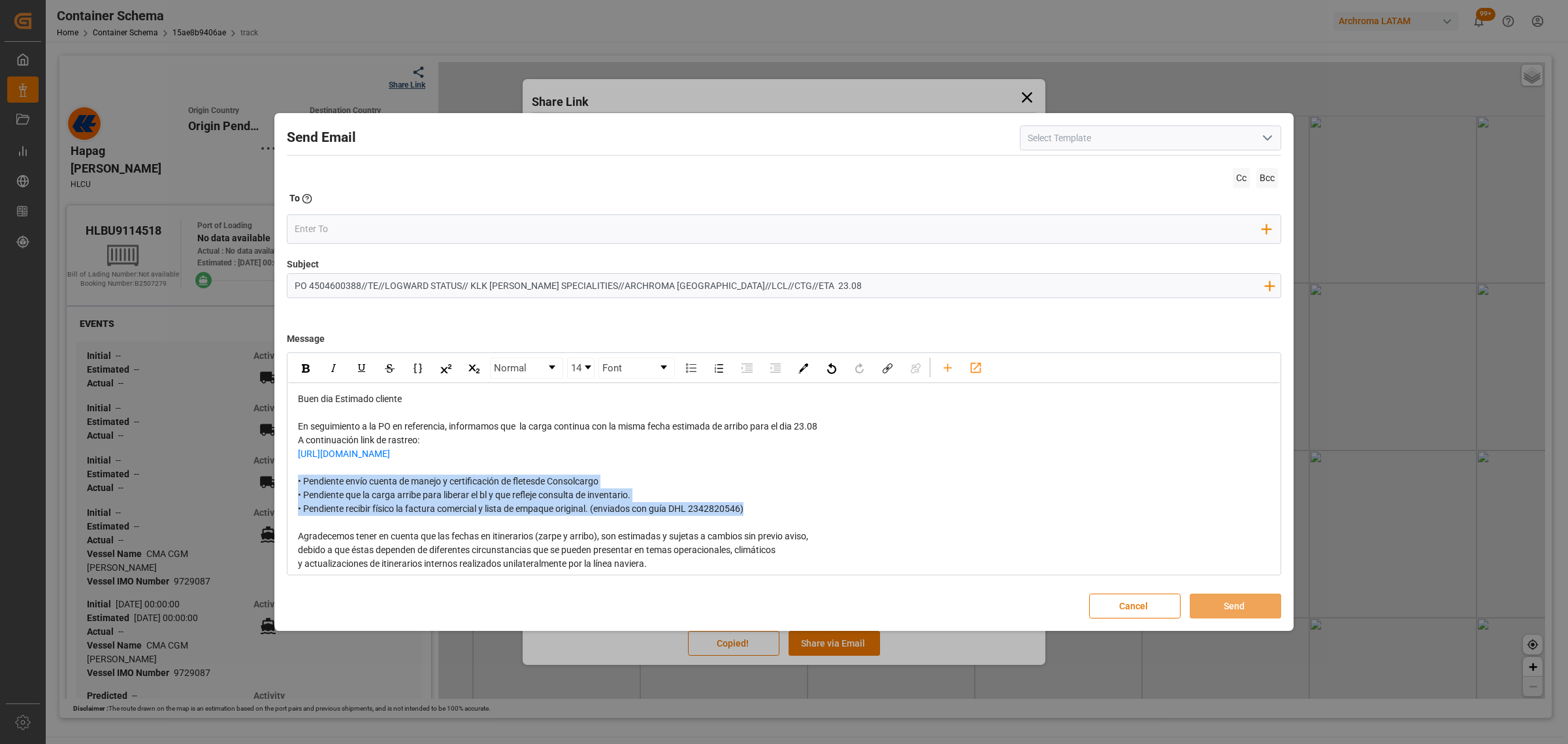
drag, startPoint x: 755, startPoint y: 526, endPoint x: 283, endPoint y: 497, distance: 472.9
click at [283, 497] on div "Send Email Cc Bcc To Enter the TO Email address Add Field to To Subject PO 4504…" at bounding box center [784, 372] width 1013 height 512
click at [296, 372] on div "rdw-inline-control" at bounding box center [306, 367] width 23 height 19
click at [331, 229] on input "email" at bounding box center [779, 228] width 968 height 19
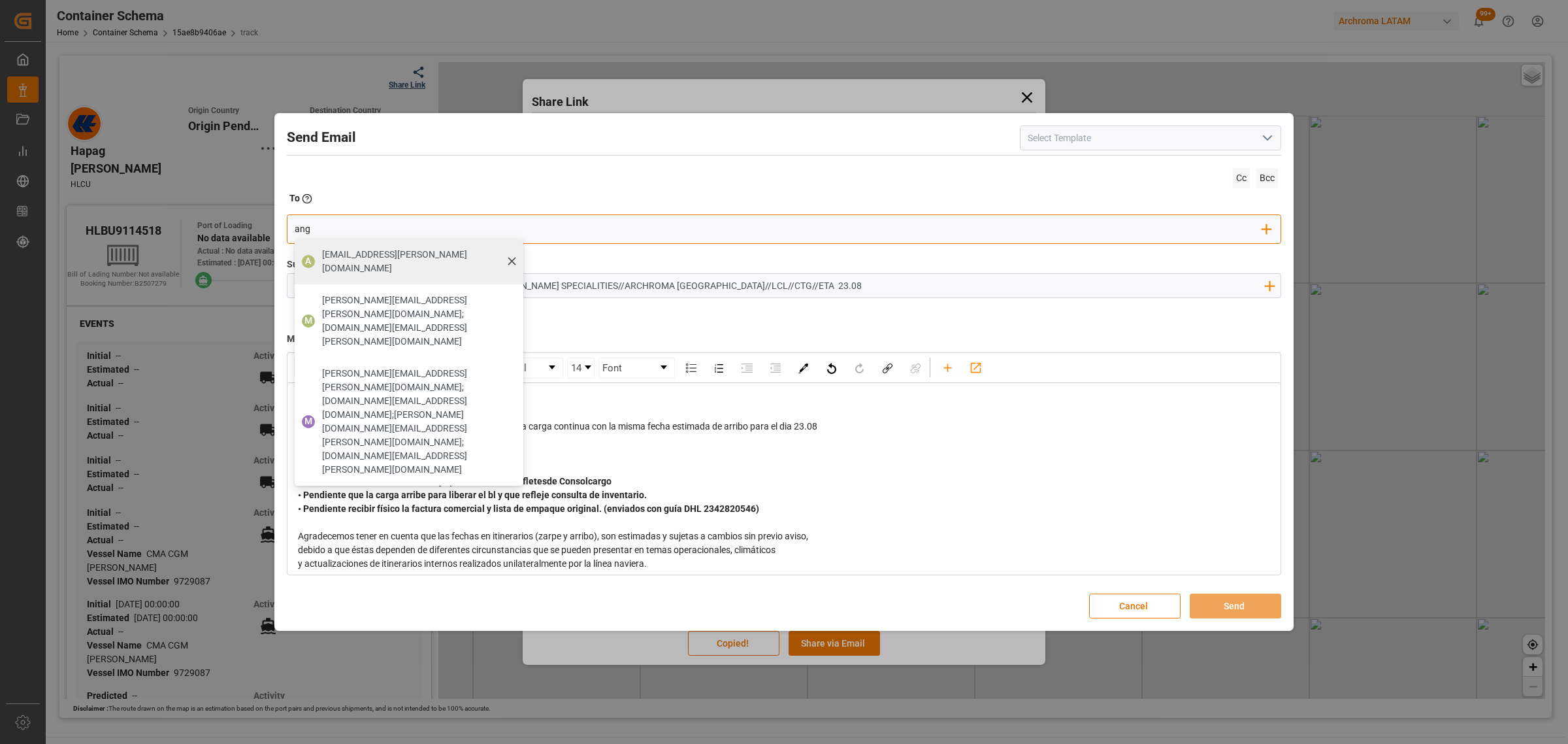
type input "ang"
click at [334, 249] on span "[EMAIL_ADDRESS][DOMAIN_NAME]" at bounding box center [418, 261] width 192 height 27
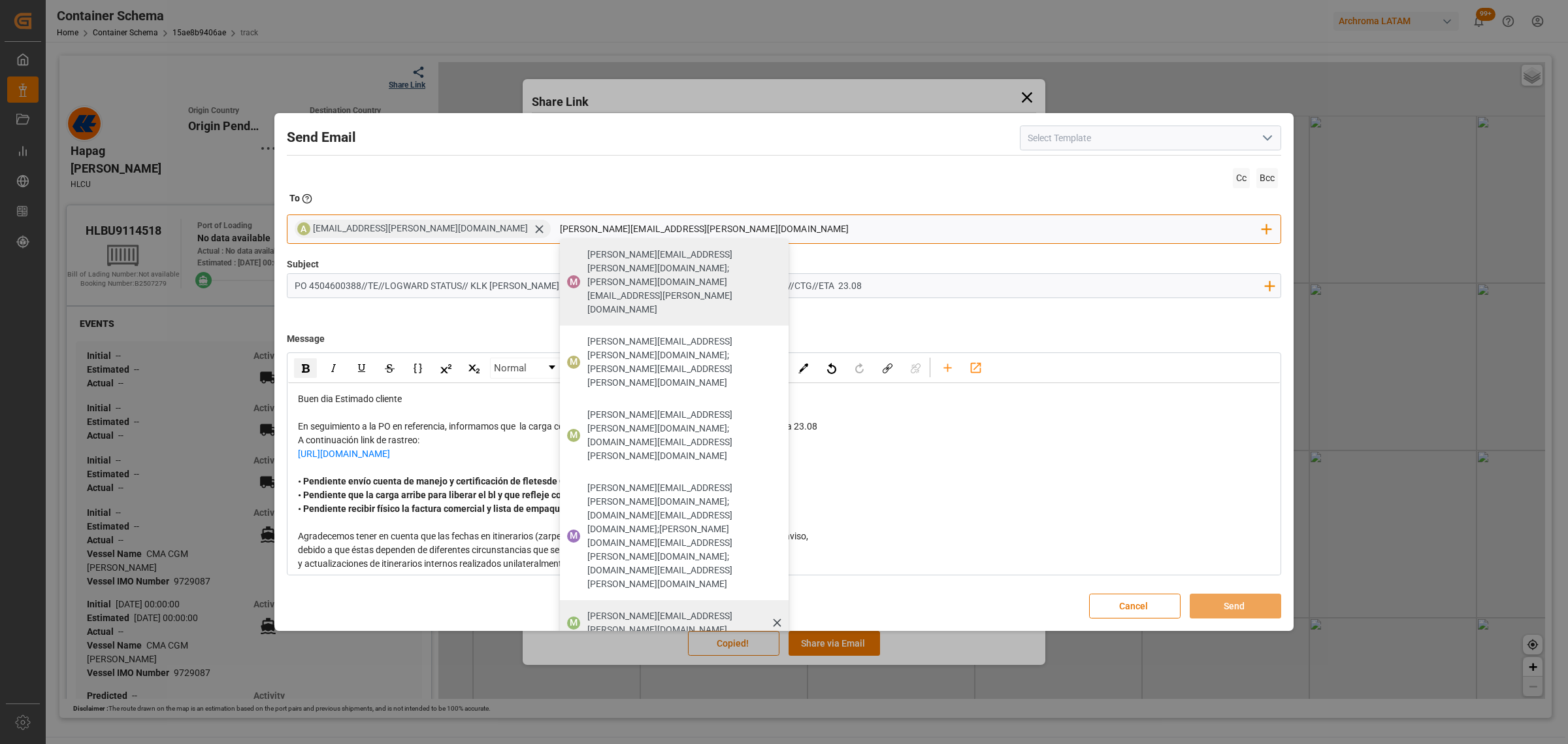
type input "maria.piranquive@leschaco.com"
click at [588, 609] on span "maria.piranquive@leschaco.com" at bounding box center [684, 623] width 192 height 27
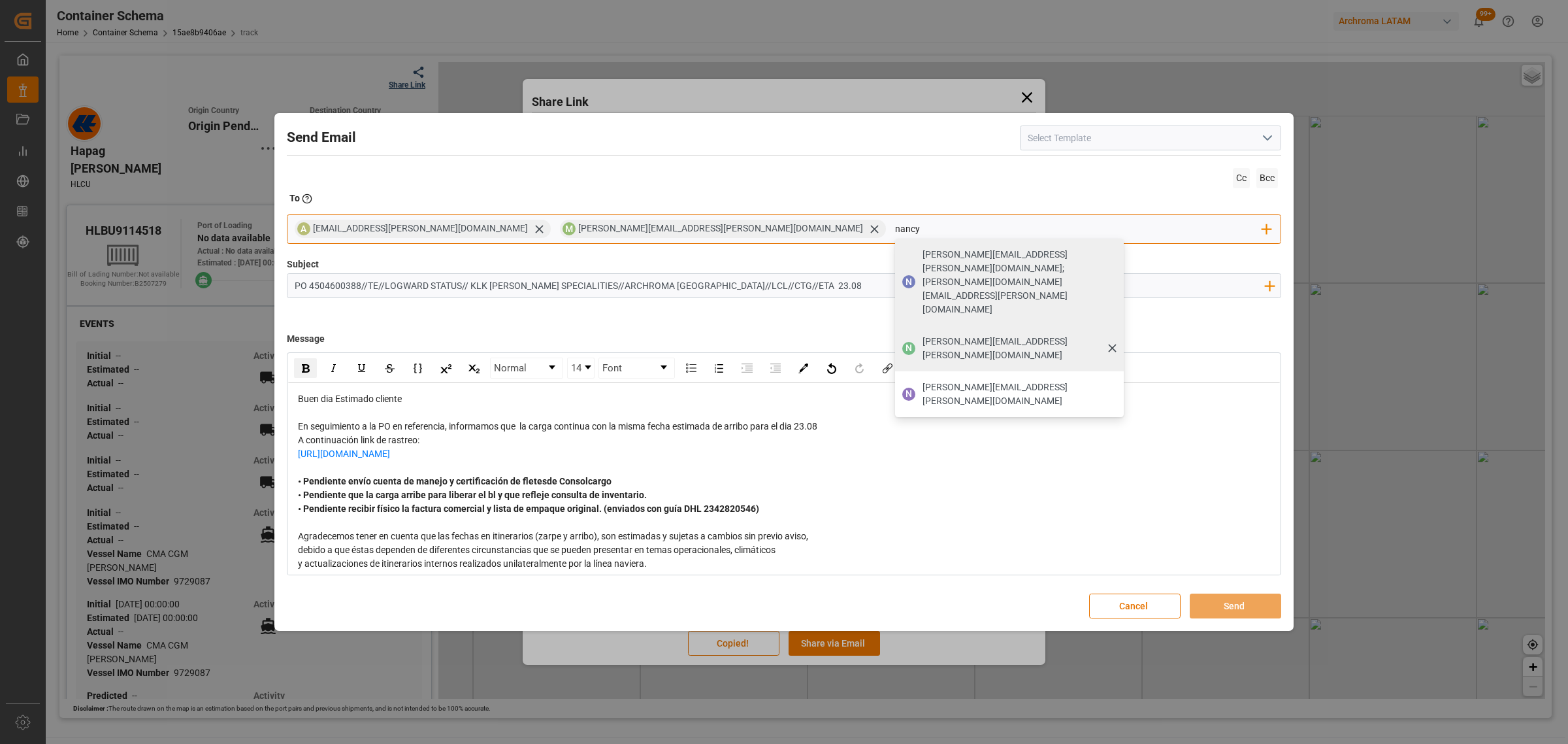
type input "nancy"
click at [922, 334] on span "[PERSON_NAME][EMAIL_ADDRESS][PERSON_NAME][DOMAIN_NAME]" at bounding box center [1019, 348] width 192 height 27
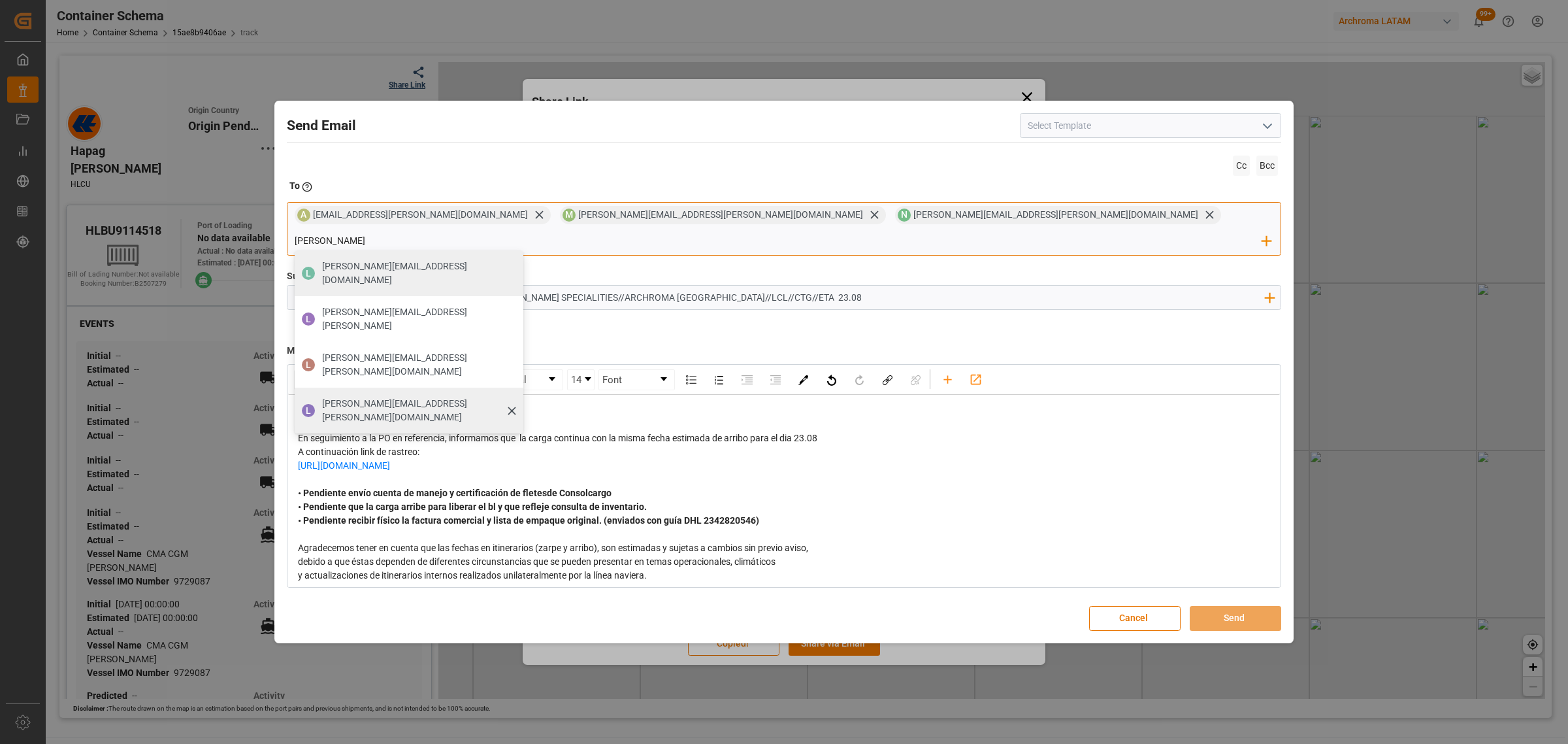
type input "luis"
click at [519, 392] on div "[PERSON_NAME][EMAIL_ADDRESS][PERSON_NAME][DOMAIN_NAME]" at bounding box center [418, 410] width 202 height 37
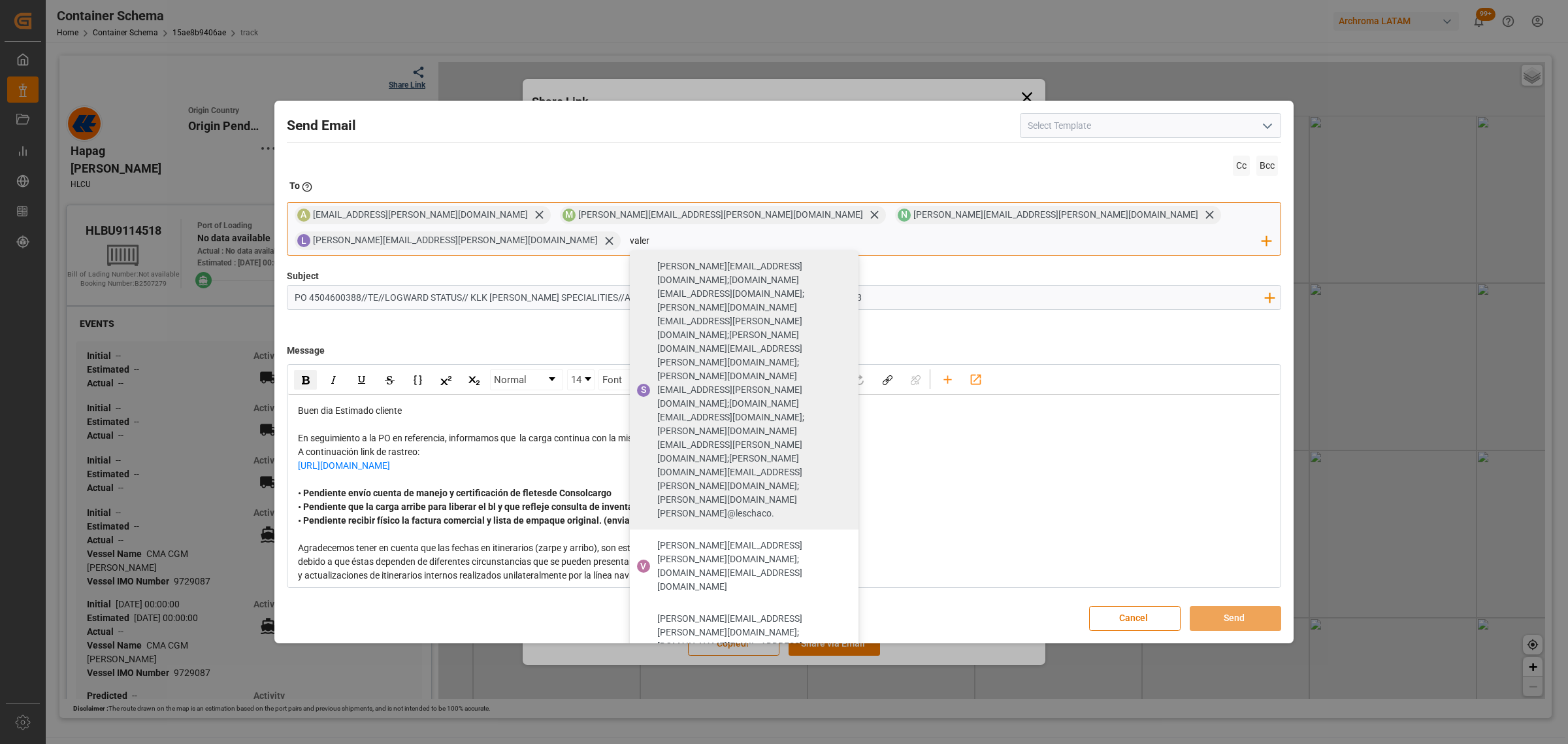
type input "valer"
click at [849, 740] on span "[PERSON_NAME][EMAIL_ADDRESS][PERSON_NAME][DOMAIN_NAME]" at bounding box center [753, 753] width 192 height 27
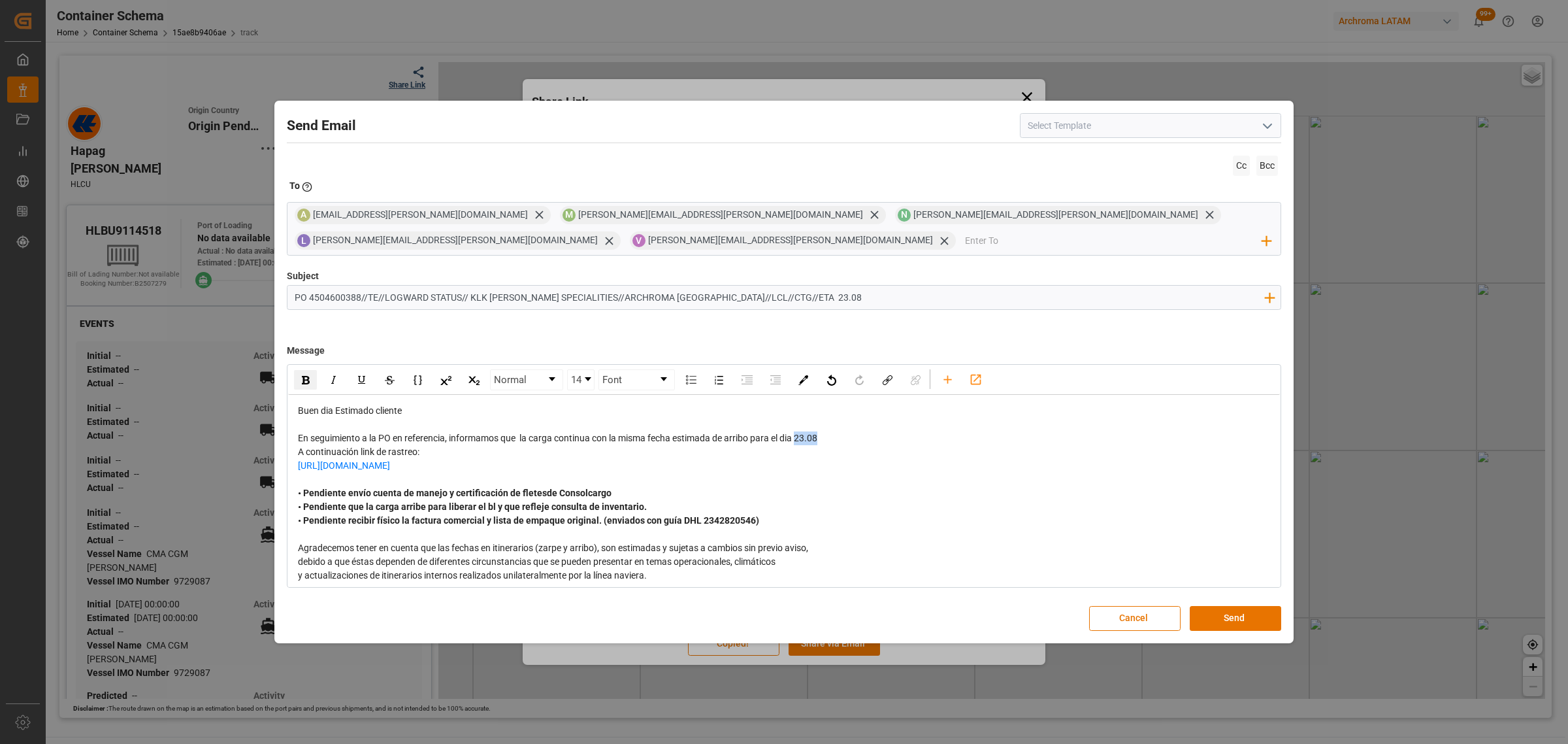
click at [798, 443] on div "En seguimiento a la PO en referencia, informamos que la carga continua con la m…" at bounding box center [784, 438] width 973 height 14
click at [305, 385] on img "rdw-inline-control" at bounding box center [306, 380] width 8 height 9
click at [841, 435] on div "En seguimiento a la PO en referencia, informamos que la carga continua con la m…" at bounding box center [784, 438] width 973 height 14
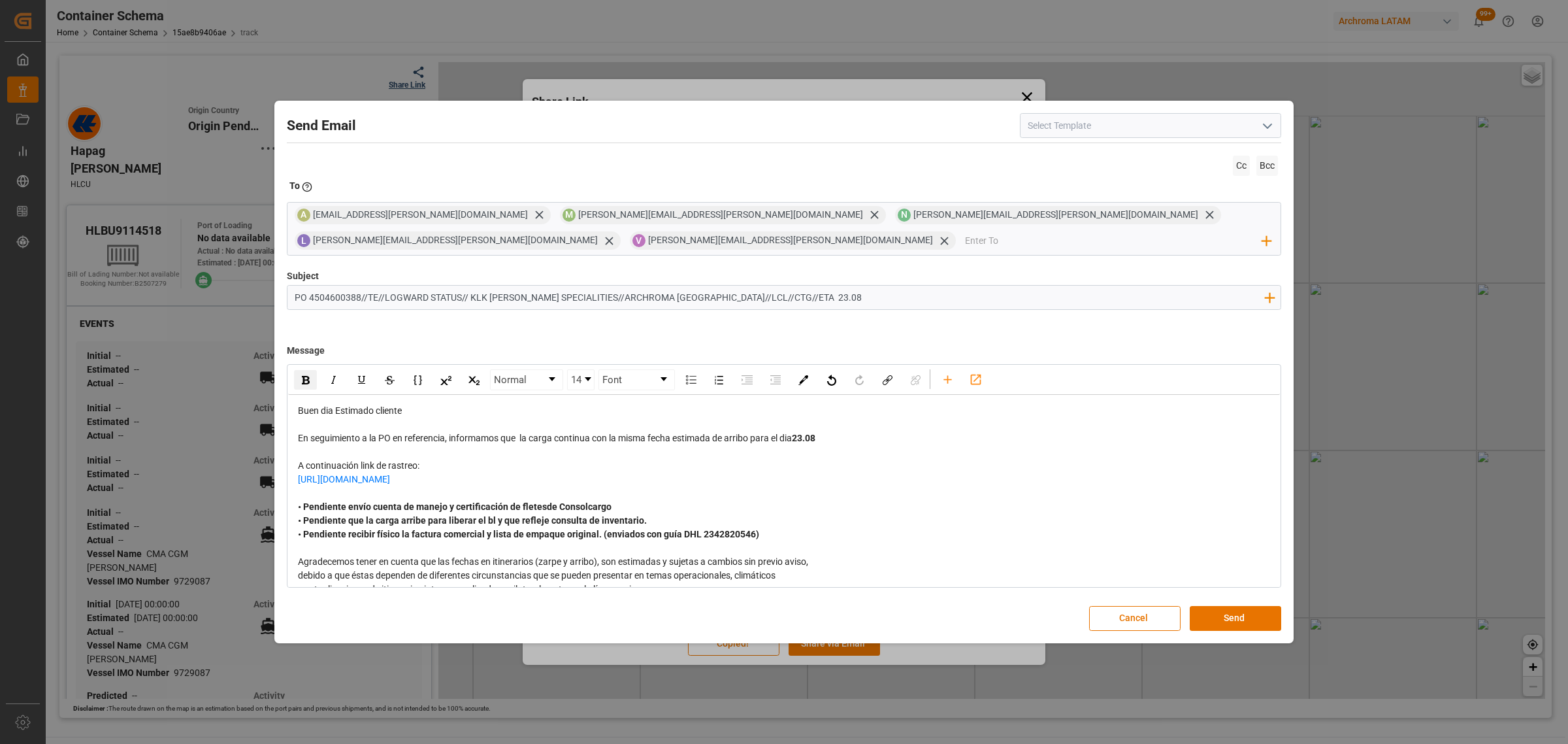
click at [311, 380] on div "rdw-inline-control" at bounding box center [306, 380] width 23 height 19
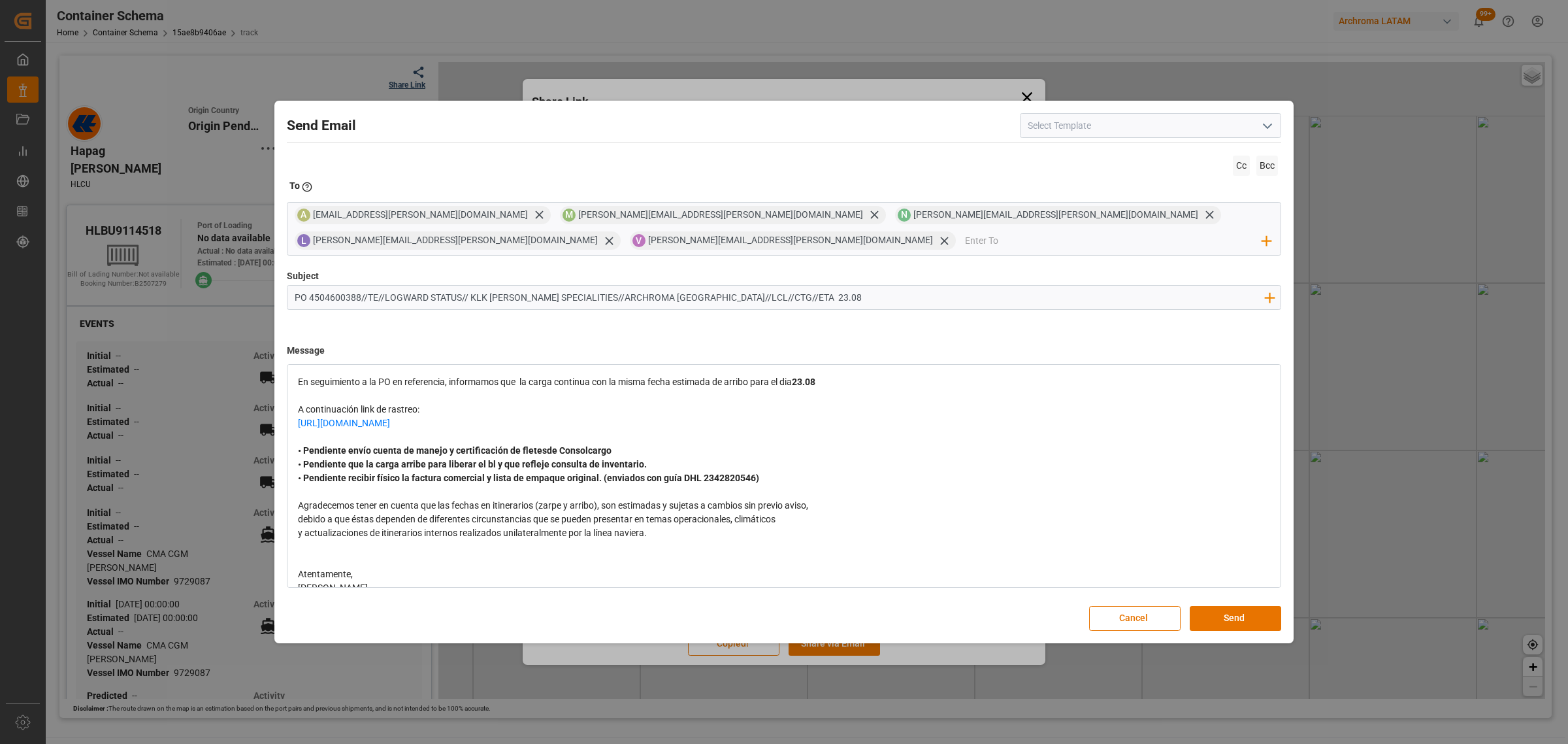
scroll to position [82, 0]
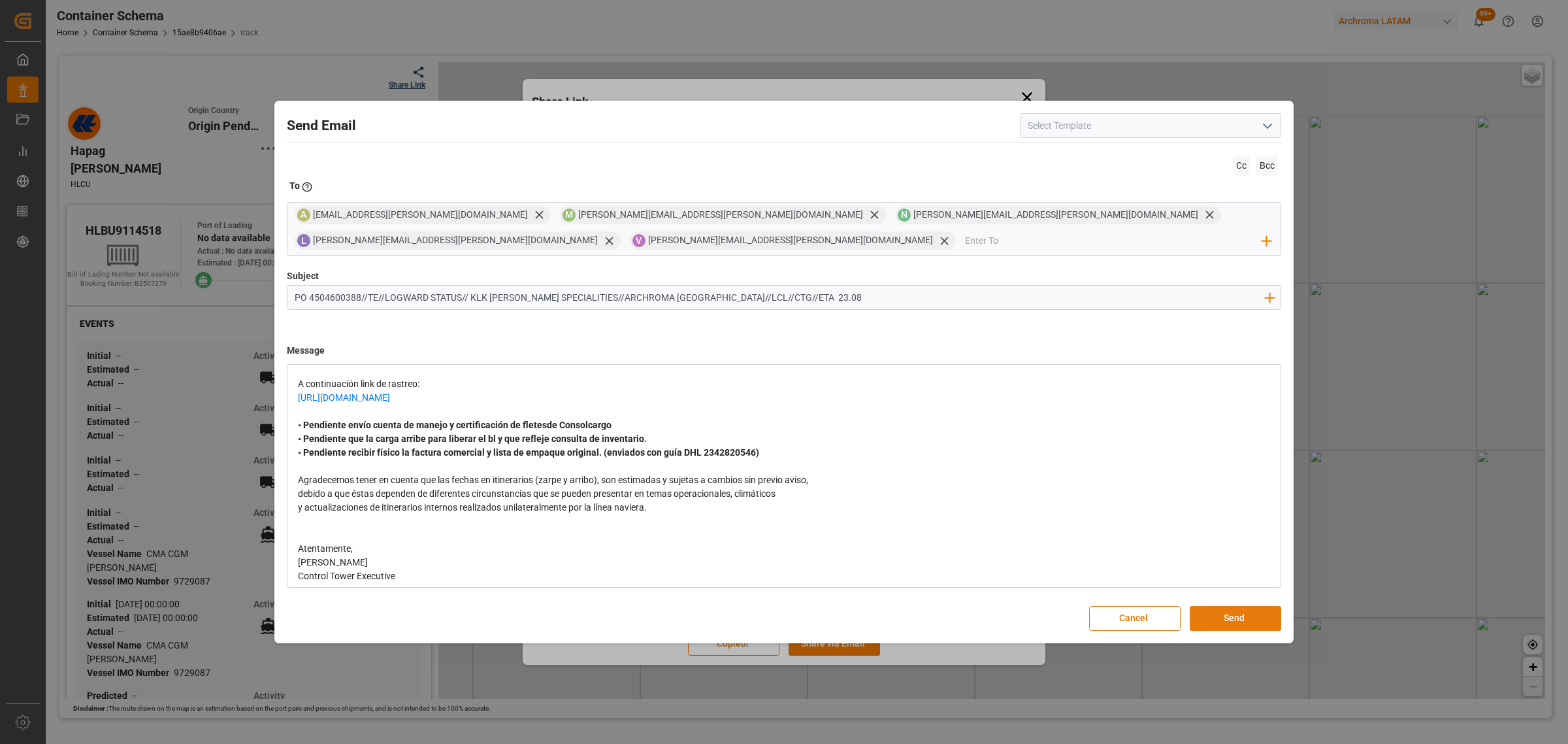
click at [1221, 619] on button "Send" at bounding box center [1236, 618] width 92 height 25
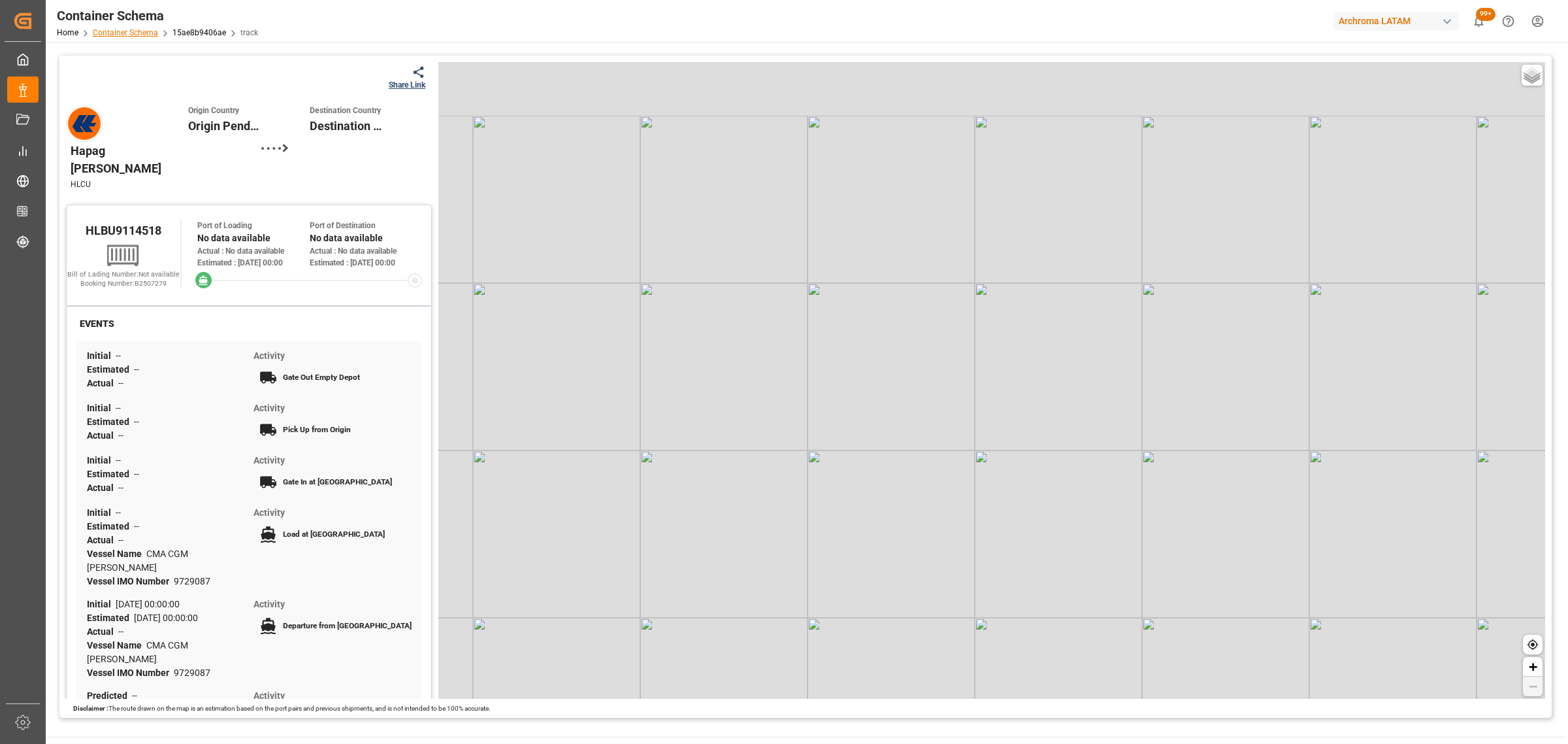
click at [143, 34] on link "Container Schema" at bounding box center [125, 32] width 65 height 9
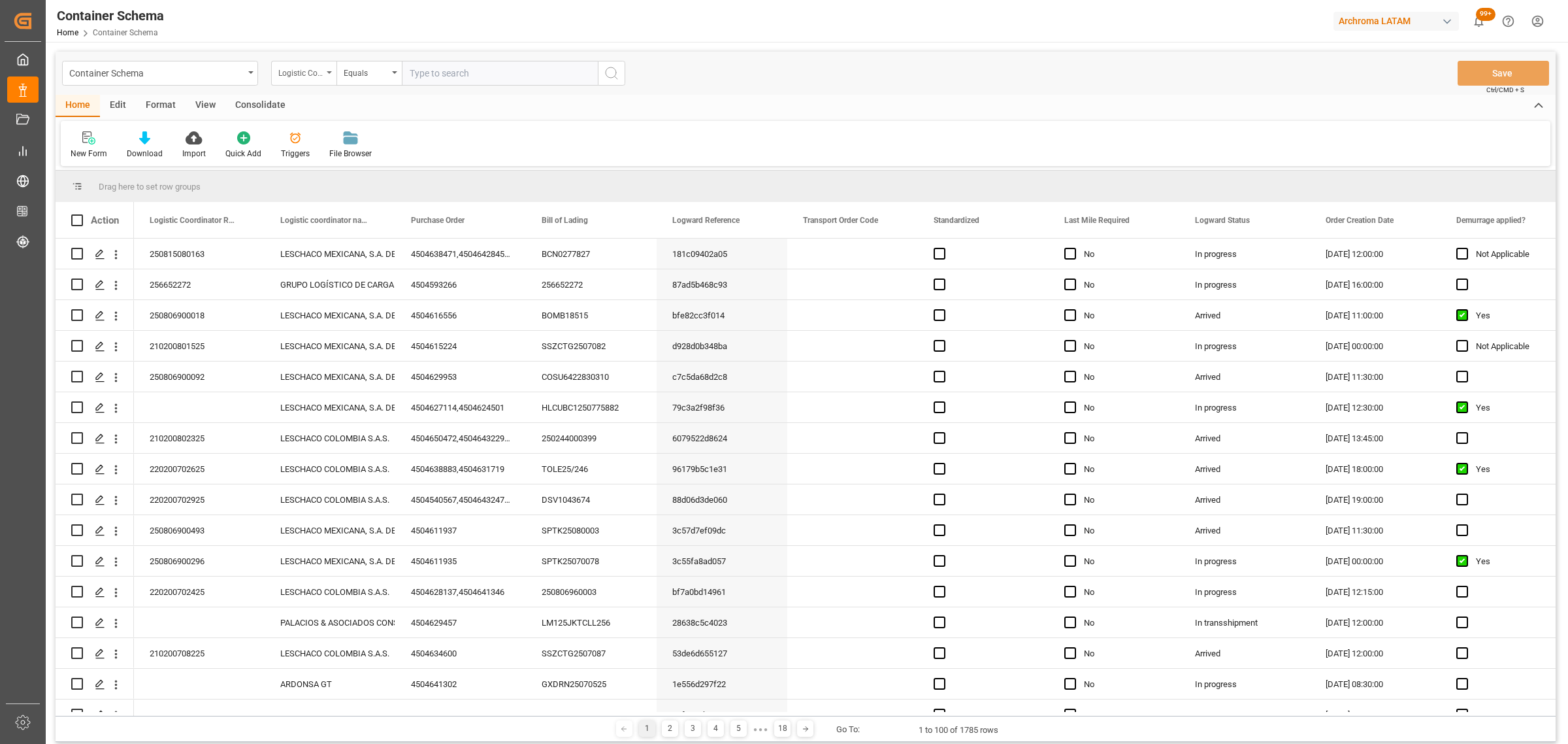
click at [307, 70] on div "Logistic Coordinator Reference Number" at bounding box center [301, 71] width 44 height 15
click at [332, 187] on div "Purchase Order" at bounding box center [369, 188] width 194 height 27
click at [374, 61] on div "Equals" at bounding box center [369, 73] width 65 height 25
click at [408, 161] on div "Fuzzy search" at bounding box center [434, 161] width 194 height 27
click at [455, 69] on input "text" at bounding box center [499, 73] width 196 height 25
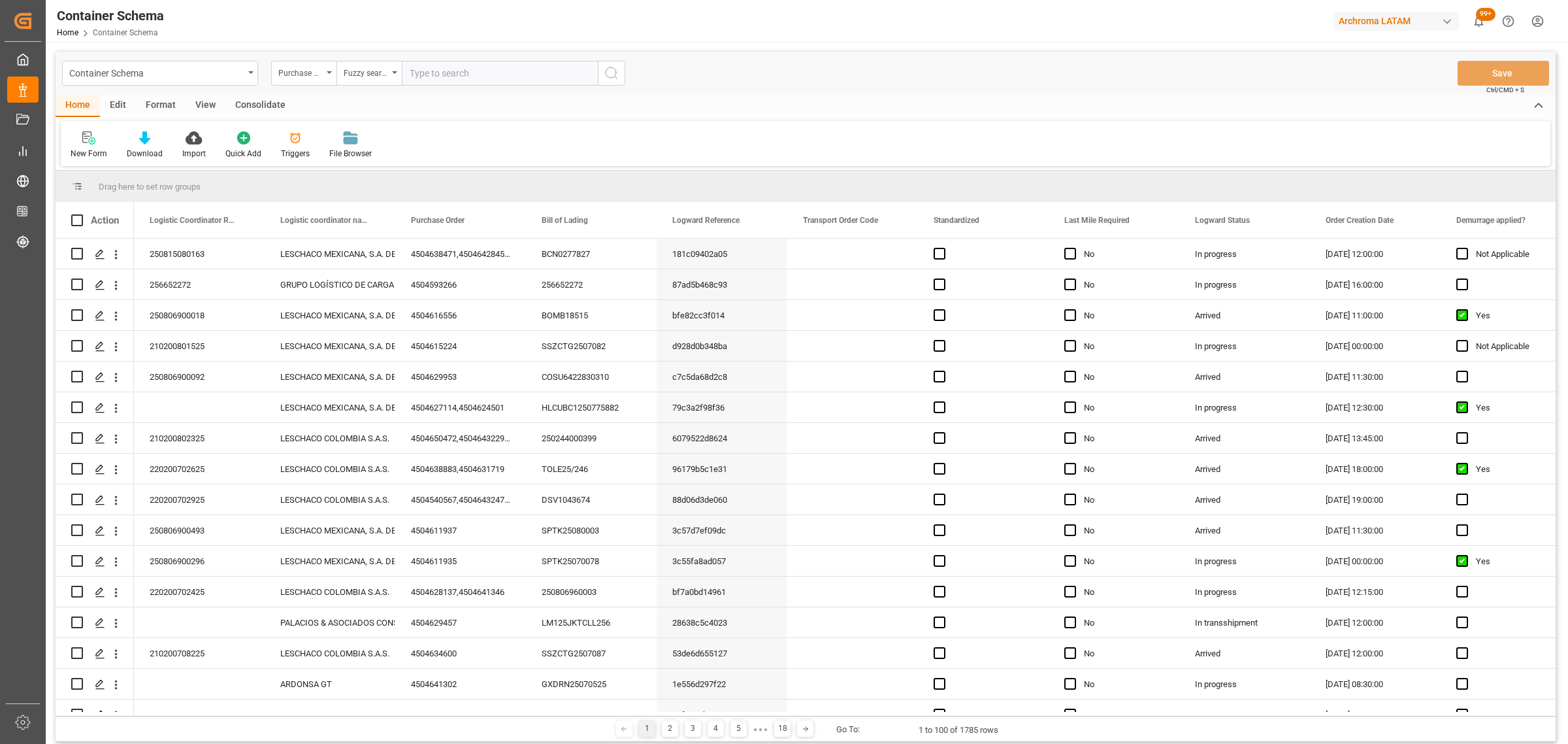
paste input "4504635032"
type input "4504635032"
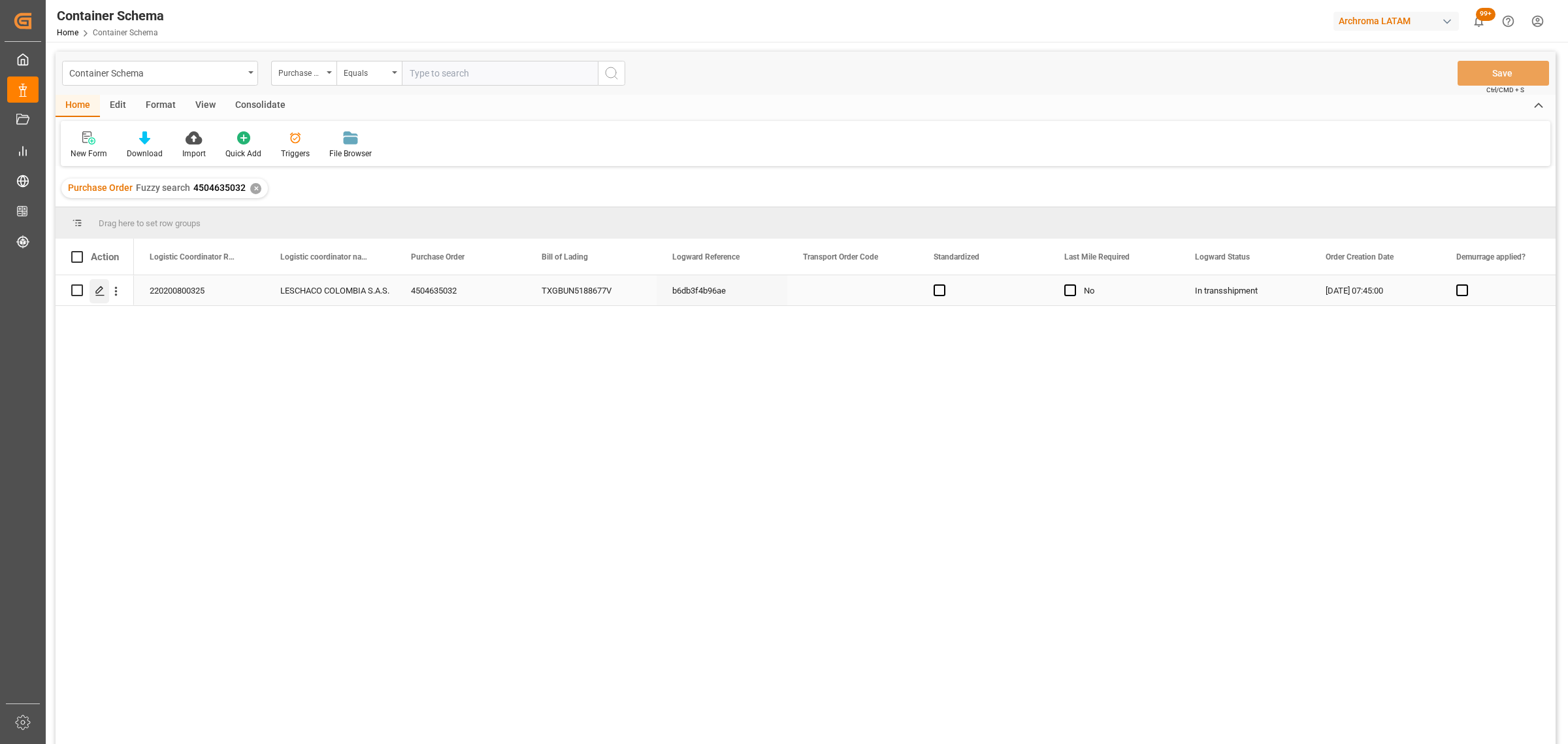
click at [98, 286] on icon "Press SPACE to select this row." at bounding box center [100, 291] width 11 height 11
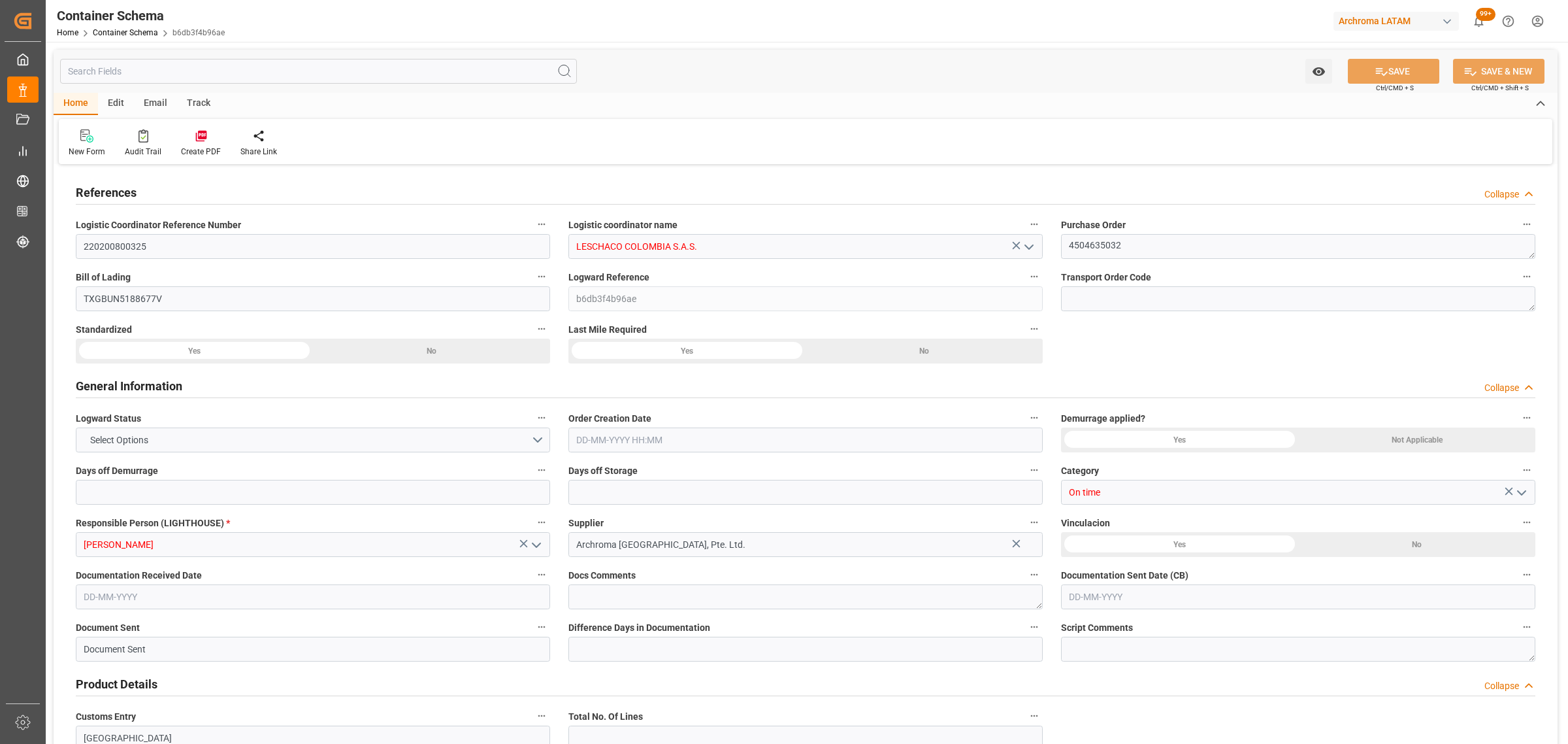
type input "0"
type input "3"
type input "1"
type input "3"
type input "2400"
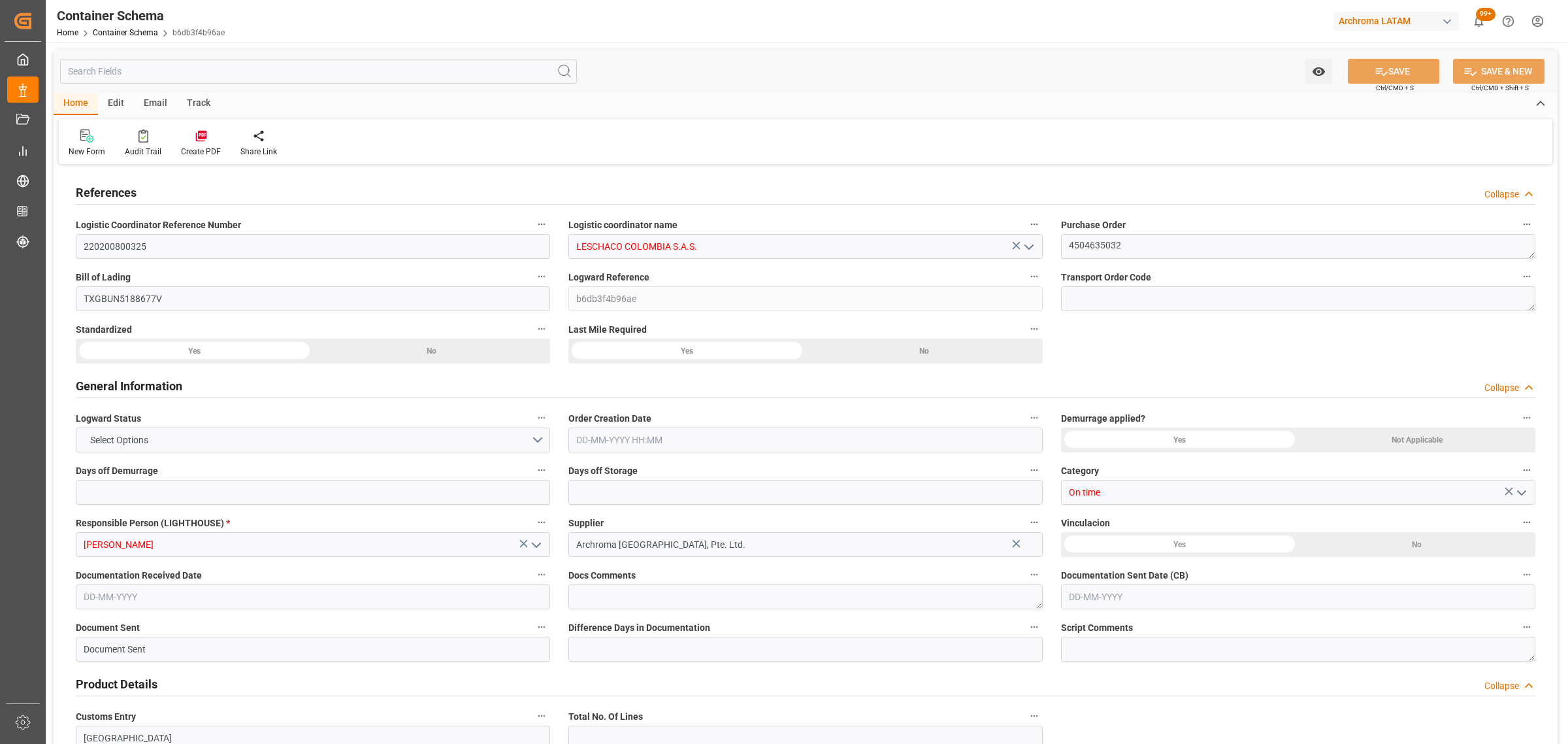
type input "1485.4"
type input "Maersk"
type input "Maersk Line AS"
type input "CNTXG"
type input "CNTNG"
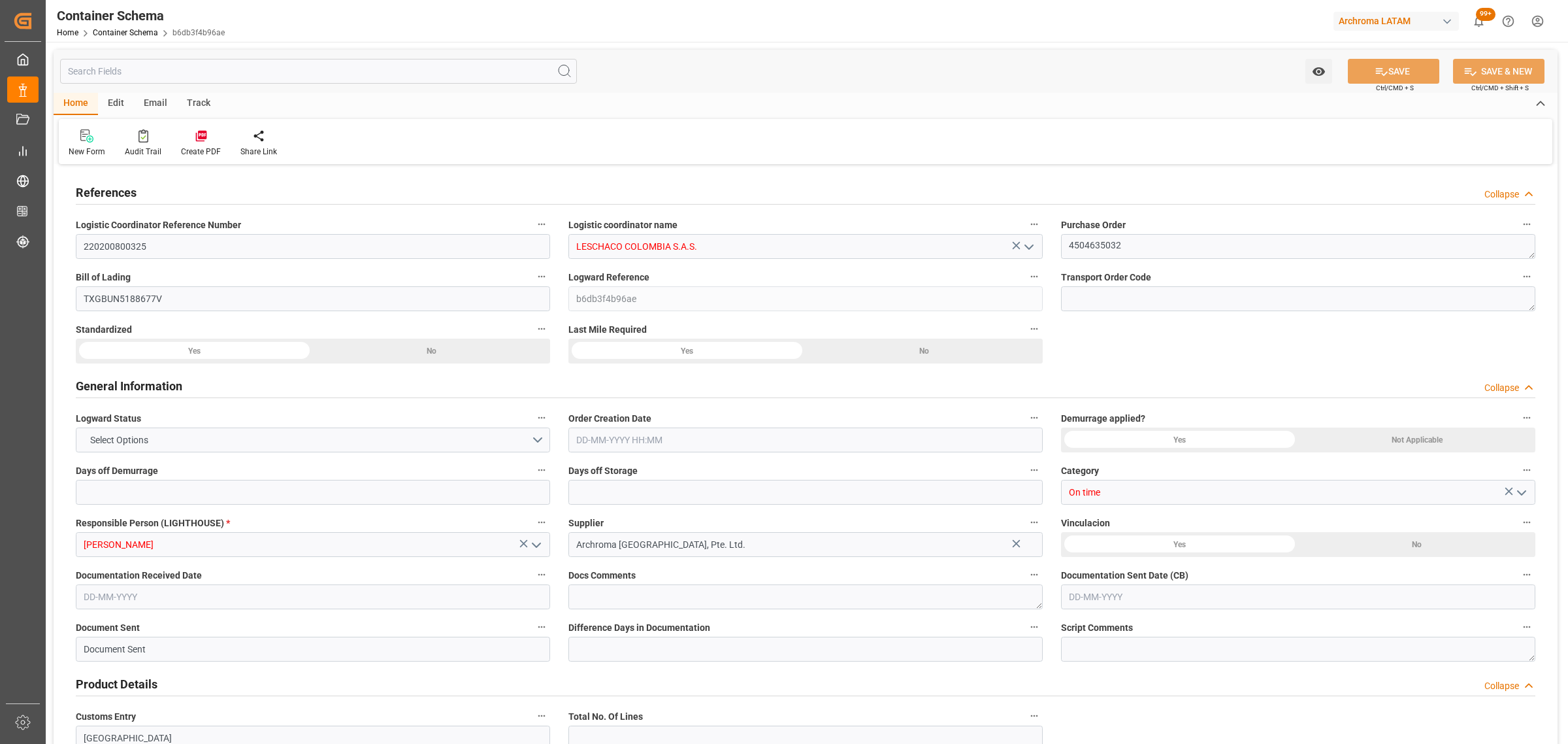
type input "COBUN"
type input "9623661"
type input "31-07-2025 07:45"
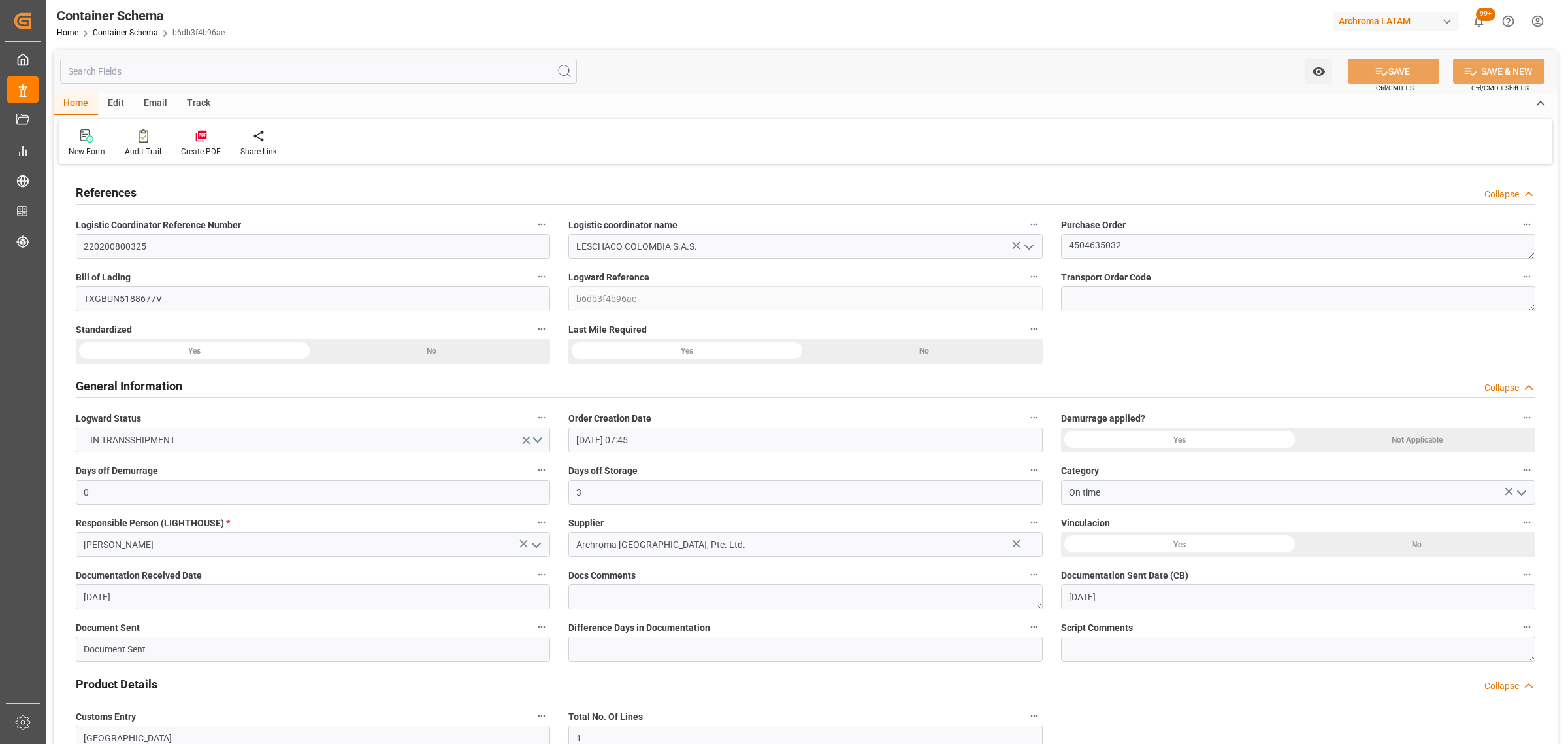
type input "30-07-2025"
type input "31-07-2025"
type input "27-08-2025"
type input "24-07-2025 00:00"
type input "26-07-2025 00:00"
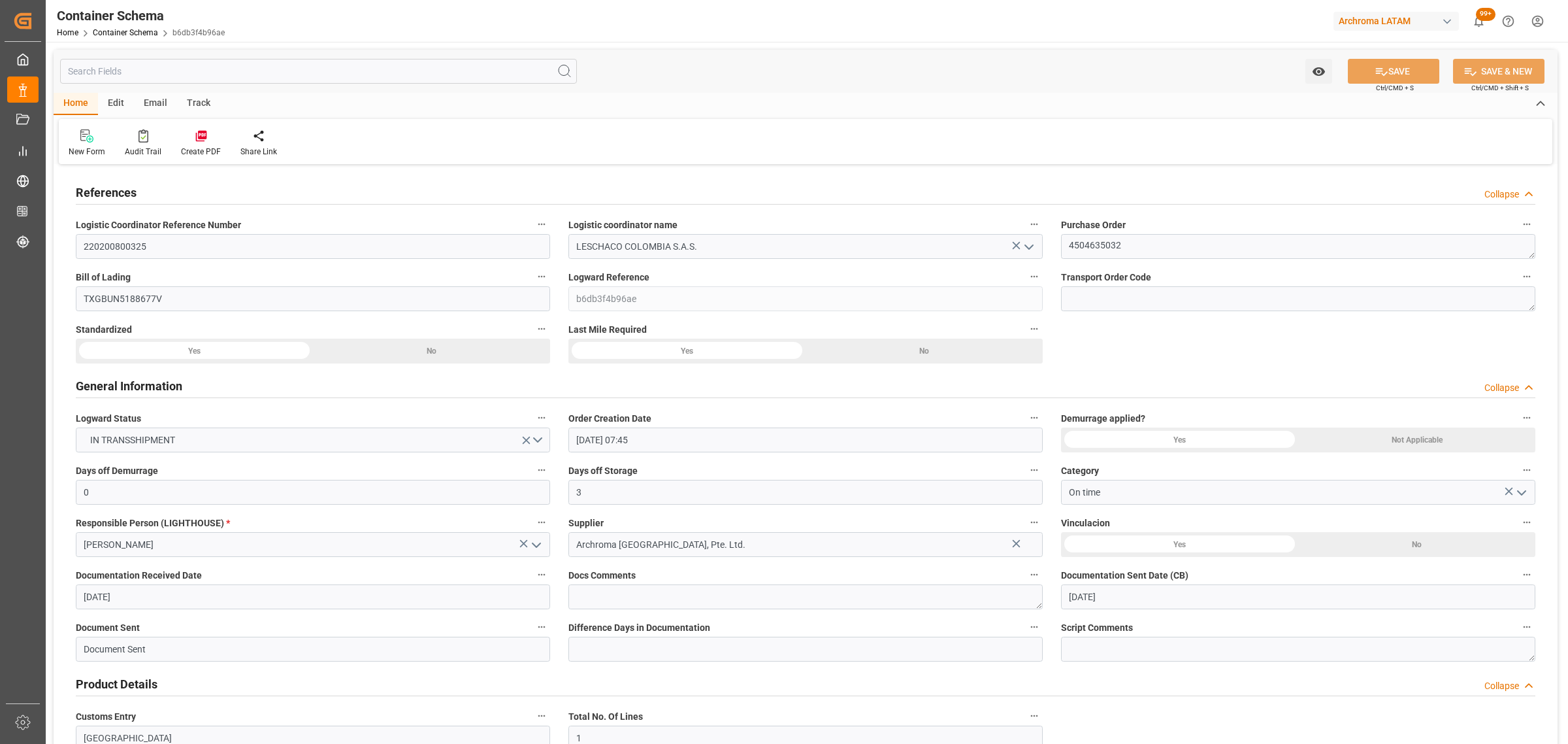
type input "26-07-2025 00:00"
type input "27-07-2025 00:00"
type input "27-08-2025 00:00"
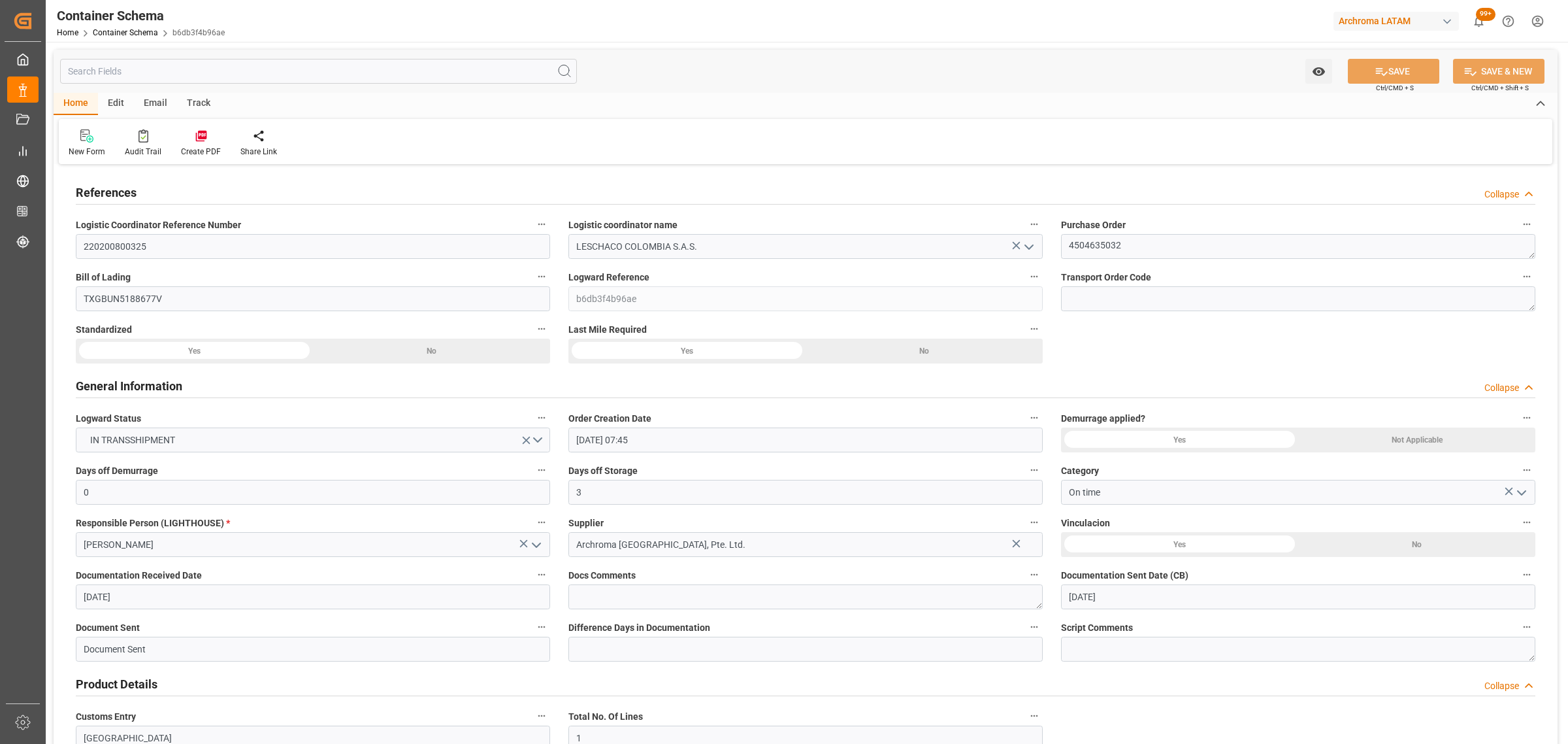
type input "27-08-2025 00:00"
click at [206, 99] on div "Track" at bounding box center [199, 103] width 43 height 22
click at [82, 149] on div "Tracking" at bounding box center [84, 151] width 31 height 11
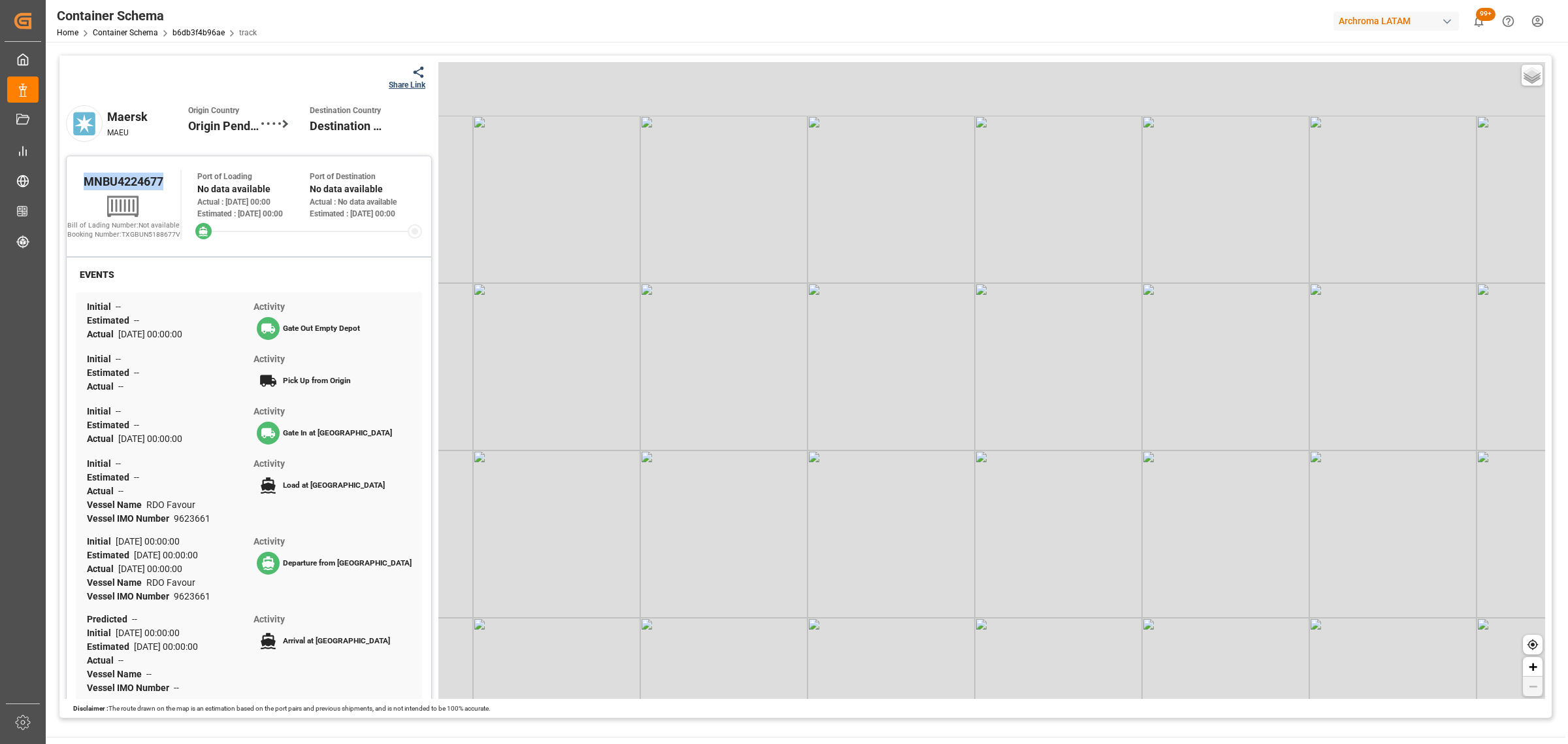
drag, startPoint x: 167, startPoint y: 187, endPoint x: 77, endPoint y: 183, distance: 90.1
click at [77, 183] on div "MNBU4224677" at bounding box center [123, 181] width 114 height 22
copy span "MNBU4224677"
click at [404, 77] on div at bounding box center [407, 72] width 37 height 14
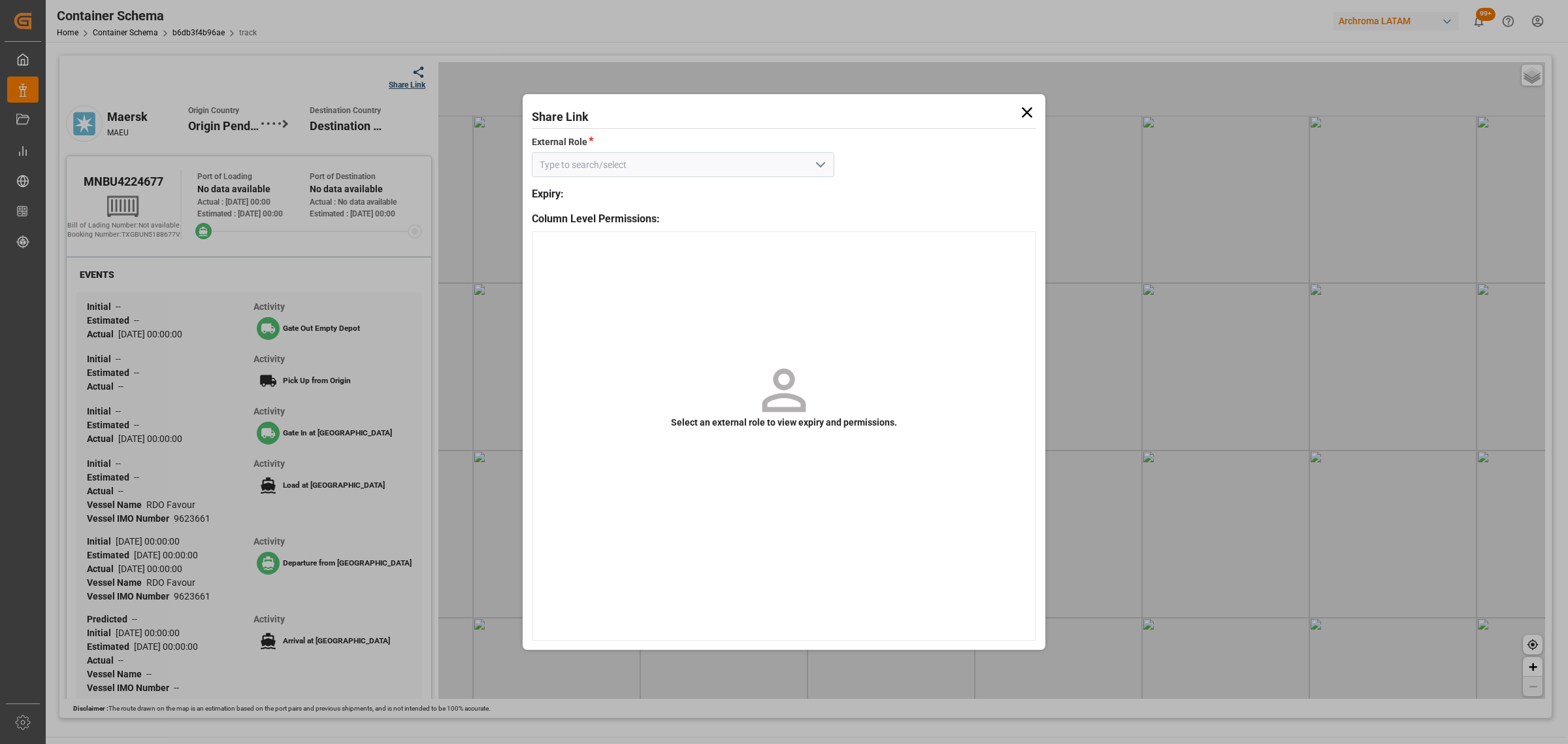
click at [817, 159] on icon "open menu" at bounding box center [821, 165] width 16 height 16
click at [752, 199] on div "Customer" at bounding box center [683, 194] width 301 height 29
type input "Customer"
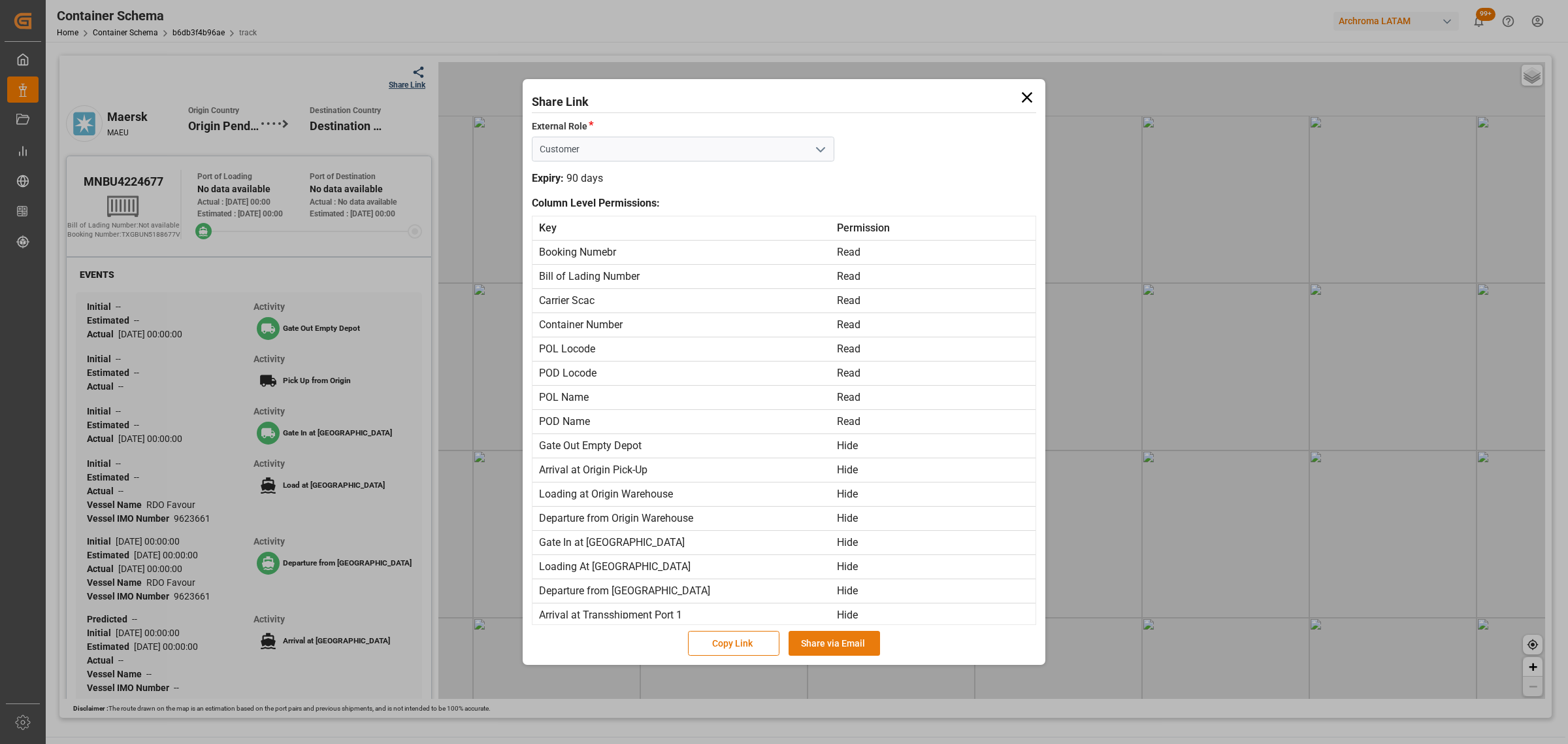
click at [836, 647] on button "Share via Email" at bounding box center [835, 643] width 92 height 25
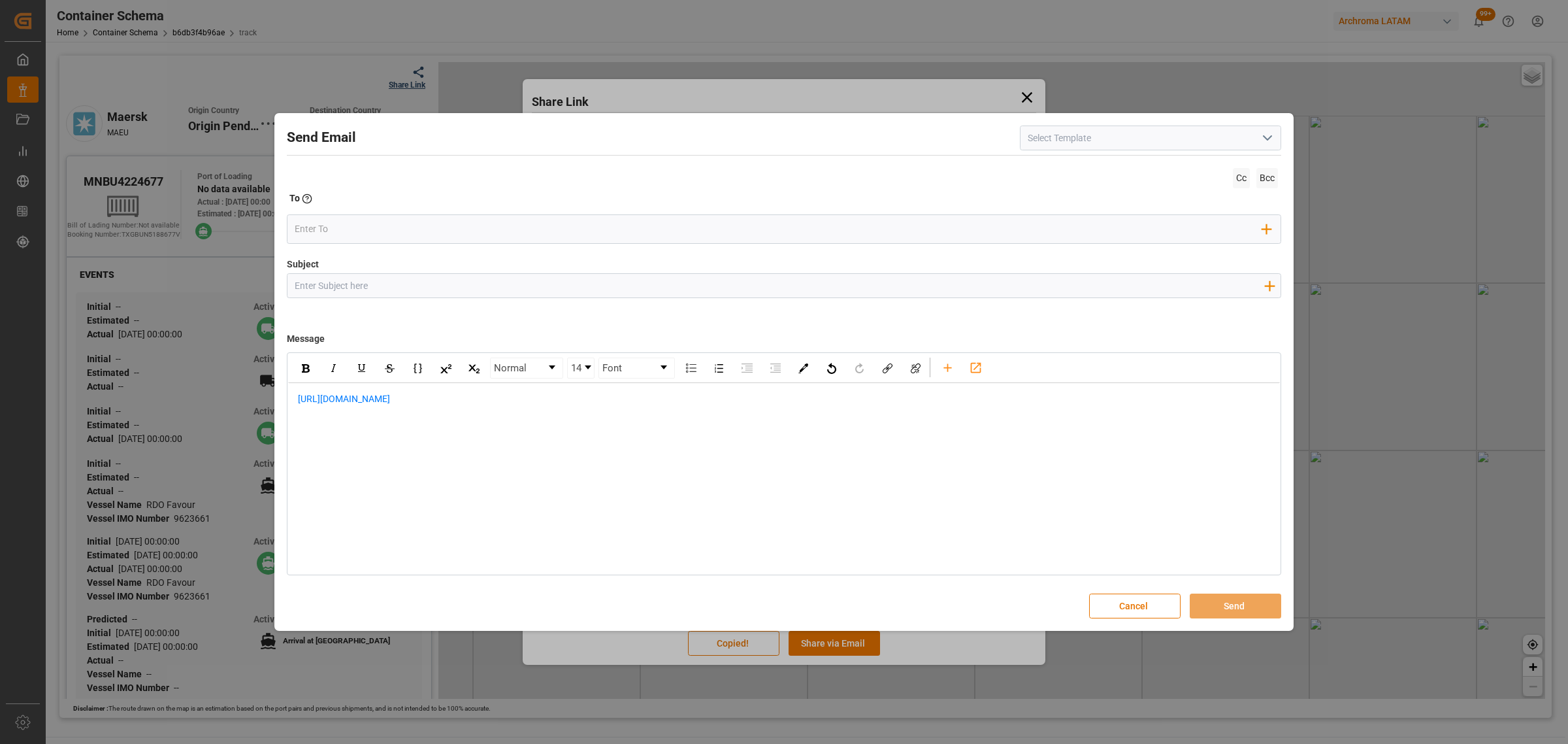
click at [549, 275] on input "Subject" at bounding box center [779, 286] width 983 height 23
paste input "PO 4504635032 //TE//LOGWARD STATUS// ARCHROMA TEXTILE EFFECTS//ARCHROMA COLOMBI…"
type input "PO 4504635032 //TE//LOGWARD STATUS// ARCHROMA TEXTILE EFFECTS//ARCHROMA COLOMBI…"
click at [298, 399] on span "https://app.logward.com/share/7889eaa7ad8f" at bounding box center [344, 398] width 92 height 11
click at [317, 397] on div "rdw-editor" at bounding box center [784, 399] width 973 height 14
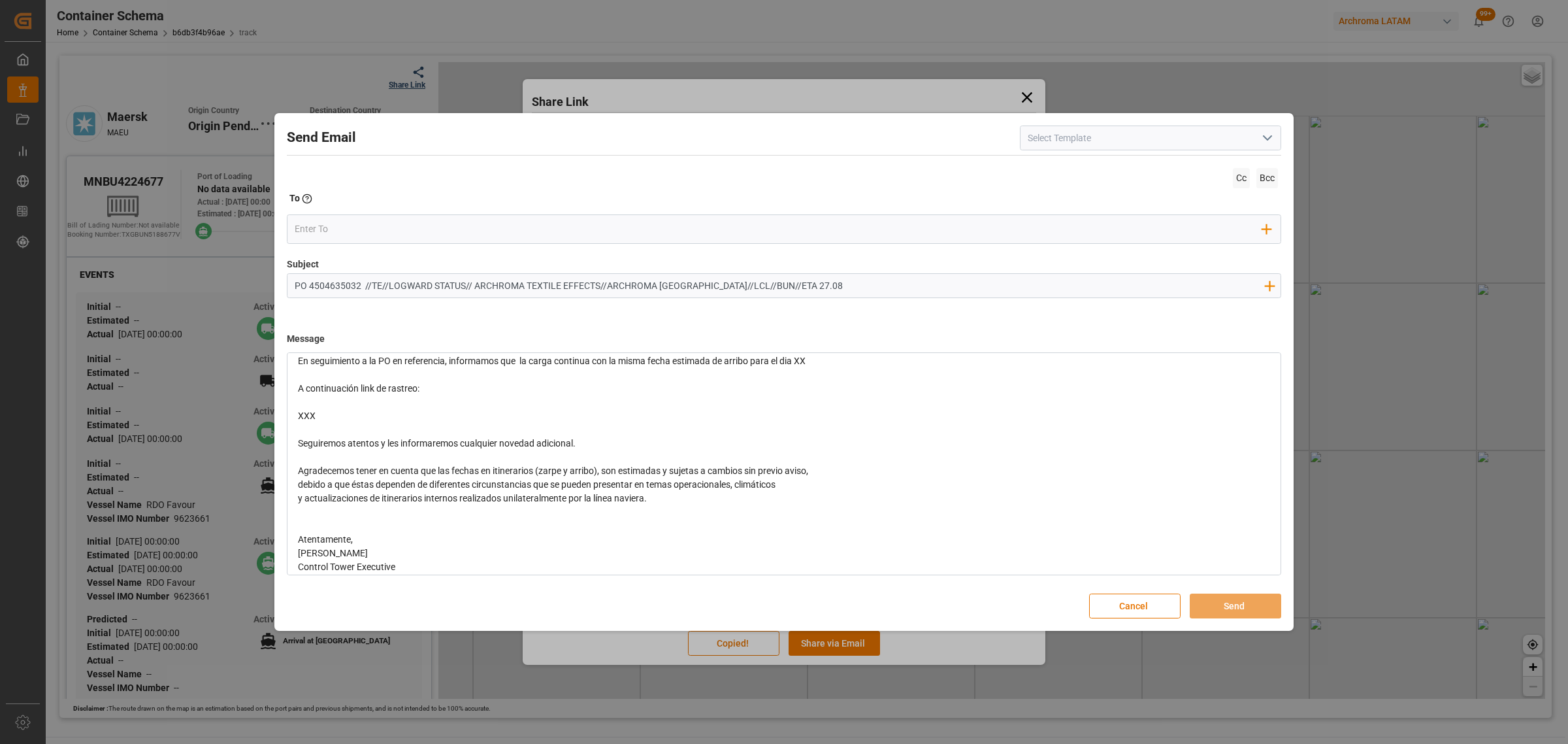
scroll to position [116, 0]
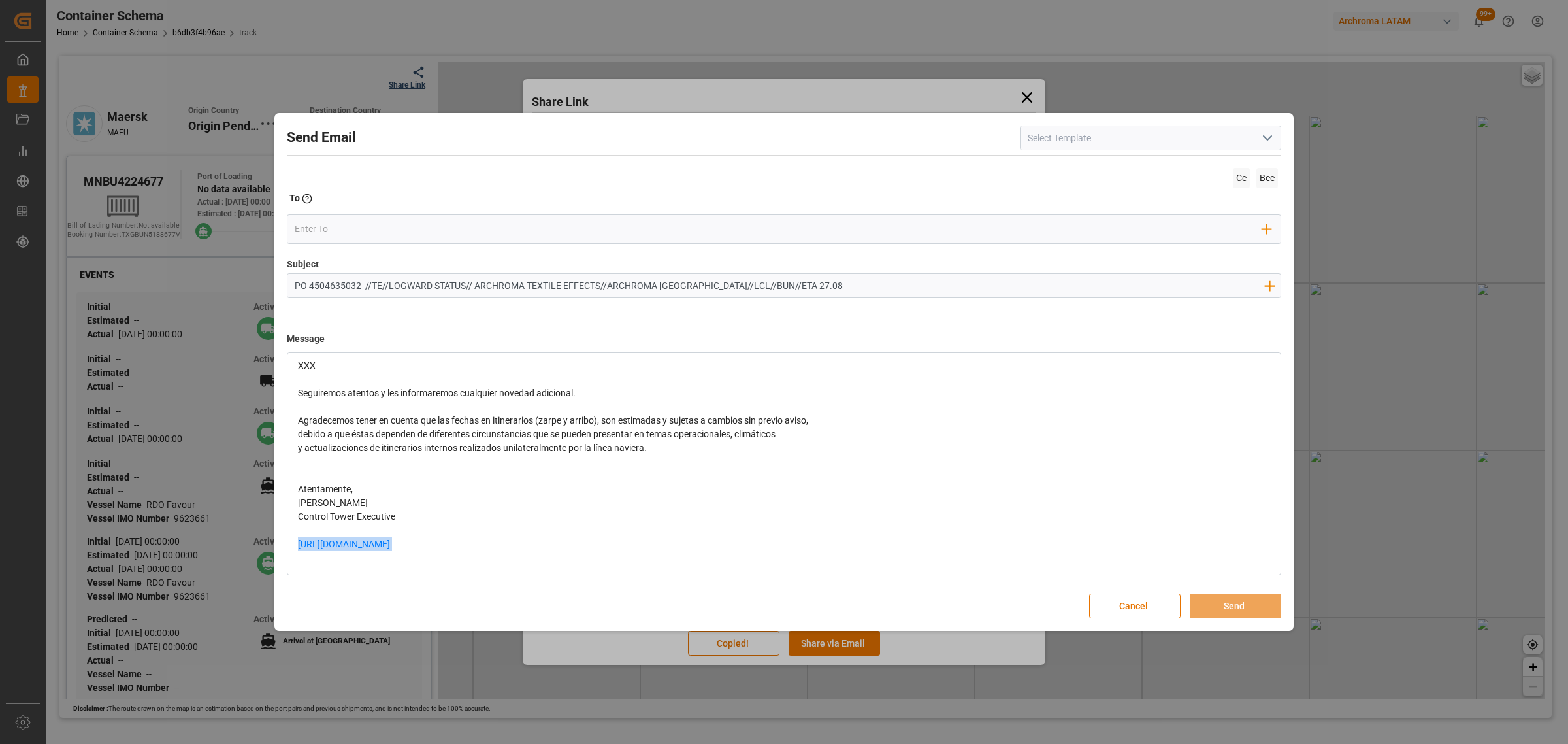
drag, startPoint x: 443, startPoint y: 547, endPoint x: 253, endPoint y: 547, distance: 190.0
click at [253, 547] on div "Send Email Cc Bcc To Enter the TO Email address Add Field to To Subject PO 4504…" at bounding box center [784, 372] width 1568 height 744
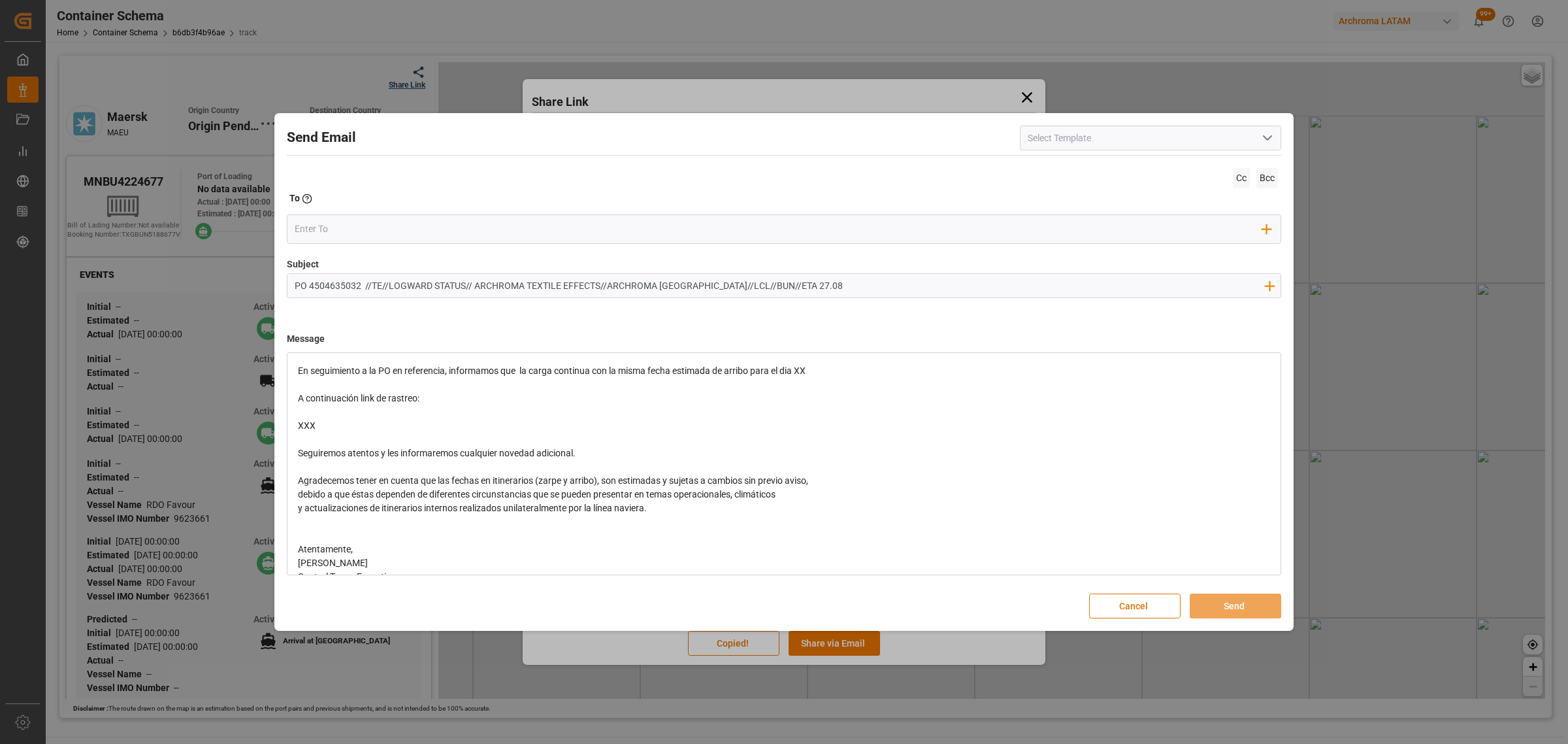
scroll to position [0, 0]
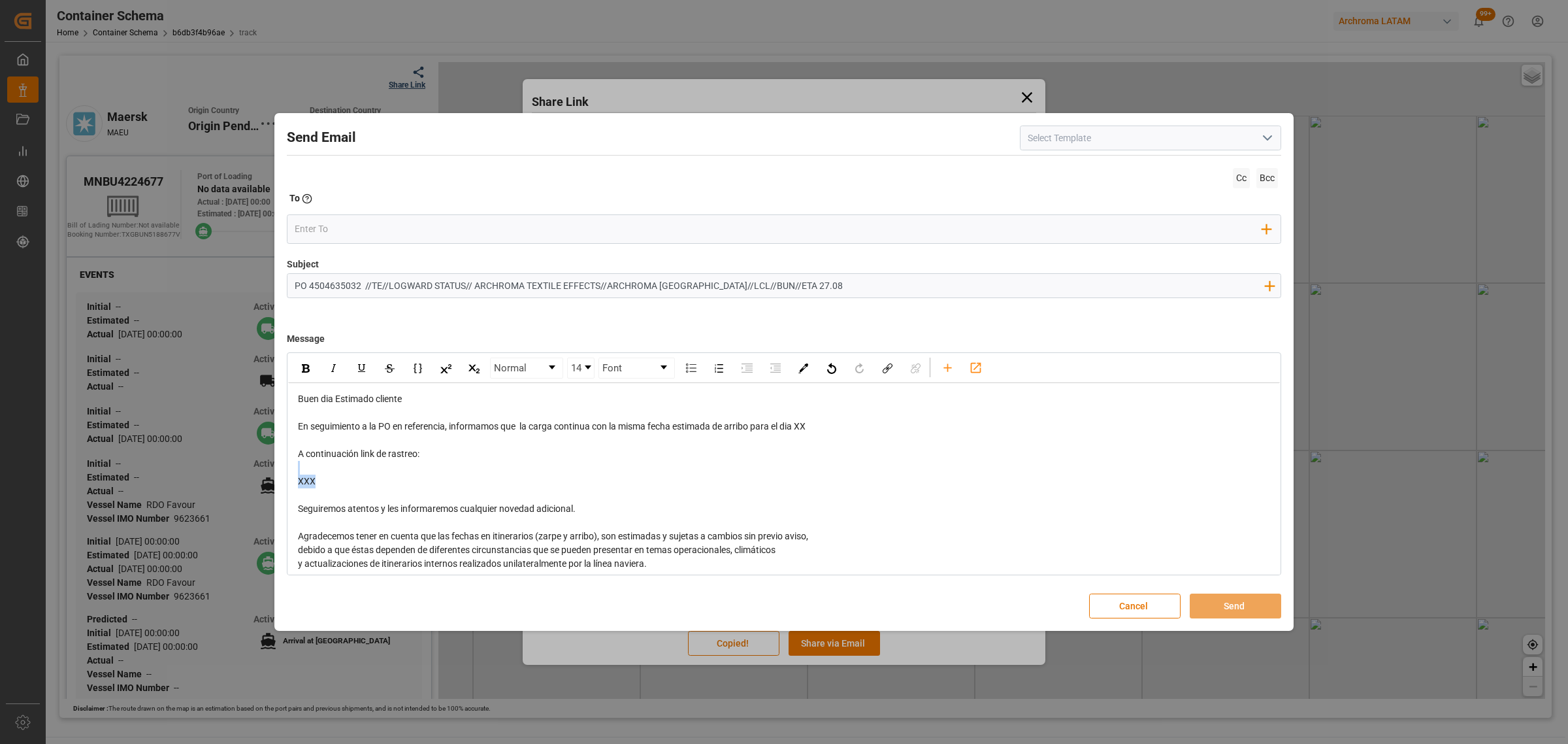
drag, startPoint x: 331, startPoint y: 479, endPoint x: 295, endPoint y: 471, distance: 36.9
click at [295, 471] on div "Buen dia Estimado cliente En seguimiento a la PO en referencia, informamos que …" at bounding box center [784, 536] width 992 height 306
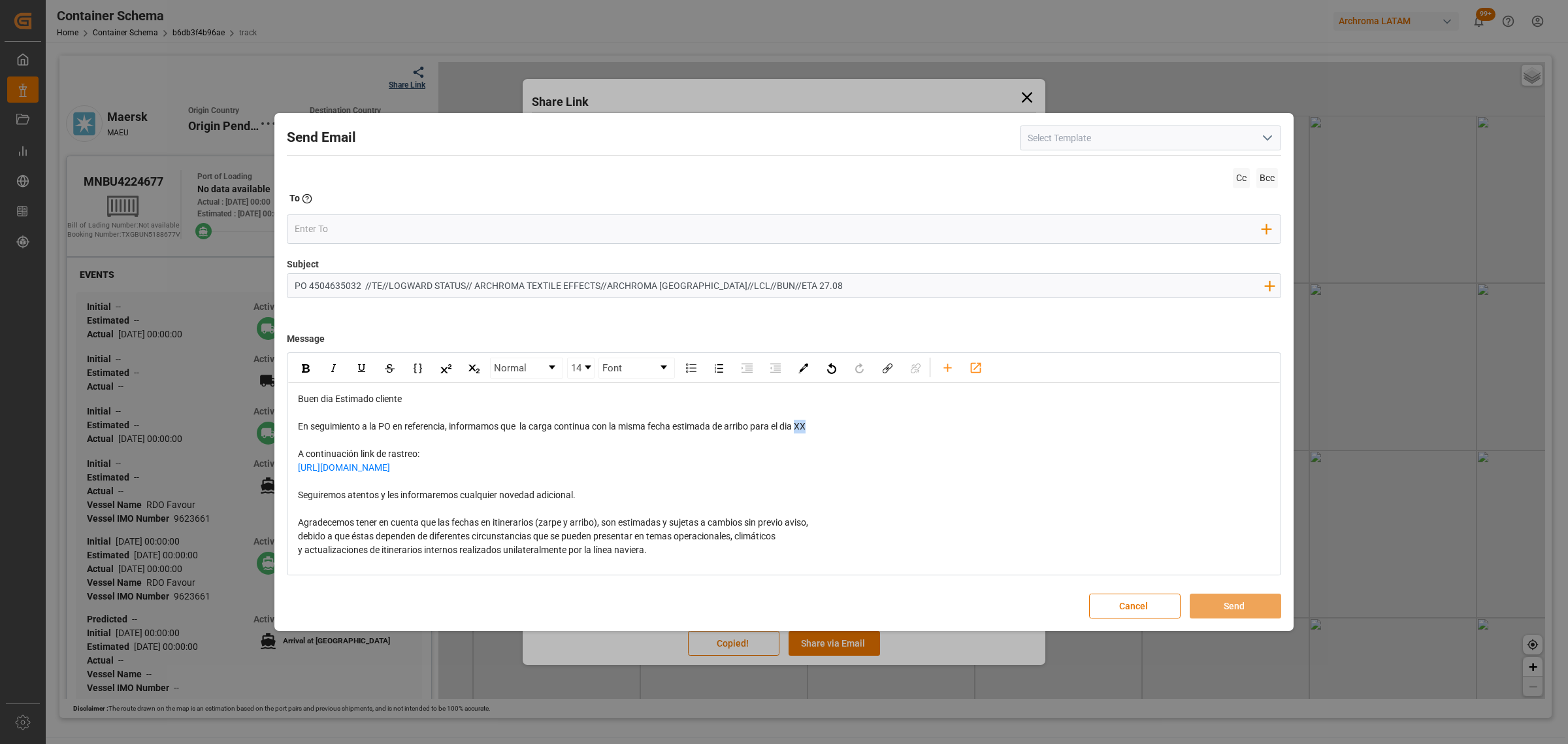
click at [799, 430] on div "En seguimiento a la PO en referencia, informamos que la carga continua con la m…" at bounding box center [784, 426] width 973 height 14
drag, startPoint x: 601, startPoint y: 496, endPoint x: 223, endPoint y: 504, distance: 378.1
click at [223, 504] on div "Send Email Cc Bcc To Enter the TO Email address Add Field to To Subject PO 4504…" at bounding box center [784, 372] width 1568 height 744
click at [600, 488] on div "rdw-editor" at bounding box center [784, 481] width 973 height 14
drag, startPoint x: 579, startPoint y: 495, endPoint x: 291, endPoint y: 491, distance: 288.0
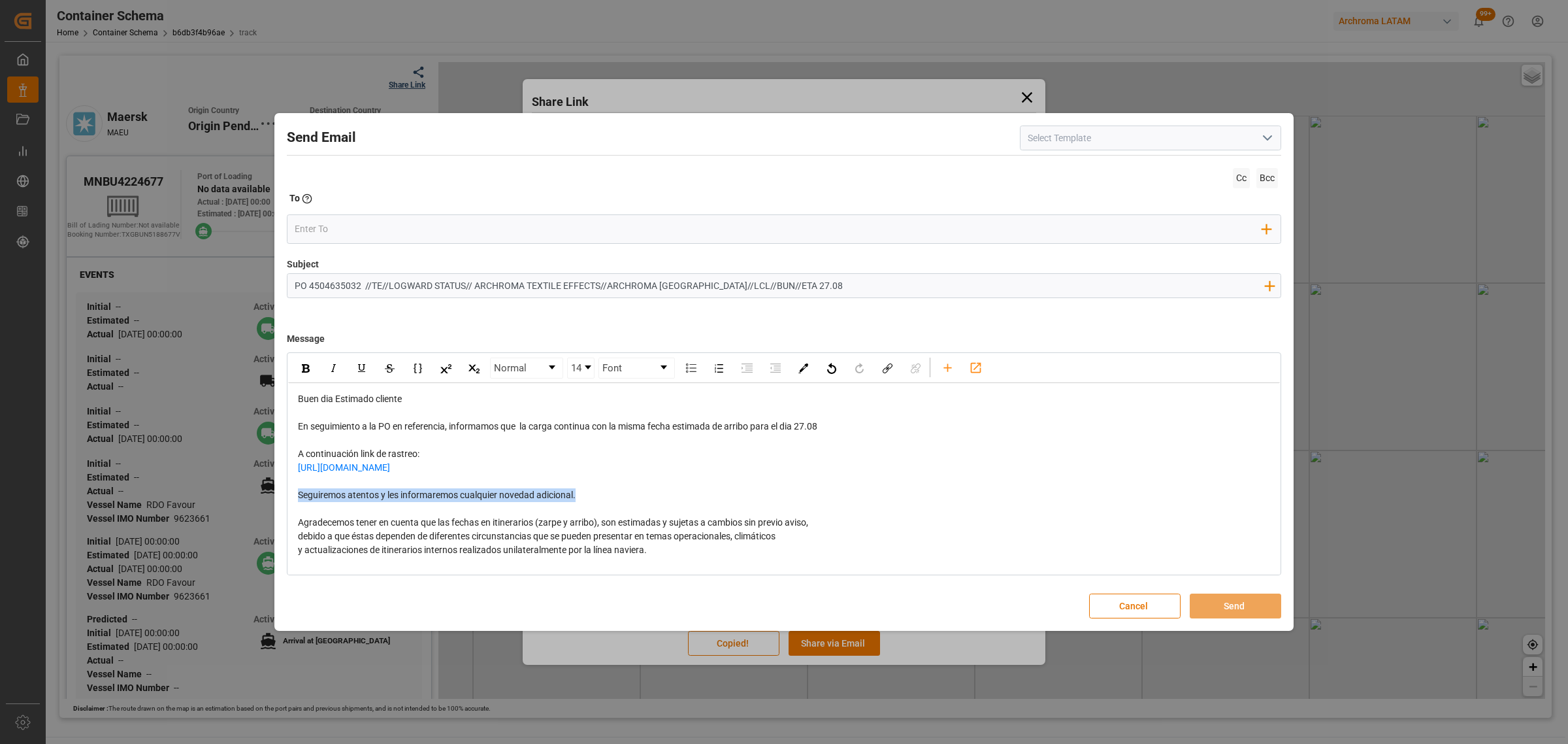
click at [291, 494] on div "Buen dia Estimado cliente En seguimiento a la PO en referencia, informamos que …" at bounding box center [784, 529] width 992 height 293
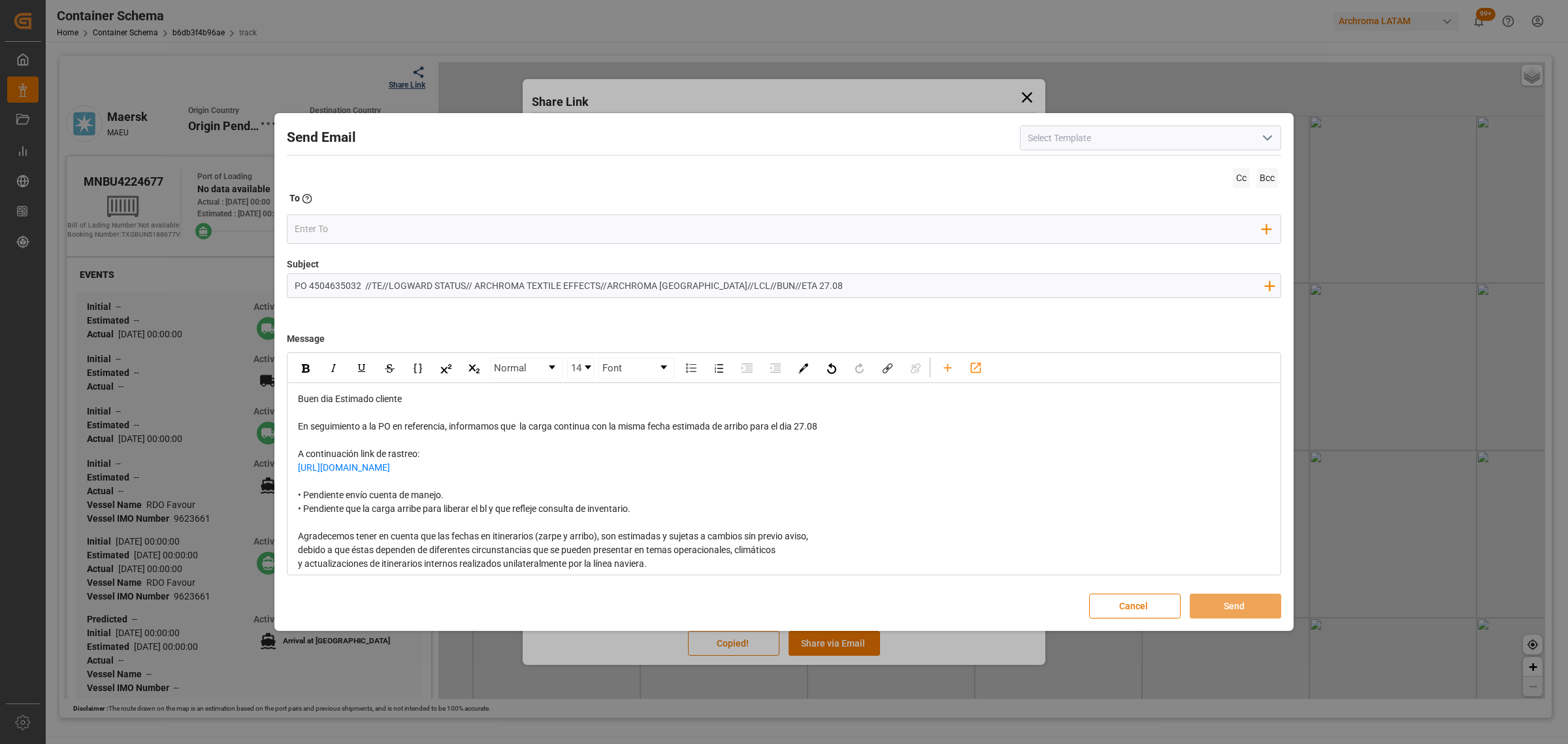
click at [481, 496] on div "• Pendiente envío cuenta de manejo. • Pendiente que la carga arribe para libera…" at bounding box center [784, 502] width 973 height 27
drag, startPoint x: 628, startPoint y: 510, endPoint x: 260, endPoint y: 496, distance: 368.3
click at [260, 496] on div "Send Email Cc Bcc To Enter the TO Email address Add Field to To Subject PO 4504…" at bounding box center [784, 372] width 1568 height 744
click at [299, 372] on div "rdw-inline-control" at bounding box center [306, 367] width 23 height 19
drag, startPoint x: 841, startPoint y: 428, endPoint x: 798, endPoint y: 429, distance: 43.0
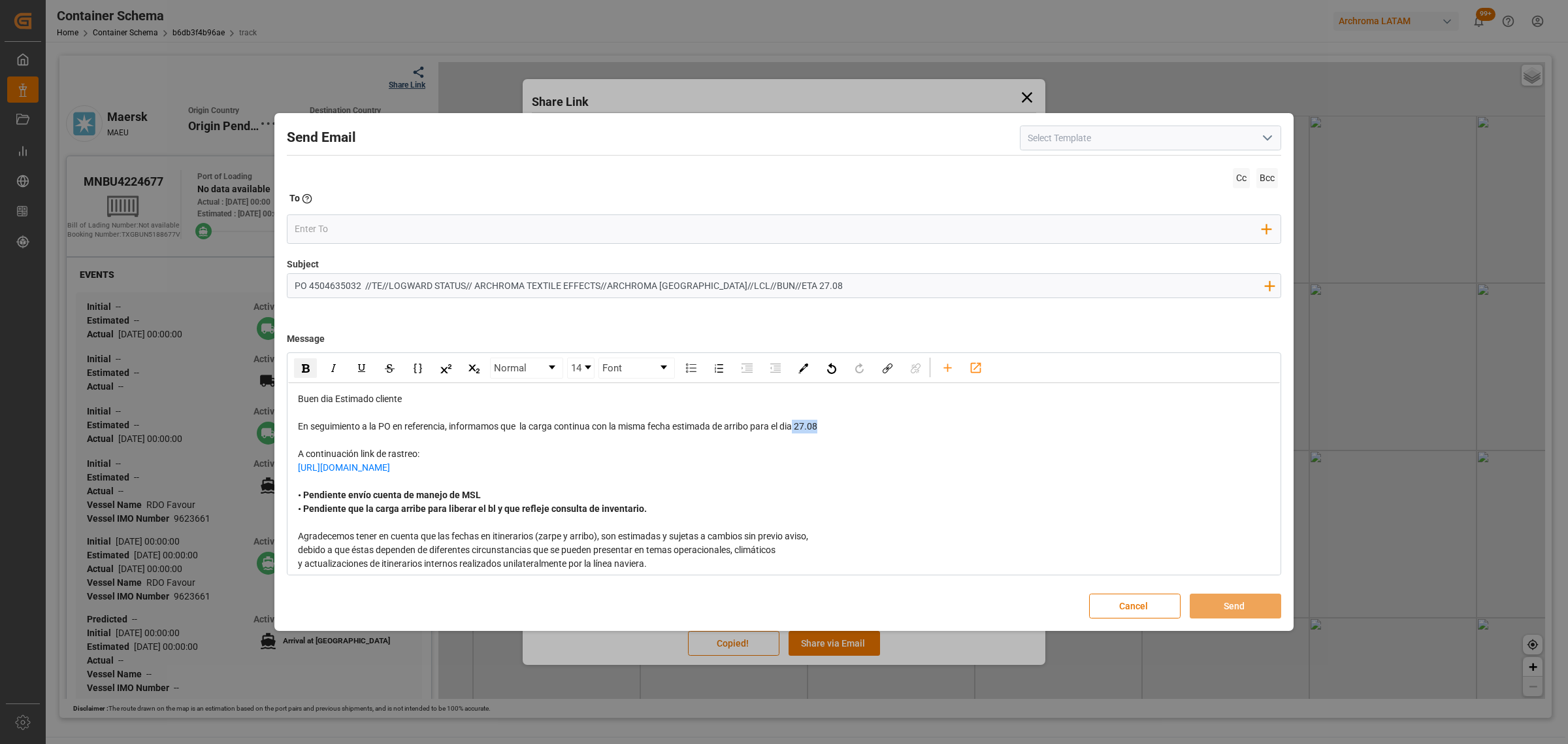
click at [798, 429] on div "En seguimiento a la PO en referencia, informamos que la carga continua con la m…" at bounding box center [784, 426] width 973 height 14
click at [311, 364] on div "rdw-inline-control" at bounding box center [306, 367] width 23 height 19
click at [379, 235] on input "email" at bounding box center [779, 228] width 968 height 19
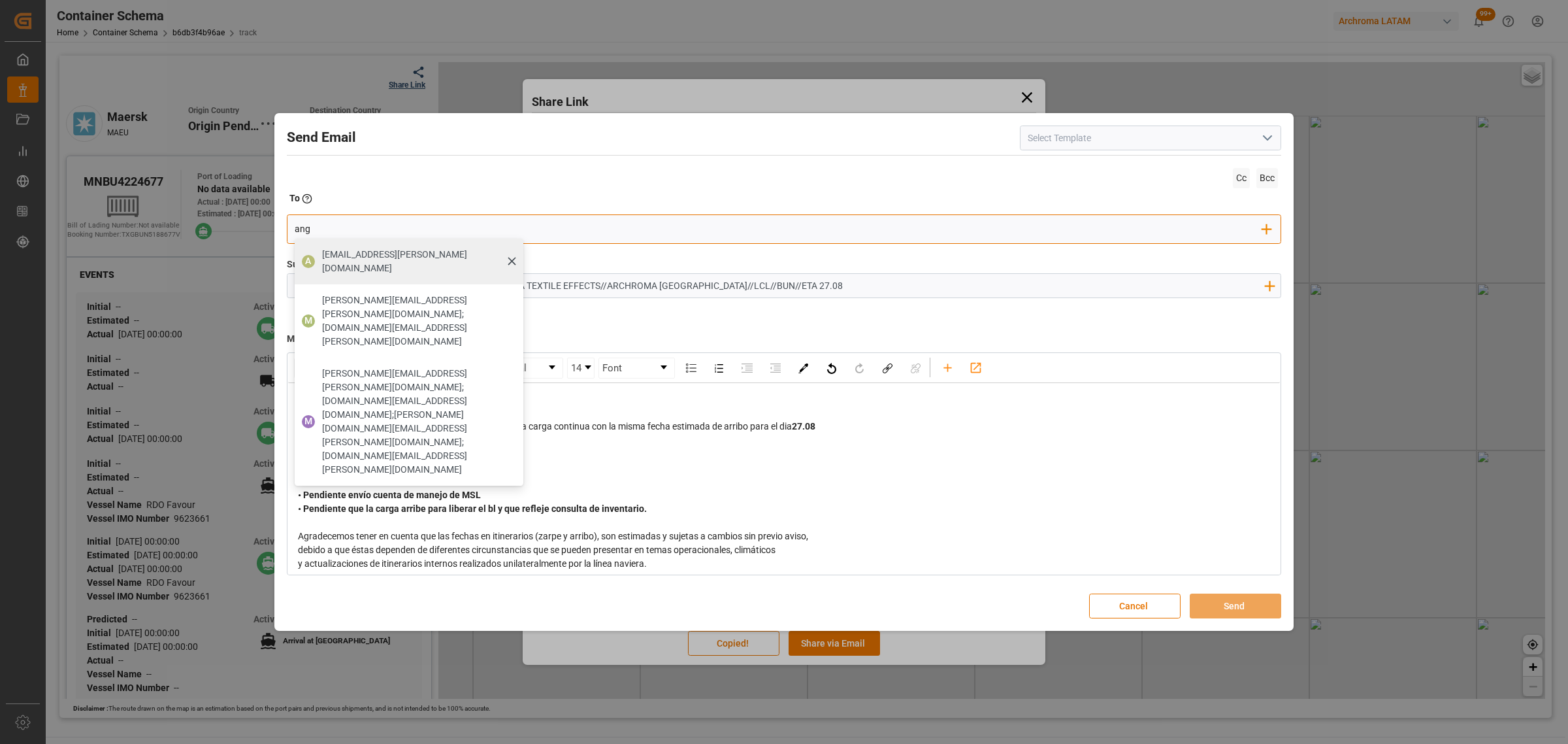
click at [344, 250] on span "[EMAIL_ADDRESS][DOMAIN_NAME]" at bounding box center [418, 261] width 192 height 27
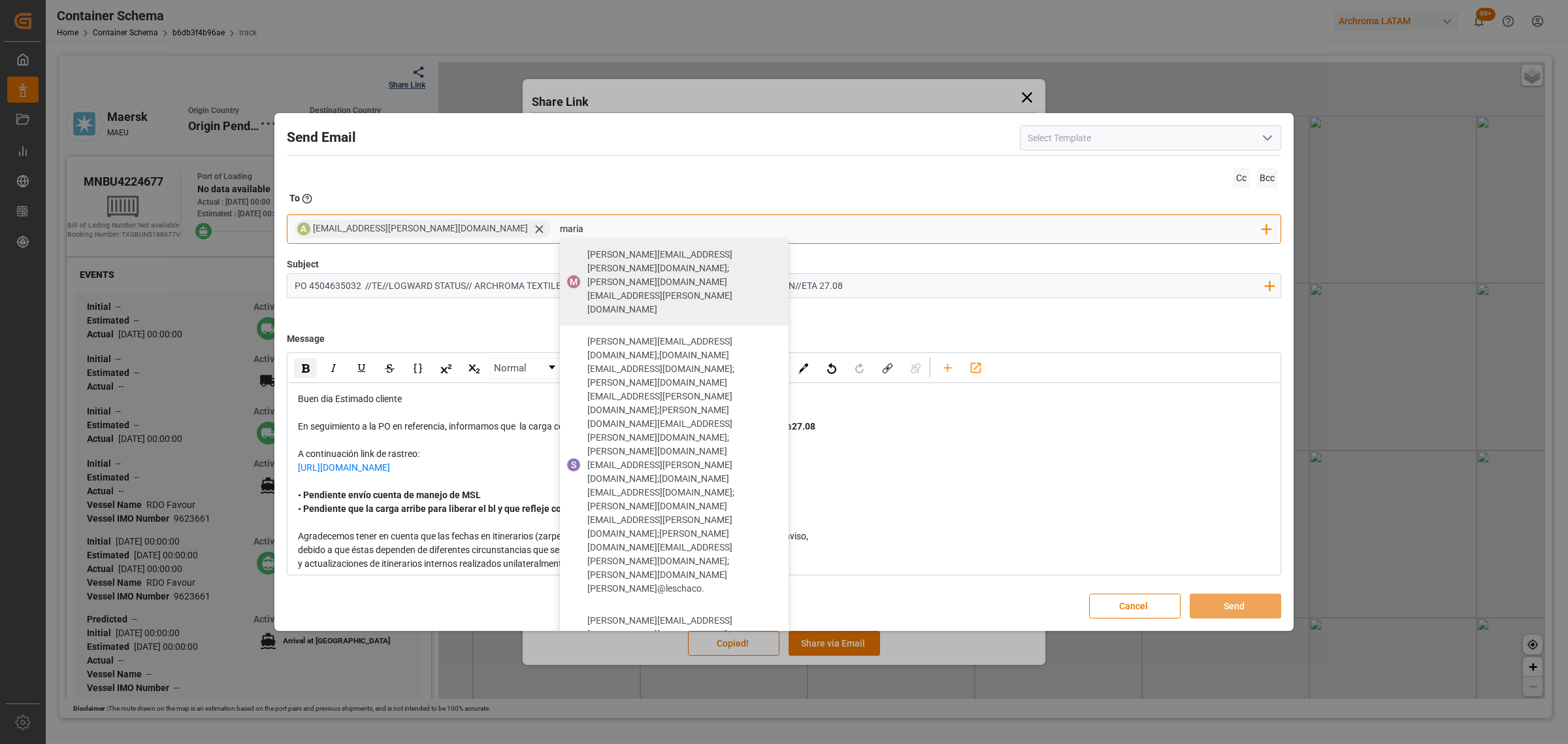
click at [587, 687] on span "[PERSON_NAME][EMAIL_ADDRESS][DOMAIN_NAME];[DOMAIN_NAME][EMAIL_ADDRESS][DOMAIN_N…" at bounding box center [684, 714] width 192 height 55
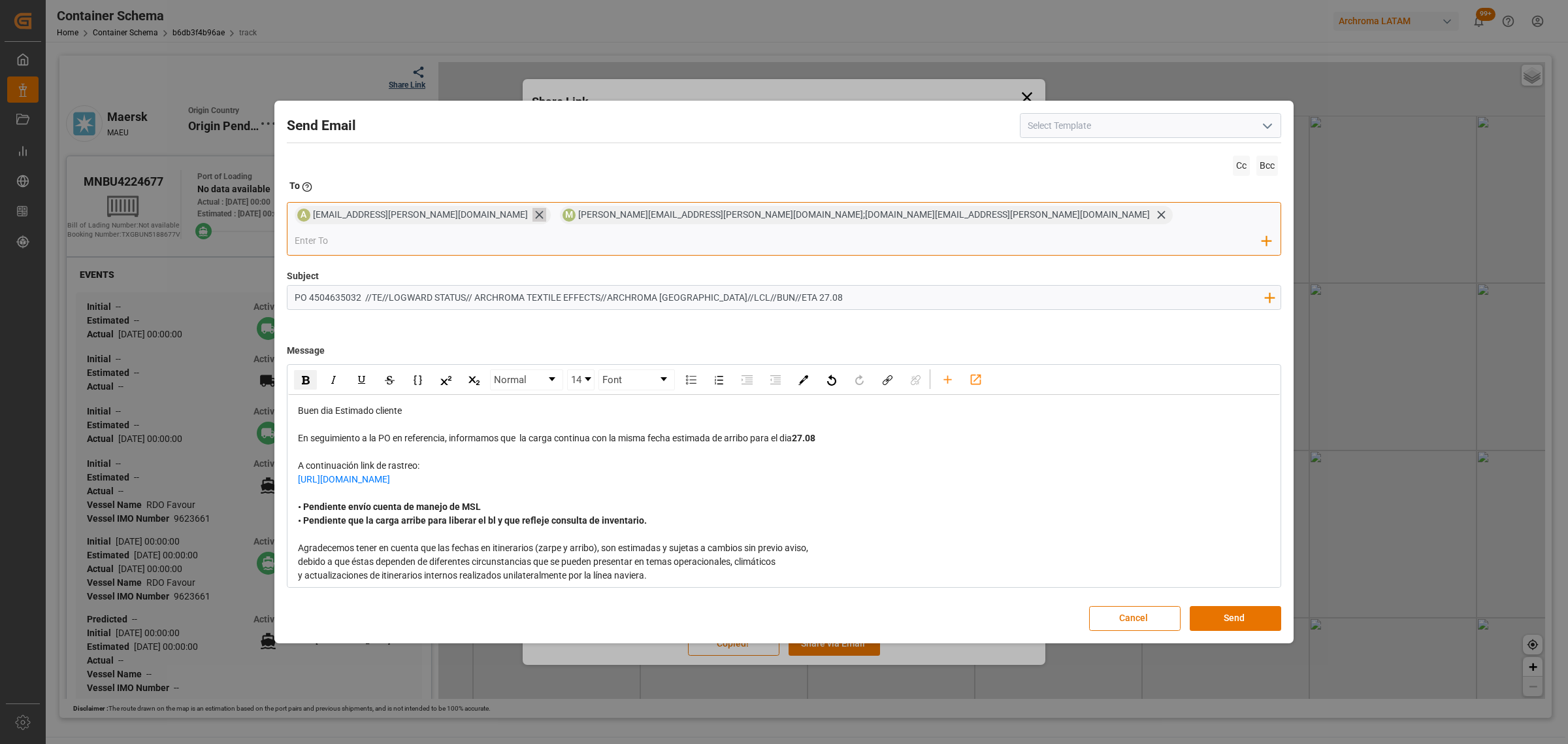
click at [535, 219] on icon at bounding box center [539, 215] width 8 height 8
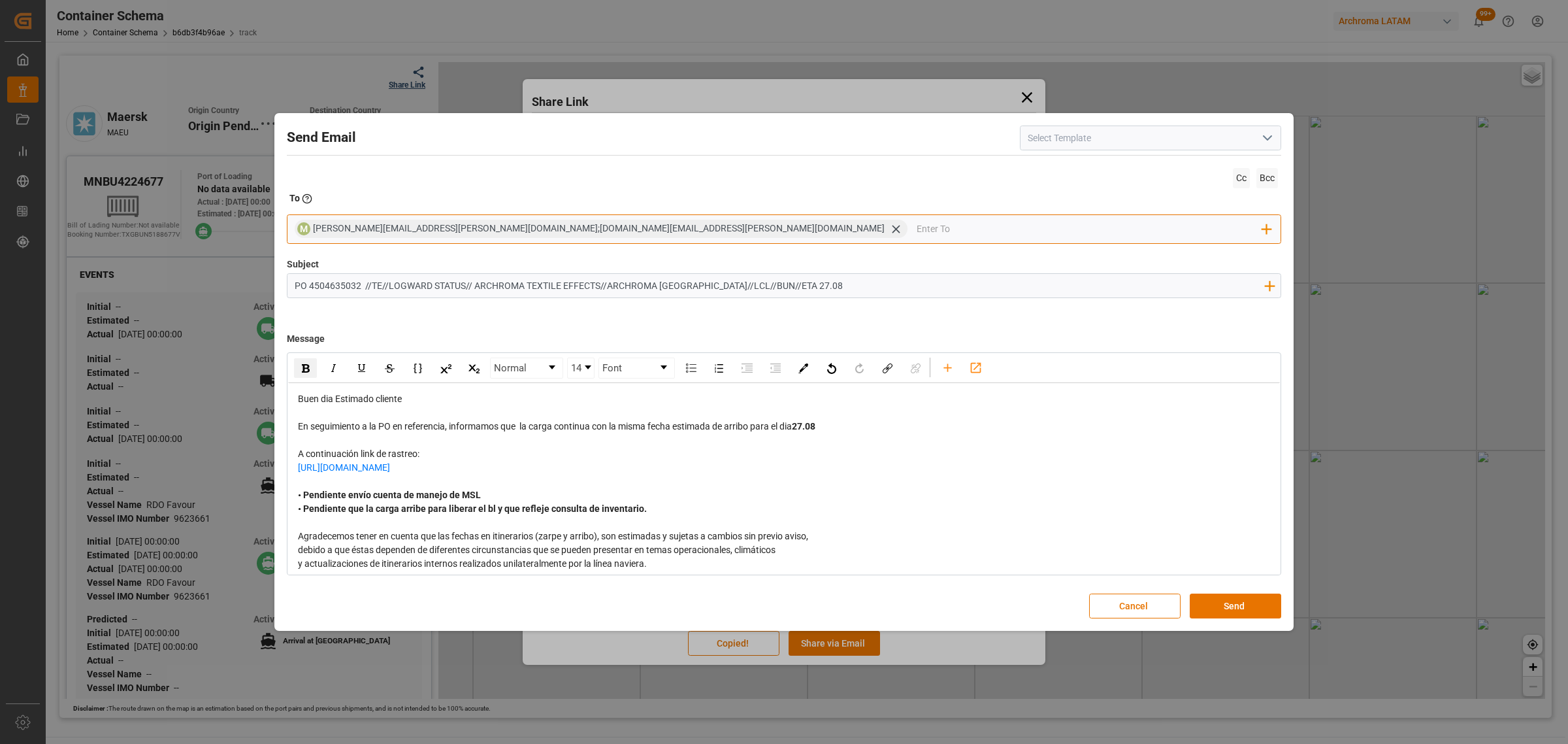
click at [917, 227] on input "email" at bounding box center [1090, 228] width 346 height 19
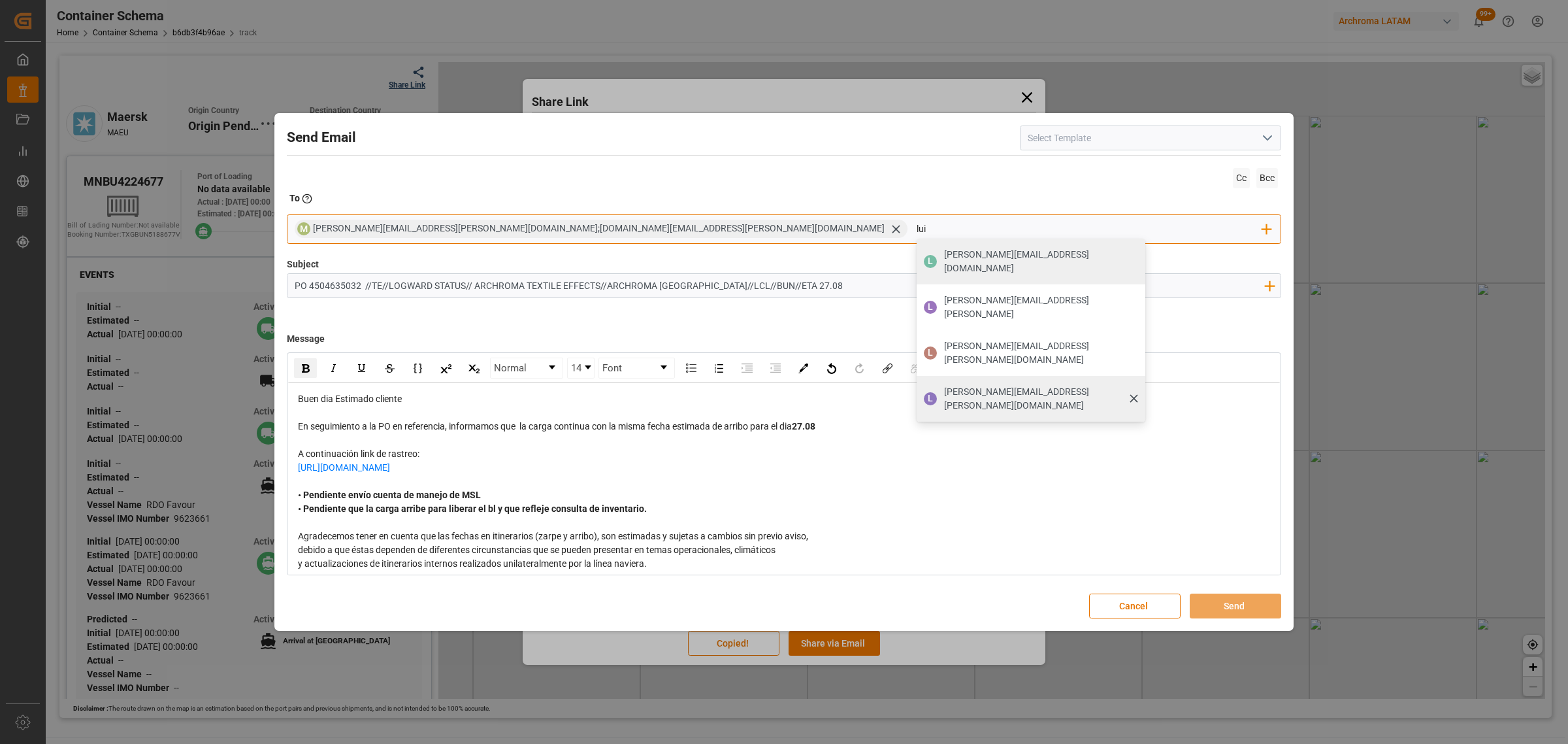
click at [944, 385] on span "[PERSON_NAME][EMAIL_ADDRESS][PERSON_NAME][DOMAIN_NAME]" at bounding box center [1040, 399] width 192 height 27
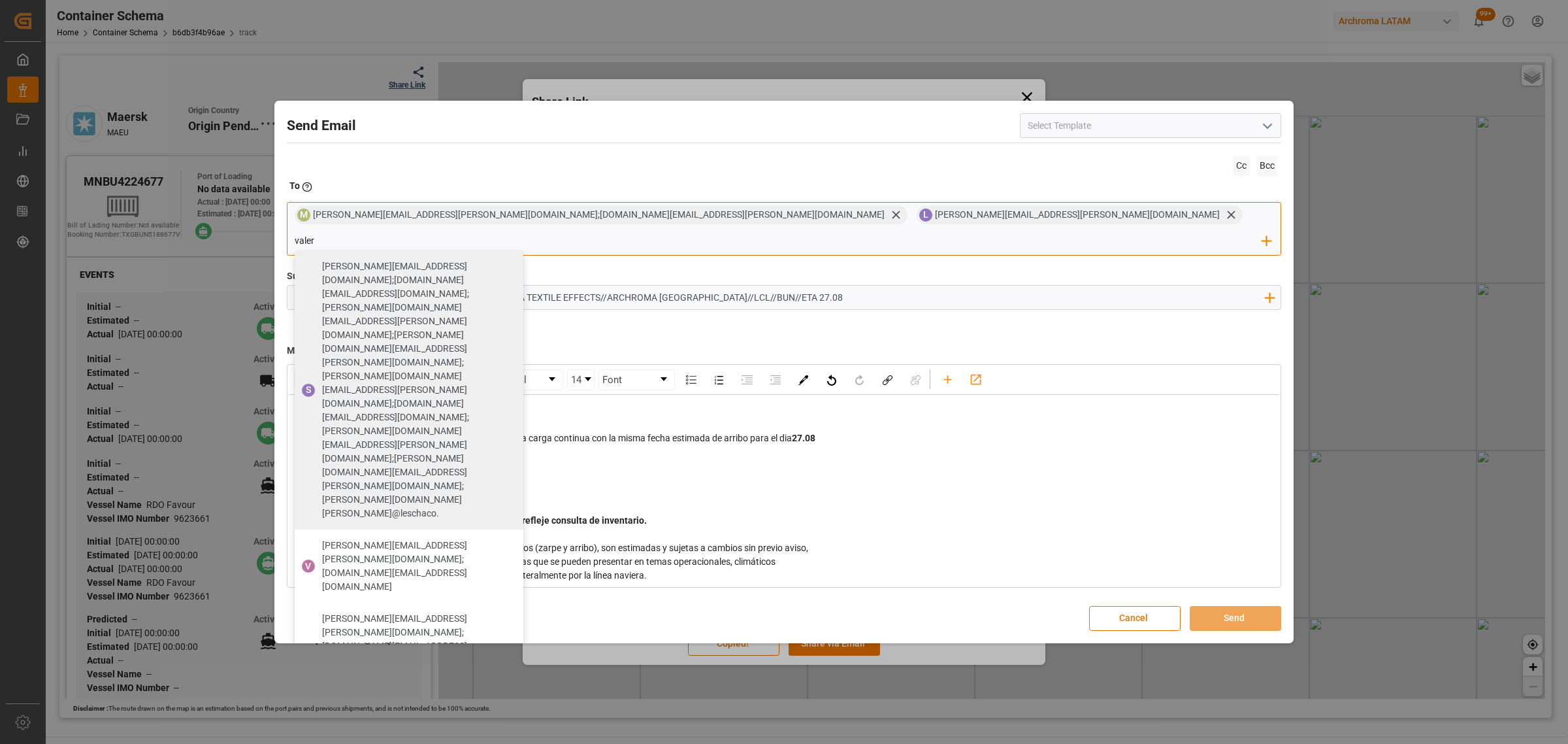
click at [514, 740] on span "[PERSON_NAME][EMAIL_ADDRESS][PERSON_NAME][DOMAIN_NAME]" at bounding box center [418, 753] width 192 height 27
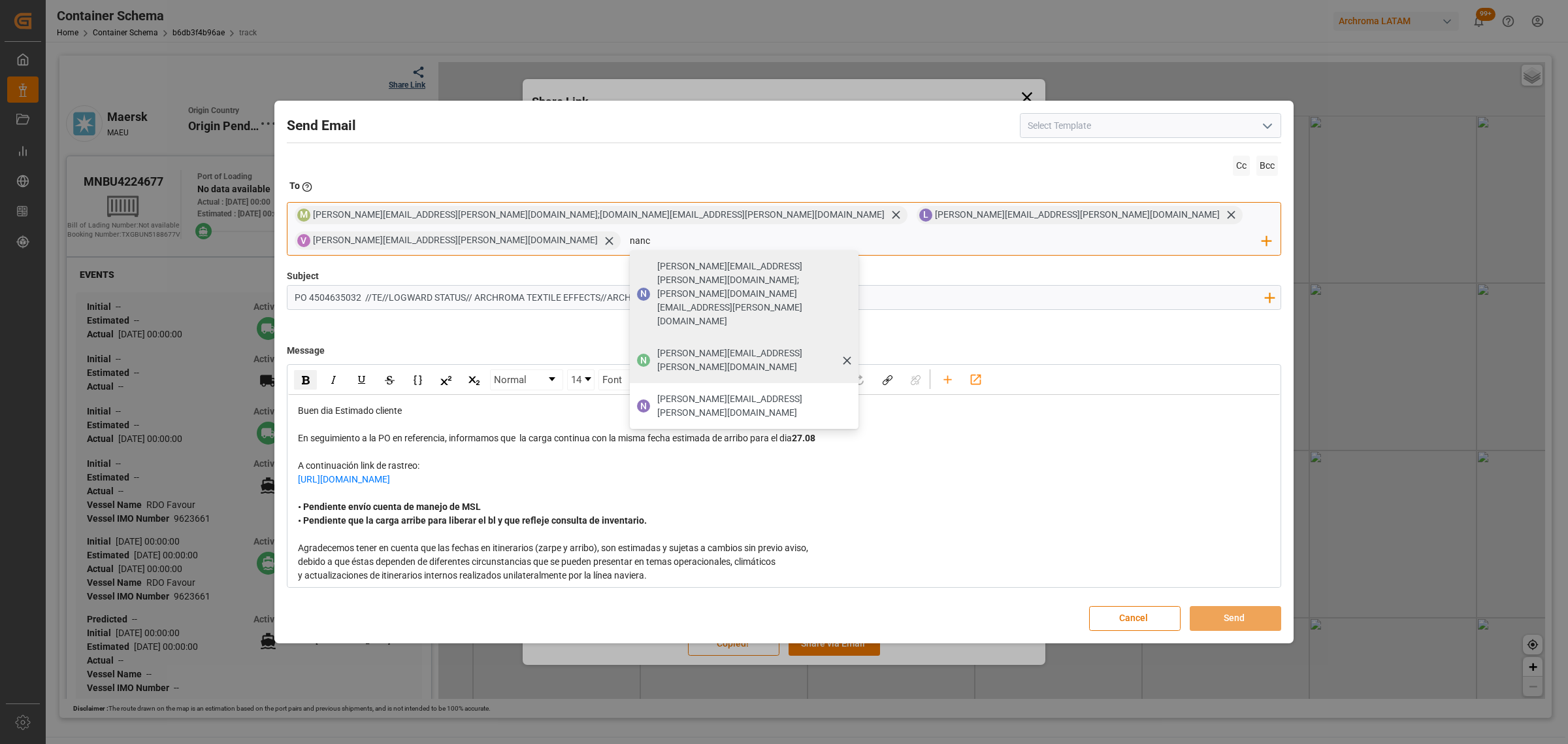
click at [854, 342] on div "[PERSON_NAME][EMAIL_ADDRESS][PERSON_NAME][DOMAIN_NAME]" at bounding box center [753, 359] width 202 height 37
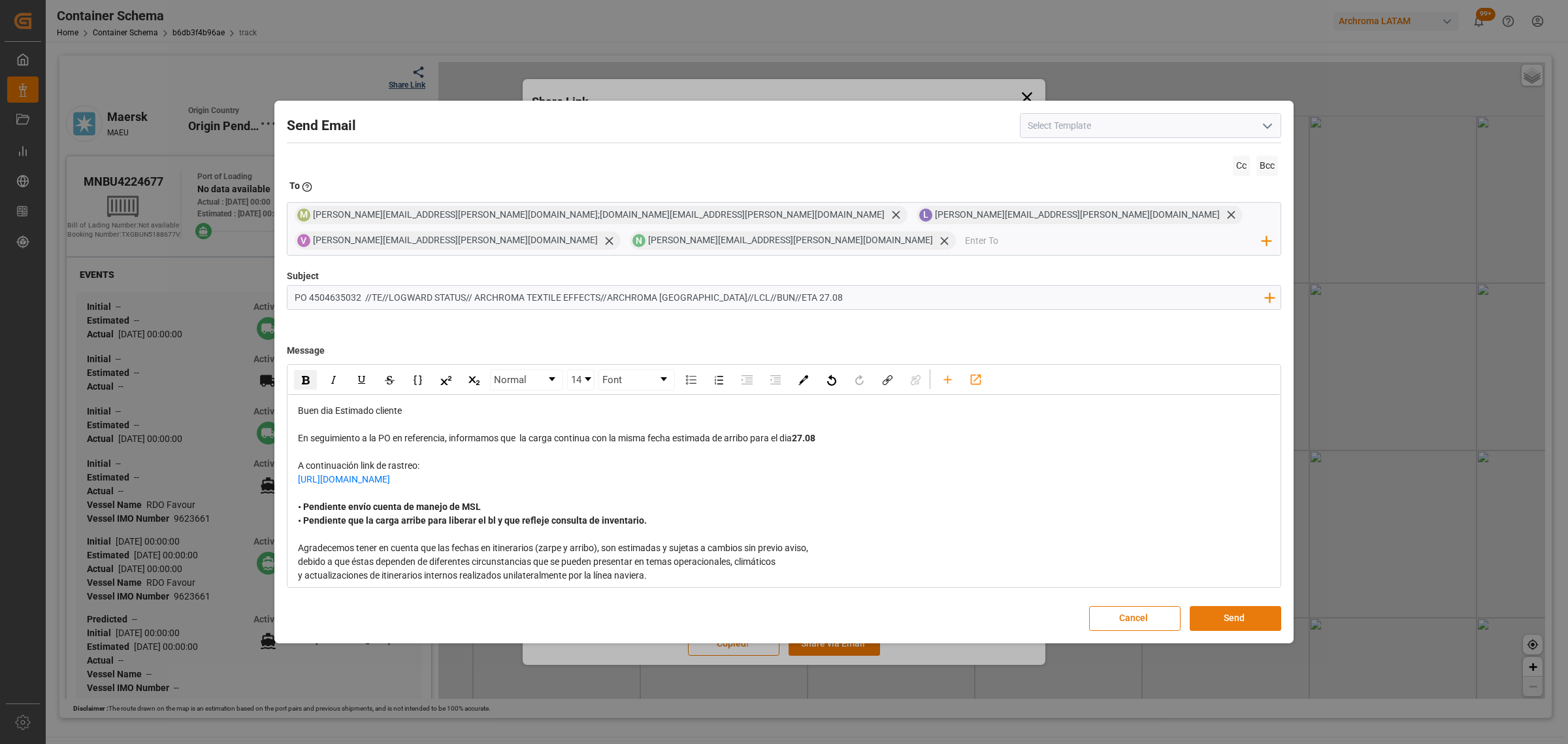
click at [1230, 614] on button "Send" at bounding box center [1236, 618] width 92 height 25
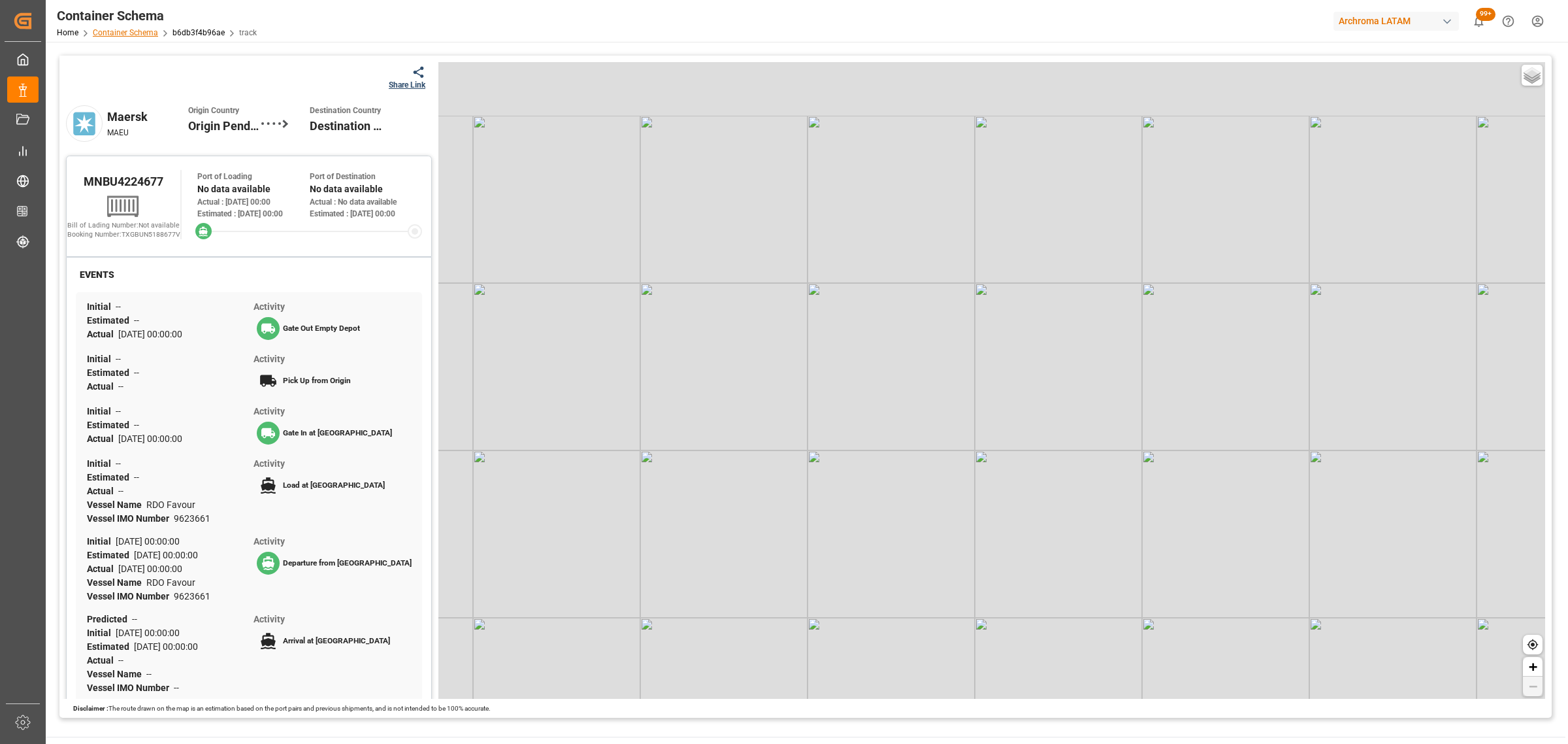
click at [147, 31] on link "Container Schema" at bounding box center [125, 32] width 65 height 9
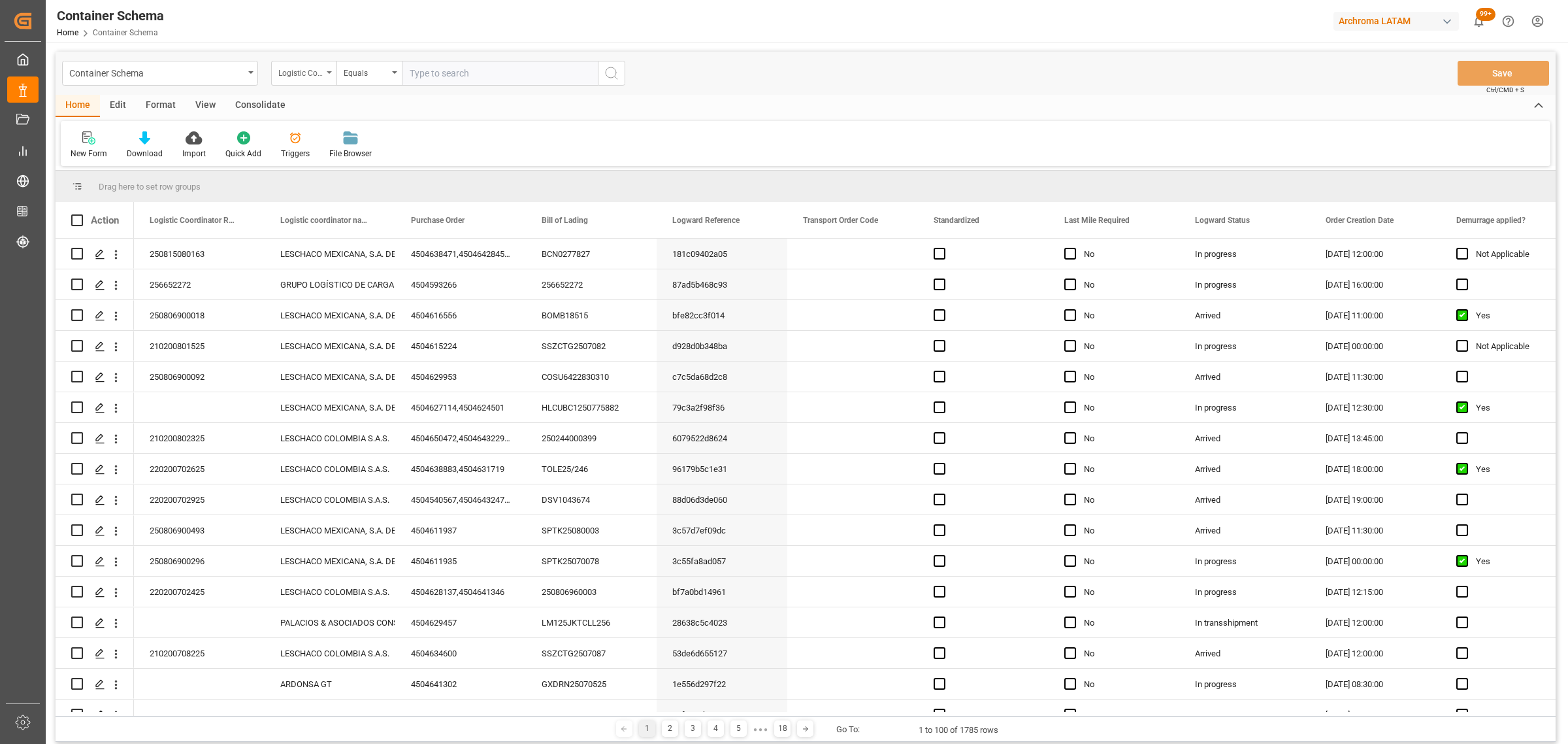
click at [298, 73] on div "Logistic Coordinator Reference Number" at bounding box center [301, 71] width 44 height 15
click at [359, 192] on div "Purchase Order" at bounding box center [369, 188] width 194 height 27
click at [371, 70] on div "Equals" at bounding box center [366, 71] width 44 height 15
click at [422, 164] on div "Fuzzy search" at bounding box center [434, 161] width 194 height 27
click at [461, 77] on input "text" at bounding box center [499, 73] width 196 height 25
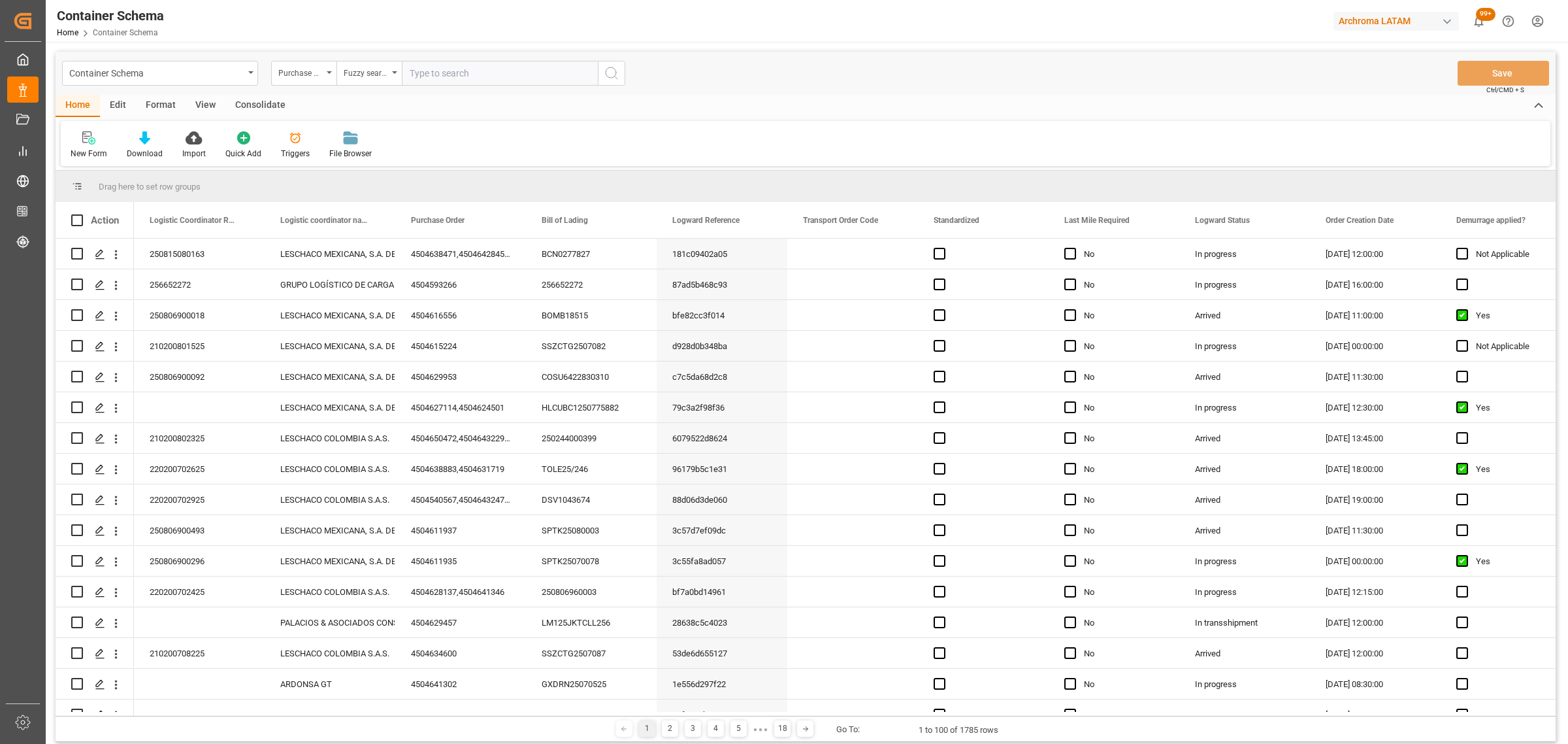
paste input "4504640831"
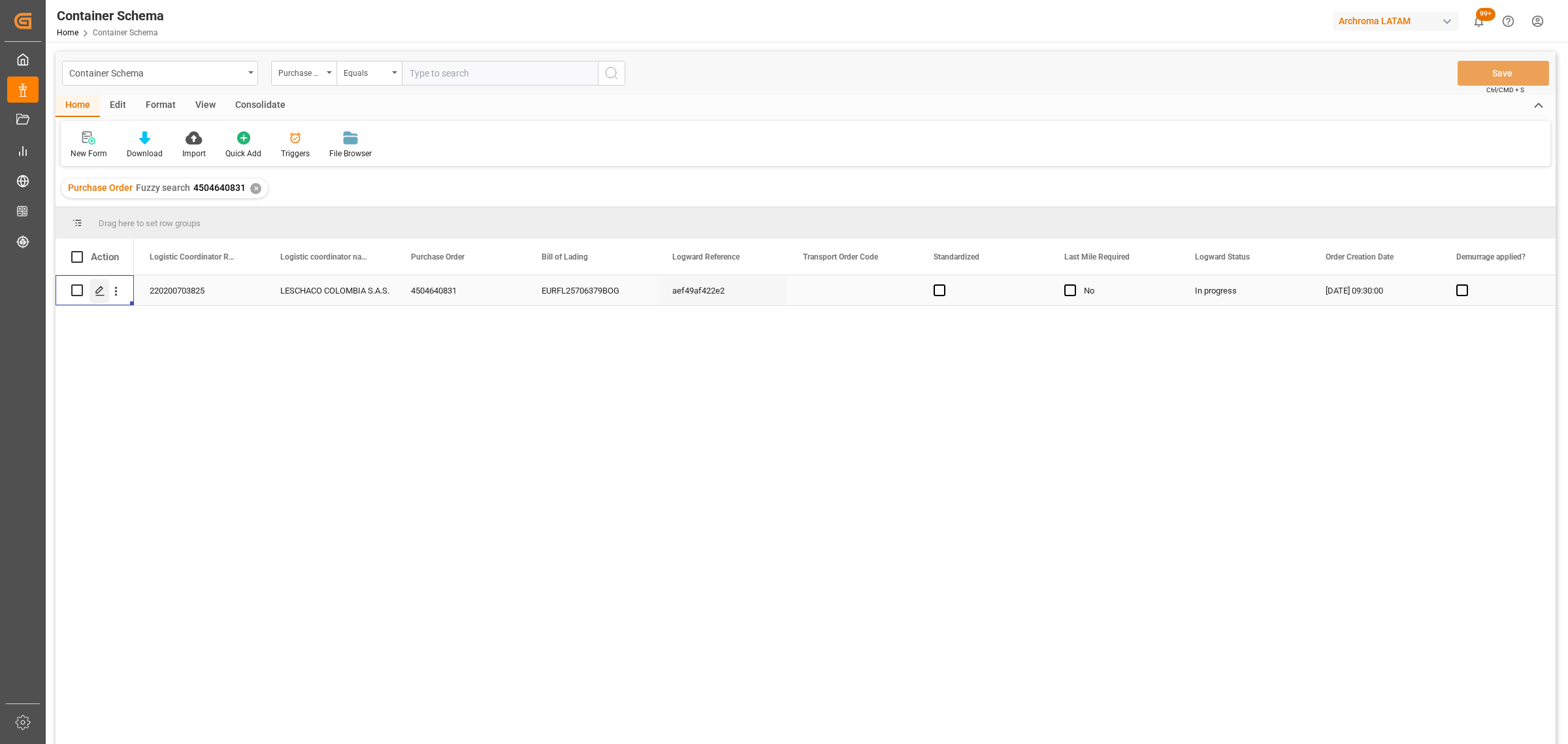
click at [102, 291] on icon "Press SPACE to select this row." at bounding box center [100, 291] width 11 height 11
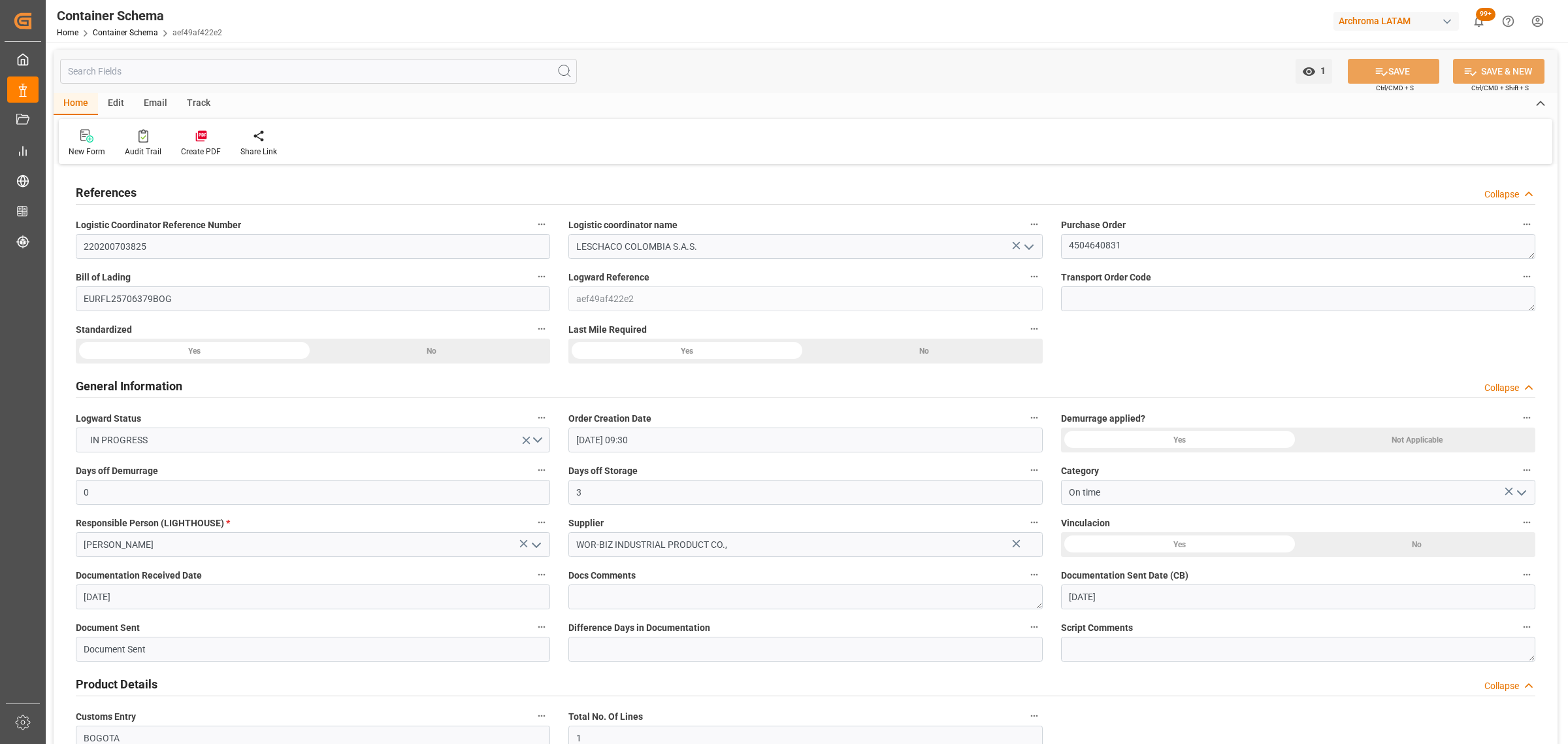
click at [194, 98] on div "Track" at bounding box center [199, 103] width 43 height 22
click at [72, 143] on div "Tracking" at bounding box center [84, 143] width 50 height 29
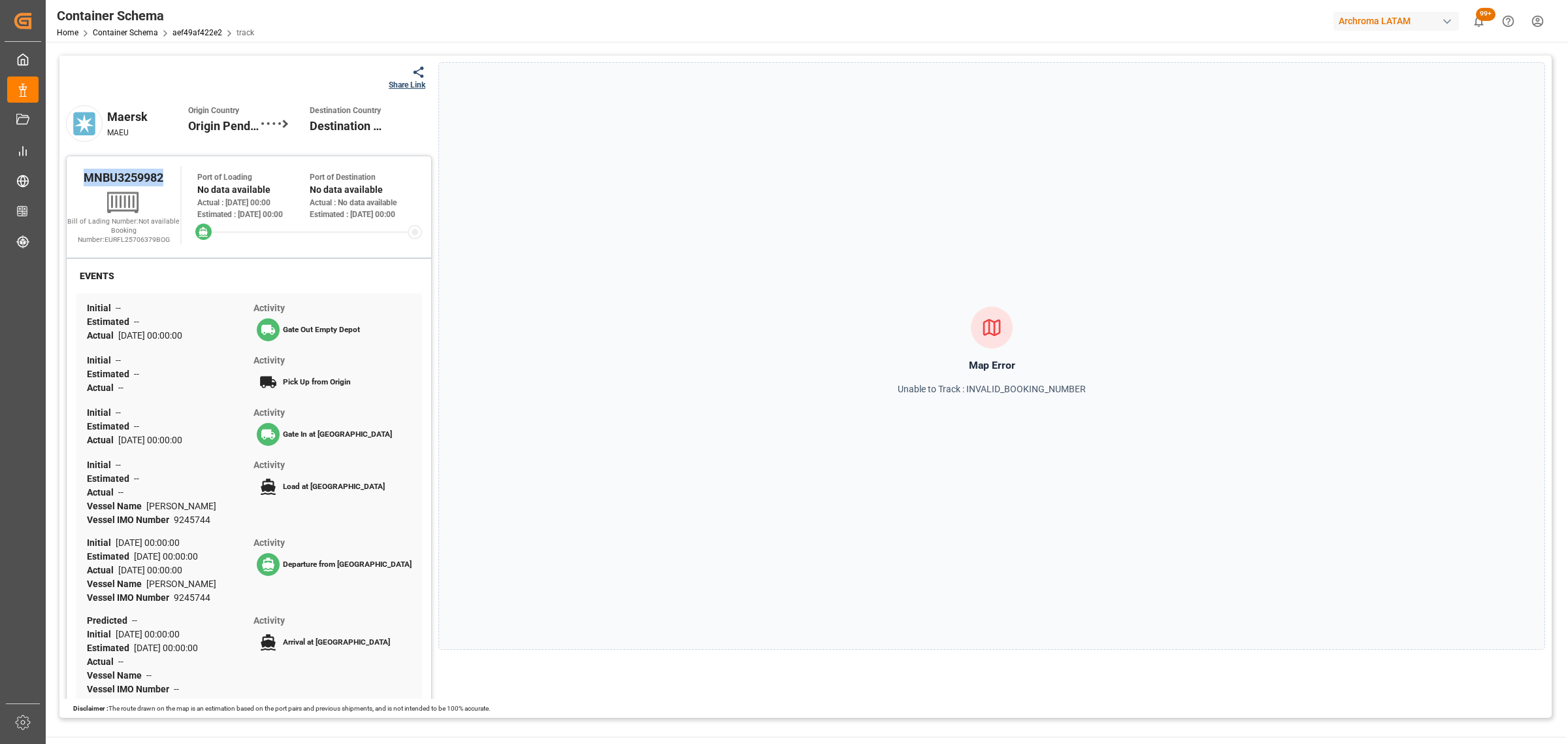
drag, startPoint x: 170, startPoint y: 187, endPoint x: 65, endPoint y: 184, distance: 105.0
click at [66, 184] on div "MNBU3259982 Bill of Lading Number: Not available Booking Number: EURFL25706379B…" at bounding box center [249, 207] width 366 height 103
copy span "MNBU3259982"
click at [408, 80] on div "Share Link" at bounding box center [407, 85] width 37 height 11
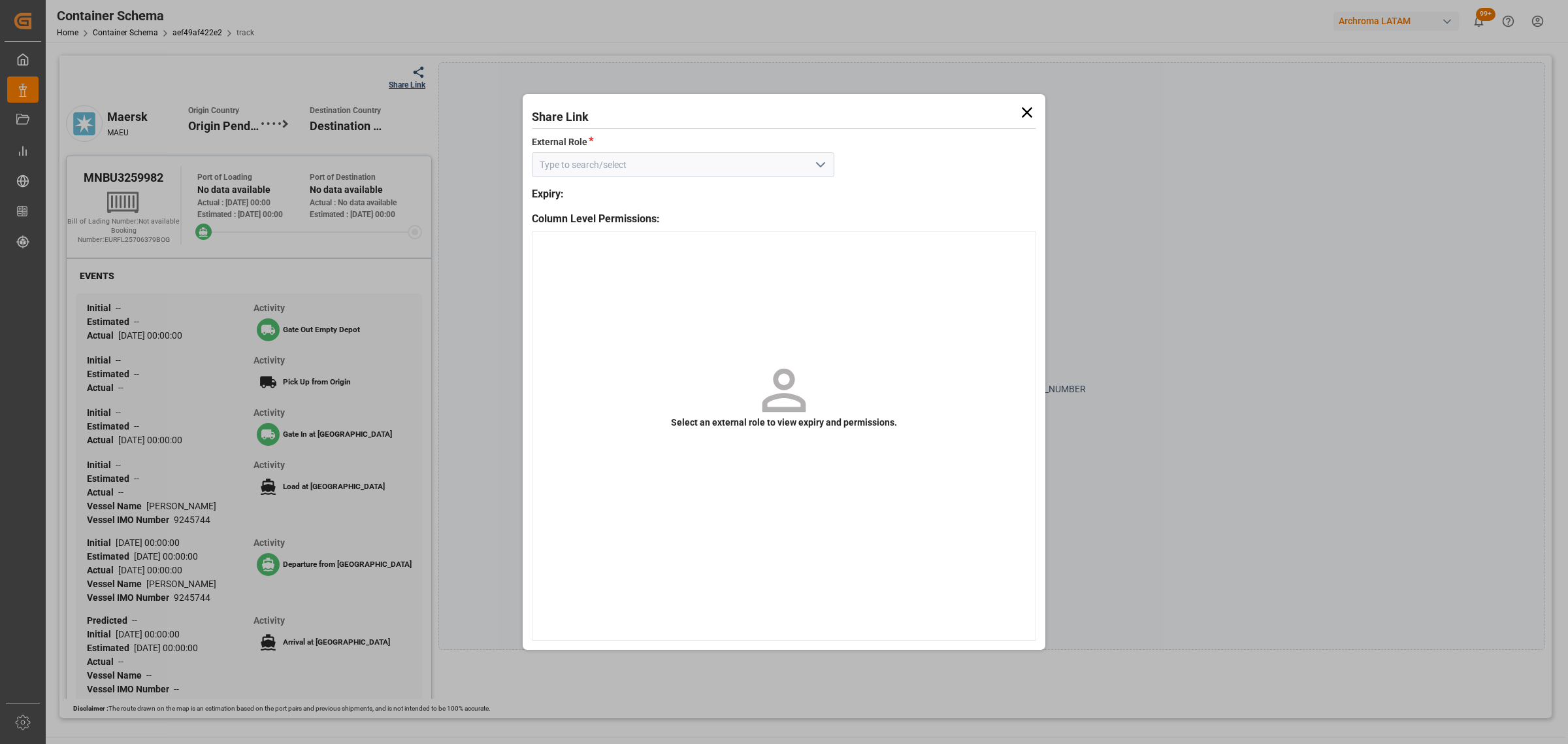
click at [826, 167] on icon "open menu" at bounding box center [821, 165] width 16 height 16
click at [691, 207] on div "Customer" at bounding box center [683, 194] width 301 height 29
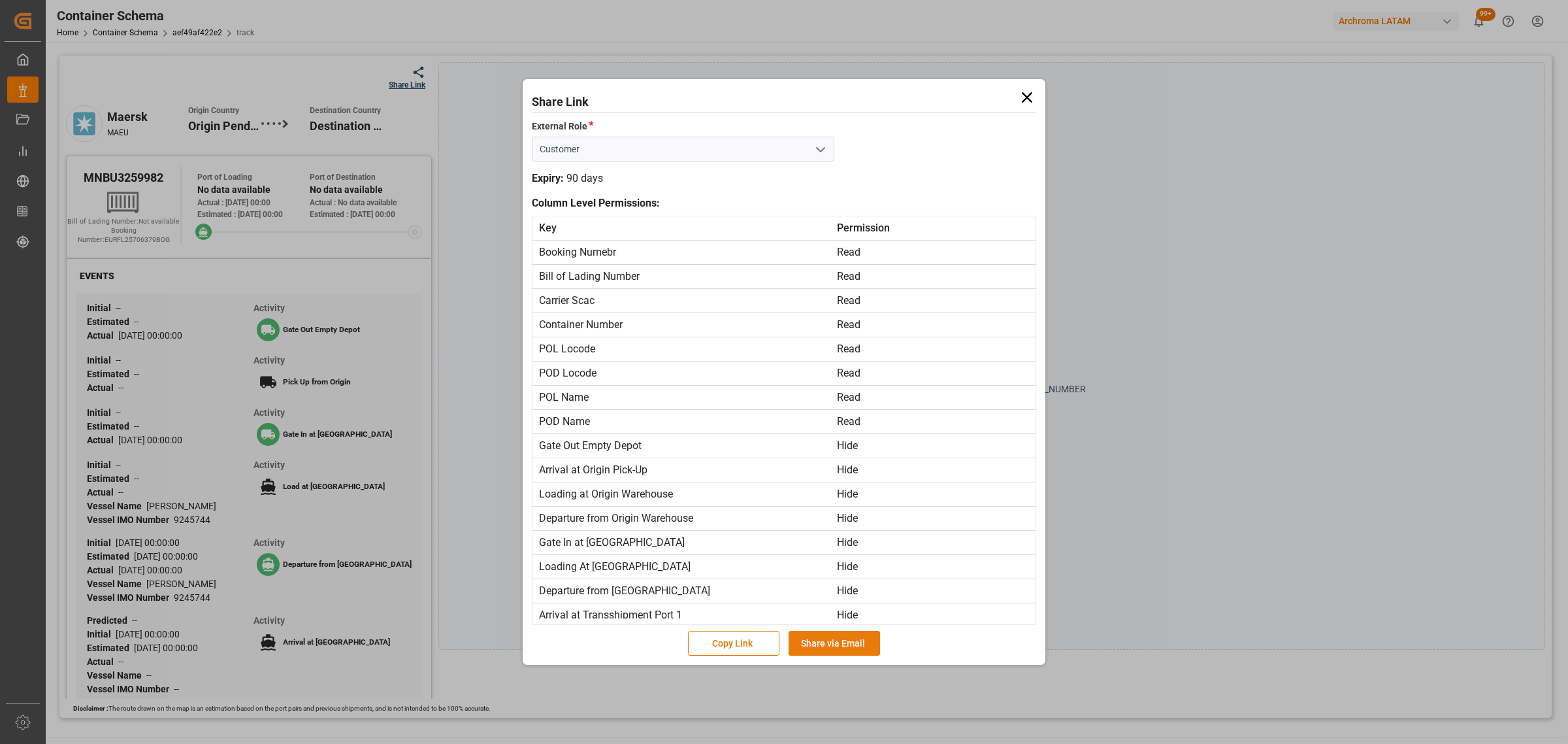
click at [863, 642] on button "Share via Email" at bounding box center [835, 643] width 92 height 25
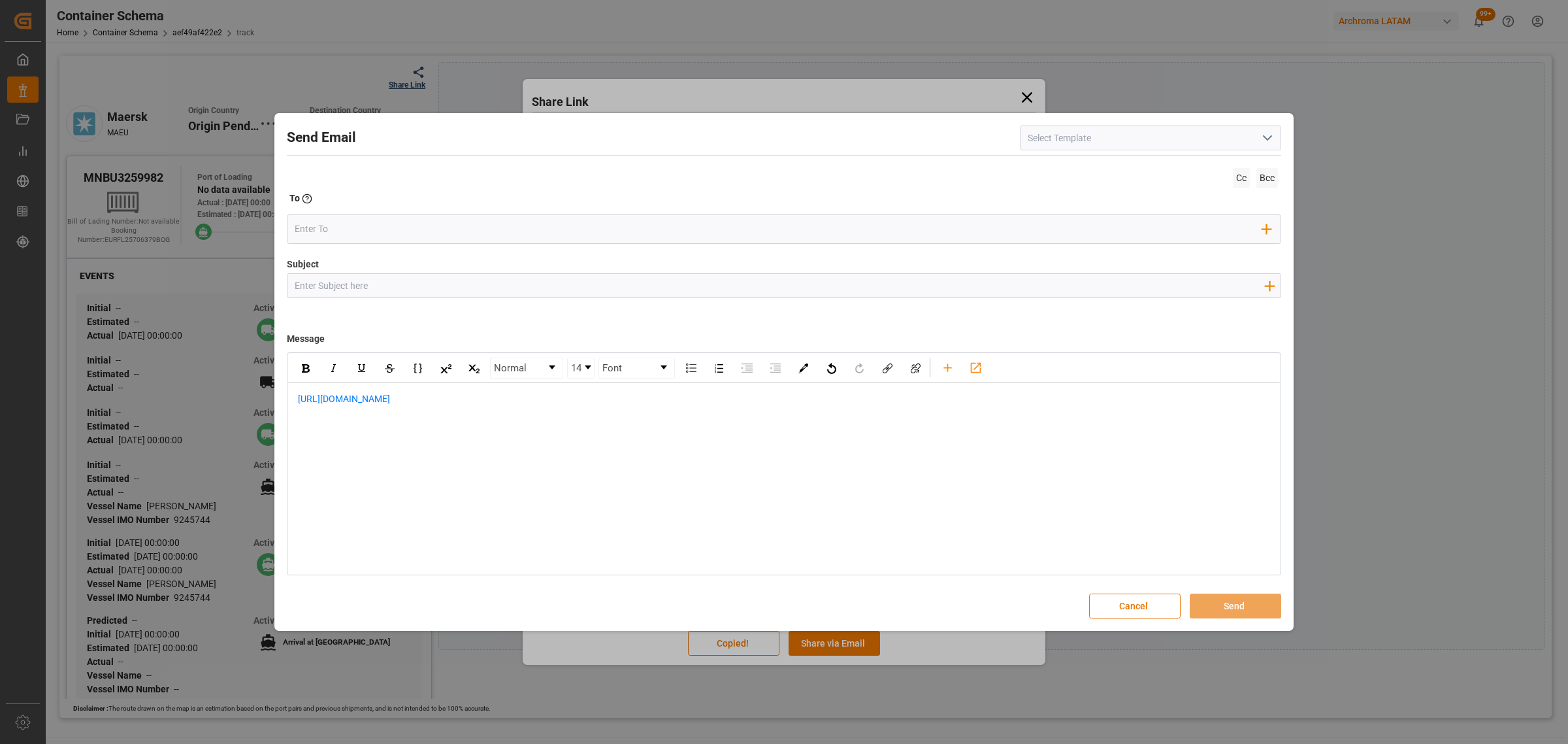
click at [582, 291] on input "Subject" at bounding box center [779, 286] width 983 height 23
paste input "PO 4504640831 //TE//LOGWARD STATUS//WOR-BIZ INDUSTRIAL PRODUCT СO., LIMITED//AR…"
click at [296, 397] on div "https://app.logward.com/share/419f275be2e7" at bounding box center [784, 406] width 992 height 46
click at [313, 402] on div "rdw-editor" at bounding box center [784, 399] width 973 height 14
paste div "rdw-editor"
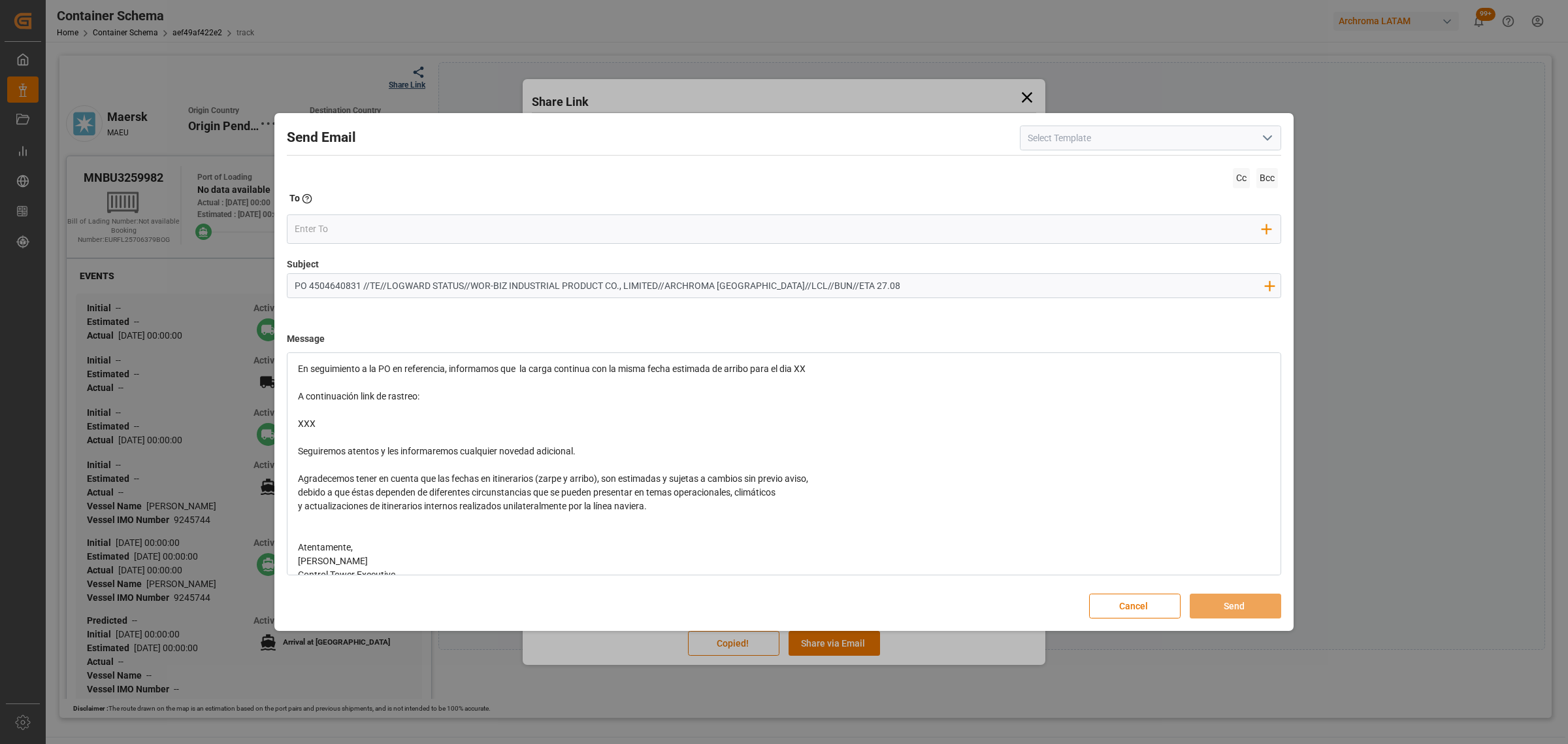
scroll to position [129, 0]
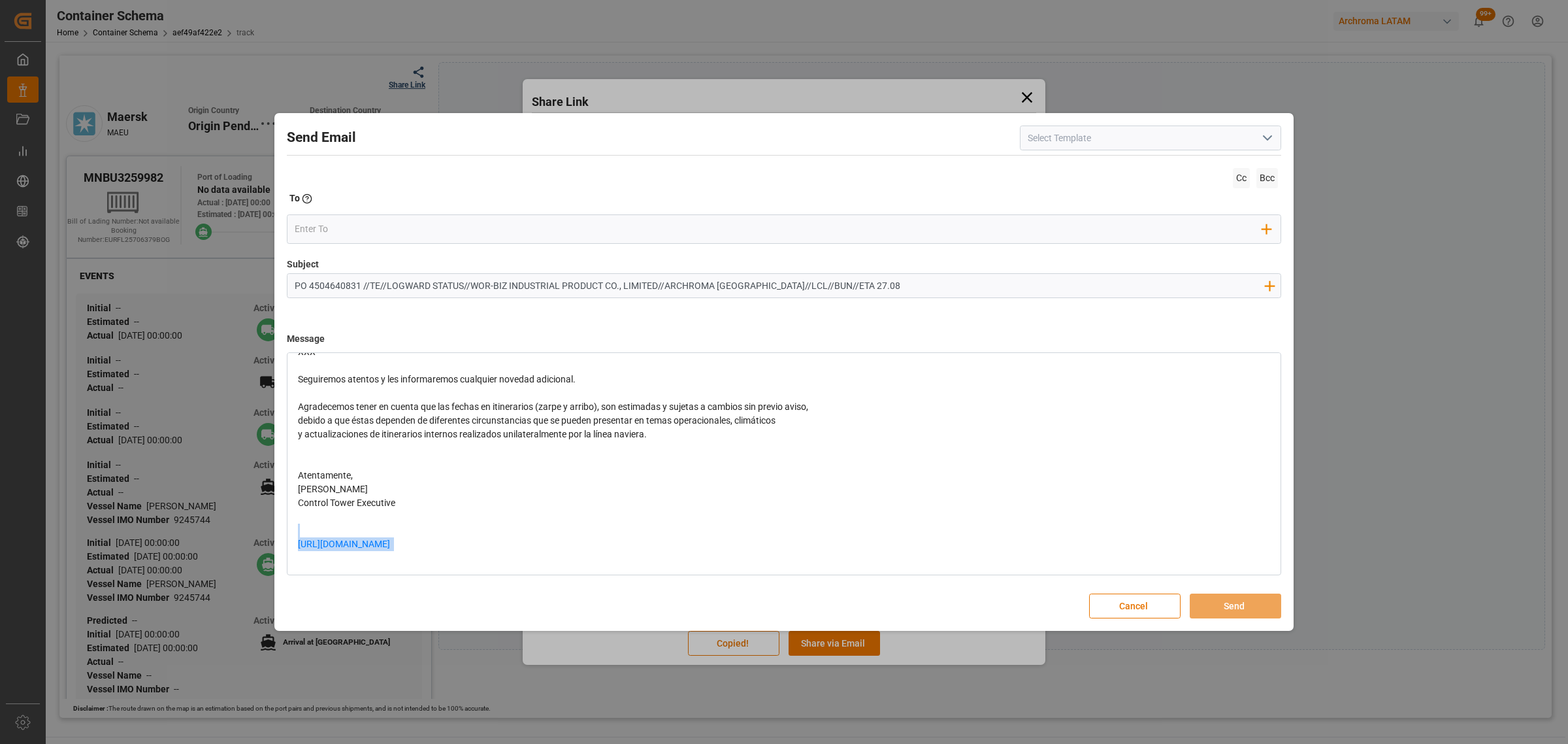
drag, startPoint x: 322, startPoint y: 530, endPoint x: 240, endPoint y: 535, distance: 82.2
click at [240, 535] on div "Send Email Cc Bcc To Enter the TO Email address Add Field to To Subject PO 4504…" at bounding box center [784, 372] width 1568 height 744
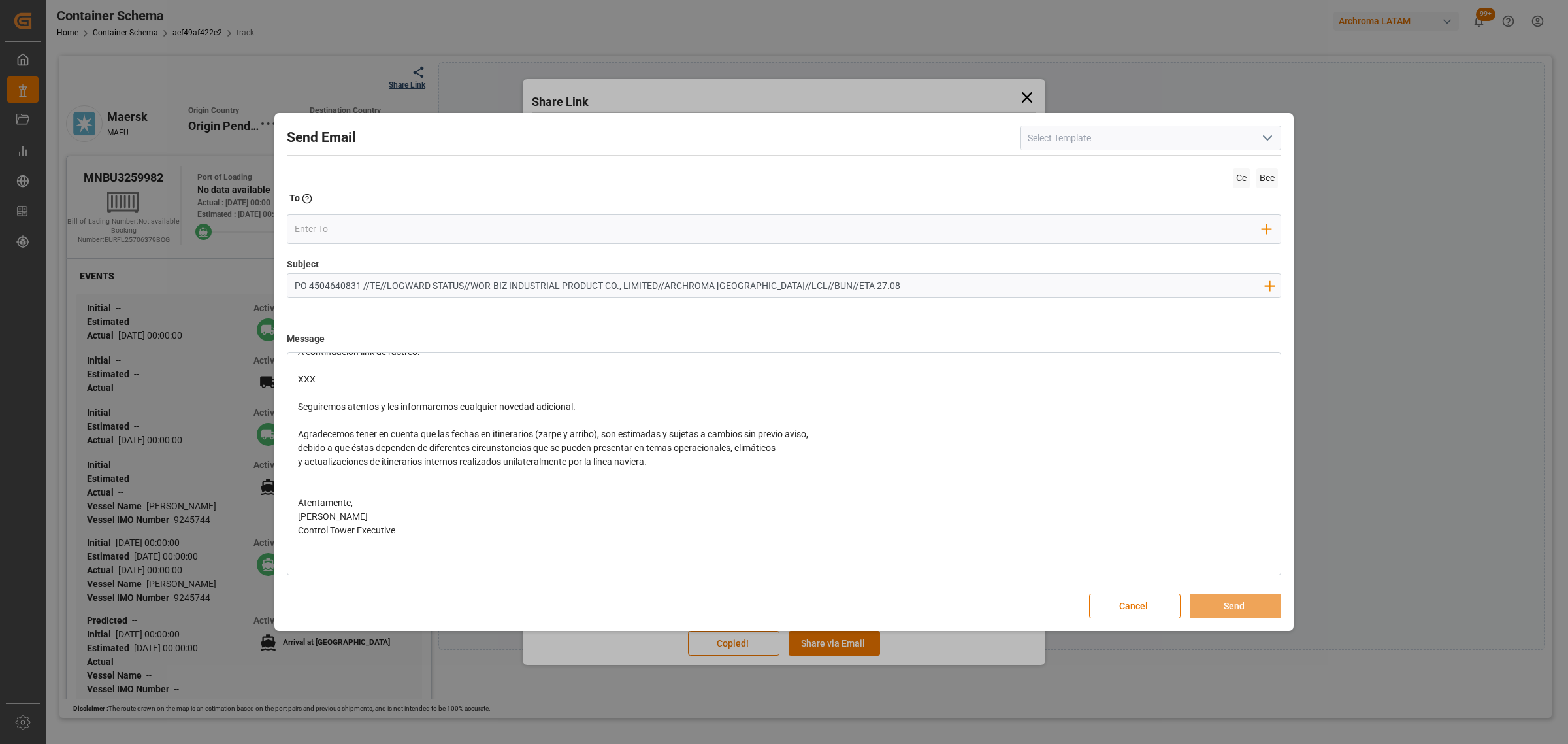
scroll to position [103, 0]
drag, startPoint x: 321, startPoint y: 375, endPoint x: 289, endPoint y: 369, distance: 32.6
click at [289, 369] on div "Buen dia Estimado cliente En seguimiento a la PO en referencia, informamos que …" at bounding box center [784, 428] width 992 height 293
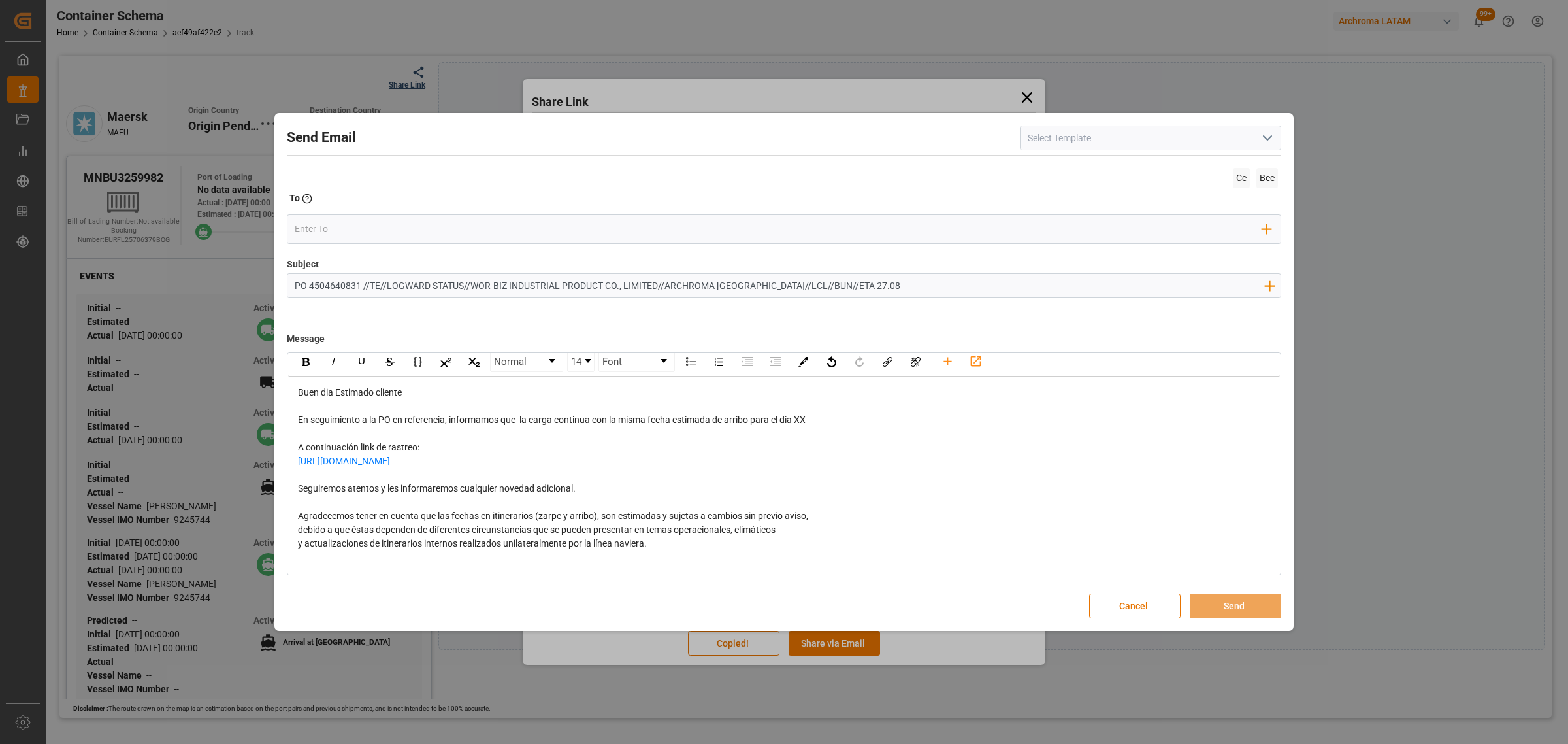
scroll to position [0, 0]
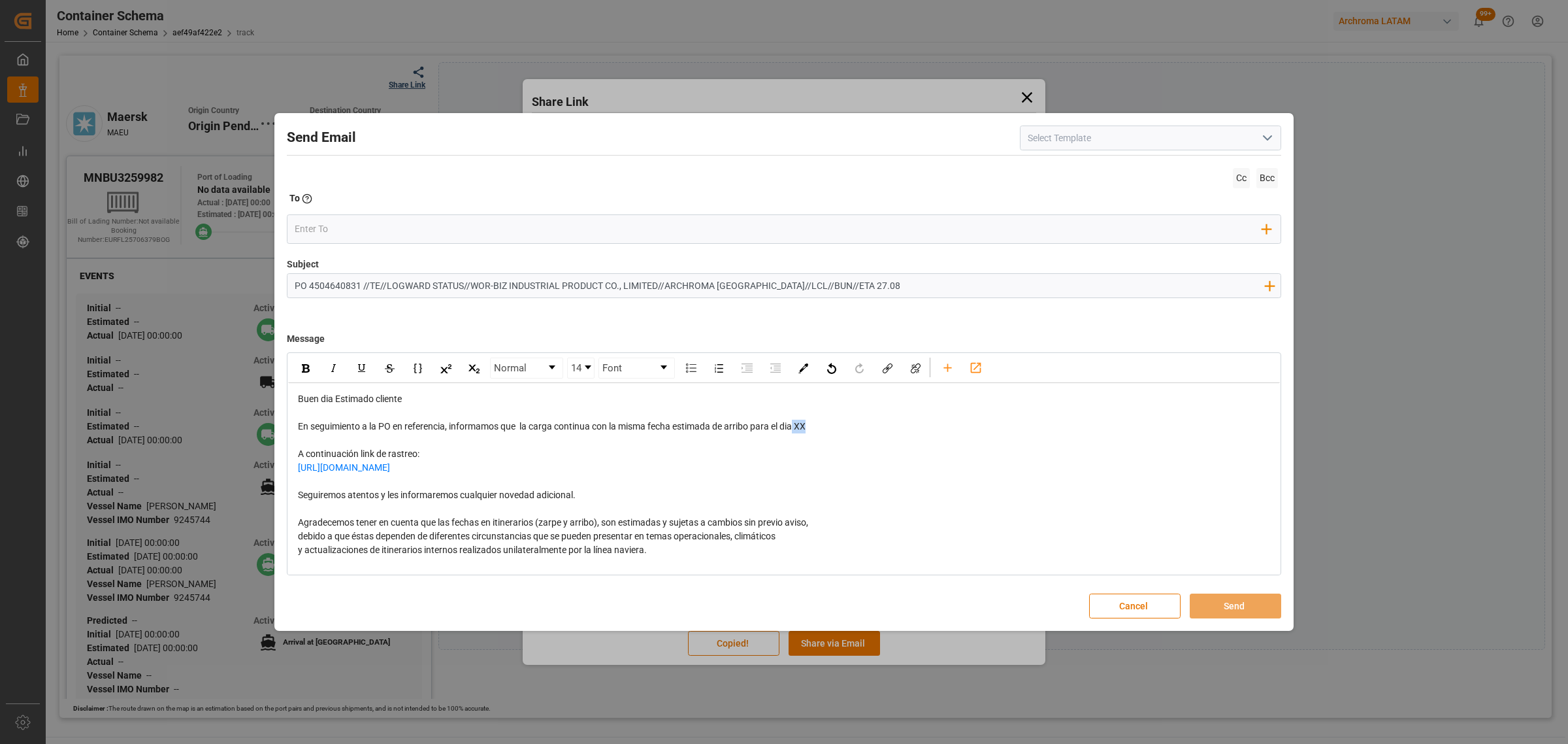
drag, startPoint x: 809, startPoint y: 425, endPoint x: 797, endPoint y: 425, distance: 12.0
click at [797, 425] on span "En seguimiento a la PO en referencia, informamos que la carga continua con la m…" at bounding box center [552, 426] width 508 height 11
drag, startPoint x: 597, startPoint y: 504, endPoint x: 278, endPoint y: 502, distance: 319.0
click at [278, 502] on div "Send Email Cc Bcc To Enter the TO Email address Add Field to To Subject PO 4504…" at bounding box center [784, 372] width 1013 height 512
click at [540, 491] on span "• Pendiente envío cuenta de manejo y certificación de fletes. • Pendiente que l…" at bounding box center [464, 488] width 333 height 24
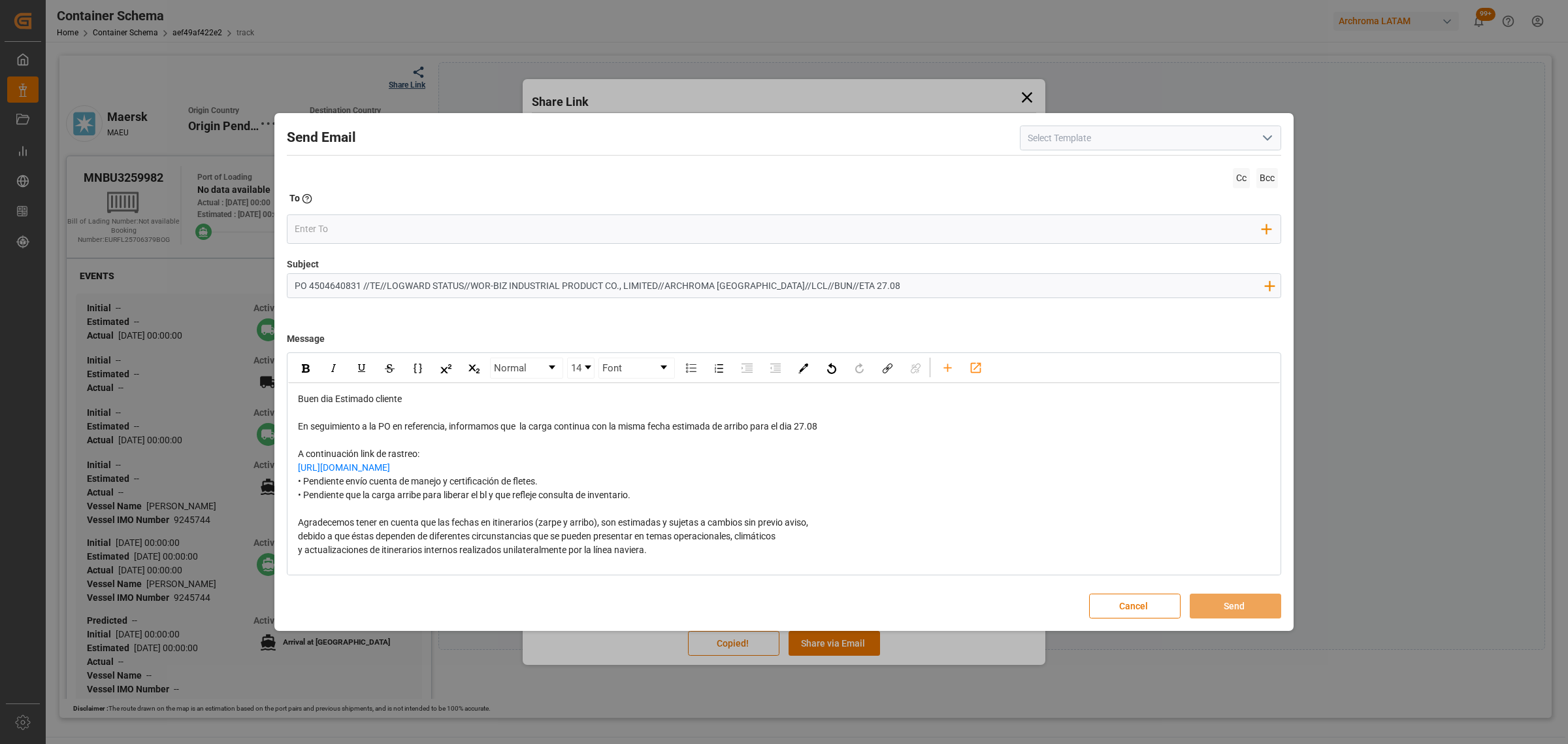
click at [518, 474] on div "https://app.logward.com/share/419f275be2e7" at bounding box center [784, 467] width 973 height 14
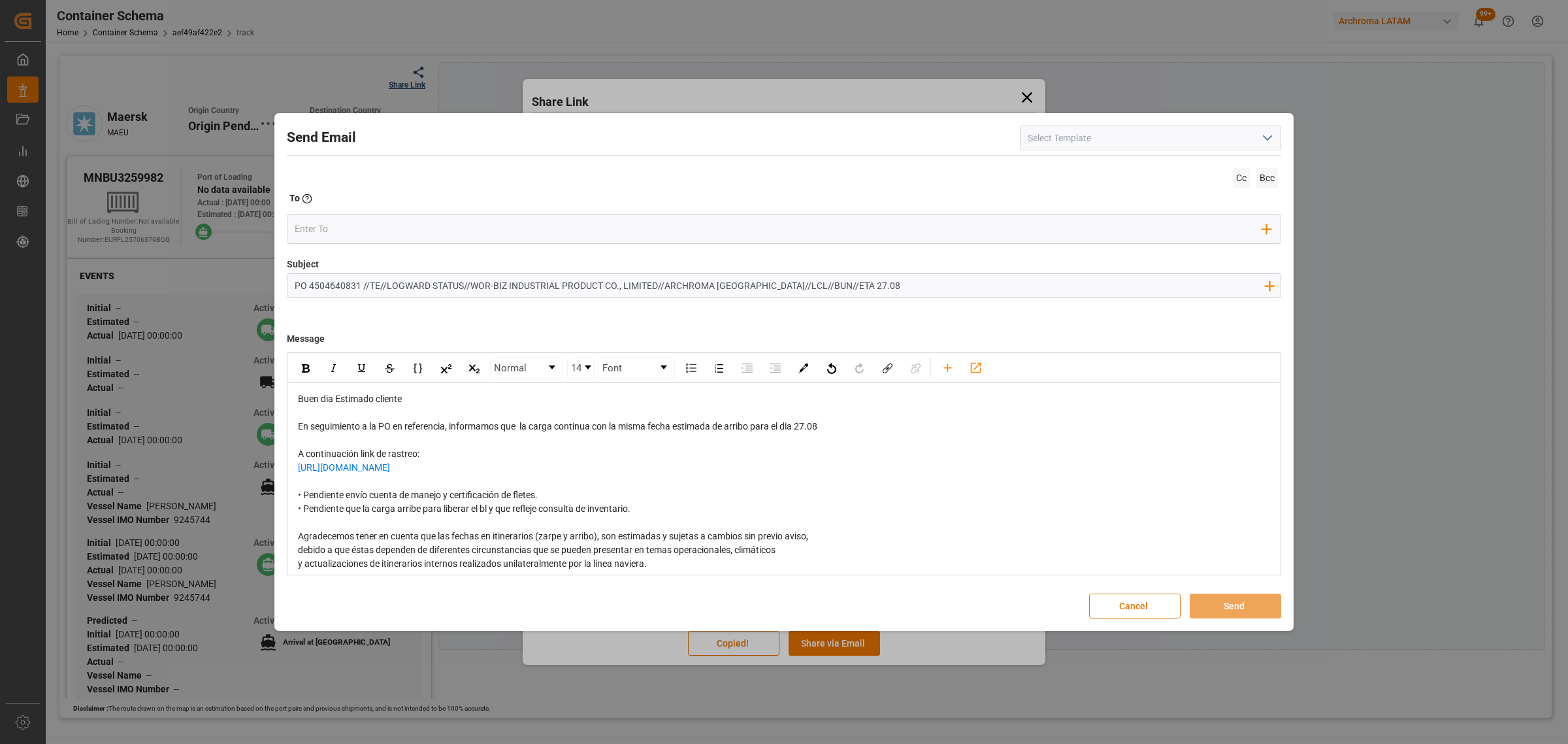
click at [549, 509] on div "• Pendiente envío cuenta de manejo y certificación de fletes. • Pendiente que l…" at bounding box center [784, 502] width 973 height 27
drag, startPoint x: 645, startPoint y: 518, endPoint x: 284, endPoint y: 502, distance: 361.4
click at [284, 502] on div "Send Email Cc Bcc To Enter the TO Email address Add Field to To Subject PO 4504…" at bounding box center [784, 372] width 1013 height 512
click at [302, 368] on img "rdw-inline-control" at bounding box center [306, 368] width 8 height 9
drag, startPoint x: 828, startPoint y: 428, endPoint x: 801, endPoint y: 429, distance: 27.0
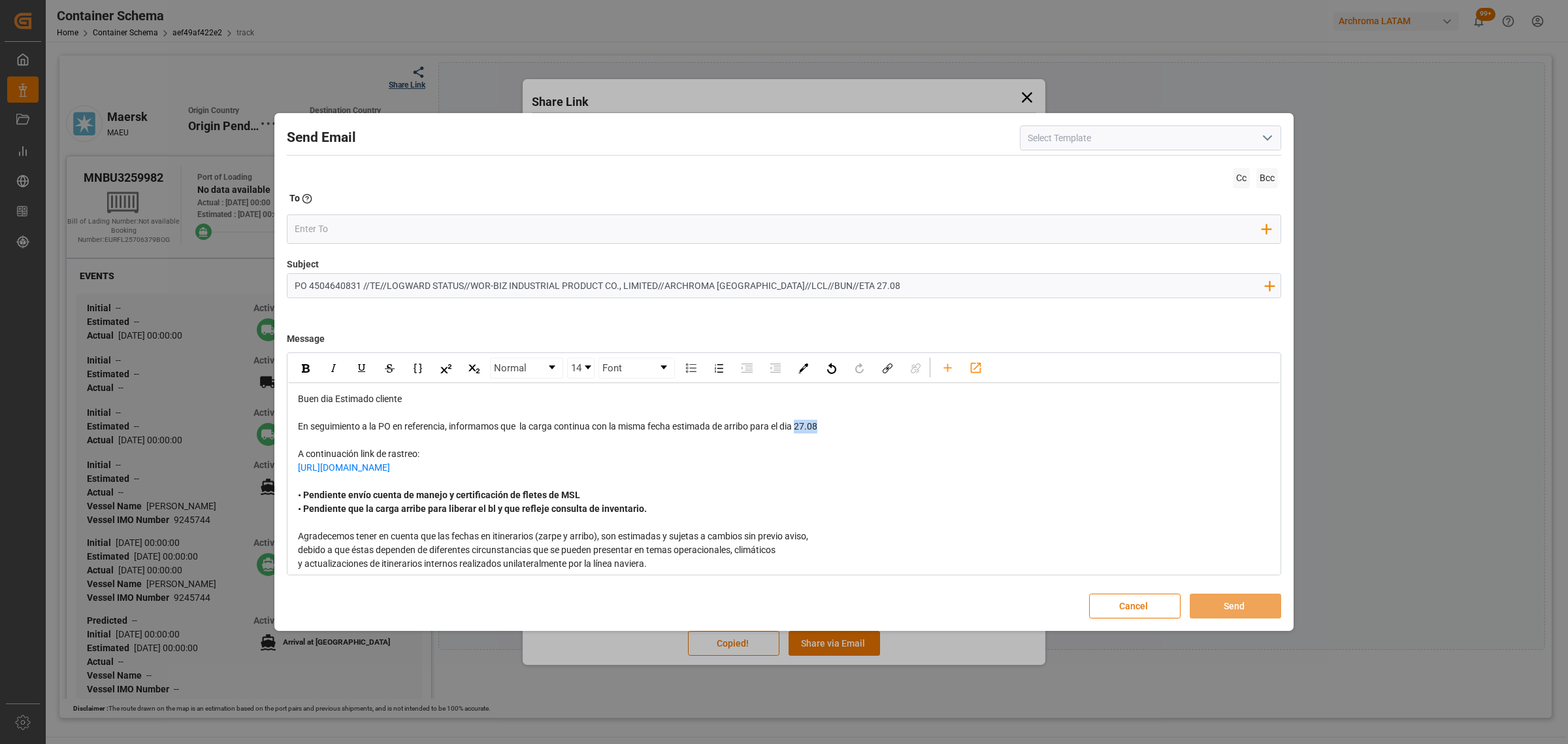
click at [801, 429] on div "En seguimiento a la PO en referencia, informamos que la carga continua con la m…" at bounding box center [784, 426] width 973 height 14
click at [302, 369] on img "rdw-inline-control" at bounding box center [306, 368] width 8 height 9
click at [620, 465] on div "https://app.logward.com/share/419f275be2e7" at bounding box center [784, 467] width 973 height 14
click at [357, 232] on input "email" at bounding box center [779, 228] width 968 height 19
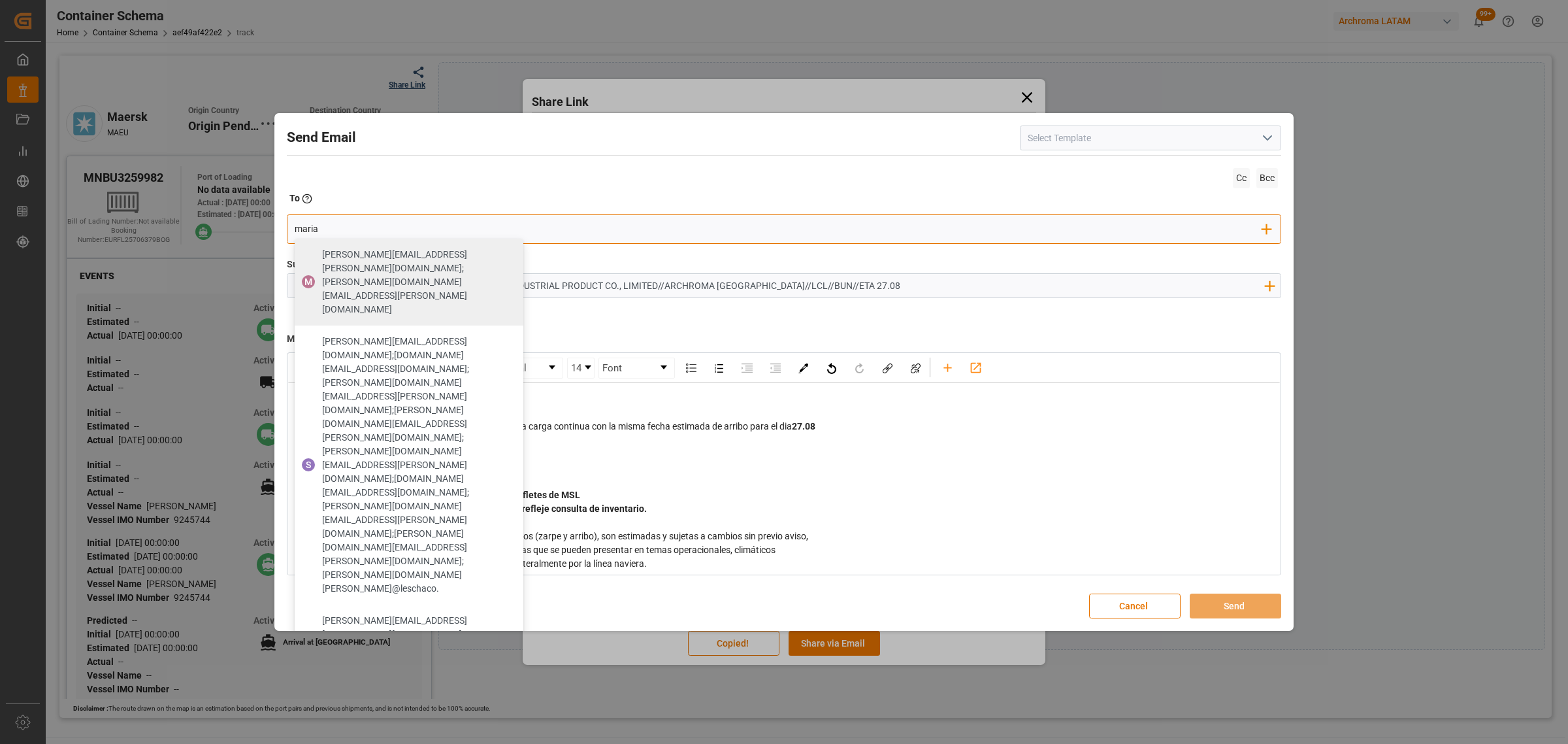
click at [436, 687] on span "[PERSON_NAME][EMAIL_ADDRESS][DOMAIN_NAME];[DOMAIN_NAME][EMAIL_ADDRESS][DOMAIN_N…" at bounding box center [418, 714] width 192 height 55
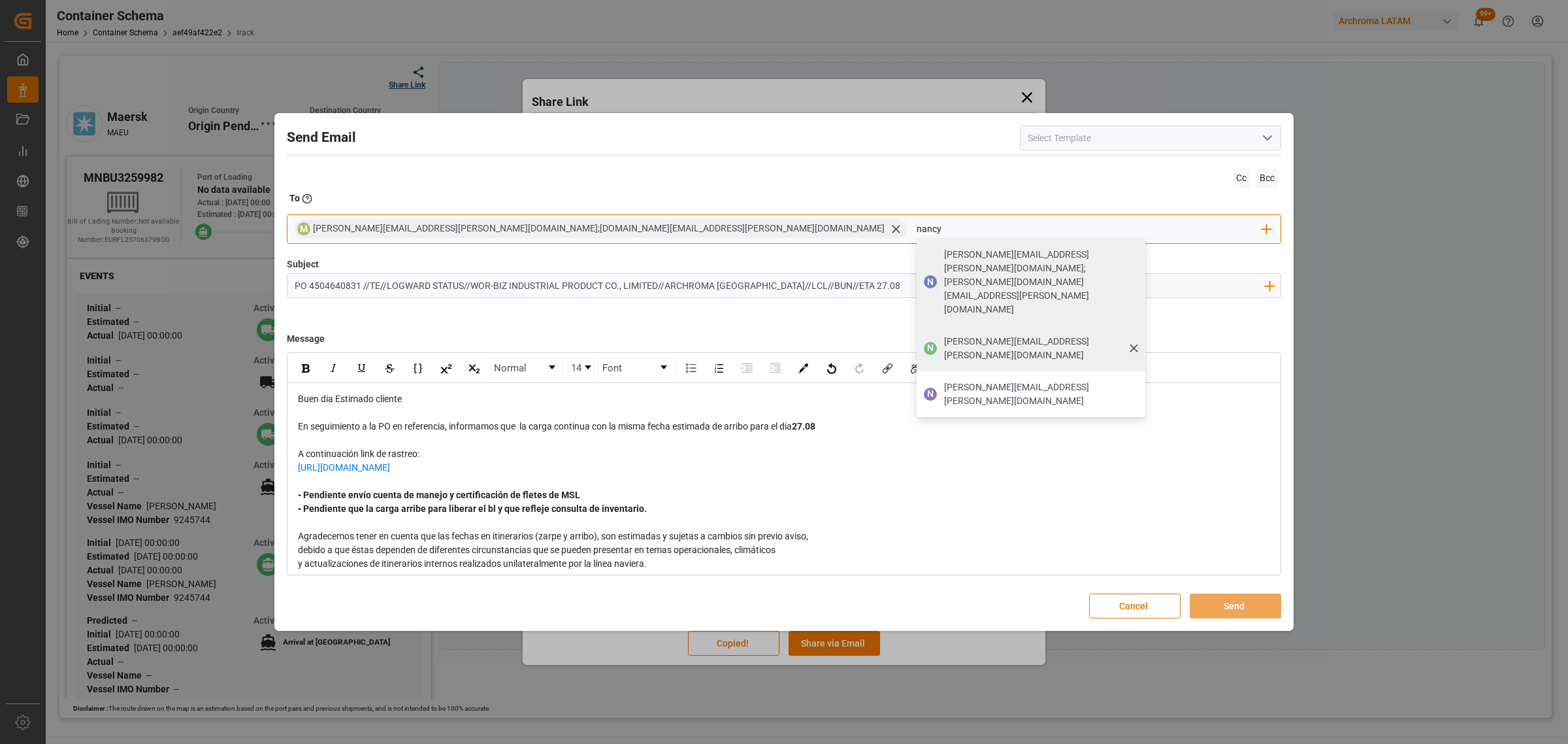
click at [944, 334] on span "[PERSON_NAME][EMAIL_ADDRESS][PERSON_NAME][DOMAIN_NAME]" at bounding box center [1040, 348] width 192 height 27
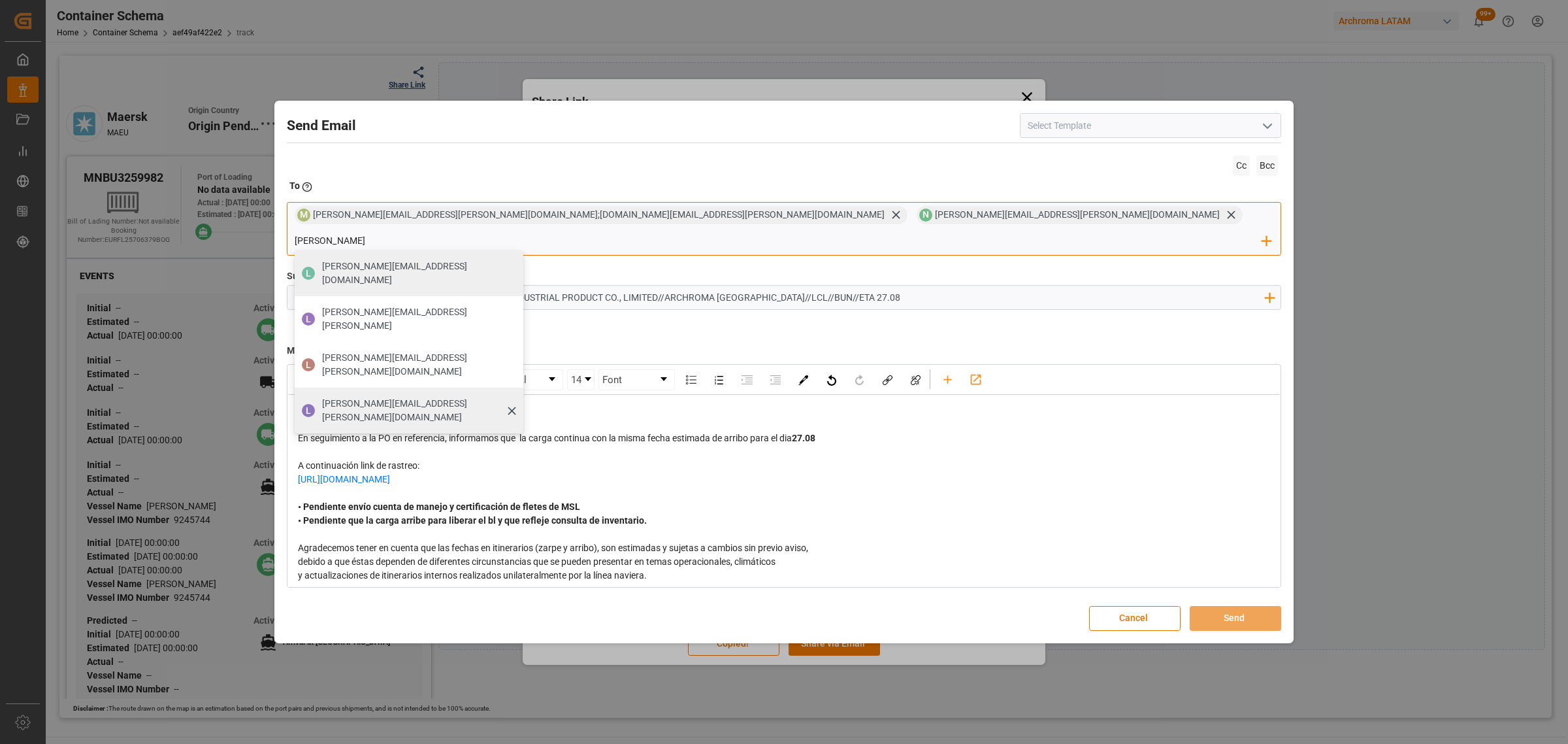
click at [514, 397] on span "[PERSON_NAME][EMAIL_ADDRESS][PERSON_NAME][DOMAIN_NAME]" at bounding box center [418, 410] width 192 height 27
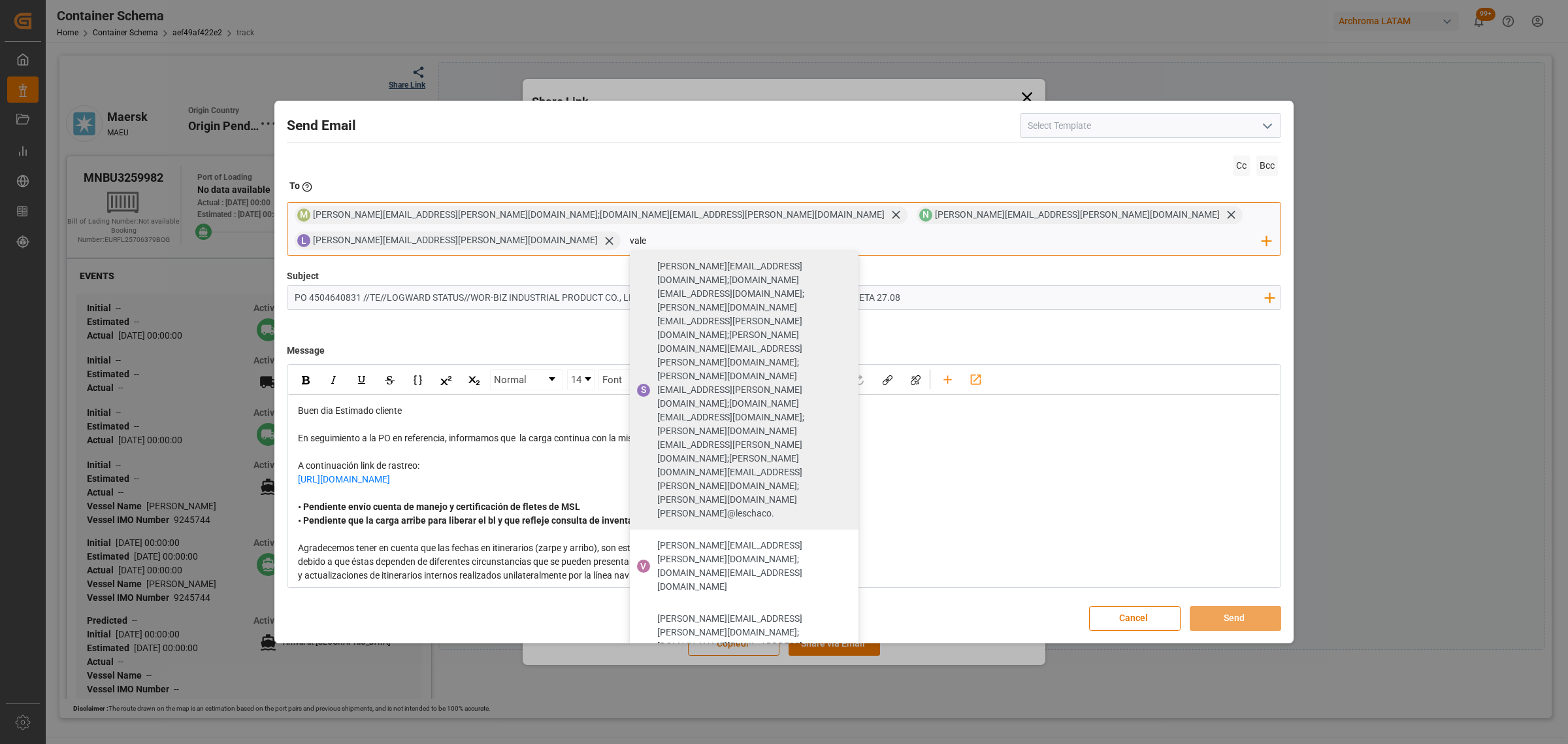
click at [849, 740] on span "[PERSON_NAME][EMAIL_ADDRESS][PERSON_NAME][DOMAIN_NAME]" at bounding box center [753, 753] width 192 height 27
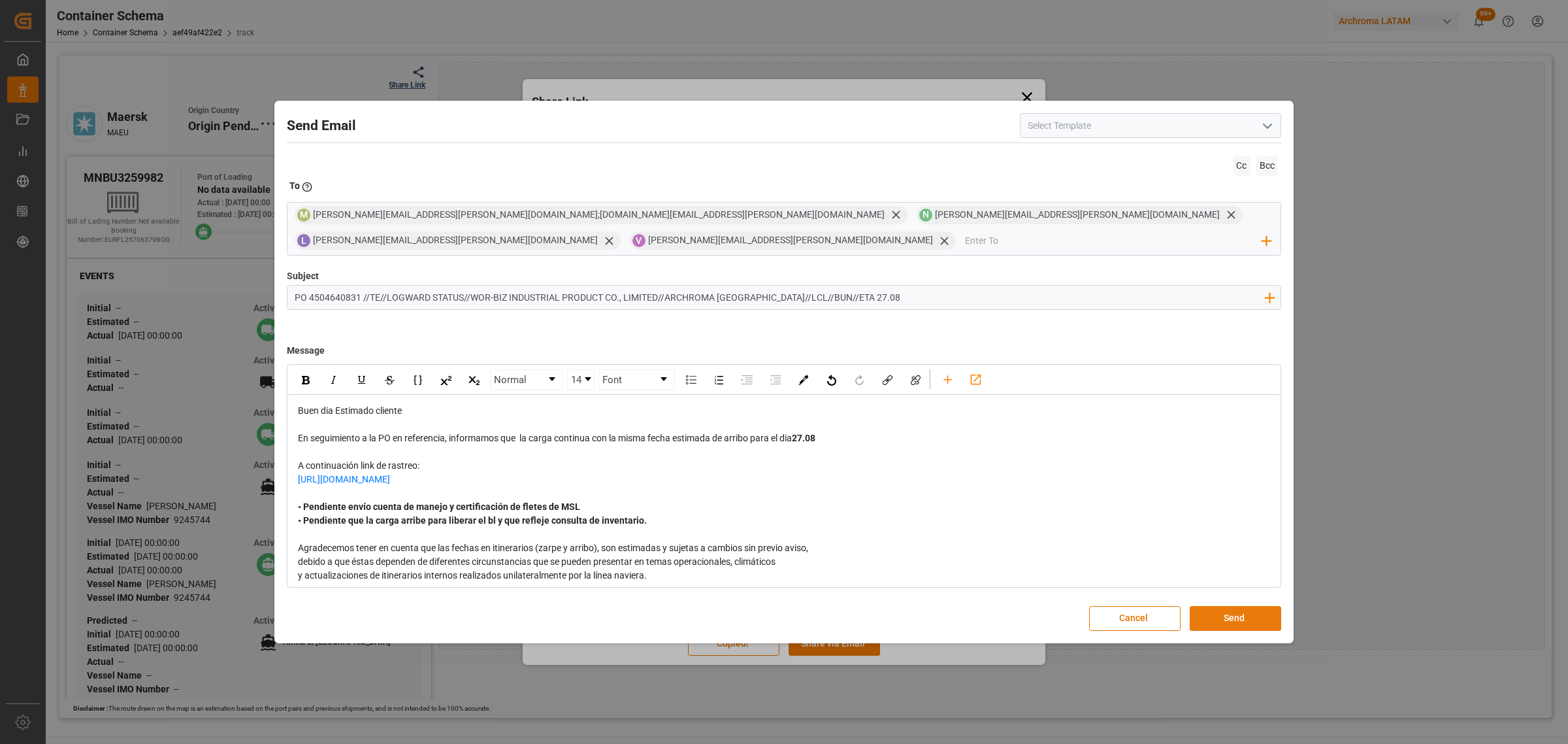
click at [1256, 606] on button "Send" at bounding box center [1236, 618] width 92 height 25
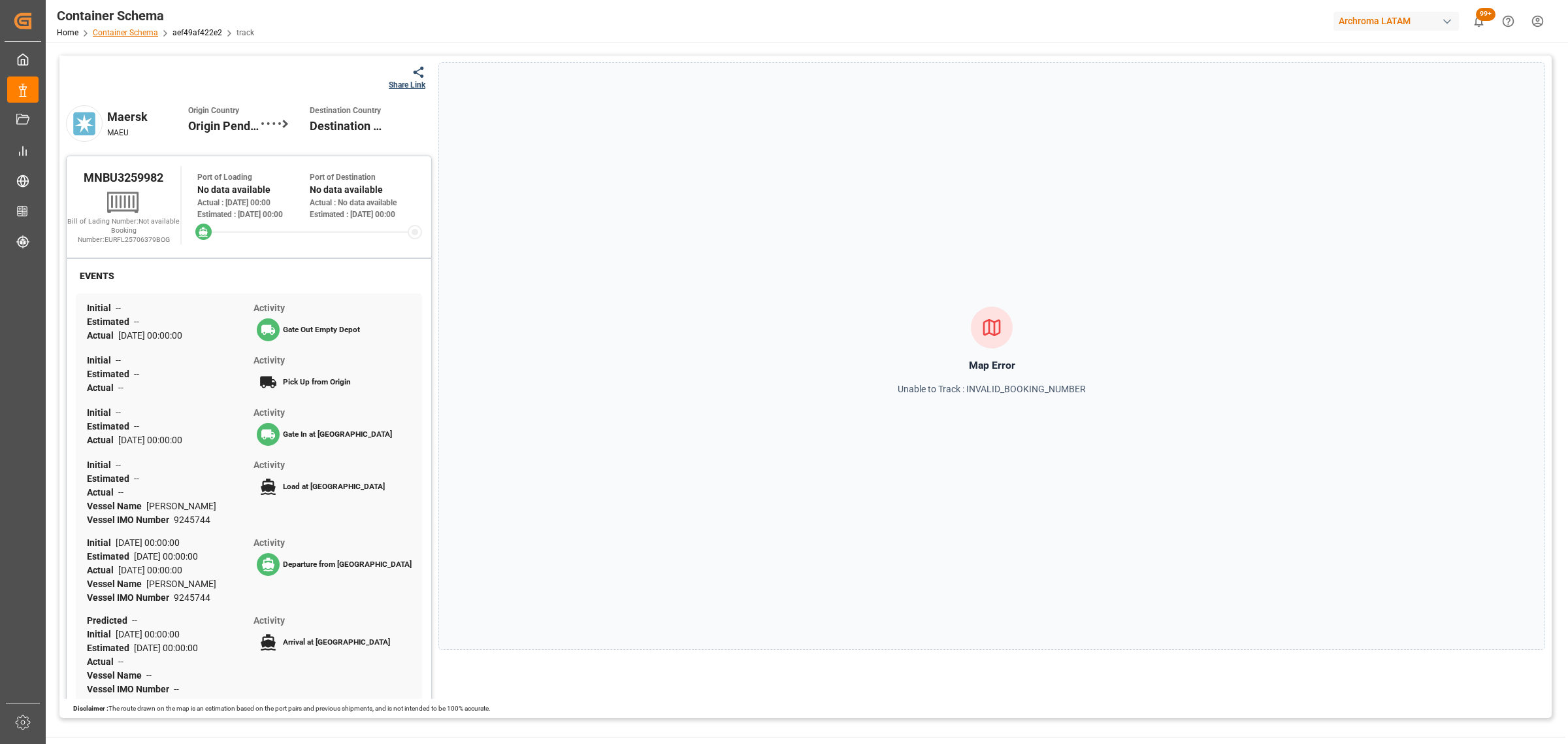
click at [133, 33] on link "Container Schema" at bounding box center [125, 32] width 65 height 9
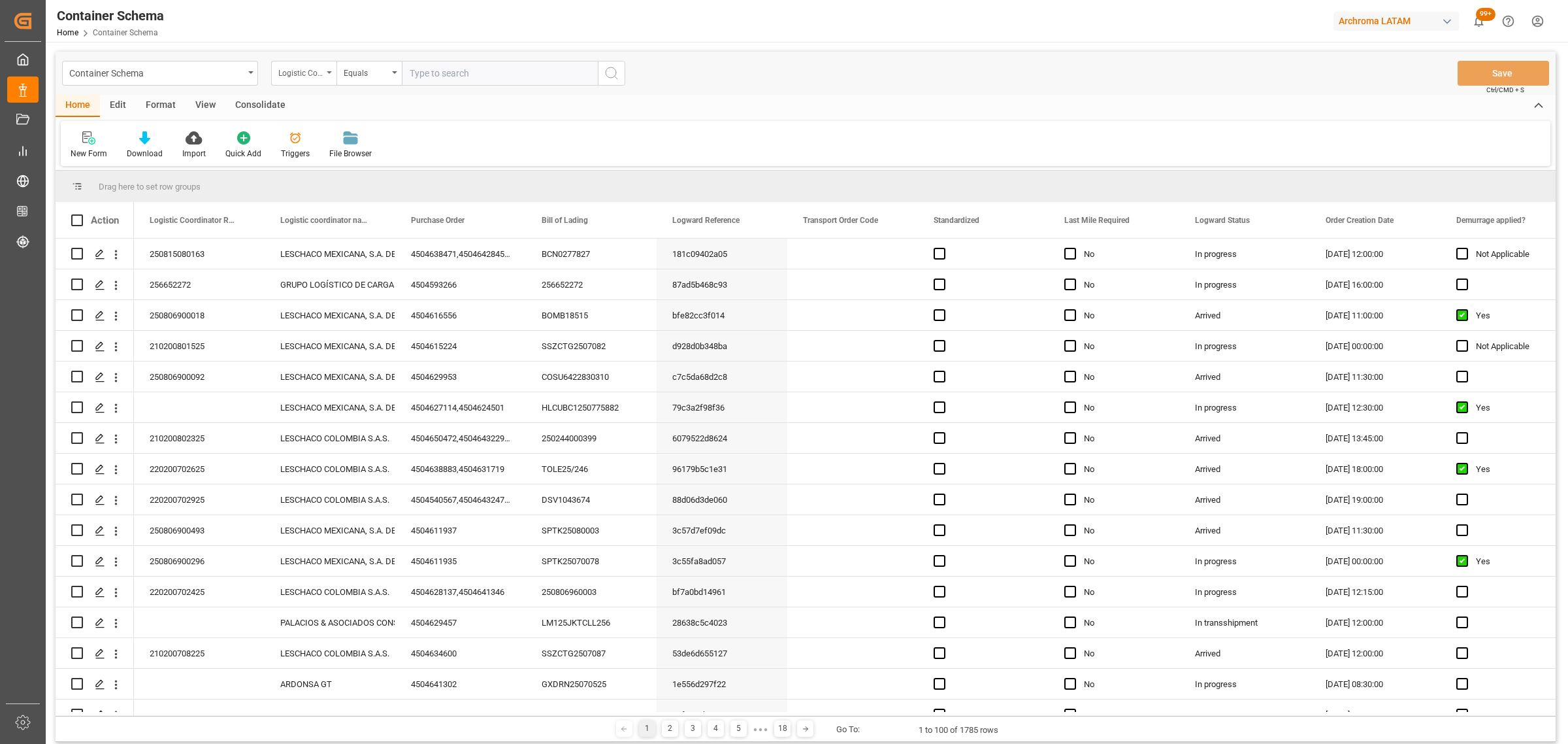
click at [311, 66] on div "Logistic Coordinator Reference Number" at bounding box center [301, 71] width 44 height 15
click at [321, 184] on div "Purchase Order" at bounding box center [369, 188] width 194 height 27
click at [372, 69] on div "Equals" at bounding box center [366, 71] width 44 height 15
click at [399, 159] on div "Fuzzy search" at bounding box center [434, 161] width 194 height 27
click at [445, 47] on div "Container Schema Purchase Order Fuzzy search Save Ctrl/CMD + S Home Edit Format…" at bounding box center [806, 468] width 1520 height 854
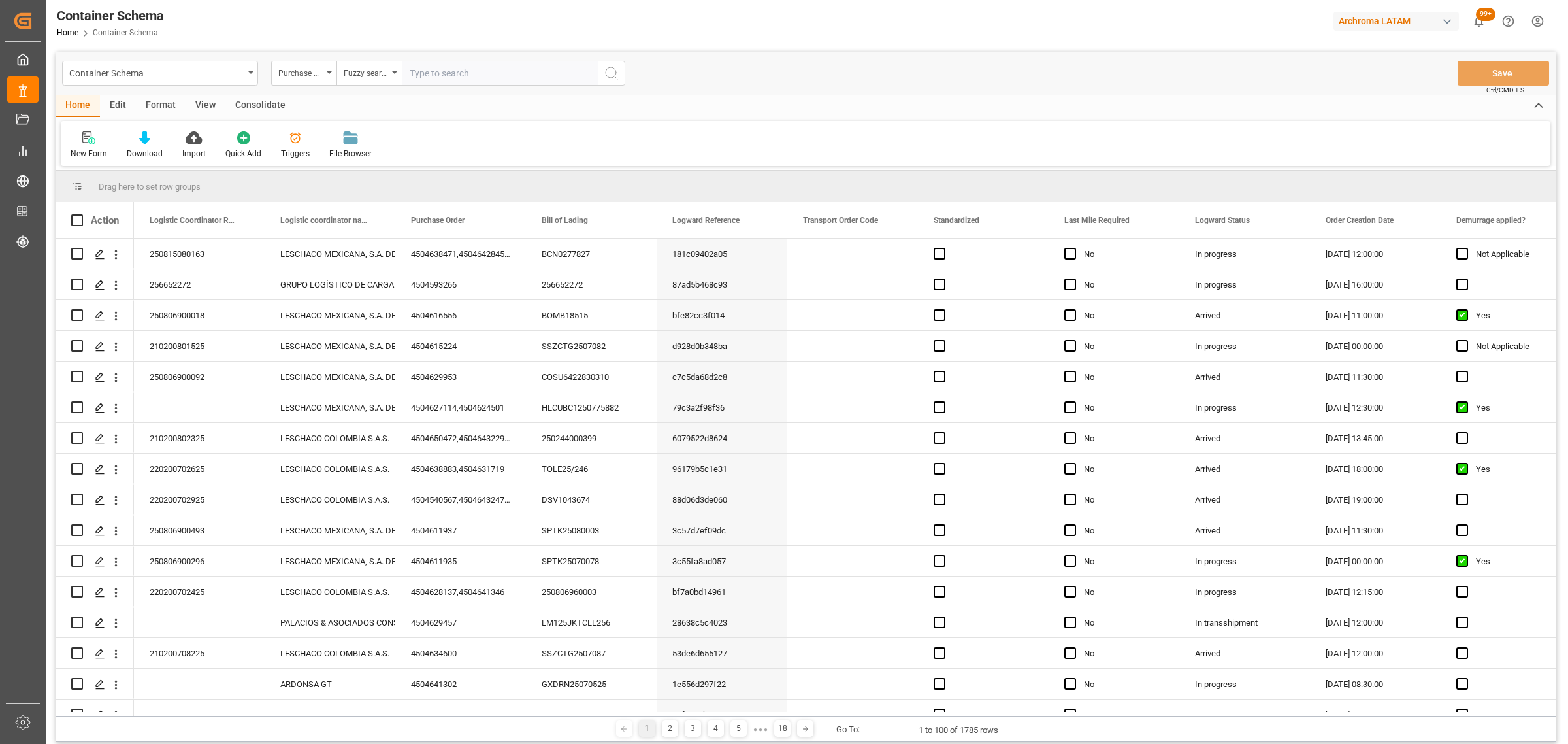
click at [449, 73] on input "text" at bounding box center [499, 73] width 196 height 25
paste input "4504632776"
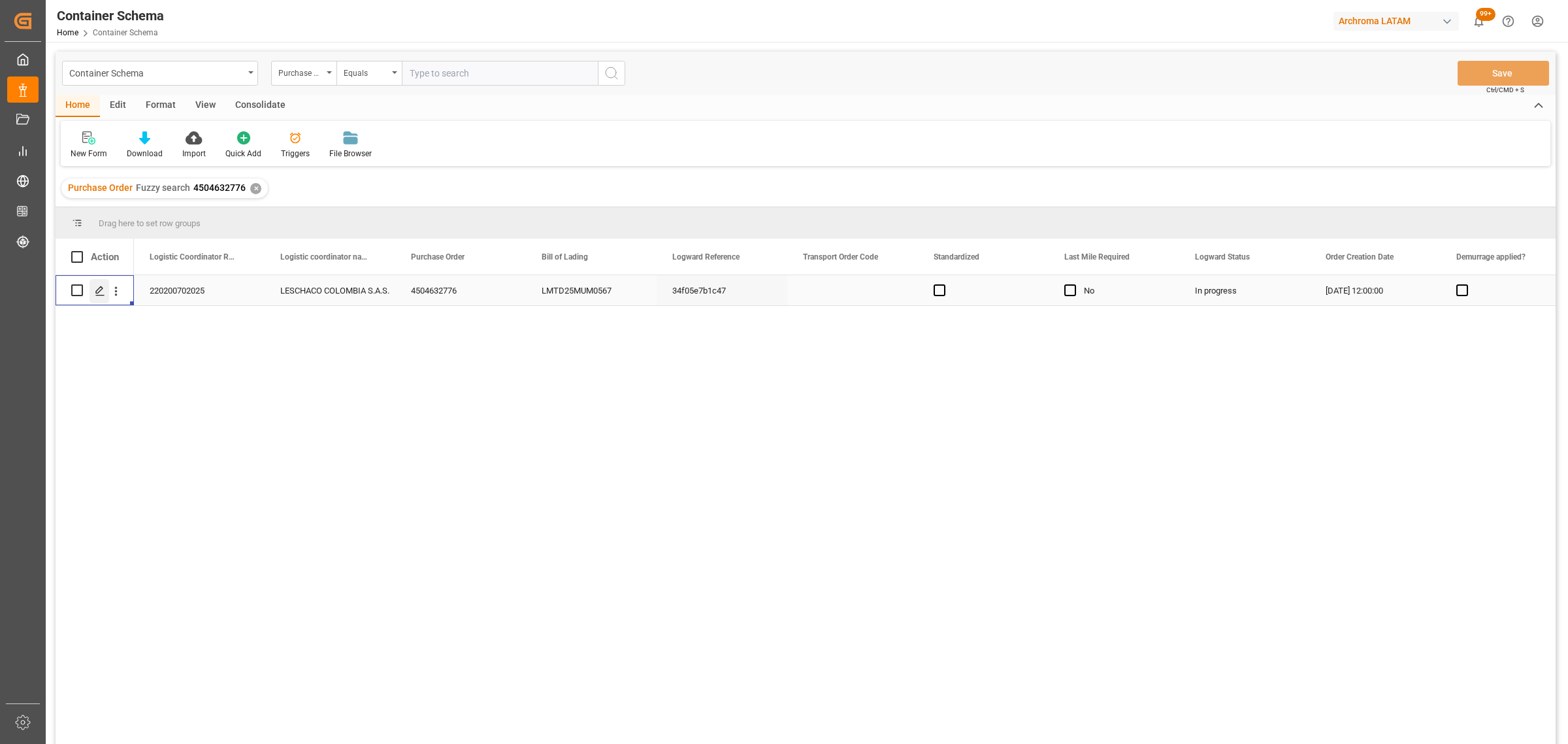
click at [93, 291] on div "Press SPACE to select this row." at bounding box center [99, 291] width 19 height 24
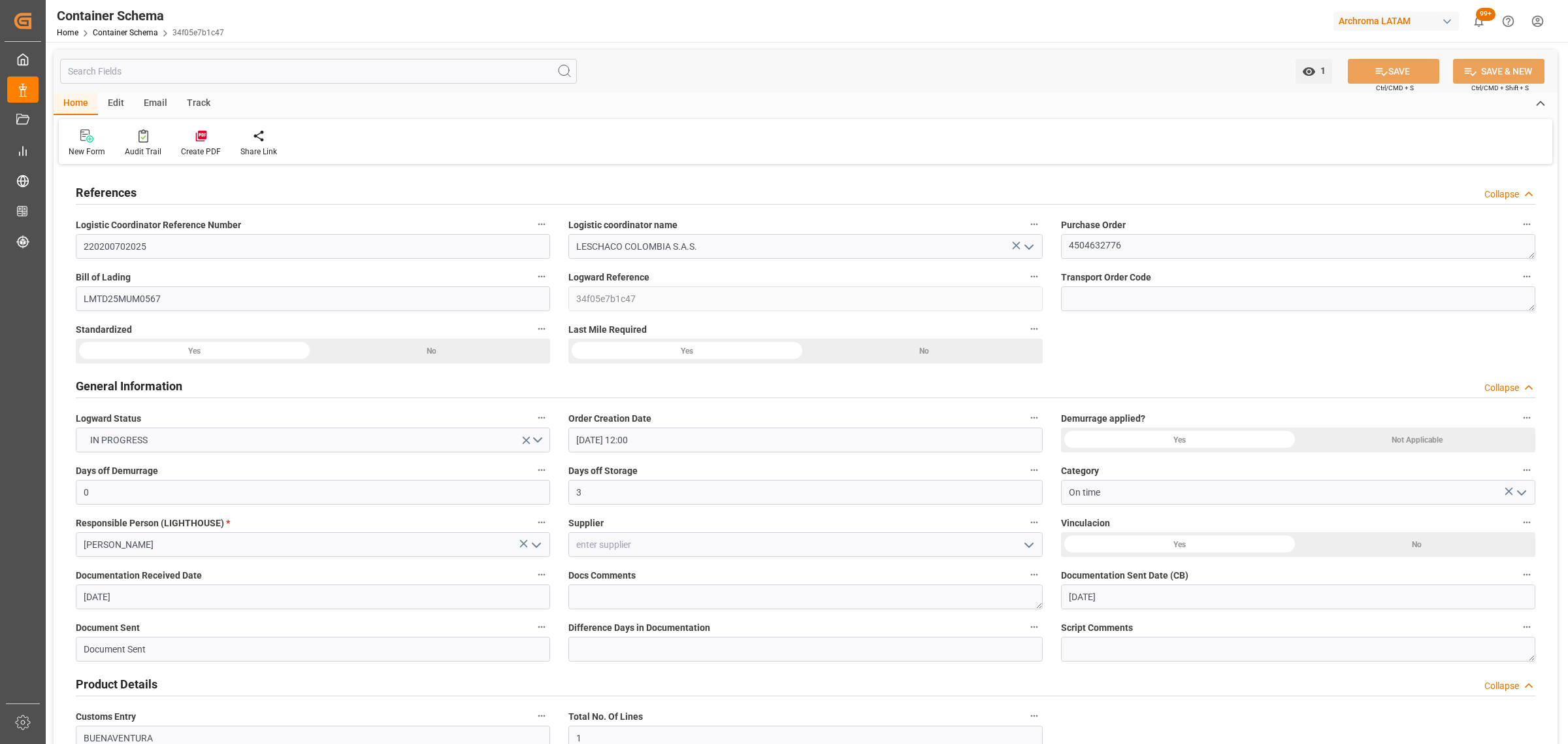
click at [188, 101] on div "Track" at bounding box center [199, 103] width 43 height 22
click at [85, 146] on div "Tracking" at bounding box center [84, 151] width 31 height 11
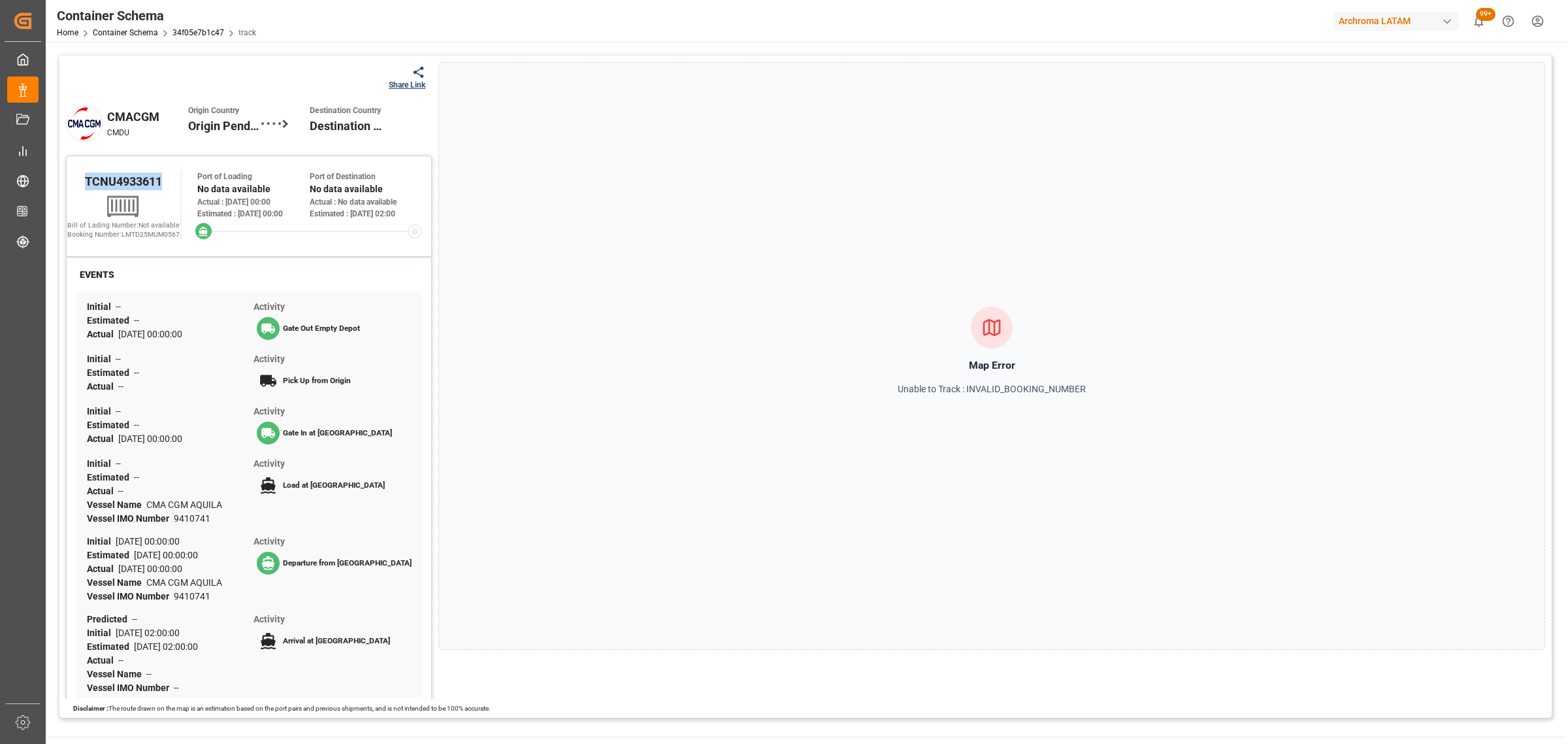
drag, startPoint x: 124, startPoint y: 181, endPoint x: 67, endPoint y: 180, distance: 57.0
click at [67, 180] on div "TCNU4933611" at bounding box center [123, 181] width 114 height 22
copy span "TCNU4933611"
click at [409, 80] on div "Share Link" at bounding box center [407, 85] width 37 height 11
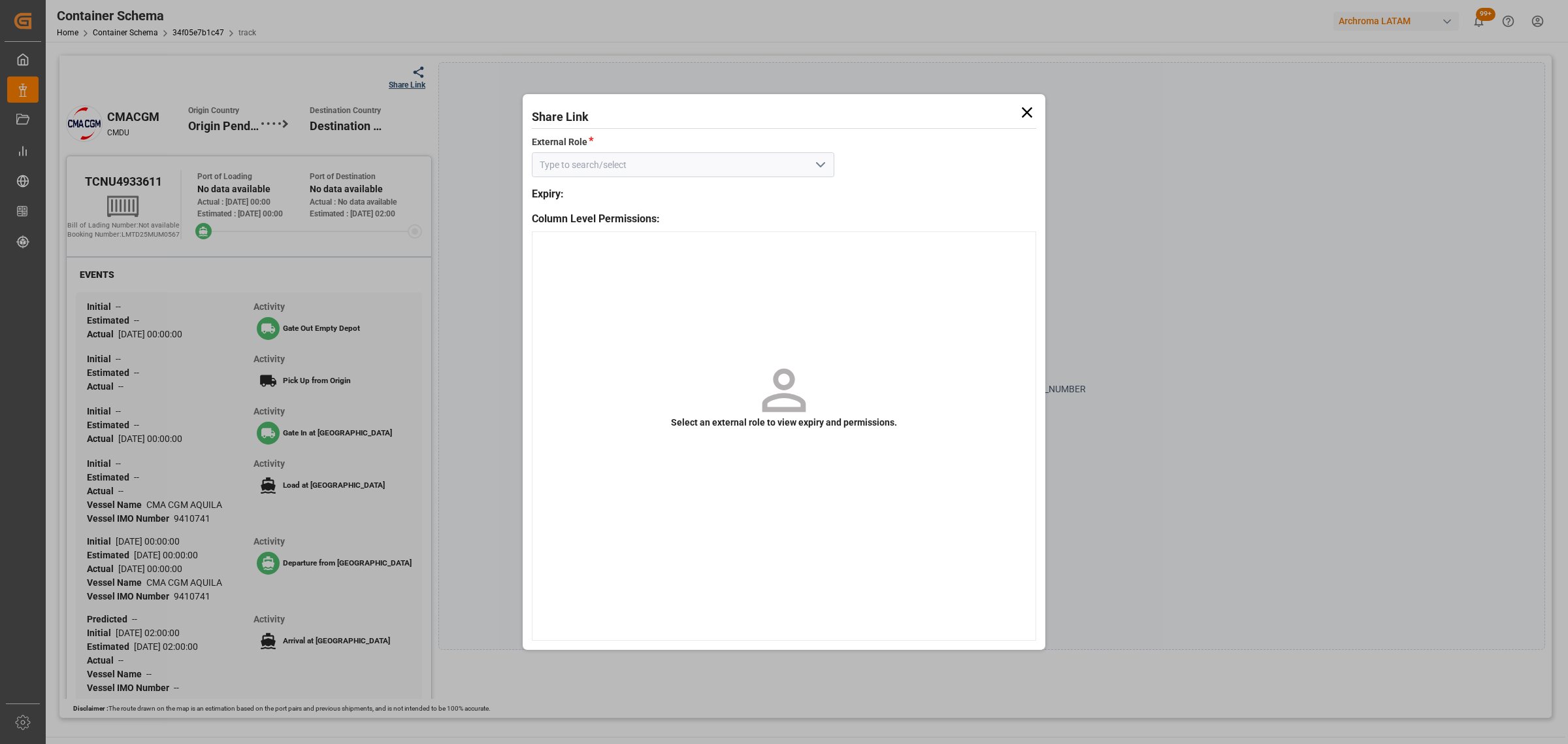
click at [830, 161] on input at bounding box center [684, 164] width 303 height 25
click at [825, 164] on icon "open menu" at bounding box center [821, 165] width 16 height 16
click at [738, 194] on div "Customer" at bounding box center [683, 194] width 301 height 29
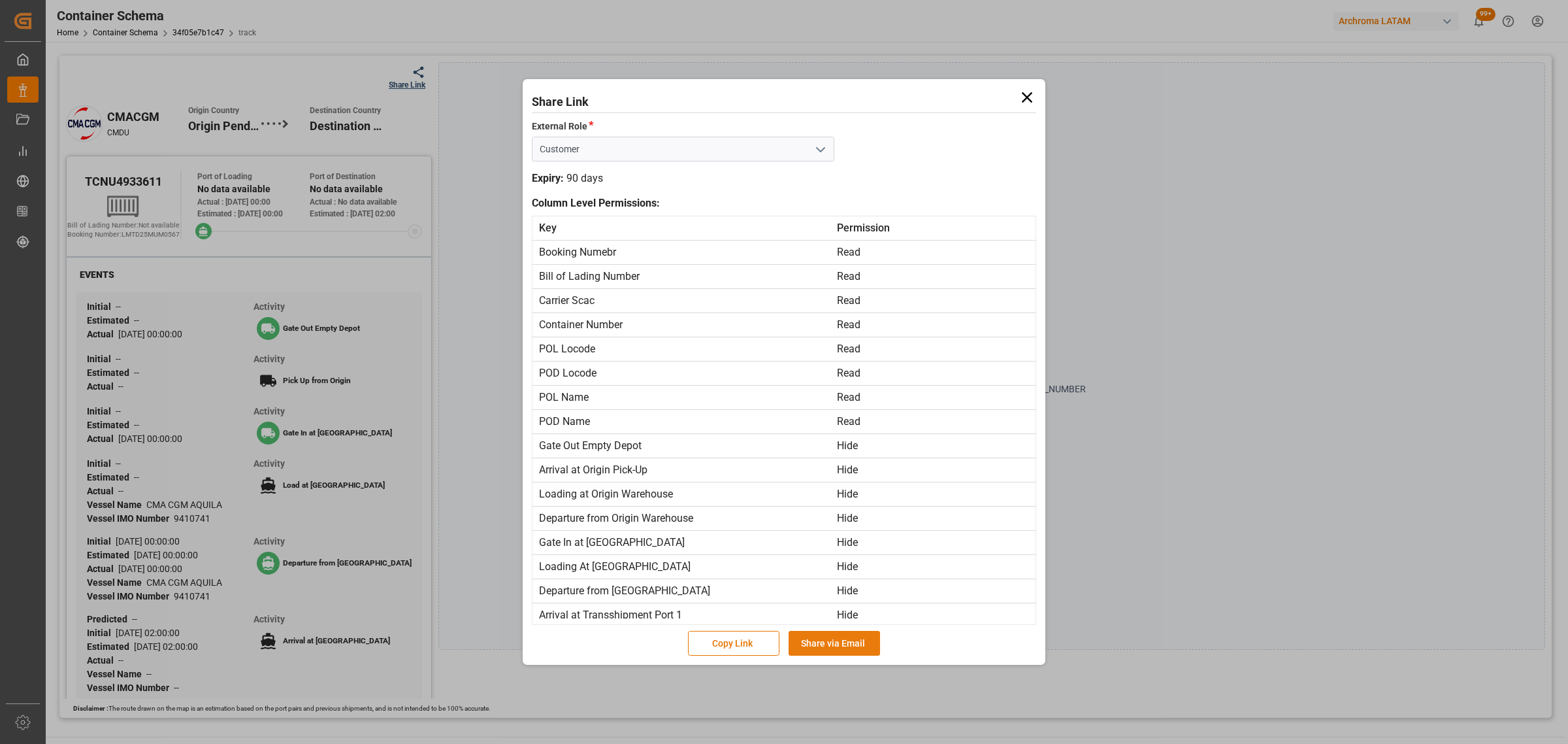
click at [837, 641] on button "Share via Email" at bounding box center [835, 643] width 92 height 25
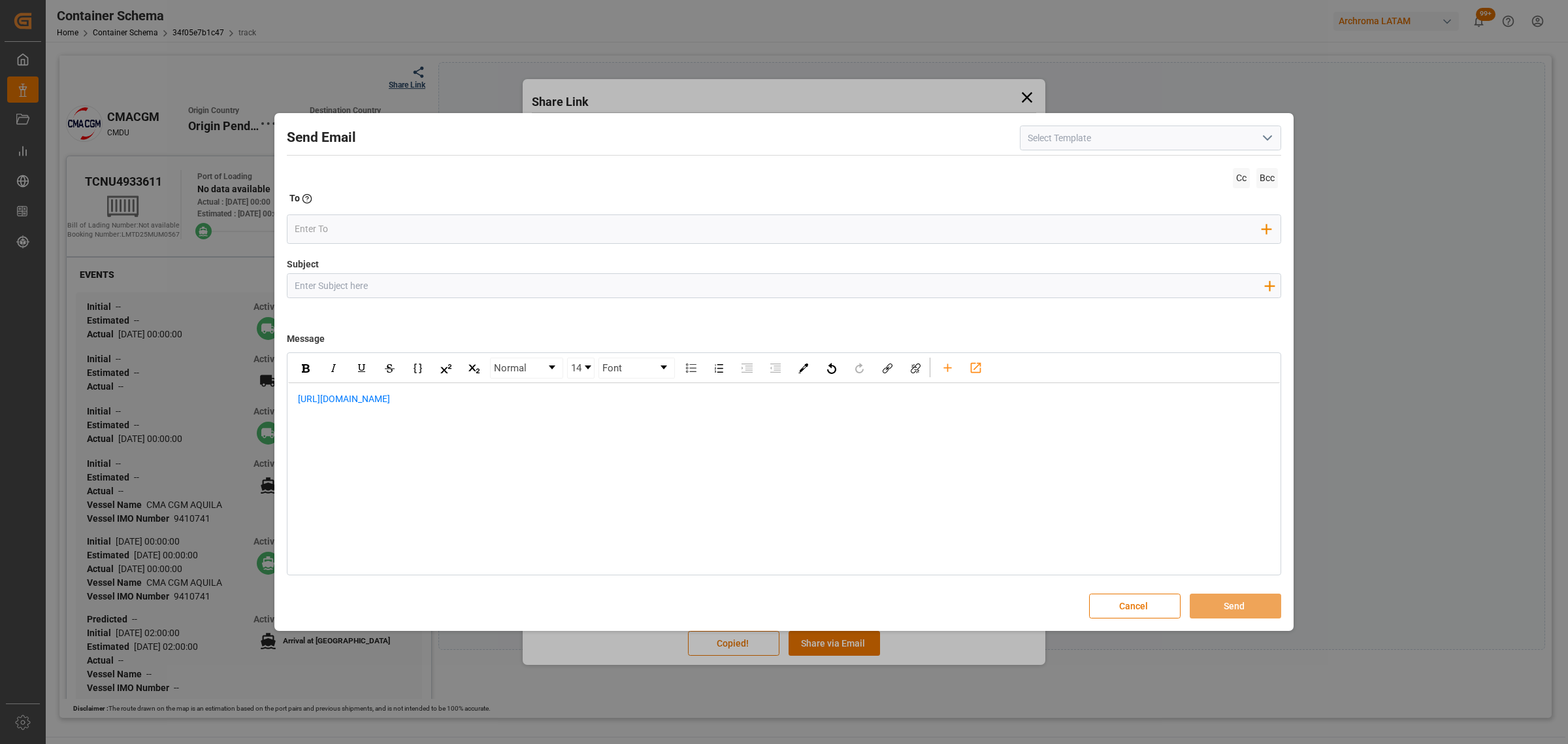
click at [488, 282] on input "Subject" at bounding box center [779, 286] width 983 height 23
paste input "PO 4504632776//TE//LOGWARD STATUS//PRIORIDAD//ARCHROMA SINGAPORE//ARCHROMA COLO…"
click at [296, 399] on div "https://app.logward.com/share/262bebb47b94" at bounding box center [784, 406] width 992 height 46
click at [356, 399] on div "rdw-editor" at bounding box center [784, 399] width 973 height 14
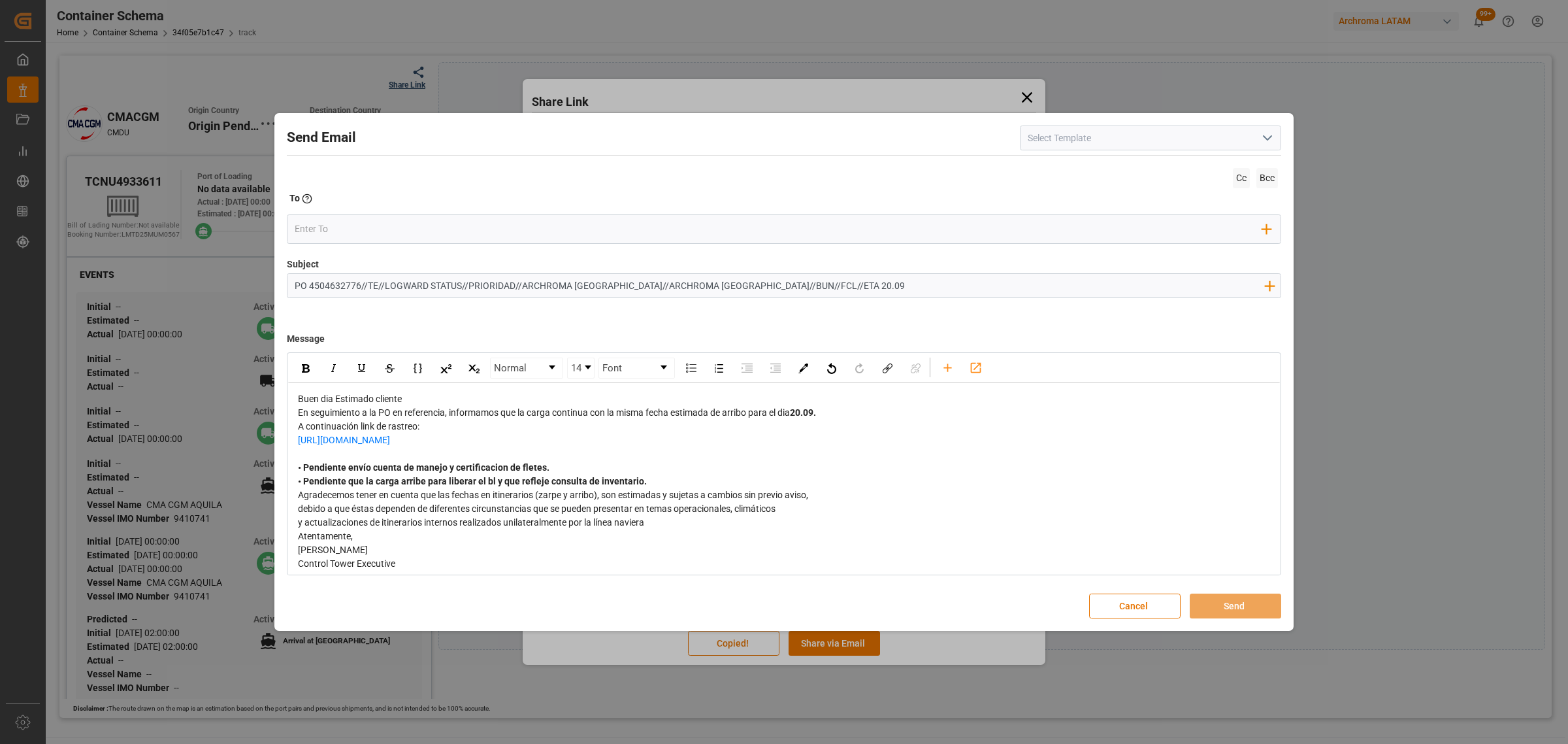
click at [446, 400] on div "Buen dia Estimado cliente" at bounding box center [784, 399] width 973 height 14
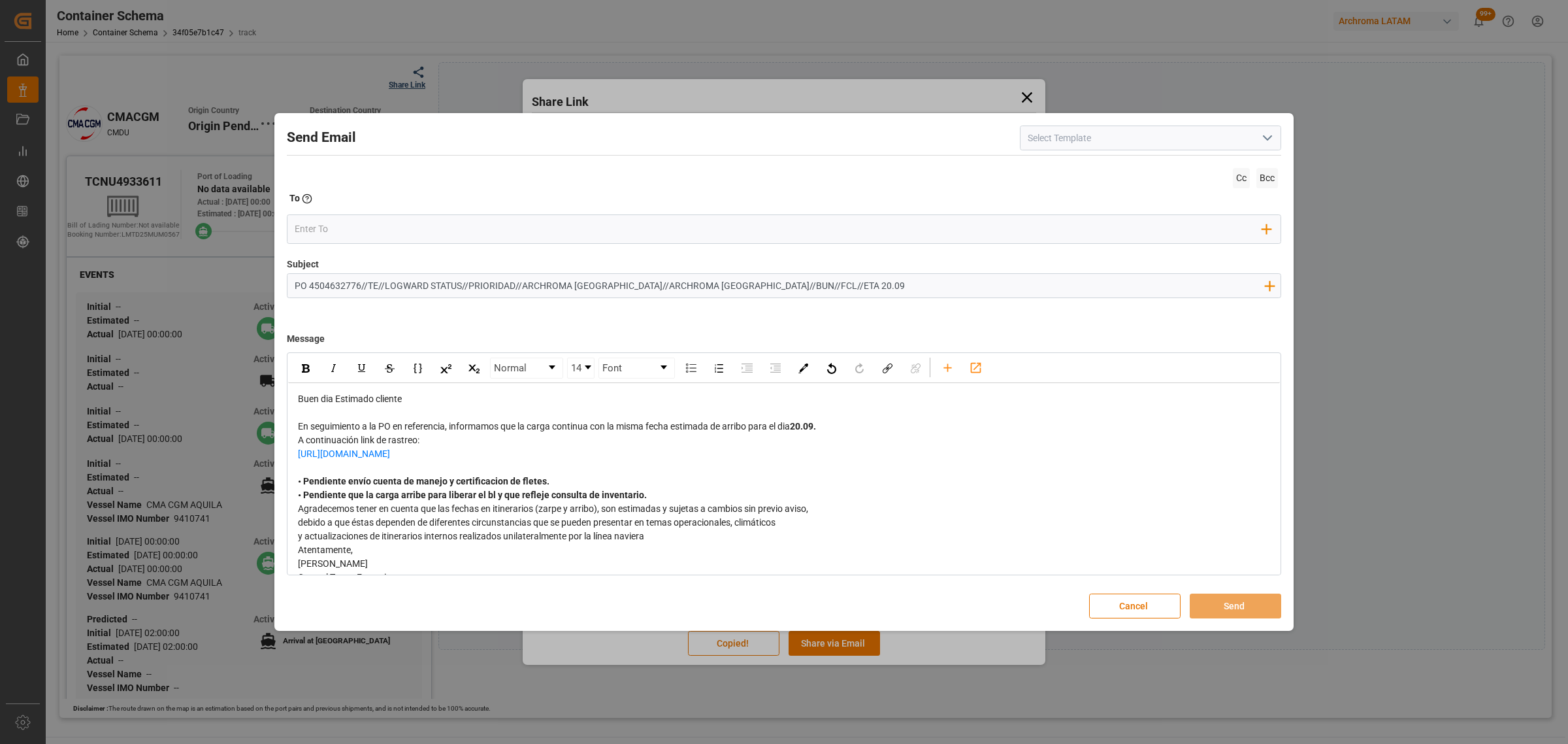
click at [830, 425] on div "En seguimiento a la PO en referencia, informamos que la carga continua con la m…" at bounding box center [784, 426] width 973 height 14
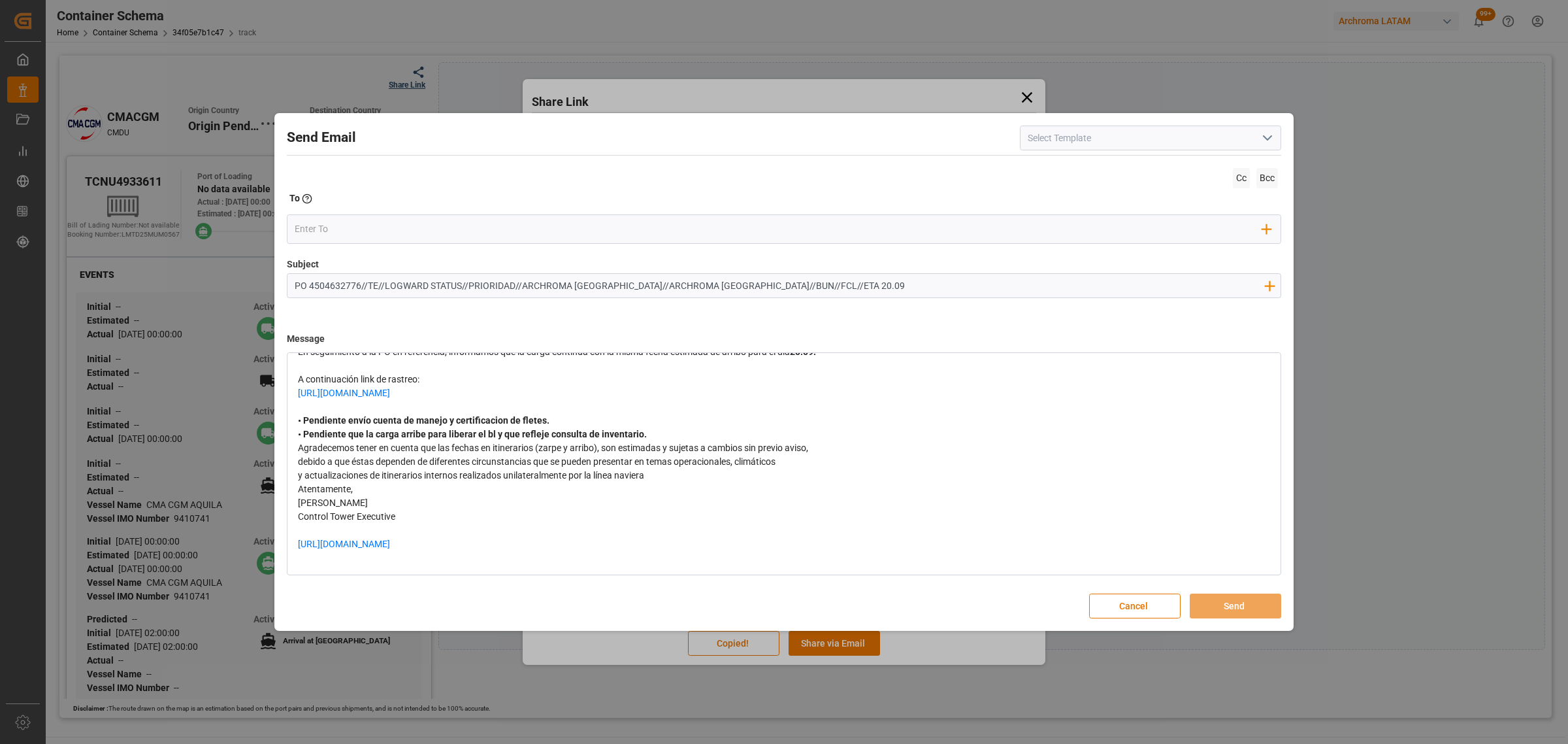
scroll to position [88, 0]
click at [661, 437] on div "• Pendiente que la carga arribe para liberar el bl y que refleje consulta de in…" at bounding box center [784, 434] width 973 height 14
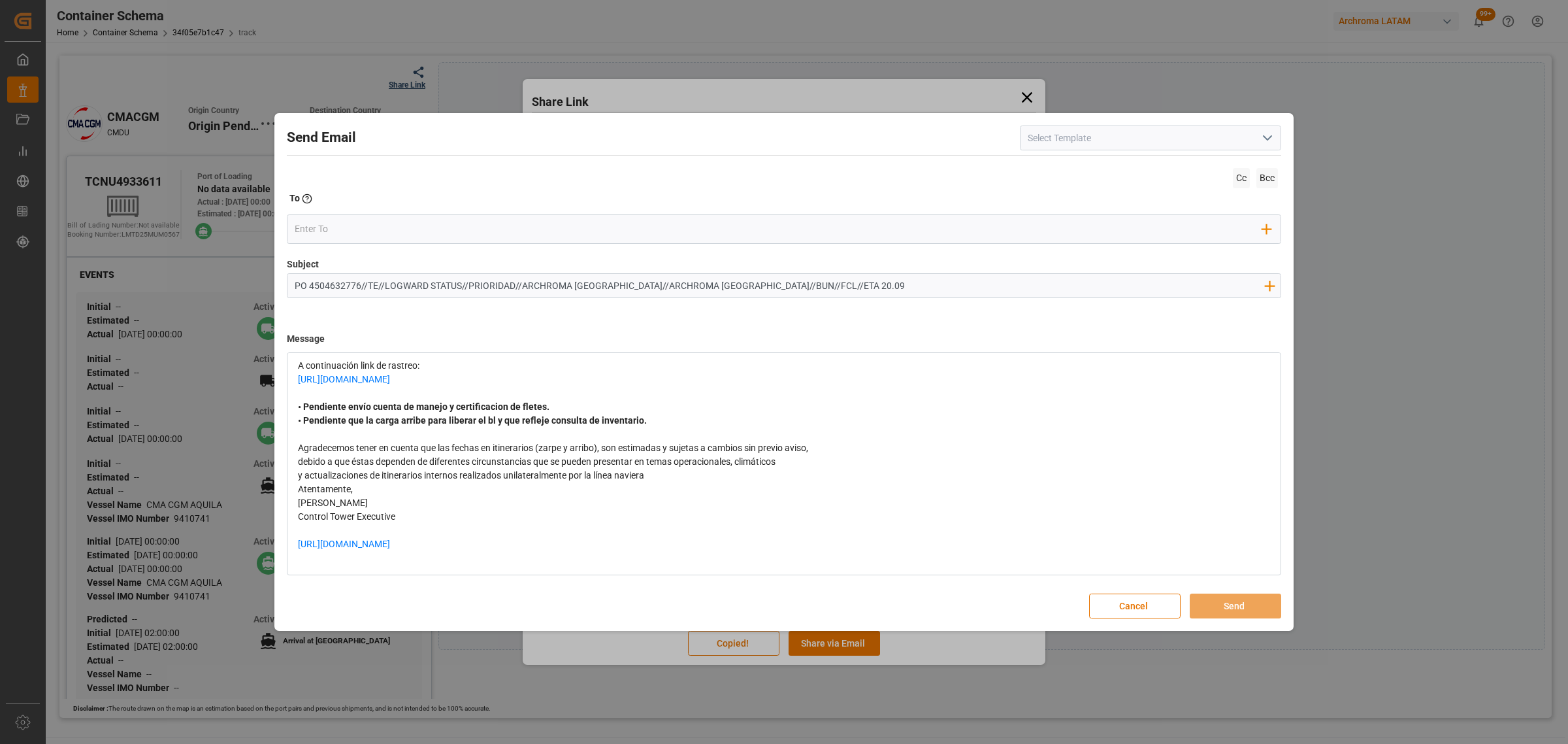
click at [663, 482] on div "y actualizaciones de itinerarios internos realizados unilateralmente por la lín…" at bounding box center [784, 475] width 973 height 14
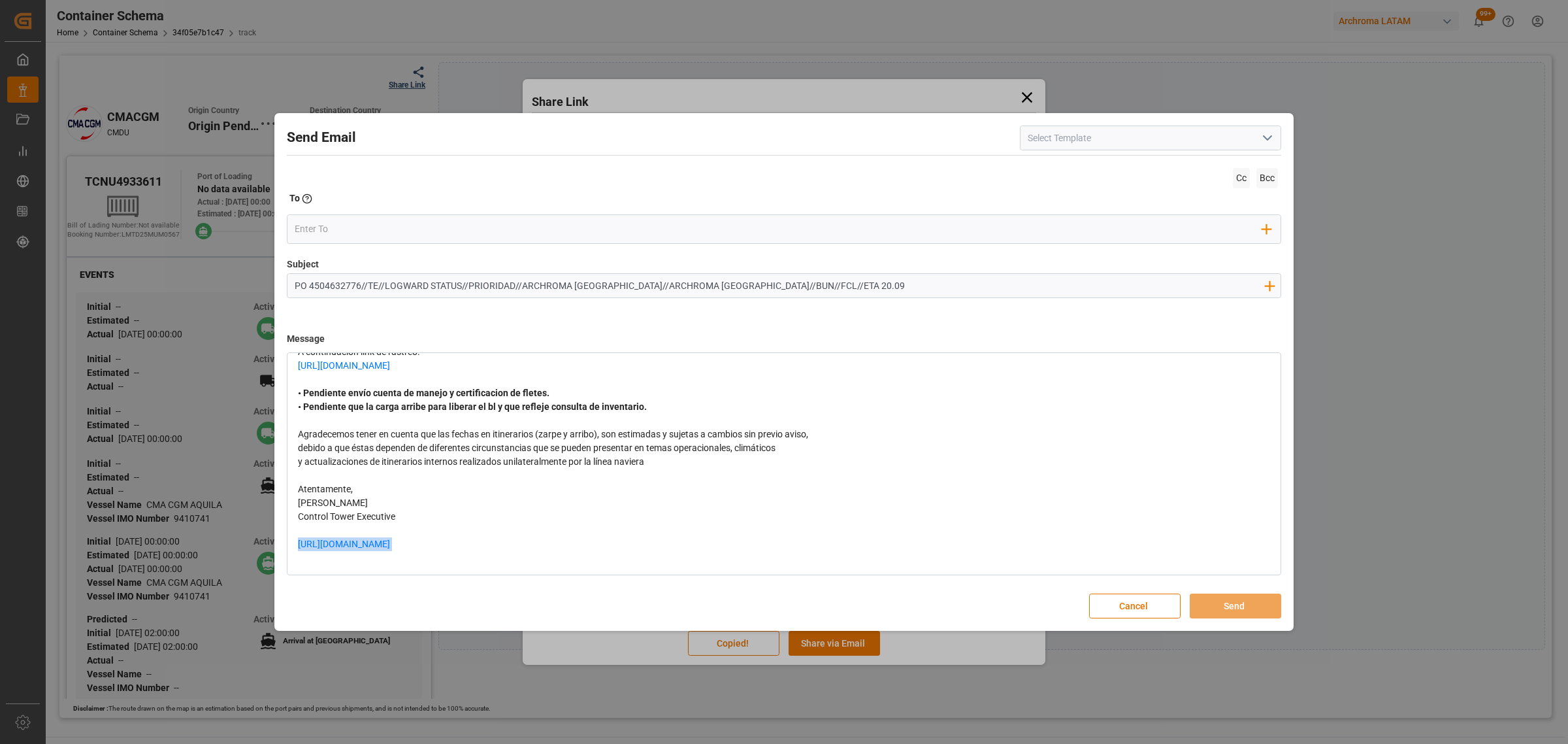
drag, startPoint x: 527, startPoint y: 568, endPoint x: 269, endPoint y: 541, distance: 259.4
click at [269, 541] on div "Send Email Cc Bcc To Enter the TO Email address Add Field to To Subject PO 4504…" at bounding box center [784, 372] width 1568 height 744
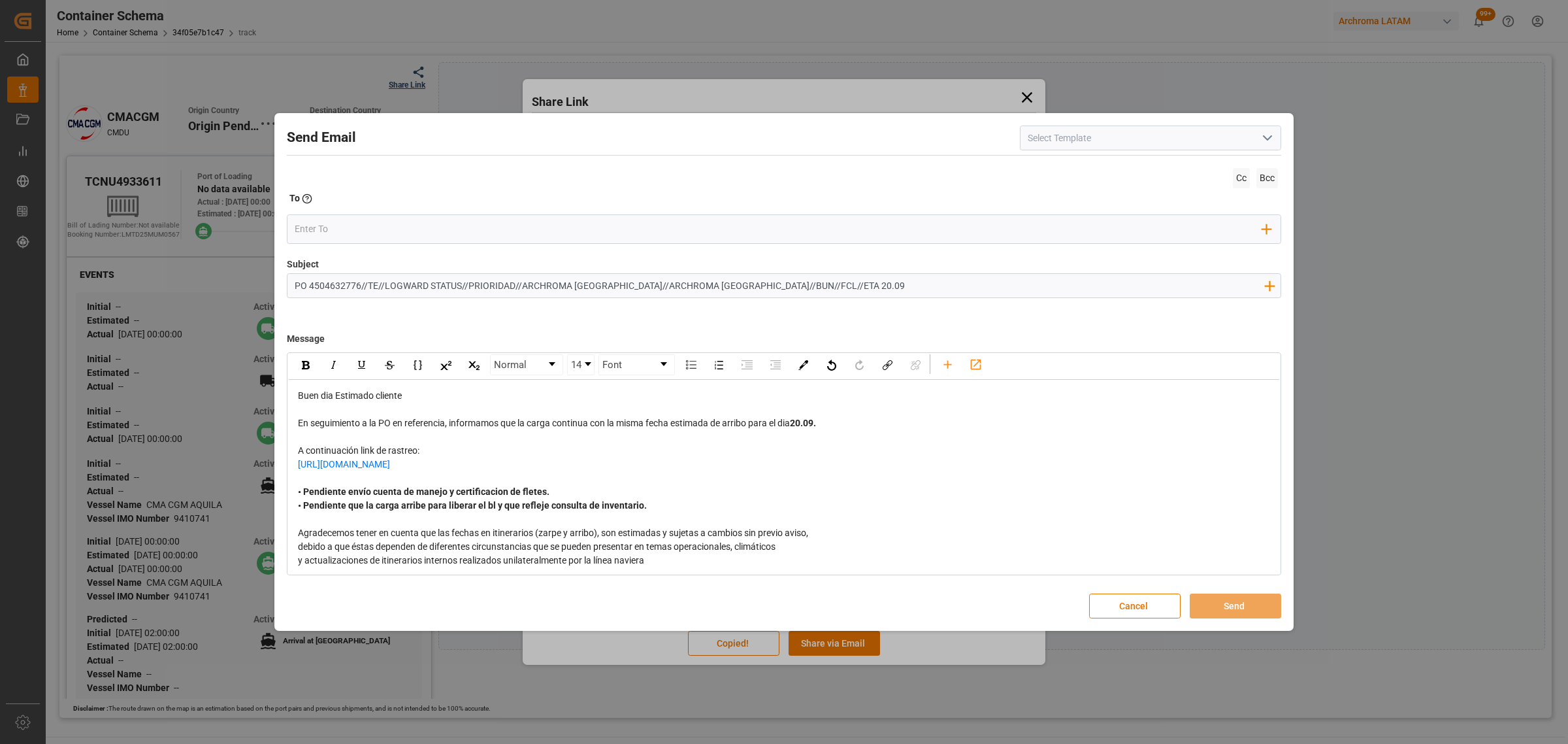
scroll to position [0, 0]
drag, startPoint x: 542, startPoint y: 491, endPoint x: 301, endPoint y: 468, distance: 242.1
click at [301, 468] on div "https://app.logward.com/share/e06646fefdb6" at bounding box center [784, 474] width 973 height 27
click at [329, 223] on input "email" at bounding box center [779, 228] width 968 height 19
click at [393, 212] on div "Cc Bcc To Enter the TO Email address Add Field to To" at bounding box center [784, 211] width 995 height 93
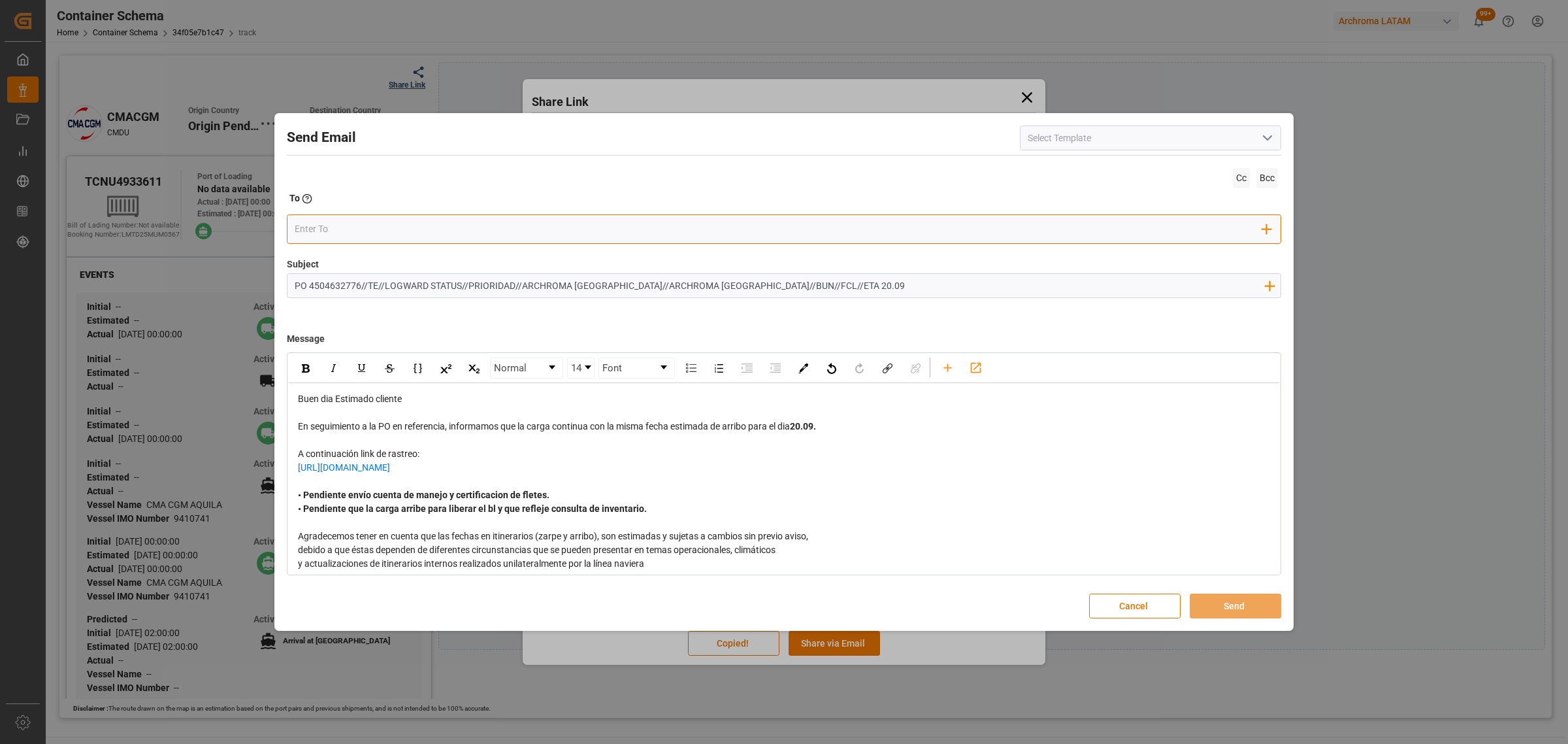
click at [384, 223] on input "email" at bounding box center [779, 228] width 968 height 19
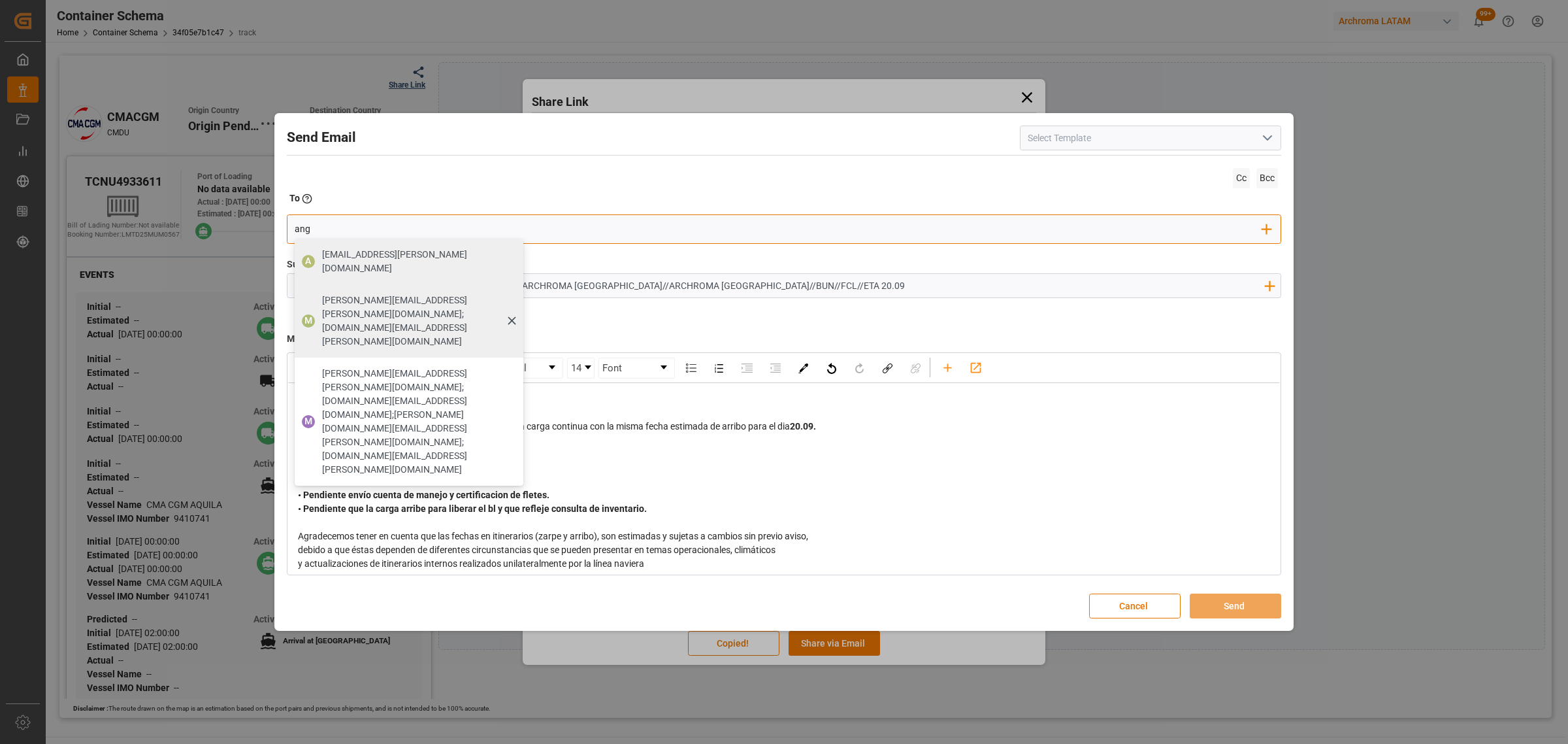
click at [341, 289] on div "[PERSON_NAME][EMAIL_ADDRESS][DOMAIN_NAME];[DOMAIN_NAME][EMAIL_ADDRESS][DOMAIN_N…" at bounding box center [418, 321] width 202 height 64
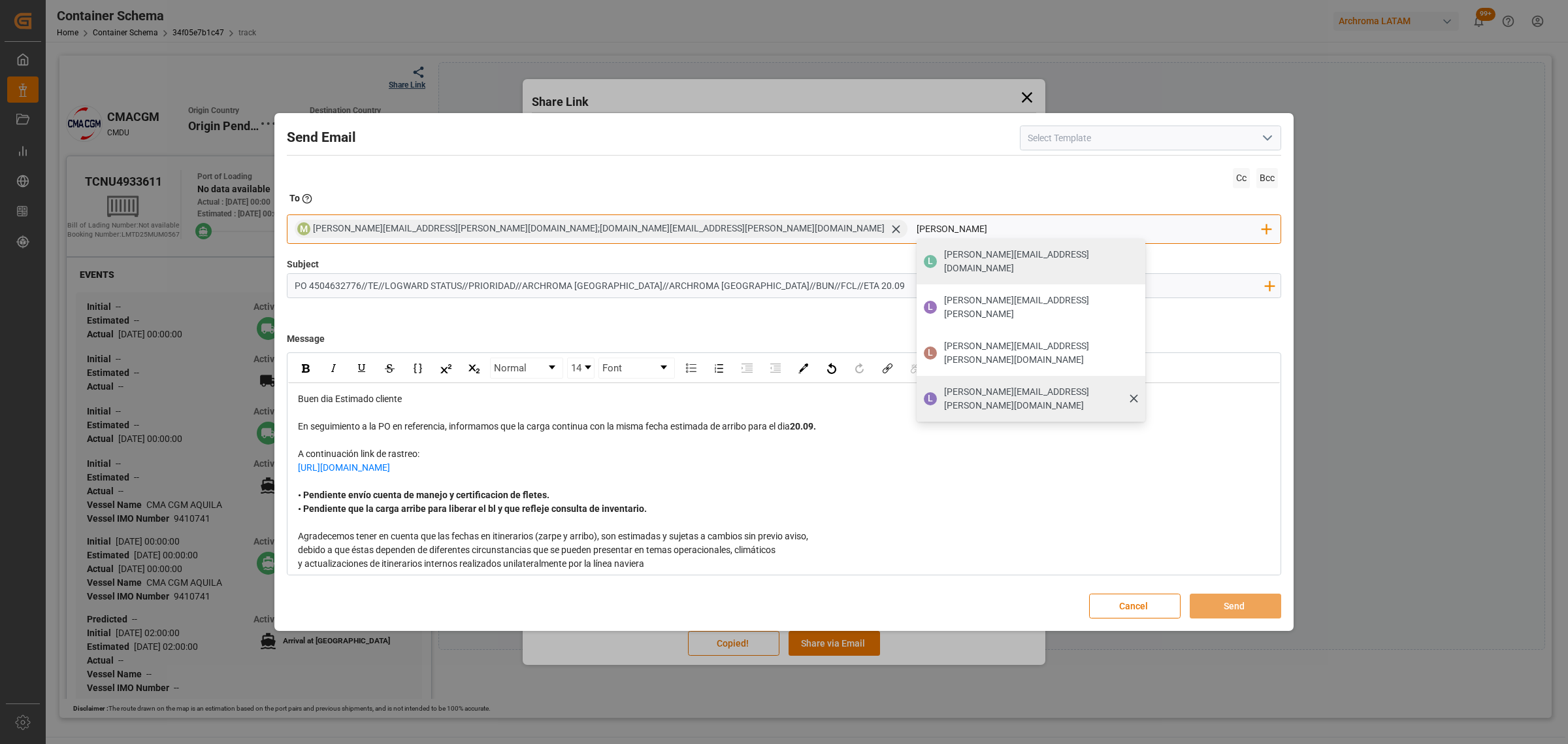
click at [944, 385] on span "[PERSON_NAME][EMAIL_ADDRESS][PERSON_NAME][DOMAIN_NAME]" at bounding box center [1040, 399] width 192 height 27
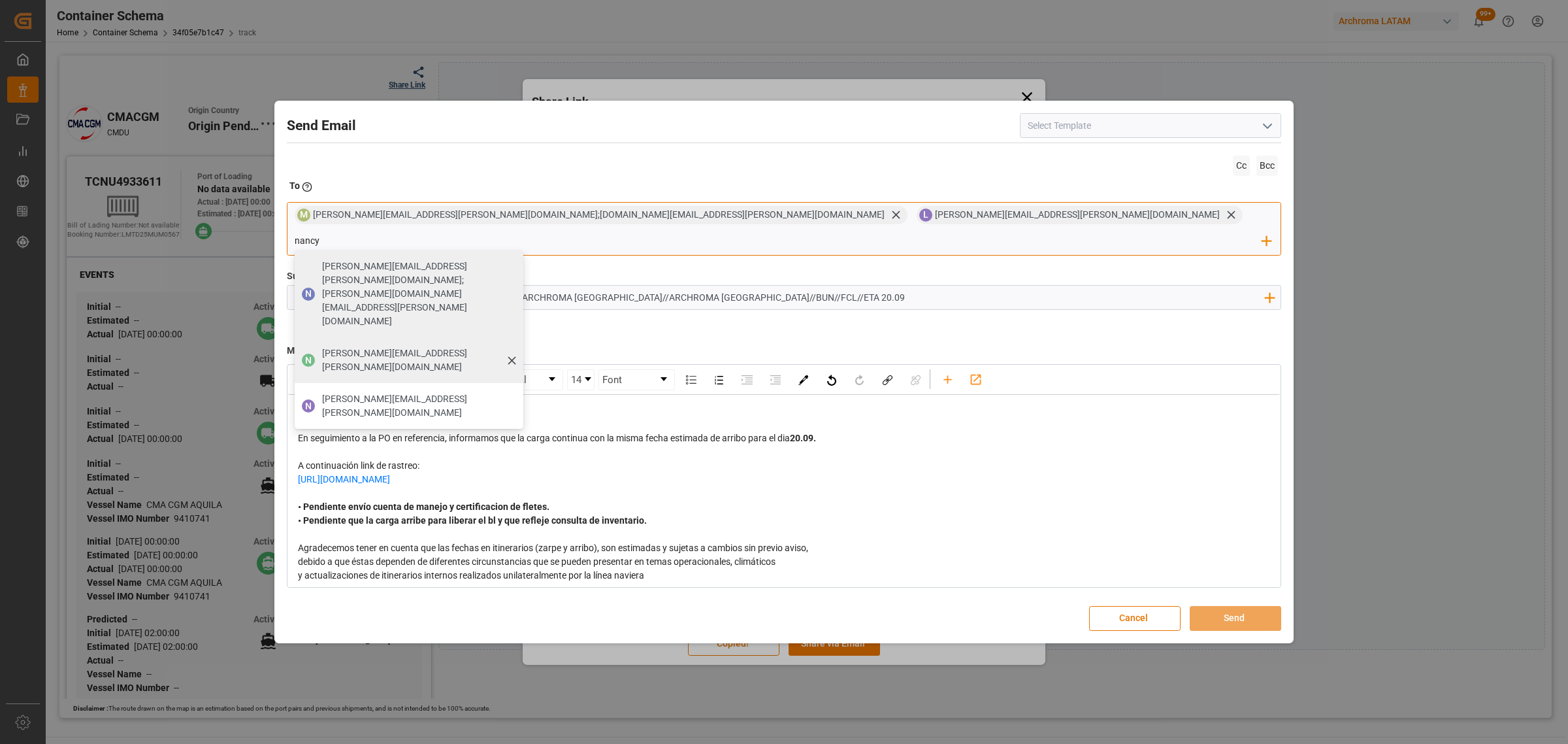
click at [514, 347] on span "[PERSON_NAME][EMAIL_ADDRESS][PERSON_NAME][DOMAIN_NAME]" at bounding box center [418, 360] width 192 height 27
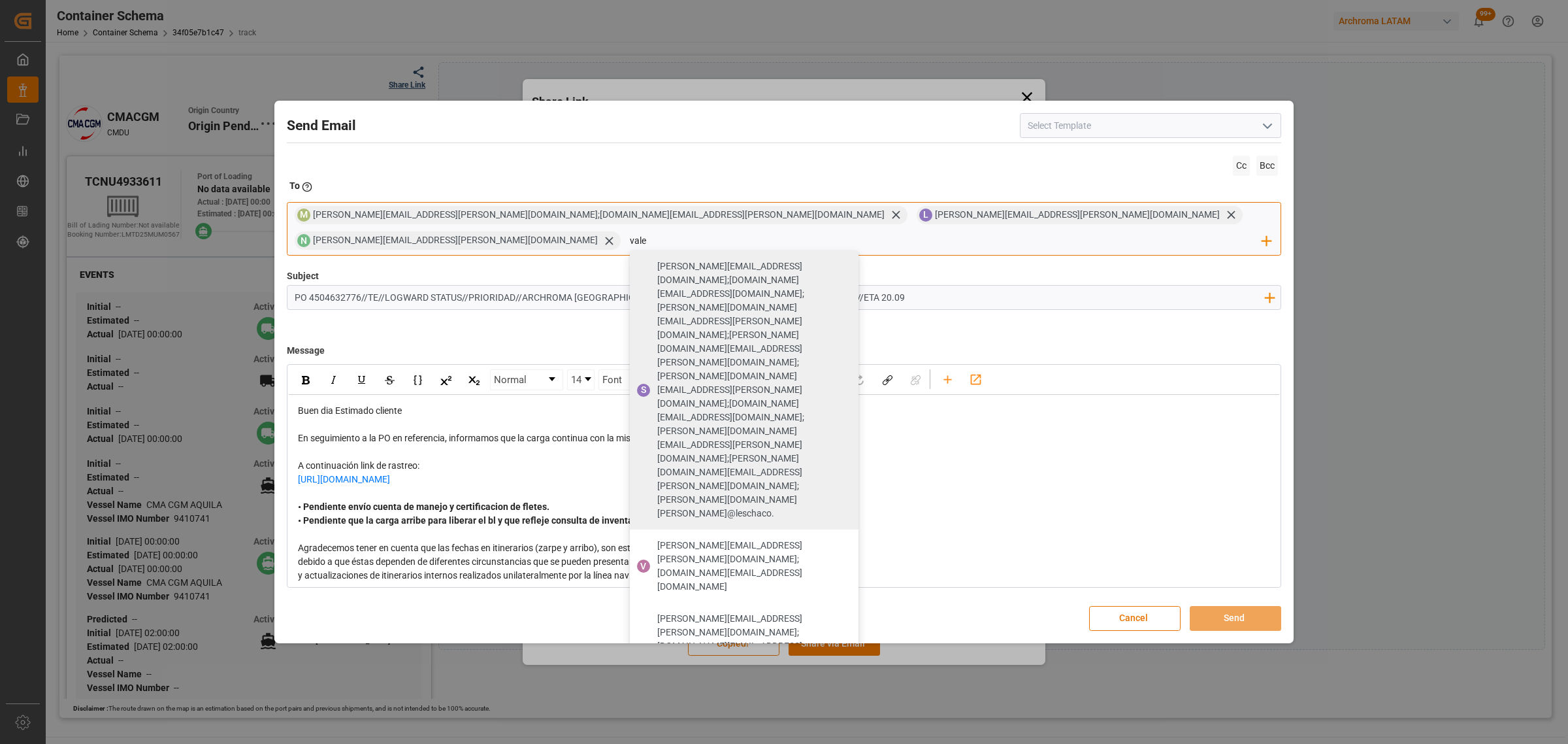
click at [849, 740] on span "[PERSON_NAME][EMAIL_ADDRESS][PERSON_NAME][DOMAIN_NAME]" at bounding box center [753, 753] width 192 height 27
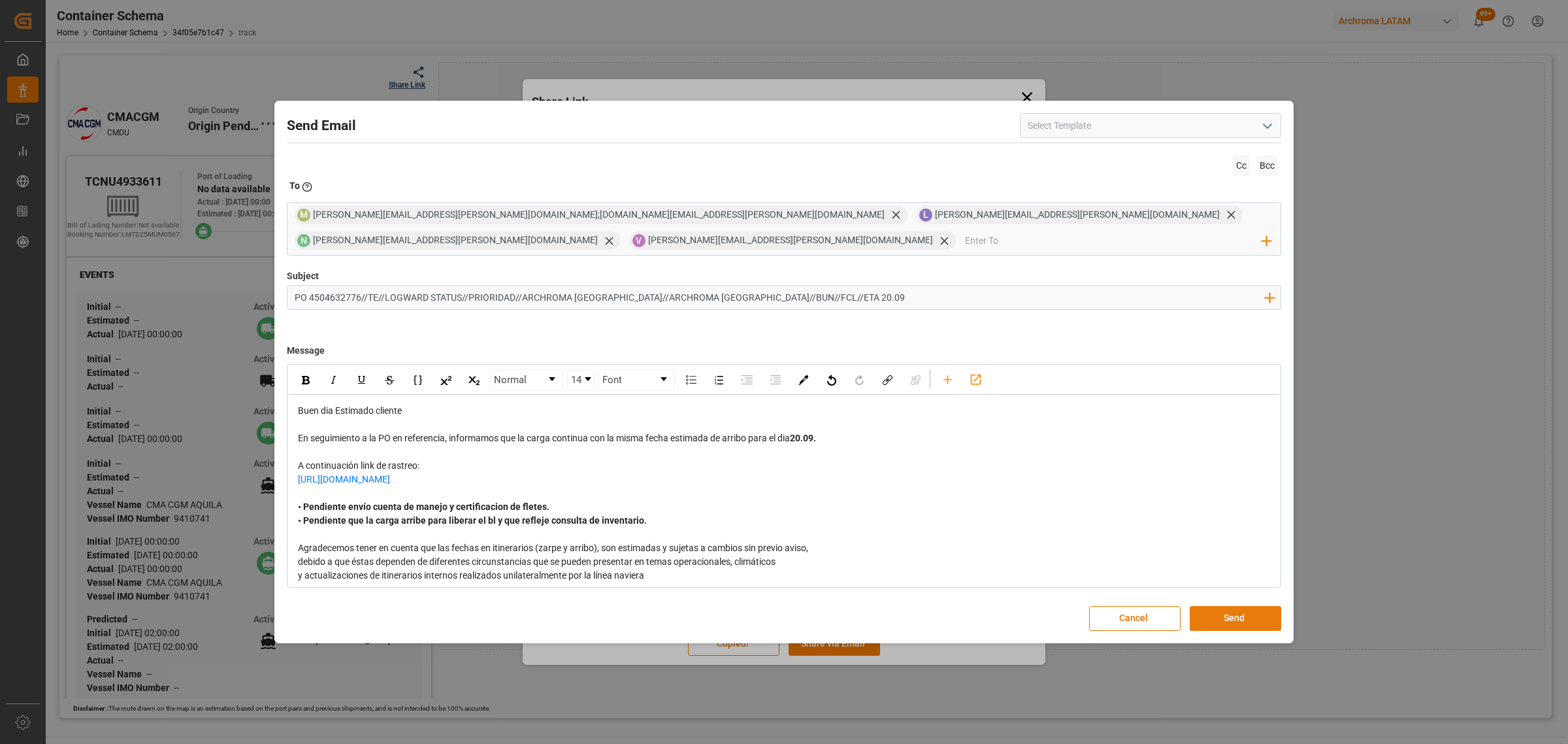
click at [1243, 606] on button "Send" at bounding box center [1236, 618] width 92 height 25
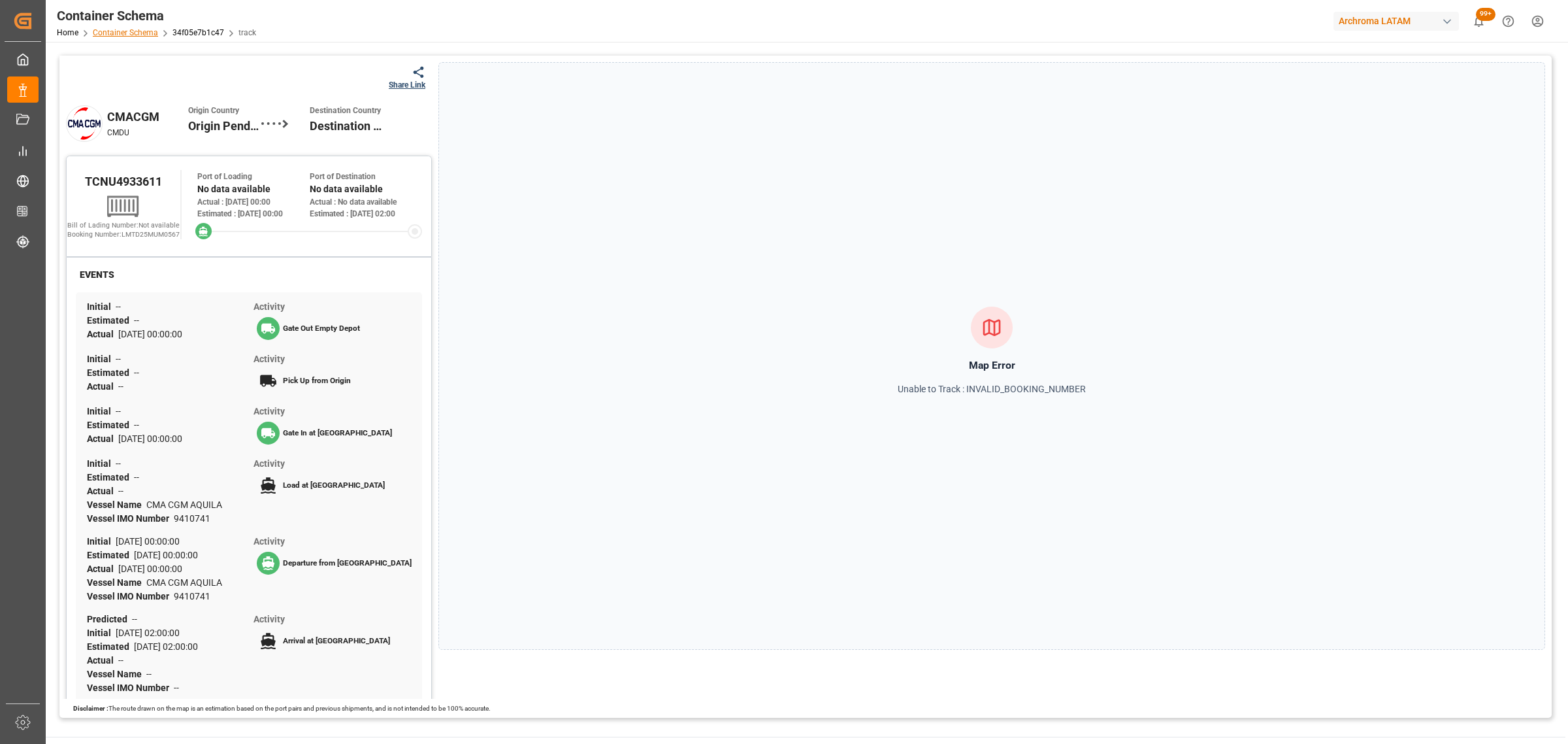
click at [145, 36] on link "Container Schema" at bounding box center [125, 32] width 65 height 9
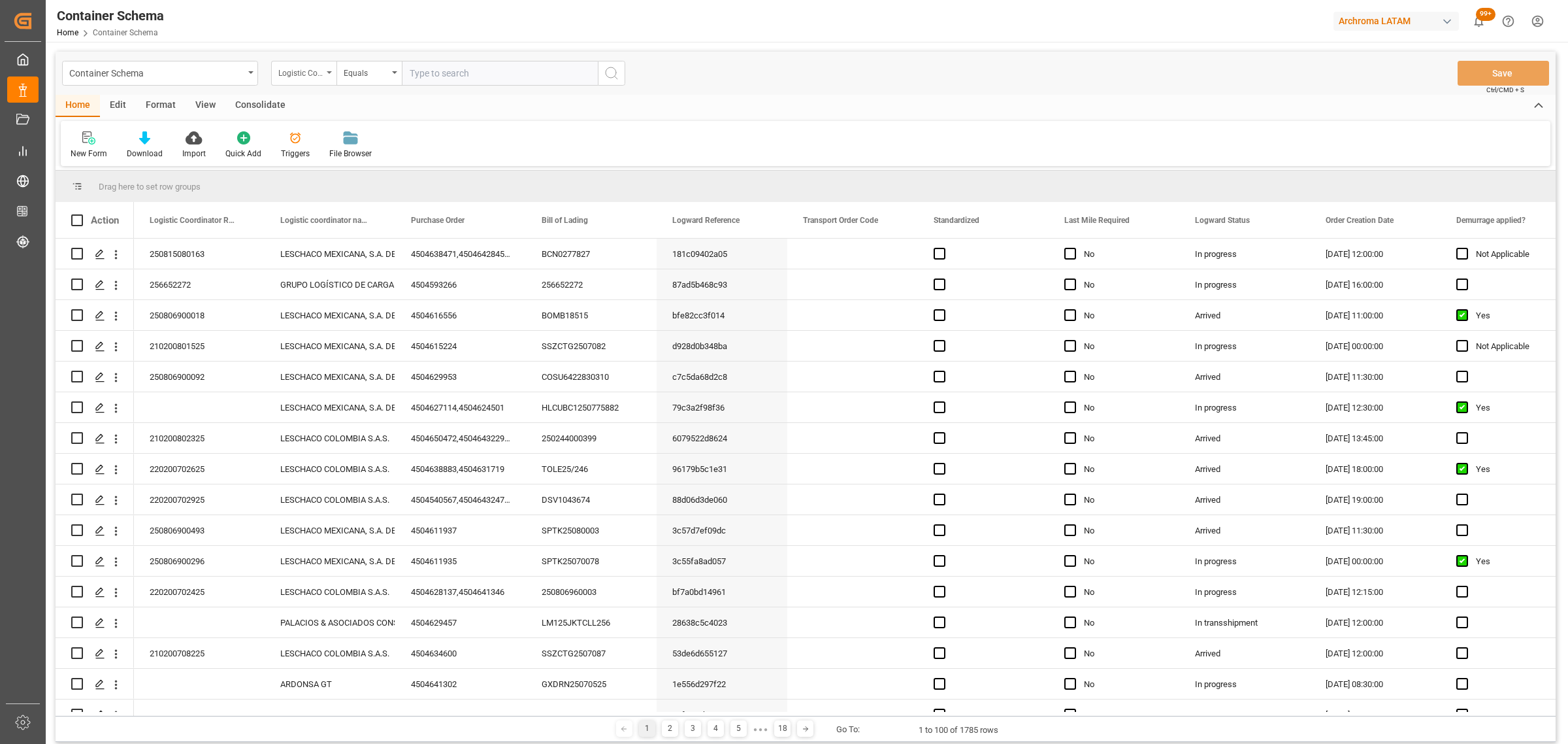
click at [318, 80] on div "Logistic Coordinator Reference Number" at bounding box center [303, 73] width 65 height 25
click at [347, 194] on div "Purchase Order" at bounding box center [369, 188] width 194 height 27
click at [373, 70] on div "Equals" at bounding box center [366, 71] width 44 height 15
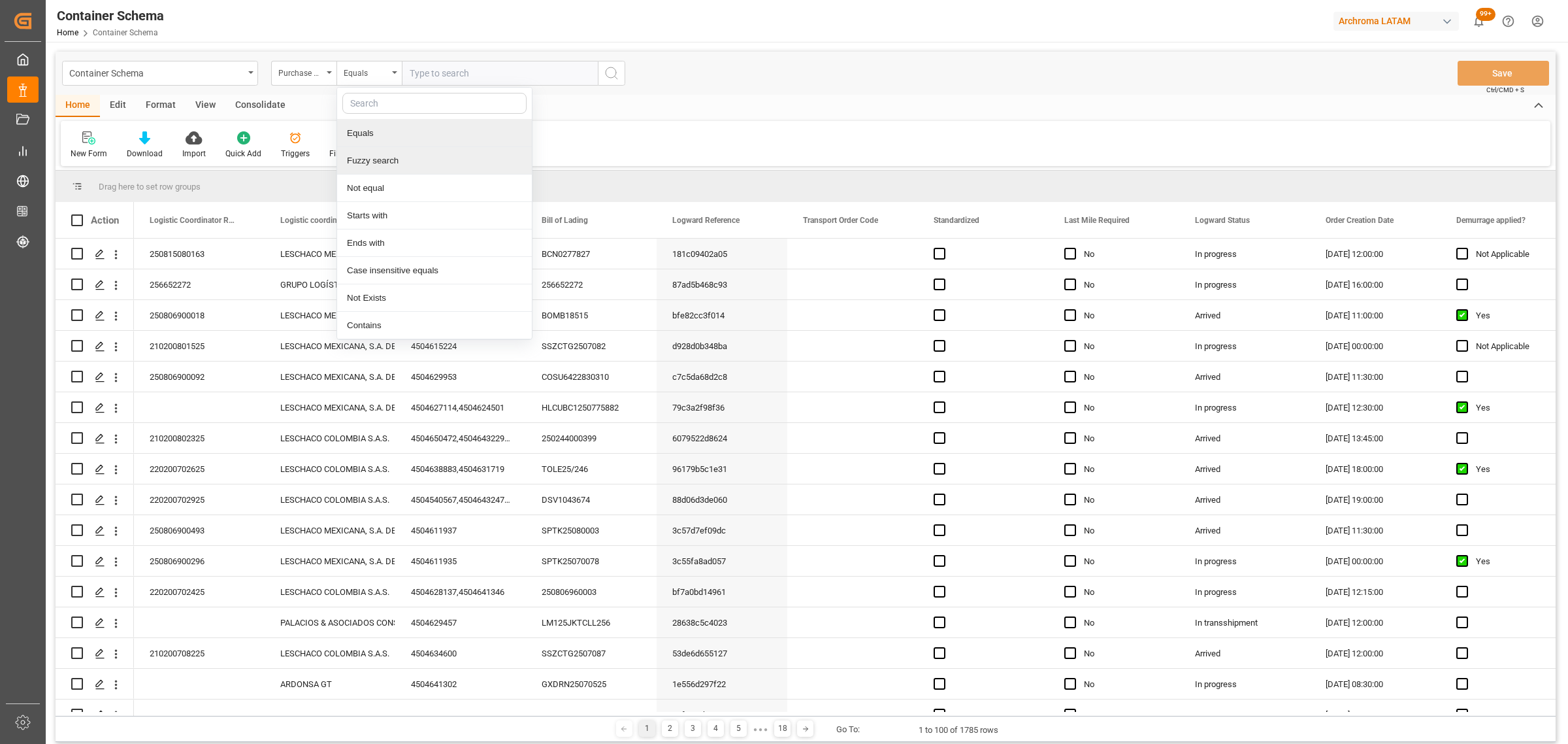
click at [420, 155] on div "Fuzzy search" at bounding box center [434, 161] width 194 height 27
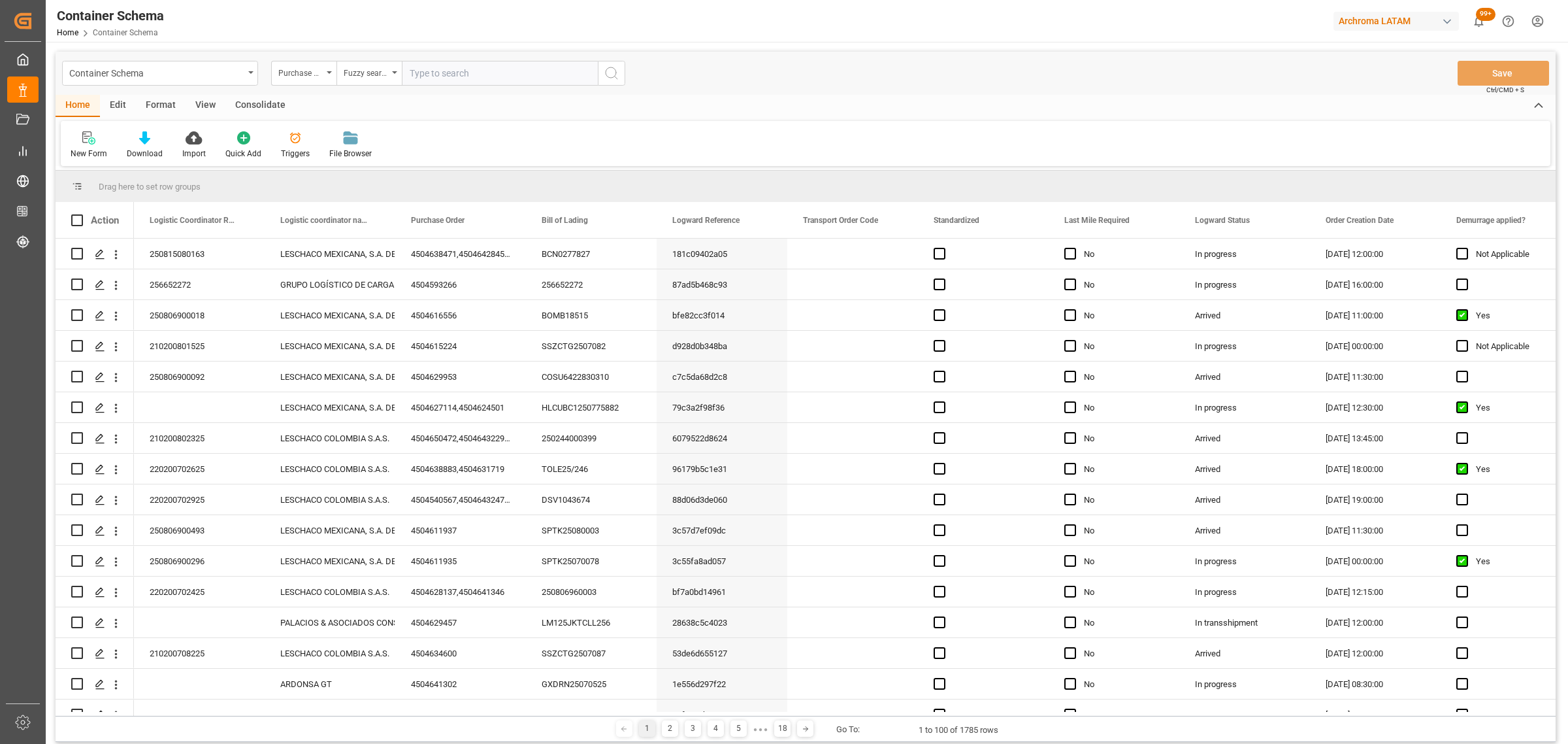
click at [459, 67] on input "text" at bounding box center [499, 73] width 196 height 25
paste input "4504628137"
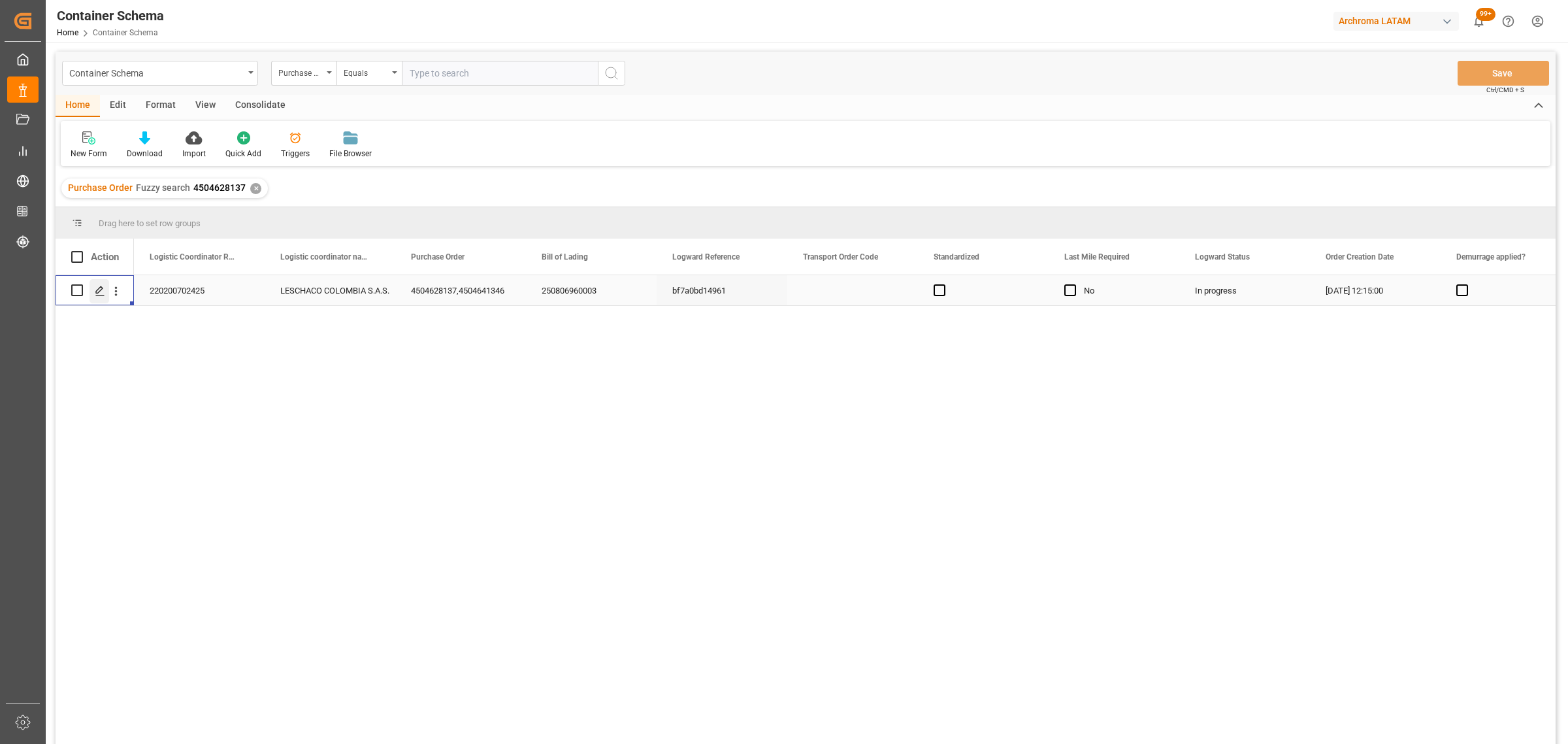
click at [101, 294] on icon "Press SPACE to select this row." at bounding box center [100, 291] width 11 height 11
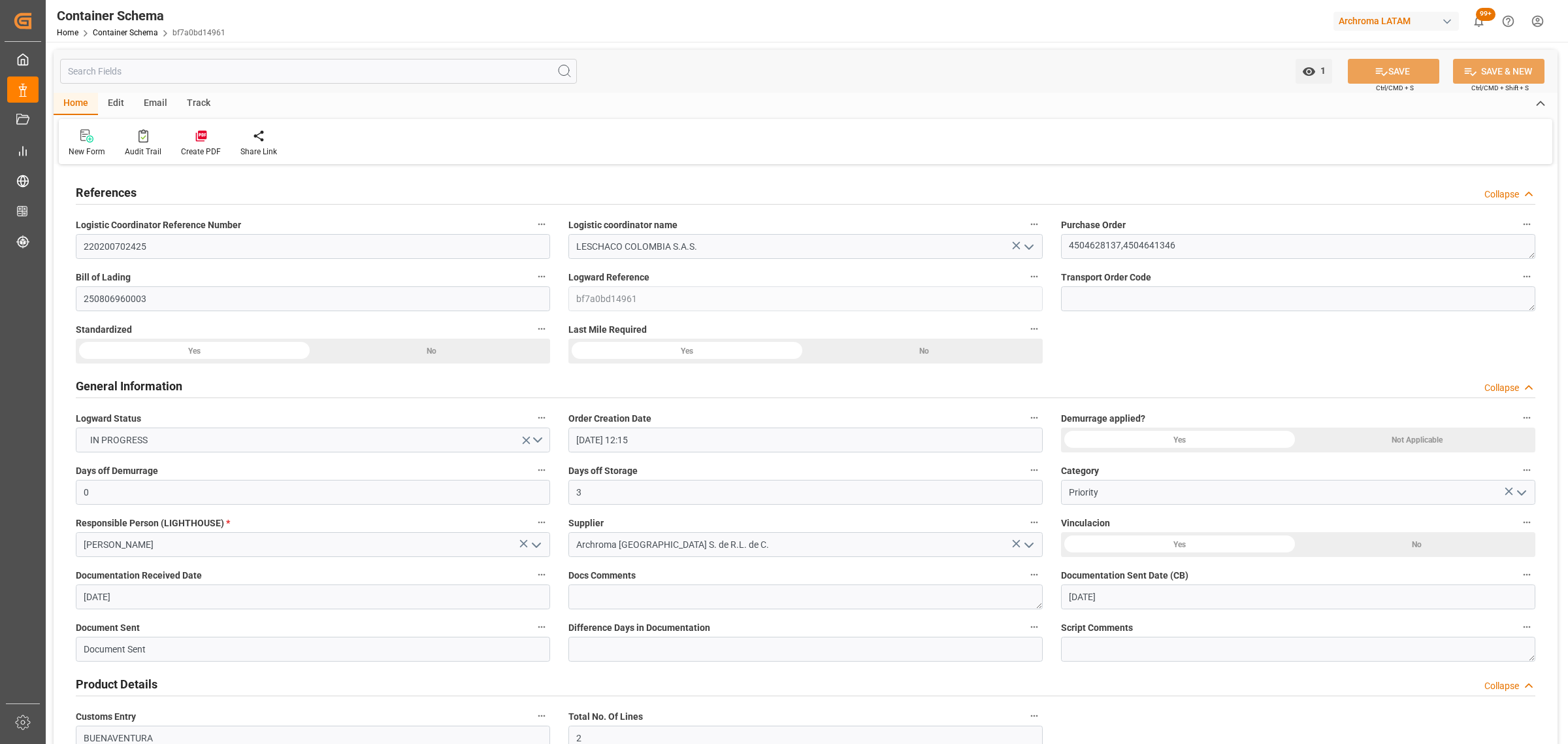
click at [194, 100] on div "Track" at bounding box center [199, 103] width 43 height 22
click at [82, 147] on div "Tracking" at bounding box center [84, 151] width 31 height 11
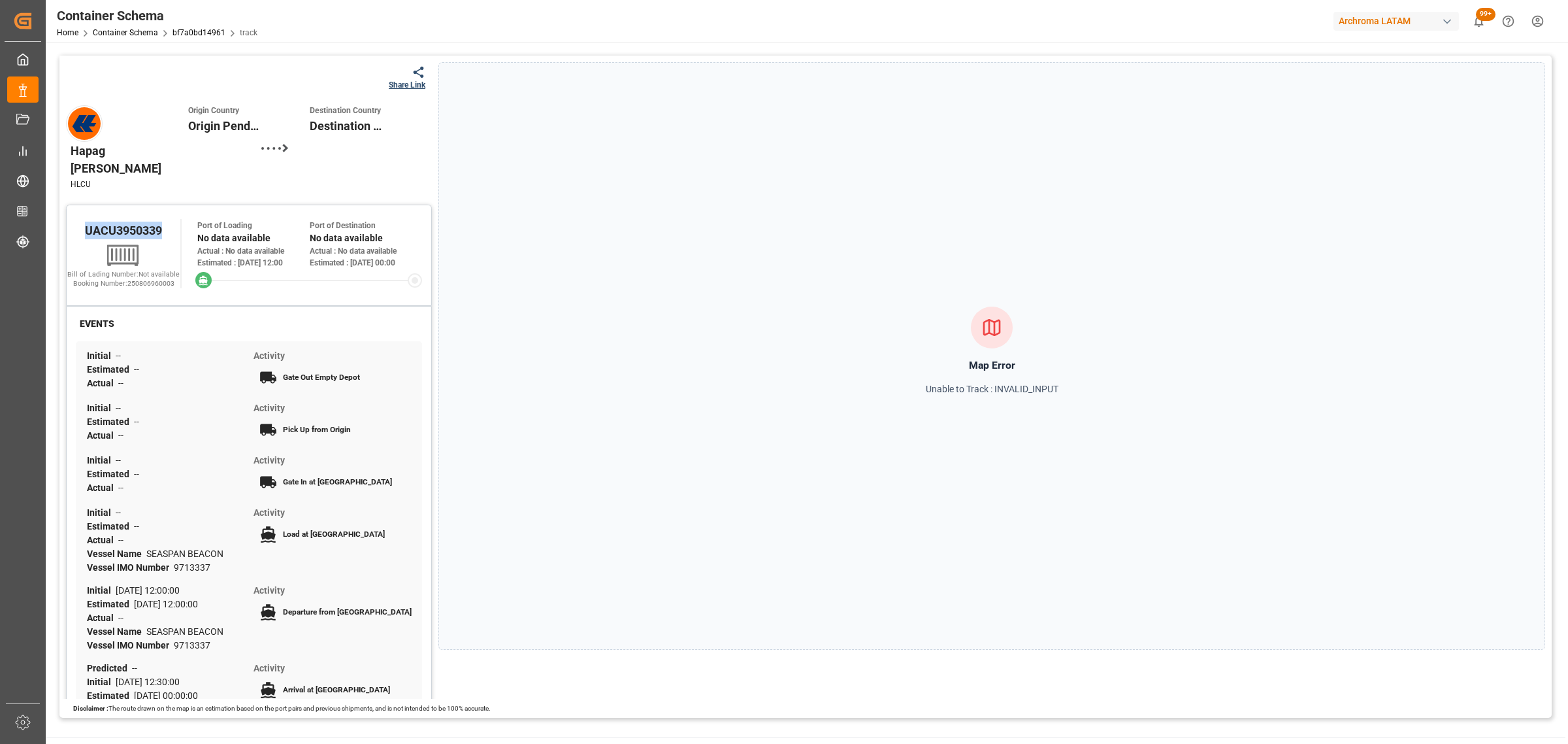
drag, startPoint x: 171, startPoint y: 187, endPoint x: 90, endPoint y: 184, distance: 81.1
click at [80, 219] on div "UACU3950339" at bounding box center [123, 230] width 114 height 22
copy span "UACU3950339"
click at [414, 74] on icon at bounding box center [419, 72] width 11 height 11
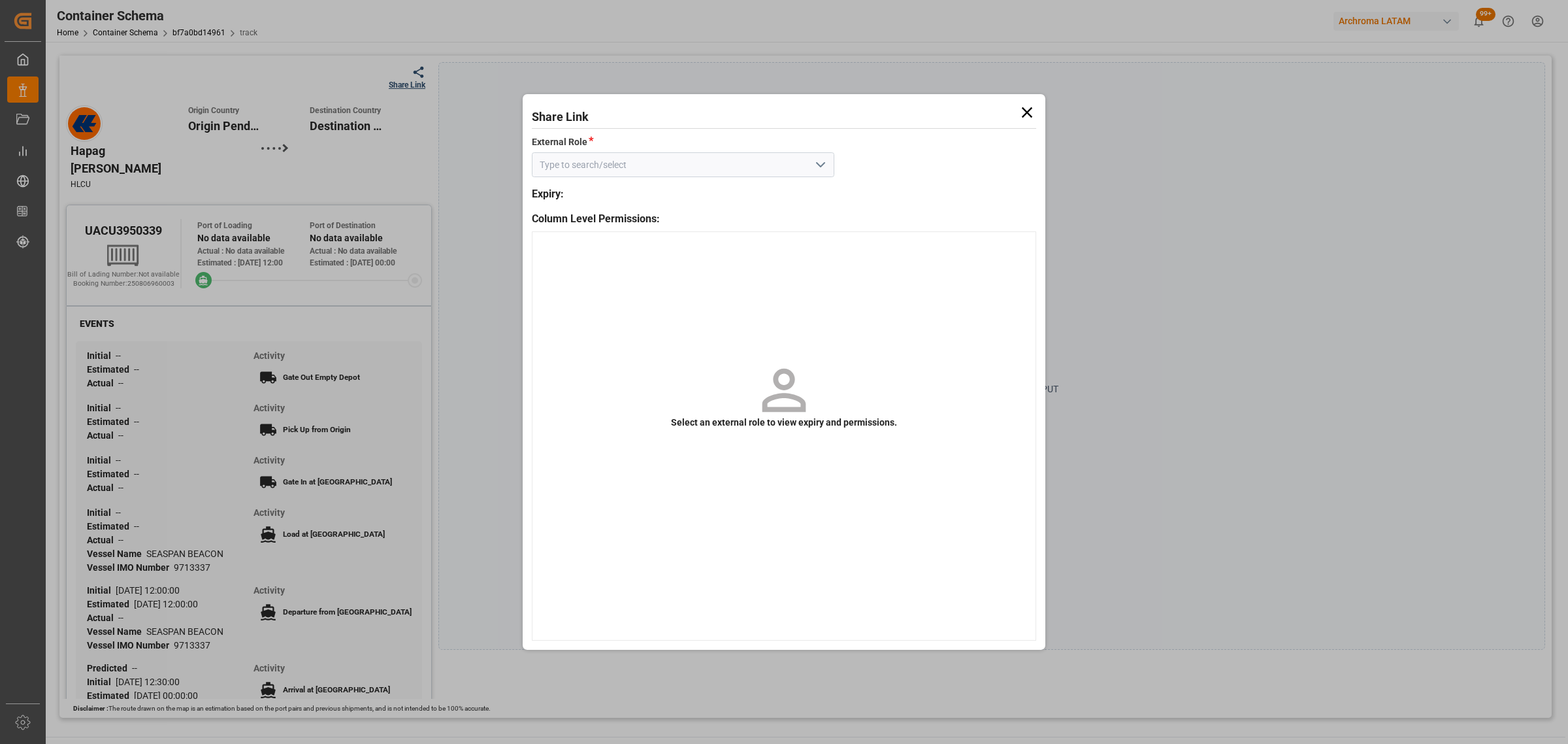
click at [830, 157] on input at bounding box center [684, 164] width 303 height 25
click at [822, 161] on icon "open menu" at bounding box center [821, 165] width 16 height 16
click at [775, 201] on div "Customer" at bounding box center [683, 194] width 301 height 29
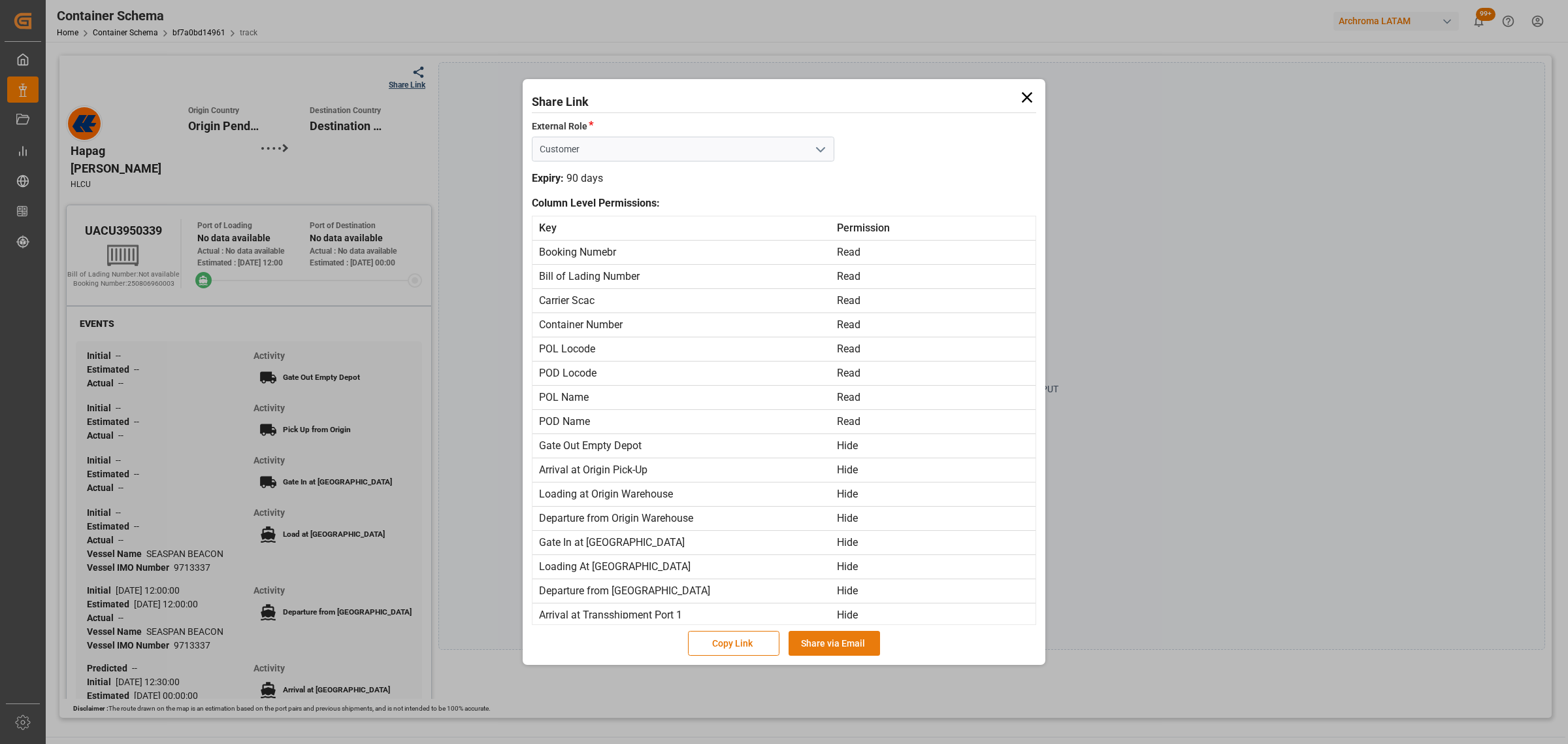
click at [840, 639] on button "Share via Email" at bounding box center [835, 643] width 92 height 25
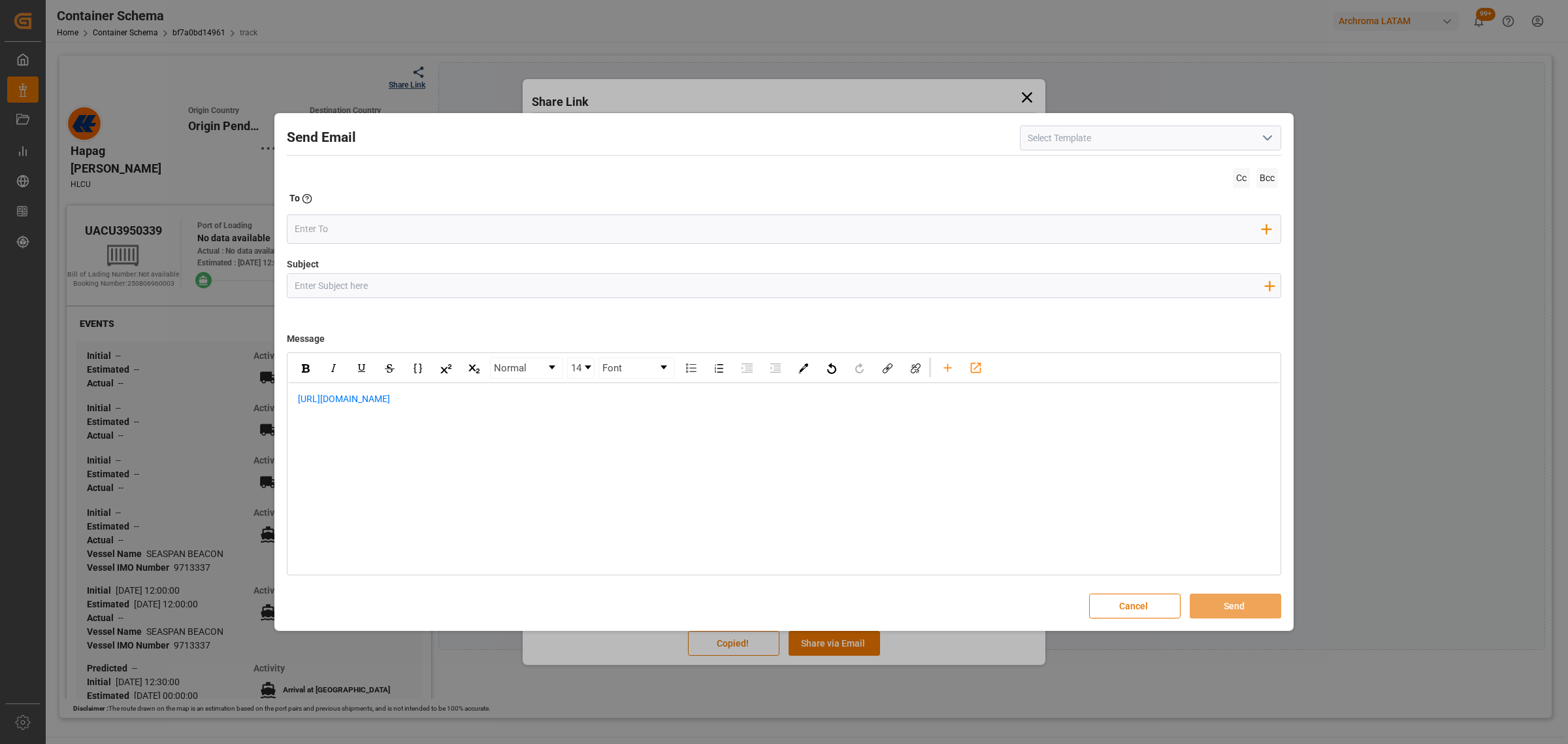
click at [321, 288] on input "Subject" at bounding box center [779, 286] width 983 height 23
click at [376, 301] on div "Subject Add field to Subject" at bounding box center [784, 290] width 995 height 65
click at [378, 290] on input "Subject" at bounding box center [779, 286] width 983 height 23
paste input "PO 4504628137,4504641346//TEXTIL//PRIORIDAD//CONFIRMACION DE ZARPE/ARCHROMA MEX…"
drag, startPoint x: 619, startPoint y: 283, endPoint x: 510, endPoint y: 284, distance: 109.0
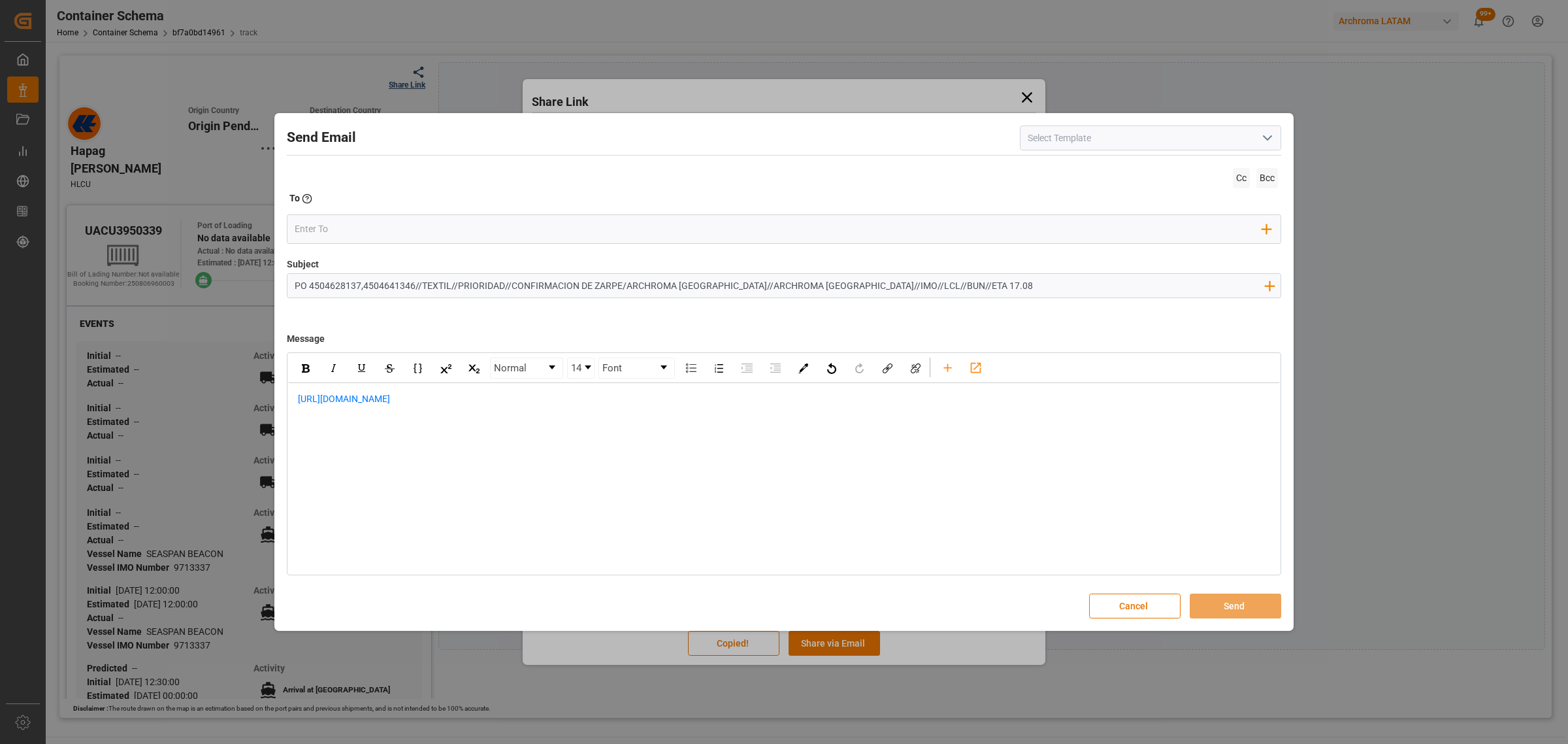
click at [510, 284] on input "PO 4504628137,4504641346//TEXTIL//PRIORIDAD//CONFIRMACION DE ZARPE/ARCHROMA MEX…" at bounding box center [779, 286] width 983 height 23
click at [899, 286] on input "PO 4504628137,4504641346//TEXTIL//PRIORIDAD//VARIACION ETAE/ARCHROMA MEXICO//AR…" at bounding box center [779, 286] width 983 height 23
drag, startPoint x: 298, startPoint y: 397, endPoint x: 315, endPoint y: 397, distance: 17.0
click at [298, 397] on span "https://app.logward.com/share/0e62658e1e6d" at bounding box center [344, 398] width 92 height 11
click at [397, 399] on div "rdw-editor" at bounding box center [784, 399] width 973 height 14
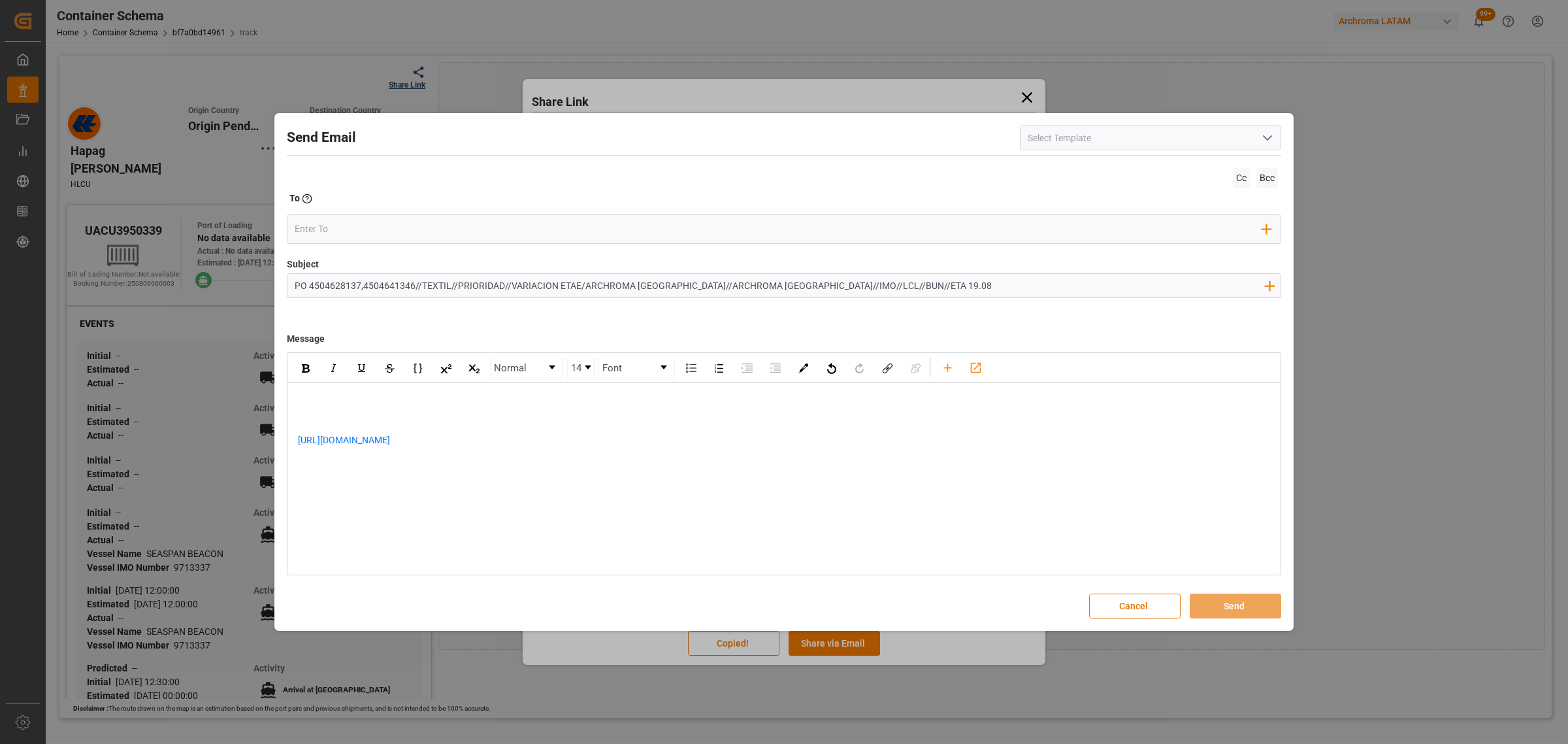
paste div "rdw-editor"
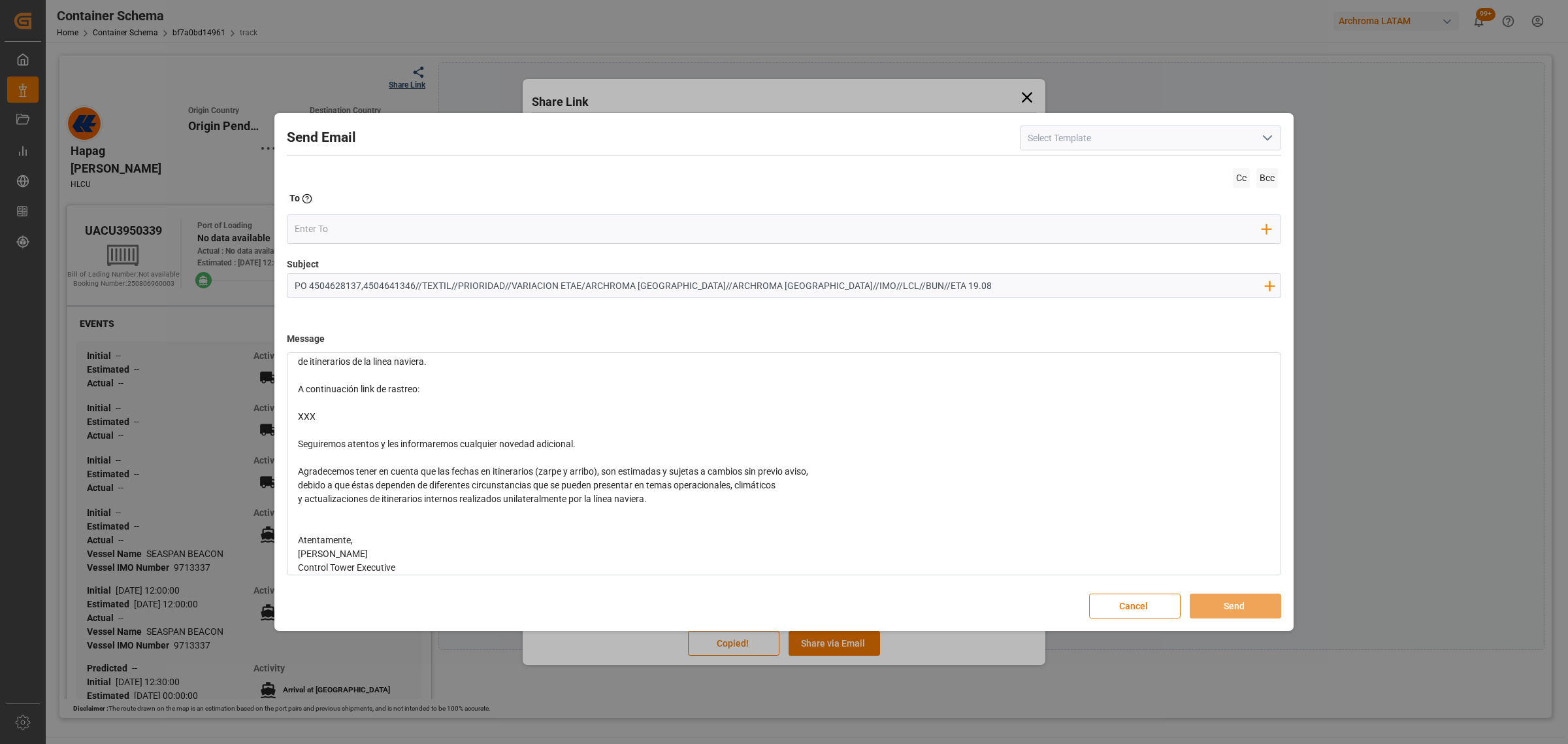
scroll to position [143, 0]
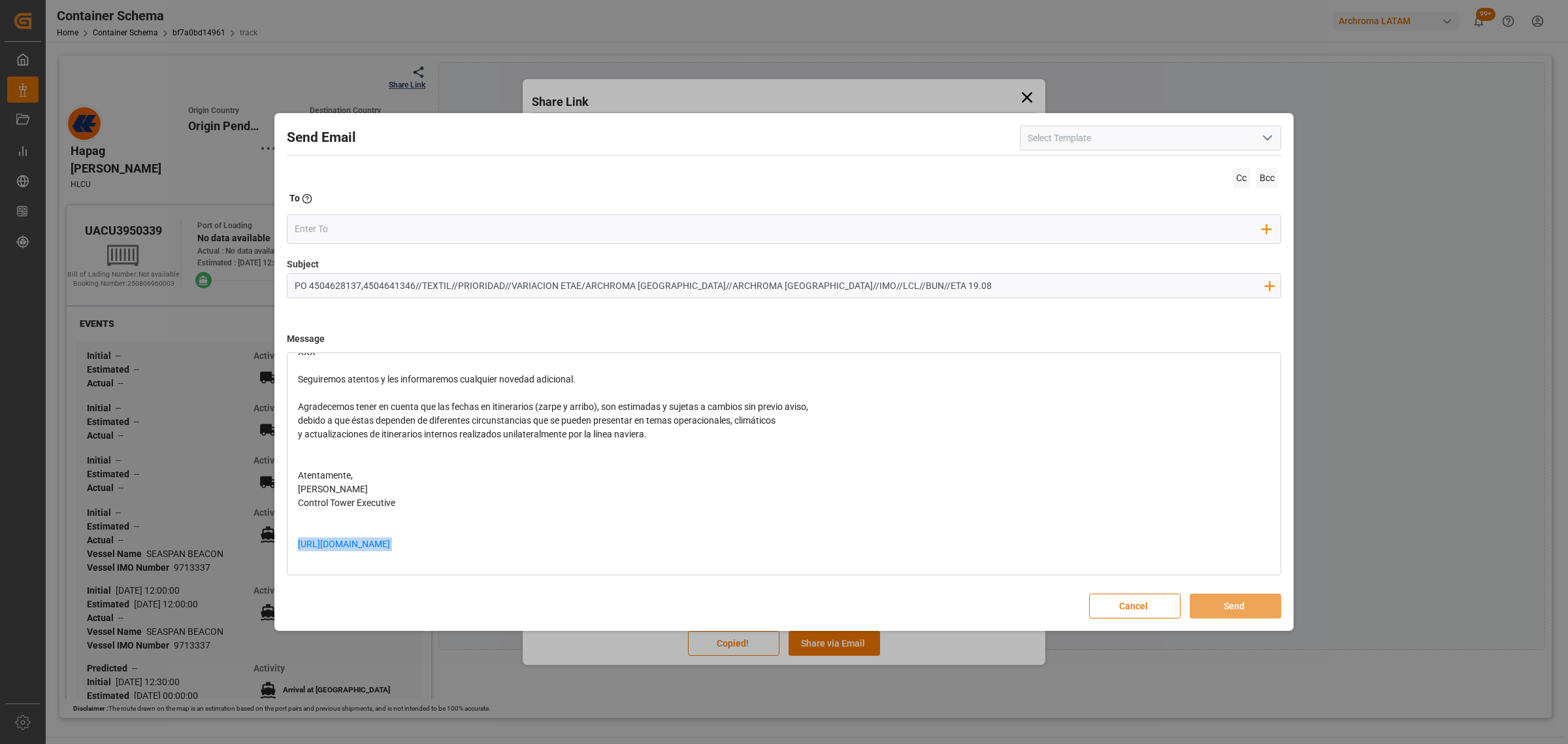
drag, startPoint x: 525, startPoint y: 540, endPoint x: 240, endPoint y: 541, distance: 285.0
click at [240, 541] on div "Send Email Cc Bcc To Enter the TO Email address Add Field to To Subject PO 4504…" at bounding box center [784, 372] width 1568 height 744
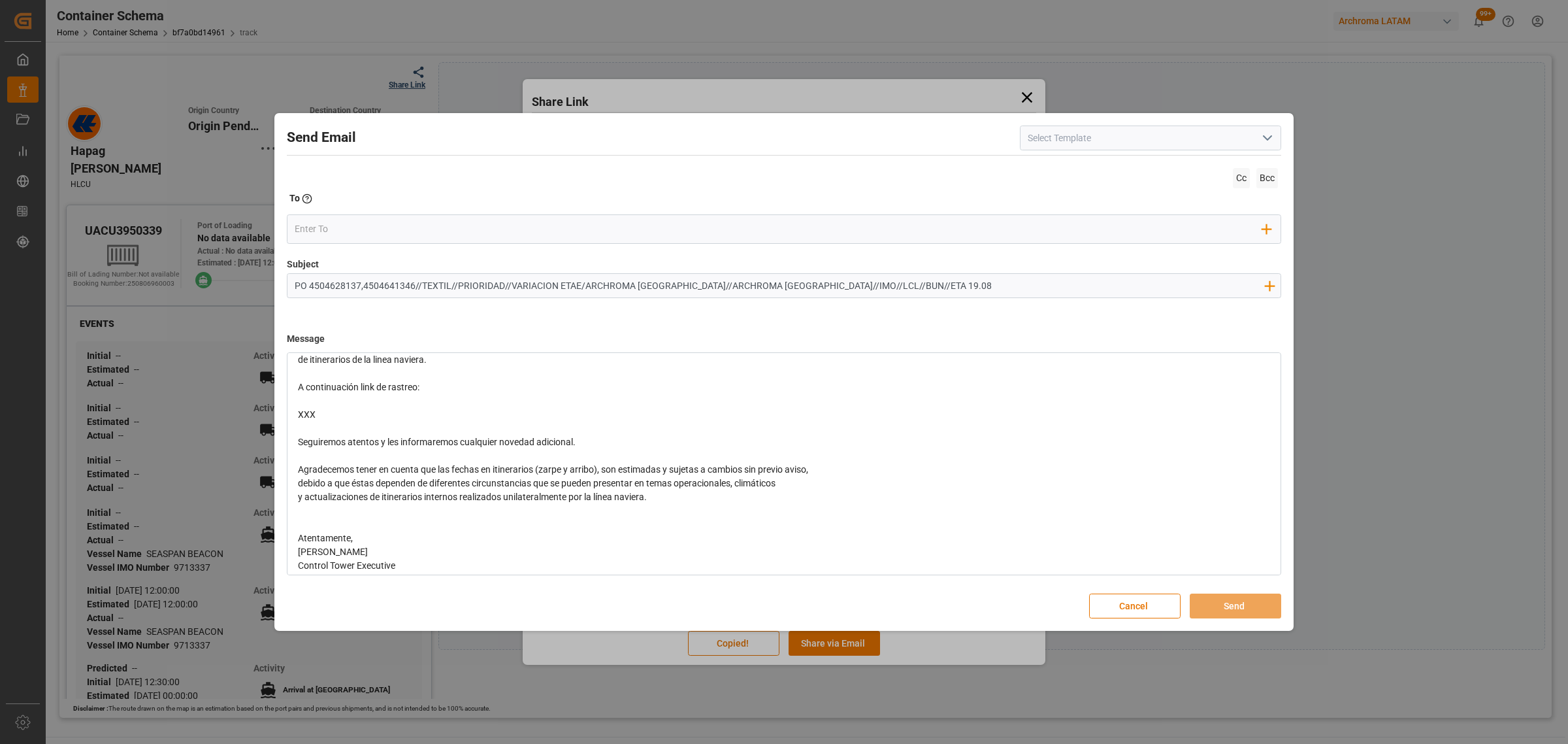
scroll to position [0, 0]
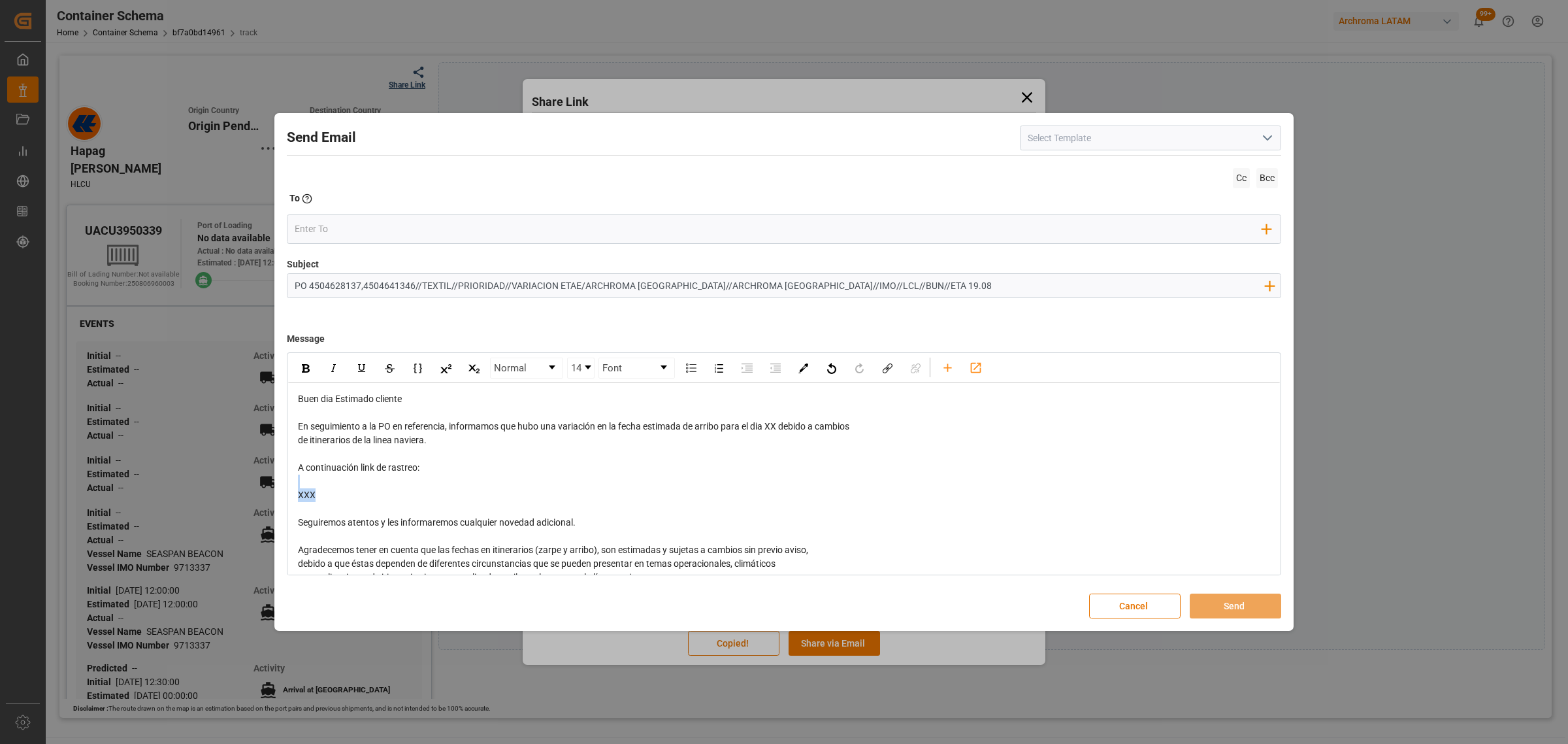
drag, startPoint x: 358, startPoint y: 509, endPoint x: 288, endPoint y: 484, distance: 74.3
click at [288, 484] on div "Buen dia Estimado cliente En seguimiento a la PO en referencia, informamos que …" at bounding box center [784, 550] width 992 height 334
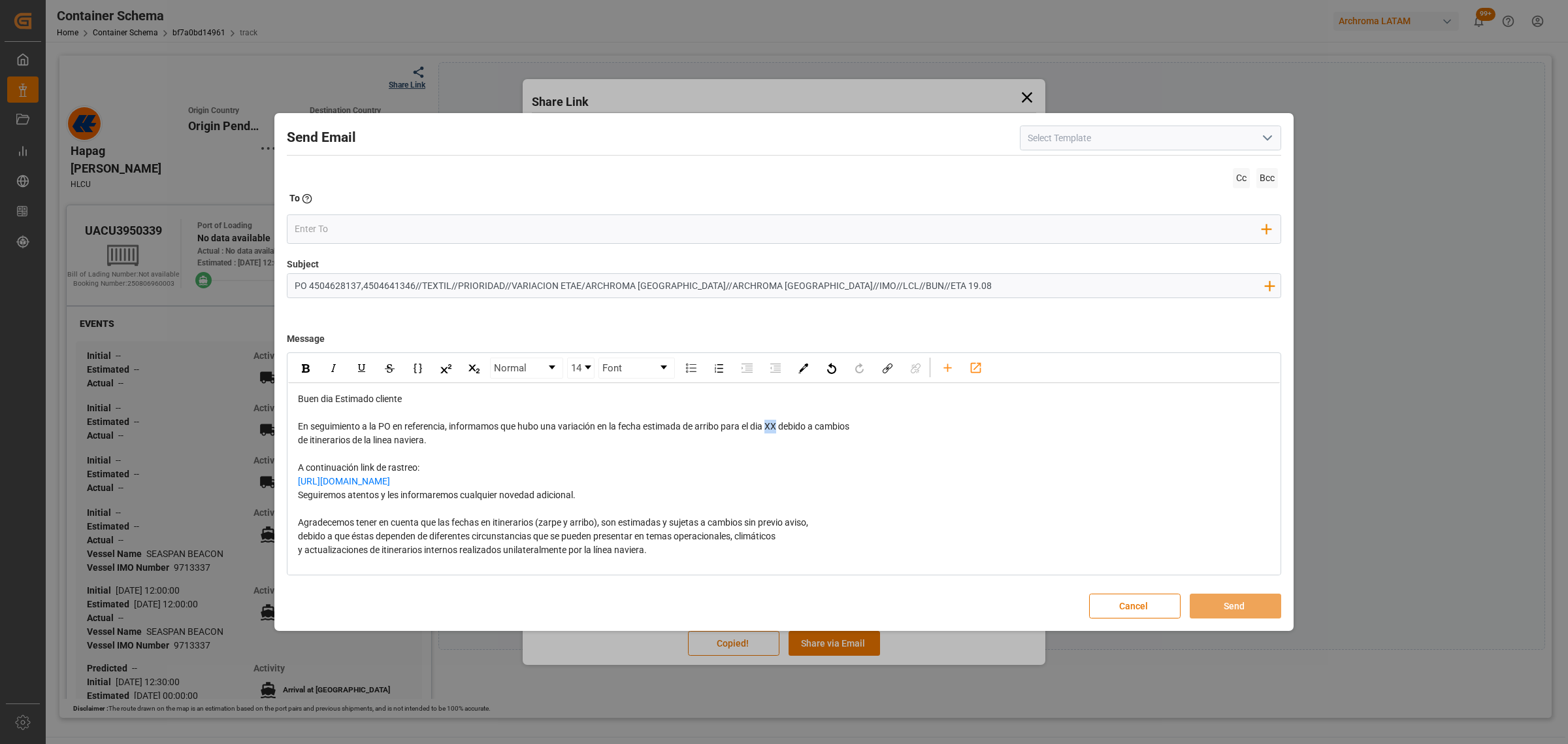
drag, startPoint x: 778, startPoint y: 429, endPoint x: 770, endPoint y: 426, distance: 8.5
click at [770, 426] on span "En seguimiento a la PO en referencia, informamos que hubo una variación en la f…" at bounding box center [573, 426] width 552 height 11
click at [791, 425] on span "En seguimiento a la PO en referencia, informamos que hubo una variación en la f…" at bounding box center [582, 426] width 569 height 11
drag, startPoint x: 793, startPoint y: 429, endPoint x: 771, endPoint y: 427, distance: 22.1
click at [771, 427] on span "En seguimiento a la PO en referencia, informamos que hubo una variación en la f…" at bounding box center [579, 426] width 563 height 11
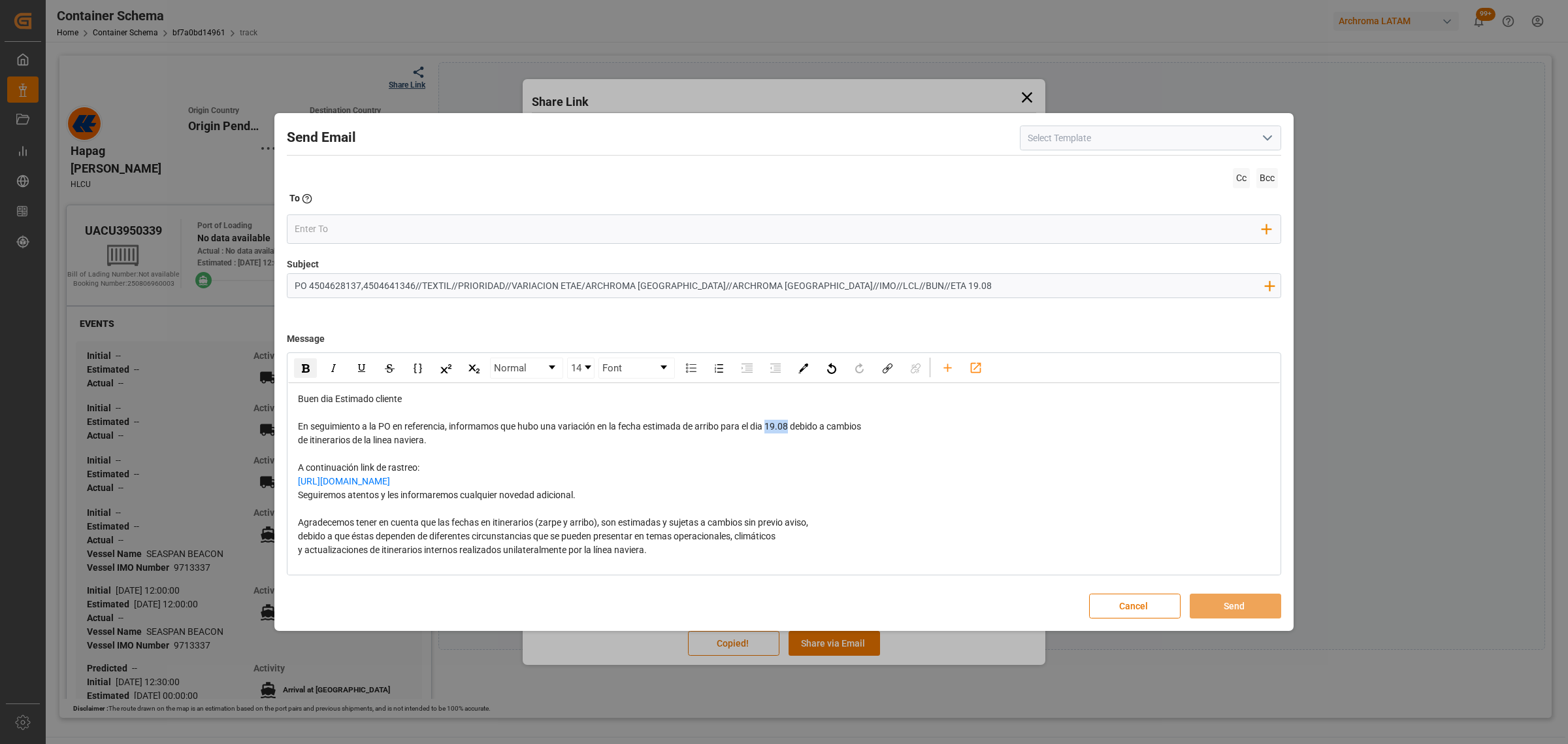
click at [298, 371] on div "rdw-inline-control" at bounding box center [306, 367] width 23 height 19
drag, startPoint x: 592, startPoint y: 492, endPoint x: 292, endPoint y: 502, distance: 300.2
click at [292, 502] on div "Buen dia Estimado cliente En seguimiento a la PO en referencia, informamos que …" at bounding box center [784, 536] width 992 height 306
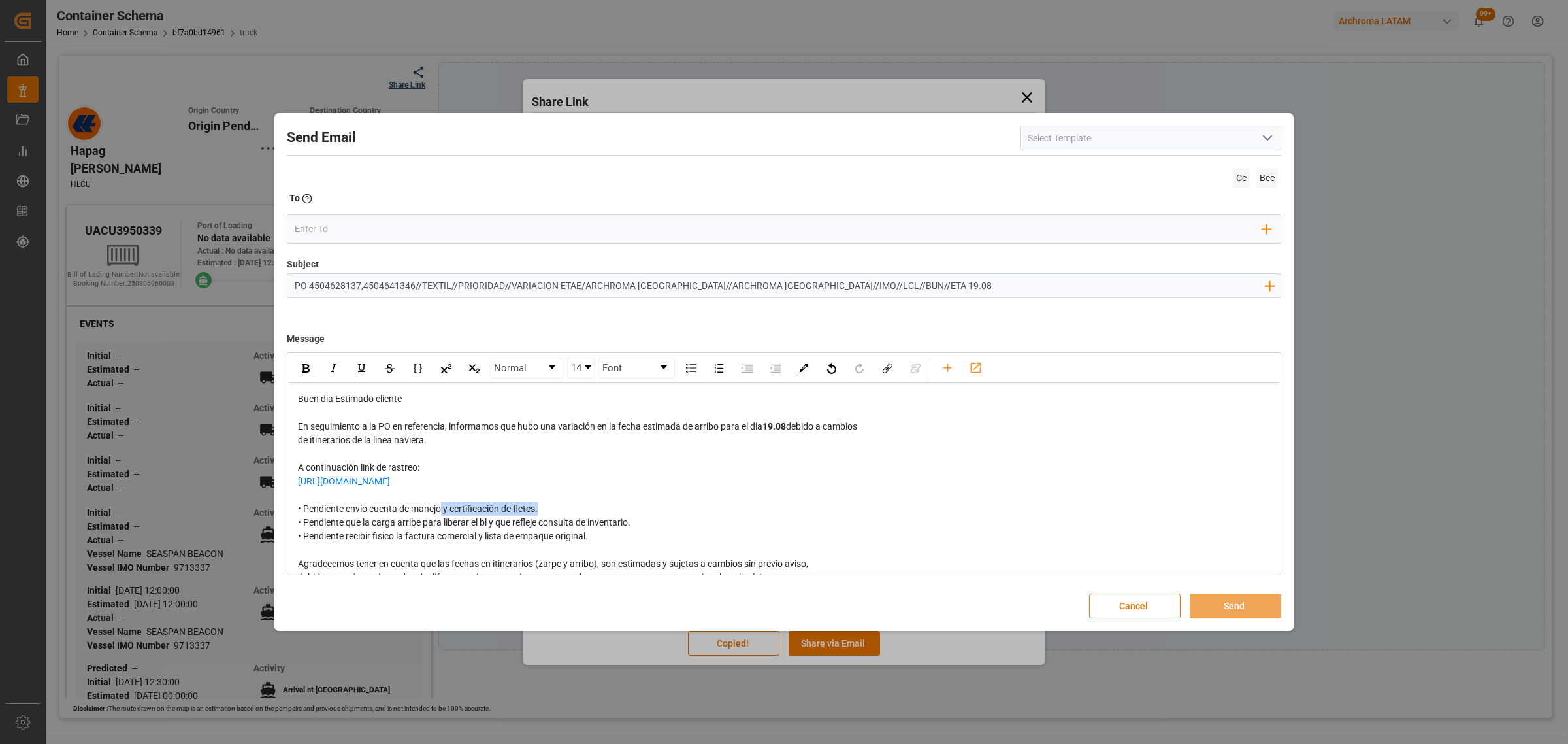
drag, startPoint x: 547, startPoint y: 509, endPoint x: 444, endPoint y: 511, distance: 103.0
click at [444, 511] on div "• Pendiente envío cuenta de manejo y certificación de fletes. • Pendiente que l…" at bounding box center [784, 522] width 973 height 41
click at [615, 540] on div "• Pendiente envío cuenta de manejo por parte de leschaco • Pendiente que la car…" at bounding box center [784, 522] width 973 height 41
drag, startPoint x: 832, startPoint y: 542, endPoint x: 592, endPoint y: 538, distance: 240.0
click at [592, 538] on div "• Pendiente envío cuenta de manejo por parte de leschaco • Pendiente que la car…" at bounding box center [784, 522] width 973 height 41
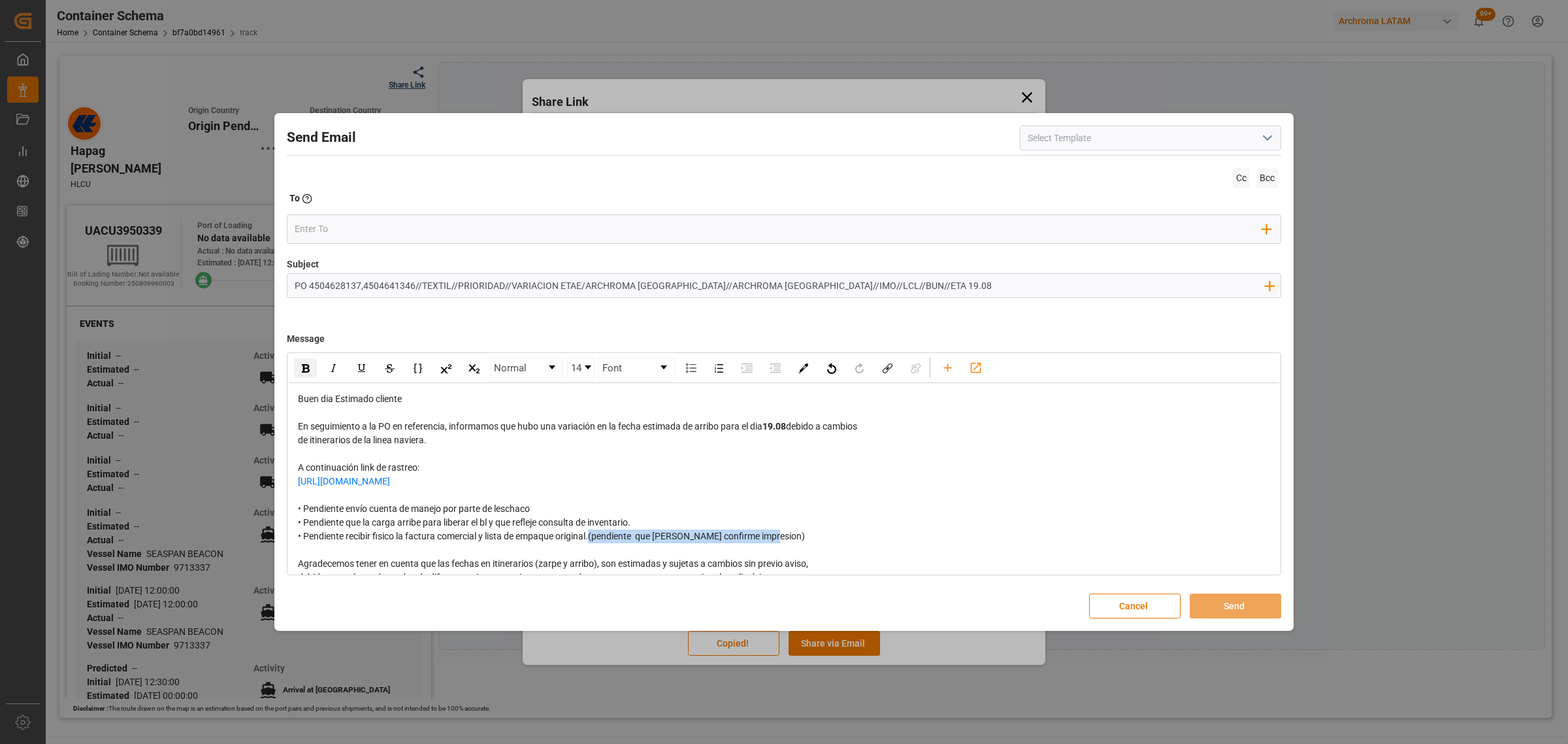
click at [302, 367] on img "rdw-inline-control" at bounding box center [306, 368] width 8 height 9
click at [606, 537] on span "(pendiente que Tatiana confirme impresion)" at bounding box center [700, 536] width 224 height 11
click at [598, 537] on span "(pendiente que Tatiana confirme impresion)" at bounding box center [700, 536] width 224 height 11
click at [345, 229] on input "email" at bounding box center [779, 228] width 968 height 19
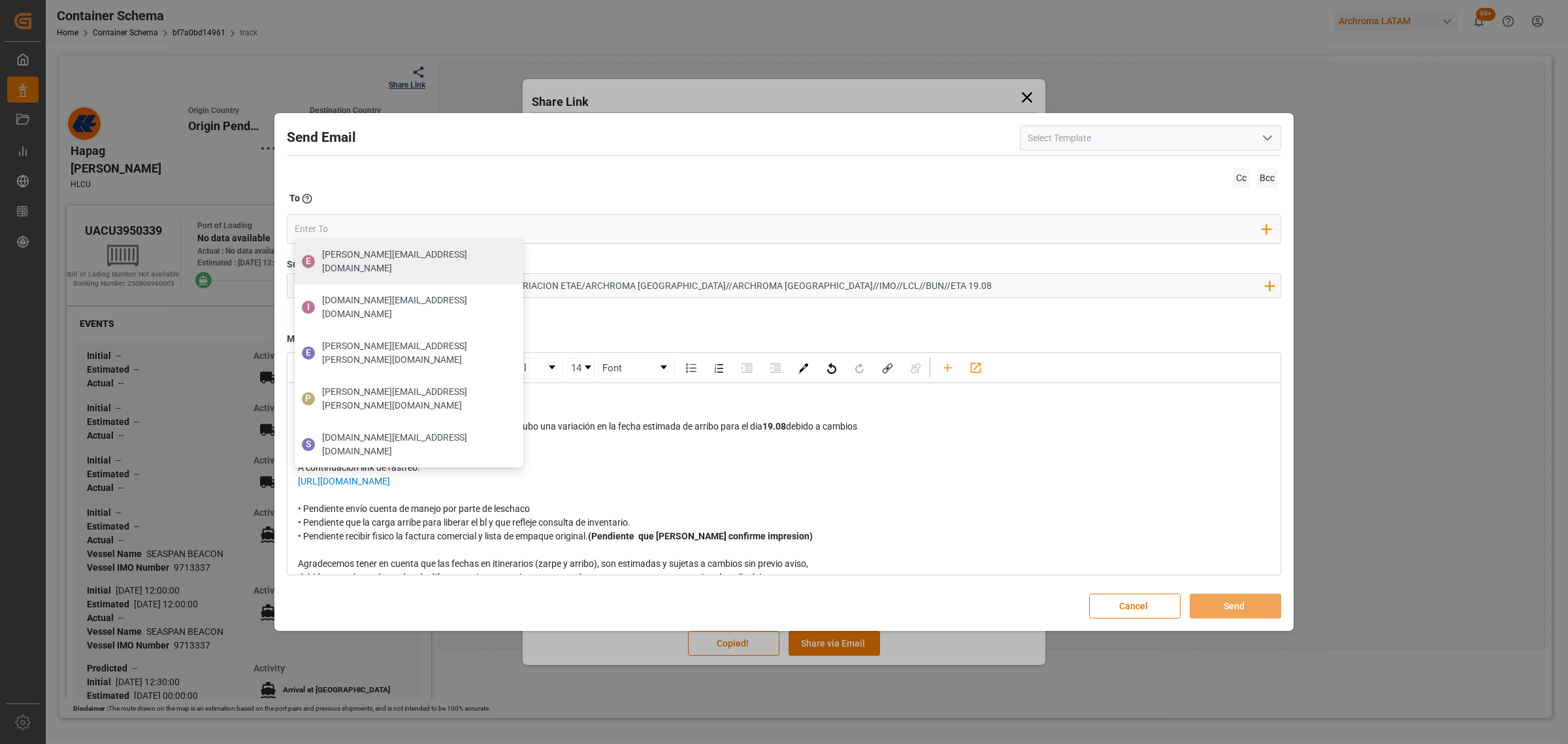
click at [805, 485] on div "https://app.logward.com/share/0e62658e1e6d" at bounding box center [784, 481] width 973 height 14
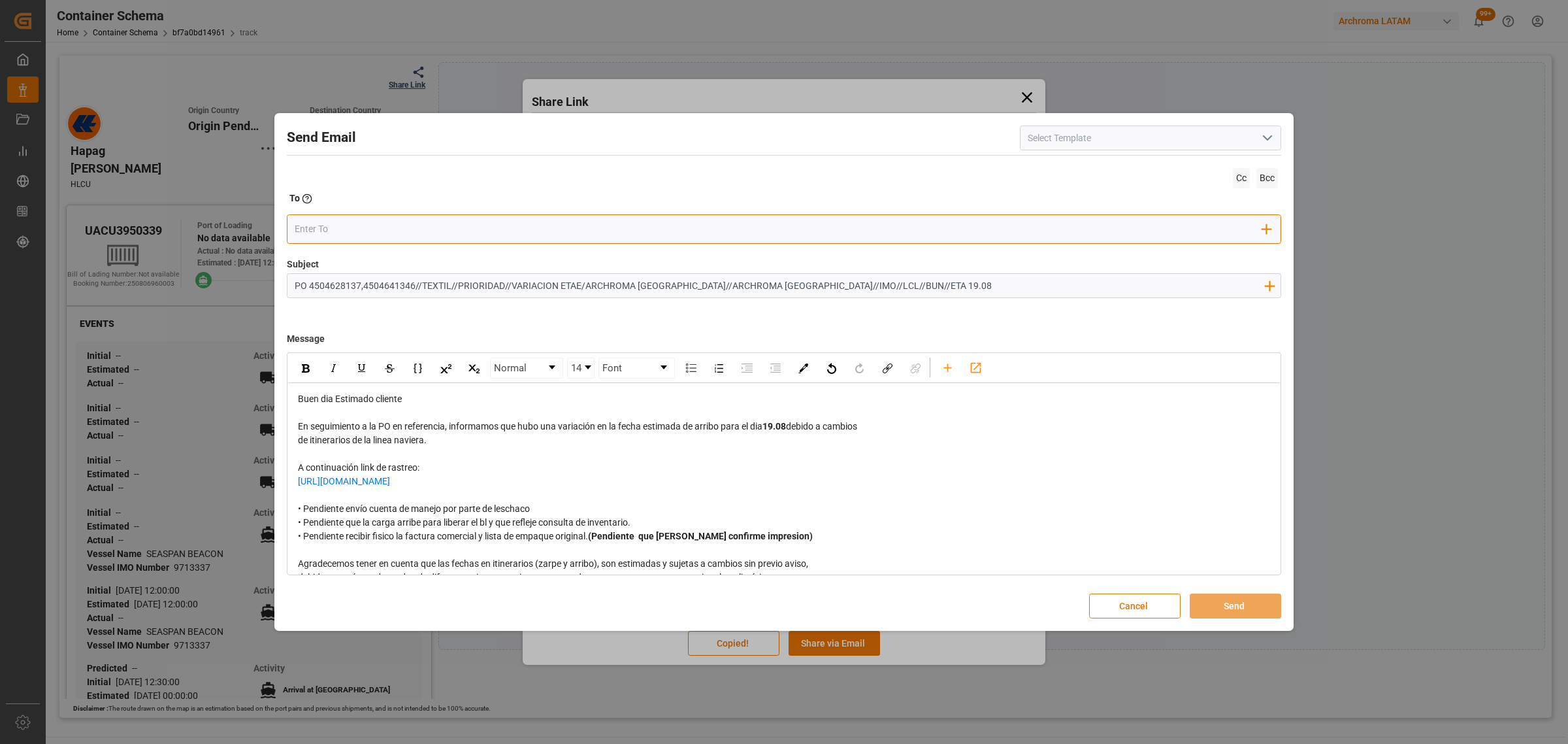
click at [400, 232] on input "email" at bounding box center [779, 228] width 968 height 19
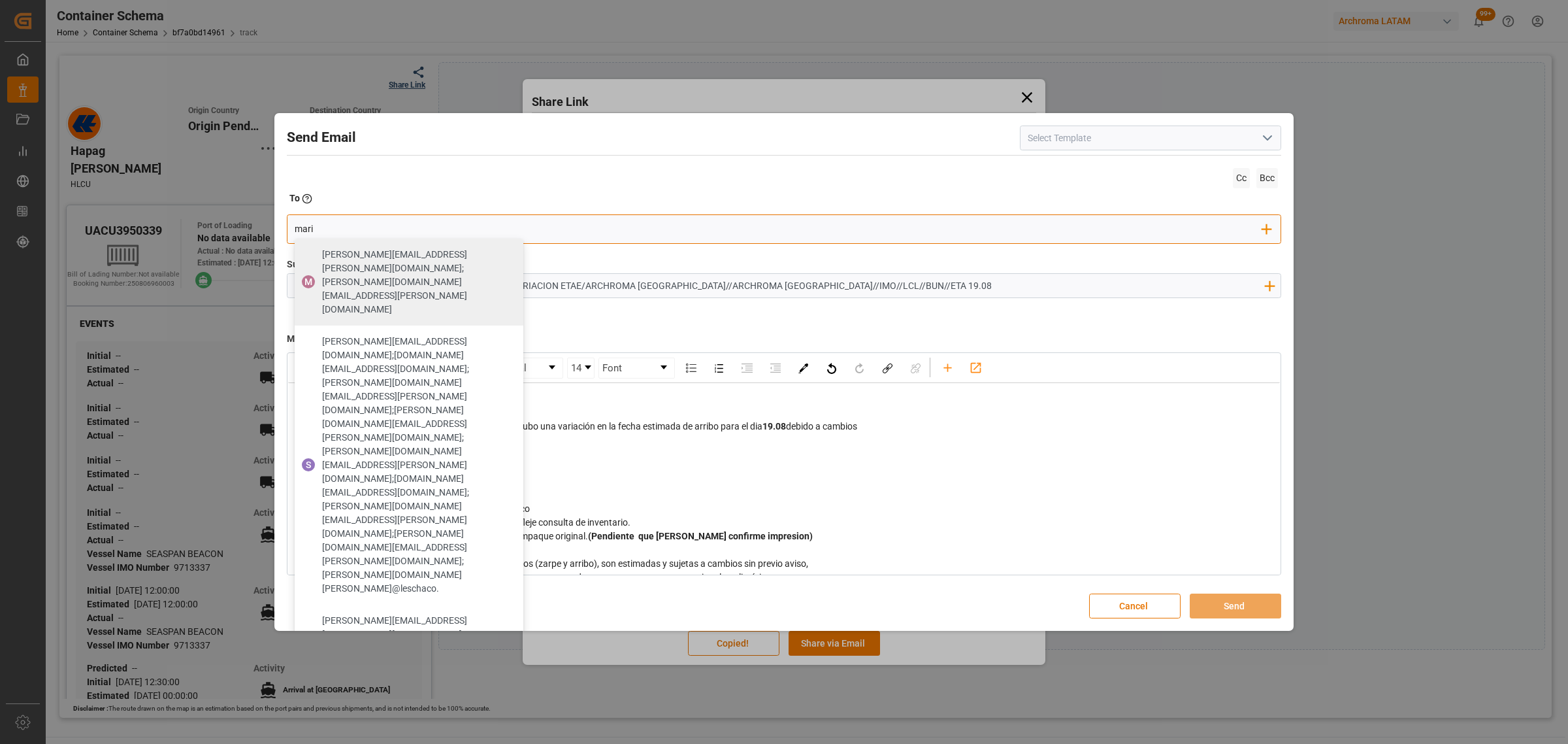
click at [339, 687] on span "[PERSON_NAME][EMAIL_ADDRESS][DOMAIN_NAME];[DOMAIN_NAME][EMAIL_ADDRESS][DOMAIN_N…" at bounding box center [418, 714] width 192 height 55
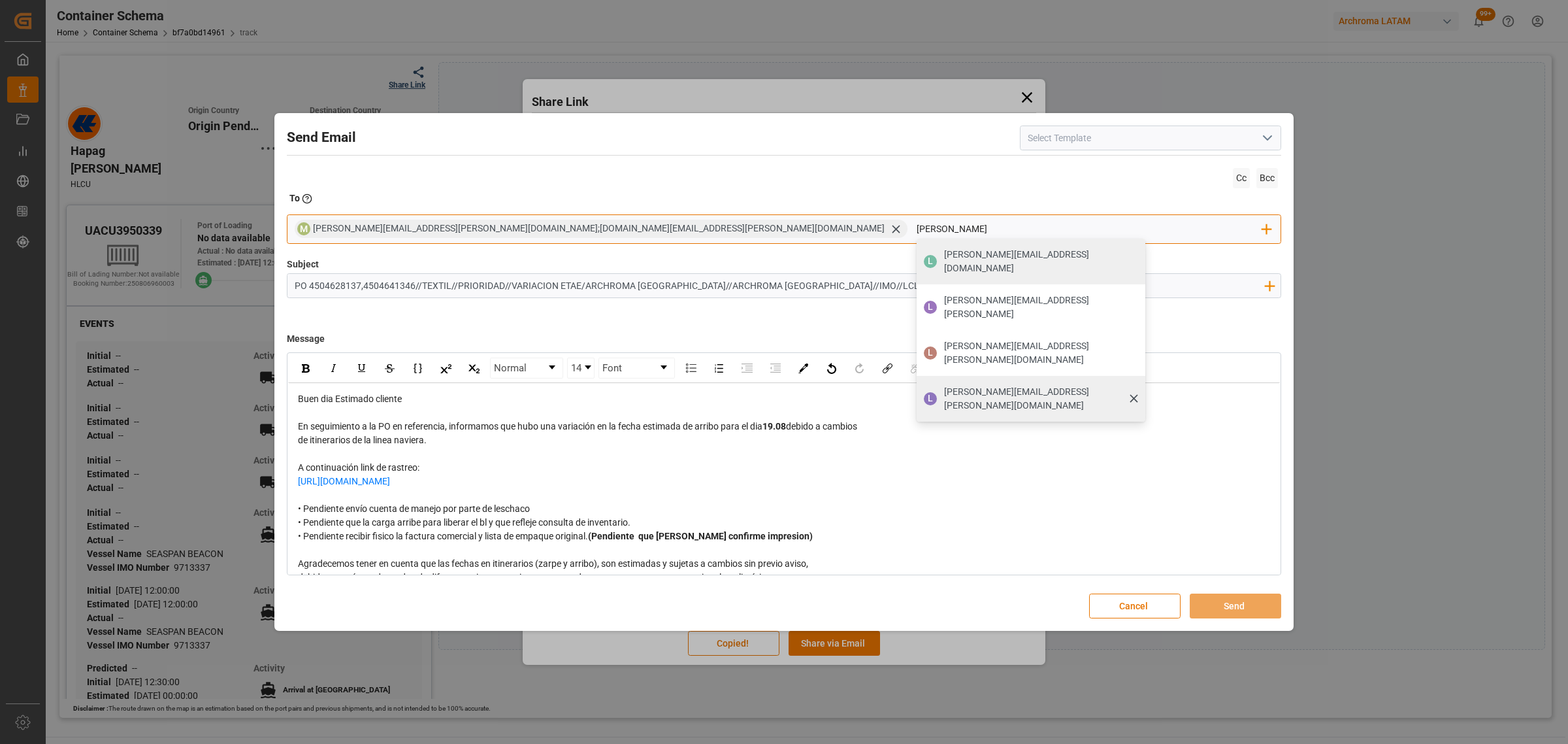
click at [944, 385] on span "[PERSON_NAME][EMAIL_ADDRESS][PERSON_NAME][DOMAIN_NAME]" at bounding box center [1040, 399] width 192 height 27
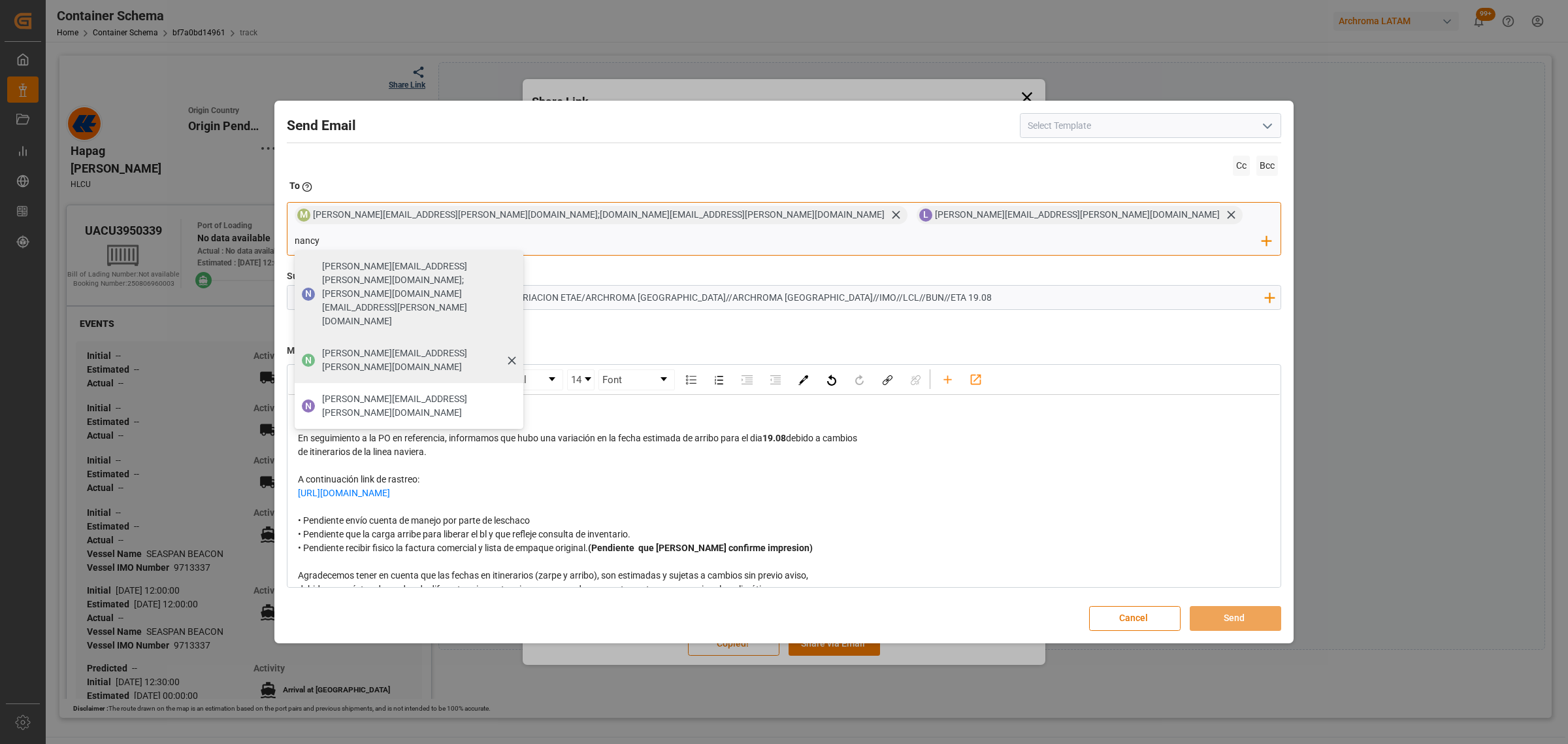
click at [514, 347] on span "[PERSON_NAME][EMAIL_ADDRESS][PERSON_NAME][DOMAIN_NAME]" at bounding box center [418, 360] width 192 height 27
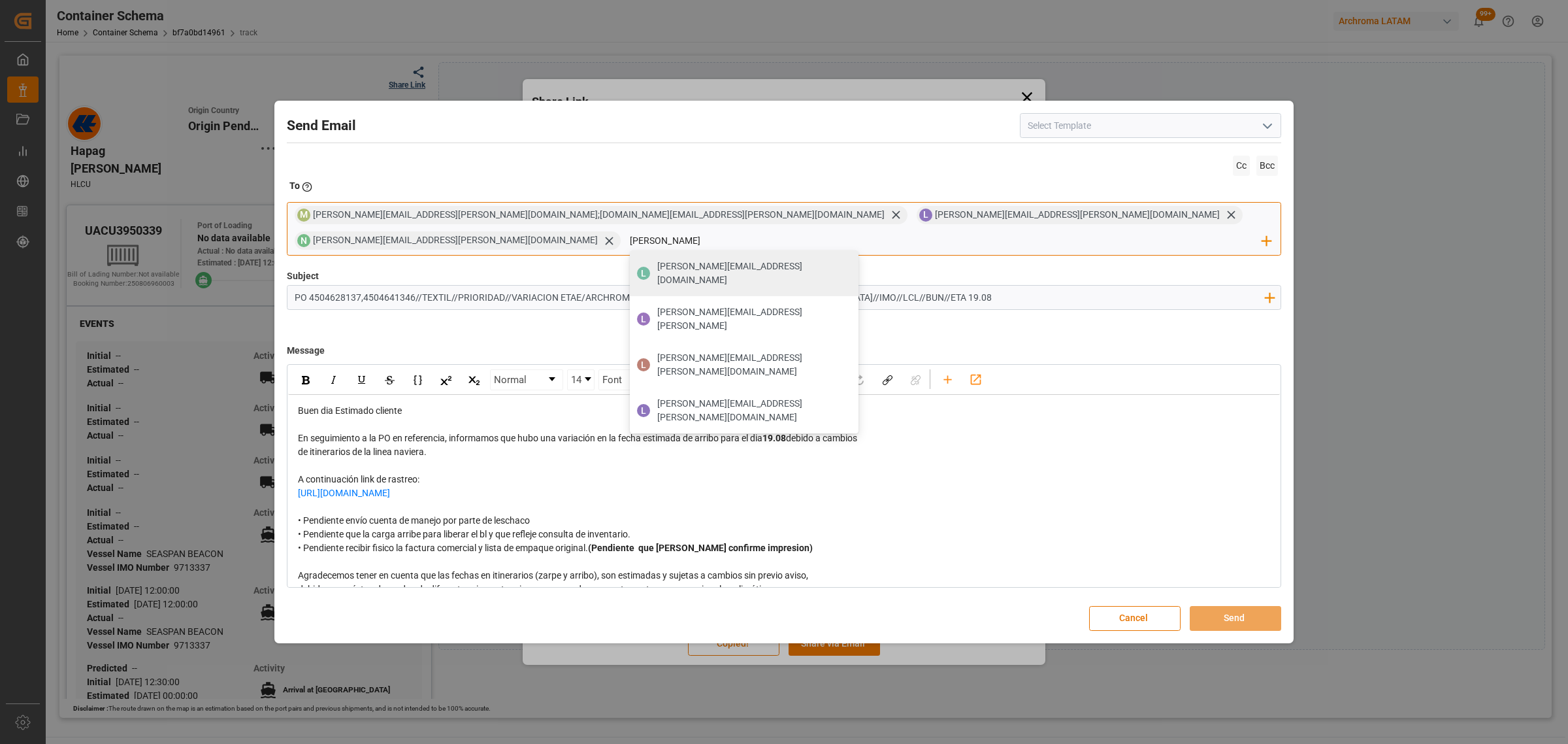
drag, startPoint x: 995, startPoint y: 225, endPoint x: 959, endPoint y: 224, distance: 36.0
click at [959, 224] on div "M maria.piranquive@leschaco.com;angiee.lamilla@archroma.com L luis.montoya@lesc…" at bounding box center [784, 229] width 995 height 53
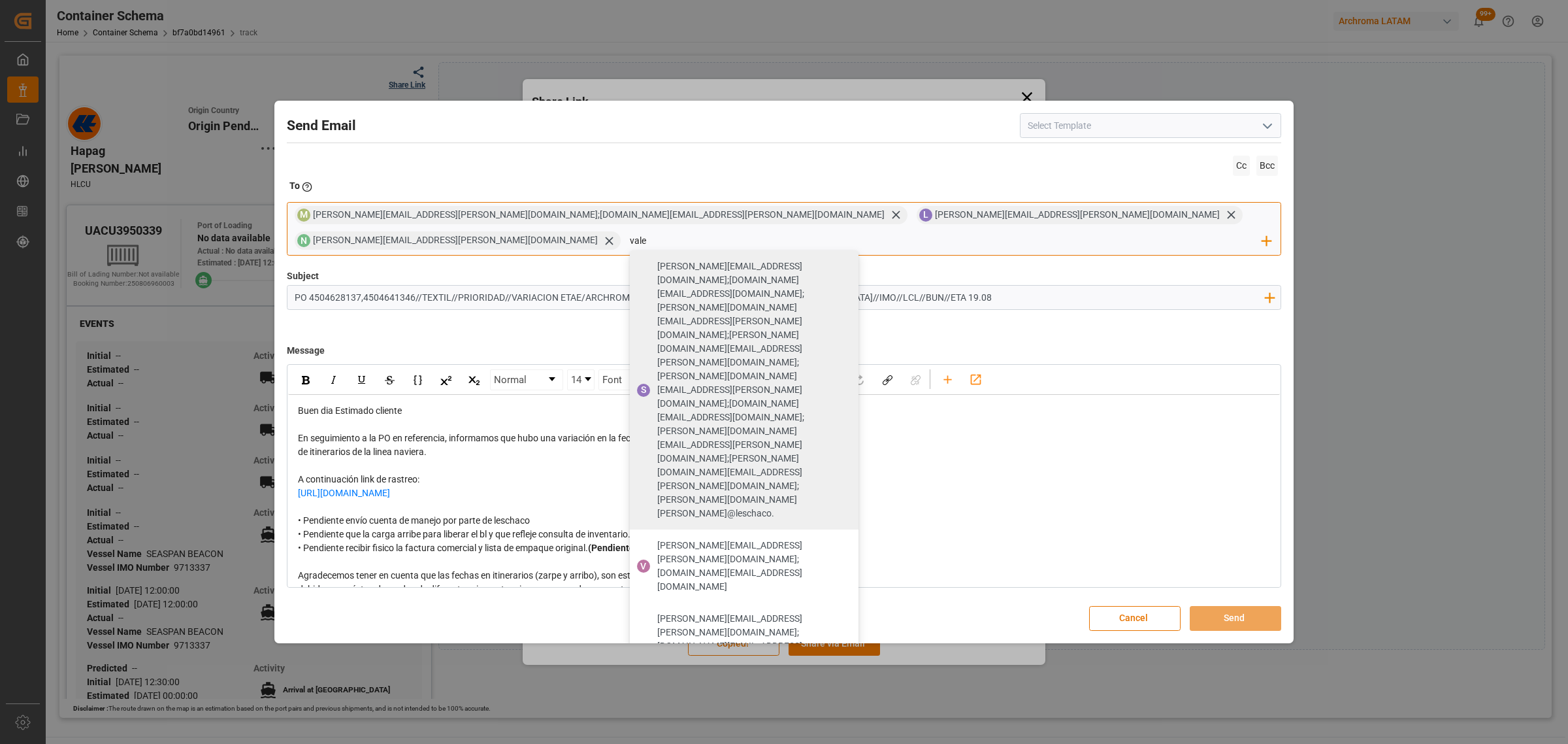
click at [849, 740] on span "[PERSON_NAME][EMAIL_ADDRESS][PERSON_NAME][DOMAIN_NAME]" at bounding box center [753, 753] width 192 height 27
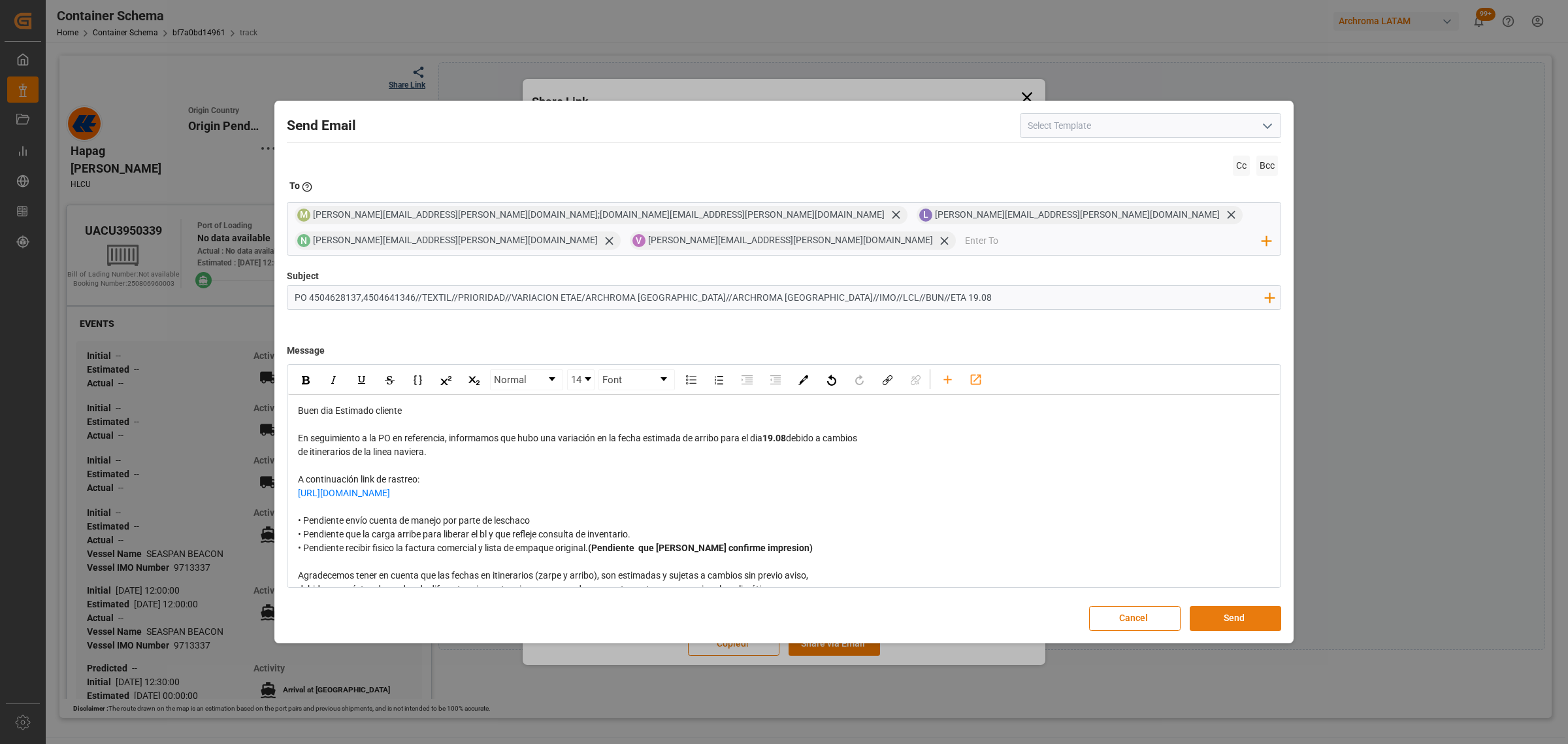
click at [1217, 606] on button "Send" at bounding box center [1236, 618] width 92 height 25
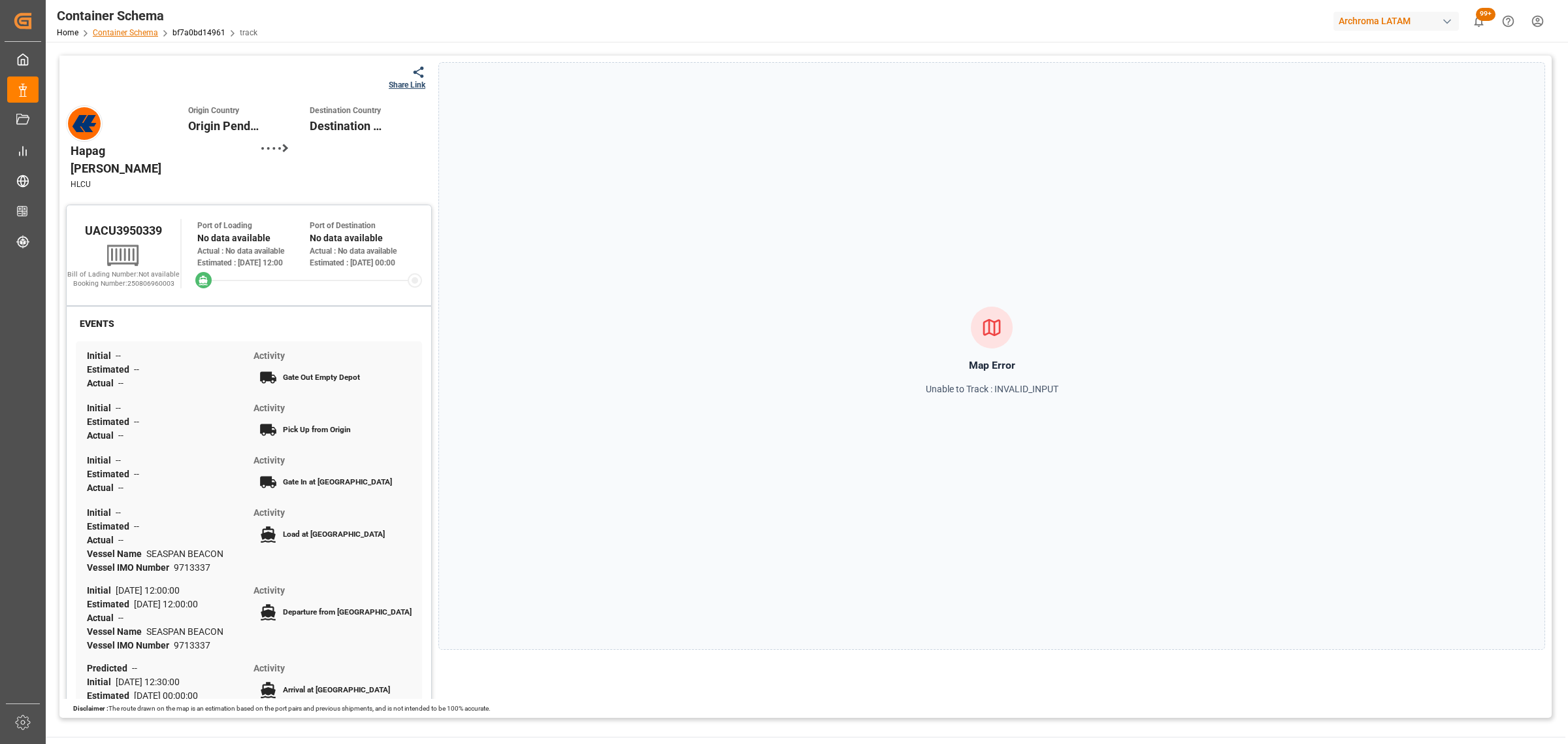
click at [143, 34] on link "Container Schema" at bounding box center [125, 32] width 65 height 9
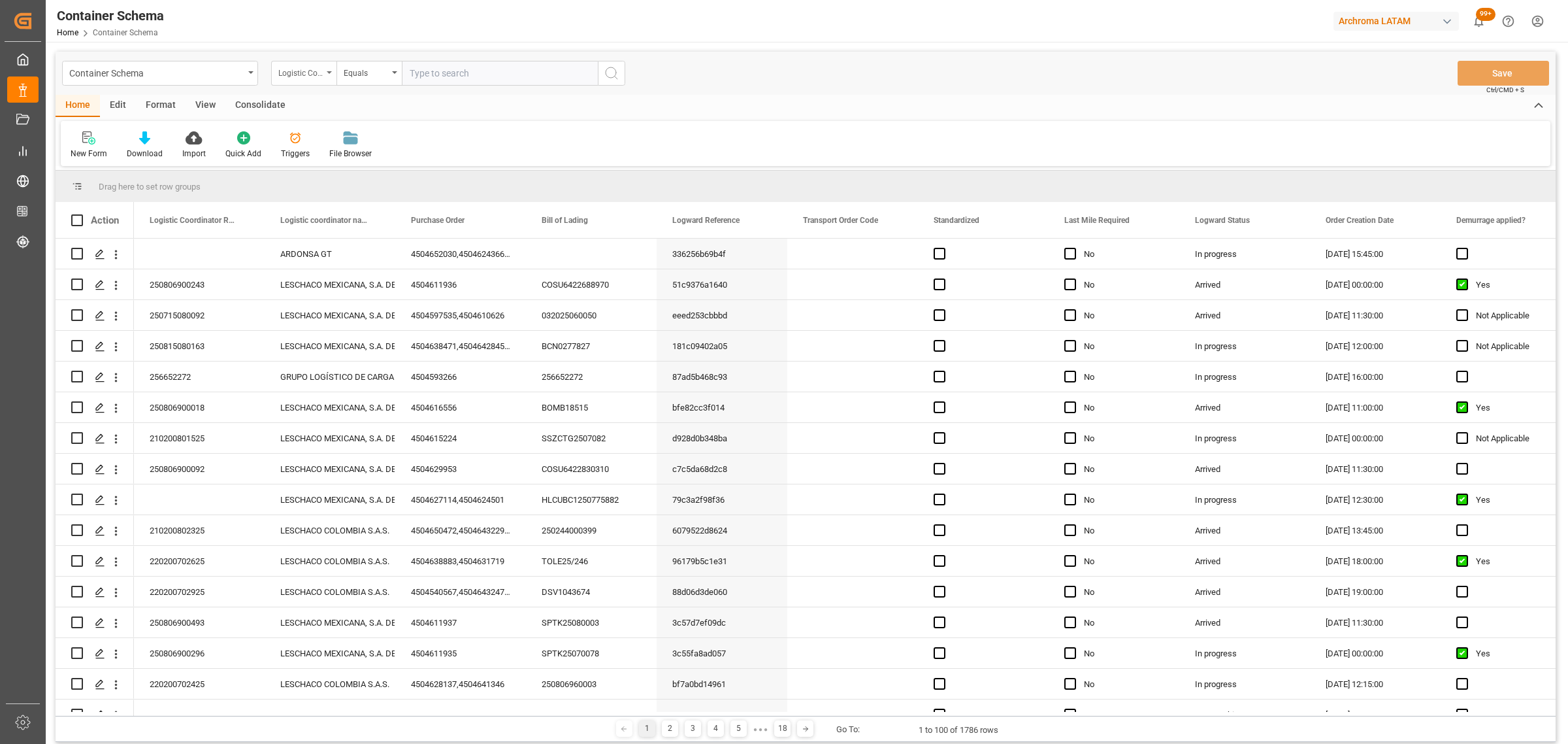
click at [322, 79] on div "Logistic Coordinator Reference Number" at bounding box center [303, 73] width 65 height 25
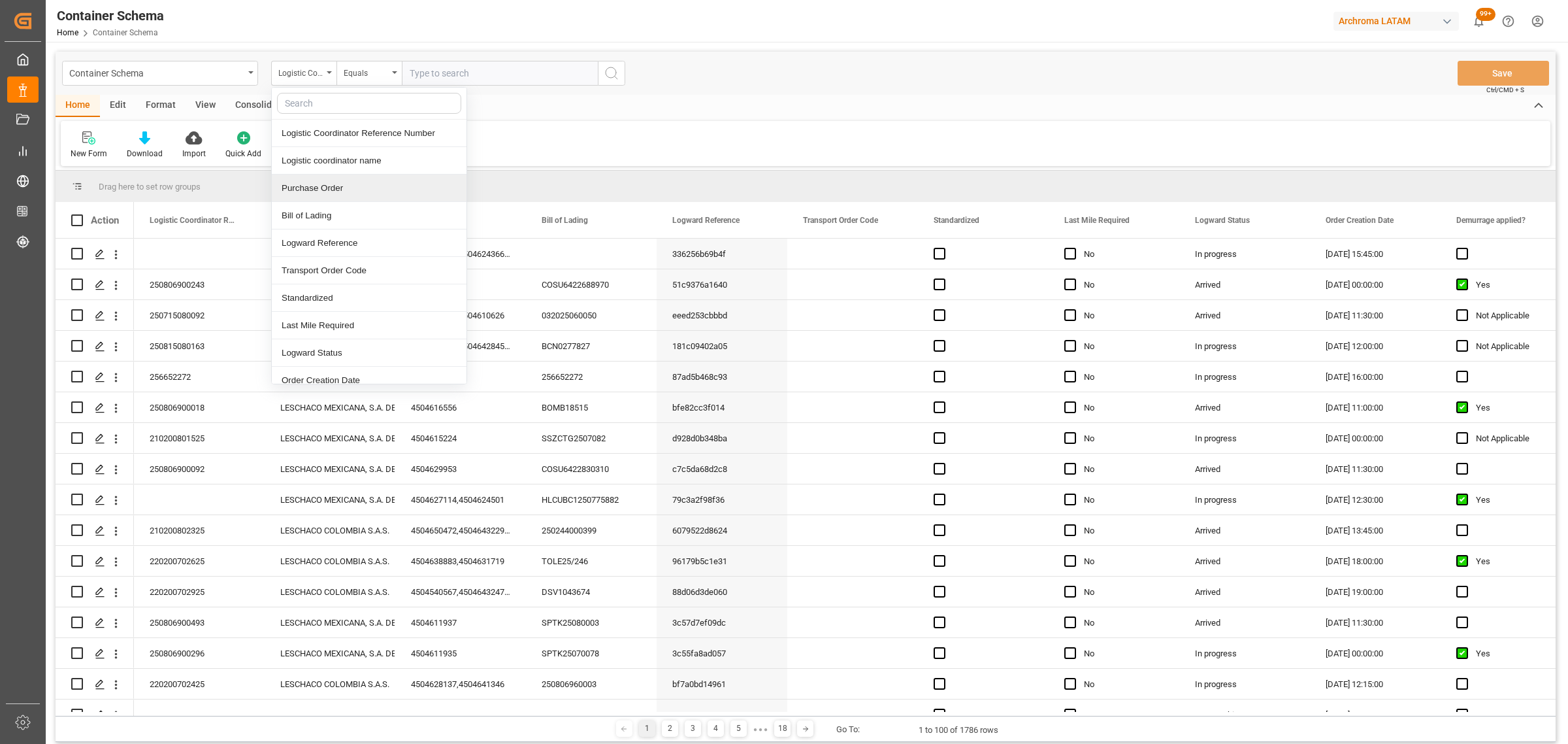
click at [334, 191] on div "Purchase Order" at bounding box center [369, 188] width 194 height 27
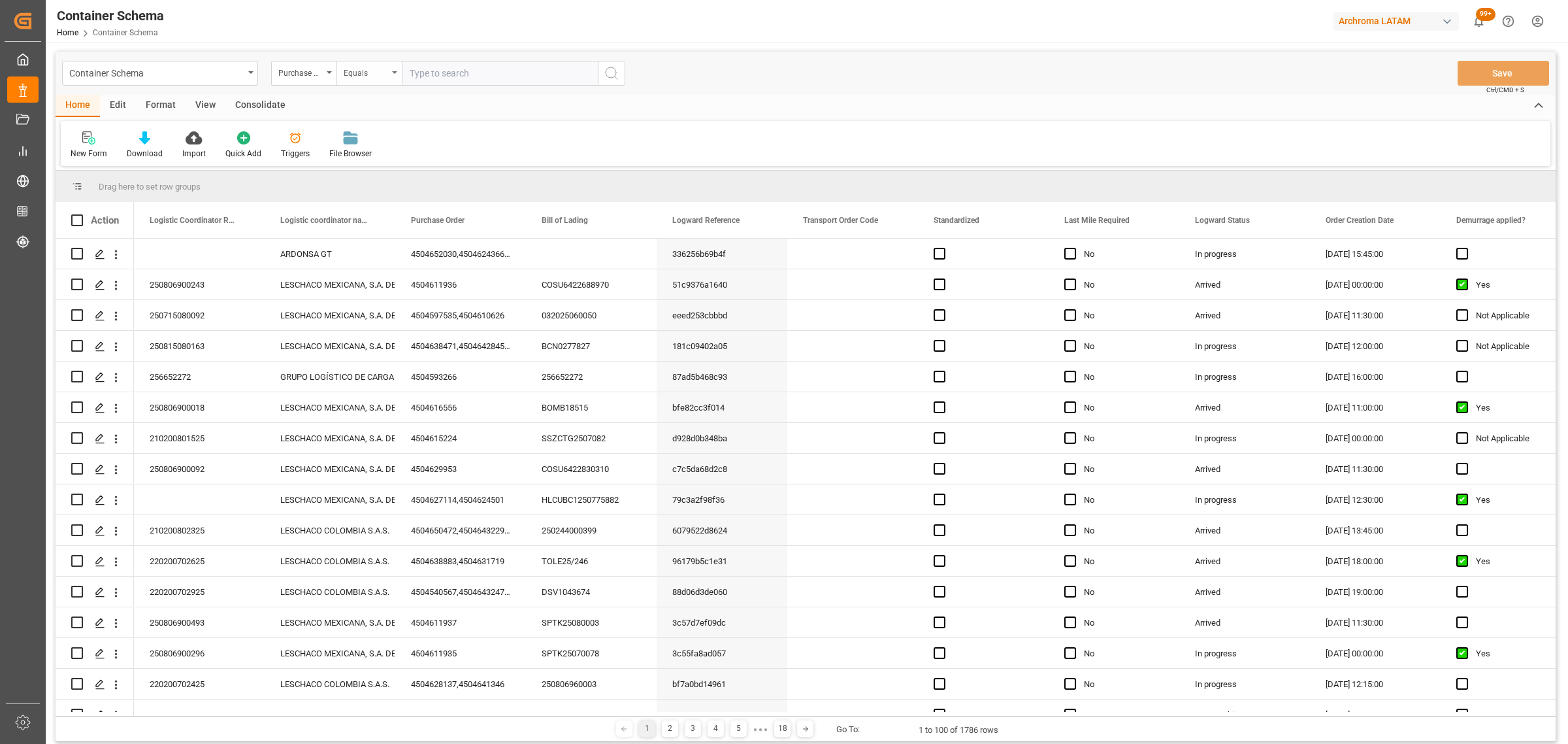
click at [347, 70] on div "Equals" at bounding box center [366, 71] width 44 height 15
click at [397, 164] on div "Fuzzy search" at bounding box center [434, 161] width 194 height 27
click at [468, 65] on input "text" at bounding box center [499, 73] width 196 height 25
paste input "4504621583"
type input "4504621583"
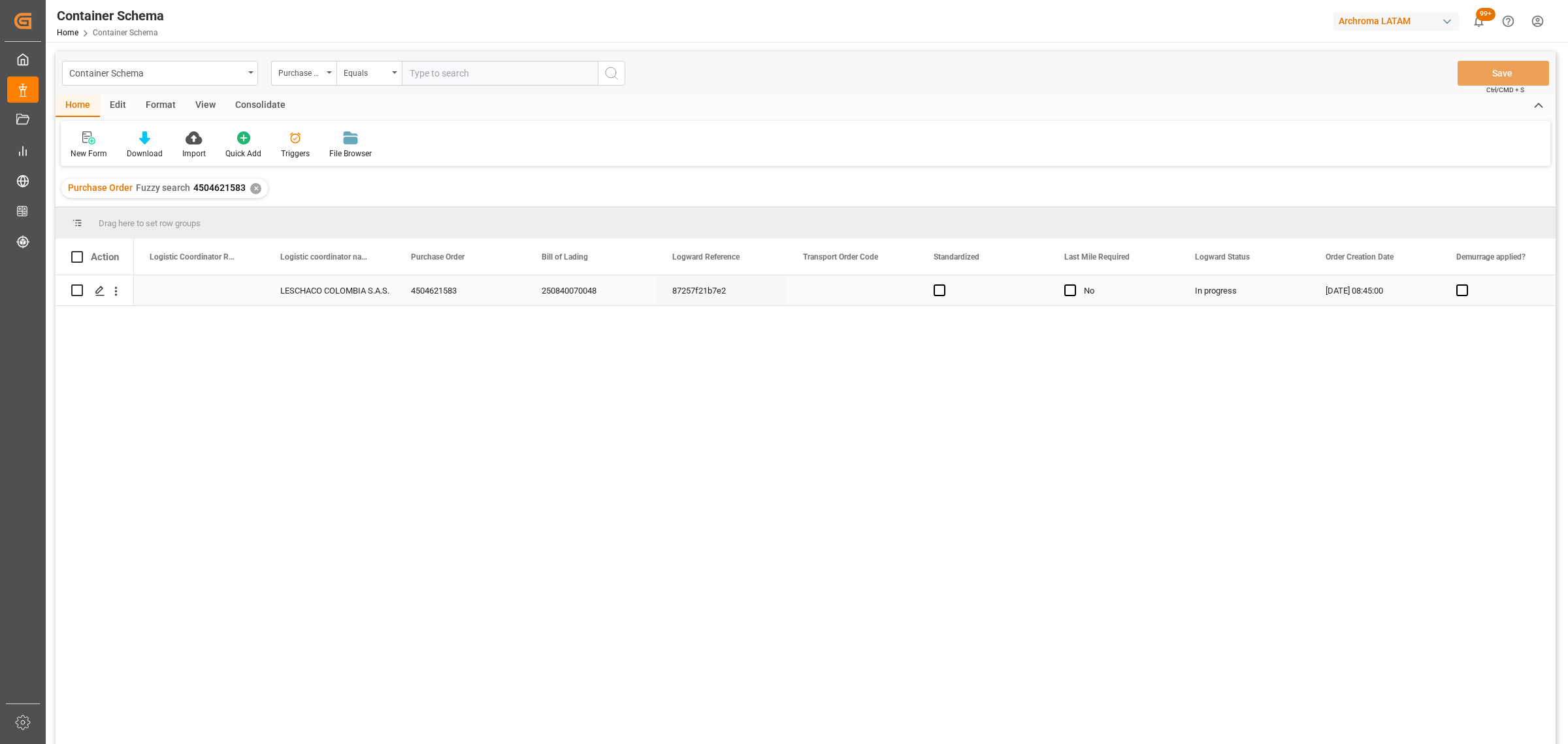
click at [172, 288] on div "Press SPACE to select this row." at bounding box center [199, 291] width 131 height 30
click at [172, 298] on input "Press SPACE to select this row." at bounding box center [199, 298] width 110 height 25
paste input "210200802625"
type input "210200802625"
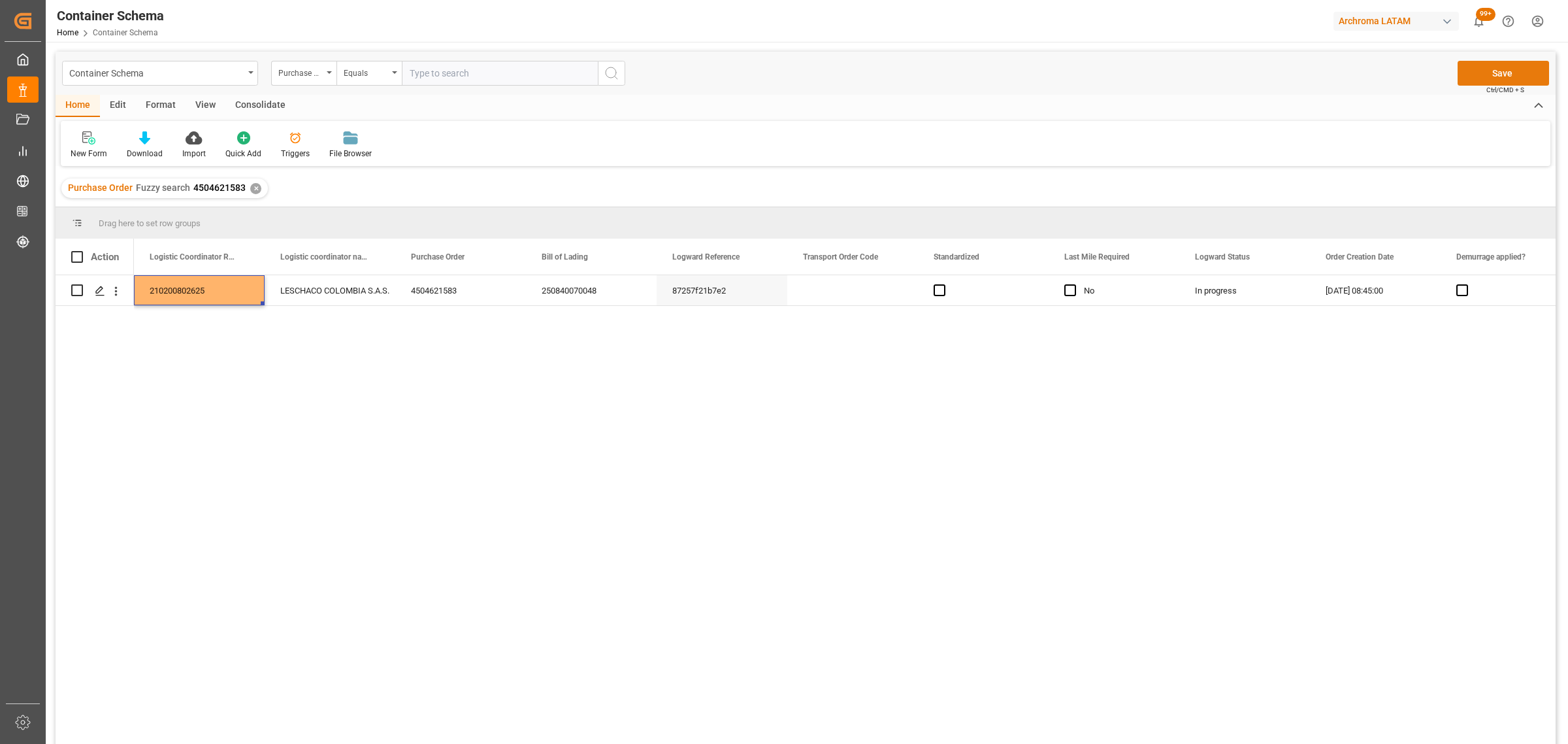
click at [1497, 66] on button "Save" at bounding box center [1503, 73] width 92 height 25
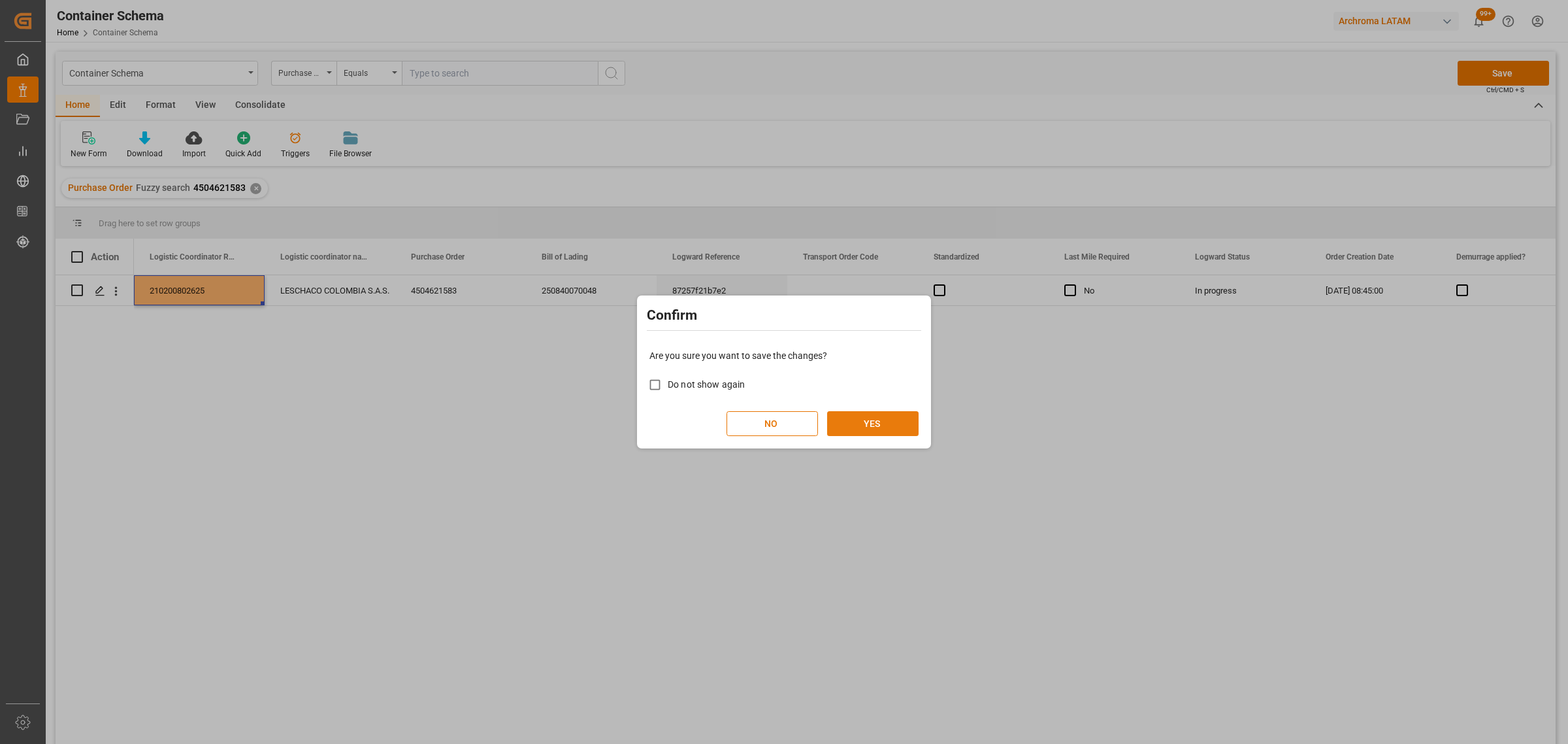
click at [885, 426] on button "YES" at bounding box center [873, 423] width 92 height 25
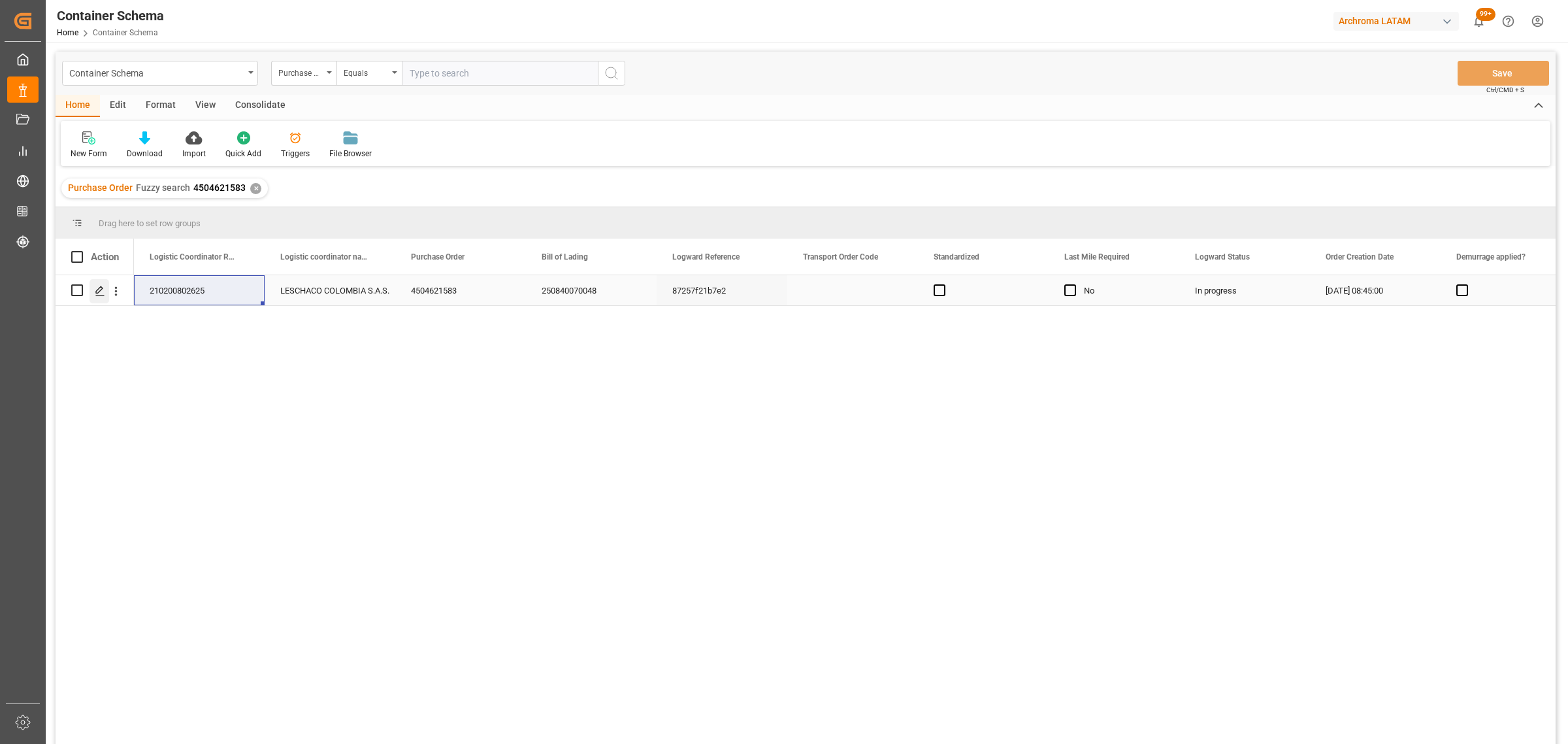
click at [95, 292] on icon "Press SPACE to select this row." at bounding box center [100, 291] width 11 height 11
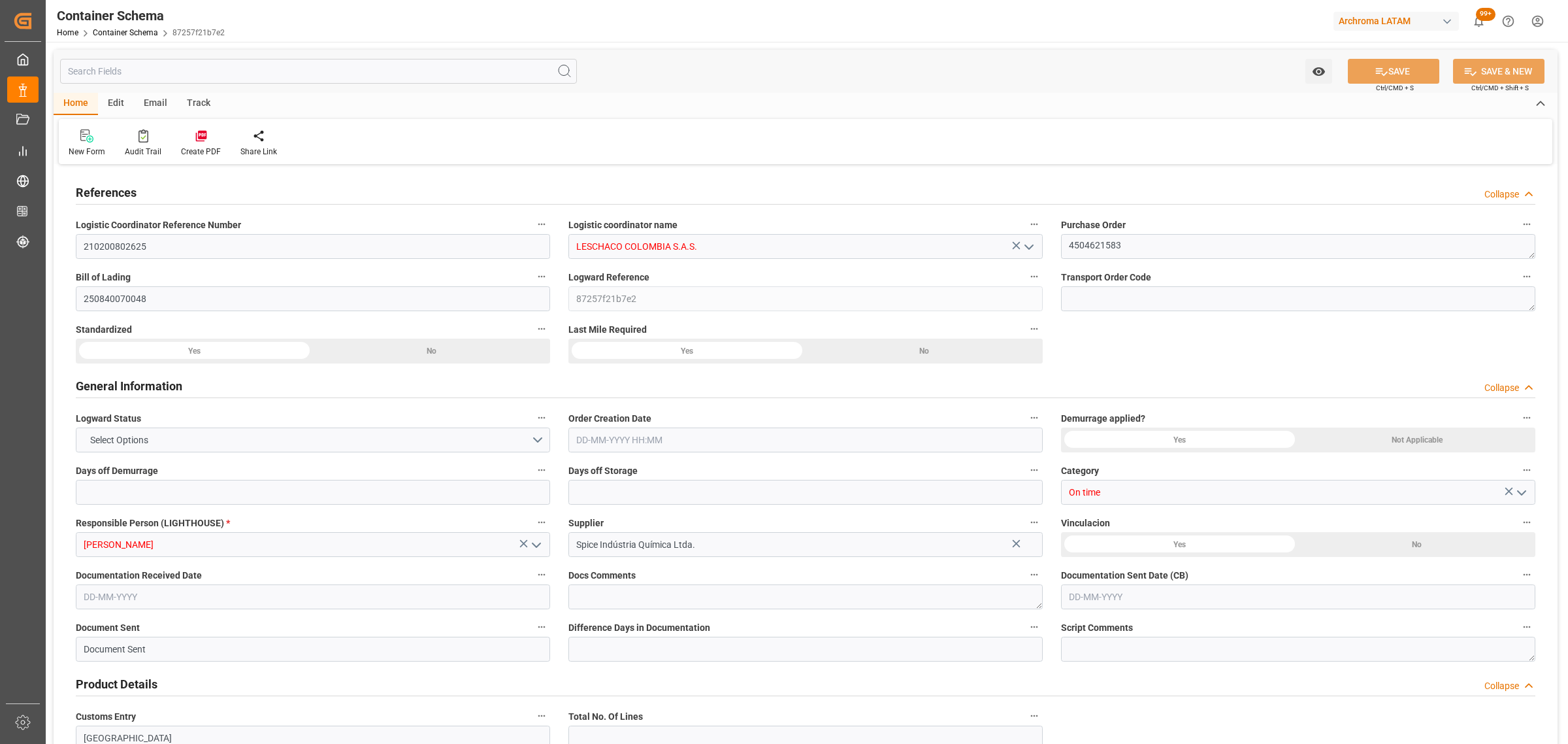
type input "0"
type input "3"
type input "1"
type input "23"
type input "5290"
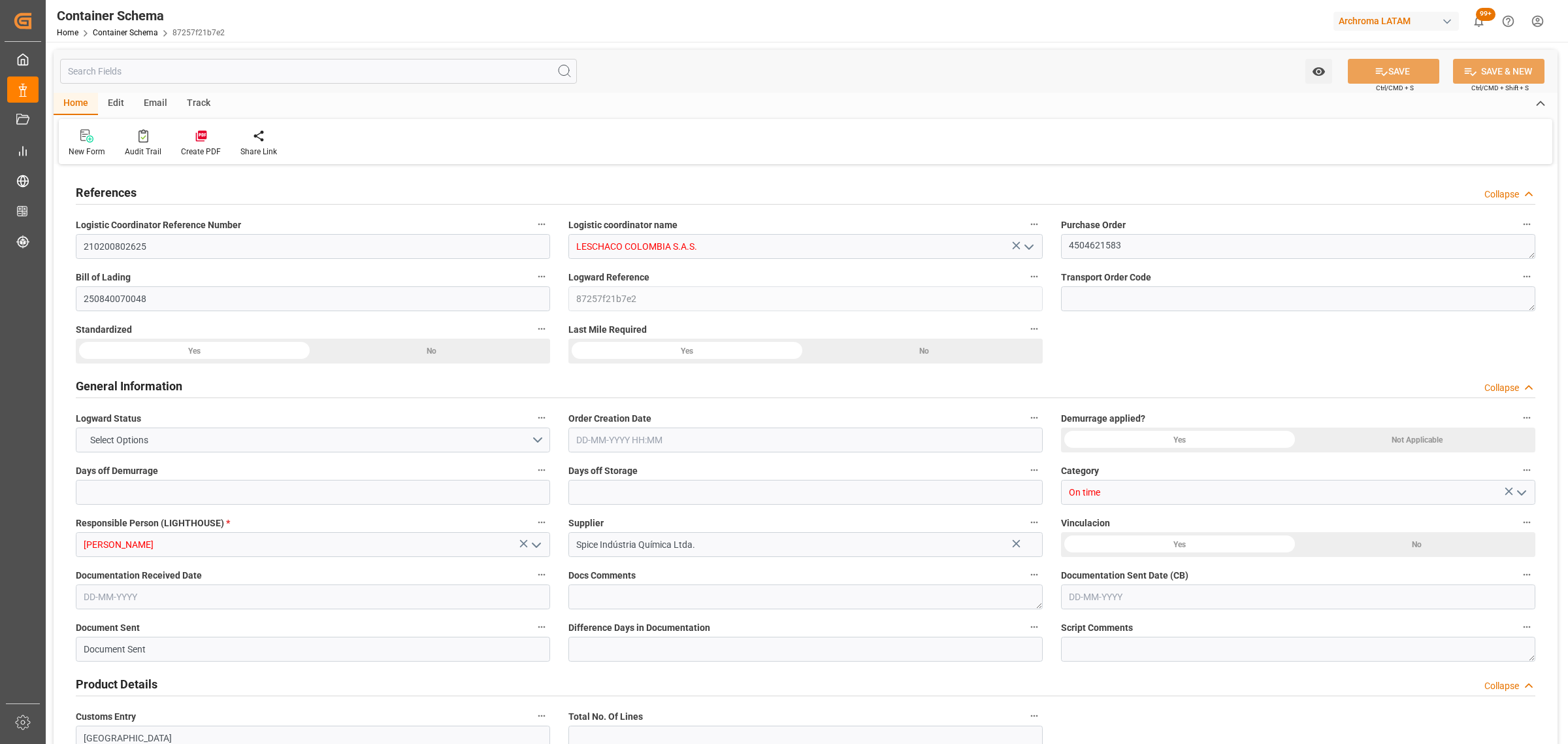
type input "5637.6"
type input "BRSSZ"
type input "COCTG"
type input "9407160"
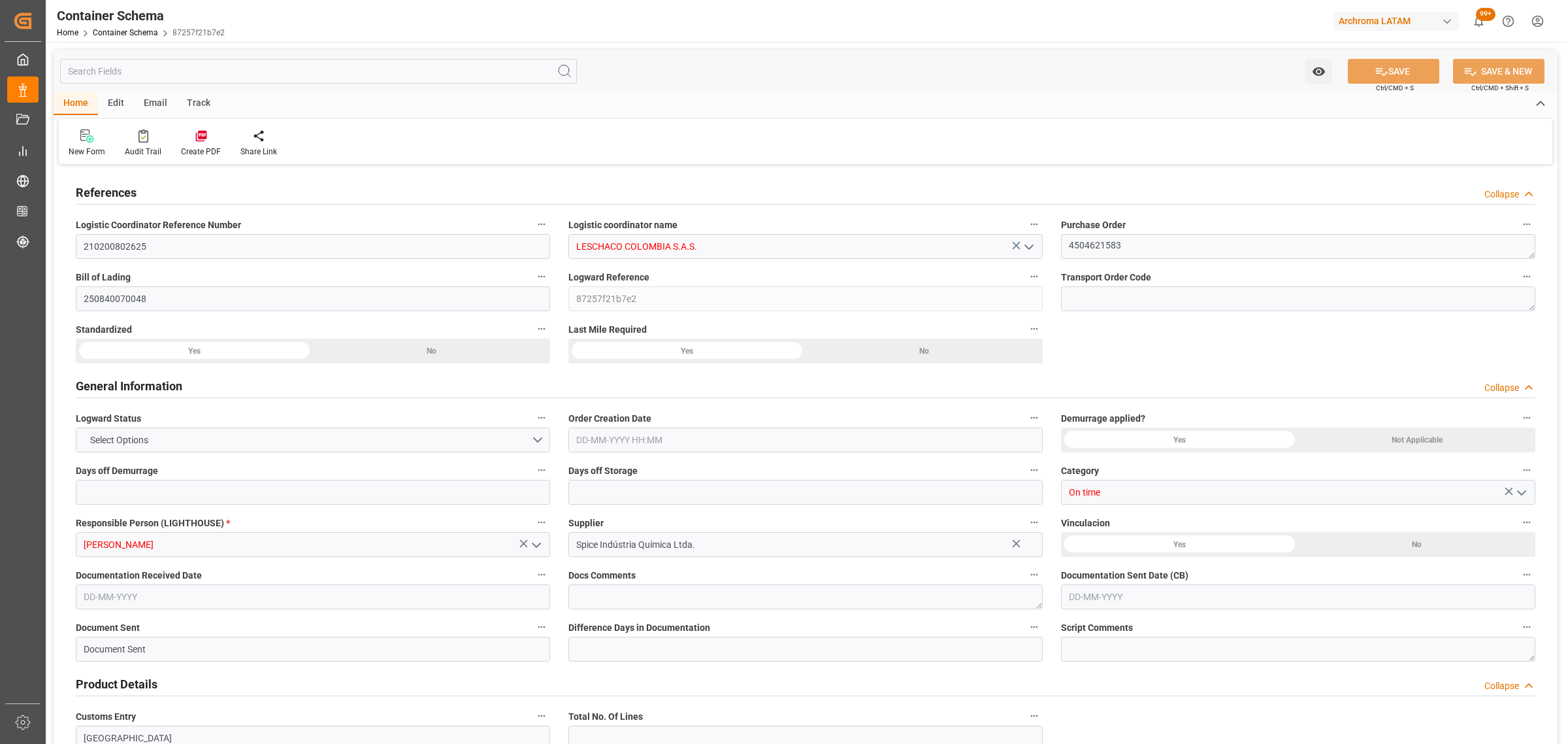
type input "9407160"
type input "[DATE] 08:45"
type input "[DATE]"
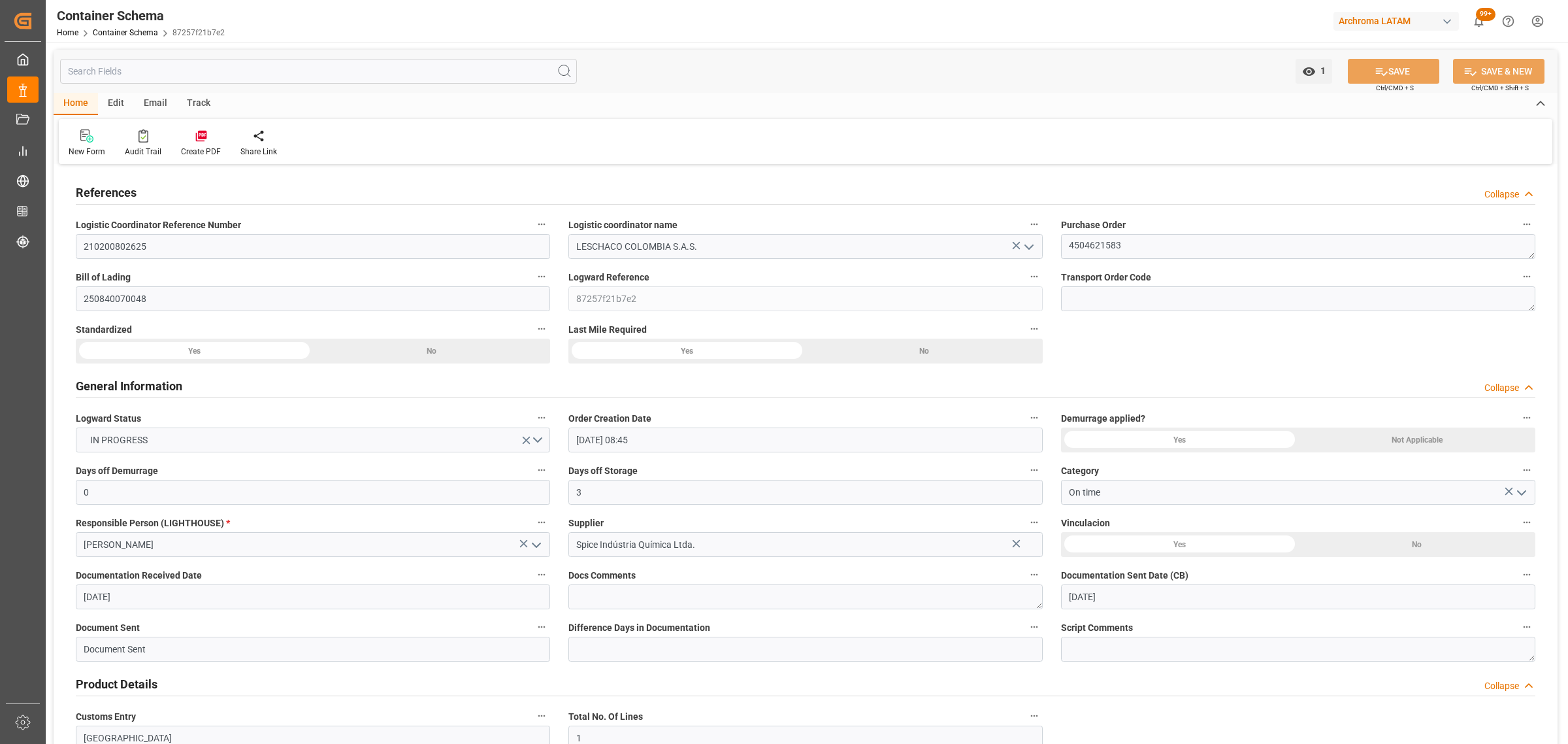
type input "[DATE] 08:30"
type input "[DATE] 00:00"
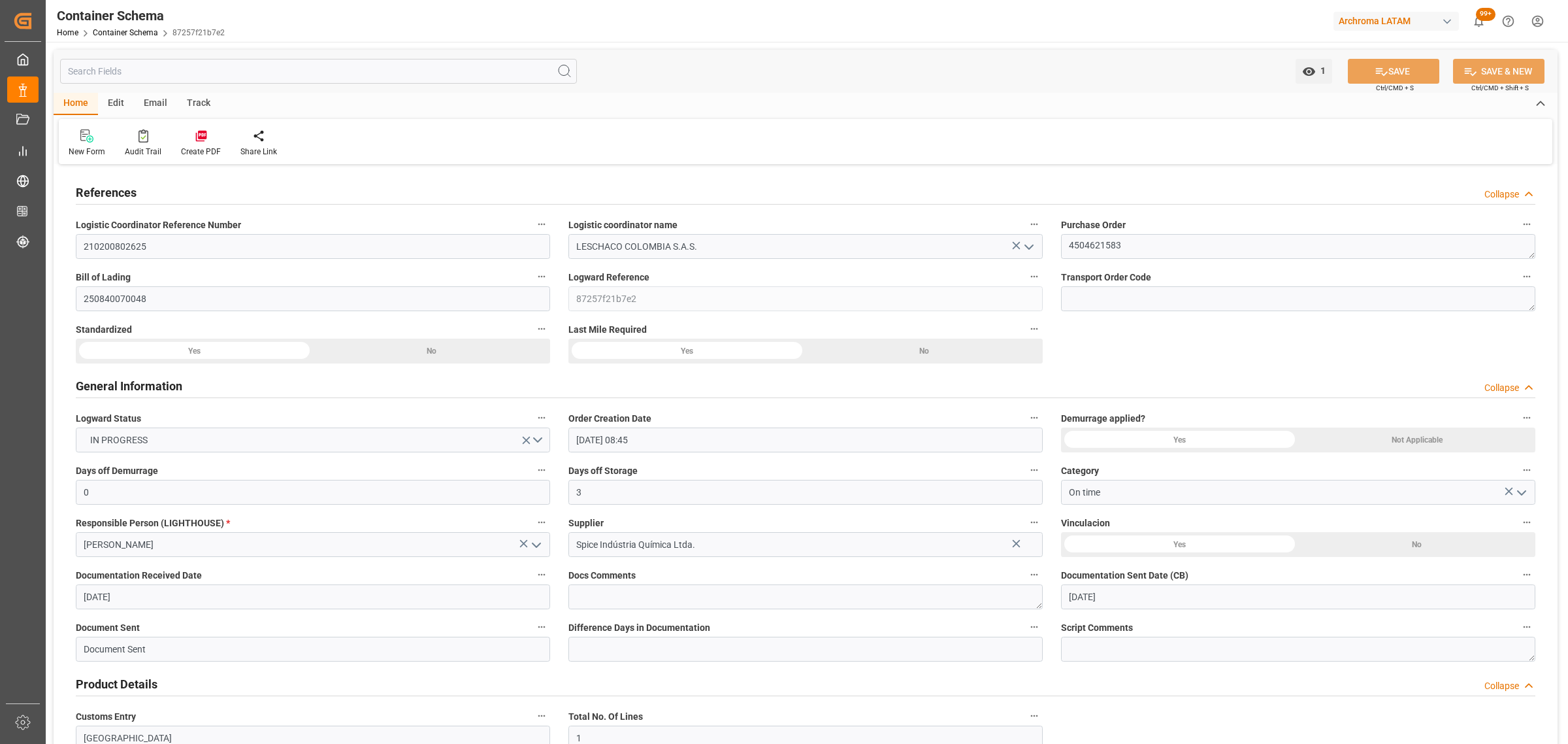
type input "[DATE] 00:00"
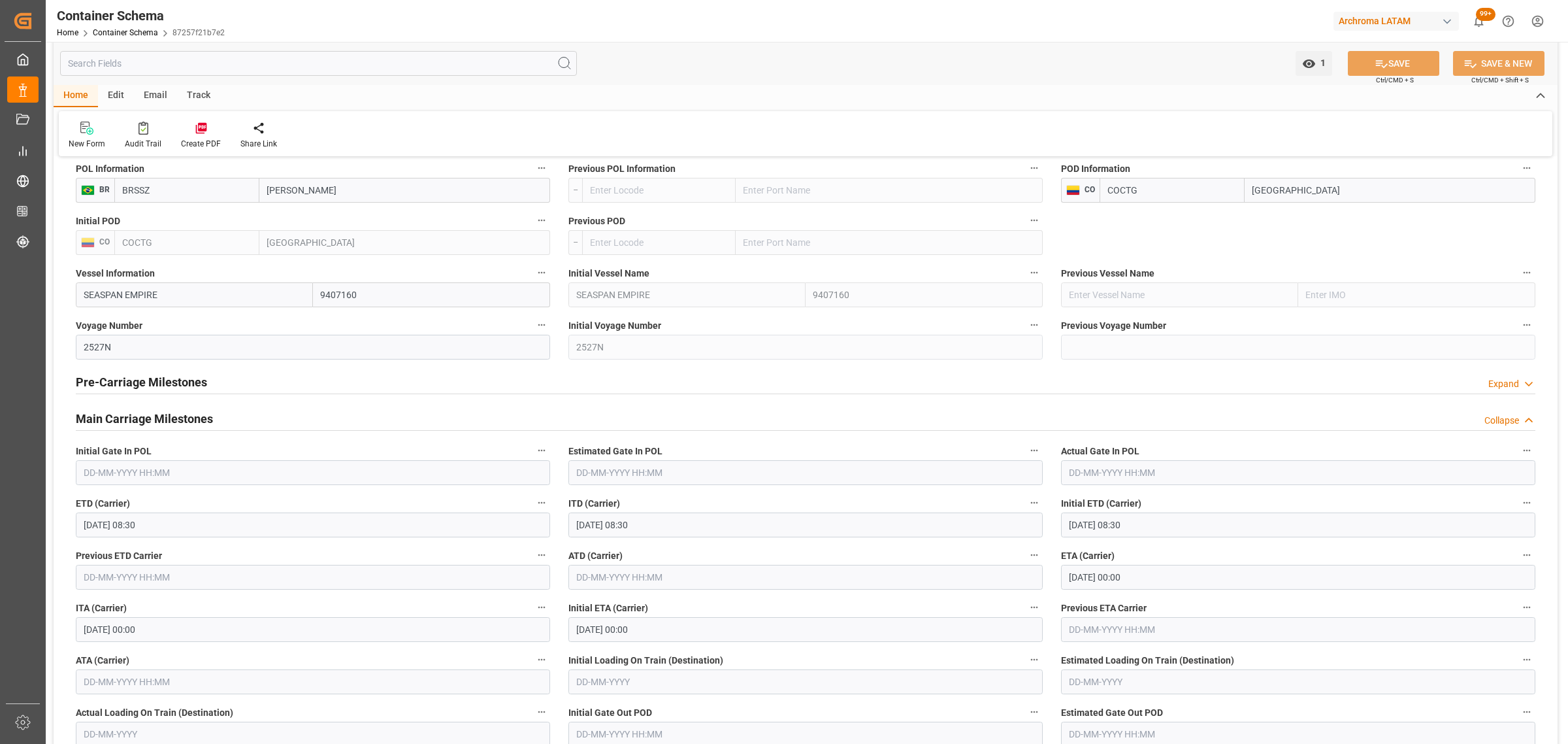
scroll to position [1471, 0]
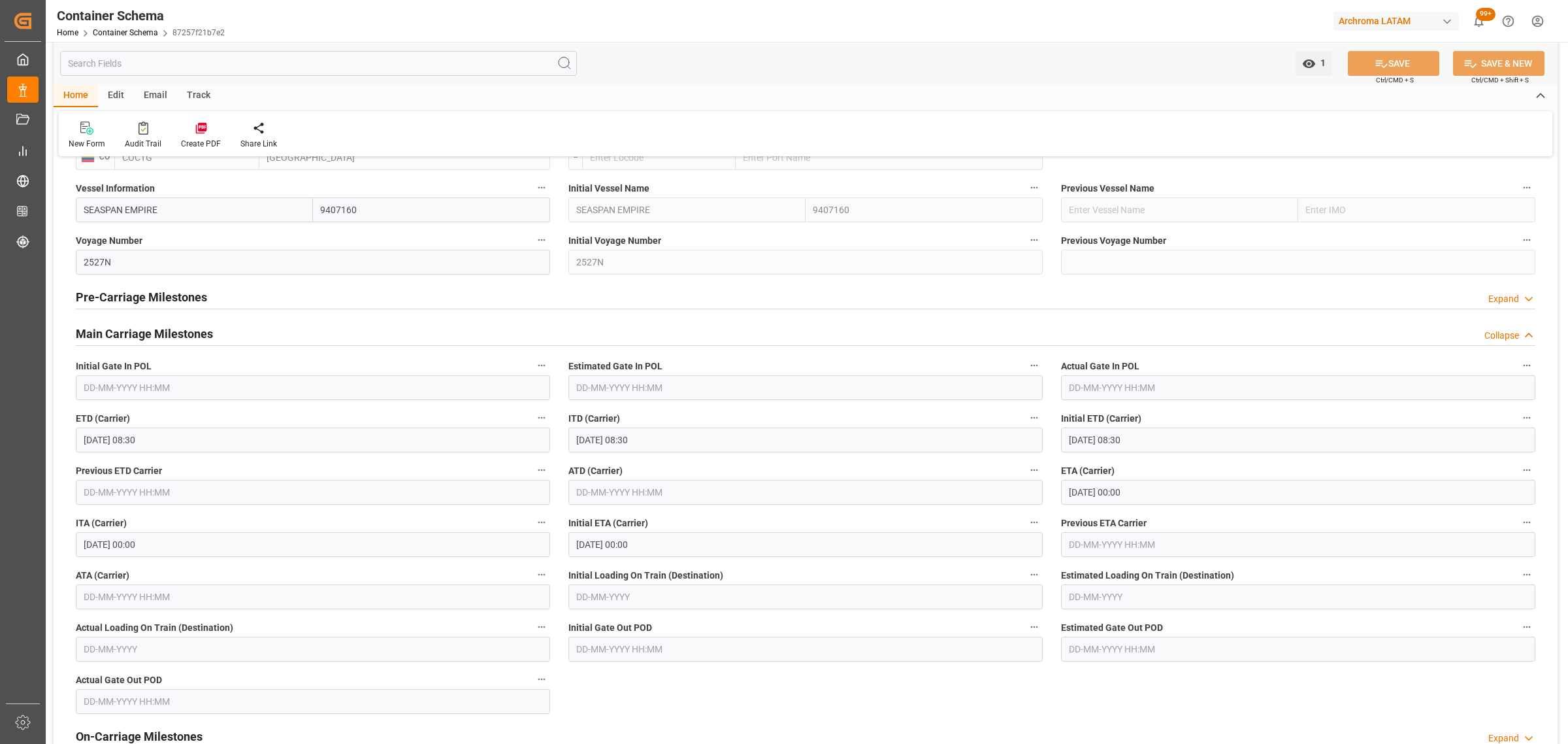
click at [231, 301] on div "Pre-Carriage Milestones Expand" at bounding box center [806, 296] width 1460 height 25
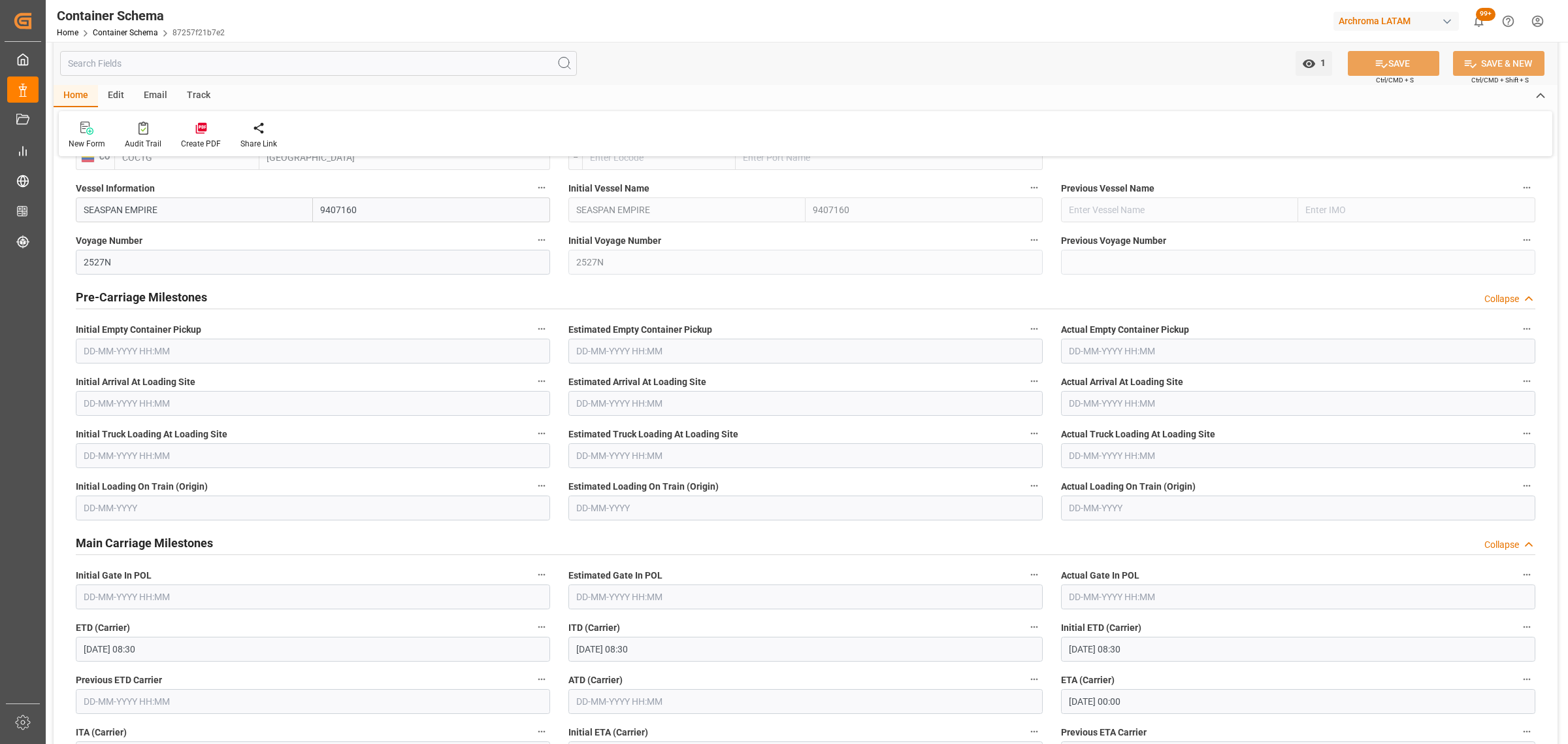
click at [231, 301] on div "Pre-Carriage Milestones Collapse" at bounding box center [806, 296] width 1460 height 25
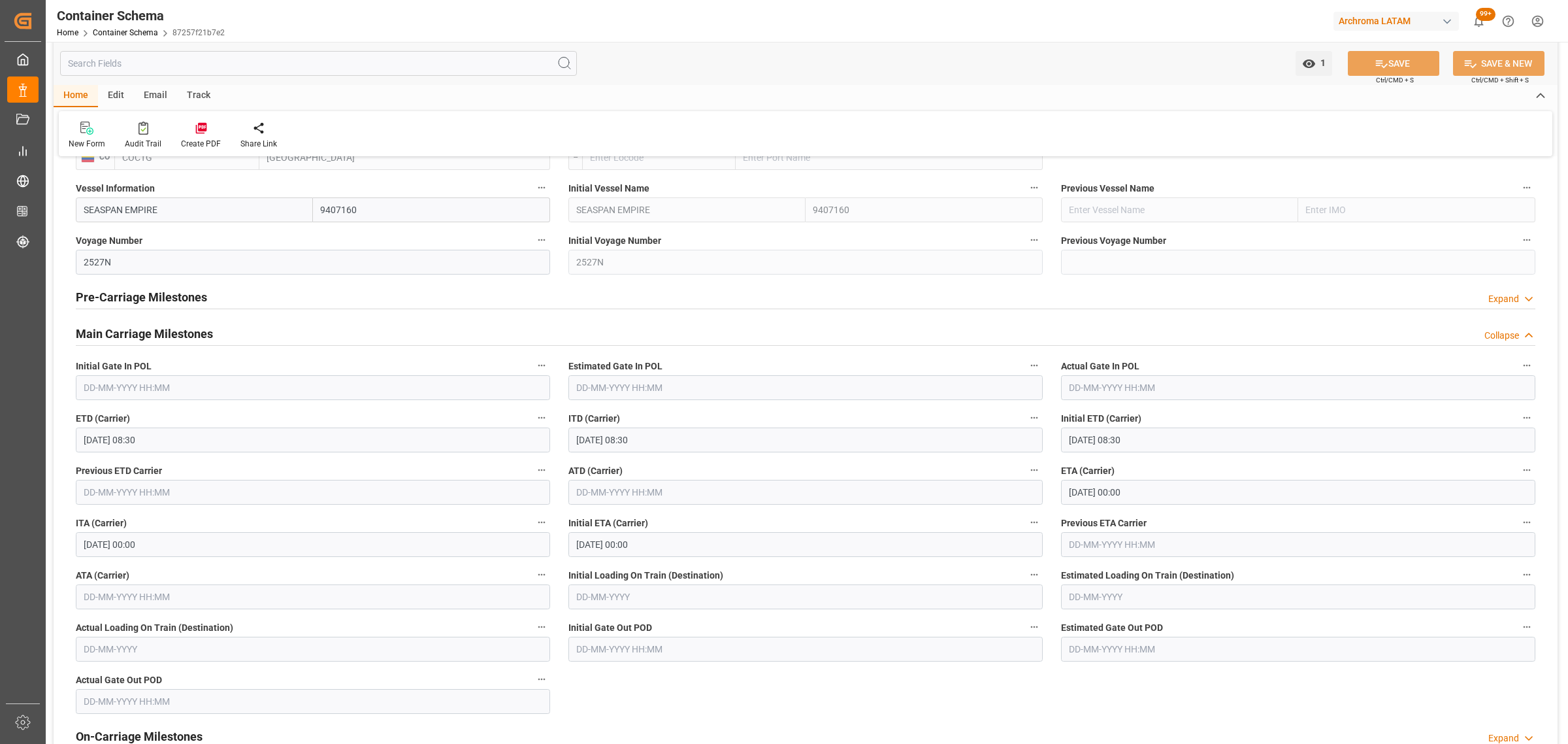
click at [170, 329] on h2 "Main Carriage Milestones" at bounding box center [144, 334] width 137 height 18
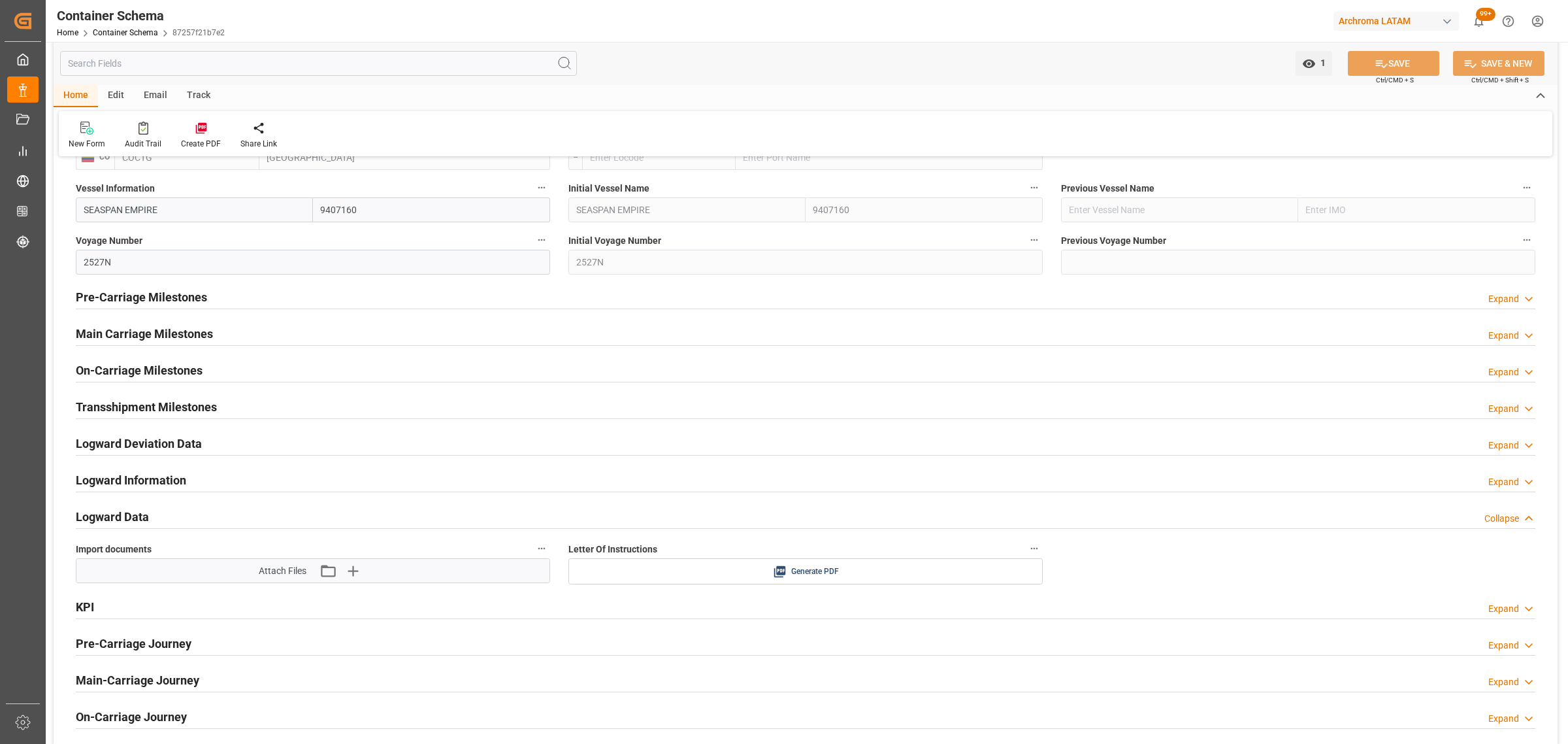
click at [170, 329] on h2 "Main Carriage Milestones" at bounding box center [144, 334] width 137 height 18
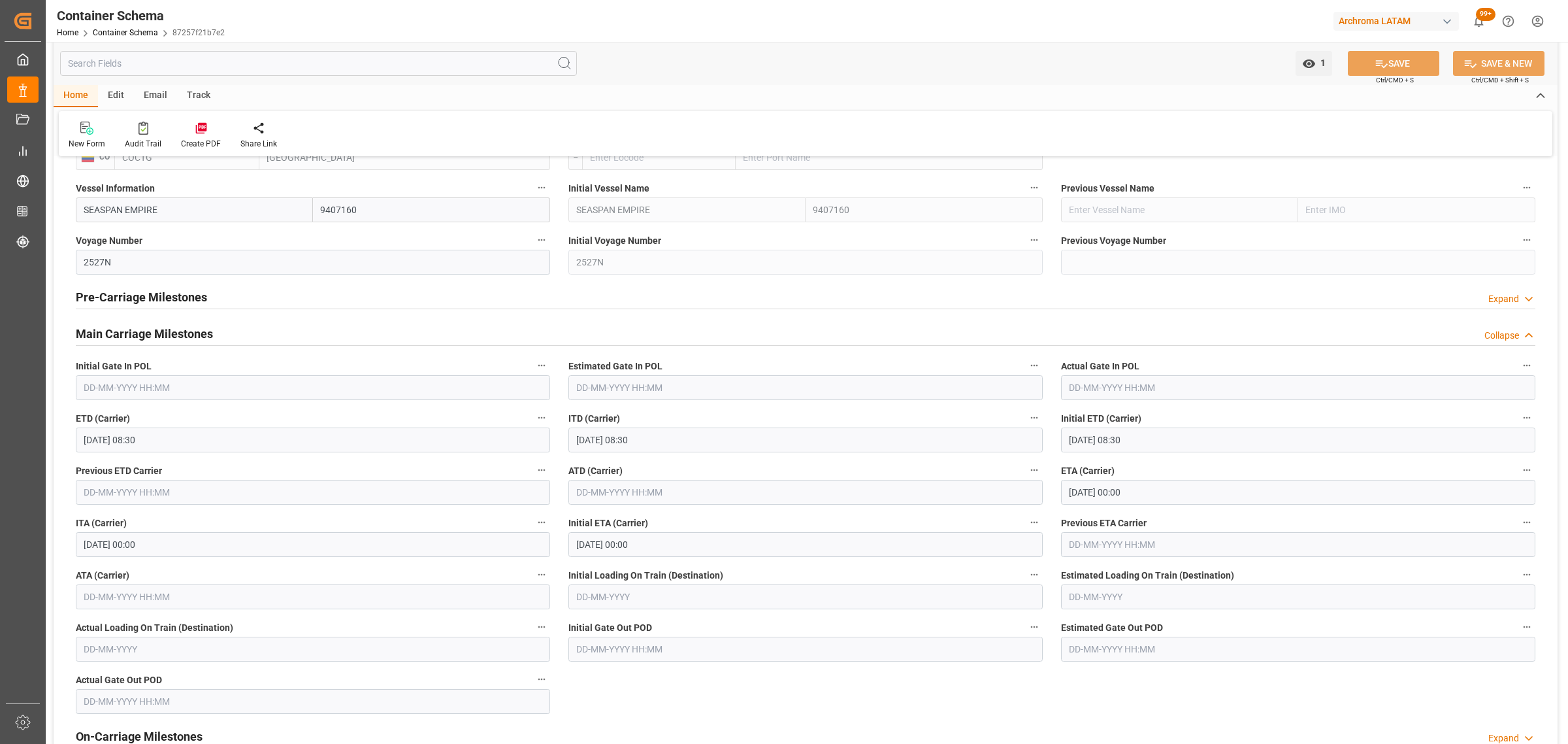
click at [174, 335] on h2 "Main Carriage Milestones" at bounding box center [144, 334] width 137 height 18
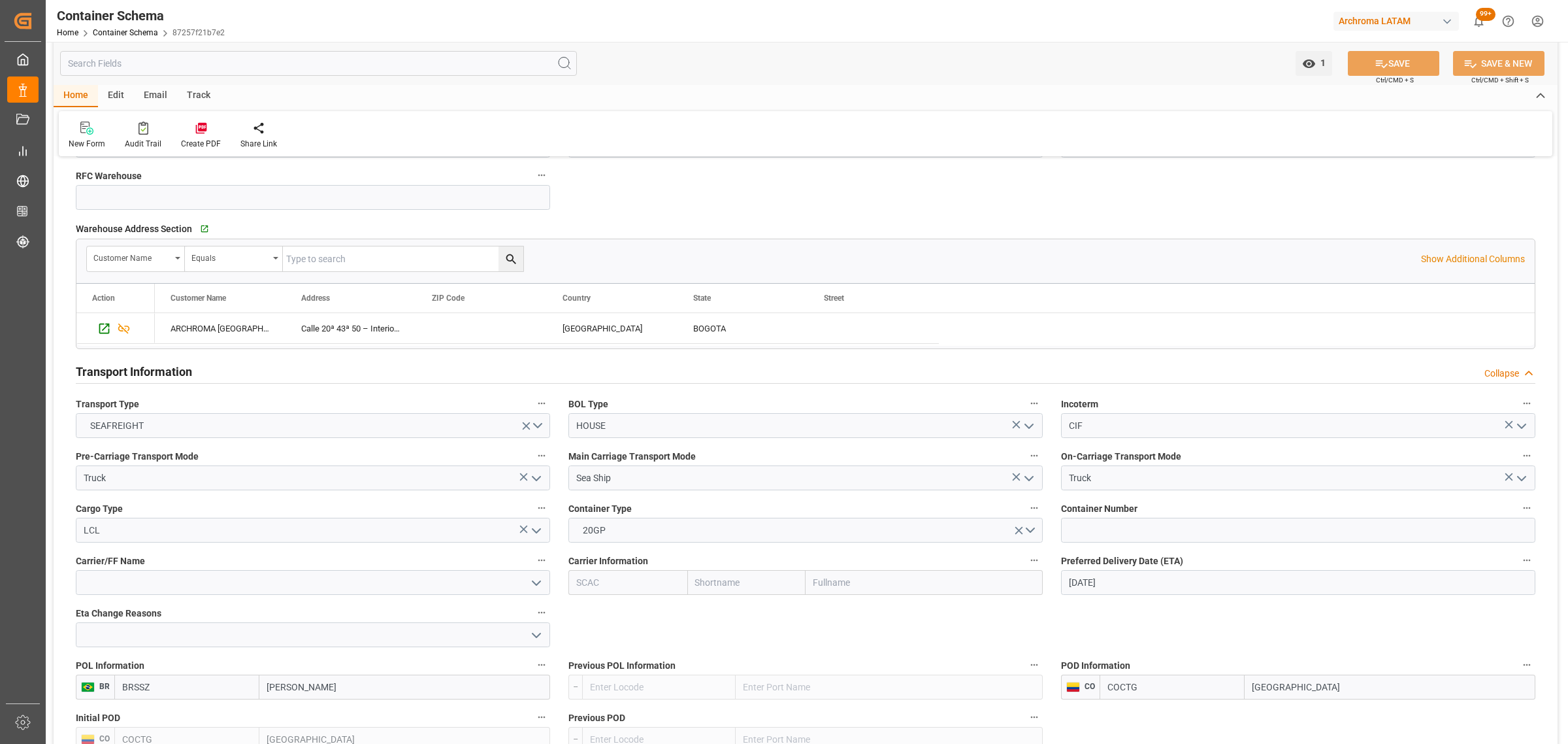
scroll to position [735, 0]
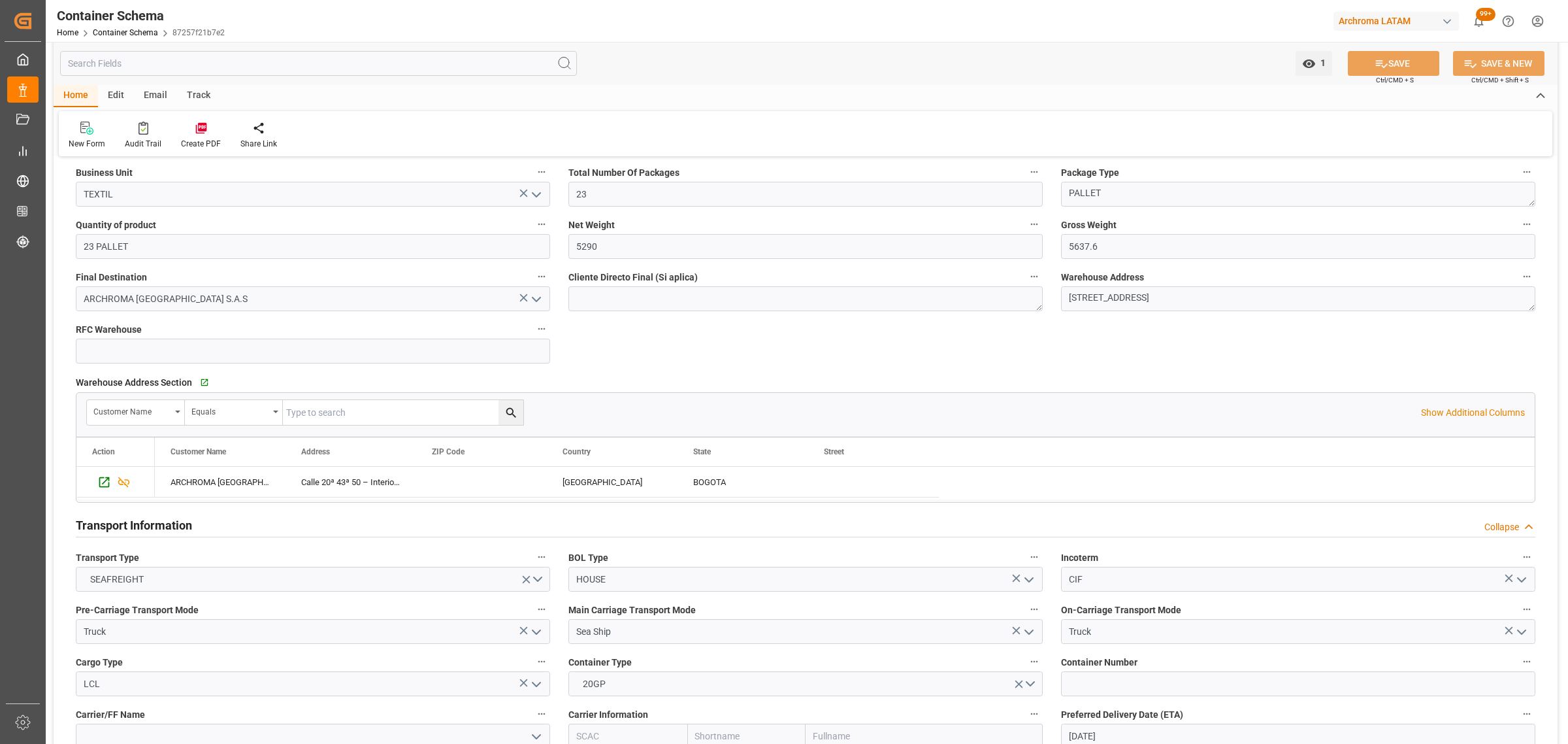
click at [197, 97] on div "Track" at bounding box center [199, 95] width 43 height 22
click at [70, 133] on div at bounding box center [84, 128] width 31 height 14
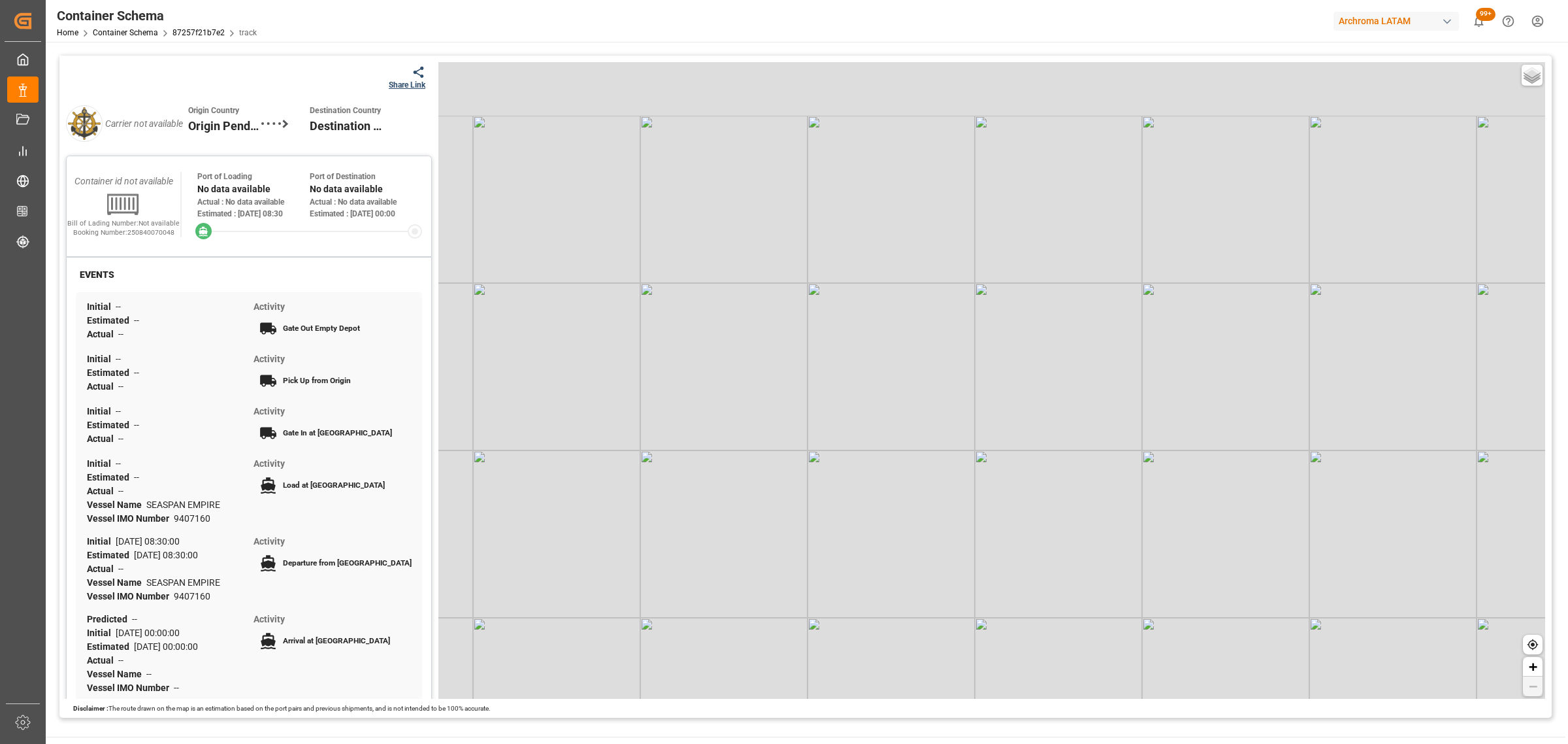
click at [422, 77] on div "Share Link Carrier not available Origin Country Origin Pending Destination Coun…" at bounding box center [249, 494] width 366 height 863
click at [406, 79] on div "Share Link" at bounding box center [407, 85] width 37 height 11
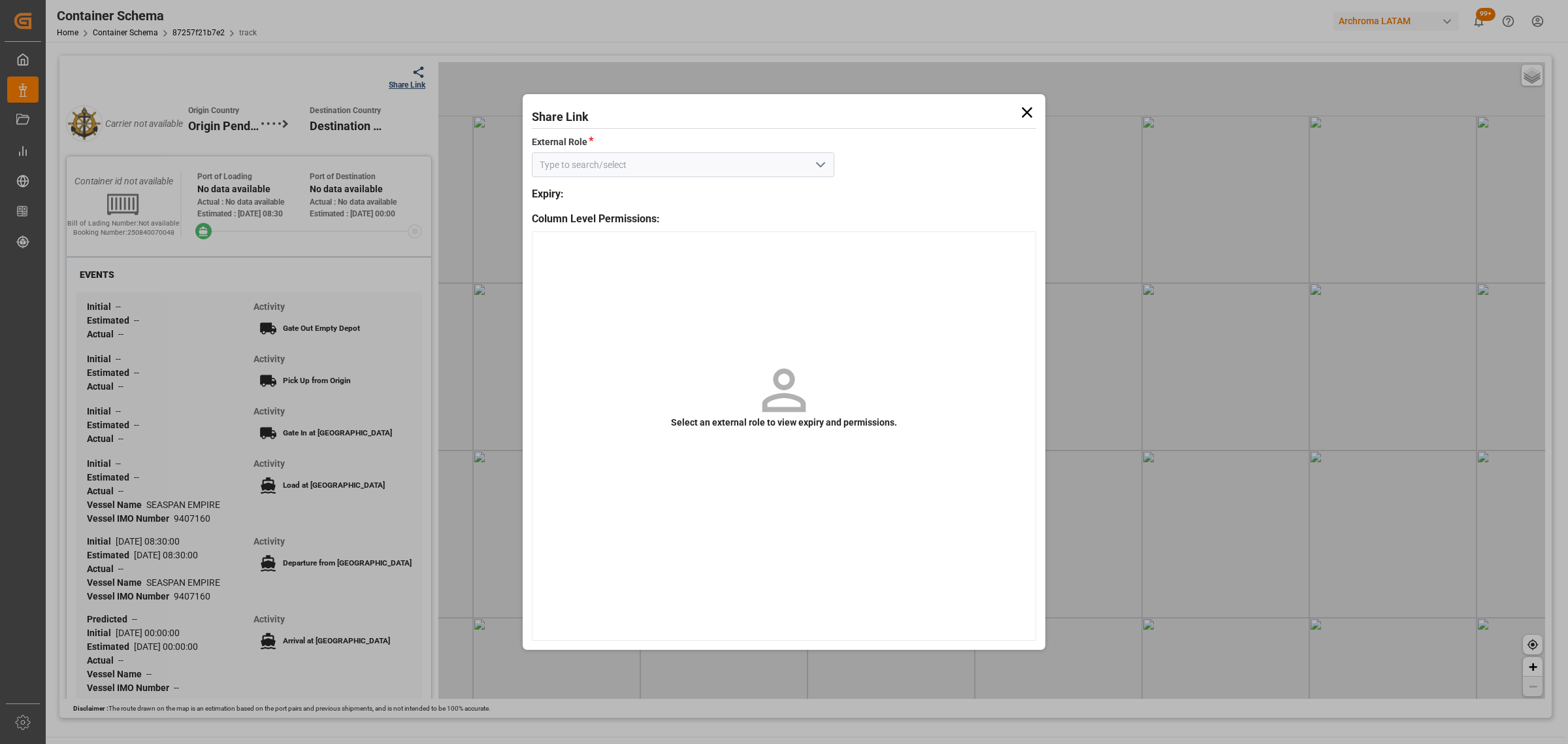
click at [812, 171] on button "open menu" at bounding box center [820, 165] width 19 height 20
click at [727, 199] on div "Customer" at bounding box center [683, 194] width 301 height 29
type input "Customer"
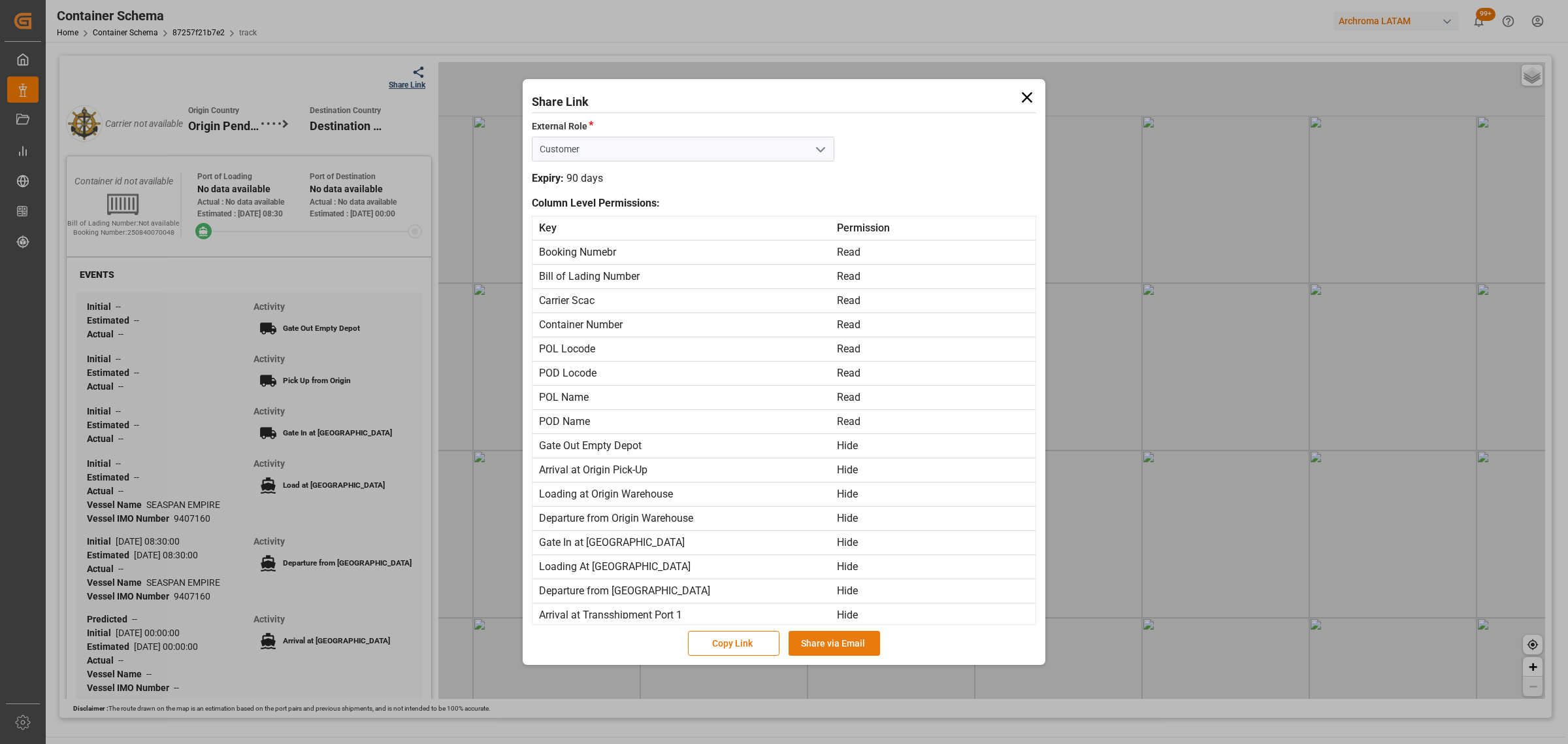
click at [843, 636] on button "Share via Email" at bounding box center [835, 643] width 92 height 25
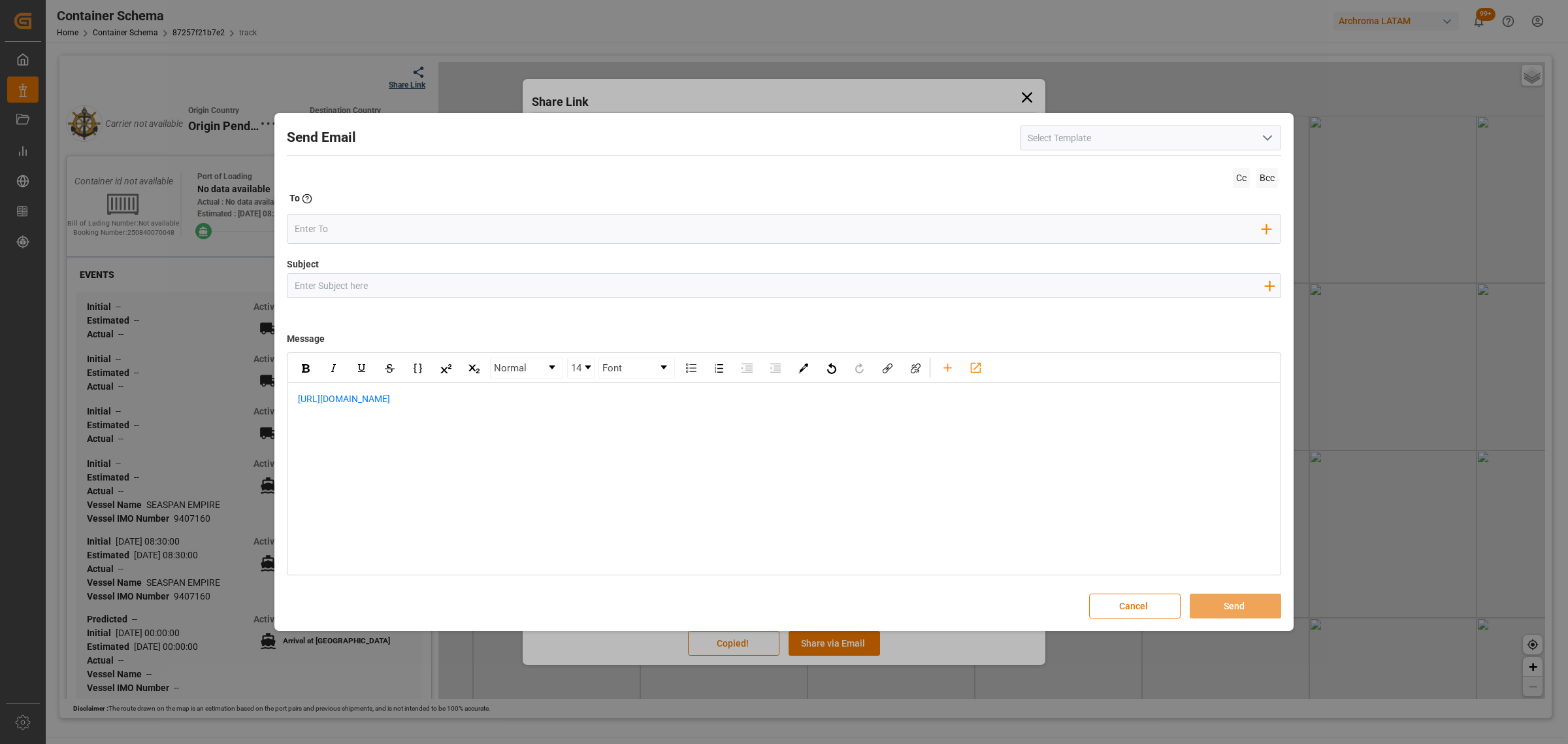
click at [413, 288] on input "Subject" at bounding box center [779, 286] width 983 height 23
paste input "PO 4504621583 //TE//DOCUMENTOS//SPICE INDUSTRIA QUIMICA LTDA / ARCHROMA [GEOGRA…"
drag, startPoint x: 449, startPoint y: 284, endPoint x: 384, endPoint y: 286, distance: 65.0
click at [384, 286] on input "PO 4504621583 //TE//DOCUMENTOS//SPICE INDUSTRIA QUIMICA LTDA / ARCHROMA [GEOGRA…" at bounding box center [779, 286] width 983 height 23
type input "PO 4504621583 //TE//LOGWARD STATUS//SPICE INDUSTRIA QUIMICA LTDA / ARCHROMA [GE…"
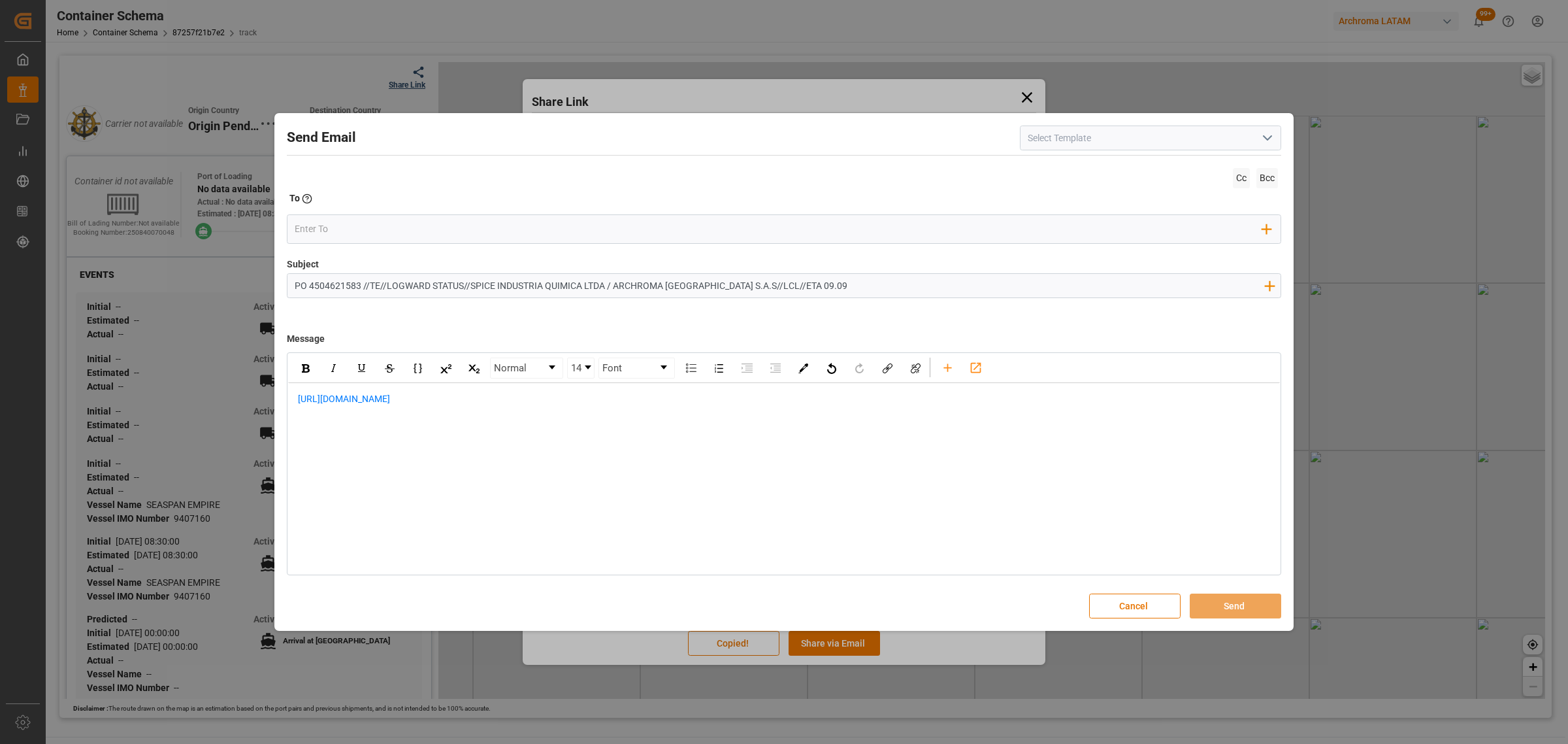
click at [299, 400] on span "[URL][DOMAIN_NAME]" at bounding box center [344, 398] width 92 height 11
click at [329, 402] on div "rdw-editor" at bounding box center [784, 399] width 973 height 14
click at [341, 402] on div "rdw-editor" at bounding box center [784, 399] width 973 height 14
click at [327, 381] on div "Normal 14 Font" at bounding box center [784, 368] width 992 height 29
paste div "rdw-editor"
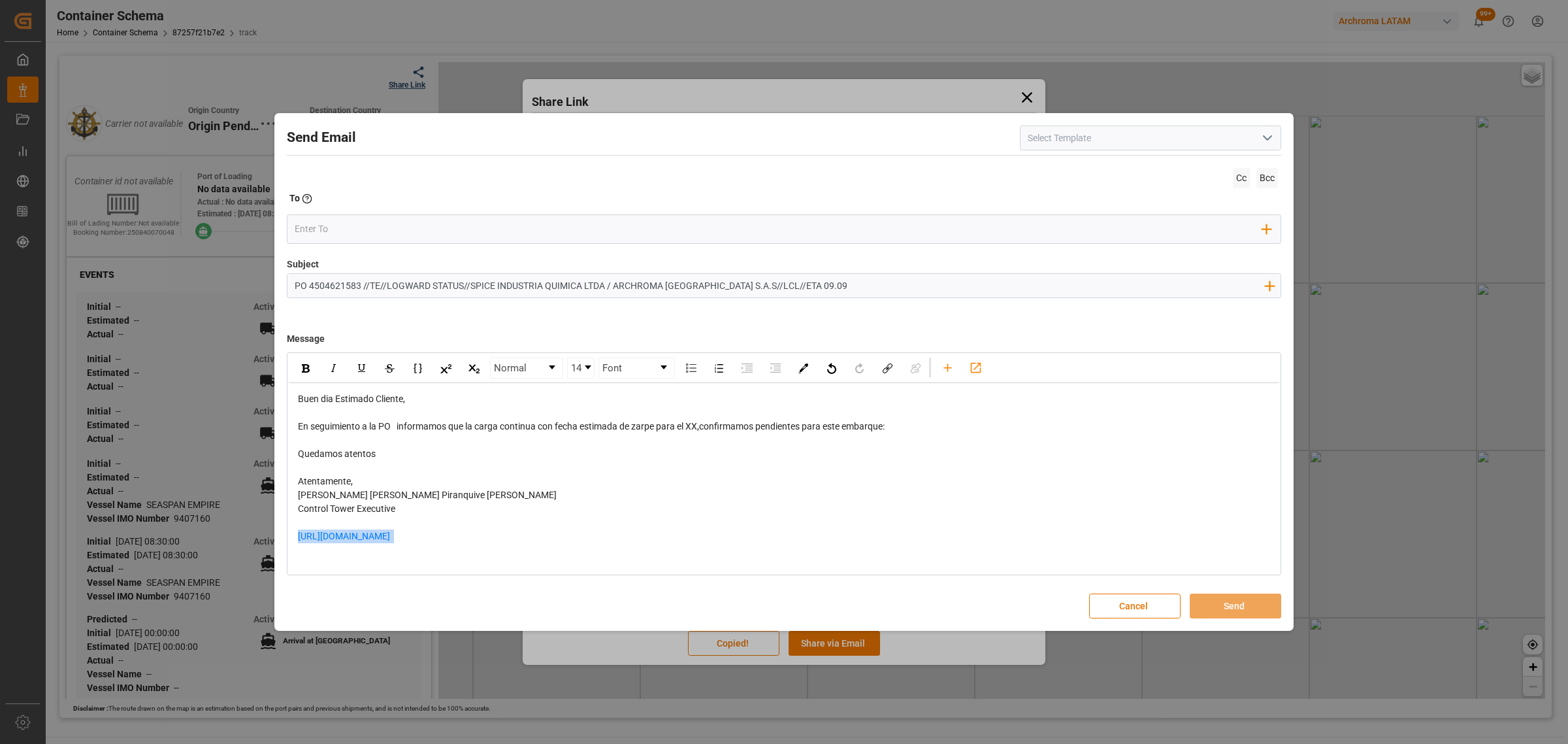
drag, startPoint x: 524, startPoint y: 550, endPoint x: 179, endPoint y: 541, distance: 345.1
click at [179, 541] on div "Send Email Cc Bcc To Enter the TO Email address Add Field to To Subject PO 4504…" at bounding box center [784, 372] width 1568 height 744
click at [334, 438] on div "rdw-editor" at bounding box center [784, 440] width 973 height 14
click at [908, 426] on div "En seguimiento a la PO informamos que la carga continua con fecha estimada de z…" at bounding box center [784, 426] width 973 height 14
drag, startPoint x: 700, startPoint y: 429, endPoint x: 691, endPoint y: 429, distance: 9.0
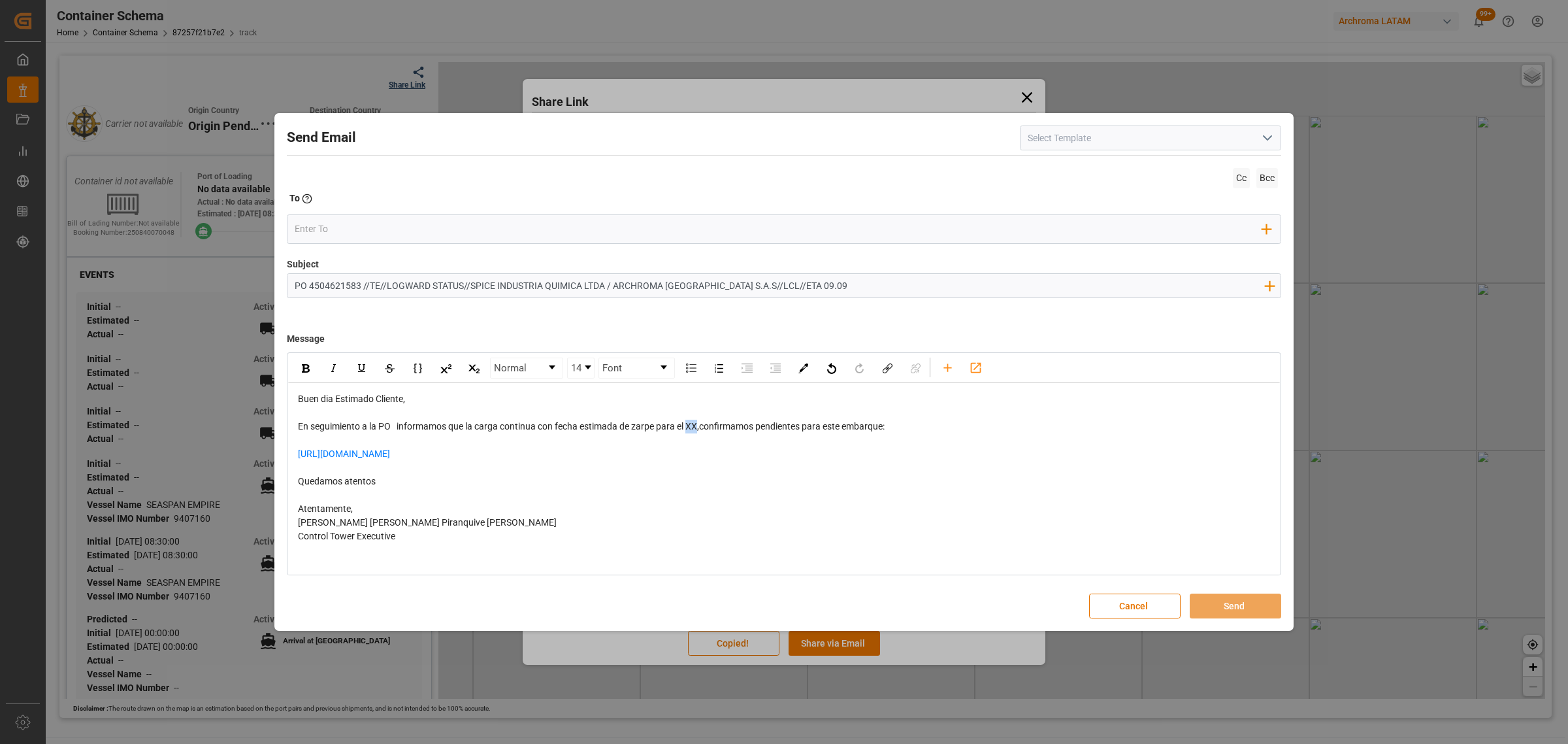
click at [691, 429] on span "En seguimiento a la PO informamos que la carga continua con fecha estimada de z…" at bounding box center [591, 426] width 587 height 11
click at [954, 420] on div "En seguimiento a la PO informamos que la carga continua con fecha estimada de z…" at bounding box center [784, 426] width 973 height 14
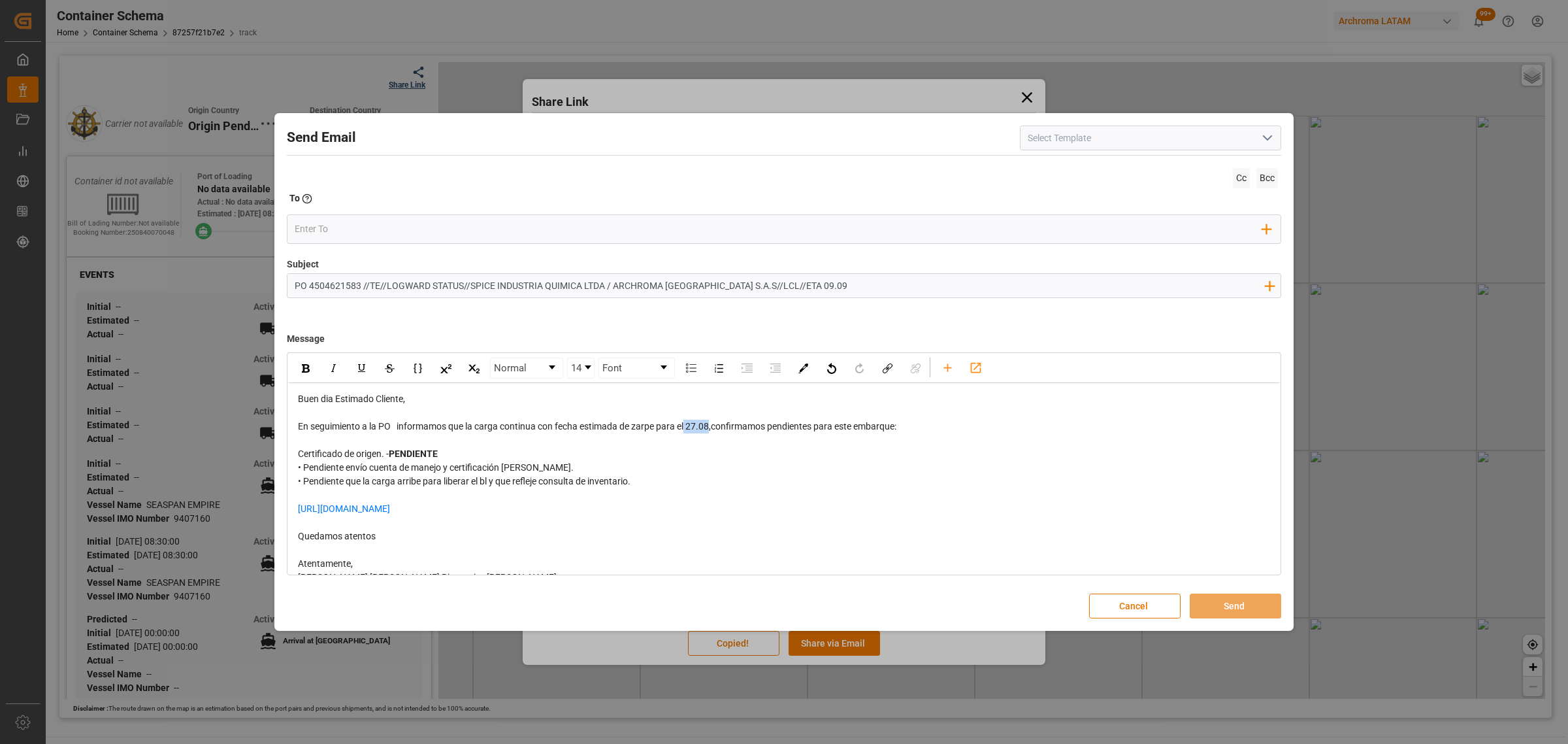
drag, startPoint x: 712, startPoint y: 430, endPoint x: 686, endPoint y: 428, distance: 26.1
click at [686, 428] on span "En seguimiento a la PO informamos que la carga continua con fecha estimada de z…" at bounding box center [597, 426] width 598 height 11
click at [303, 366] on img "rdw-inline-control" at bounding box center [306, 368] width 8 height 9
drag, startPoint x: 330, startPoint y: 200, endPoint x: 327, endPoint y: 224, distance: 24.2
click at [330, 204] on div "To Enter the TO Email address" at bounding box center [784, 201] width 995 height 19
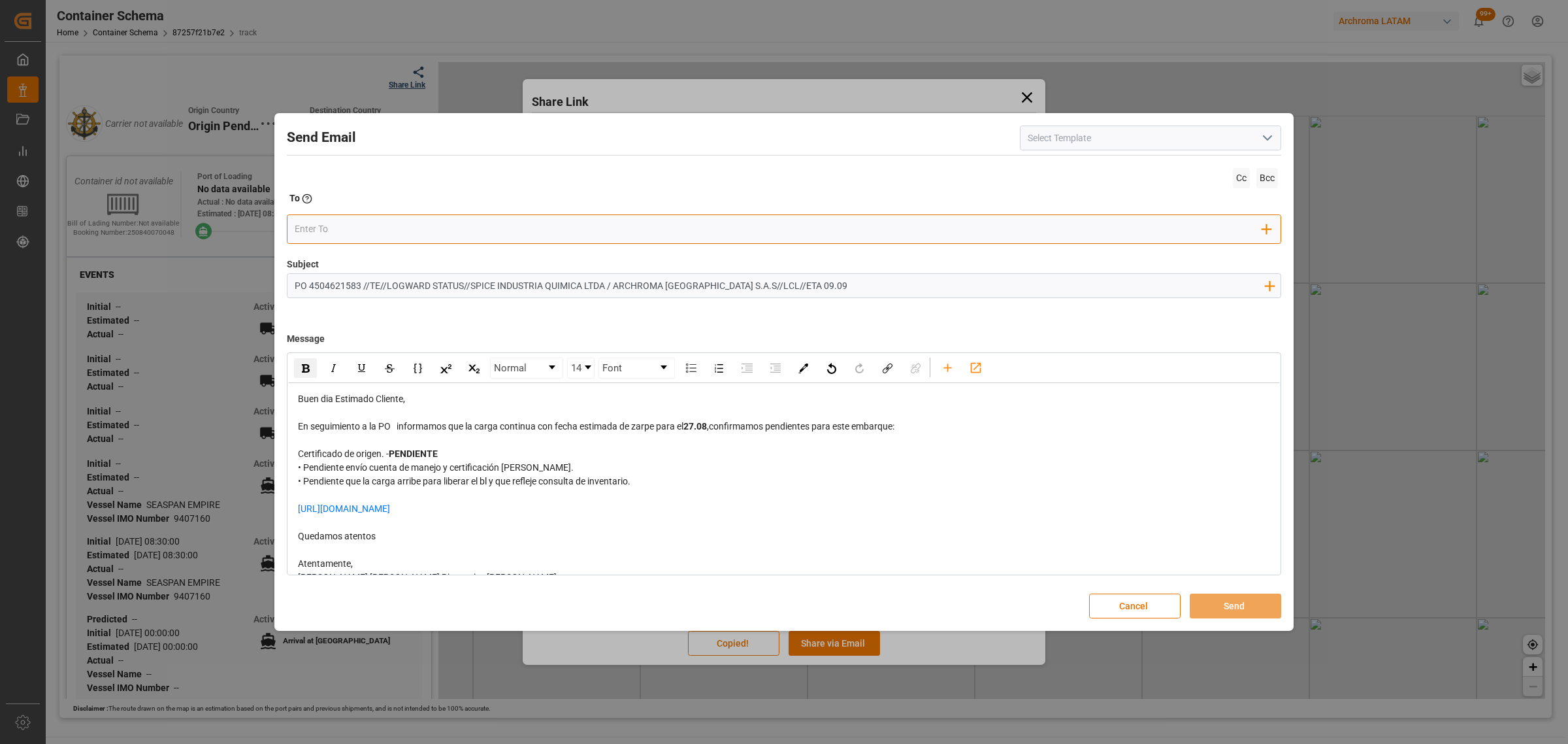
click at [327, 224] on input "email" at bounding box center [779, 228] width 968 height 19
type input "[PERSON_NAME]"
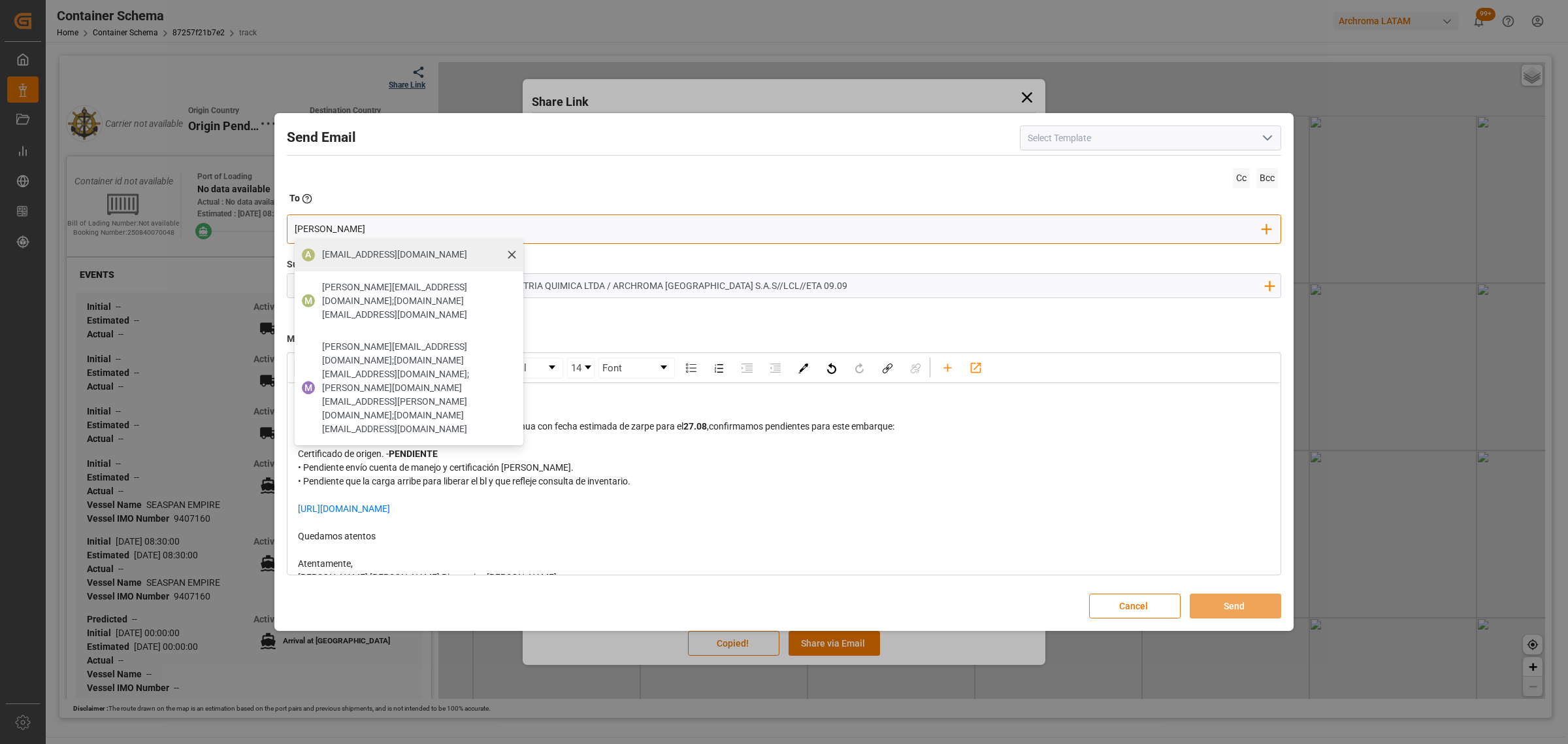
click at [405, 259] on span "[EMAIL_ADDRESS][DOMAIN_NAME]" at bounding box center [395, 254] width 145 height 14
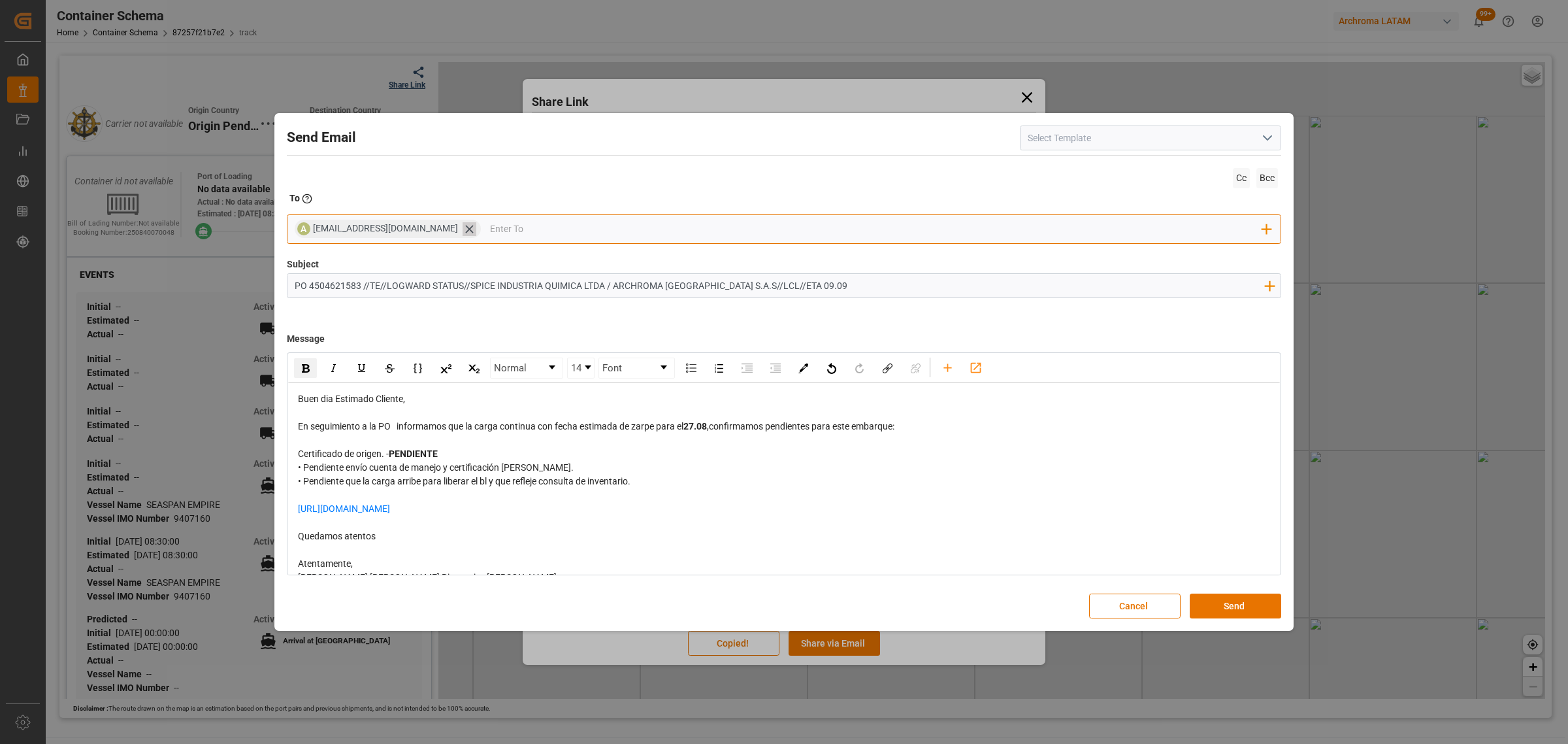
drag, startPoint x: 458, startPoint y: 232, endPoint x: 448, endPoint y: 232, distance: 10.0
click at [455, 232] on div "[EMAIL_ADDRESS][DOMAIN_NAME]" at bounding box center [397, 229] width 168 height 14
click at [463, 230] on icon at bounding box center [469, 229] width 14 height 14
click at [441, 230] on input "email" at bounding box center [779, 228] width 968 height 19
type input "[PERSON_NAME]"
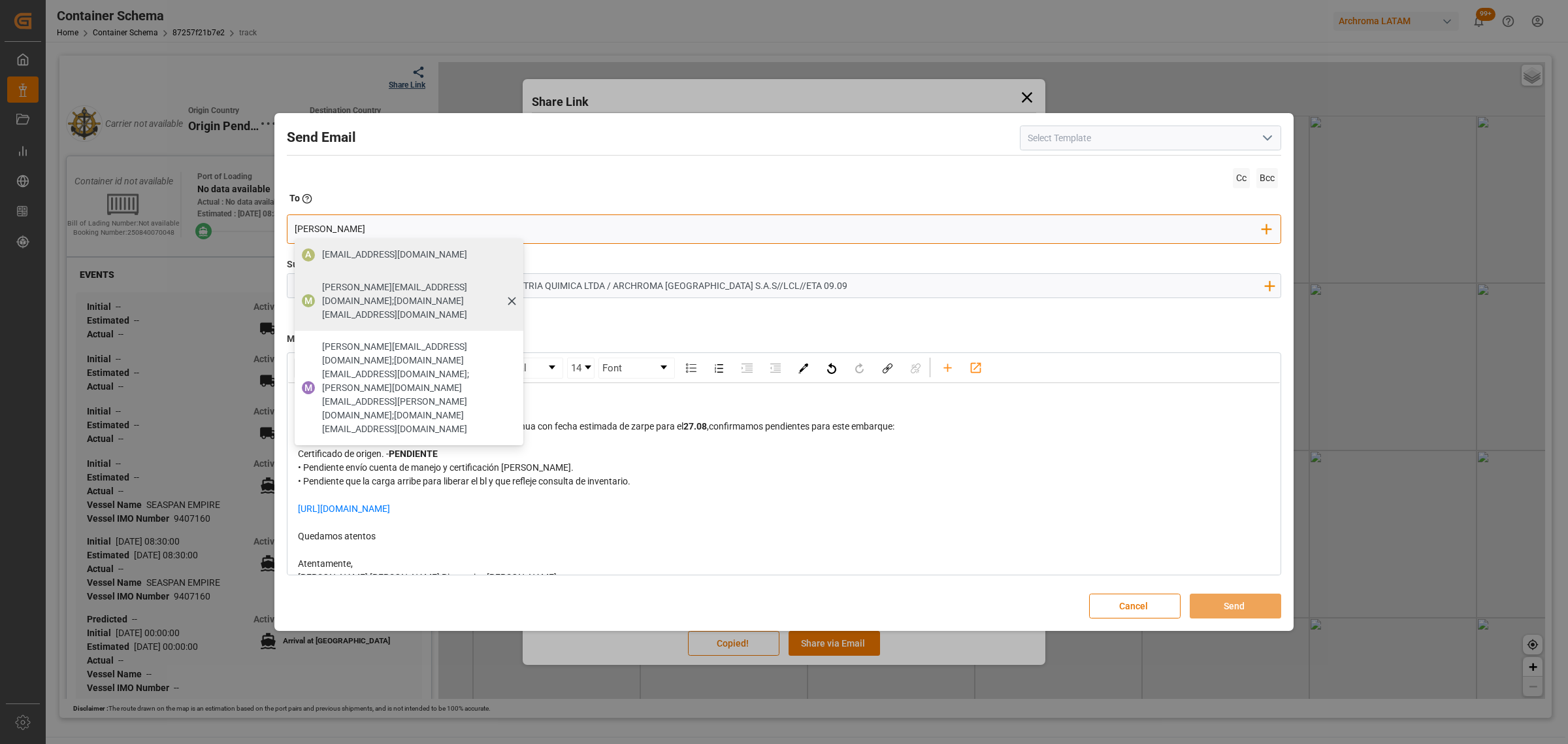
click at [426, 288] on span "[PERSON_NAME][EMAIL_ADDRESS][DOMAIN_NAME];[DOMAIN_NAME][EMAIL_ADDRESS][DOMAIN_N…" at bounding box center [418, 301] width 192 height 41
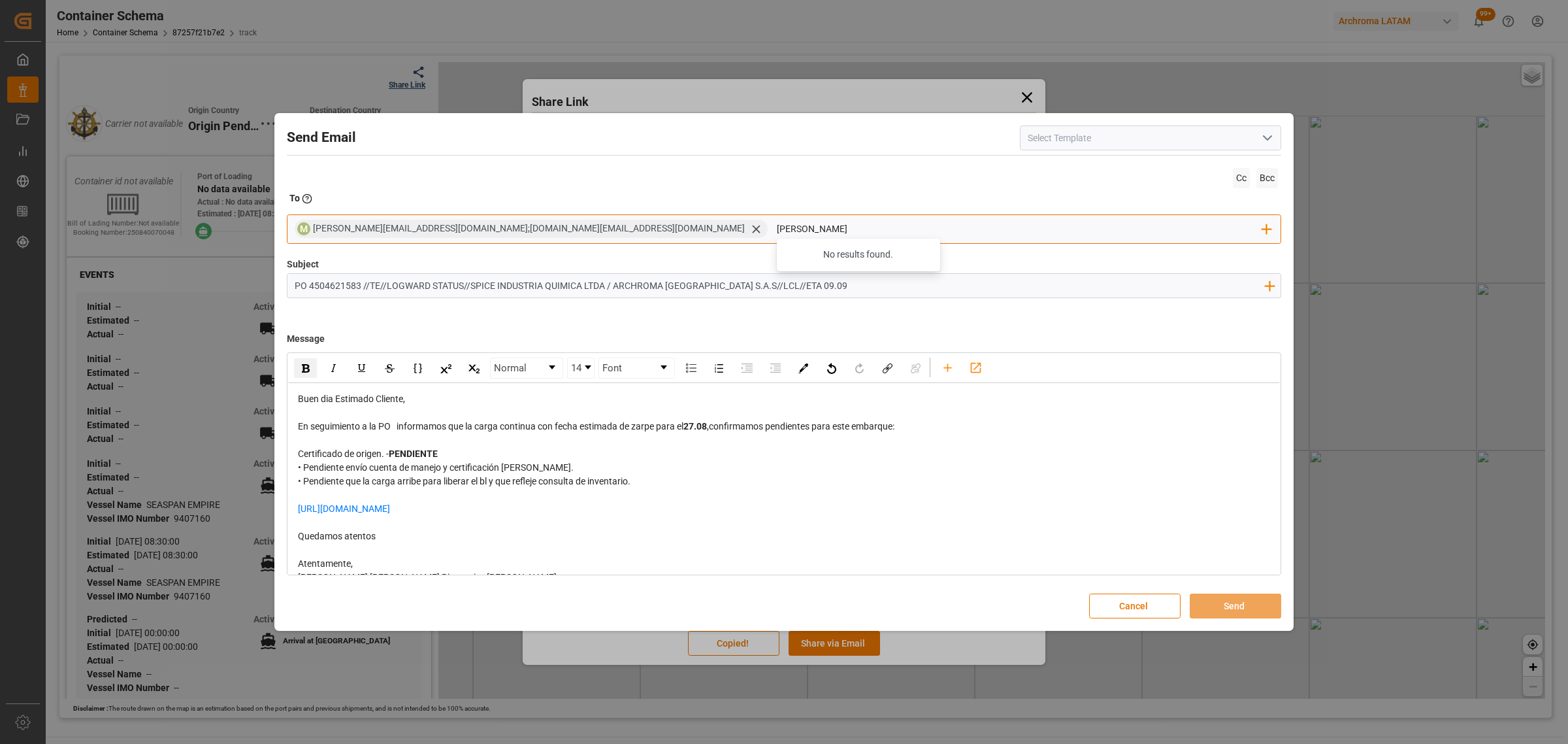
type input "nancy"
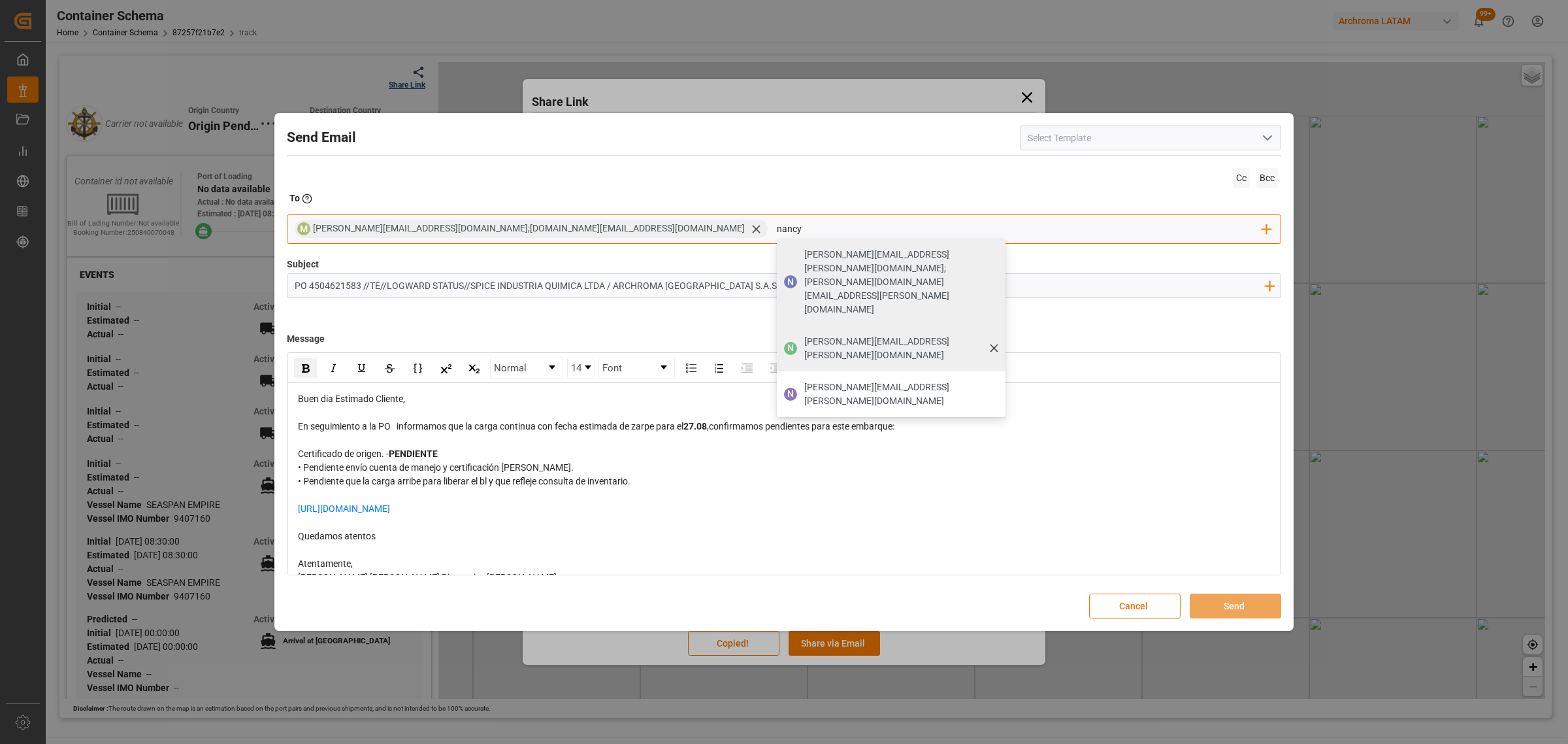
click at [804, 334] on span "[PERSON_NAME][EMAIL_ADDRESS][PERSON_NAME][DOMAIN_NAME]" at bounding box center [900, 348] width 192 height 27
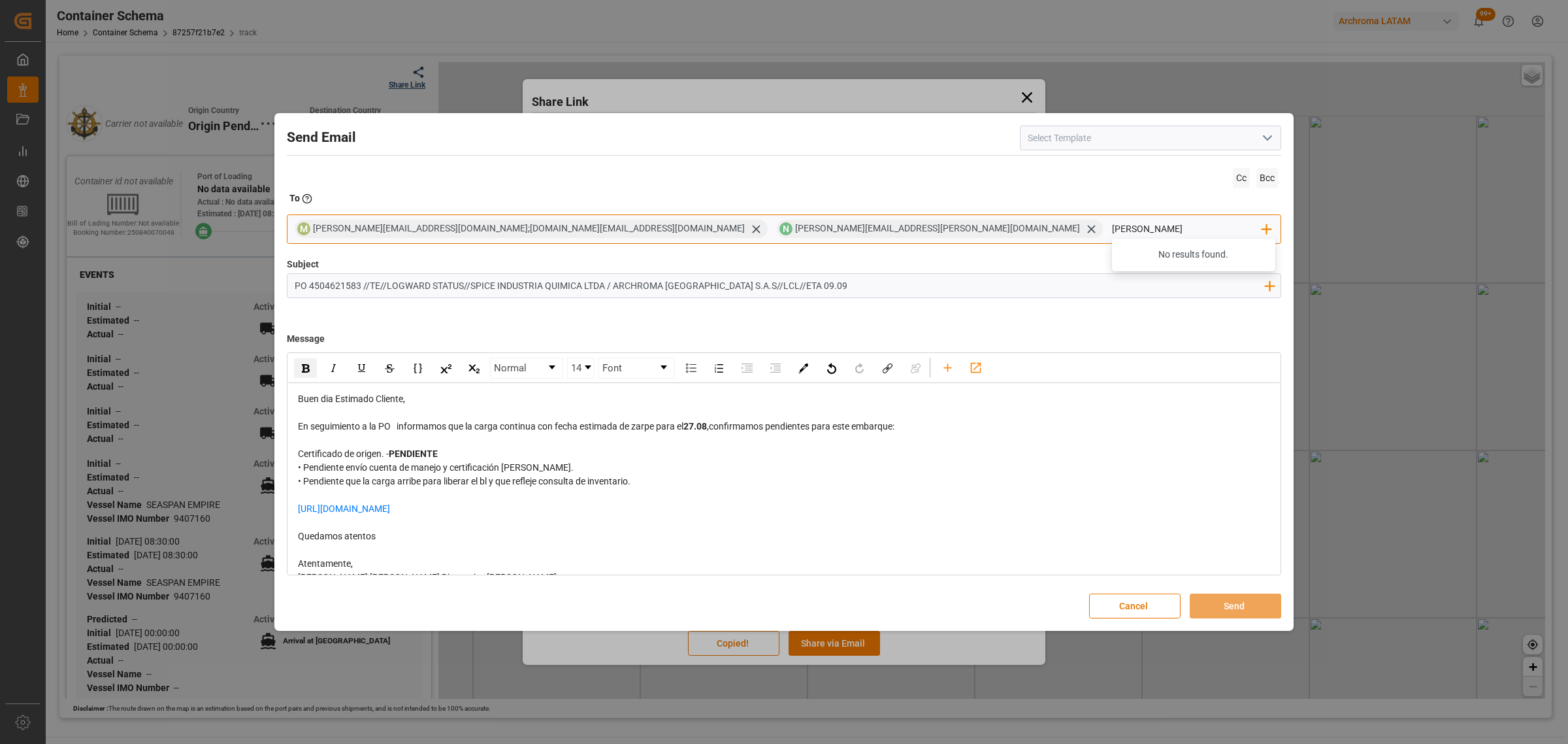
type input "[PERSON_NAME][EMAIL_ADDRESS][PERSON_NAME][DOMAIN_NAME]"
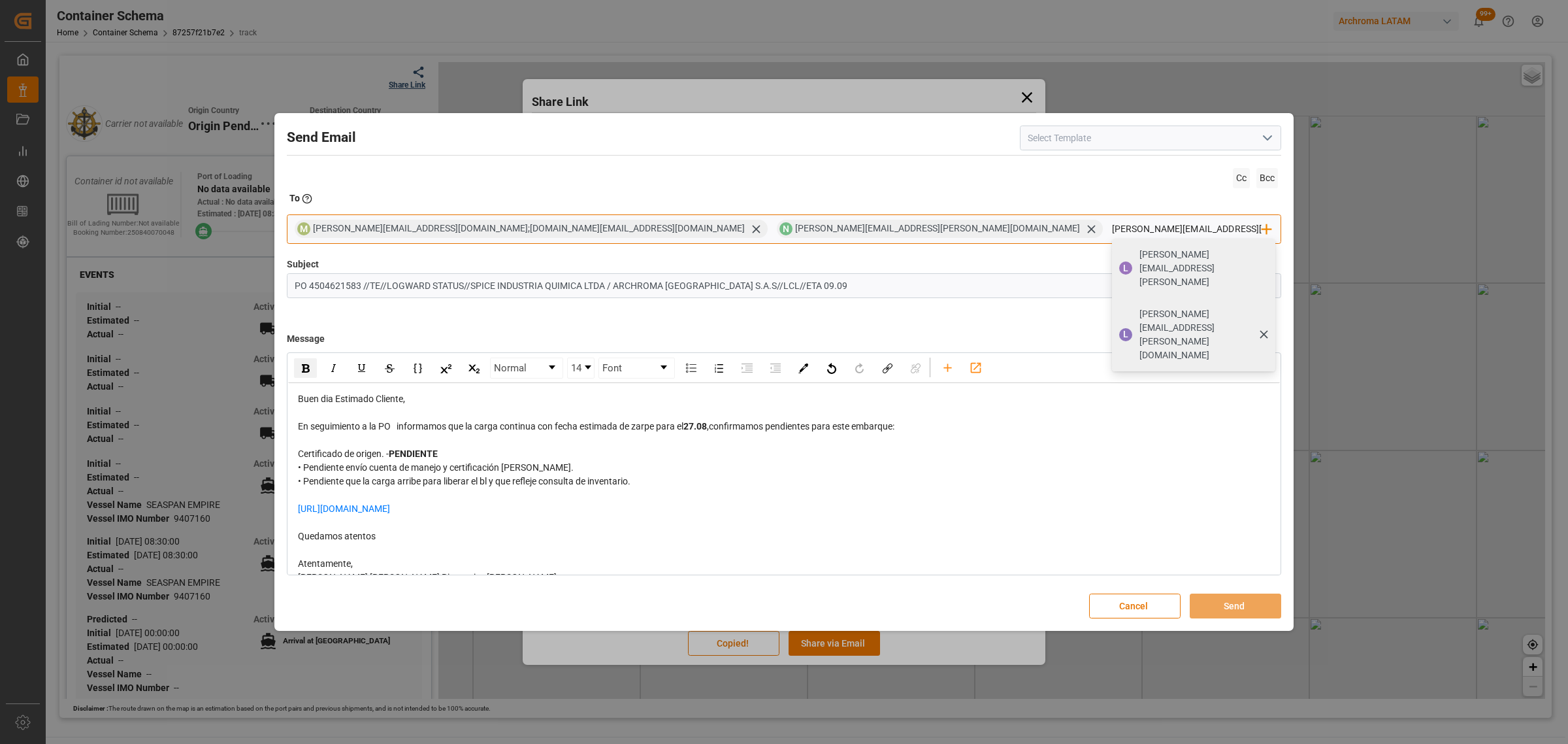
click at [1140, 307] on span "[PERSON_NAME][EMAIL_ADDRESS][PERSON_NAME][DOMAIN_NAME]" at bounding box center [1203, 334] width 127 height 55
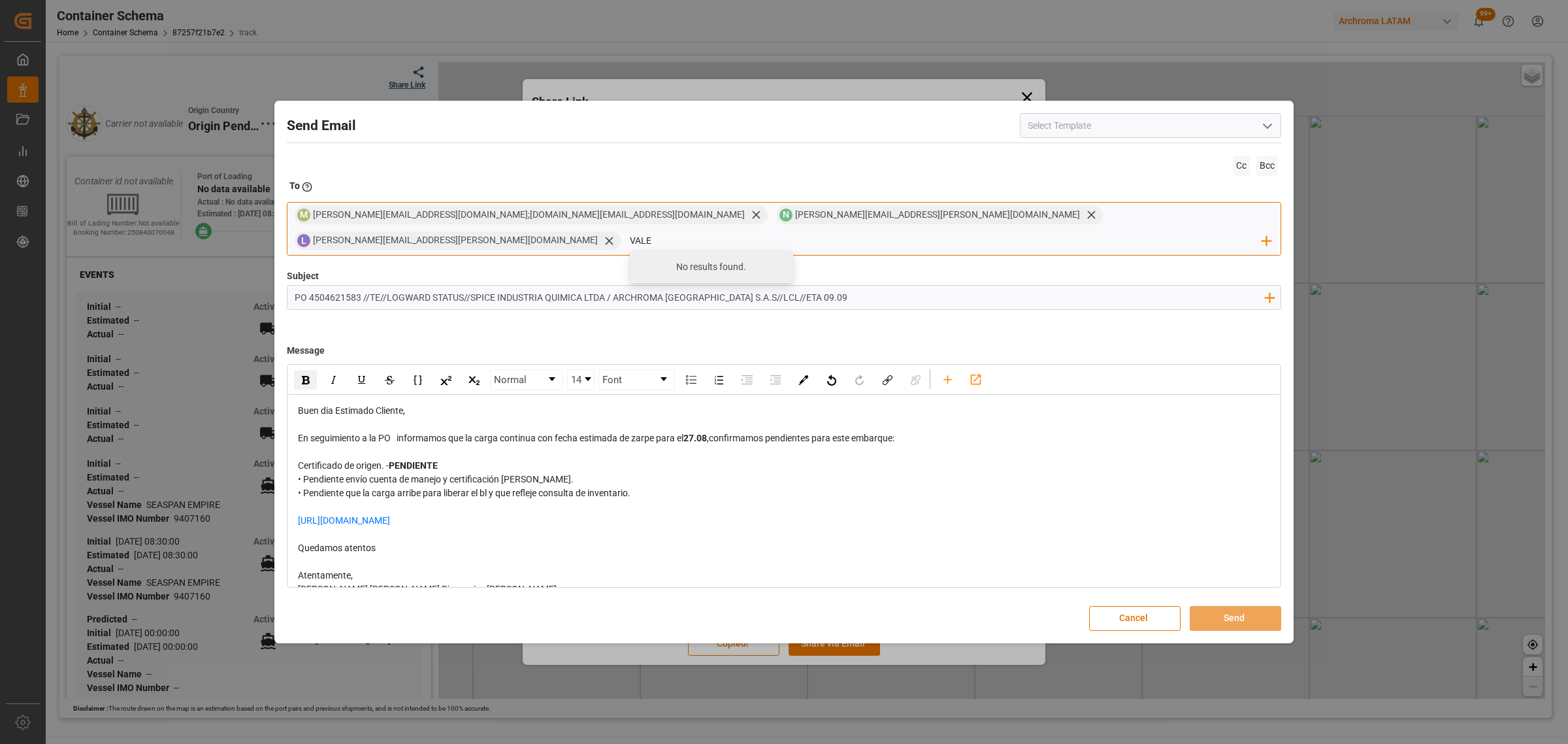
type input "vale"
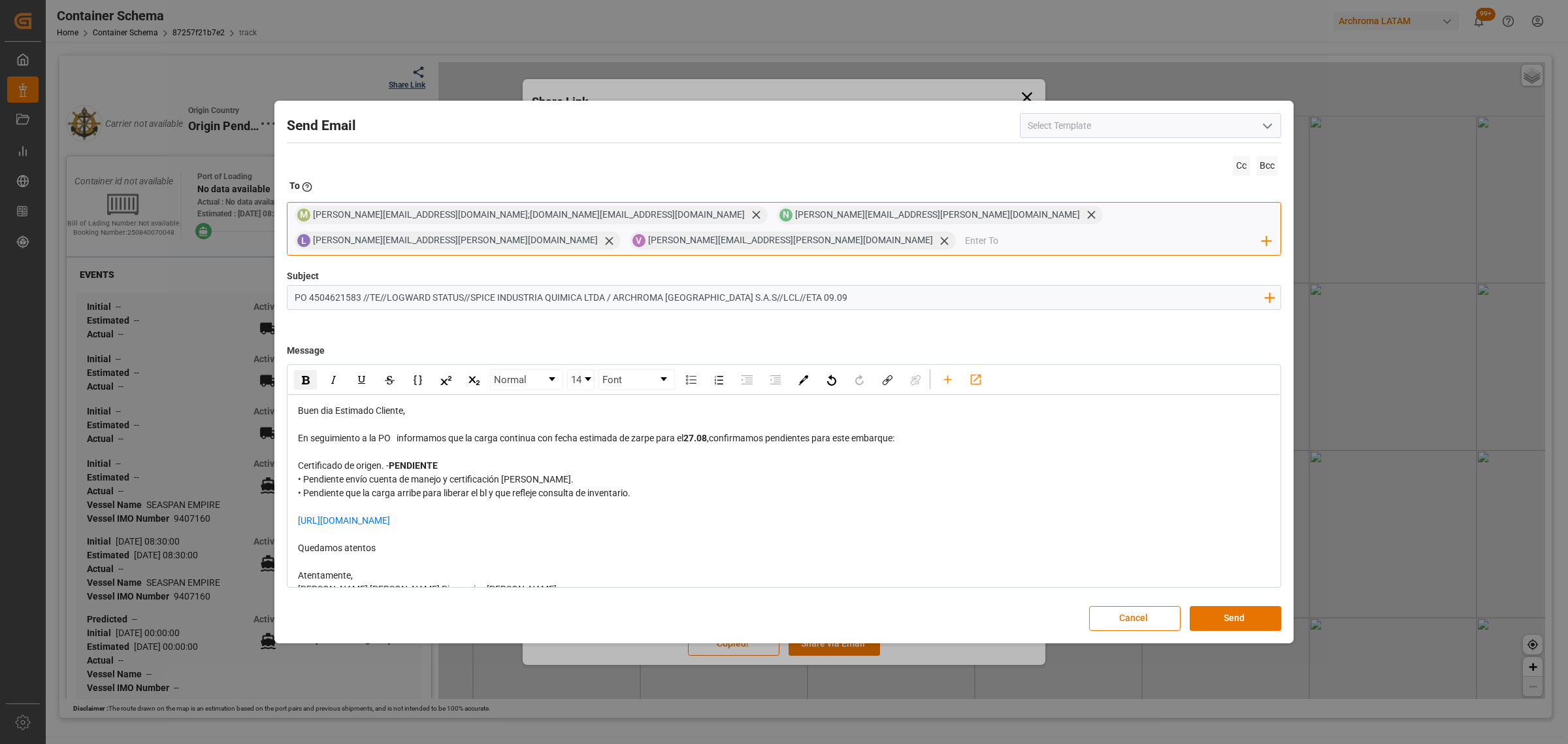
scroll to position [61, 0]
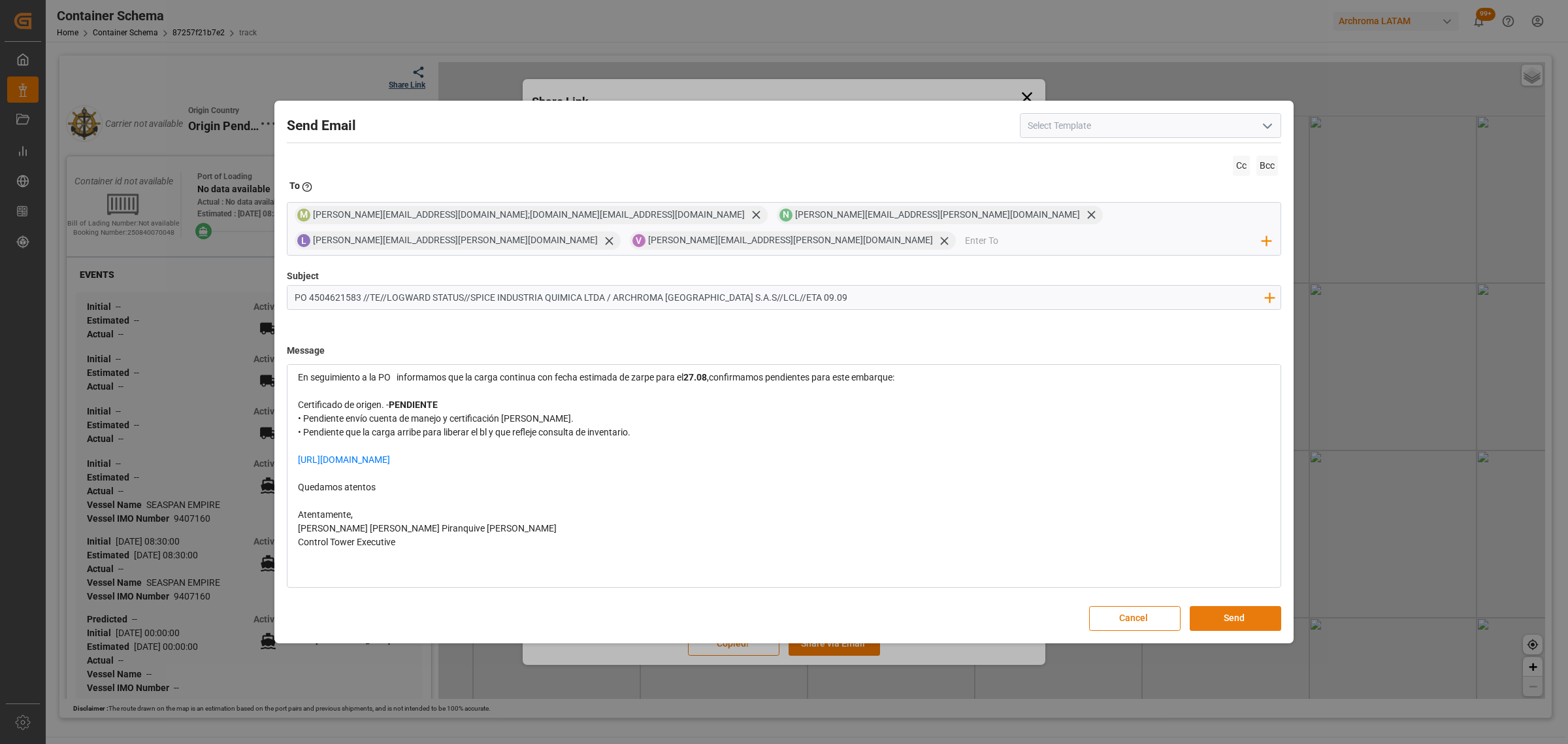
click at [1252, 606] on button "Send" at bounding box center [1236, 618] width 92 height 25
